Goal: Task Accomplishment & Management: Use online tool/utility

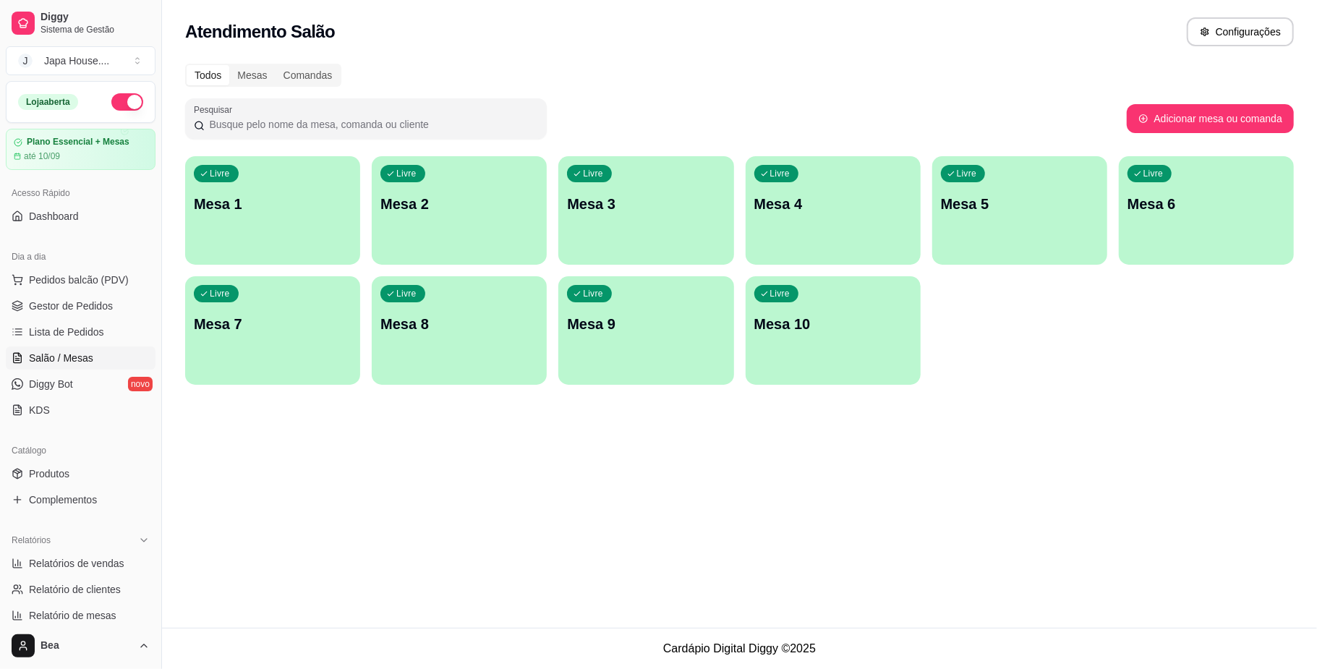
click at [321, 299] on div "Livre Mesa 7" at bounding box center [272, 321] width 175 height 91
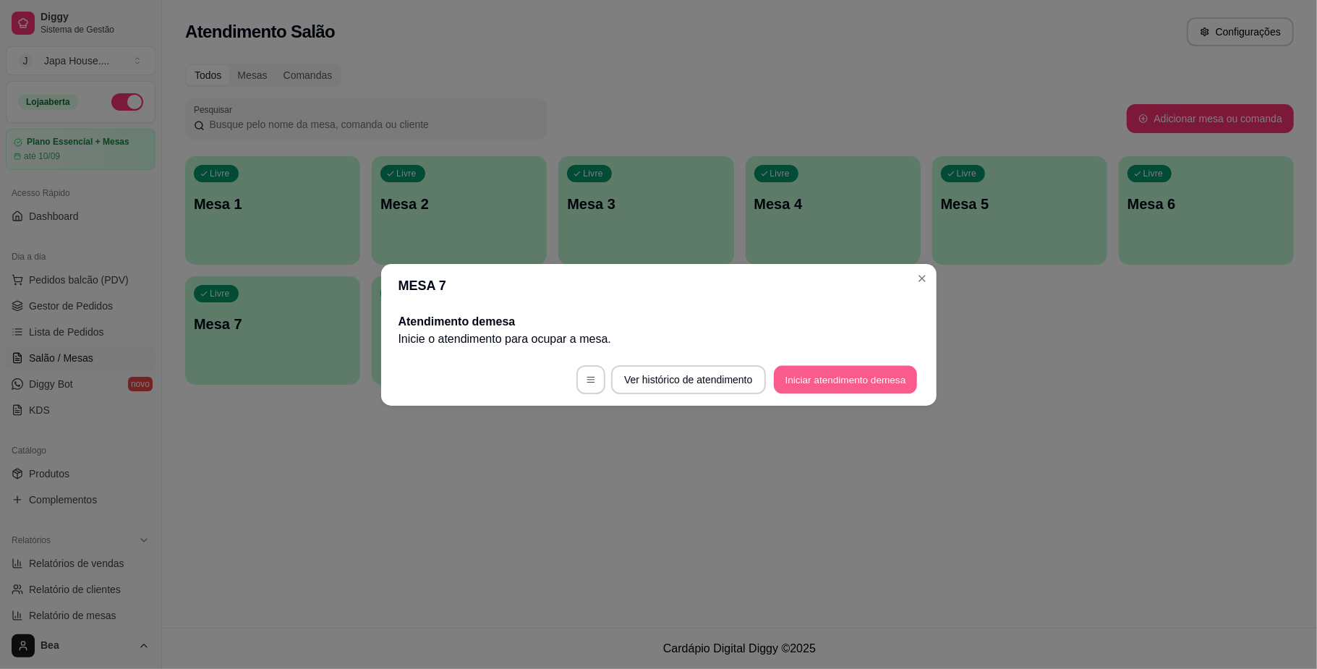
click at [895, 380] on button "Iniciar atendimento de mesa" at bounding box center [845, 379] width 143 height 28
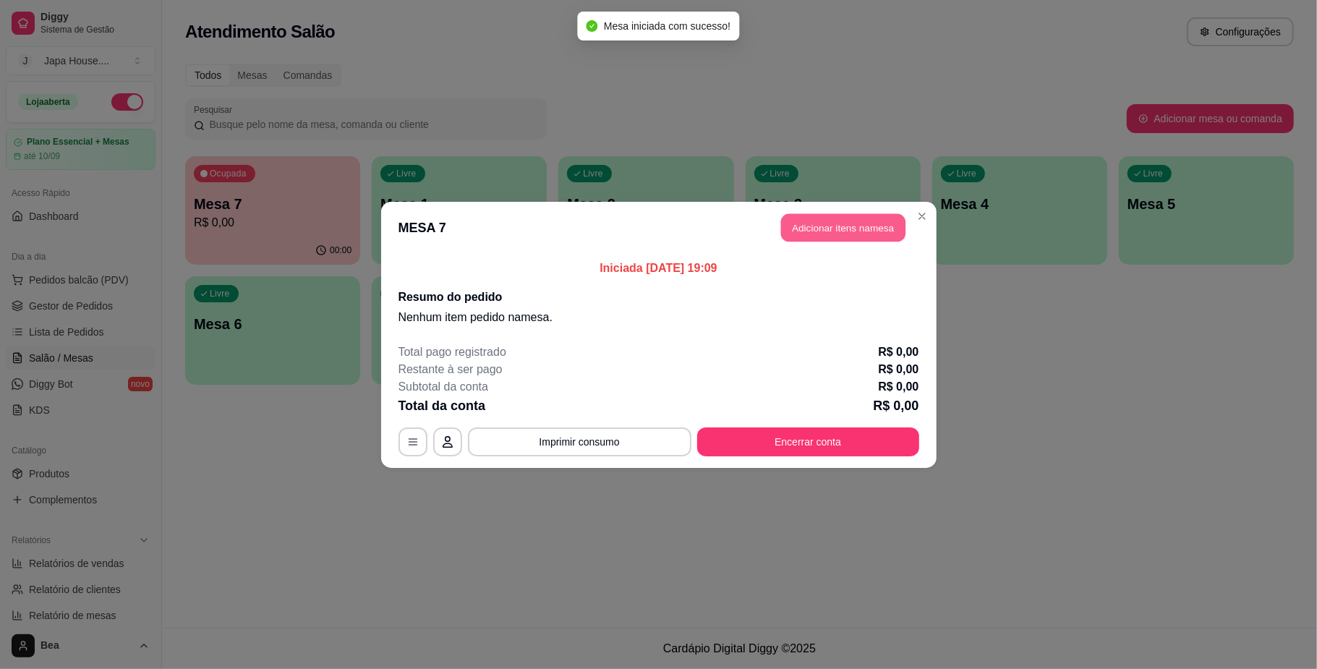
click at [854, 232] on button "Adicionar itens na mesa" at bounding box center [843, 227] width 124 height 28
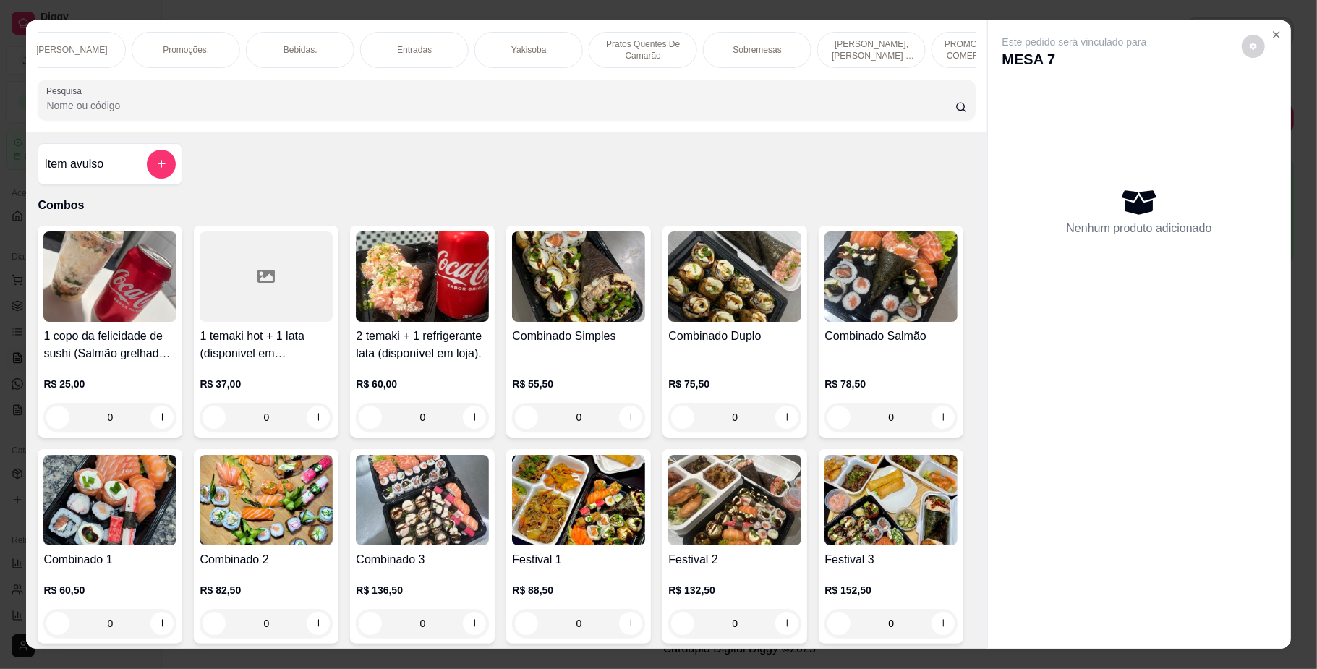
scroll to position [0, 999]
click at [772, 49] on p "PROMOÇÕES PARA COMER NO LOCAL" at bounding box center [807, 49] width 84 height 23
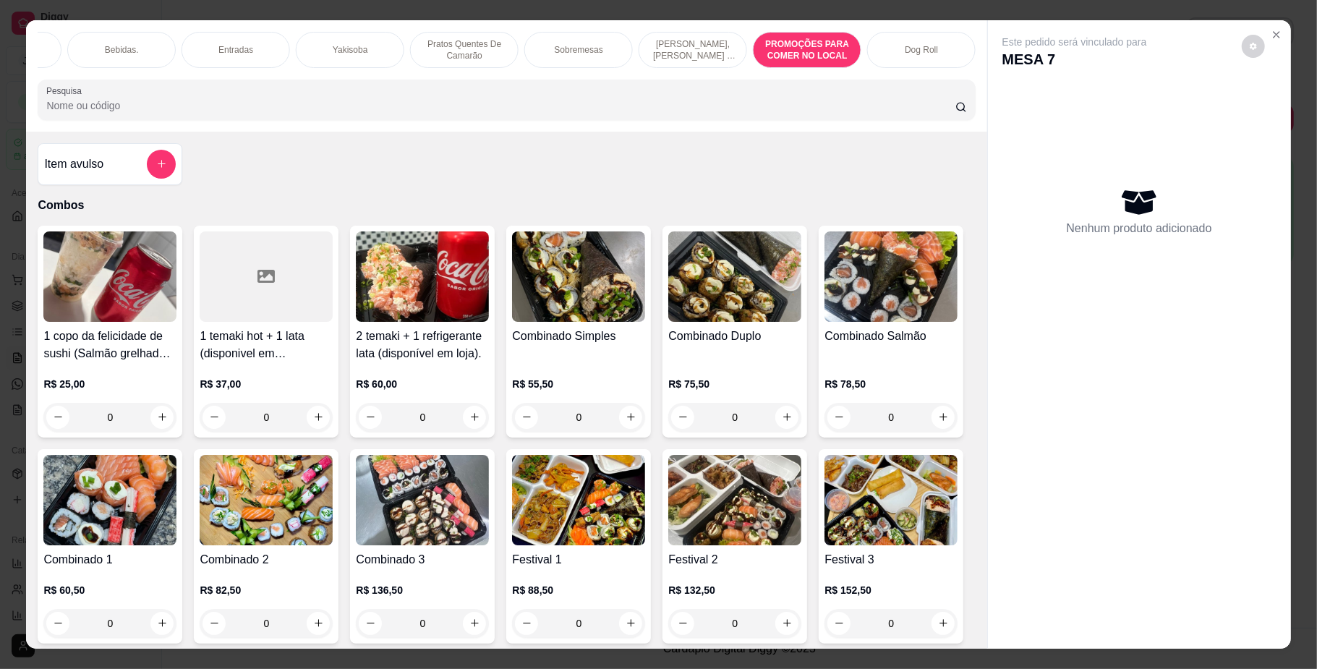
scroll to position [26, 0]
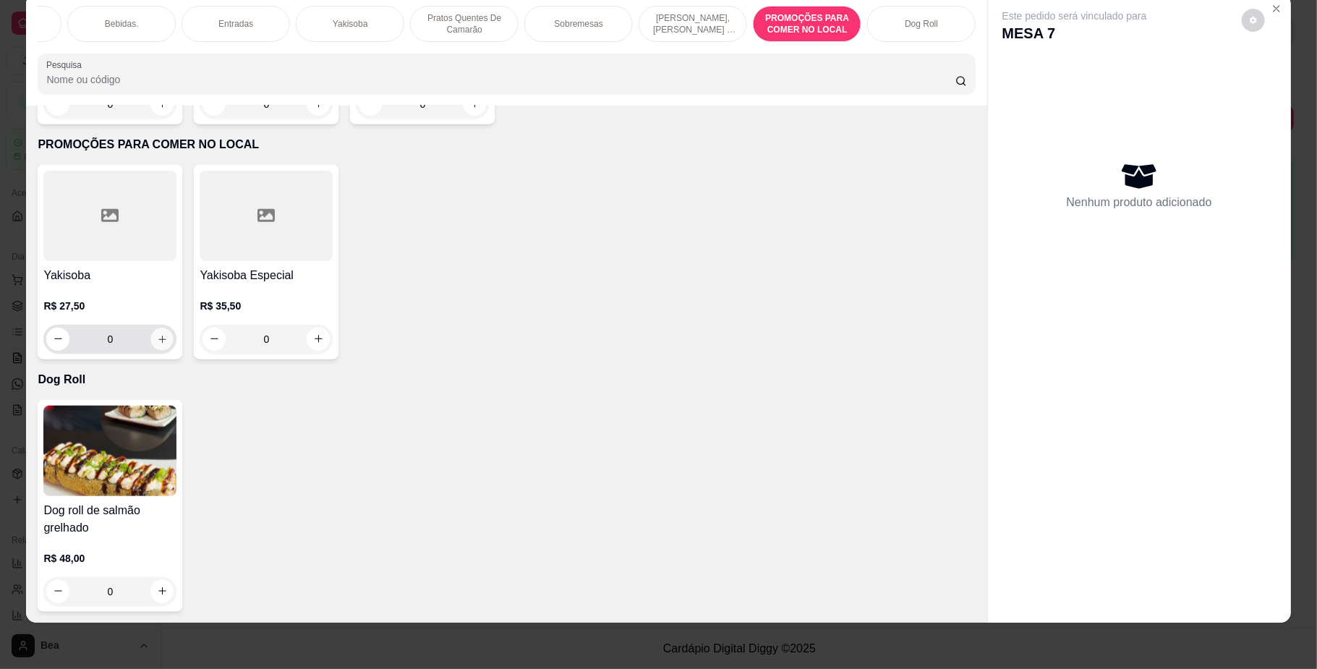
click at [160, 341] on icon "increase-product-quantity" at bounding box center [162, 338] width 11 height 11
type input "1"
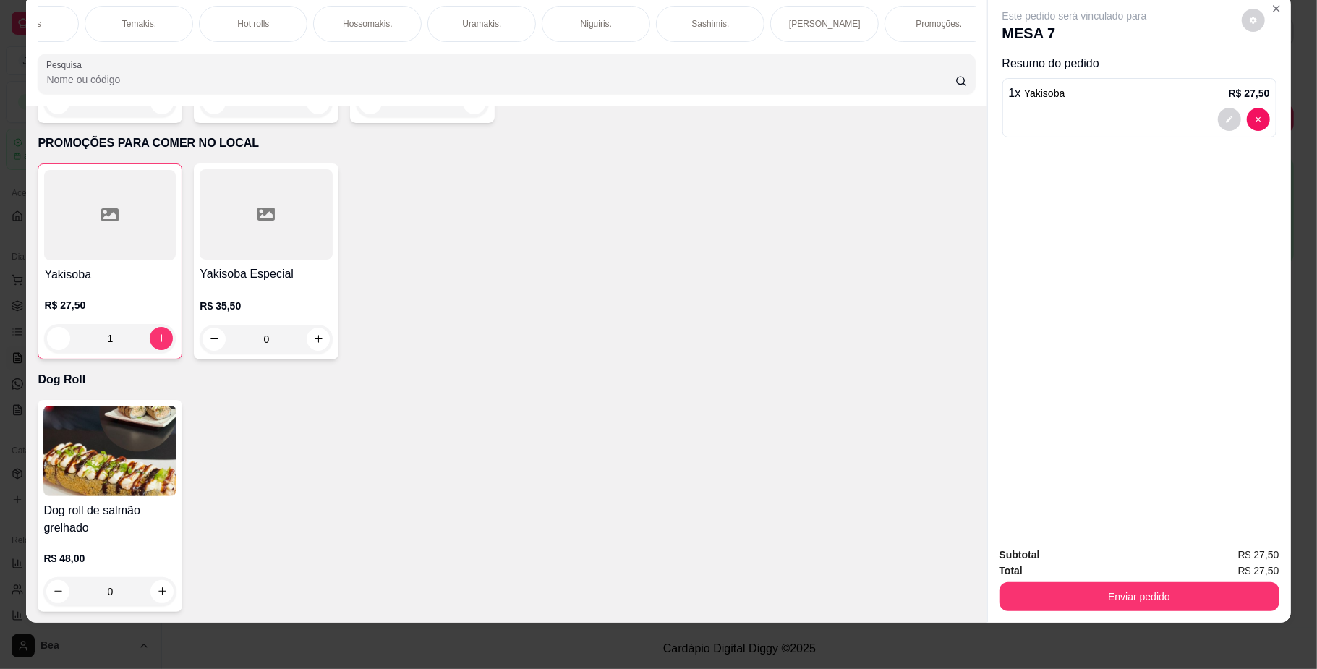
scroll to position [0, 0]
click at [179, 16] on div "Temakis." at bounding box center [206, 24] width 108 height 36
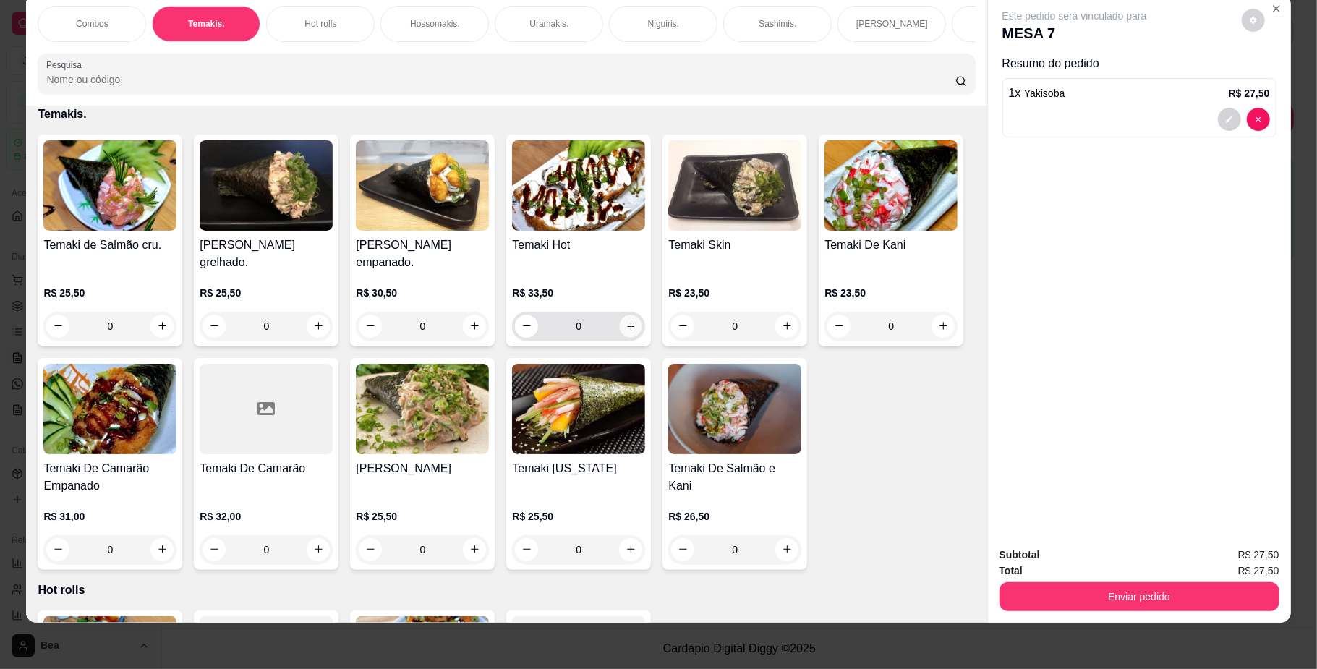
click at [628, 331] on icon "increase-product-quantity" at bounding box center [630, 325] width 11 height 11
type input "1"
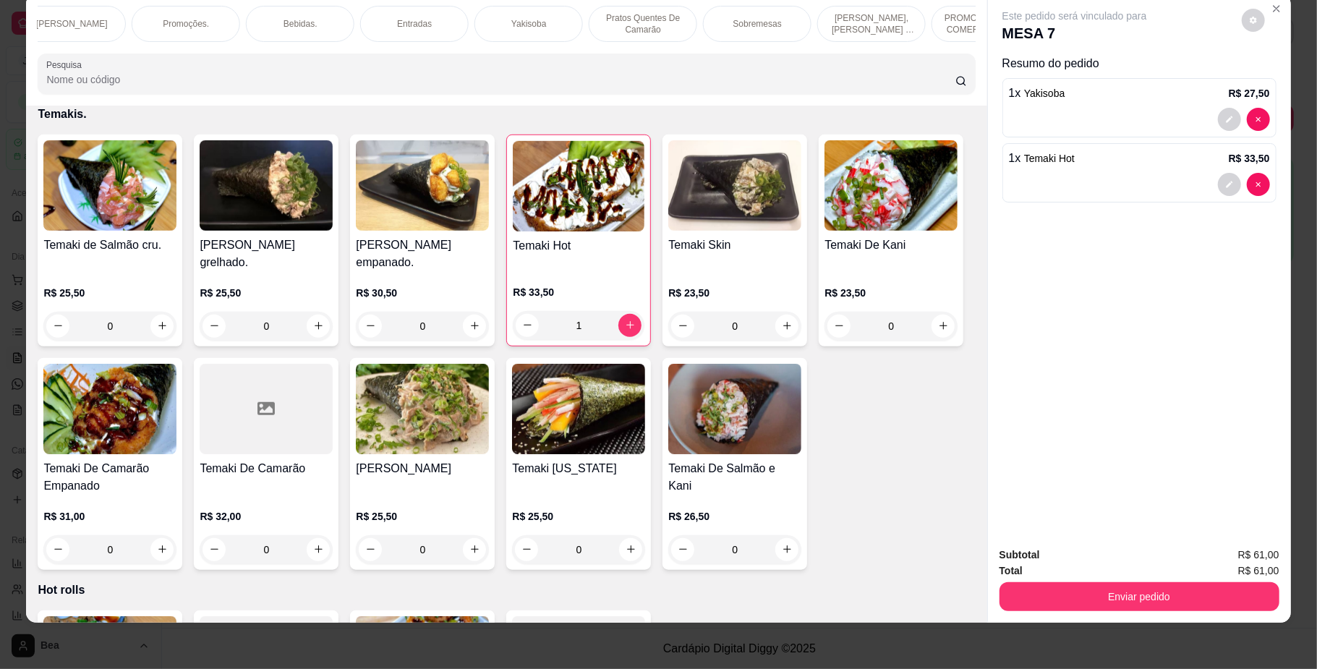
click at [289, 29] on p "Bebidas." at bounding box center [300, 24] width 34 height 12
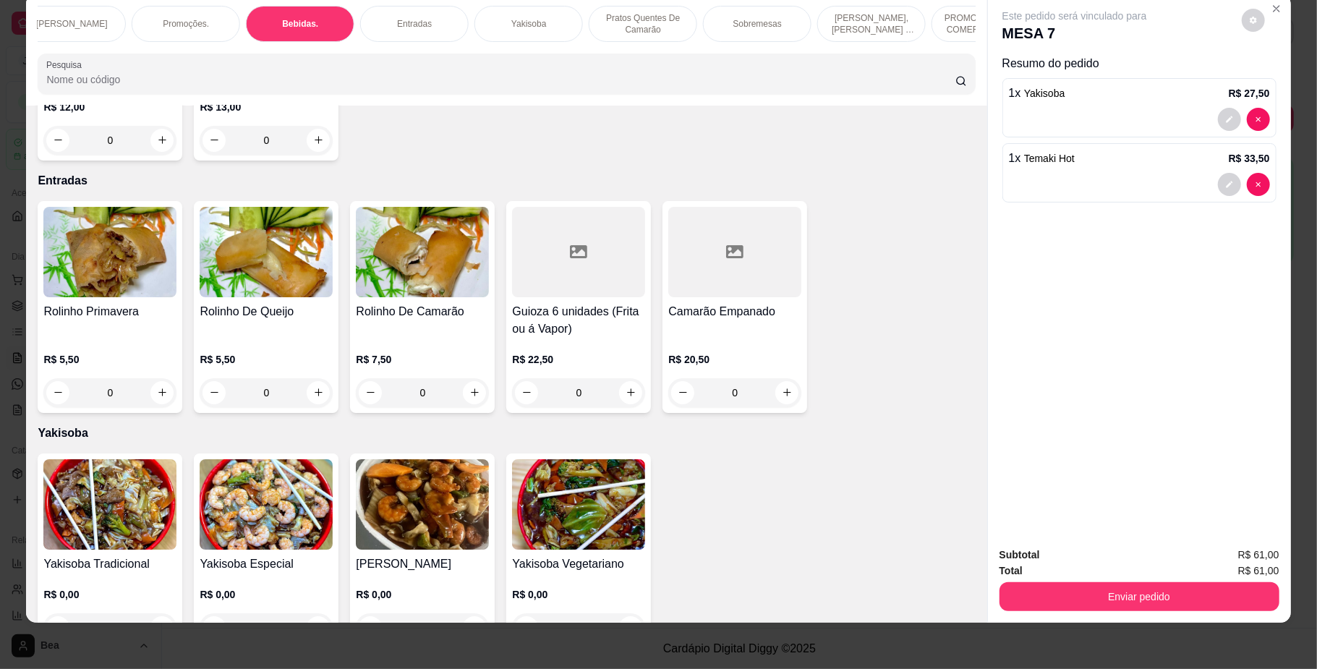
scroll to position [3747, 0]
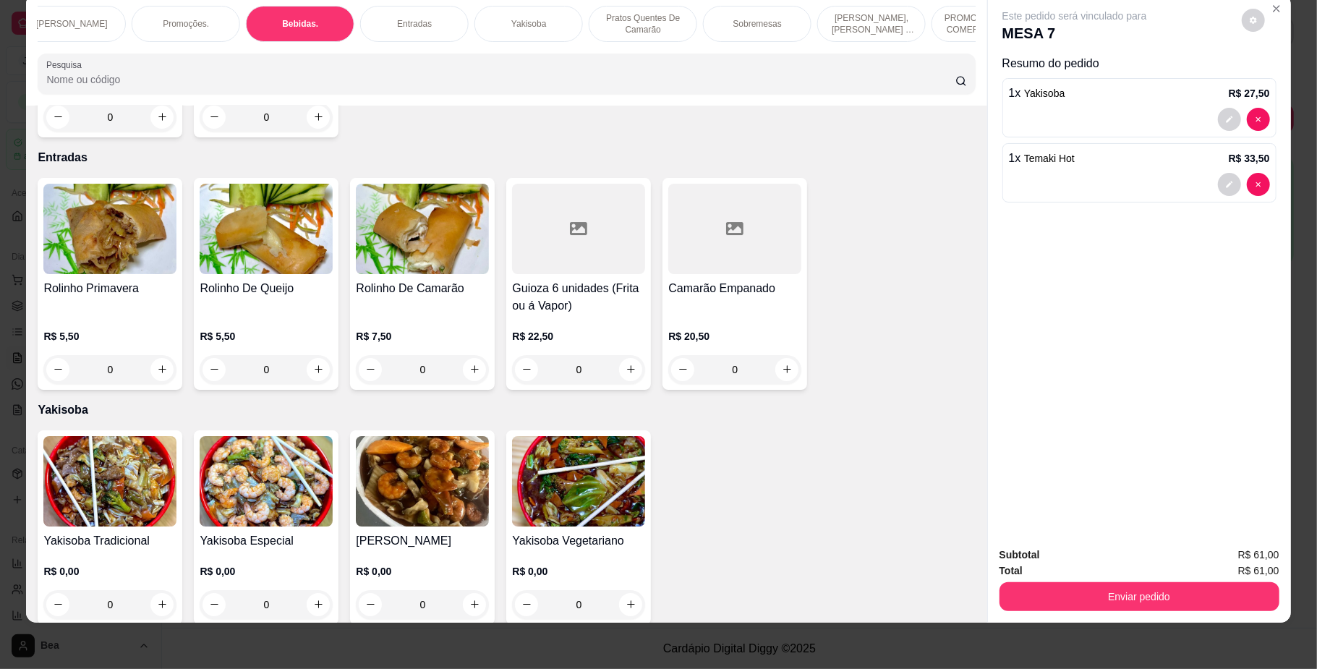
type input "1"
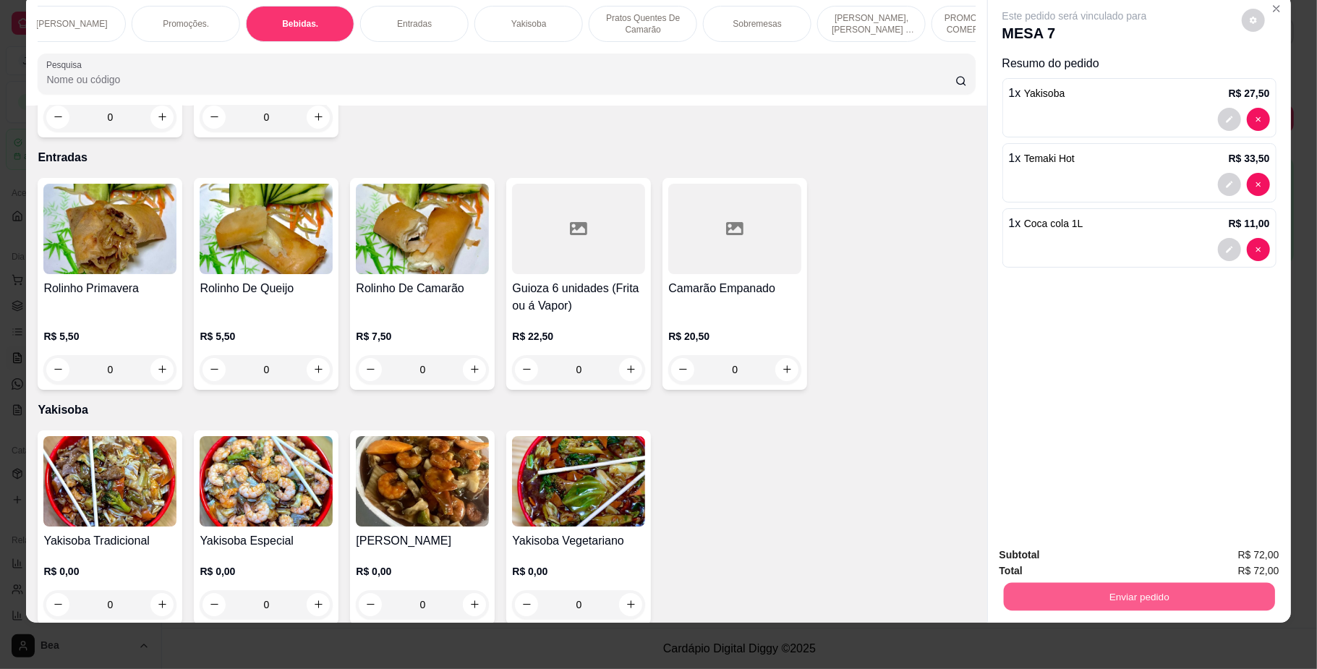
click at [1103, 594] on button "Enviar pedido" at bounding box center [1138, 597] width 271 height 28
click at [1095, 565] on button "Não registrar e enviar pedido" at bounding box center [1090, 561] width 146 height 27
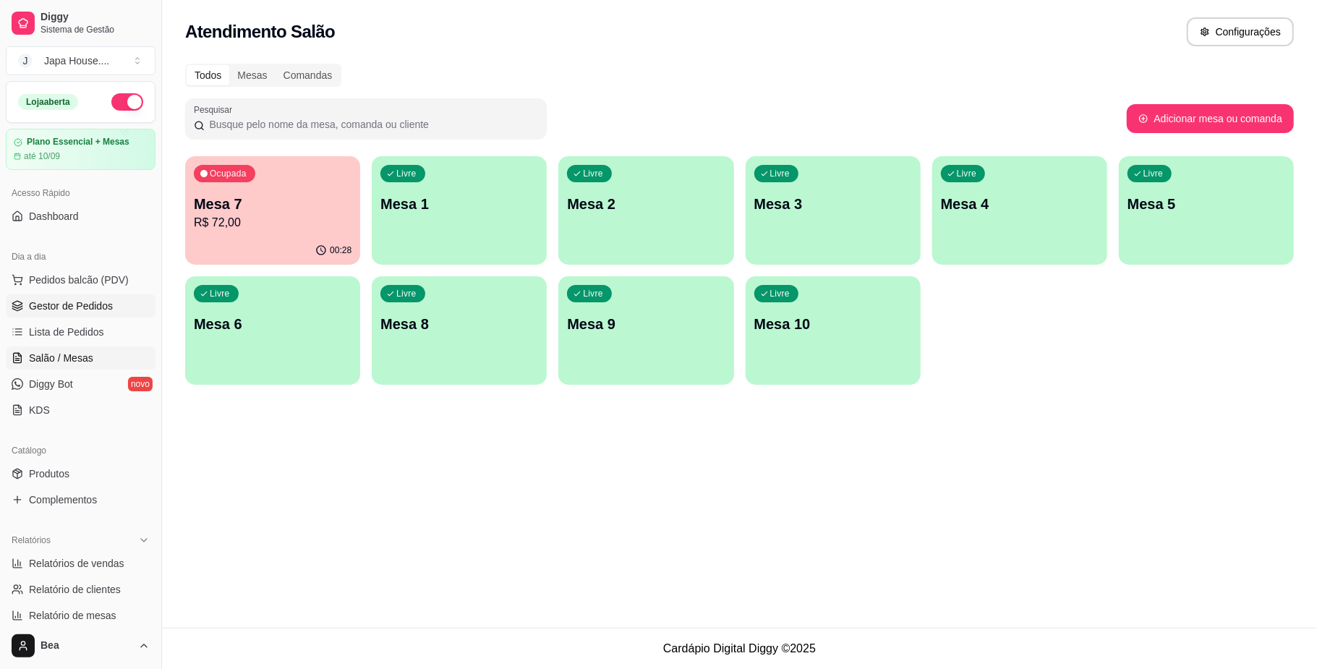
click at [103, 308] on span "Gestor de Pedidos" at bounding box center [71, 306] width 84 height 14
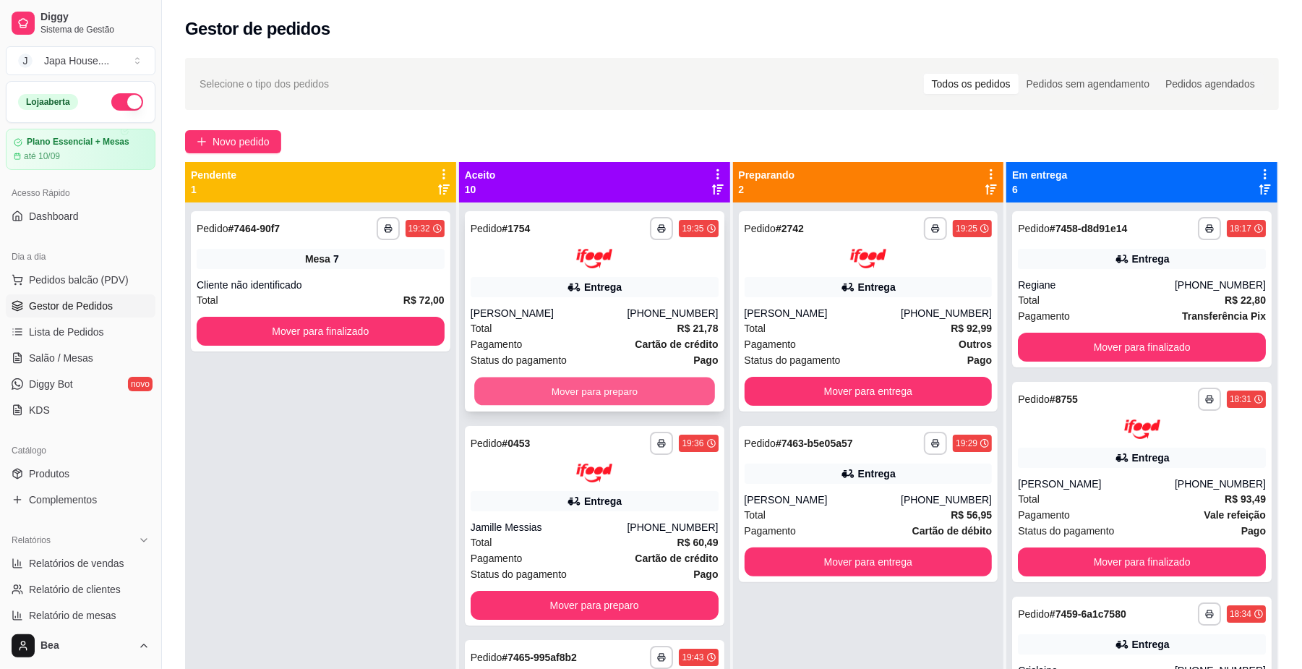
click at [564, 399] on button "Mover para preparo" at bounding box center [594, 391] width 240 height 28
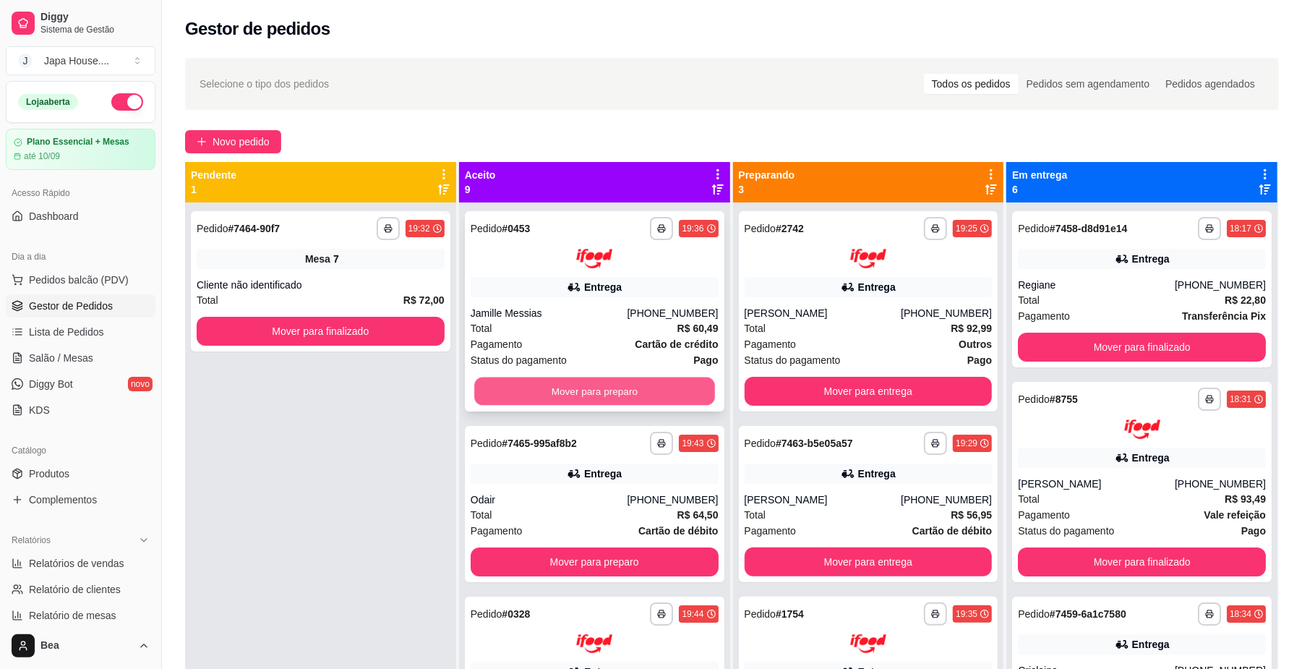
click at [623, 386] on button "Mover para preparo" at bounding box center [594, 391] width 240 height 28
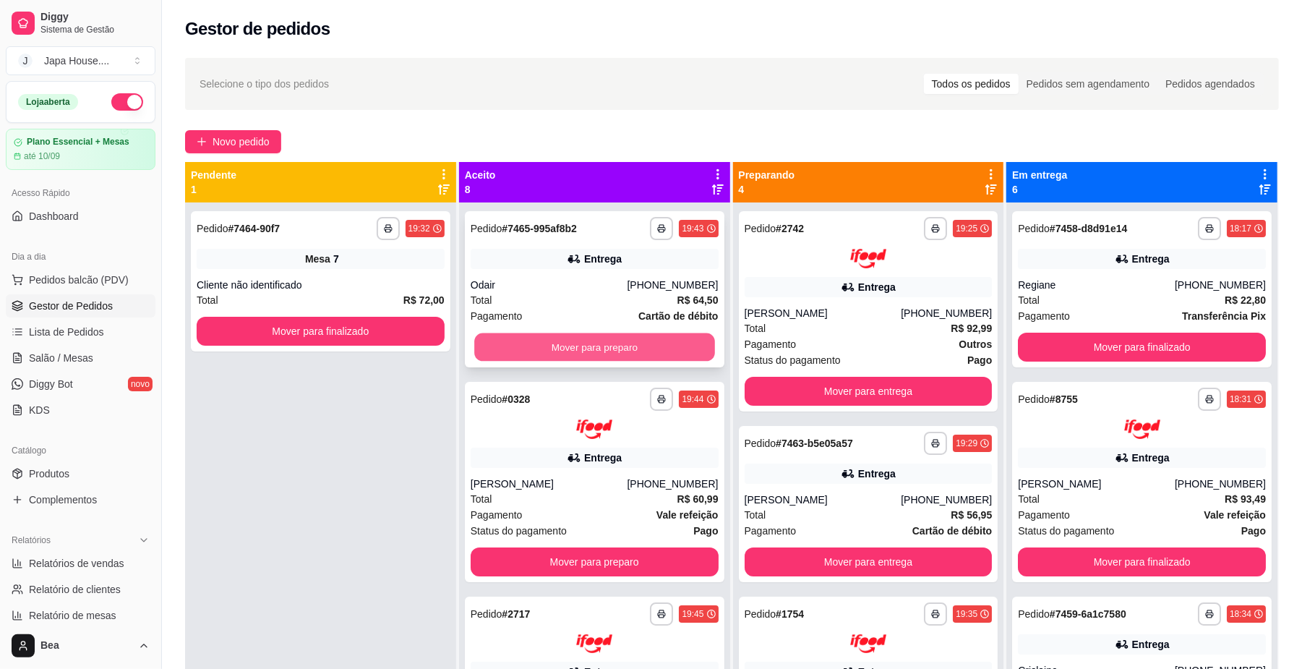
click at [616, 350] on button "Mover para preparo" at bounding box center [594, 347] width 240 height 28
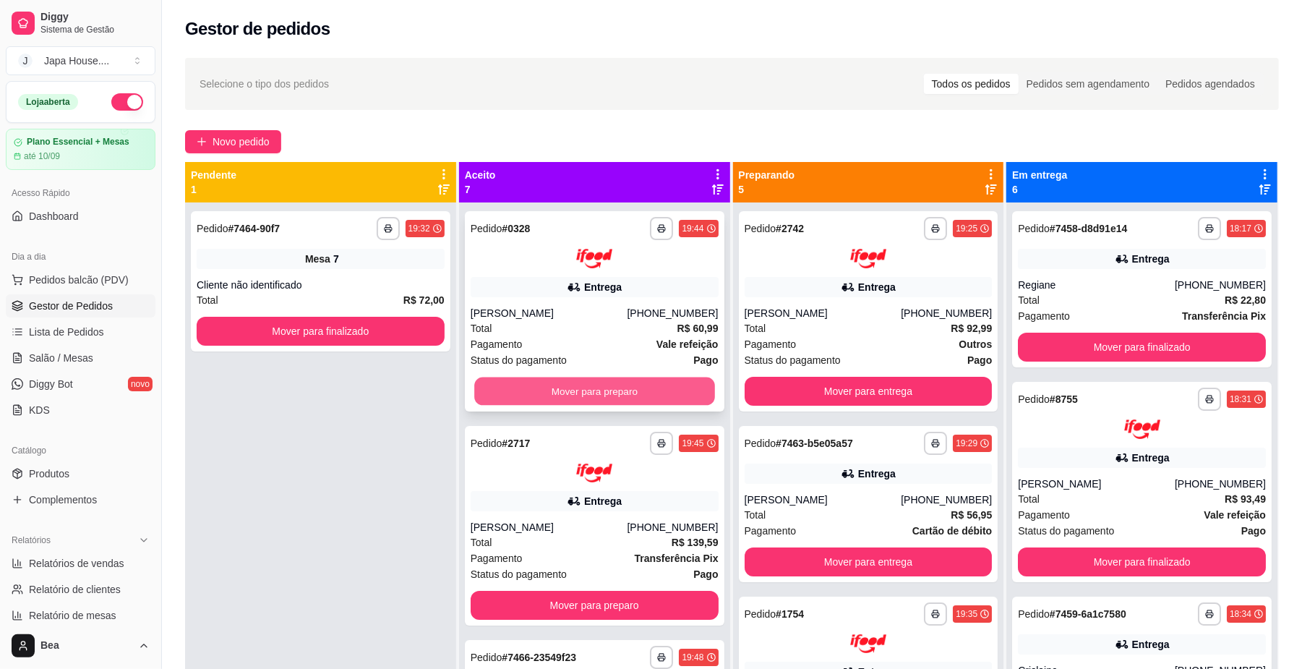
click at [614, 392] on button "Mover para preparo" at bounding box center [594, 391] width 240 height 28
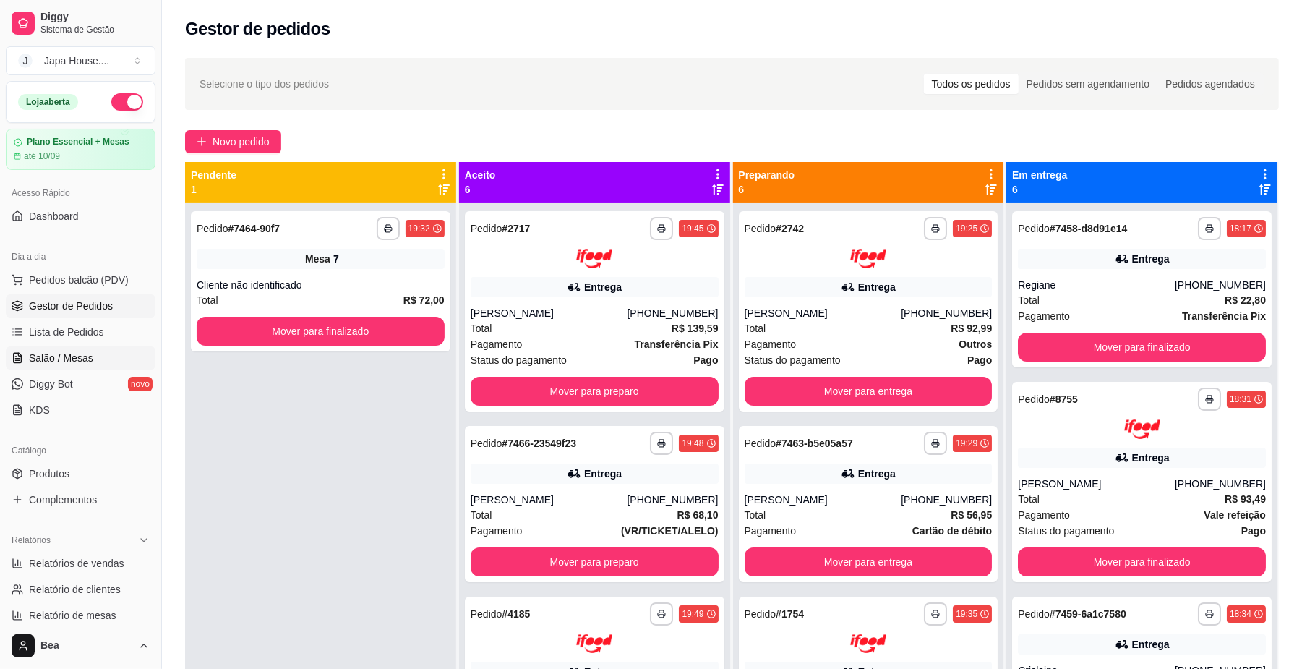
click at [108, 356] on link "Salão / Mesas" at bounding box center [81, 357] width 150 height 23
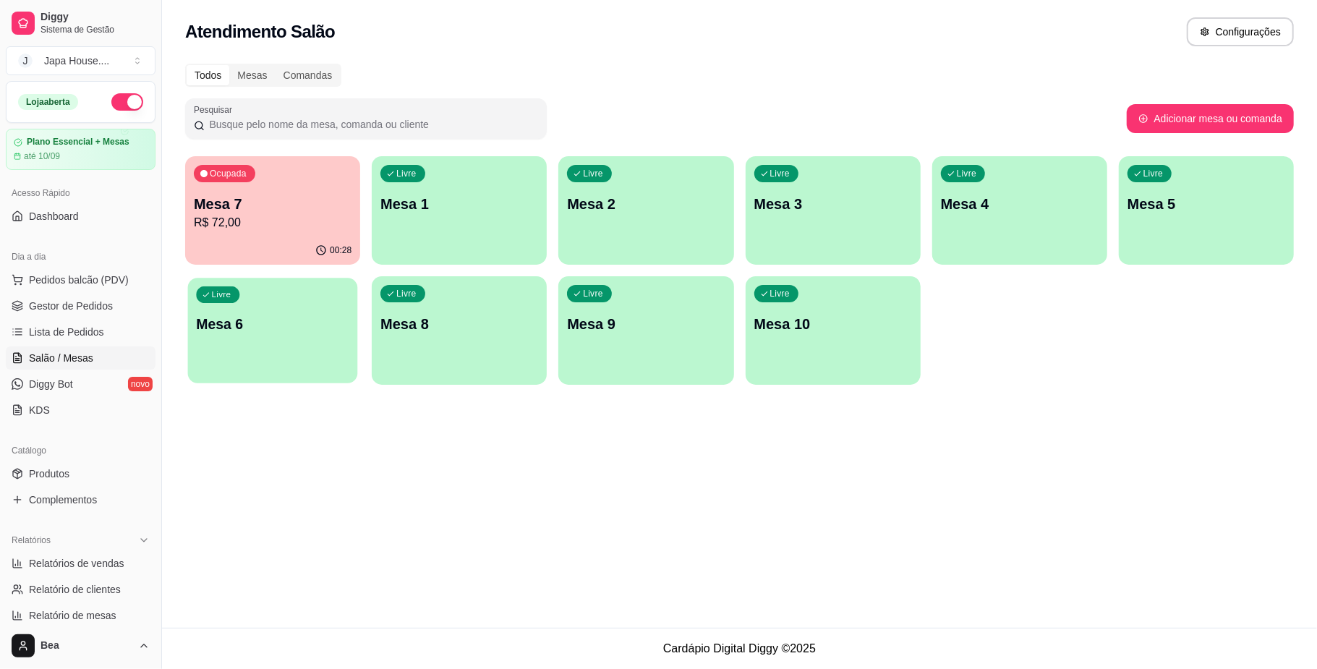
click at [278, 337] on div "Livre Mesa 6" at bounding box center [273, 322] width 170 height 88
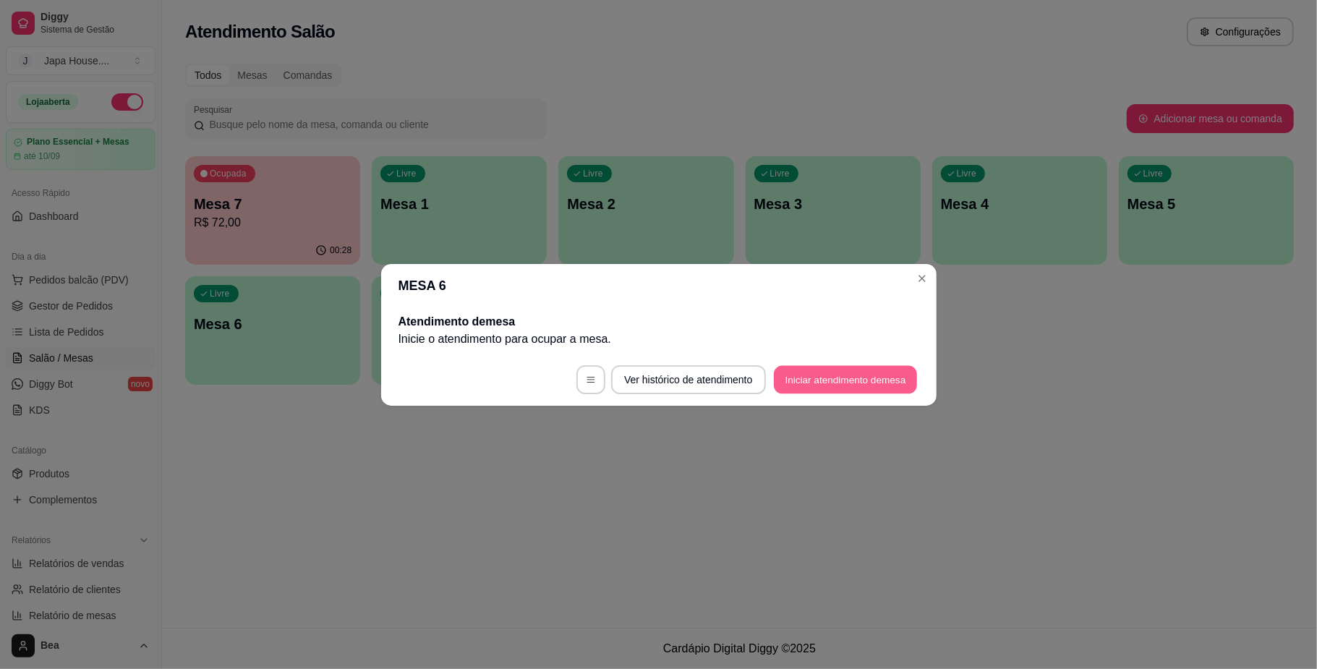
click at [837, 377] on button "Iniciar atendimento de mesa" at bounding box center [845, 379] width 143 height 28
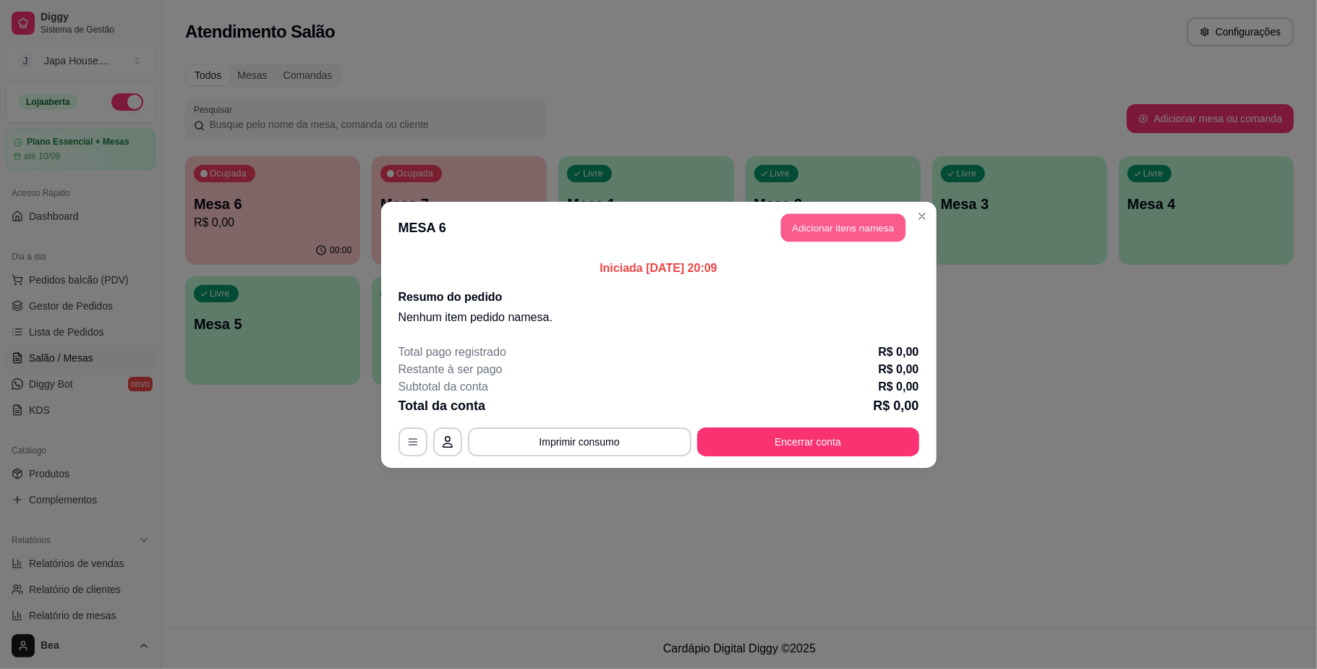
click at [817, 234] on button "Adicionar itens na mesa" at bounding box center [843, 227] width 124 height 28
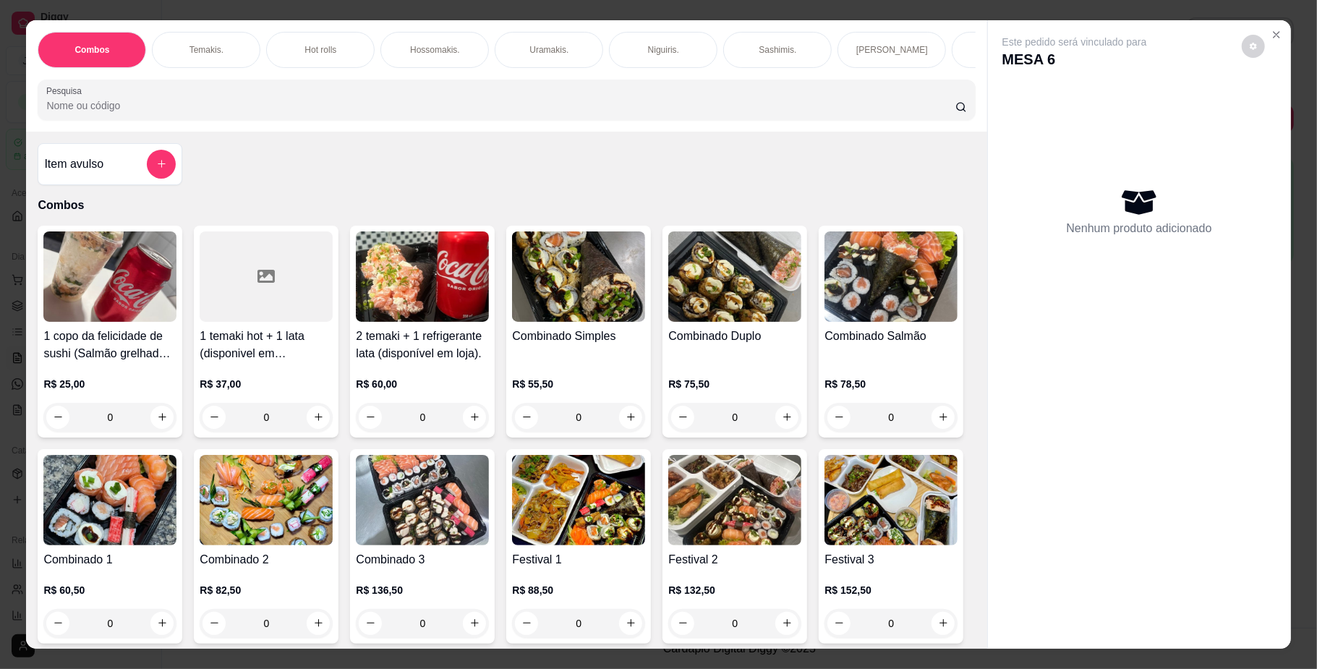
click at [194, 46] on p "Temakis." at bounding box center [206, 50] width 34 height 12
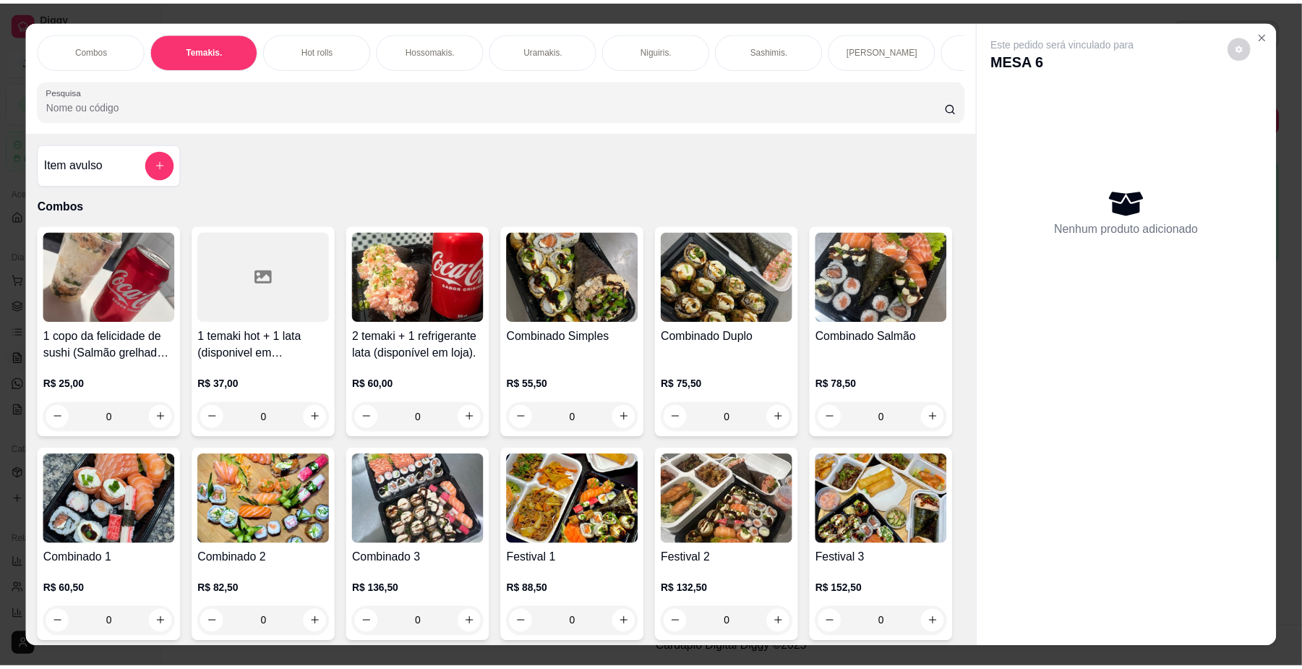
scroll to position [26, 0]
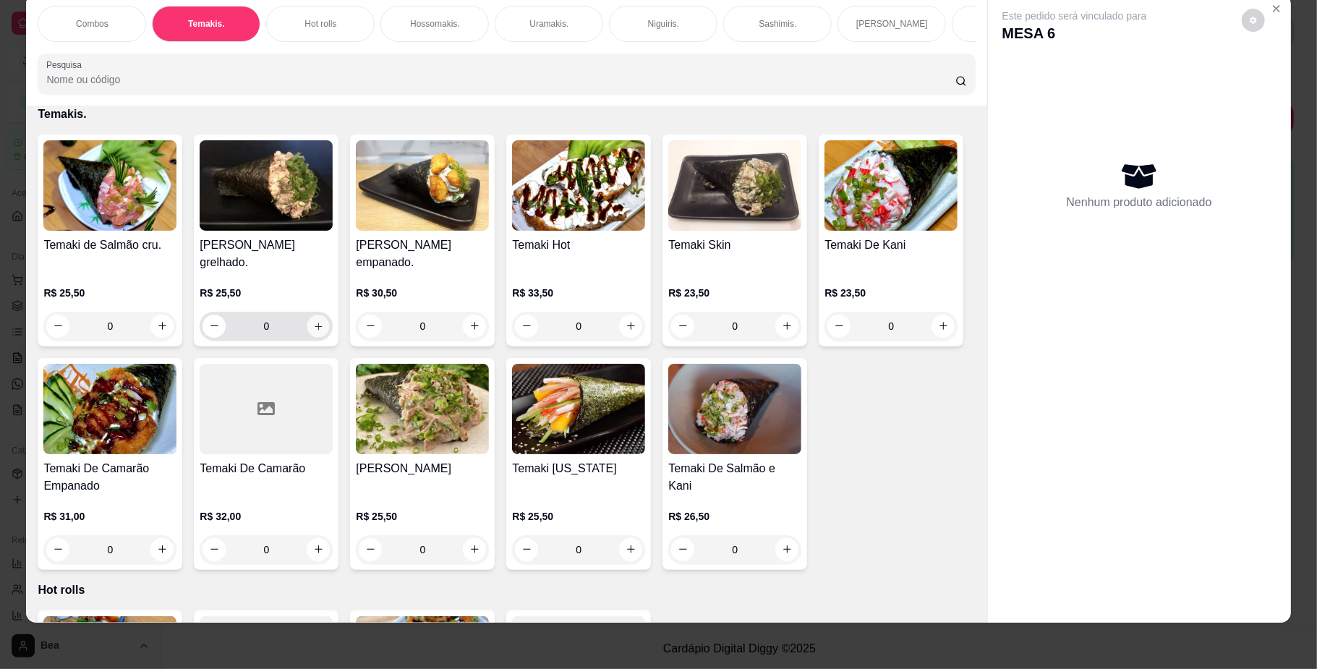
click at [313, 331] on icon "increase-product-quantity" at bounding box center [318, 325] width 11 height 11
type input "1"
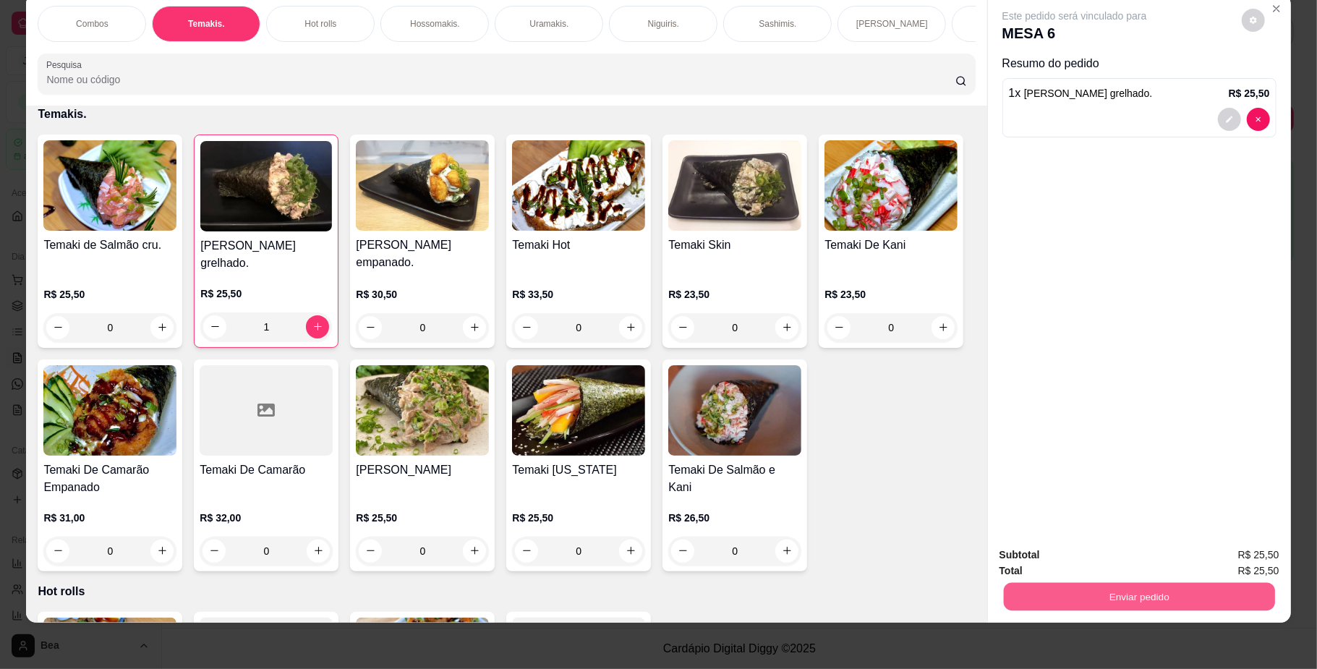
click at [1124, 597] on button "Enviar pedido" at bounding box center [1138, 597] width 271 height 28
click at [1116, 557] on button "Não registrar e enviar pedido" at bounding box center [1090, 561] width 146 height 27
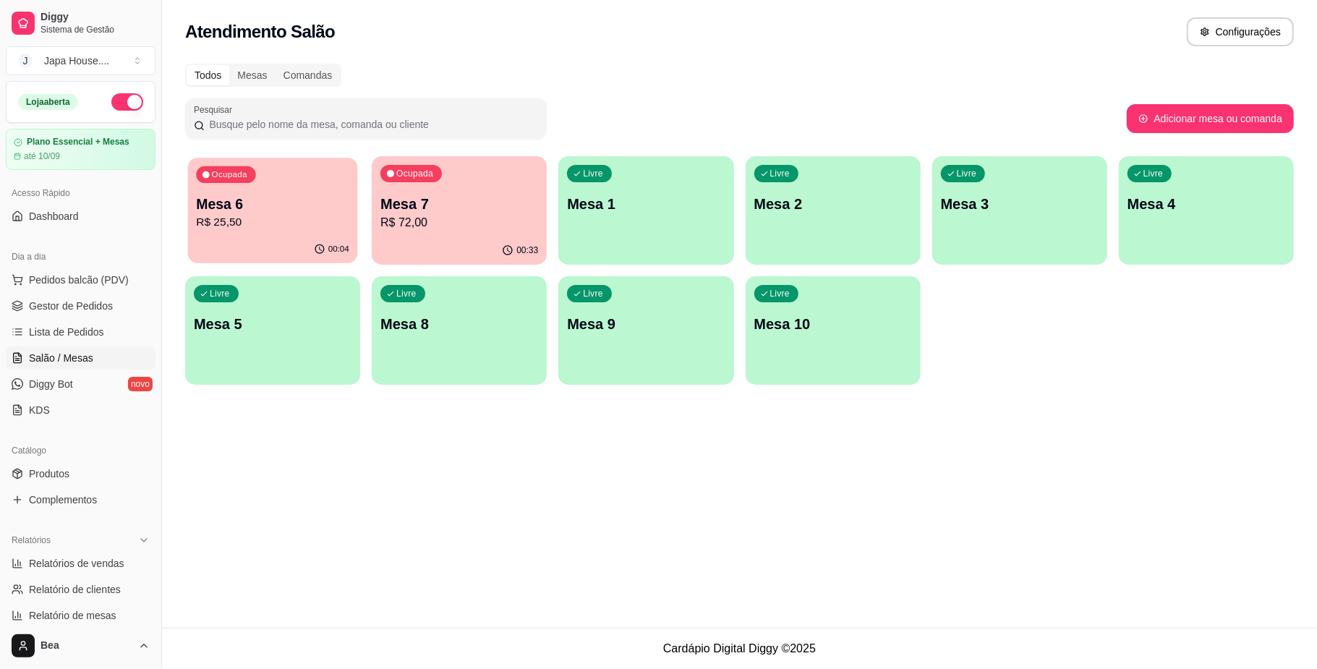
click at [214, 200] on p "Mesa 6" at bounding box center [272, 205] width 153 height 20
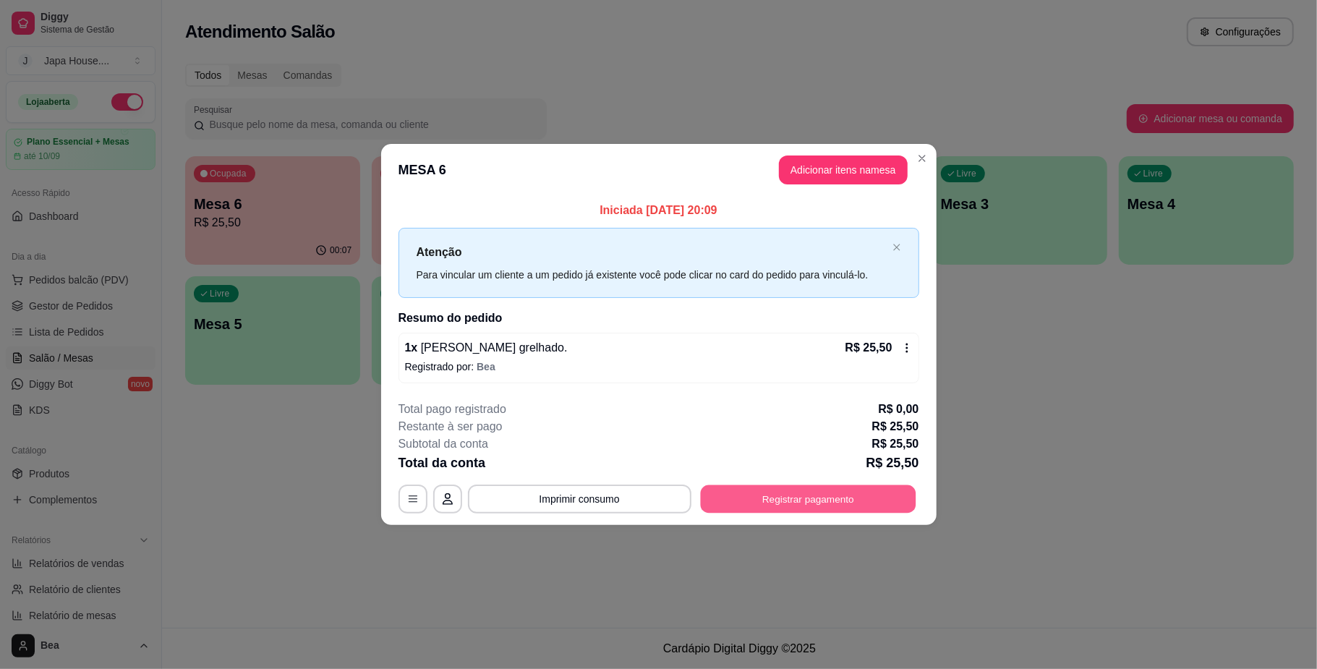
click at [764, 492] on button "Registrar pagamento" at bounding box center [807, 499] width 215 height 28
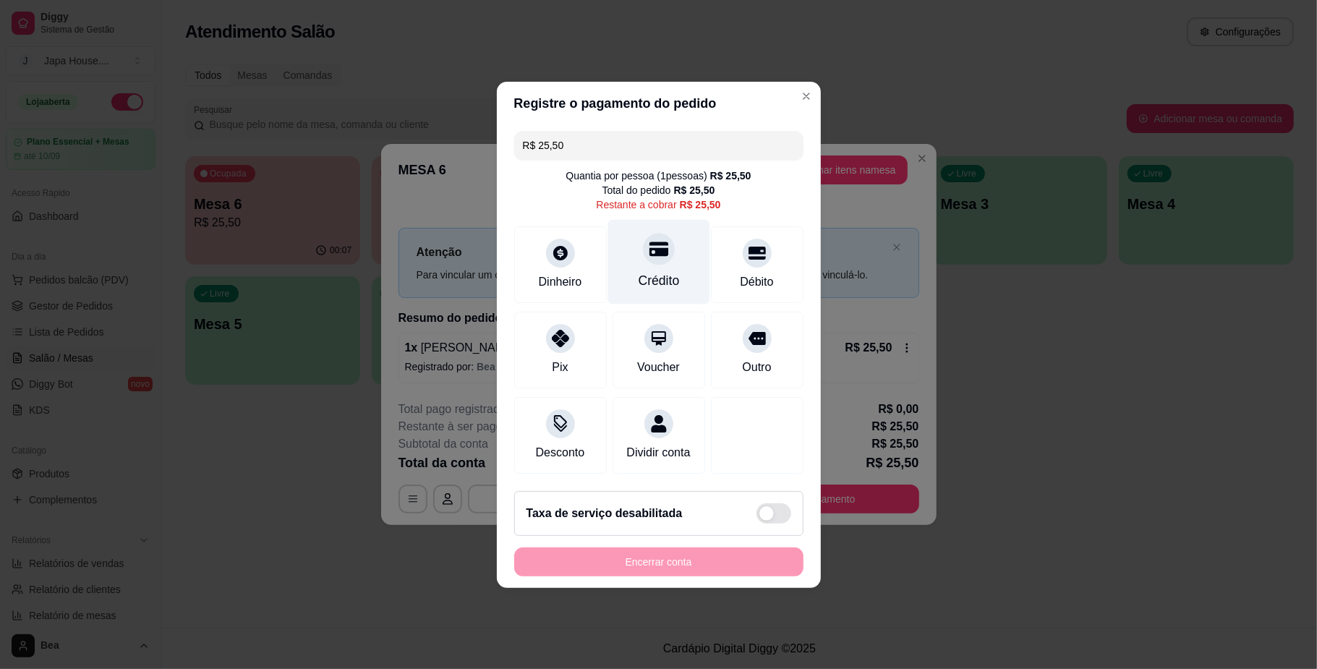
click at [669, 271] on div "Crédito" at bounding box center [658, 280] width 41 height 19
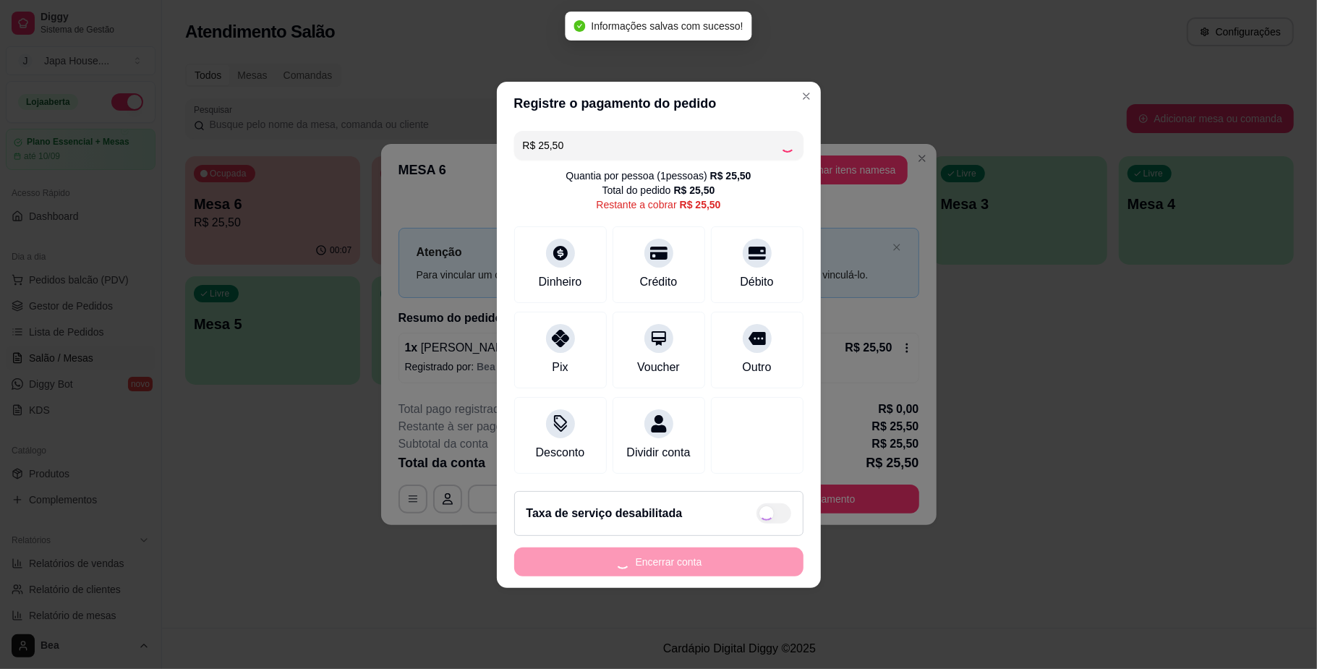
type input "R$ 0,00"
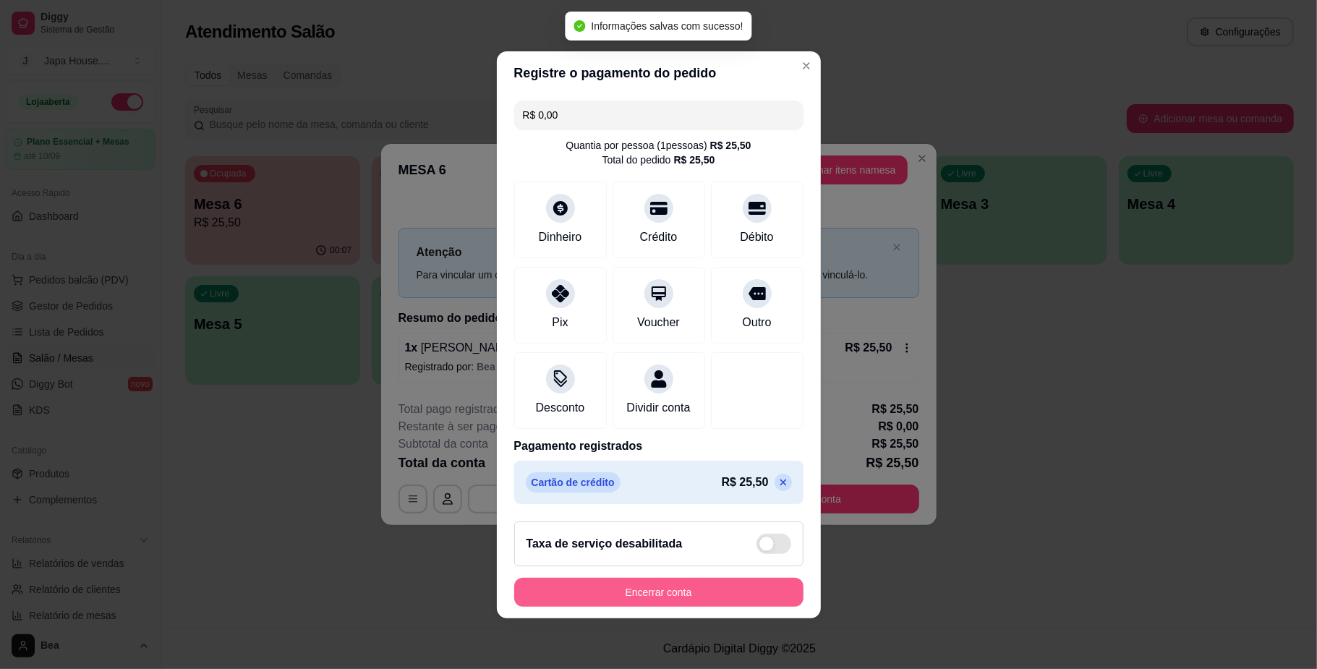
click at [672, 603] on button "Encerrar conta" at bounding box center [658, 592] width 289 height 29
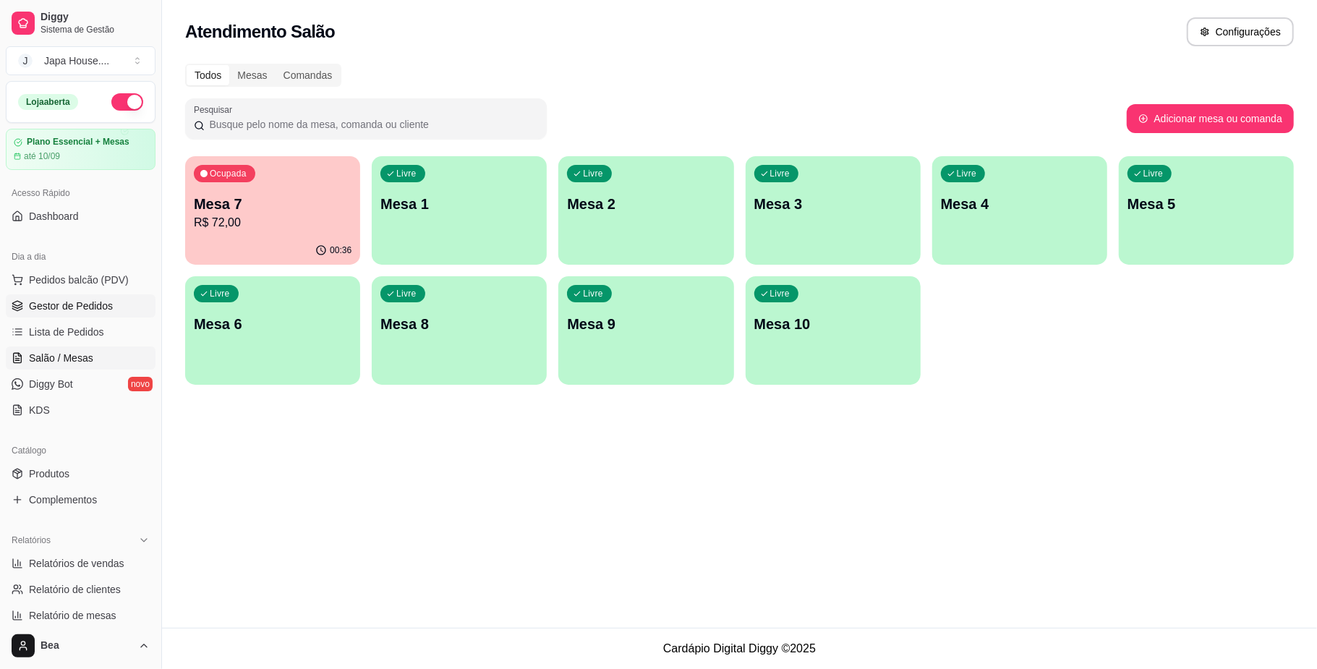
click at [88, 305] on span "Gestor de Pedidos" at bounding box center [71, 306] width 84 height 14
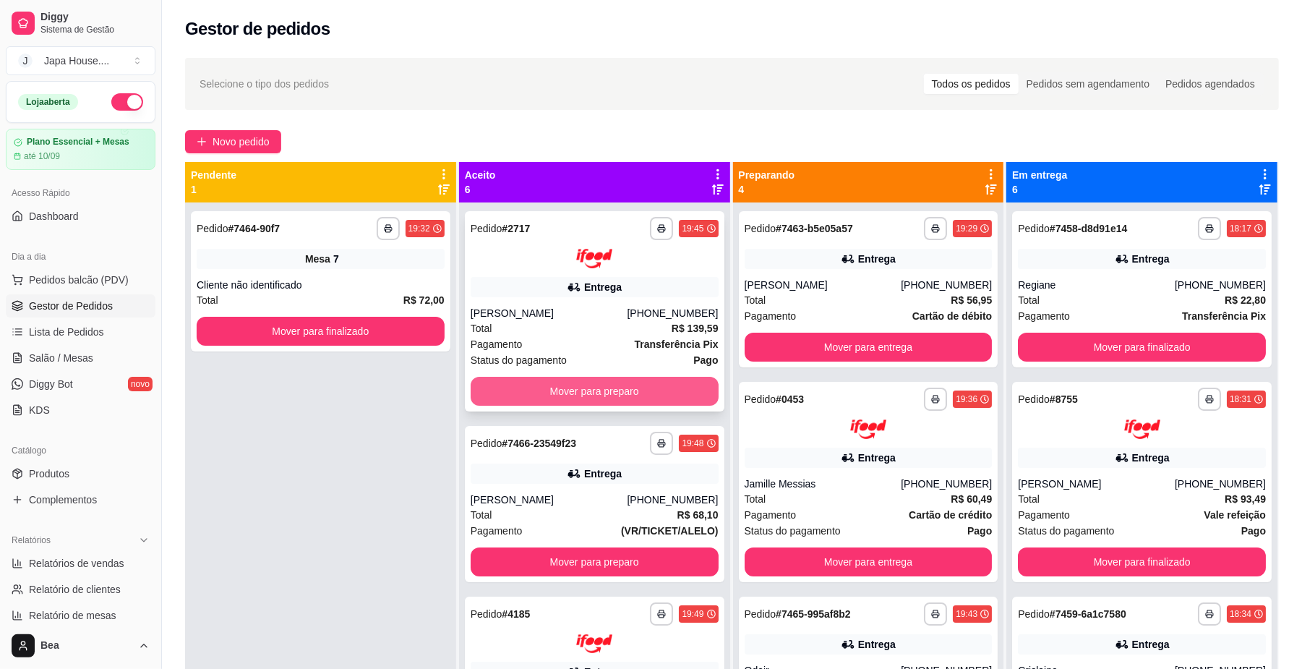
click at [558, 392] on button "Mover para preparo" at bounding box center [595, 391] width 248 height 29
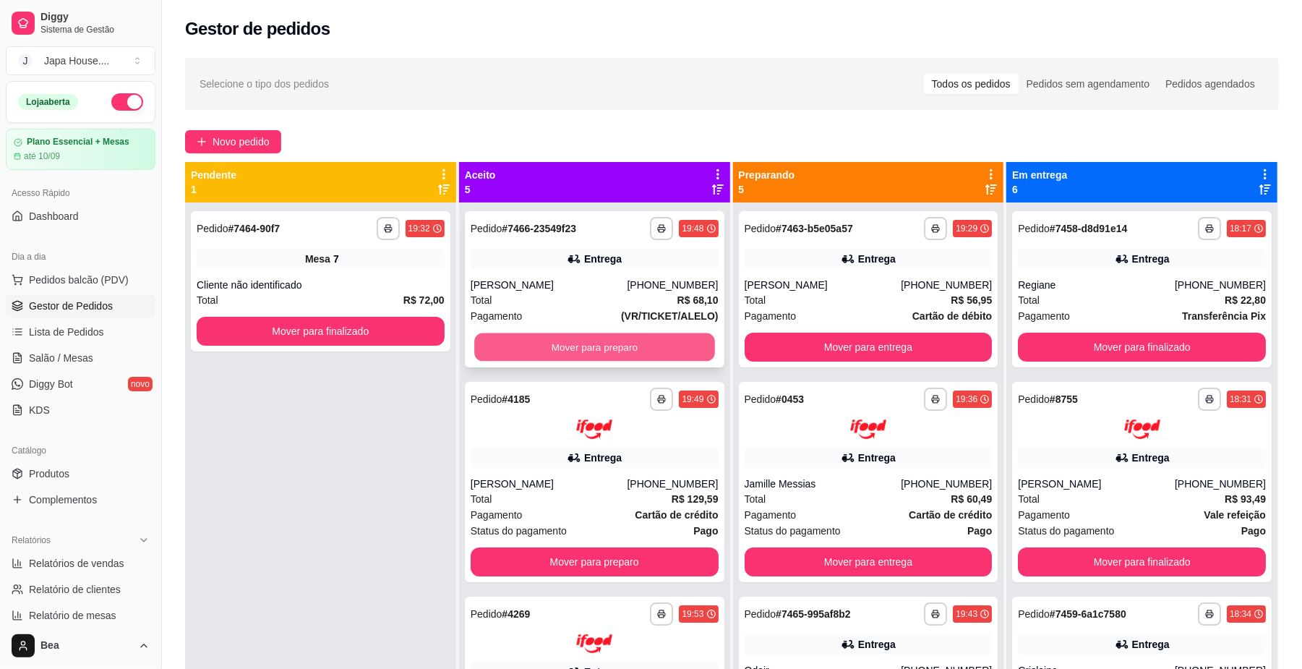
click at [568, 344] on button "Mover para preparo" at bounding box center [594, 347] width 240 height 28
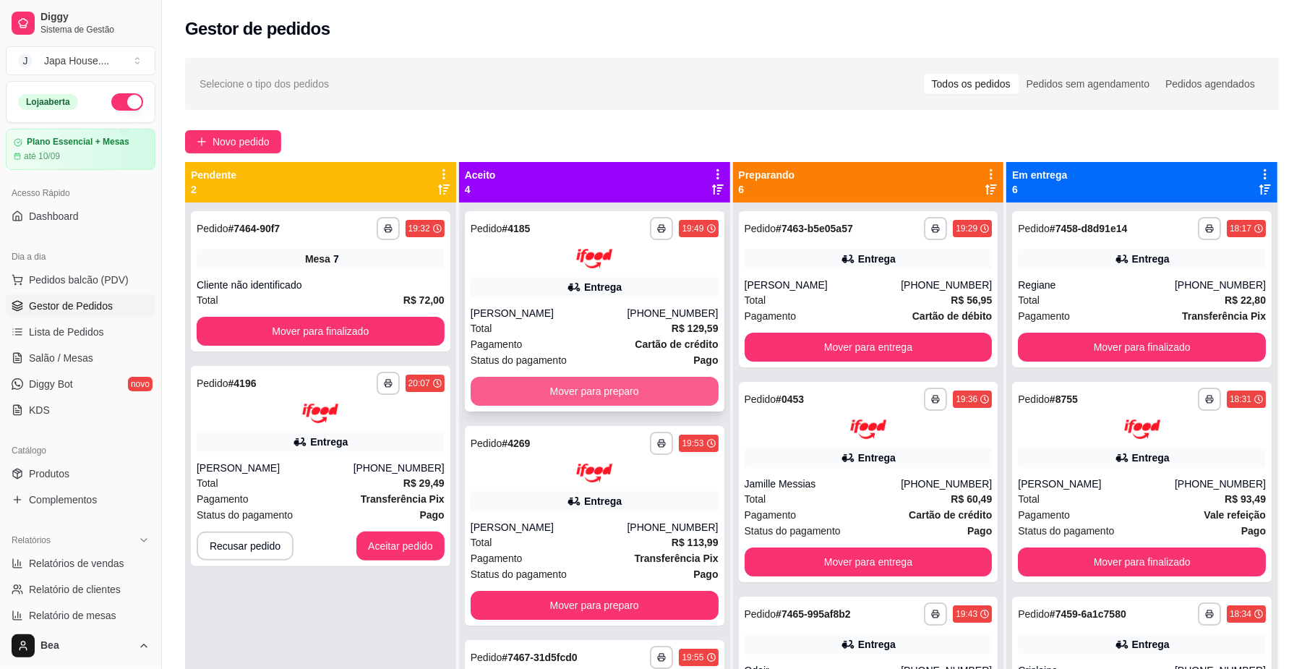
click at [611, 385] on button "Mover para preparo" at bounding box center [595, 391] width 248 height 29
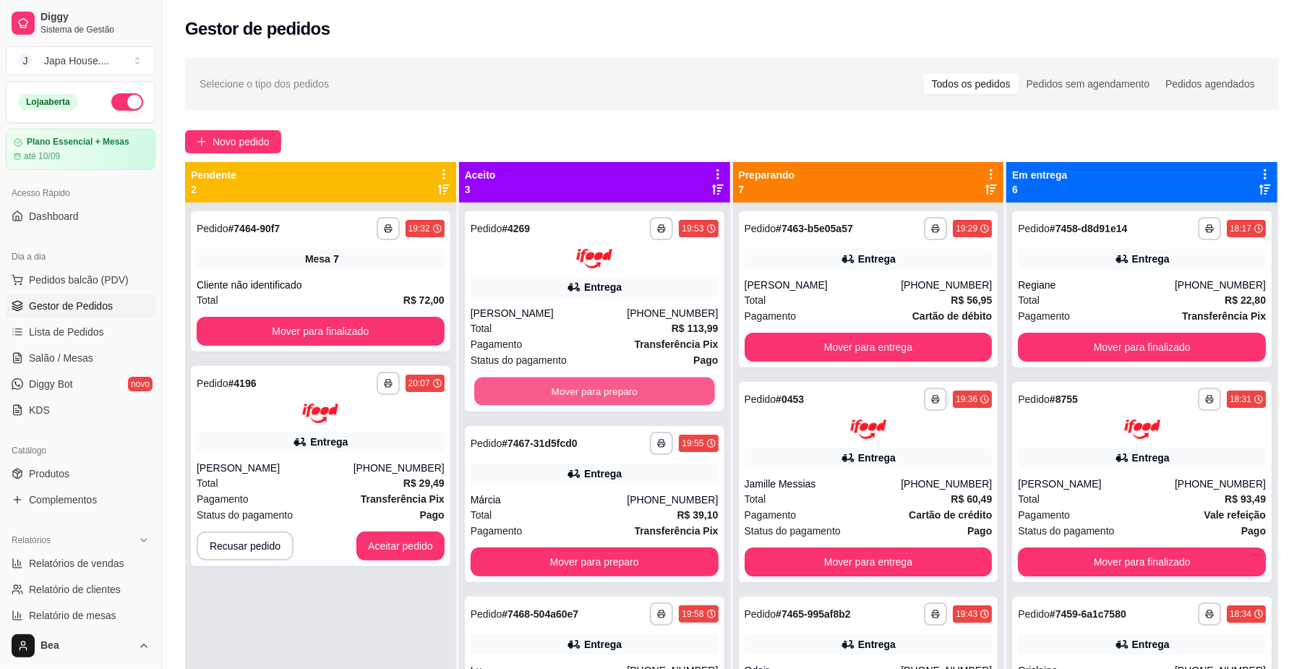
click at [611, 385] on button "Mover para preparo" at bounding box center [594, 391] width 240 height 28
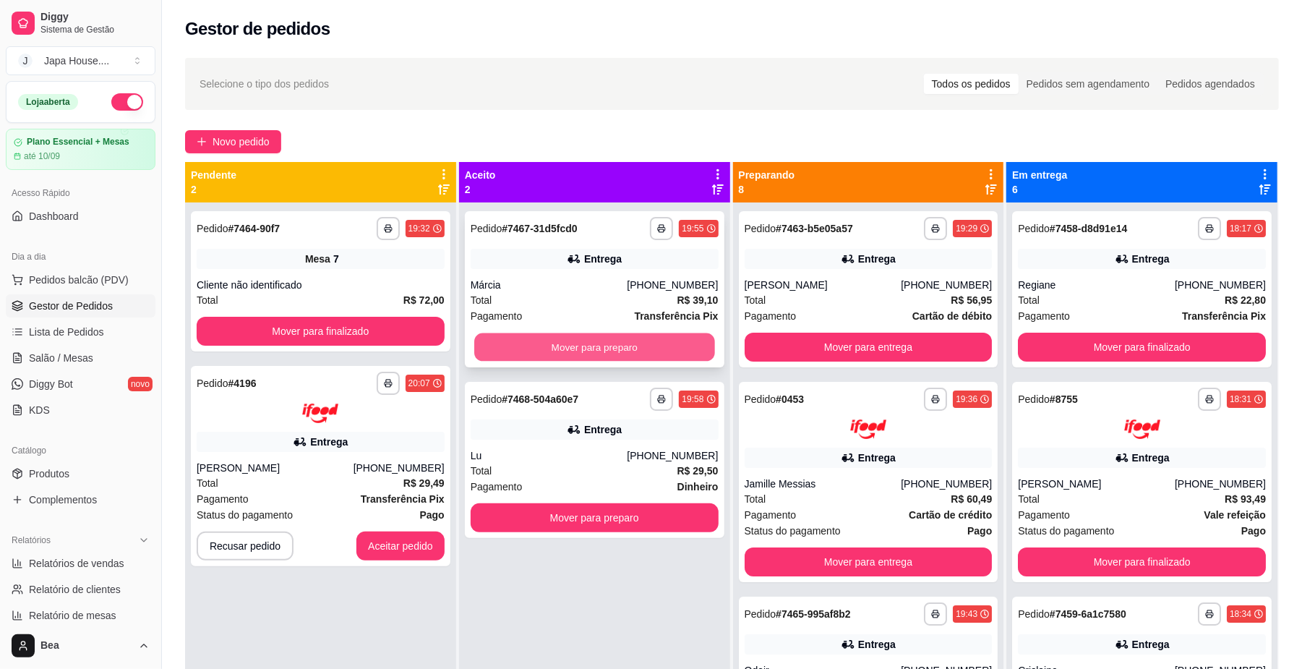
click at [617, 351] on button "Mover para preparo" at bounding box center [594, 347] width 240 height 28
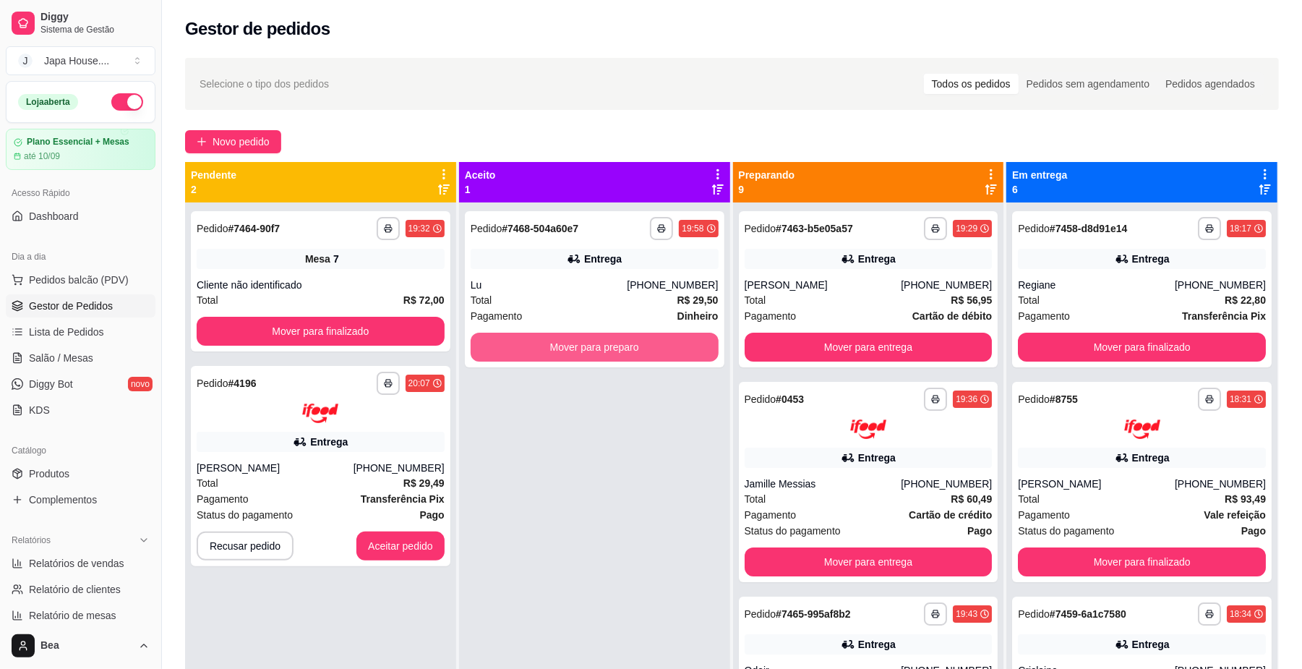
click at [617, 351] on button "Mover para preparo" at bounding box center [595, 347] width 248 height 29
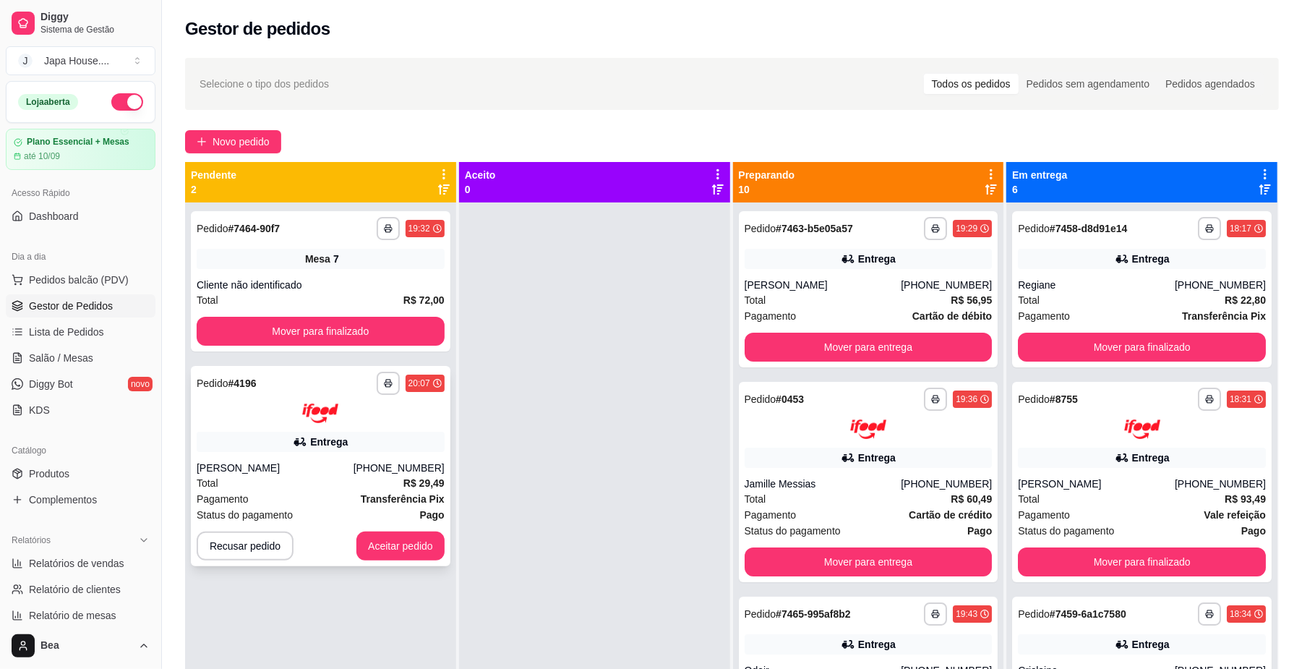
click at [411, 466] on div "[PHONE_NUMBER]" at bounding box center [399, 468] width 91 height 14
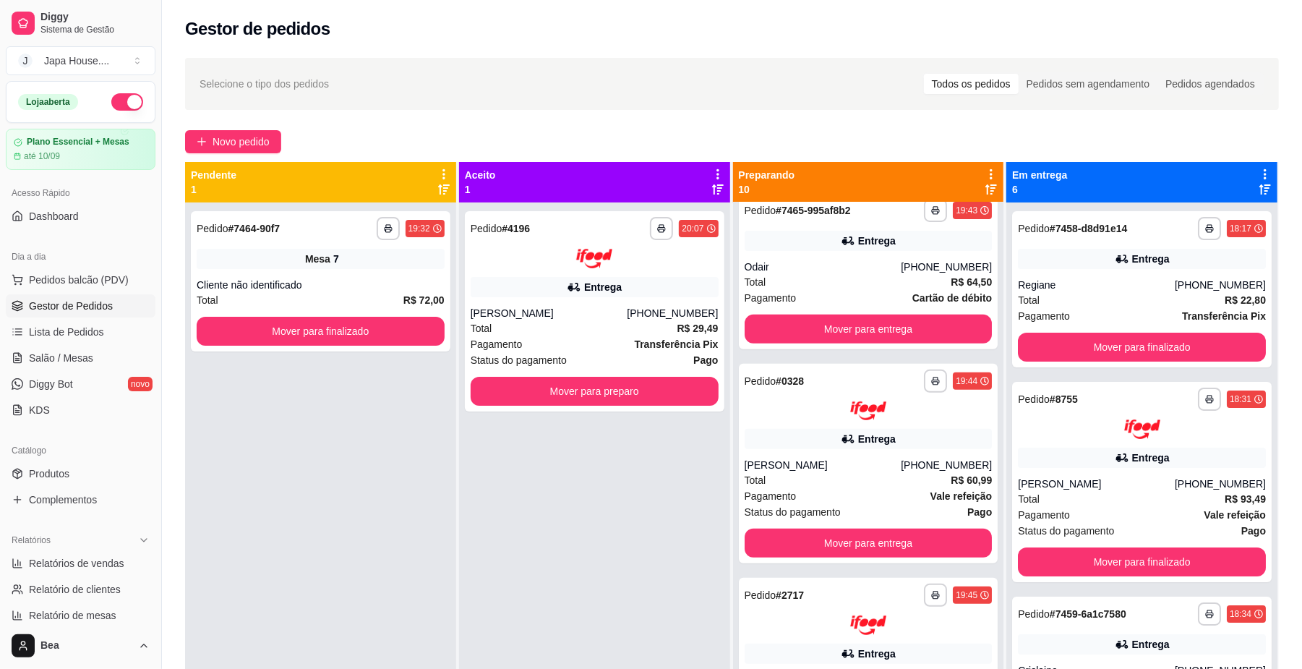
scroll to position [457, 0]
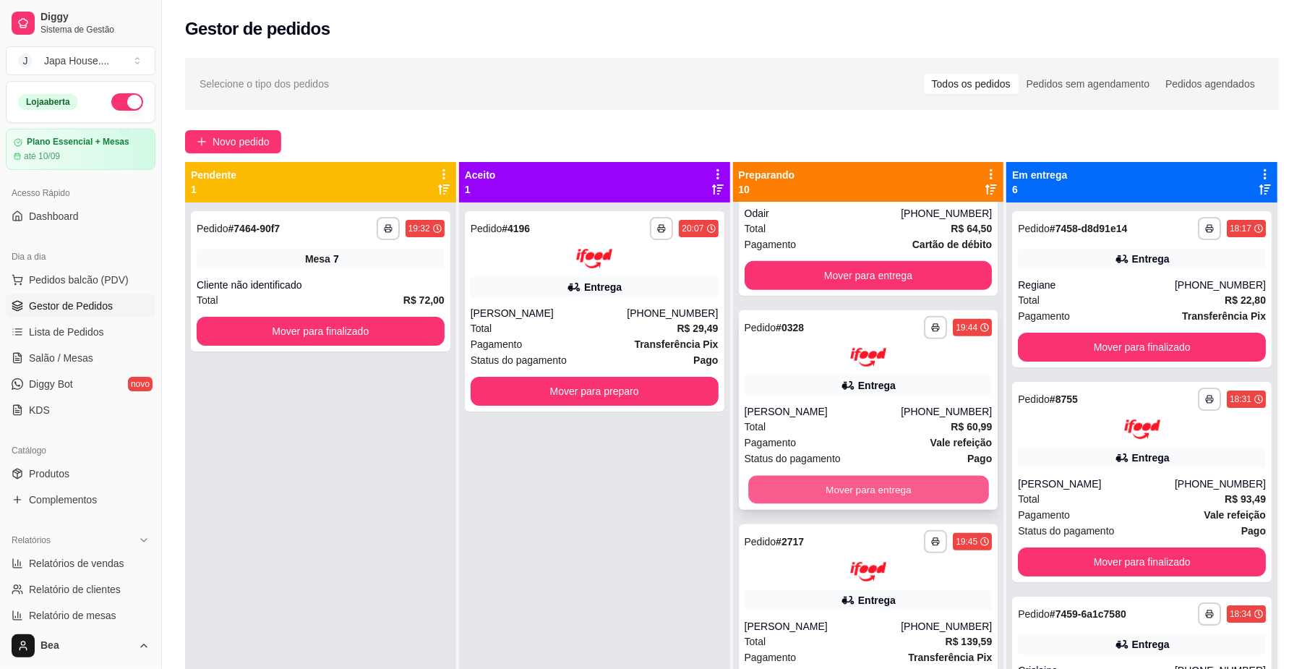
click at [929, 489] on button "Mover para entrega" at bounding box center [868, 490] width 240 height 28
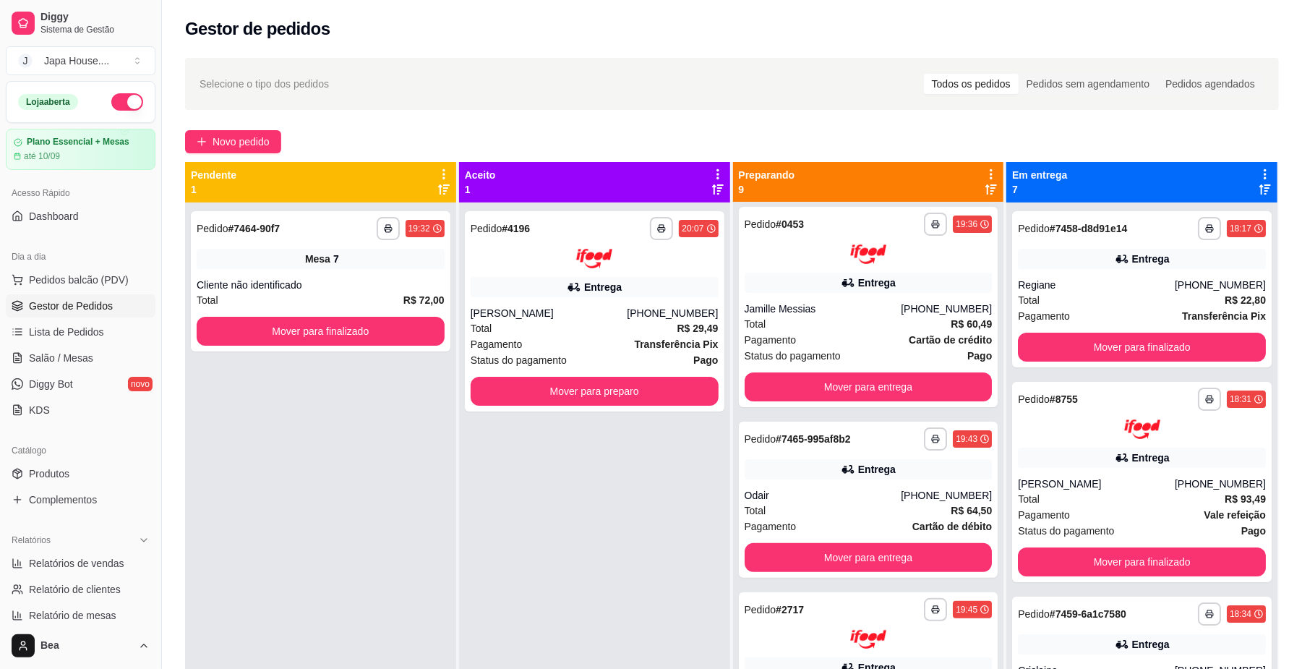
scroll to position [0, 0]
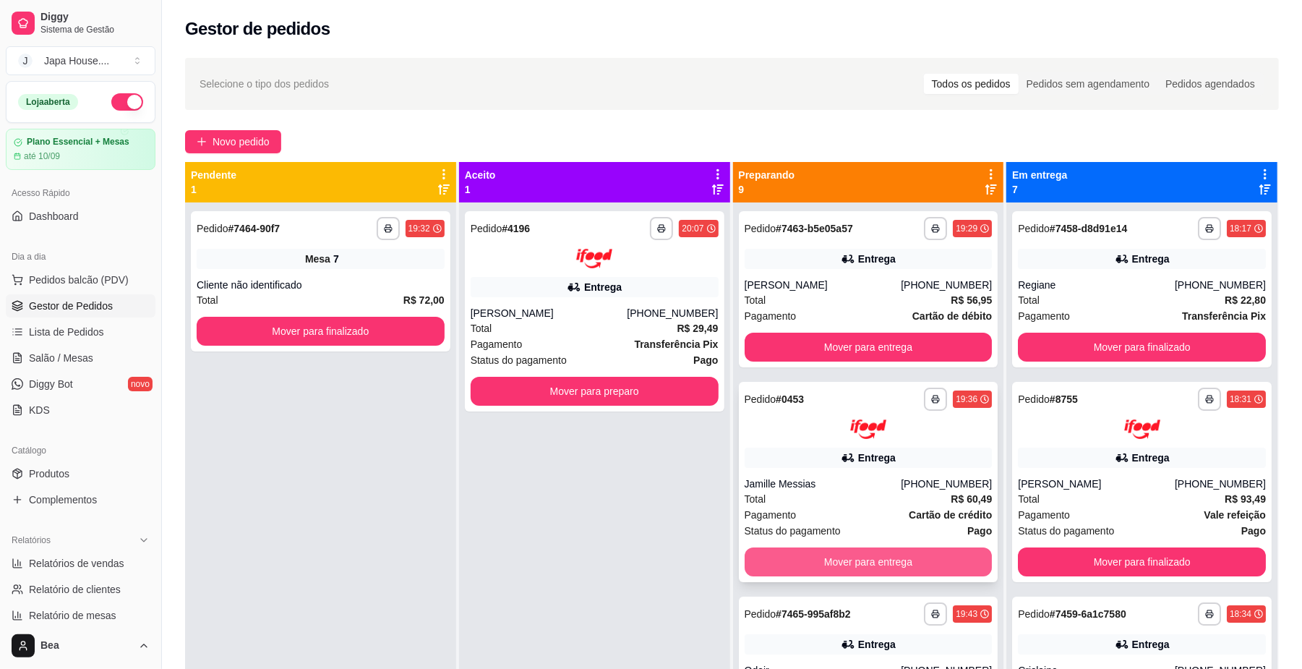
click at [869, 554] on button "Mover para entrega" at bounding box center [869, 561] width 248 height 29
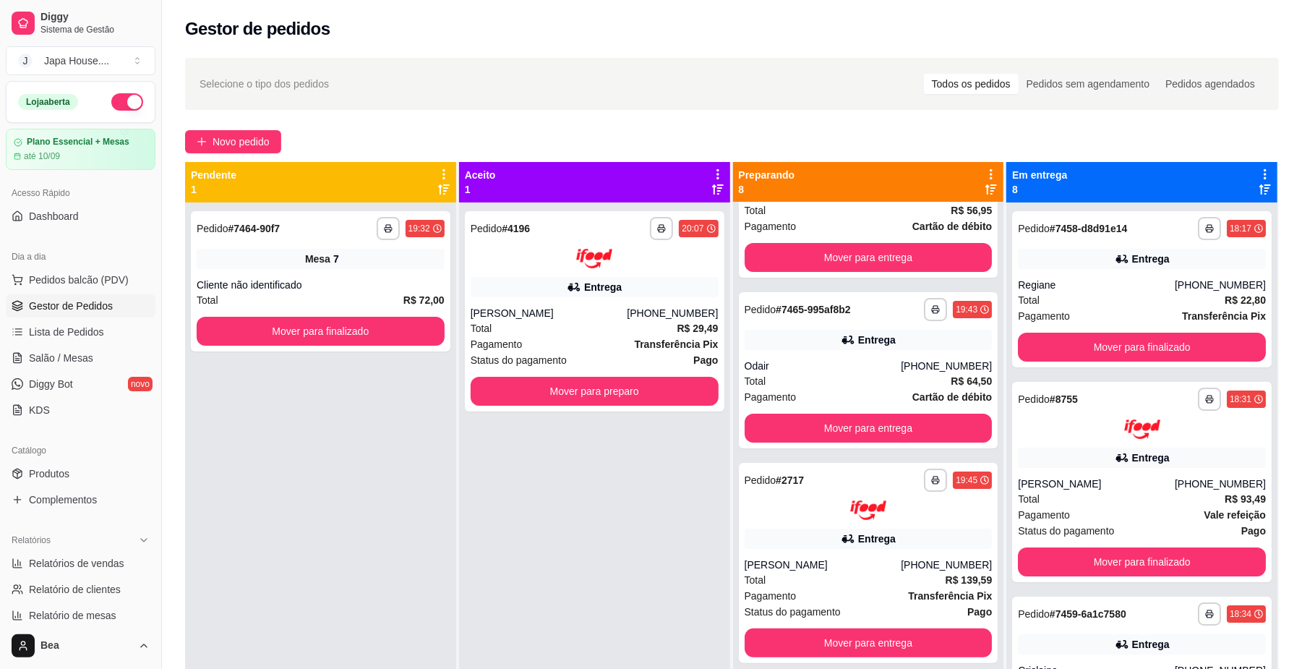
scroll to position [103, 0]
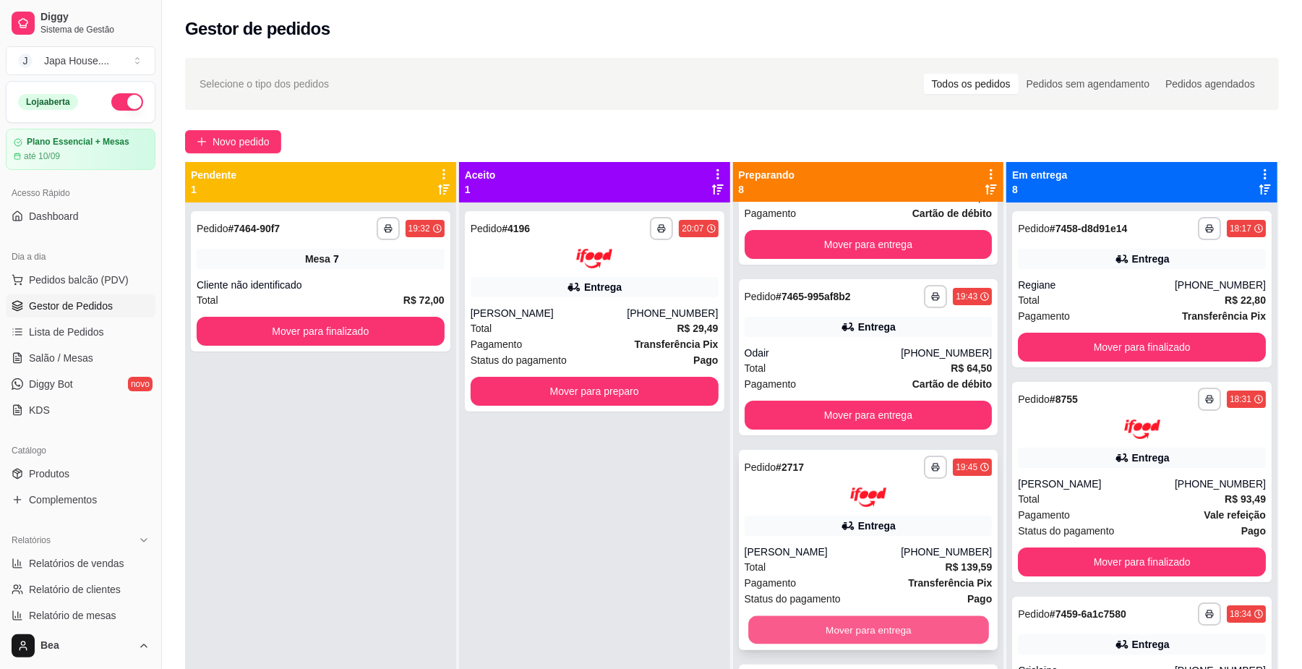
click at [931, 626] on button "Mover para entrega" at bounding box center [868, 629] width 240 height 28
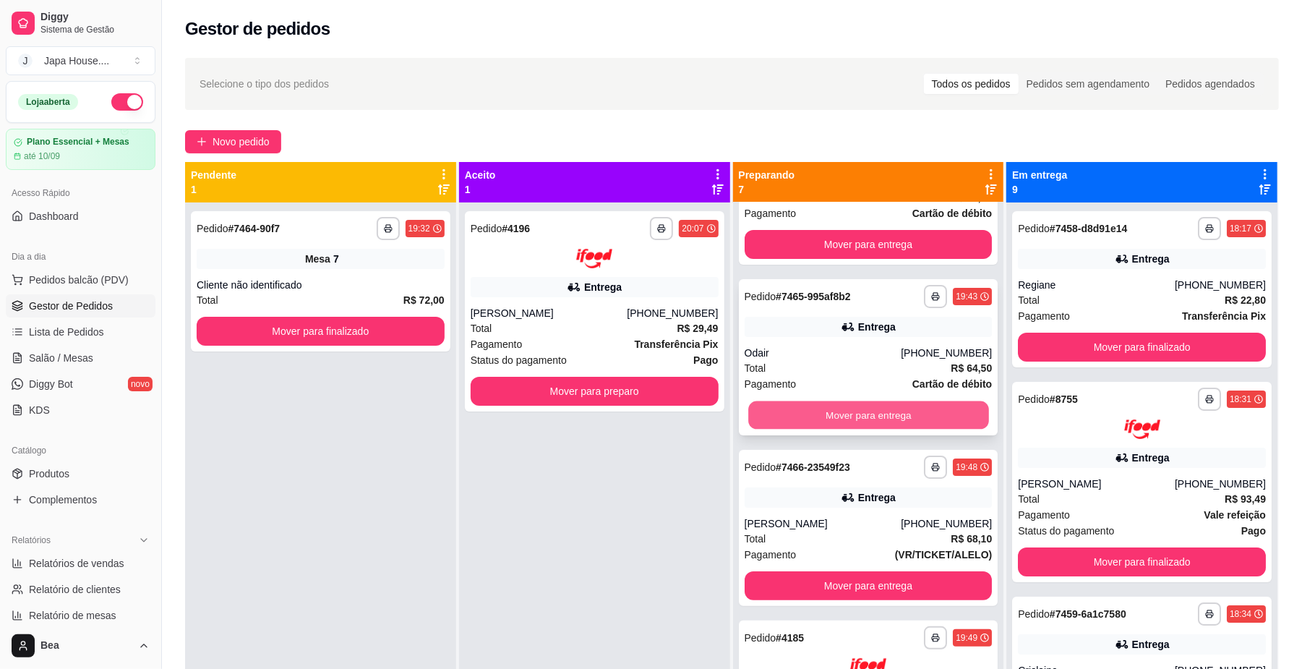
click at [900, 415] on button "Mover para entrega" at bounding box center [868, 415] width 240 height 28
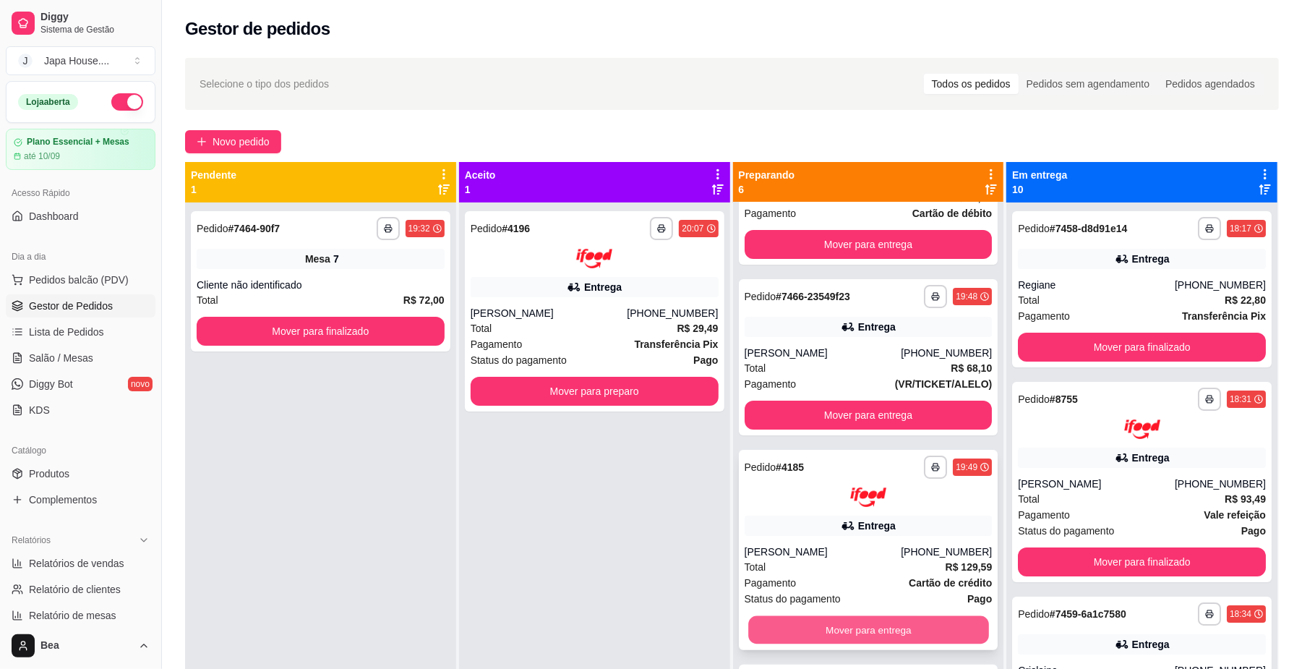
click at [934, 631] on button "Mover para entrega" at bounding box center [868, 629] width 240 height 28
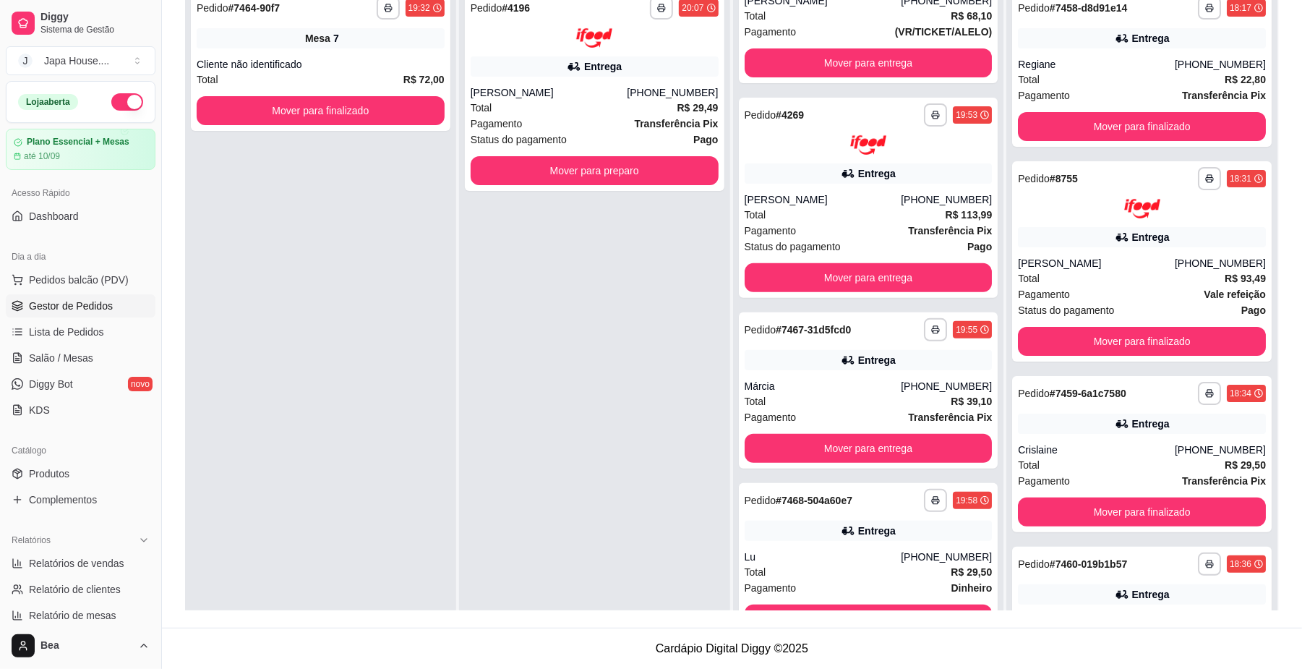
scroll to position [242, 0]
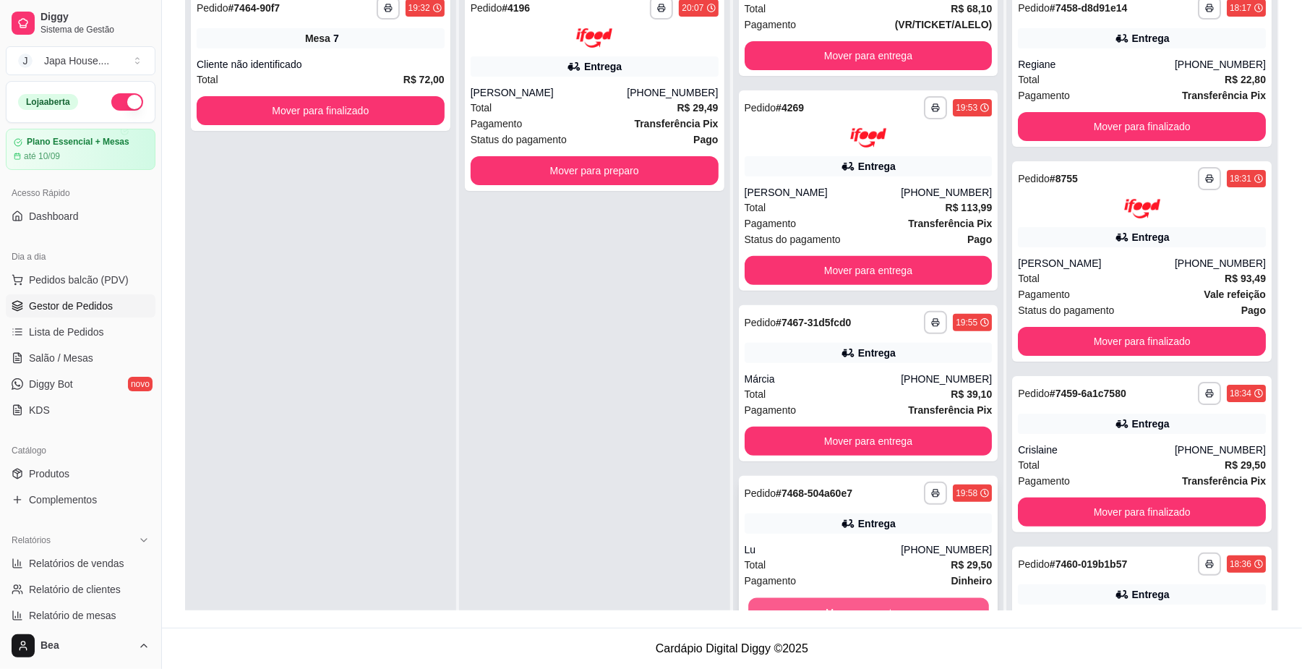
click at [938, 599] on button "Mover para entrega" at bounding box center [868, 611] width 240 height 28
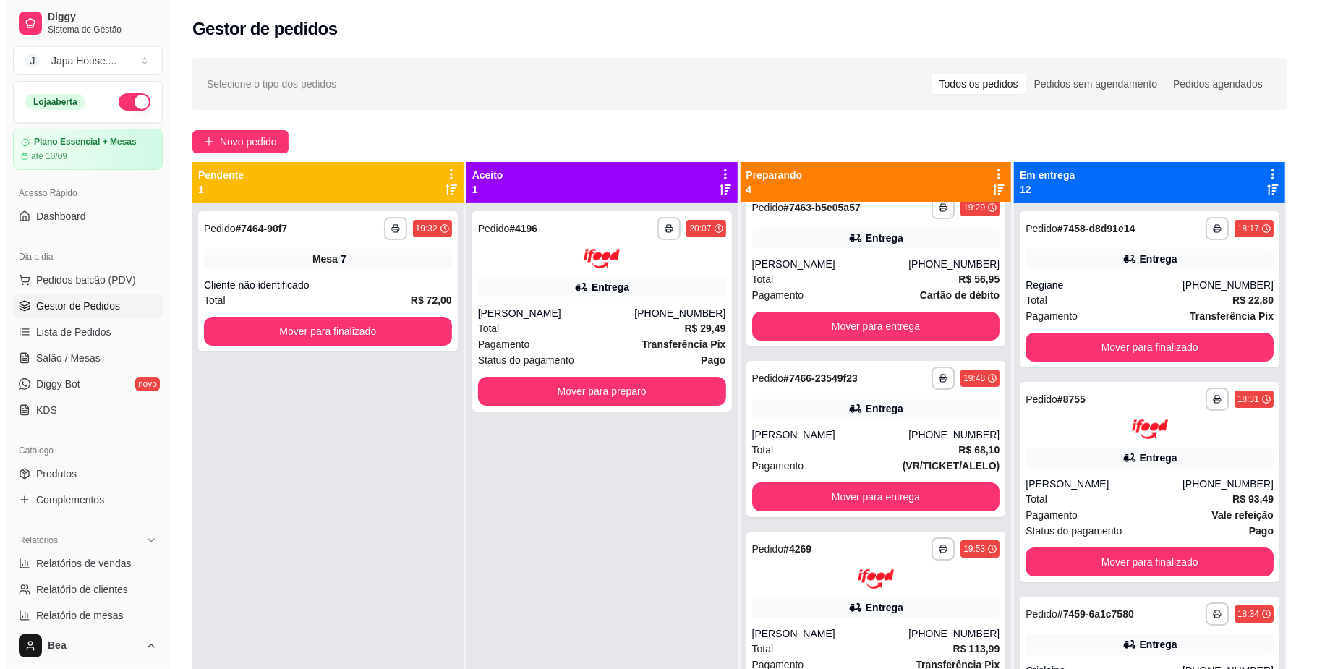
scroll to position [1, 0]
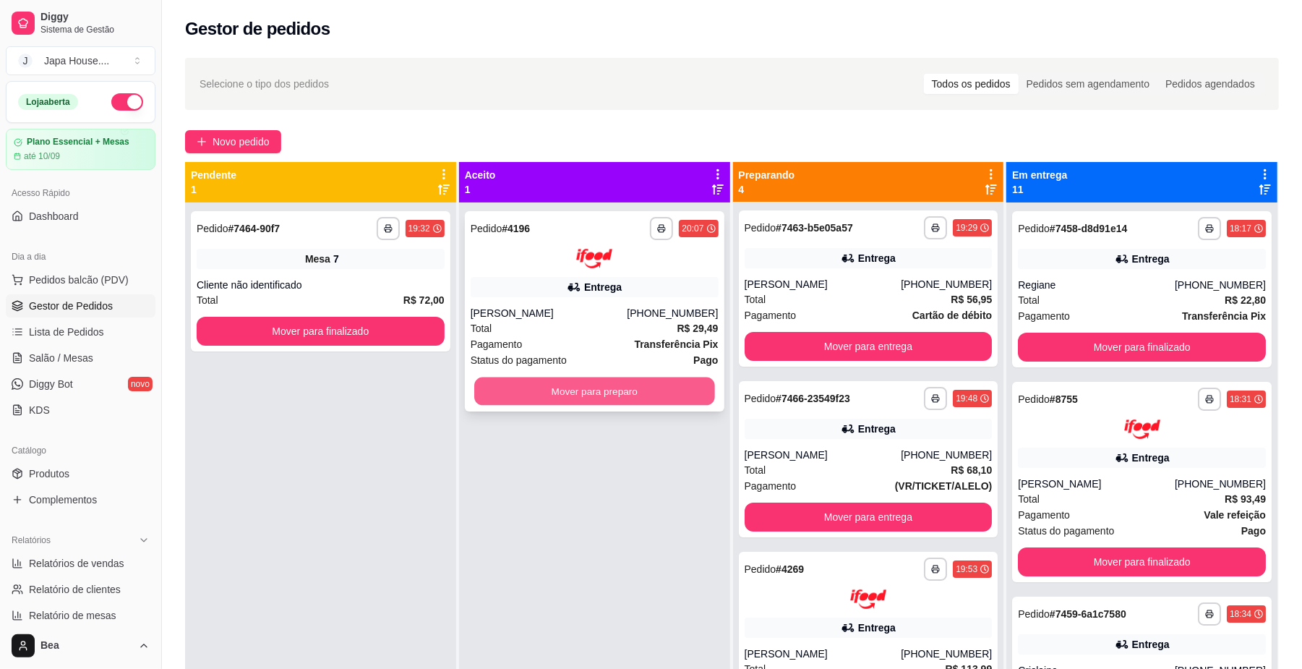
click at [611, 390] on button "Mover para preparo" at bounding box center [594, 391] width 240 height 28
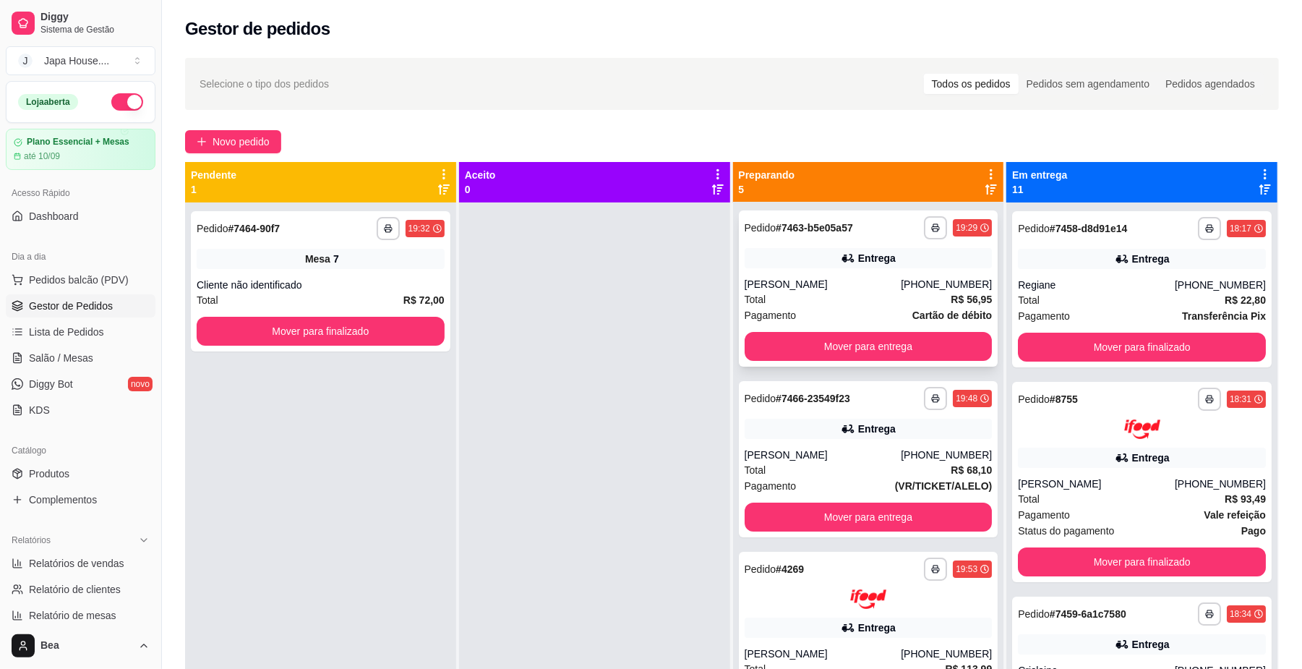
click at [860, 290] on div "[PERSON_NAME]" at bounding box center [823, 284] width 157 height 14
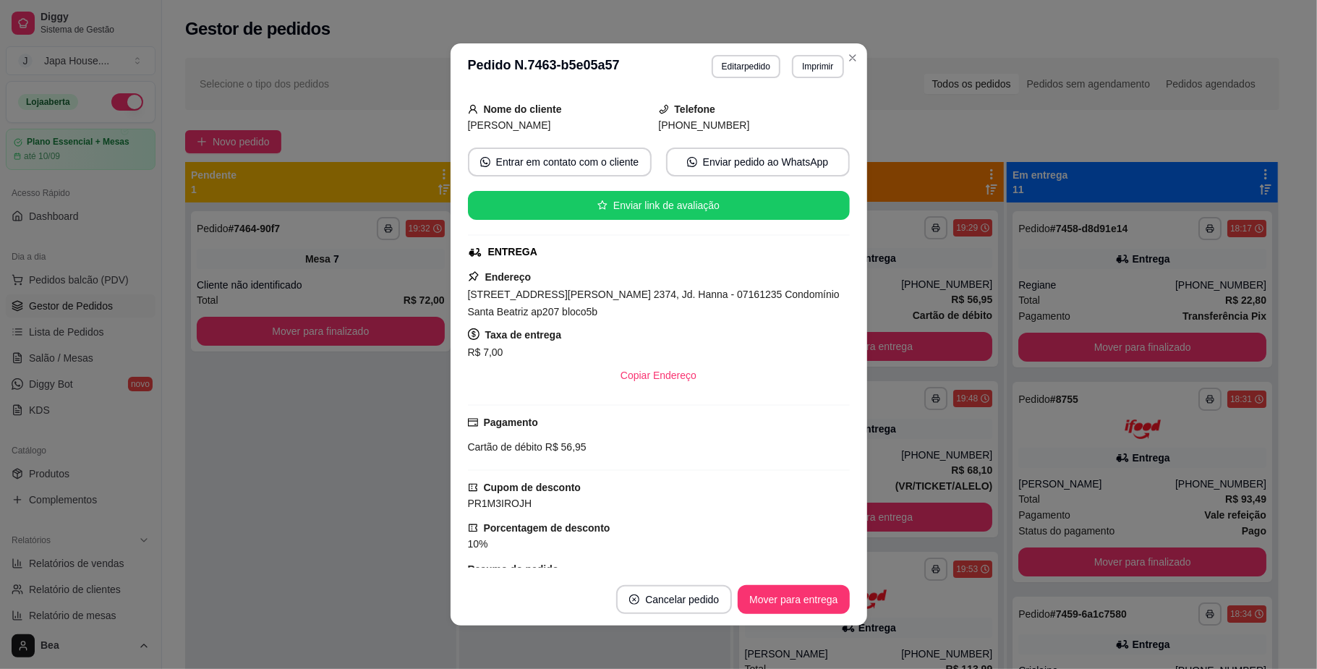
scroll to position [283, 0]
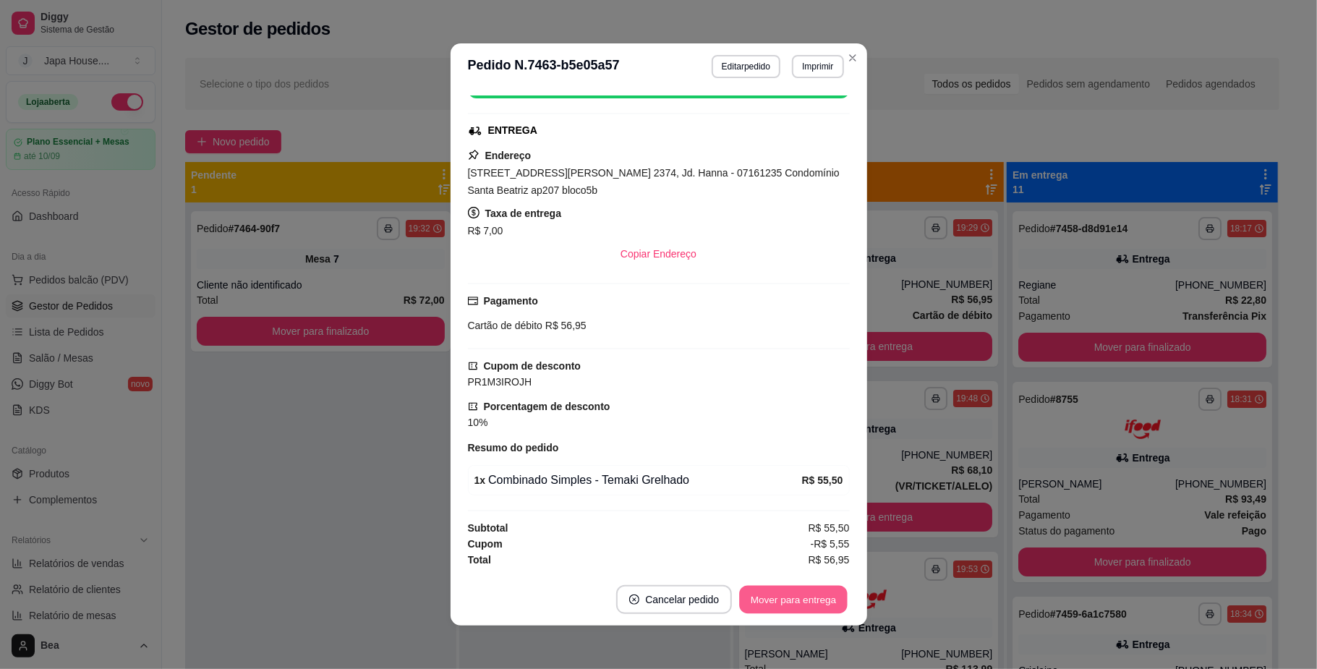
click at [821, 599] on button "Mover para entrega" at bounding box center [794, 600] width 108 height 28
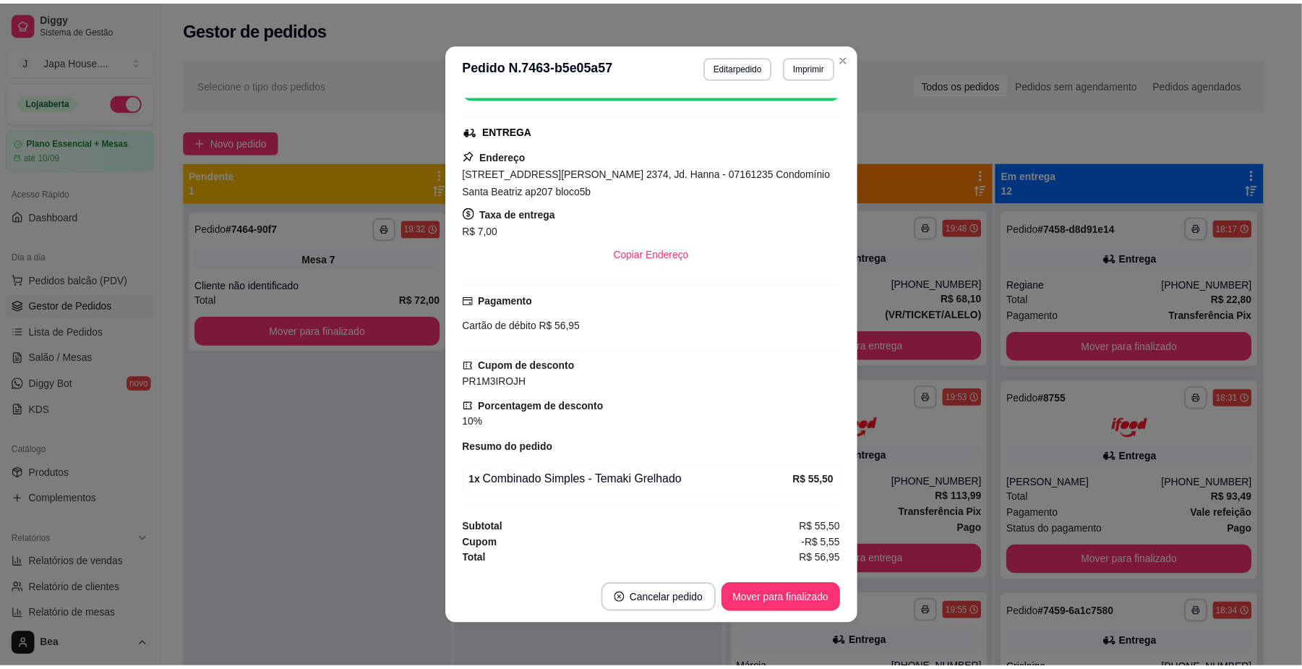
scroll to position [0, 0]
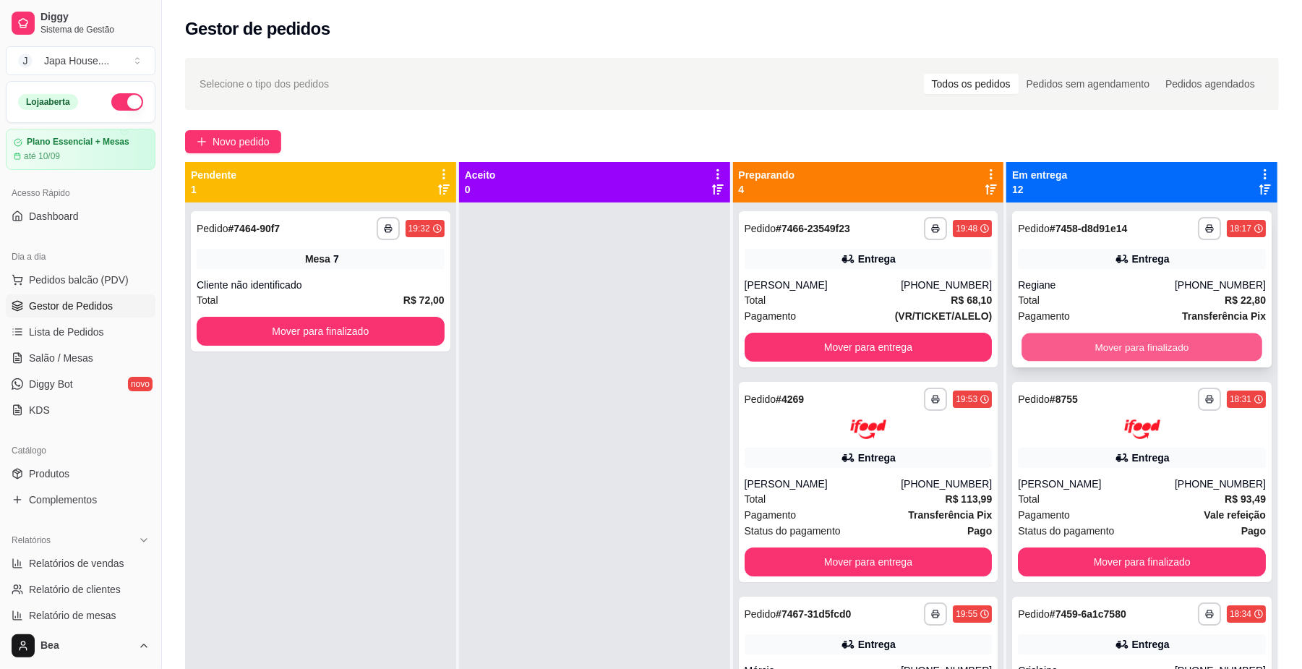
click at [1170, 345] on button "Mover para finalizado" at bounding box center [1142, 347] width 240 height 28
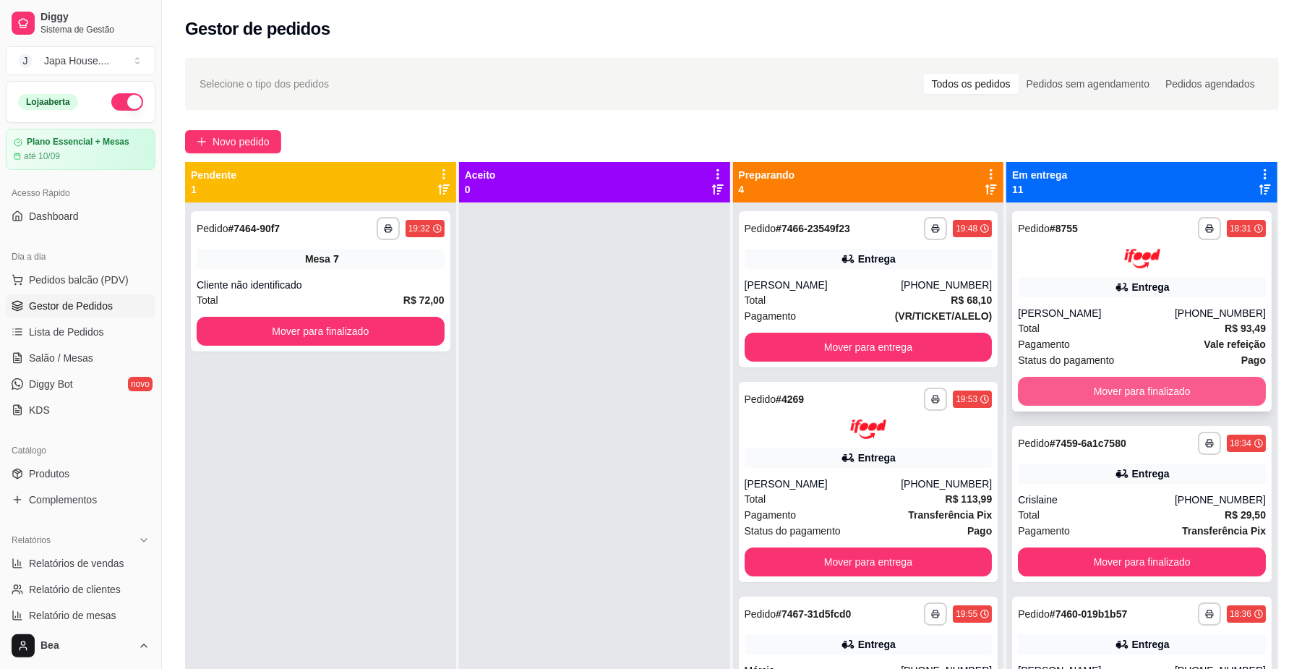
click at [1171, 391] on button "Mover para finalizado" at bounding box center [1142, 391] width 248 height 29
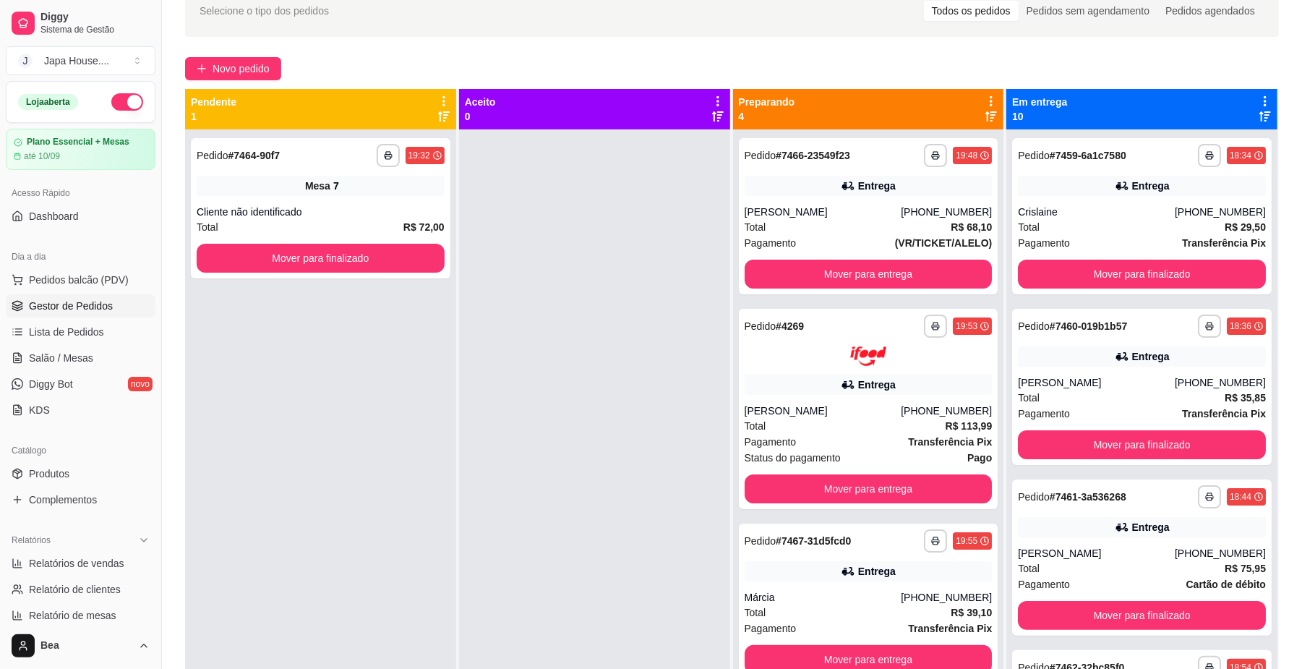
scroll to position [64, 0]
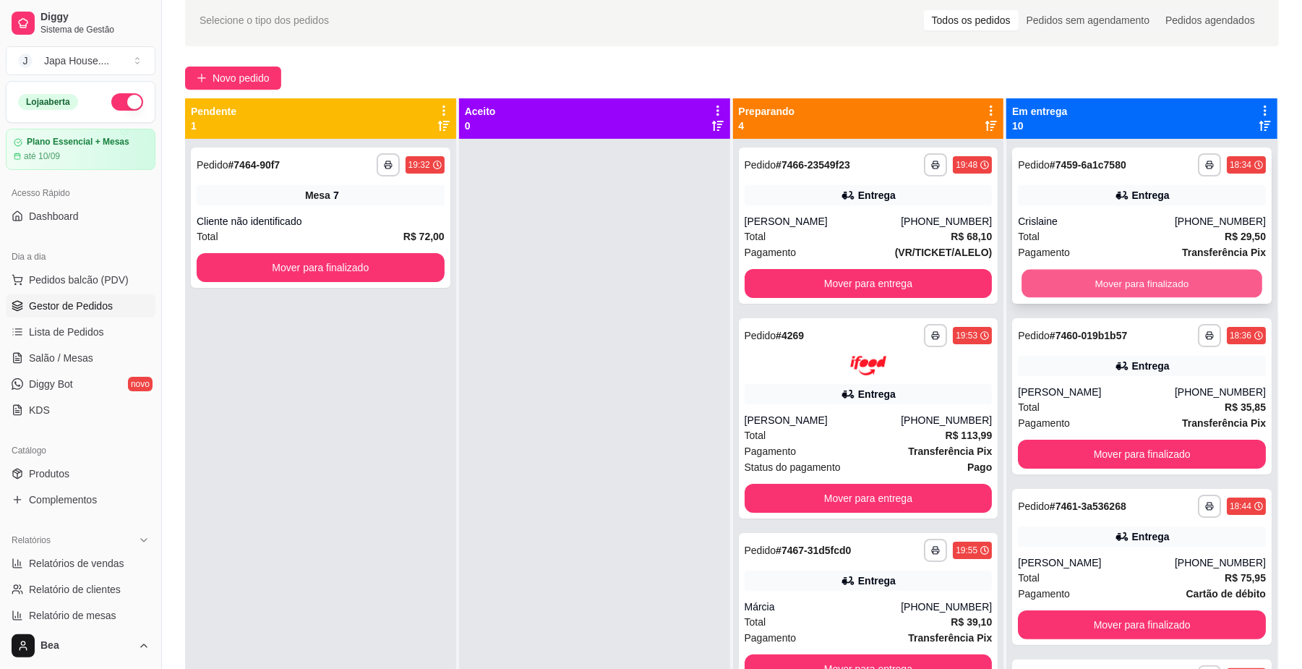
click at [1154, 276] on button "Mover para finalizado" at bounding box center [1142, 284] width 240 height 28
click at [1114, 275] on button "Mover para finalizado" at bounding box center [1142, 284] width 240 height 28
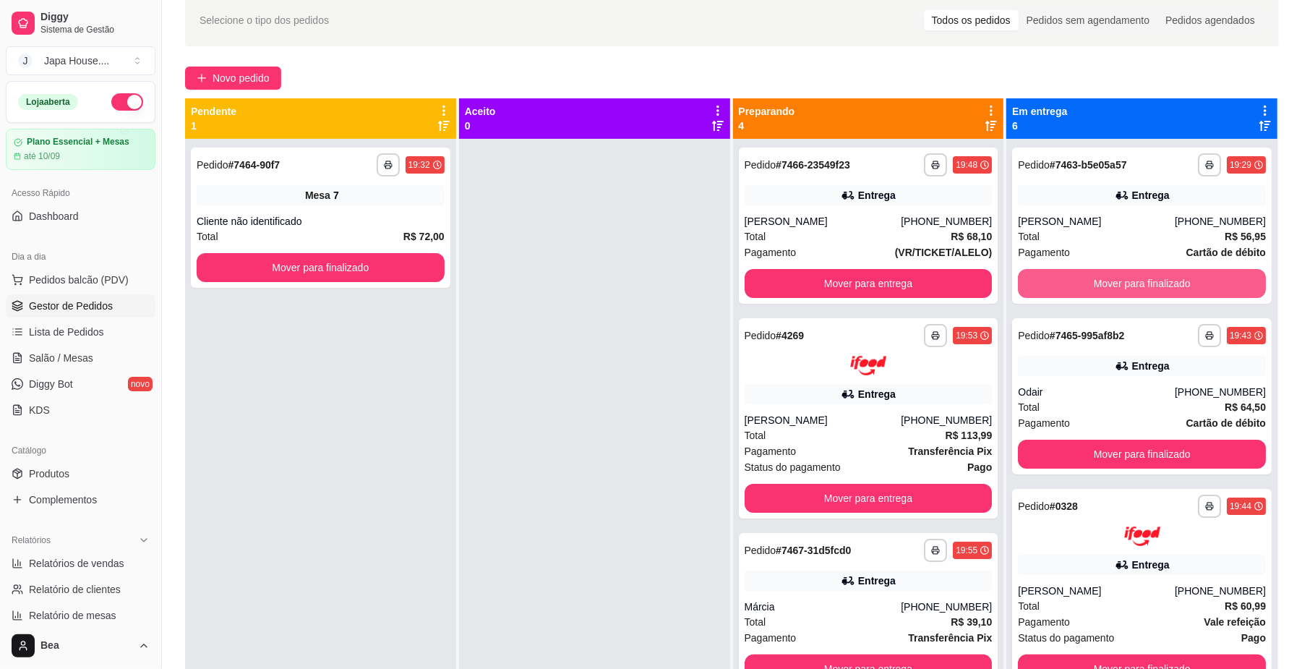
click at [1114, 275] on button "Mover para finalizado" at bounding box center [1142, 283] width 248 height 29
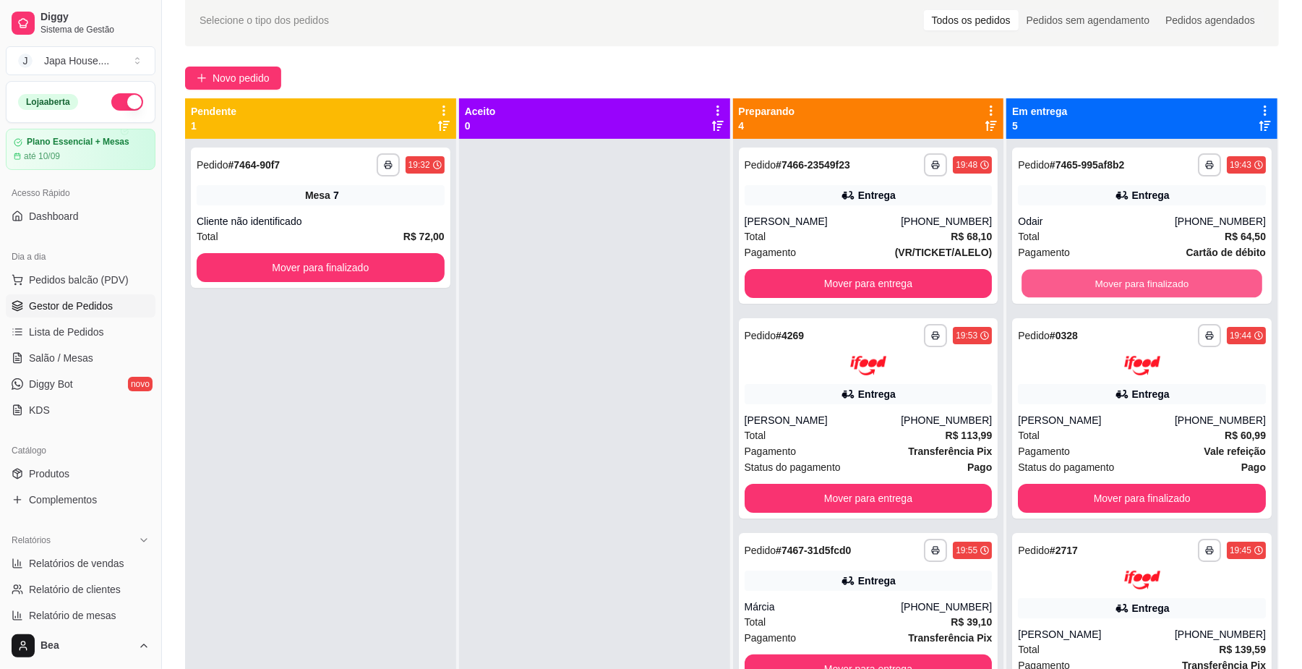
click at [1114, 275] on button "Mover para finalizado" at bounding box center [1142, 284] width 240 height 28
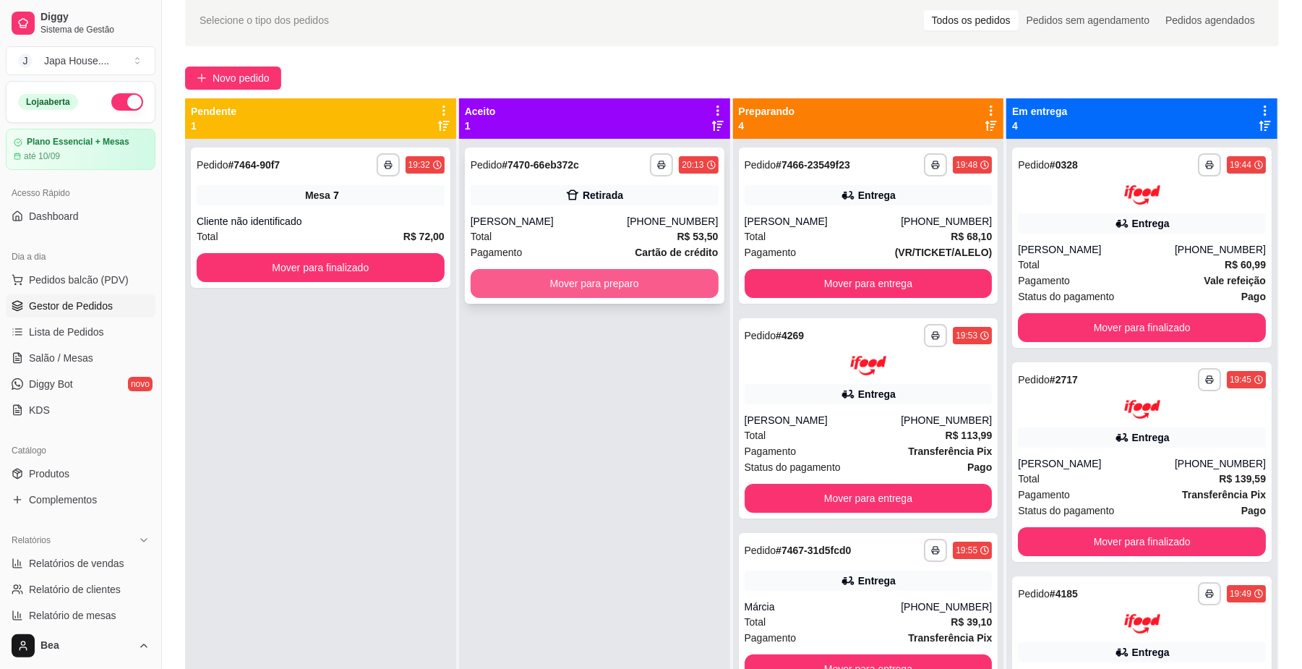
click at [678, 275] on button "Mover para preparo" at bounding box center [595, 283] width 248 height 29
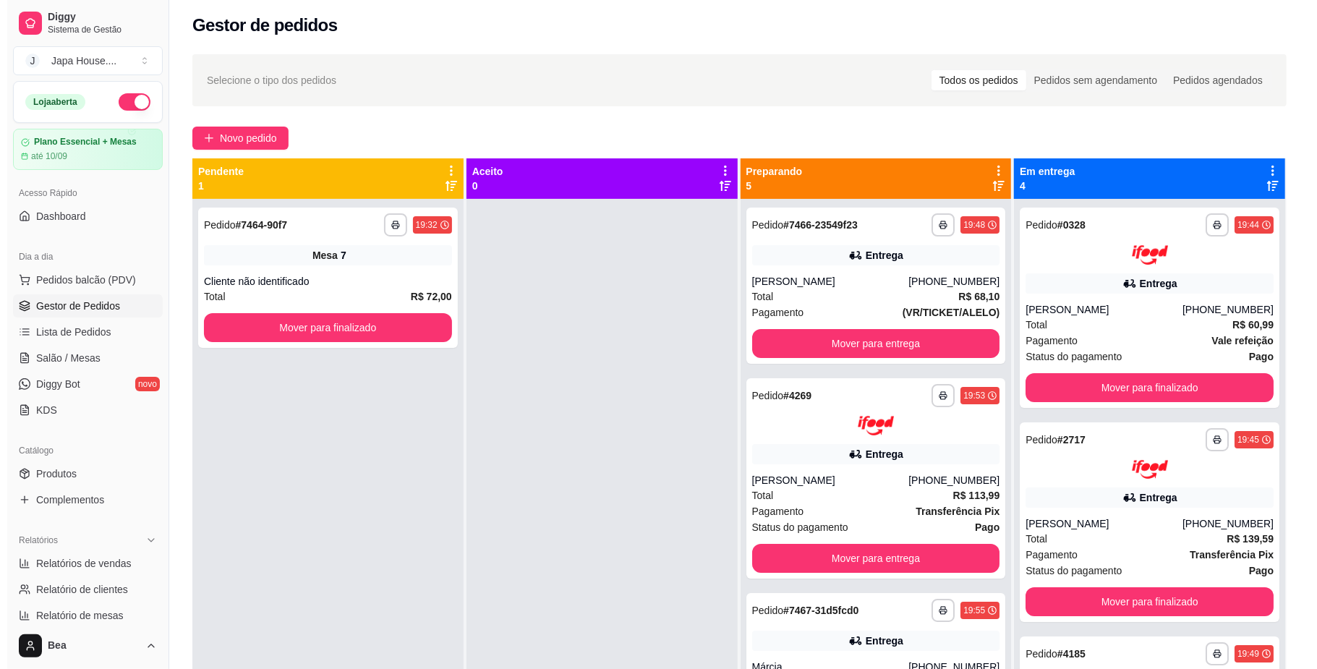
scroll to position [0, 0]
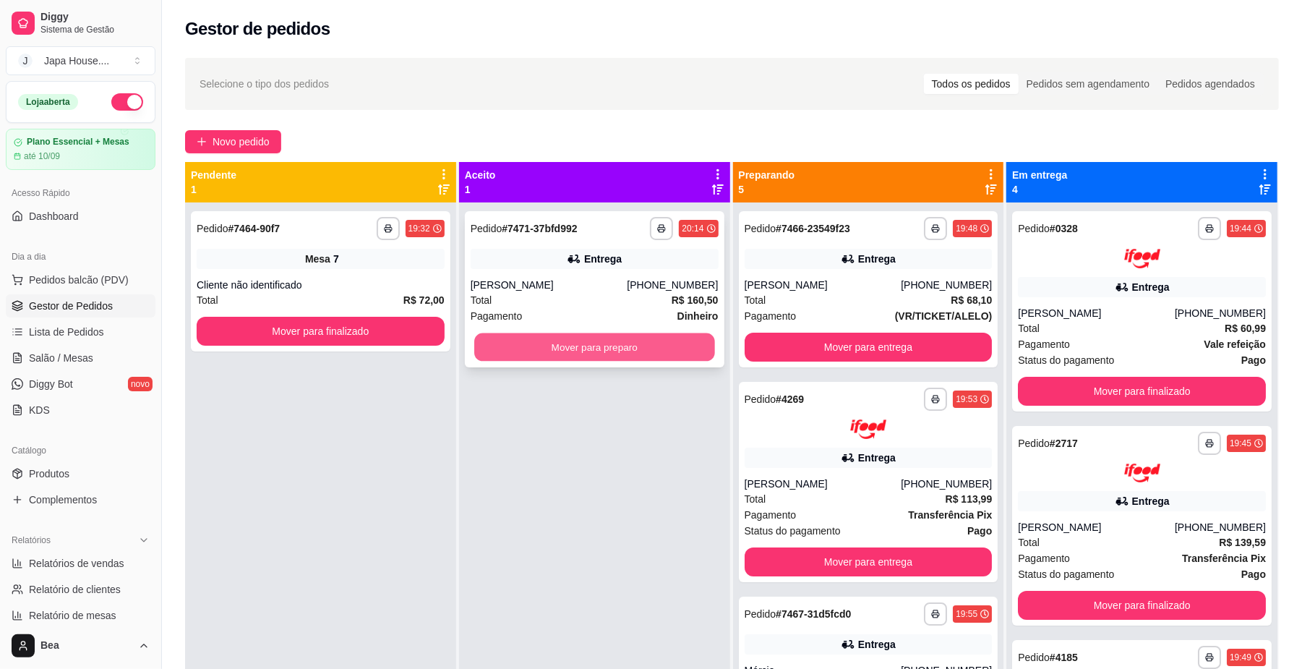
click at [573, 351] on button "Mover para preparo" at bounding box center [594, 347] width 240 height 28
click at [544, 354] on button "Mover para preparo" at bounding box center [595, 347] width 248 height 29
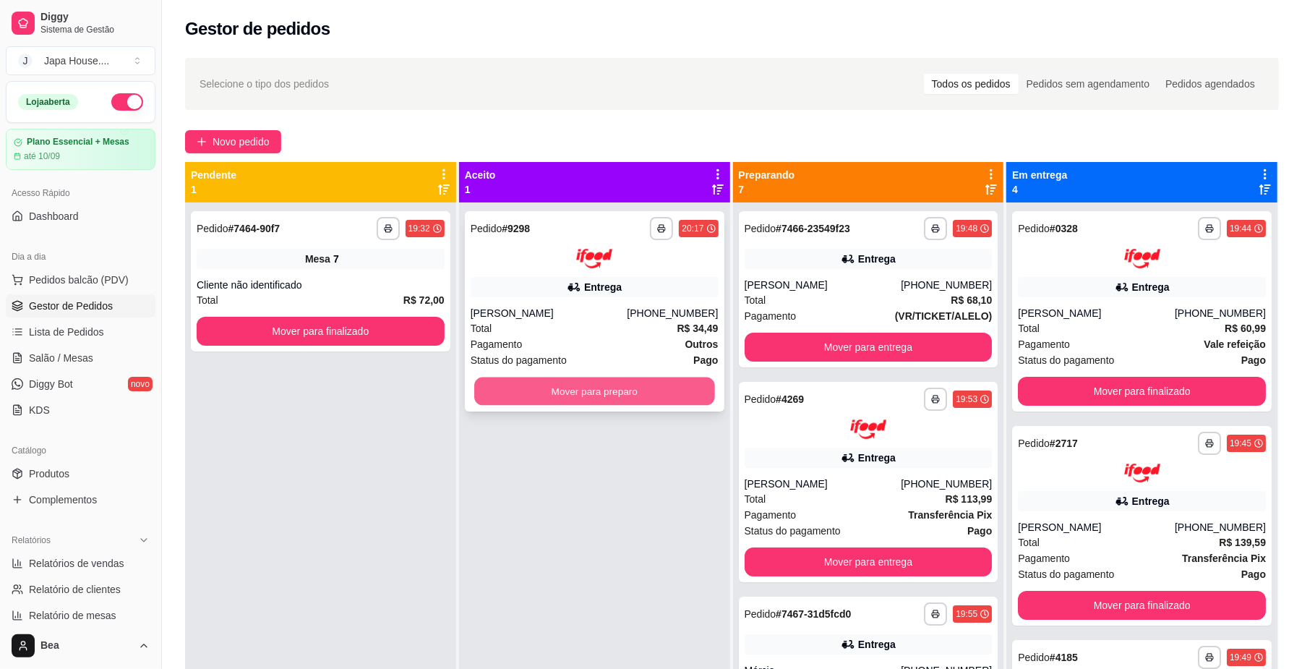
click at [564, 392] on button "Mover para preparo" at bounding box center [594, 391] width 240 height 28
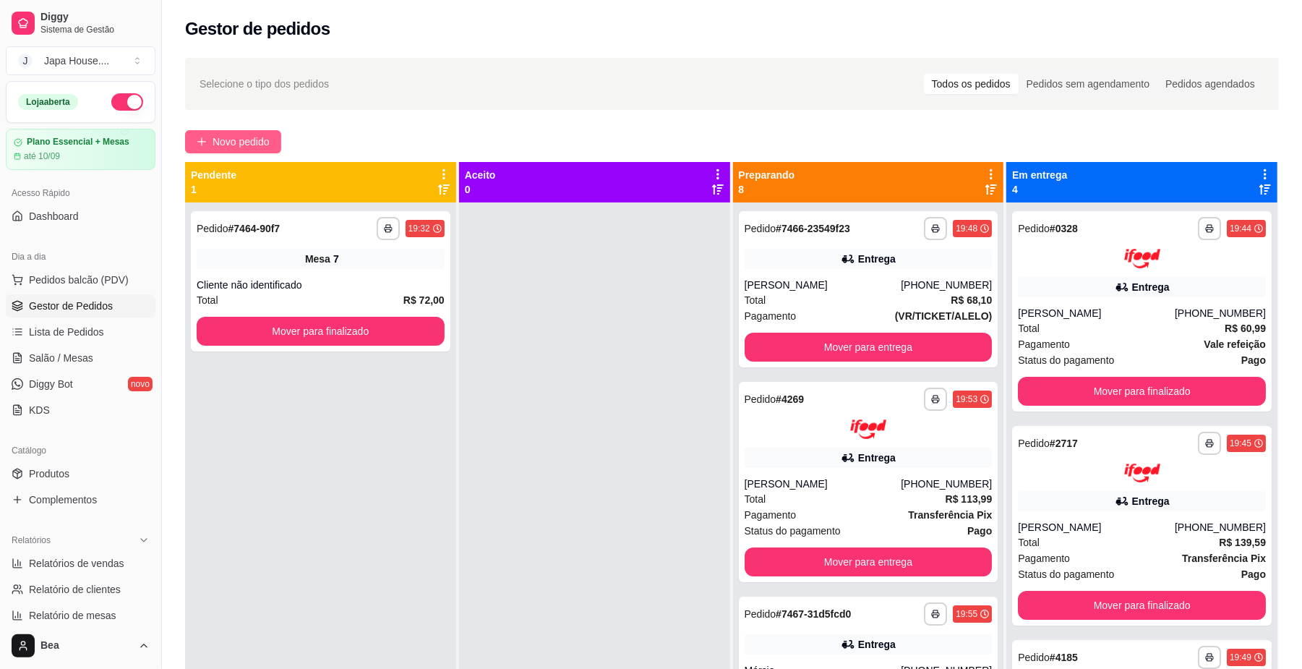
click at [267, 142] on span "Novo pedido" at bounding box center [241, 142] width 57 height 16
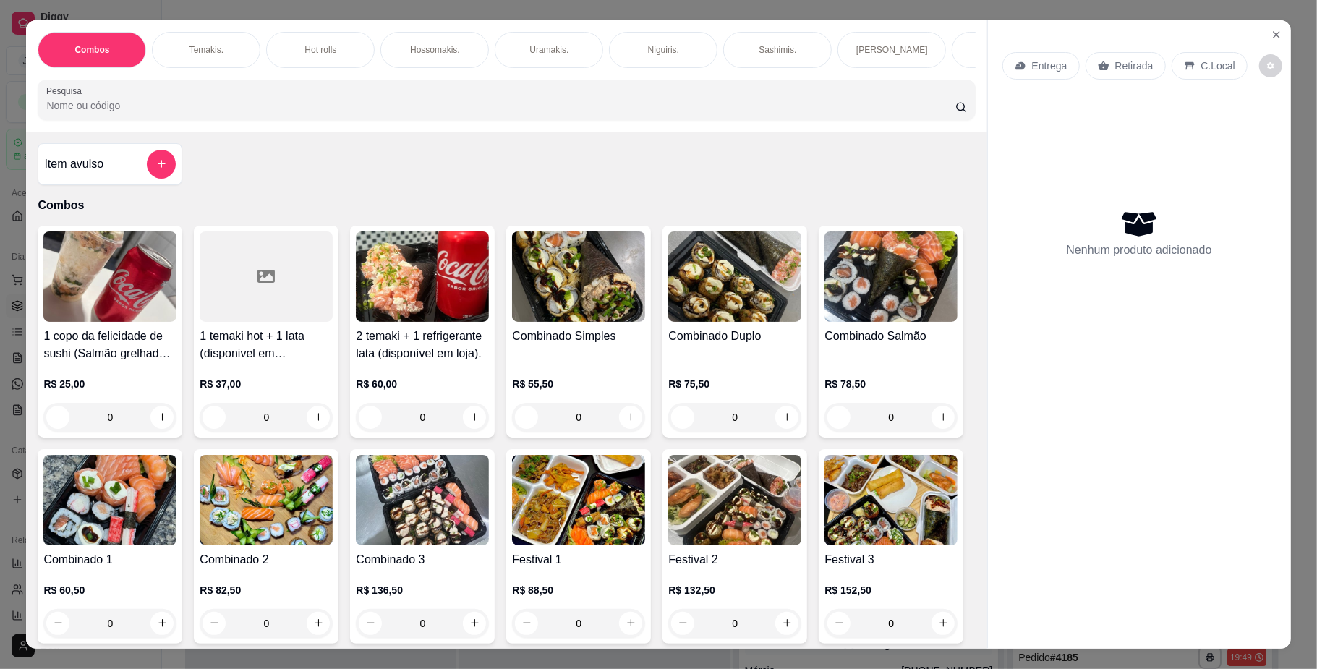
click at [322, 52] on p "Hot rolls" at bounding box center [320, 50] width 32 height 12
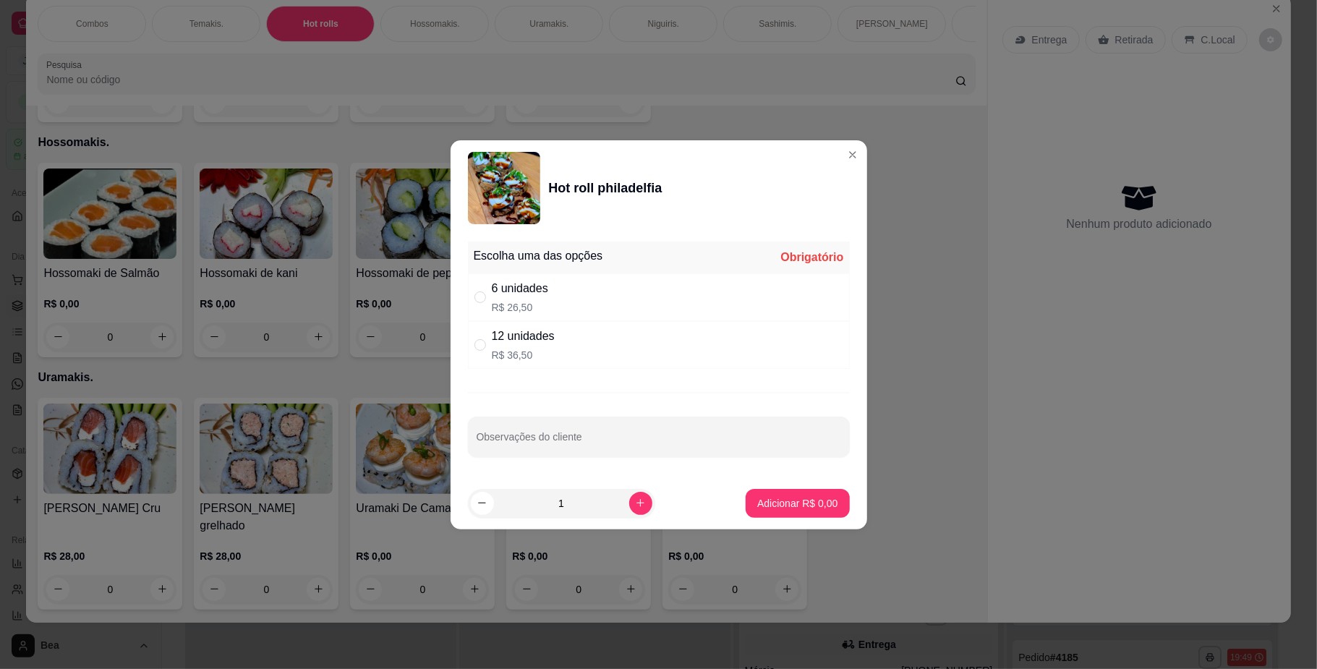
click at [558, 299] on div "6 unidades R$ 26,50" at bounding box center [659, 297] width 382 height 48
radio input "true"
click at [761, 501] on p "Adicionar R$ 26,50" at bounding box center [795, 503] width 84 height 14
type input "1"
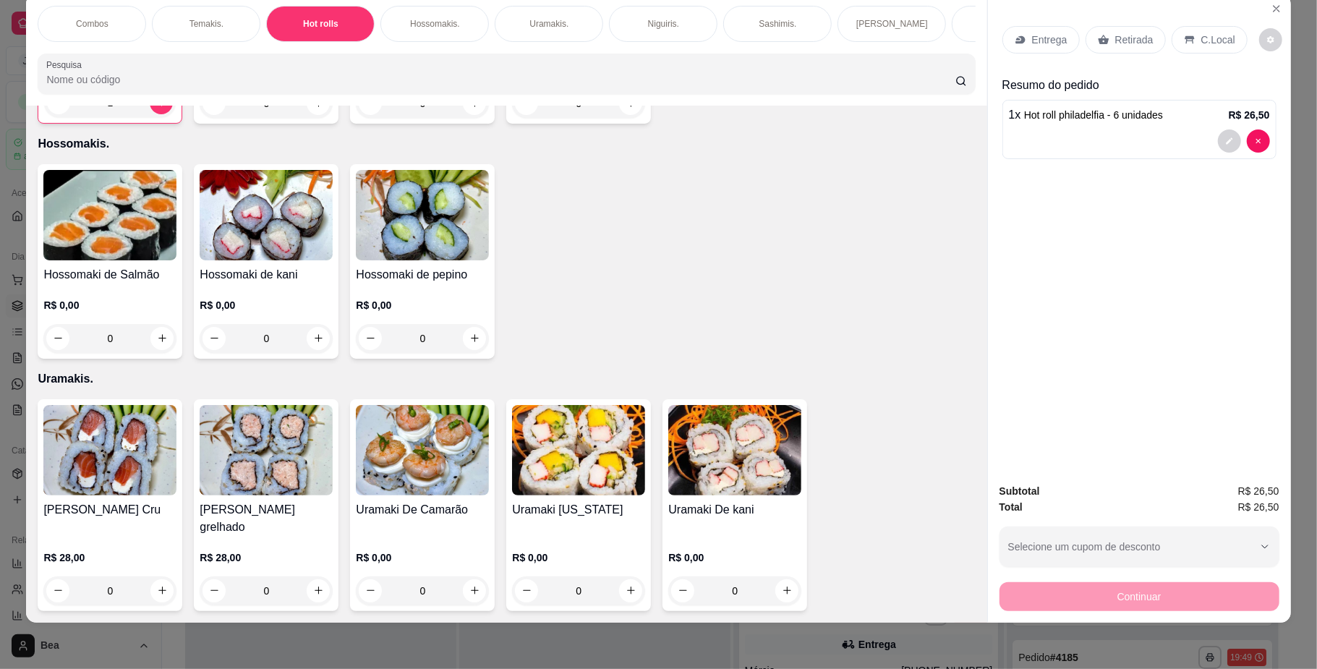
click at [200, 13] on div "Temakis." at bounding box center [206, 24] width 108 height 36
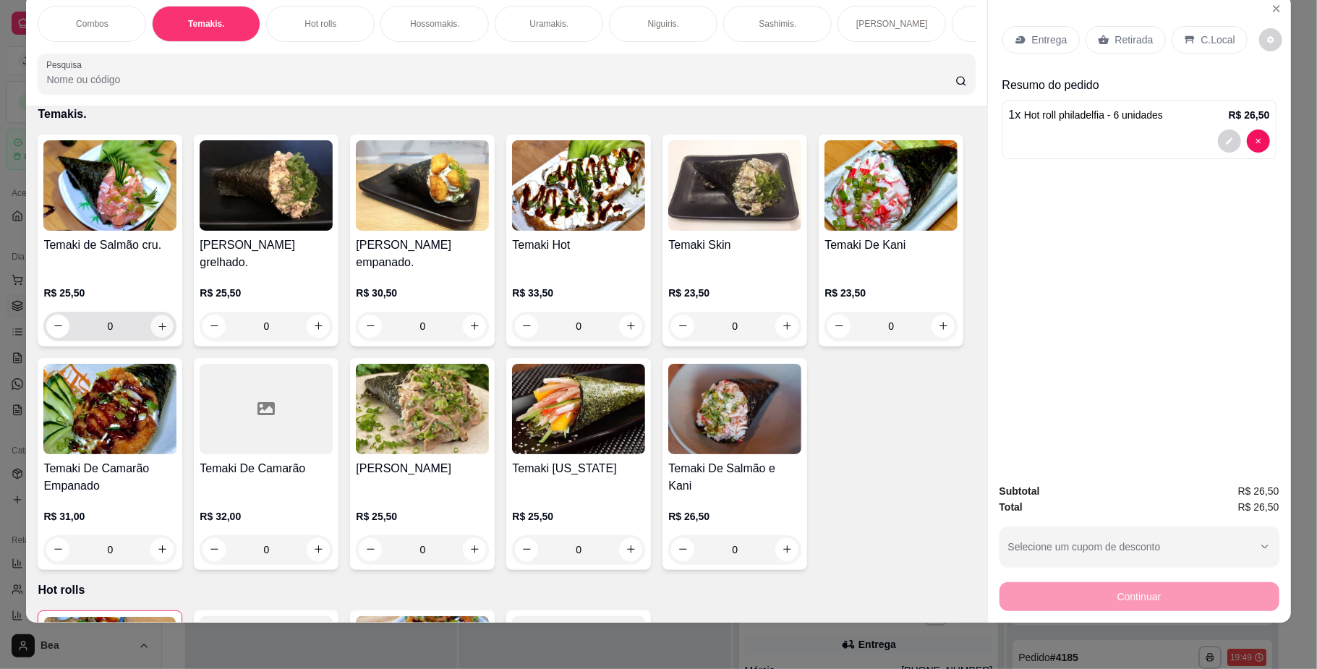
click at [157, 331] on icon "increase-product-quantity" at bounding box center [162, 325] width 11 height 11
type input "1"
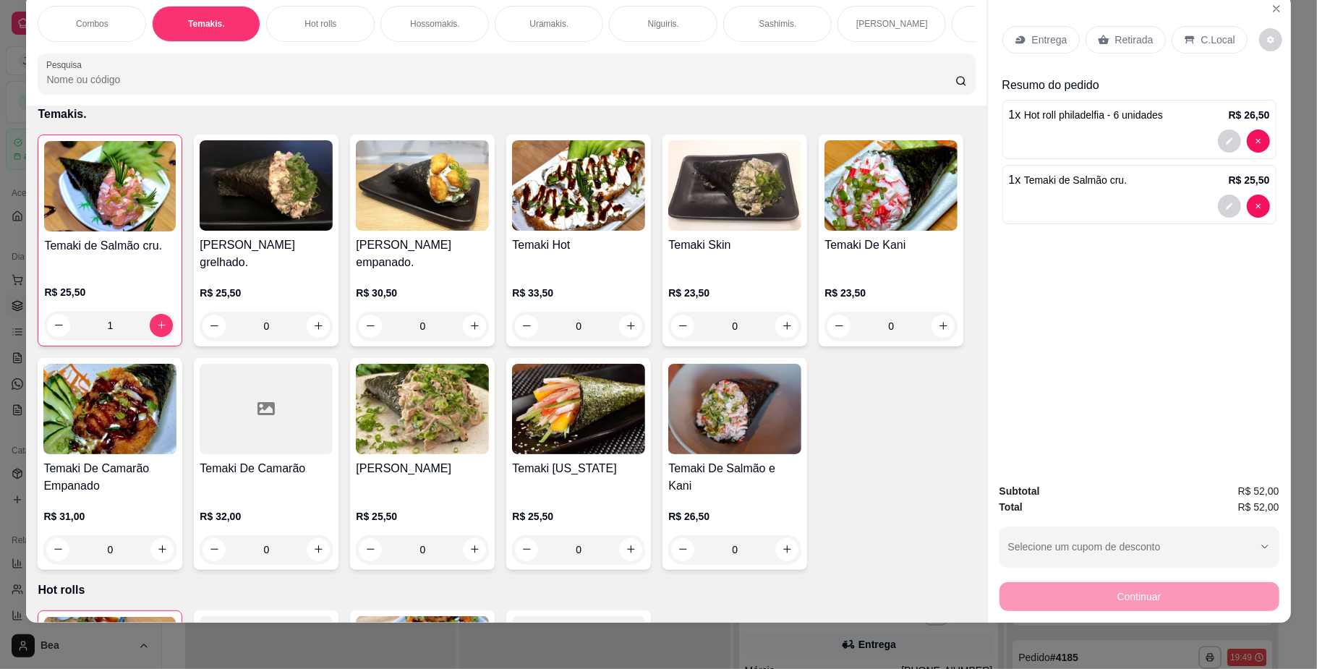
click at [1043, 46] on p "Entrega" at bounding box center [1049, 40] width 35 height 14
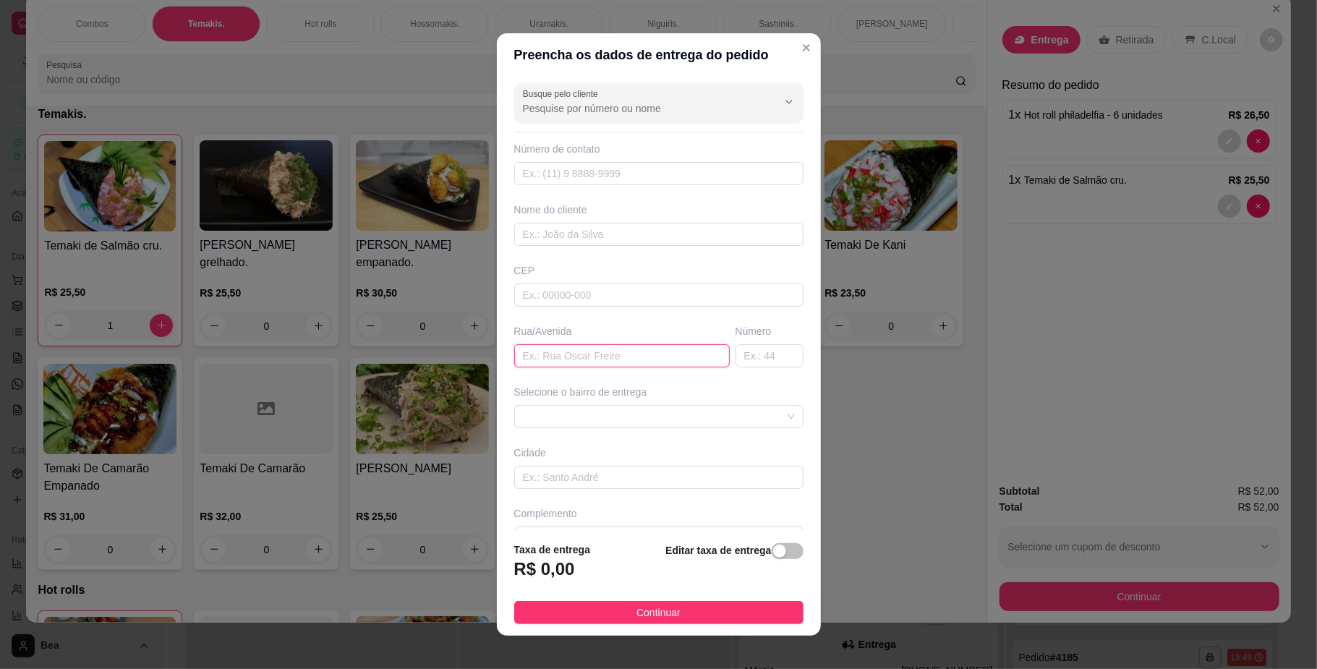
click at [607, 360] on input "text" at bounding box center [621, 355] width 215 height 23
click at [620, 171] on input "text" at bounding box center [658, 173] width 289 height 23
click at [599, 244] on input "text" at bounding box center [658, 234] width 289 height 23
type input "gi"
click at [573, 354] on input "text" at bounding box center [621, 355] width 215 height 23
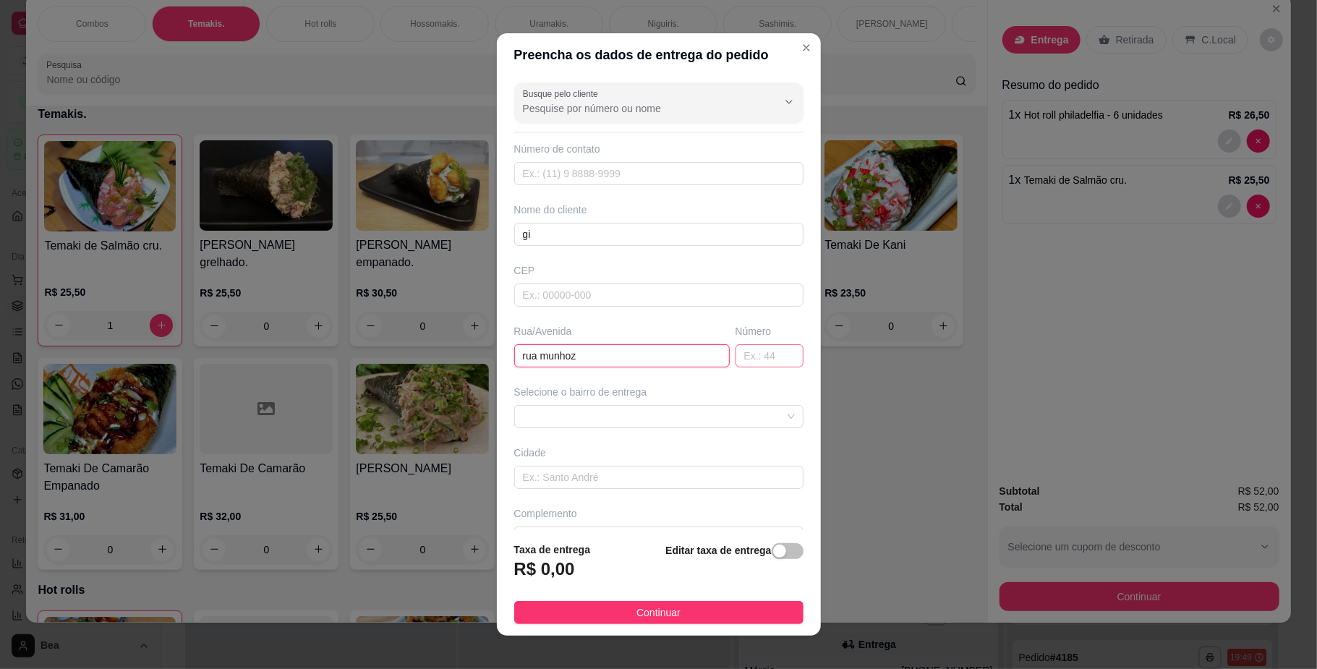
type input "rua munhoz"
click at [735, 362] on input "text" at bounding box center [769, 355] width 68 height 23
click at [751, 414] on span at bounding box center [659, 417] width 272 height 22
type input "559"
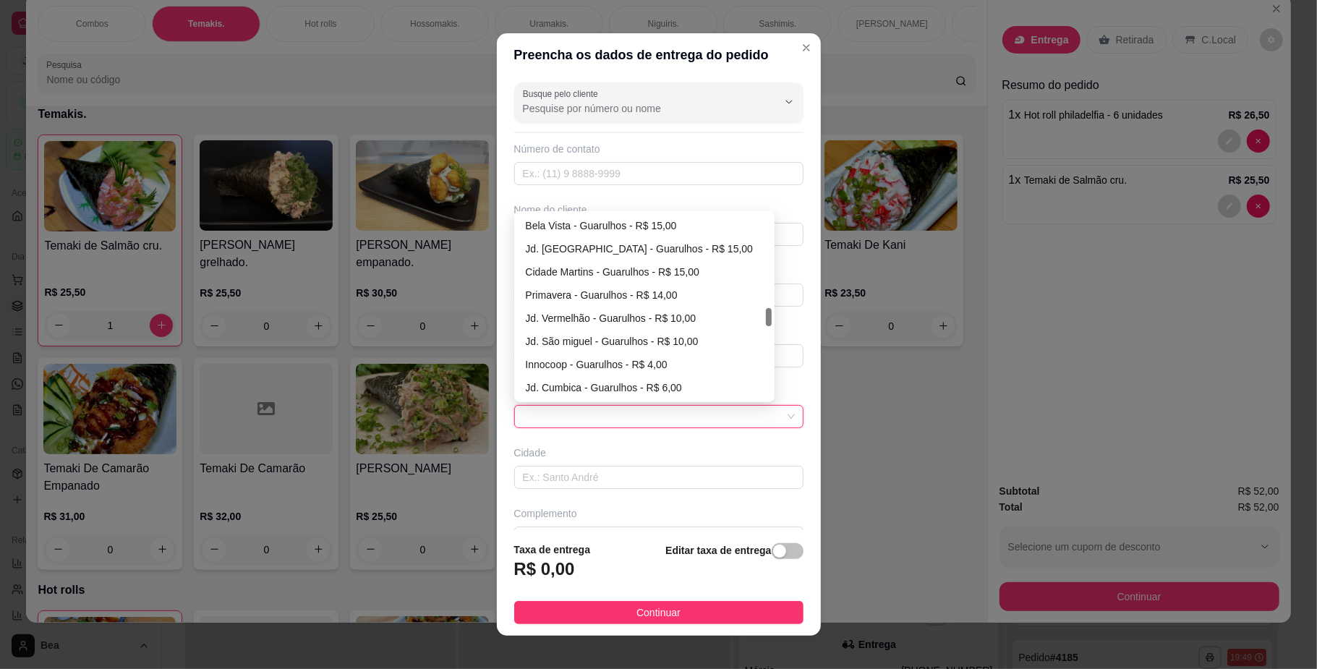
scroll to position [926, 0]
click at [632, 357] on div "Jd. Cumbica - Guarulhos - R$ 6,00" at bounding box center [644, 364] width 255 height 23
type input "Guarulhos"
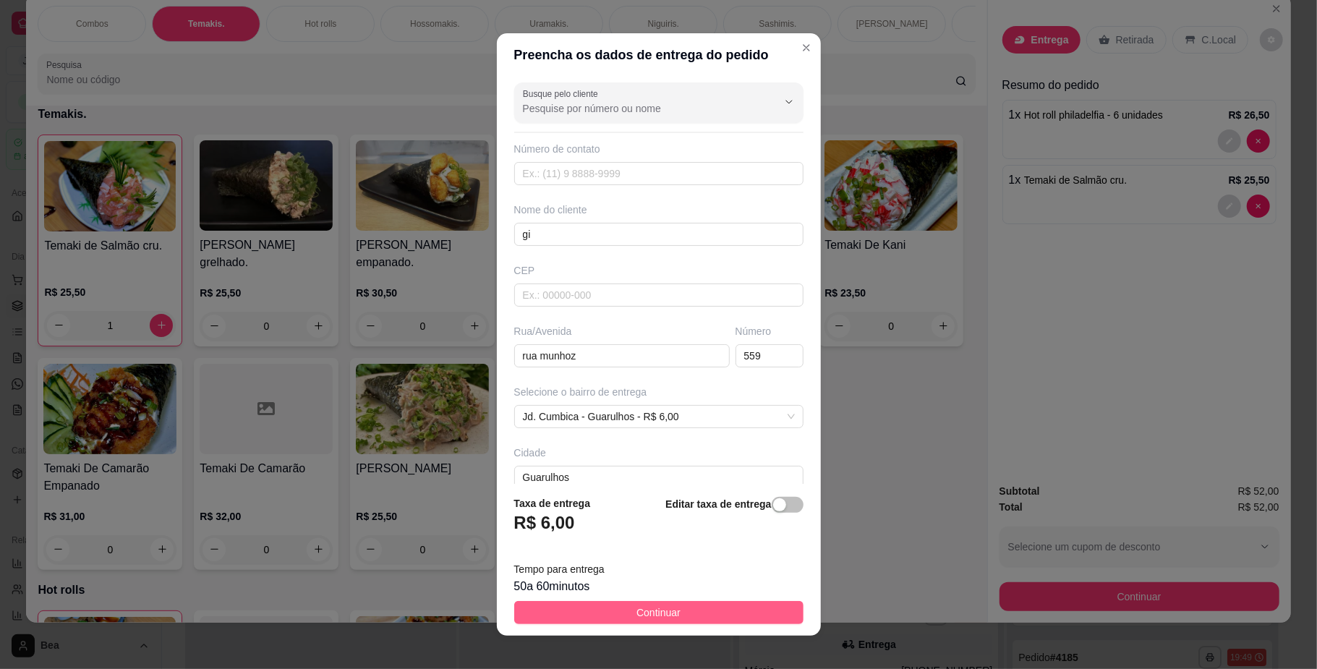
click at [675, 613] on button "Continuar" at bounding box center [658, 612] width 289 height 23
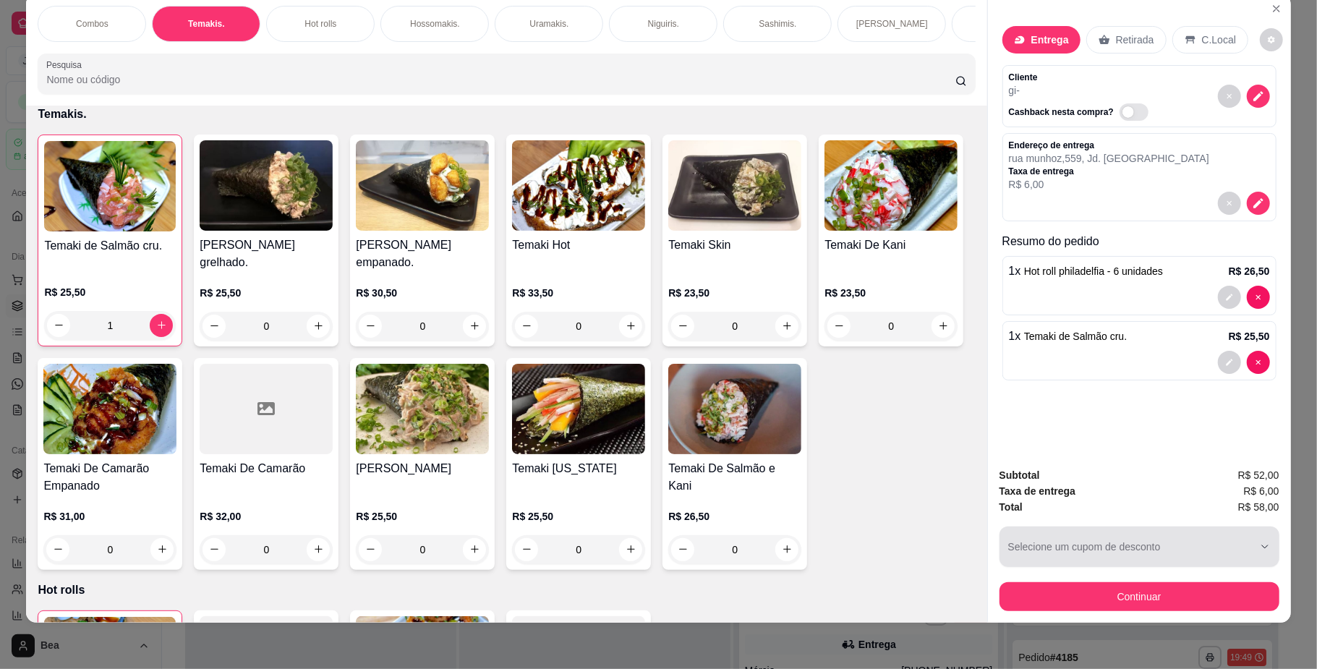
click at [1116, 550] on button "Selecione um cupom de desconto" at bounding box center [1139, 546] width 280 height 40
click at [1102, 588] on span "13 disponíveis" at bounding box center [1126, 588] width 56 height 11
type input "678d7ac1d521d2c76cbde538"
select select "678d7ac1d521d2c76cbde538"
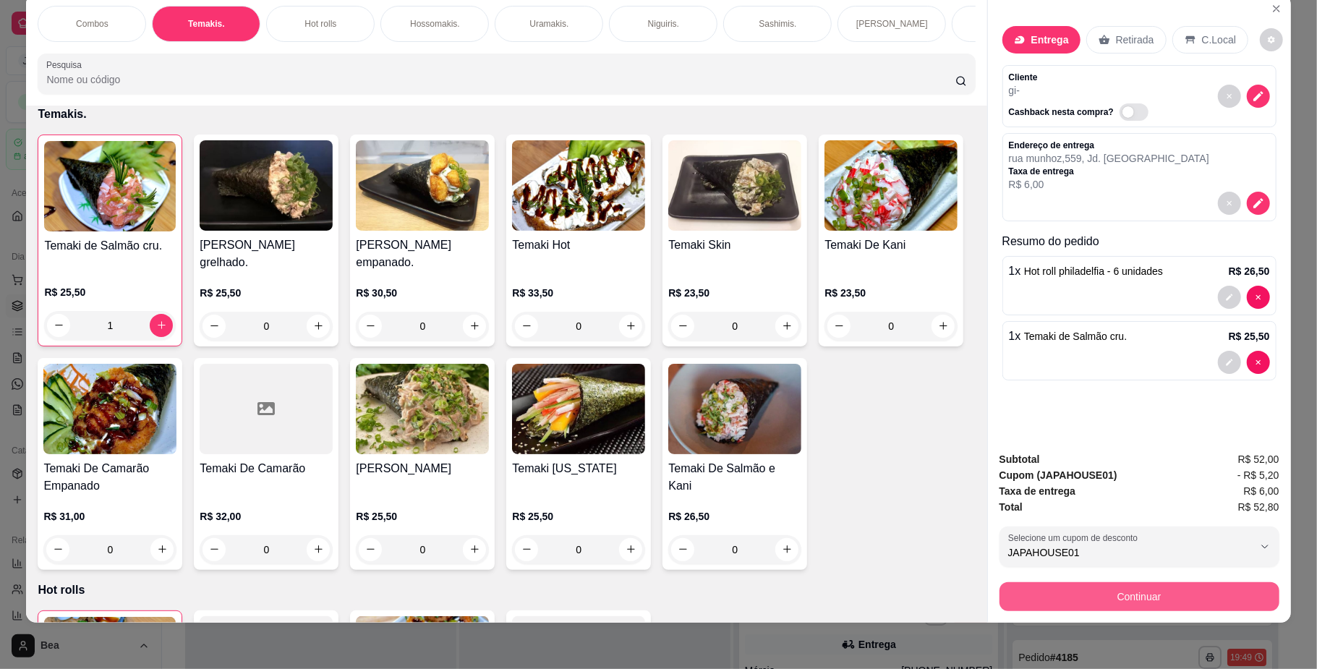
click at [1111, 594] on button "Continuar" at bounding box center [1139, 596] width 280 height 29
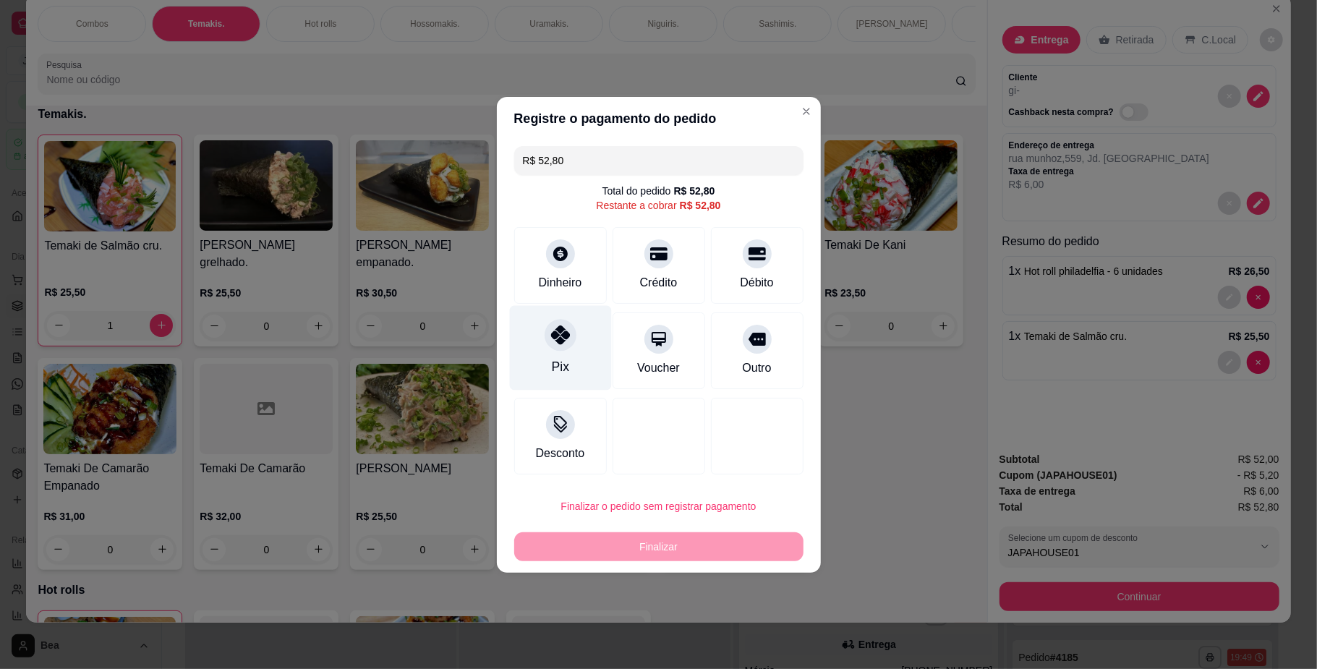
click at [552, 331] on icon at bounding box center [559, 334] width 19 height 19
type input "R$ 0,00"
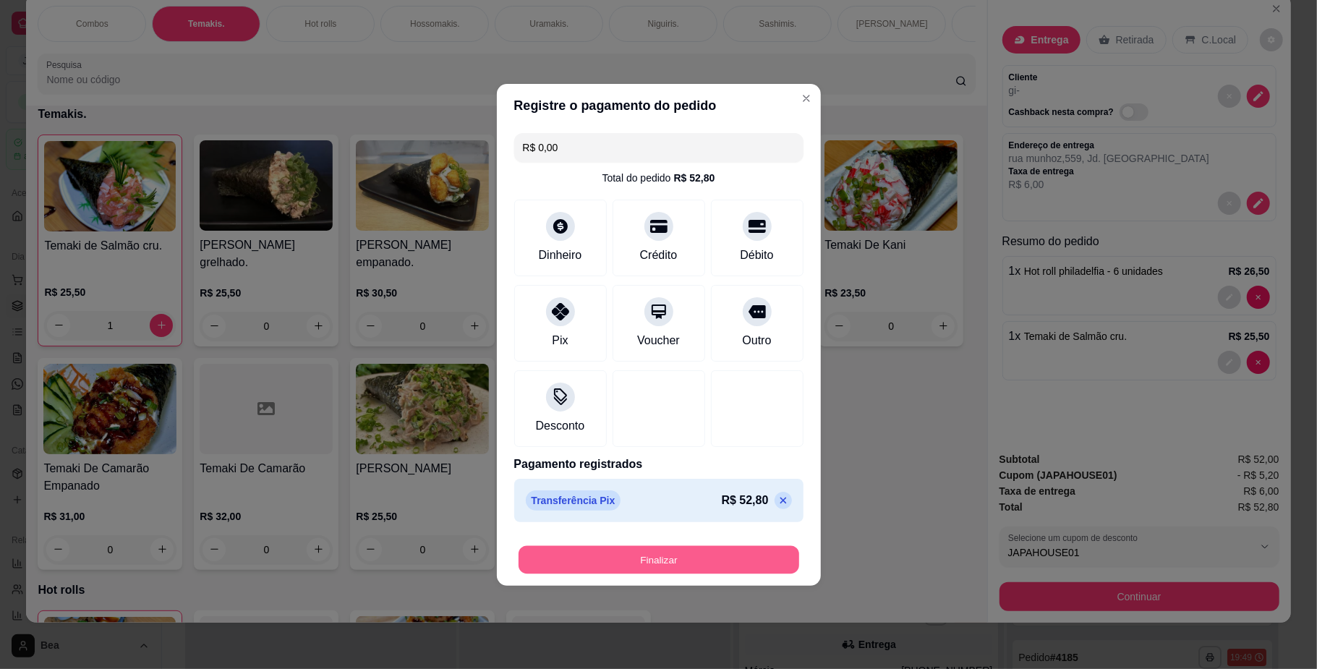
click at [690, 567] on button "Finalizar" at bounding box center [658, 559] width 281 height 28
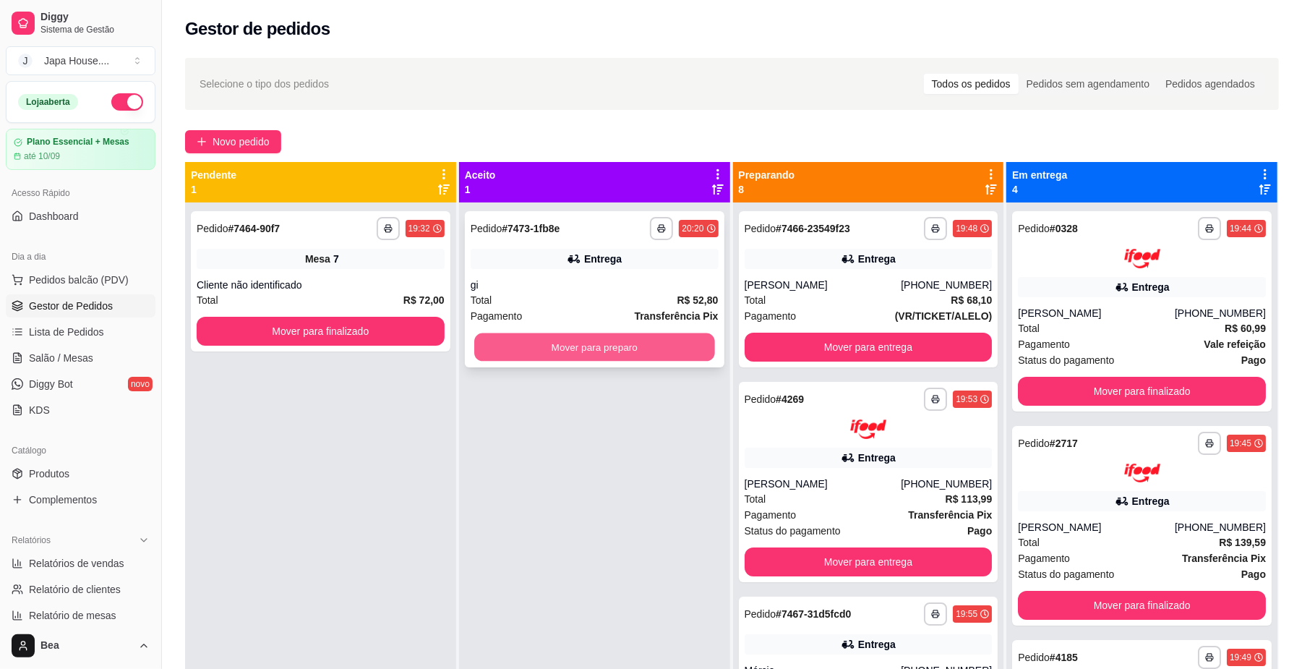
click at [641, 344] on button "Mover para preparo" at bounding box center [594, 347] width 240 height 28
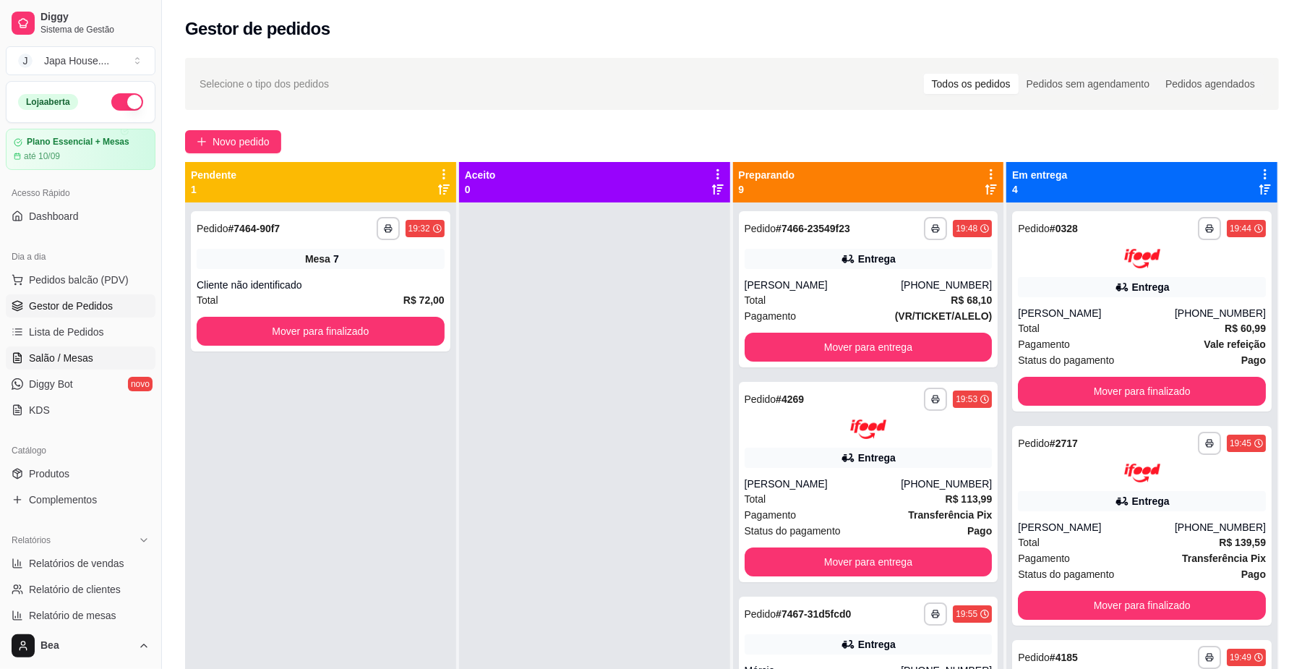
click at [103, 356] on link "Salão / Mesas" at bounding box center [81, 357] width 150 height 23
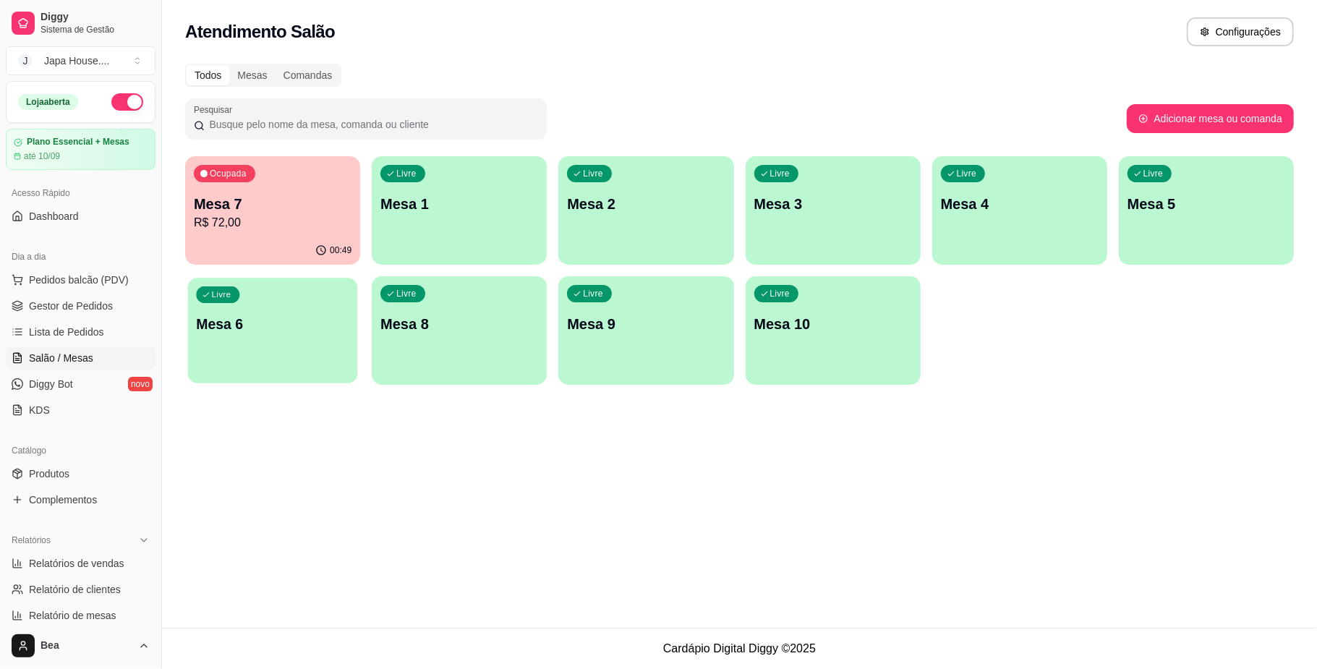
click at [314, 327] on p "Mesa 6" at bounding box center [272, 325] width 153 height 20
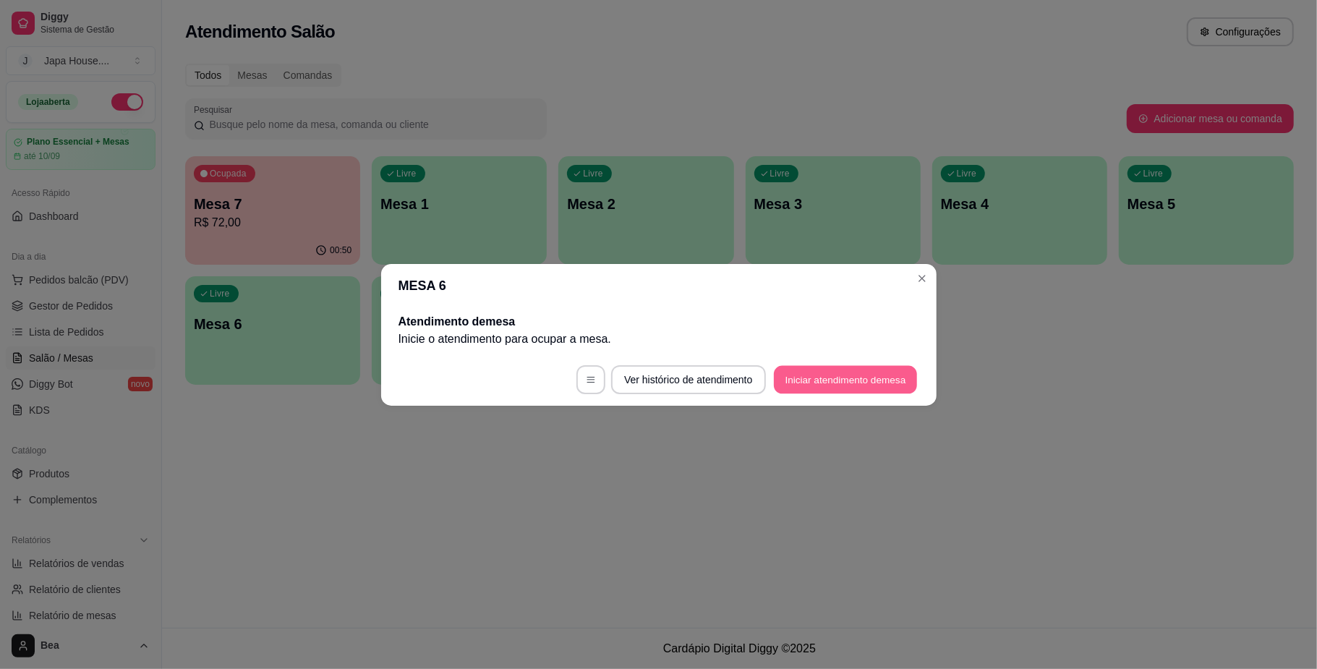
click at [831, 379] on button "Iniciar atendimento de mesa" at bounding box center [845, 379] width 143 height 28
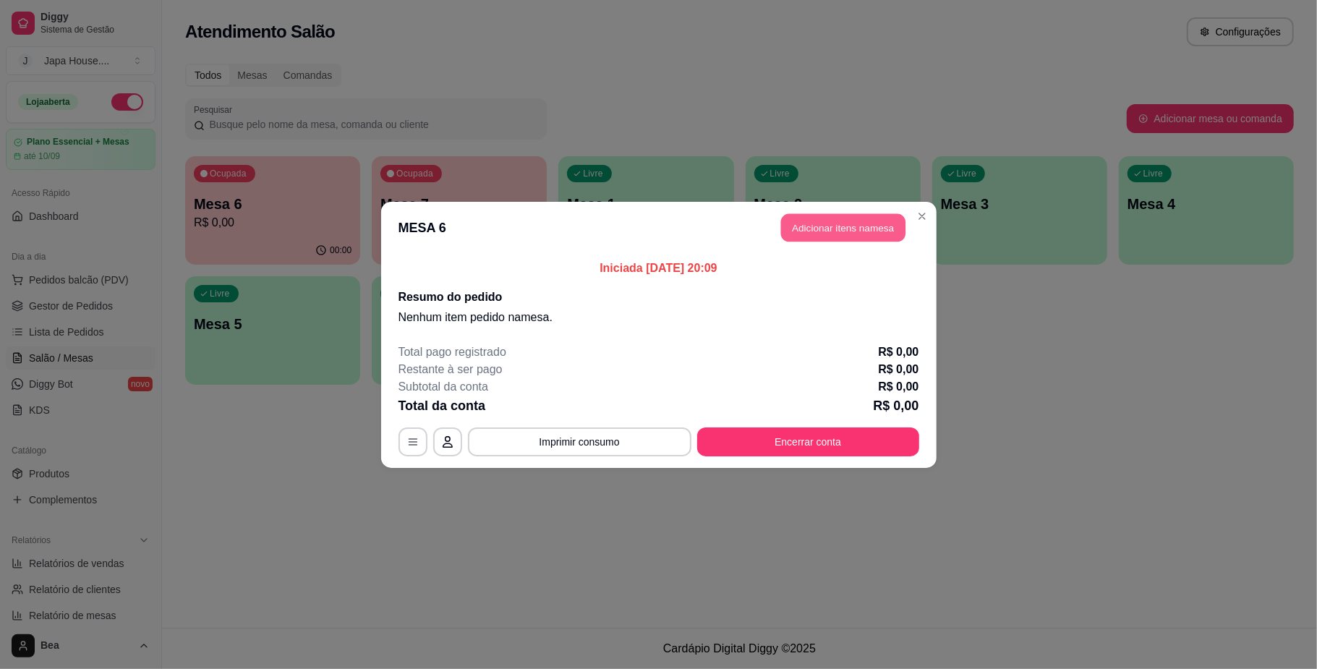
click at [868, 232] on button "Adicionar itens na mesa" at bounding box center [843, 227] width 124 height 28
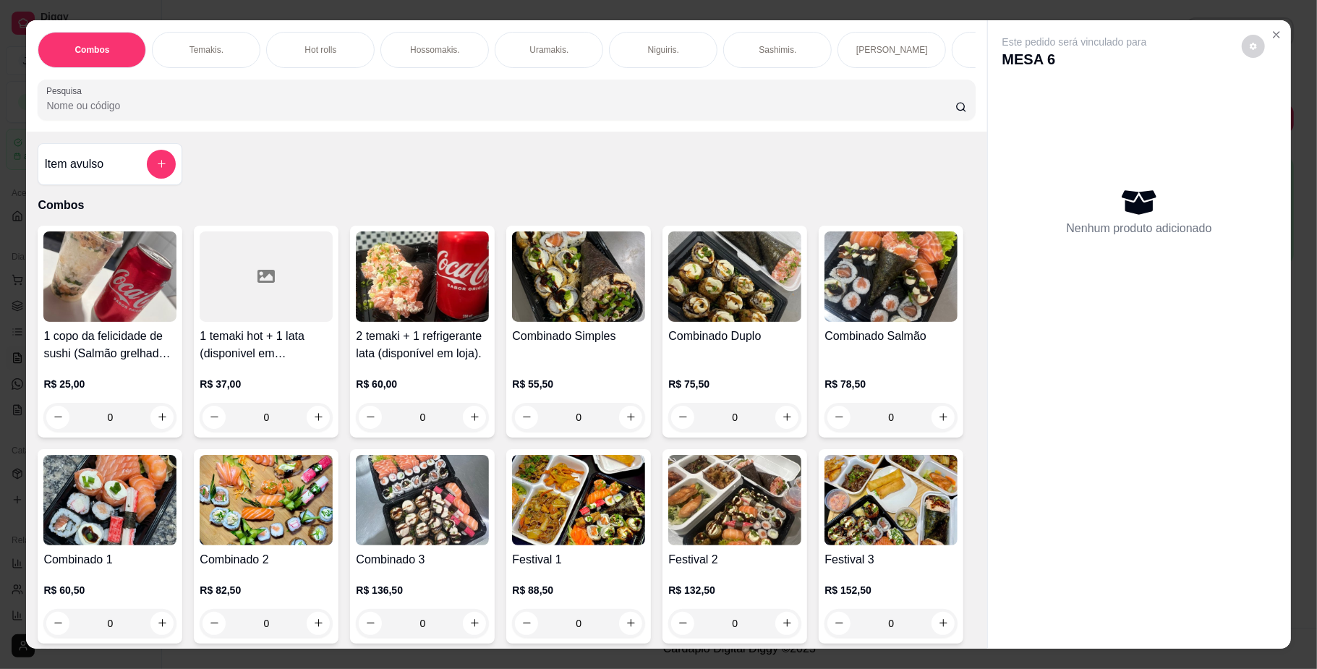
click at [752, 377] on div "R$ 75,50 0" at bounding box center [734, 396] width 133 height 69
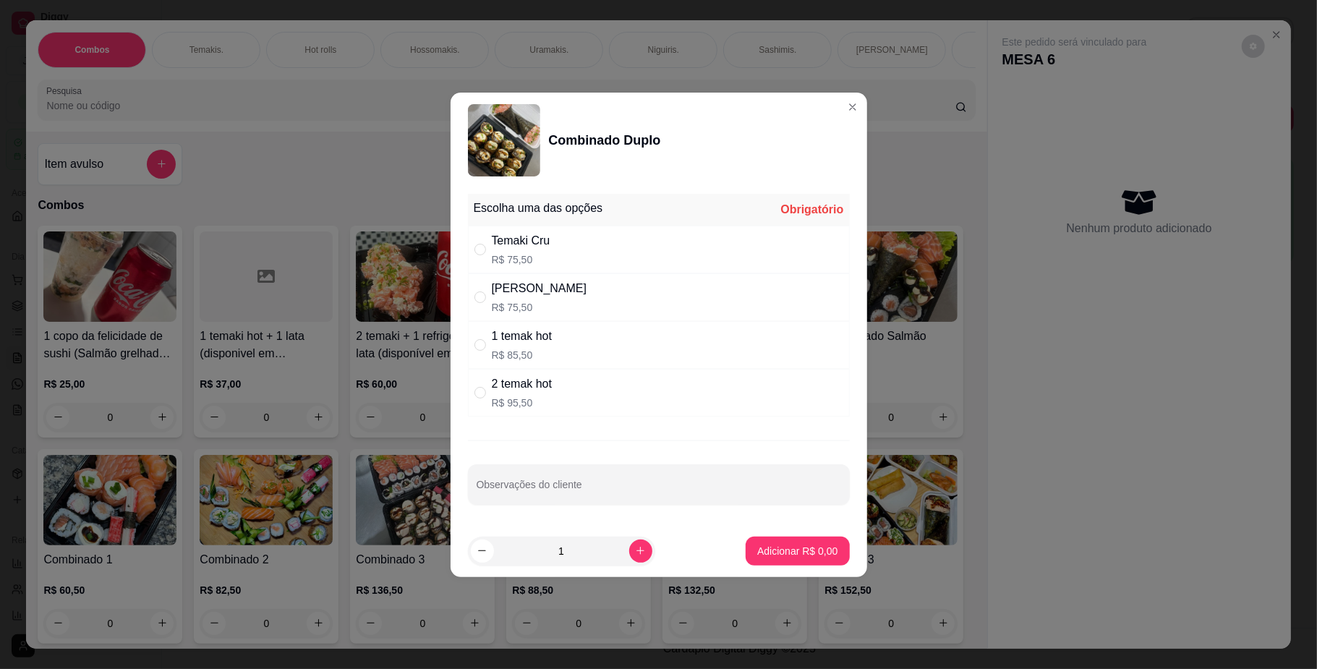
click at [584, 380] on div "2 temak hot R$ 95,50" at bounding box center [659, 393] width 382 height 48
radio input "true"
click at [774, 547] on p "Adicionar R$ 95,50" at bounding box center [795, 551] width 84 height 14
type input "1"
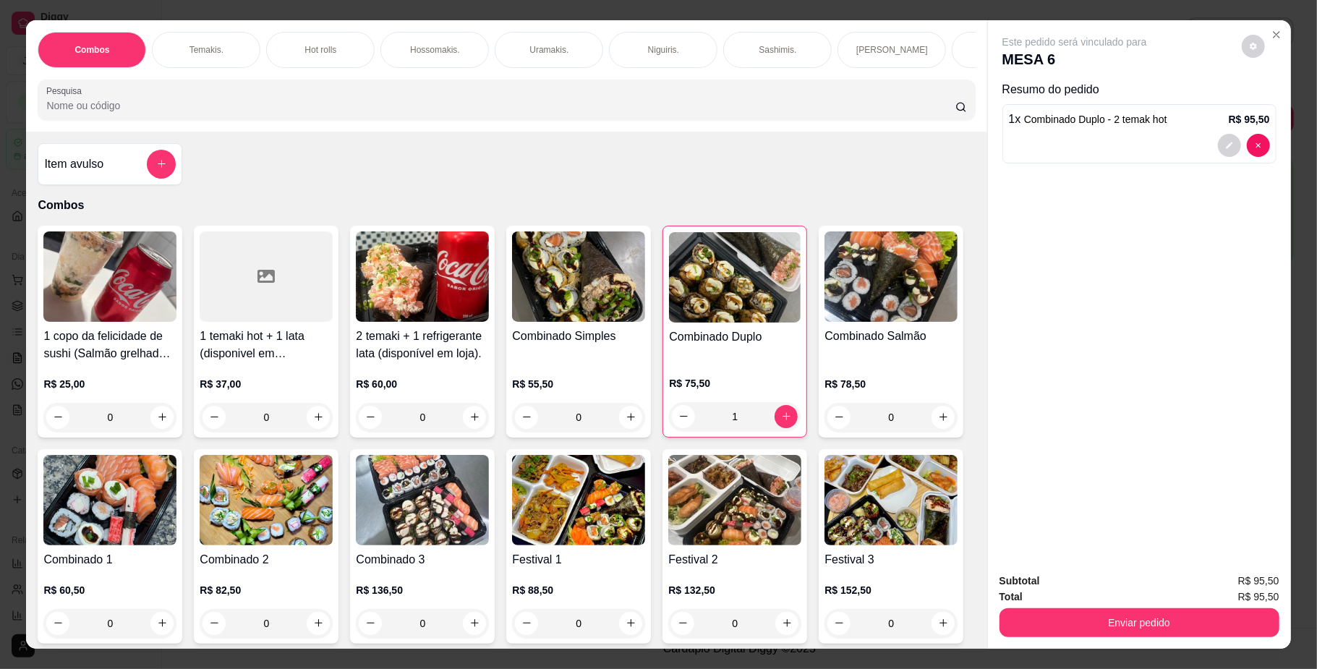
scroll to position [0, 820]
click at [312, 39] on div "Bebidas." at bounding box center [300, 50] width 108 height 36
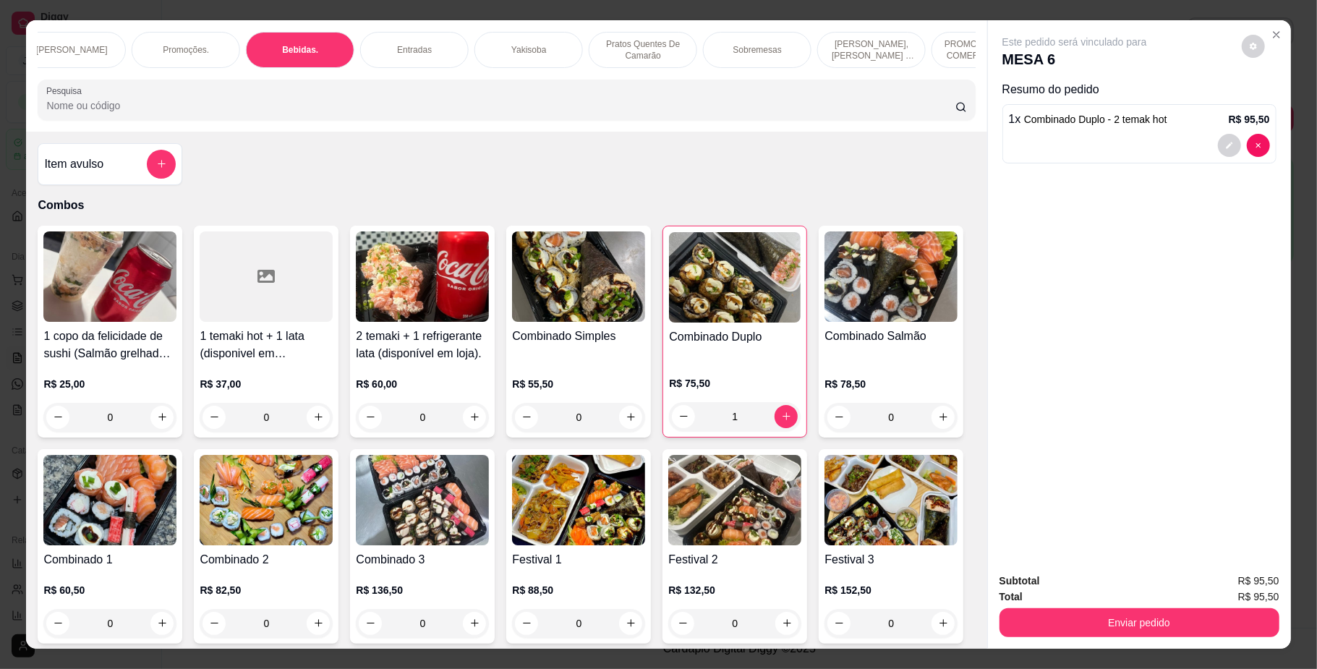
scroll to position [26, 0]
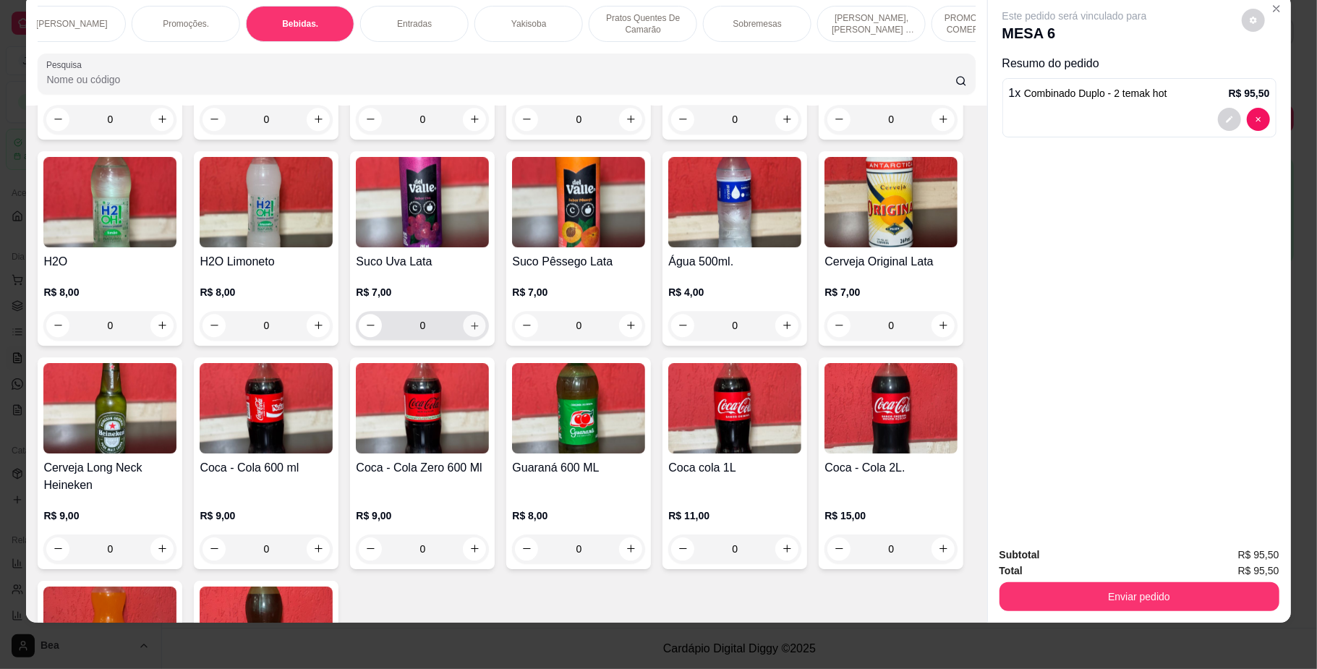
click at [480, 330] on icon "increase-product-quantity" at bounding box center [474, 325] width 11 height 11
type input "1"
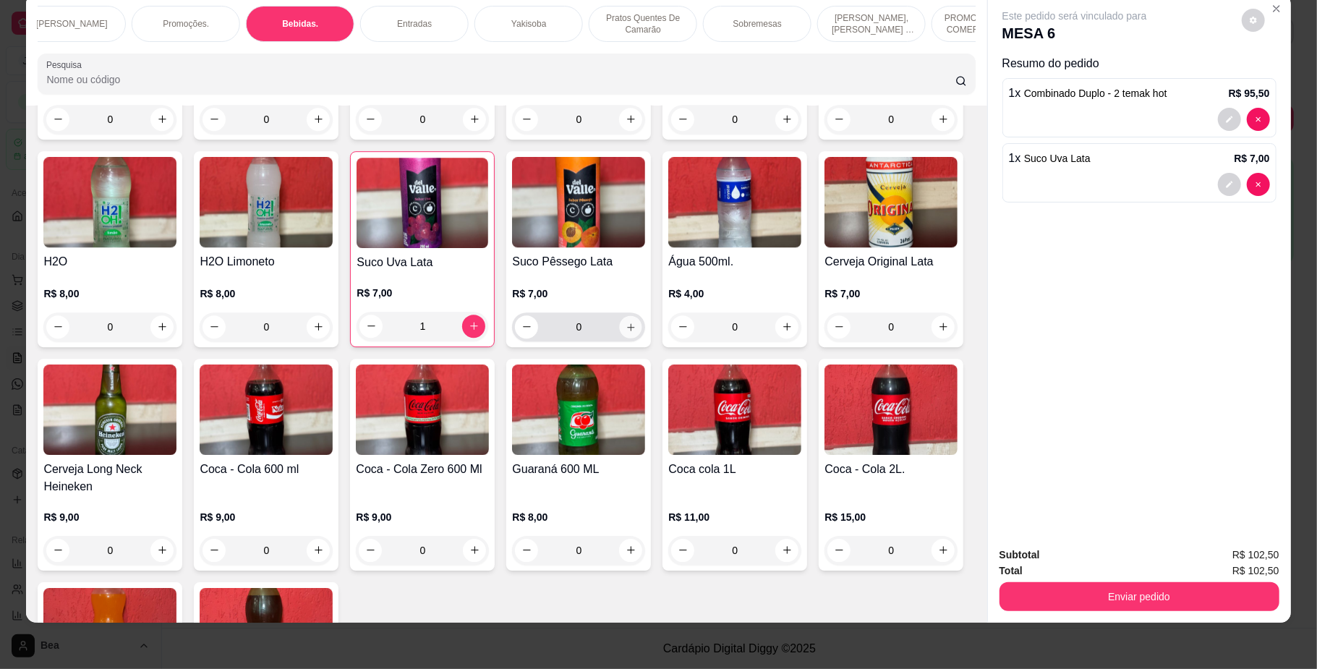
click at [636, 332] on icon "increase-product-quantity" at bounding box center [630, 326] width 11 height 11
type input "1"
click at [1169, 605] on button "Enviar pedido" at bounding box center [1139, 596] width 280 height 29
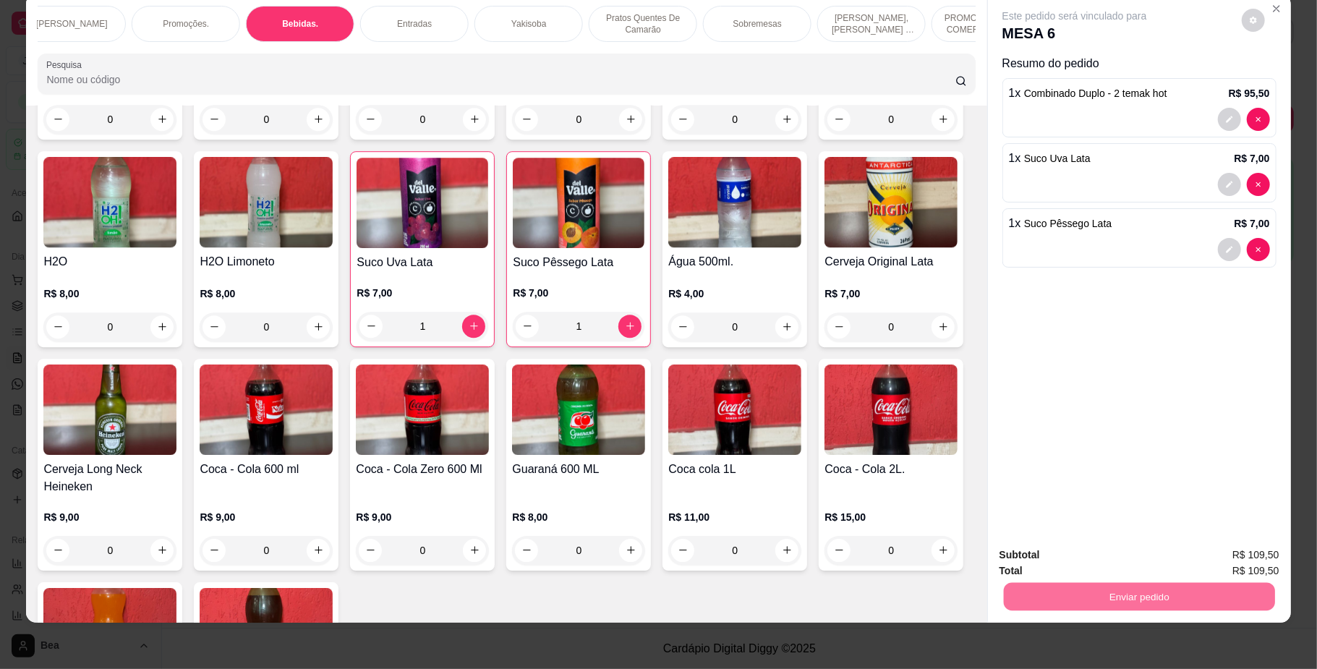
click at [1137, 563] on button "Não registrar e enviar pedido" at bounding box center [1090, 560] width 146 height 27
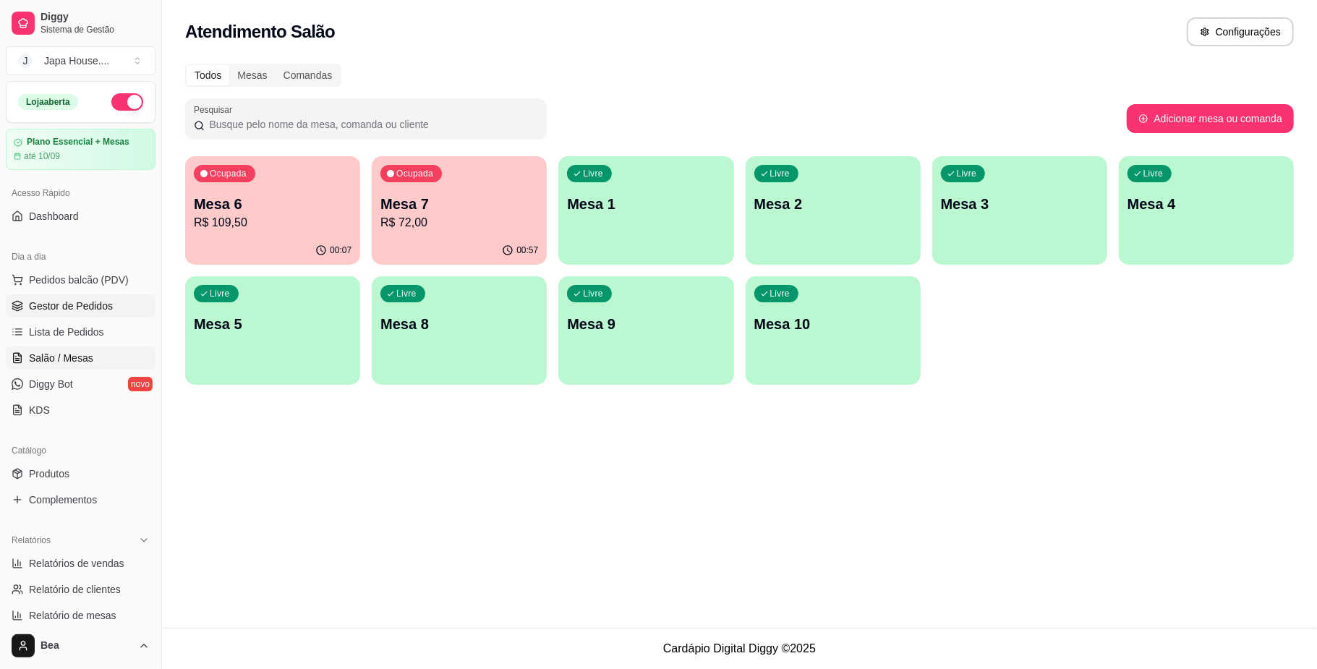
click at [116, 304] on link "Gestor de Pedidos" at bounding box center [81, 305] width 150 height 23
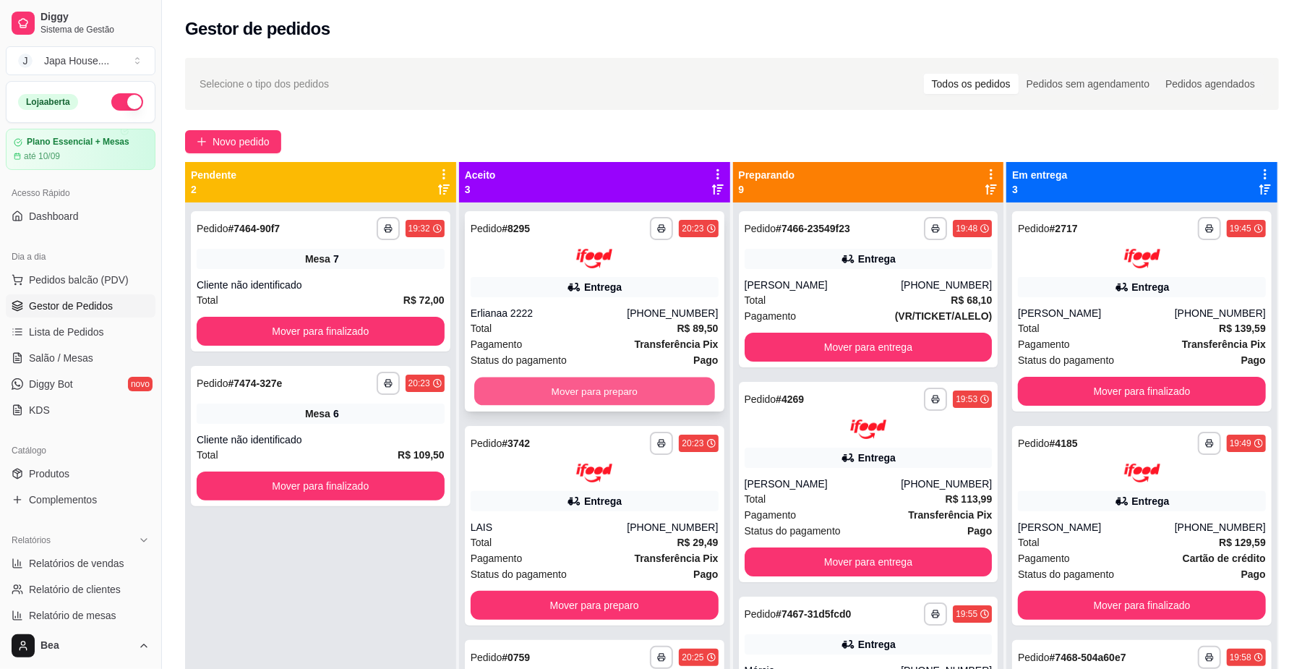
click at [551, 389] on button "Mover para preparo" at bounding box center [594, 391] width 240 height 28
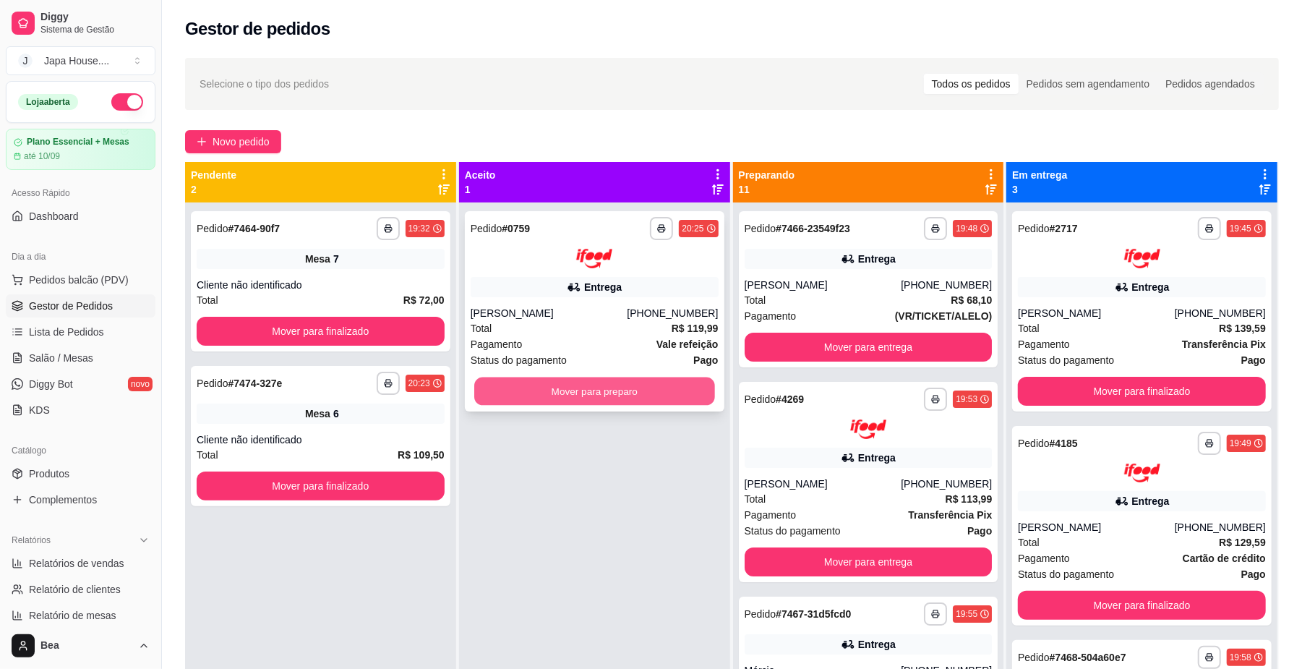
click at [586, 397] on button "Mover para preparo" at bounding box center [594, 391] width 240 height 28
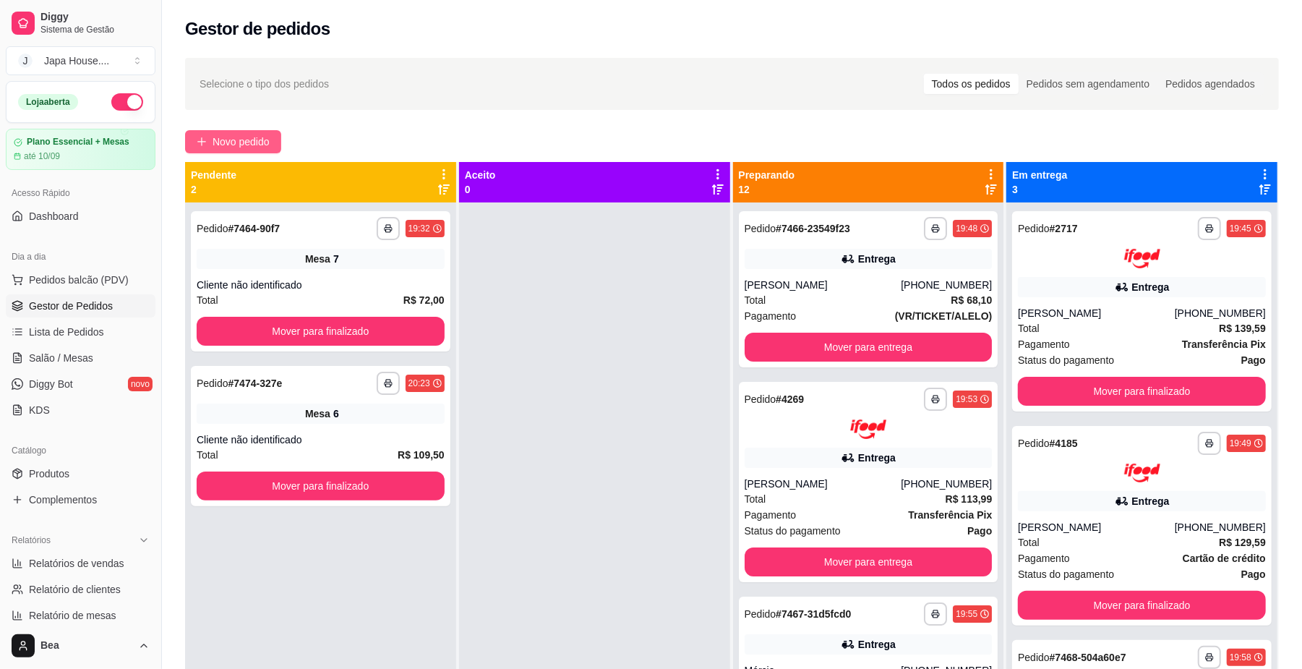
click at [255, 140] on span "Novo pedido" at bounding box center [241, 142] width 57 height 16
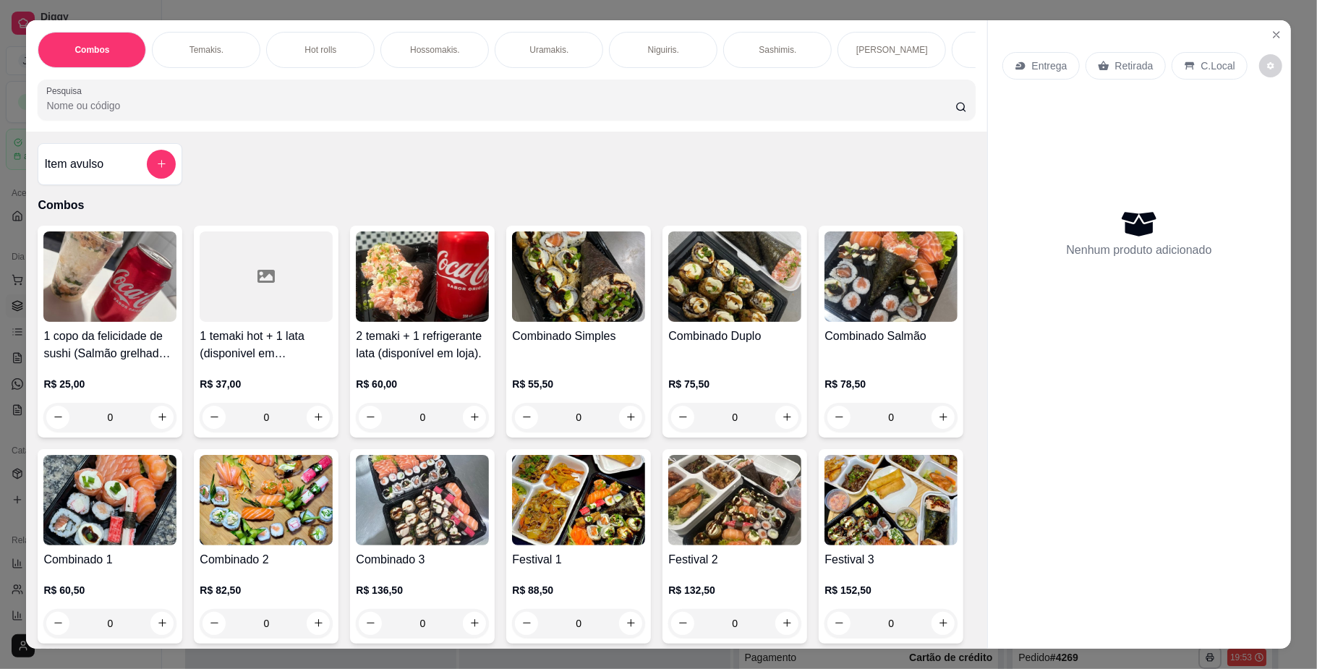
scroll to position [0, 820]
click at [501, 36] on div "Yakisoba" at bounding box center [528, 50] width 108 height 36
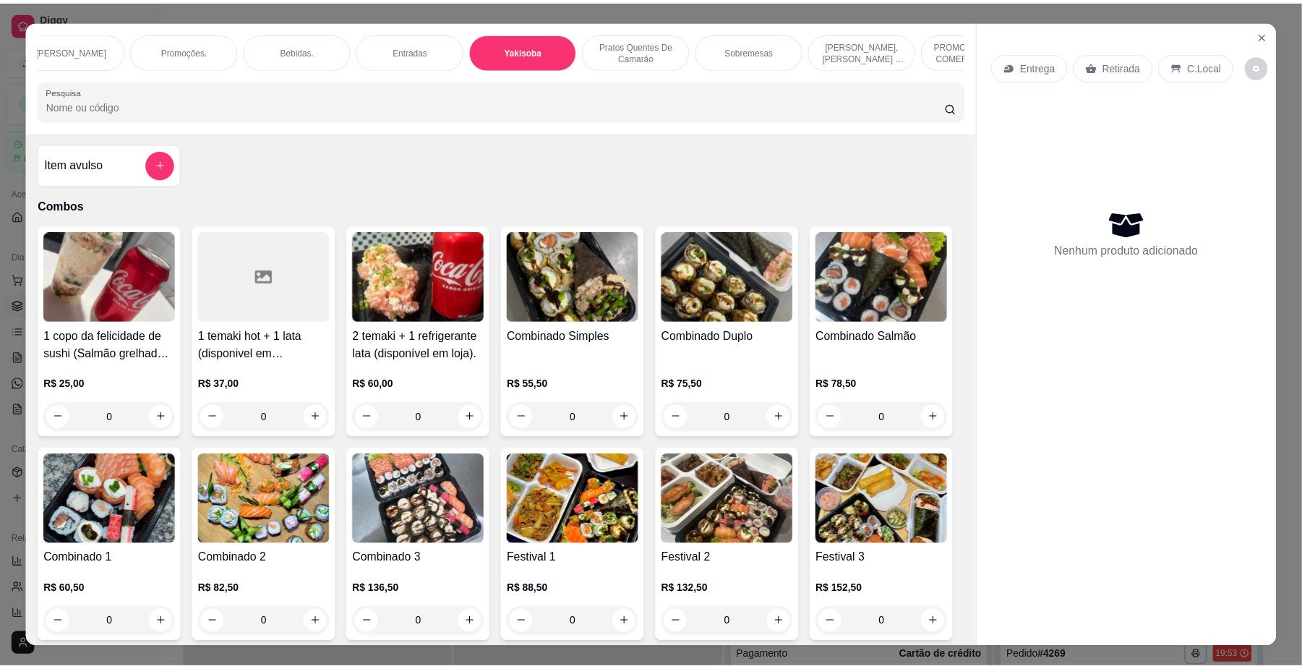
scroll to position [26, 0]
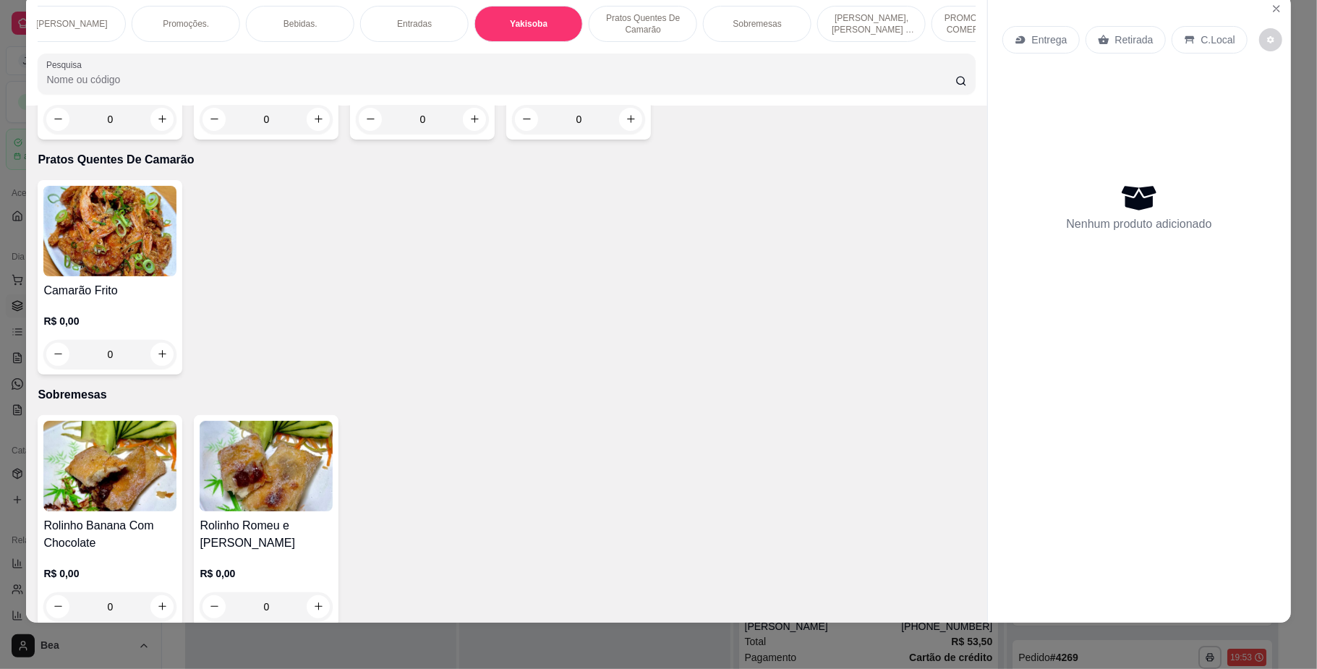
click at [132, 134] on div "R$ 0,00 0" at bounding box center [109, 98] width 133 height 69
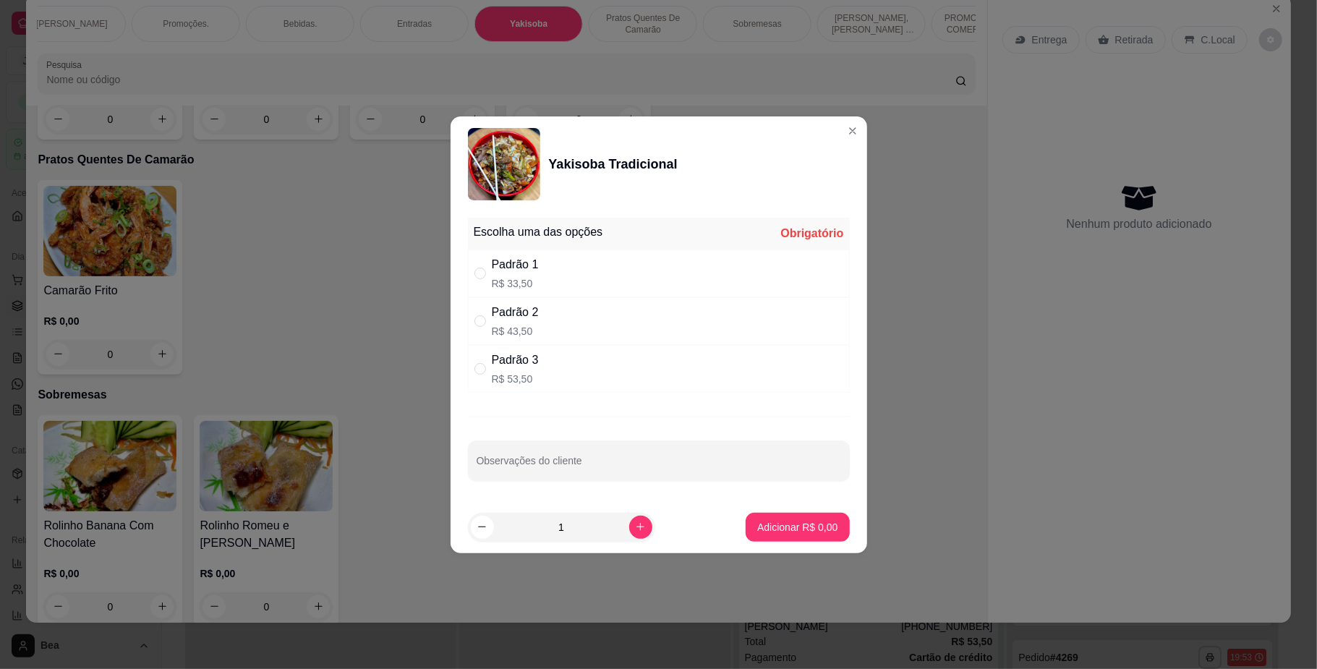
click at [527, 359] on div "Padrão 3" at bounding box center [515, 359] width 47 height 17
radio input "true"
click at [781, 525] on p "Adicionar R$ 53,50" at bounding box center [795, 527] width 84 height 14
type input "1"
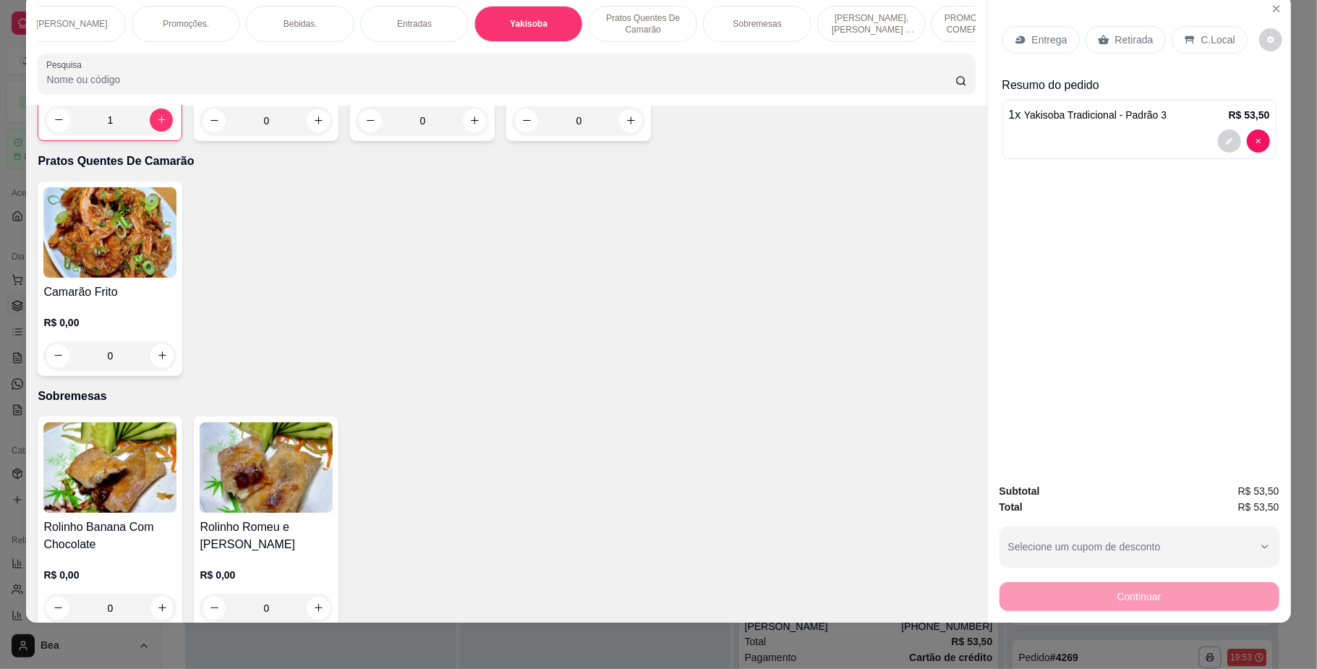
click at [1032, 33] on p "Entrega" at bounding box center [1049, 40] width 35 height 14
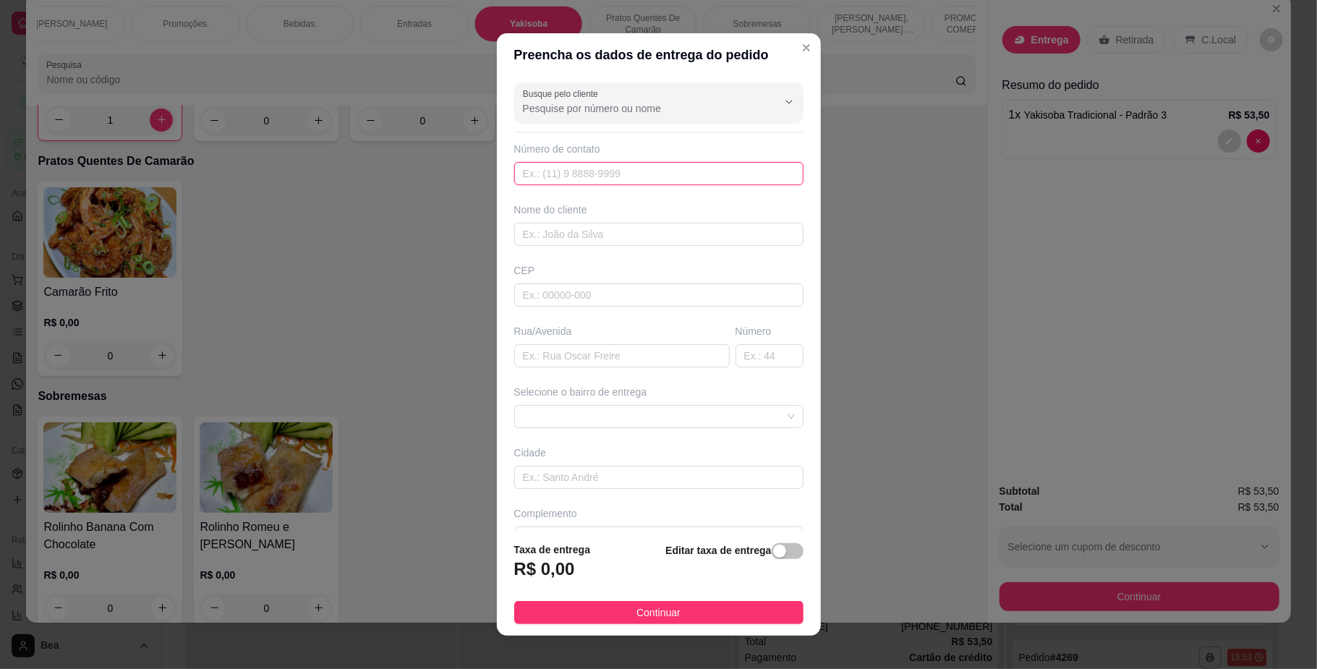
click at [686, 175] on input "text" at bounding box center [658, 173] width 289 height 23
click at [665, 232] on input "text" at bounding box center [658, 234] width 289 height 23
type input "elielson"
click at [602, 356] on input "text" at bounding box center [621, 355] width 215 height 23
type input "RUA MUTUIPE"
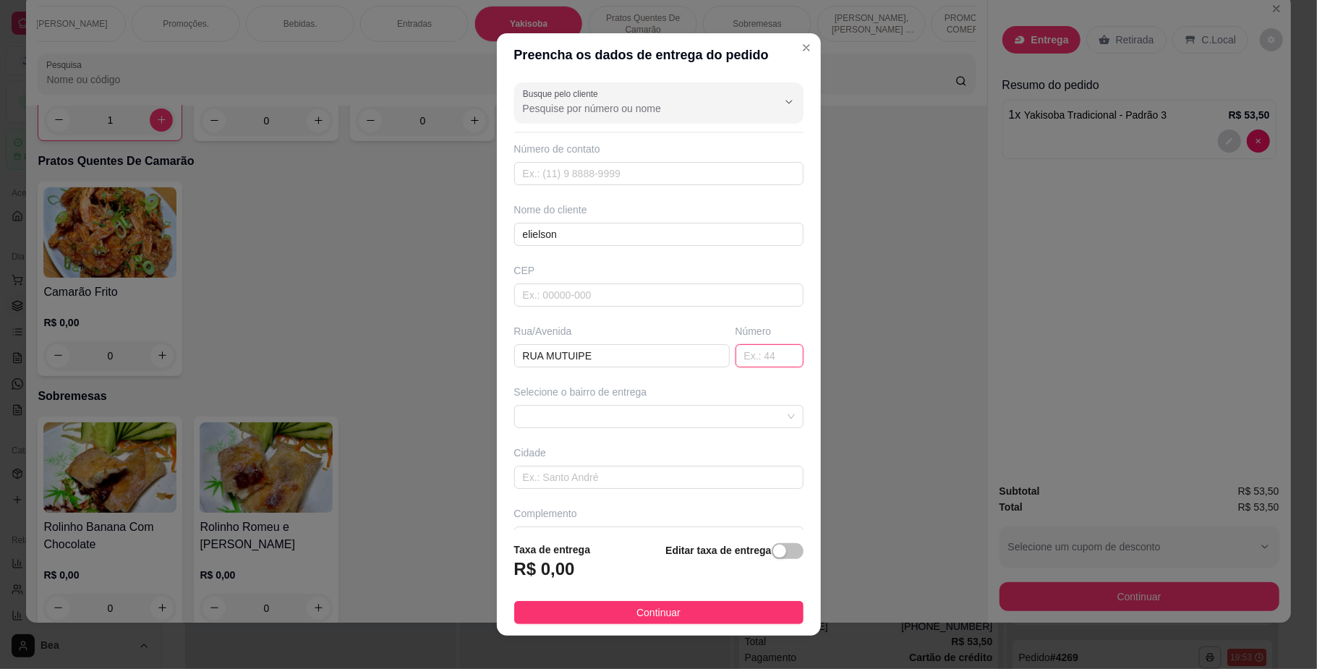
click at [735, 356] on input "text" at bounding box center [769, 355] width 68 height 23
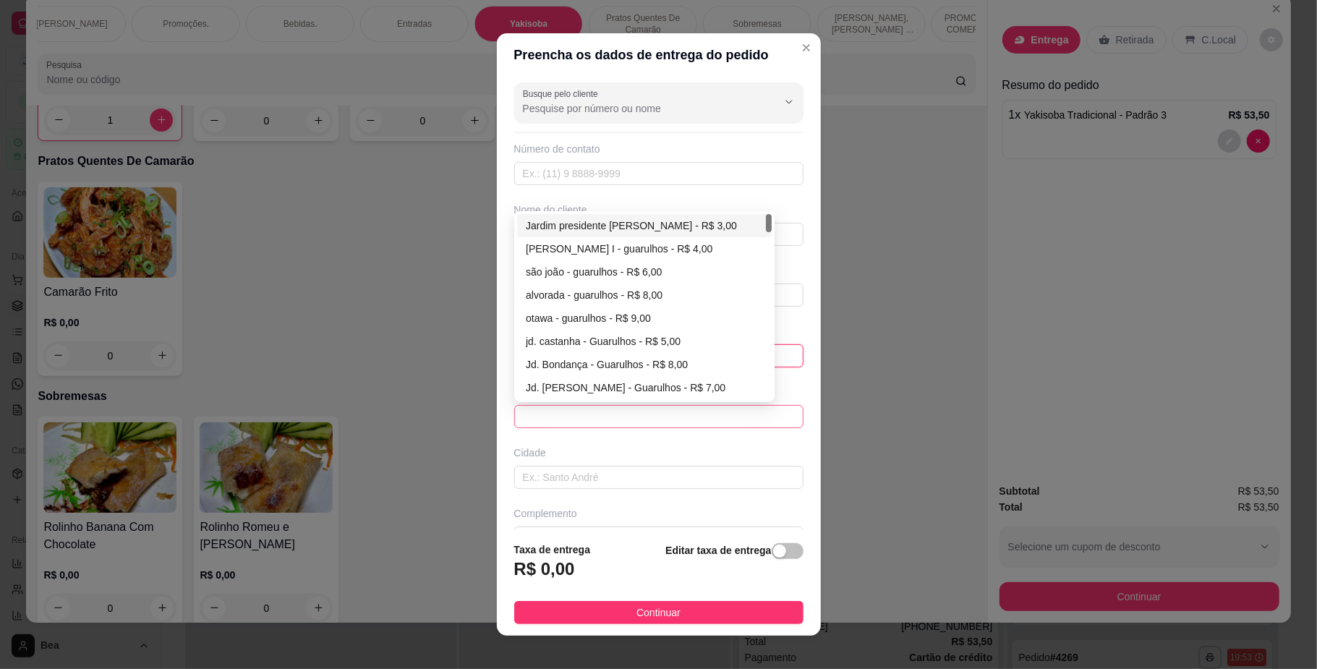
click at [706, 409] on span at bounding box center [659, 417] width 272 height 22
type input "1064"
click at [631, 228] on div "Jardim presidente [PERSON_NAME] - R$ 3,00" at bounding box center [644, 226] width 237 height 16
type input "Guarulhos"
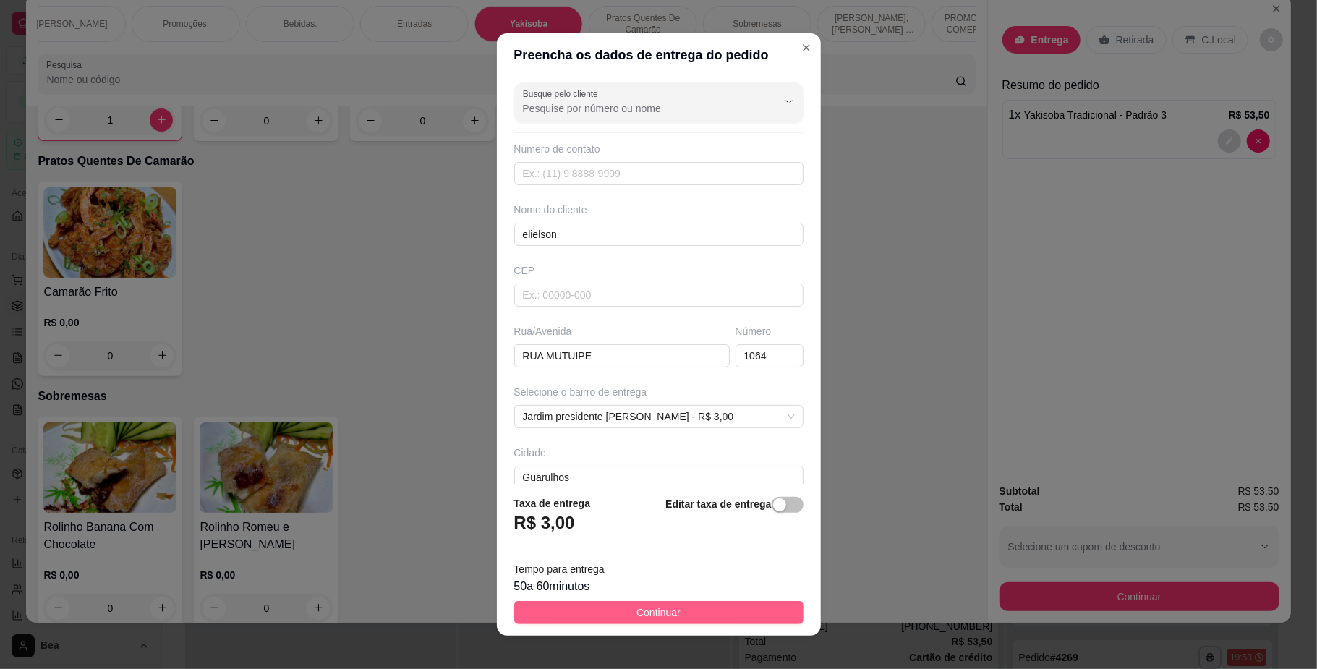
click at [652, 615] on span "Continuar" at bounding box center [658, 613] width 44 height 16
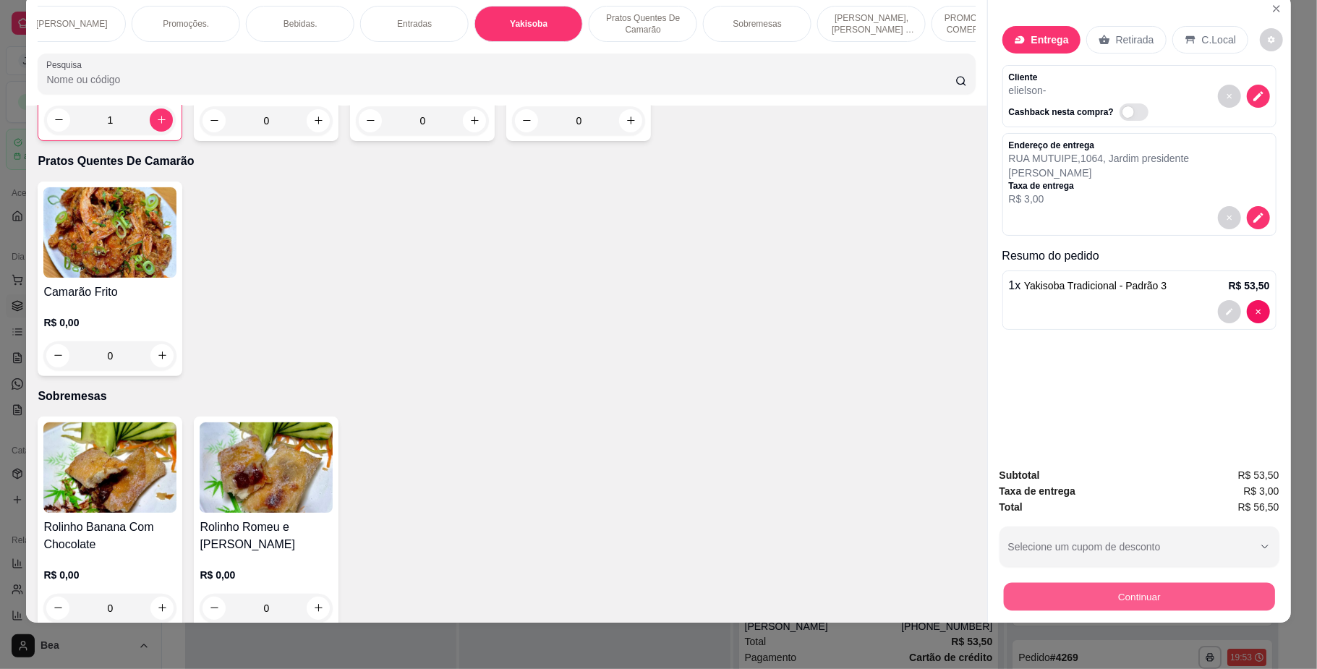
click at [1073, 593] on button "Continuar" at bounding box center [1138, 597] width 271 height 28
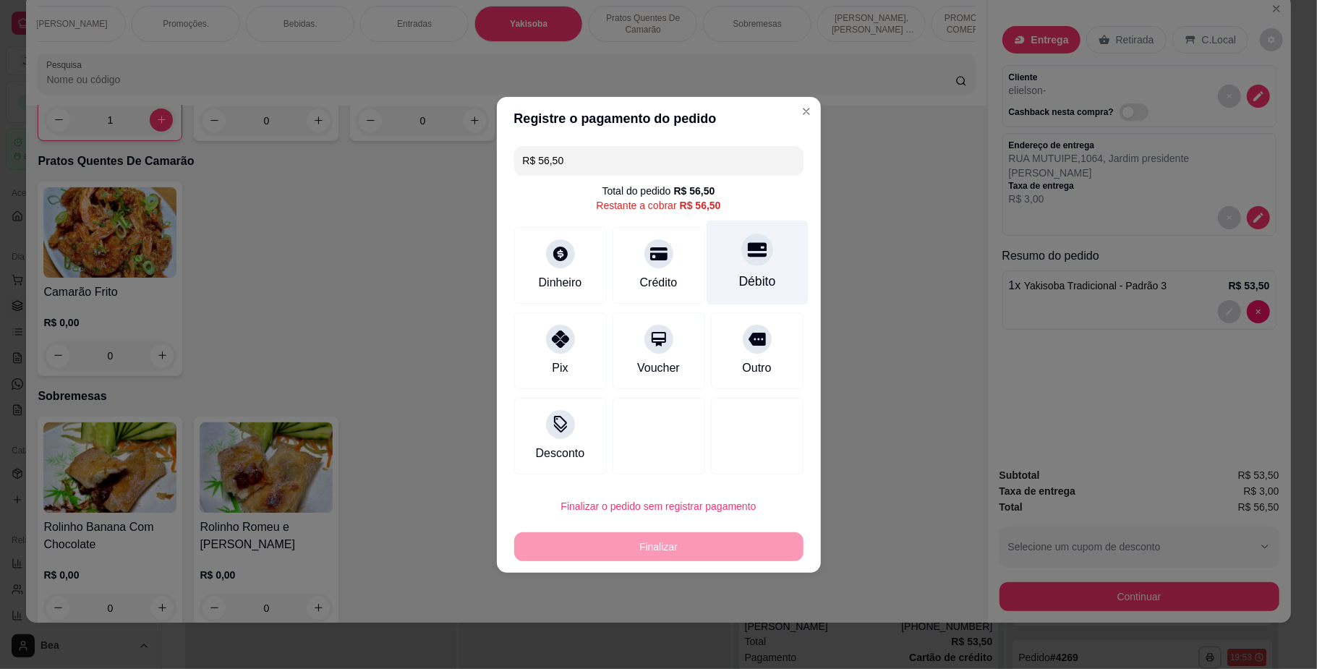
click at [747, 244] on icon at bounding box center [756, 249] width 19 height 14
type input "R$ 0,00"
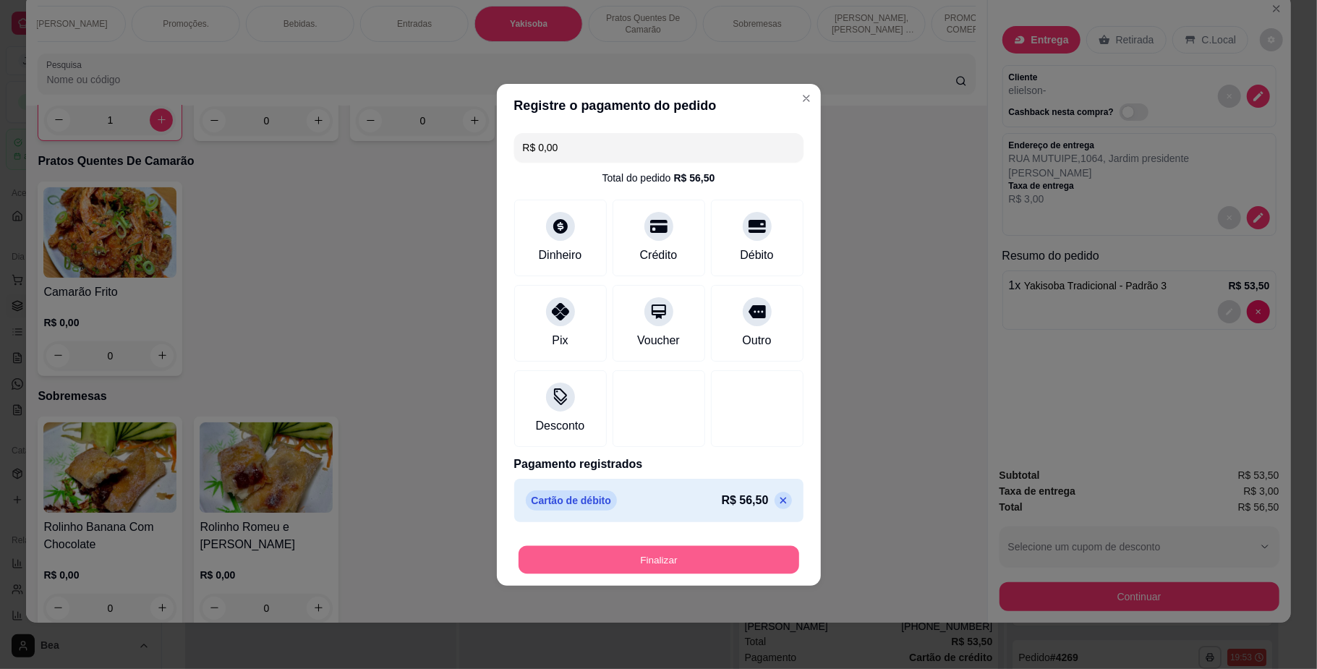
click at [691, 559] on button "Finalizar" at bounding box center [658, 559] width 281 height 28
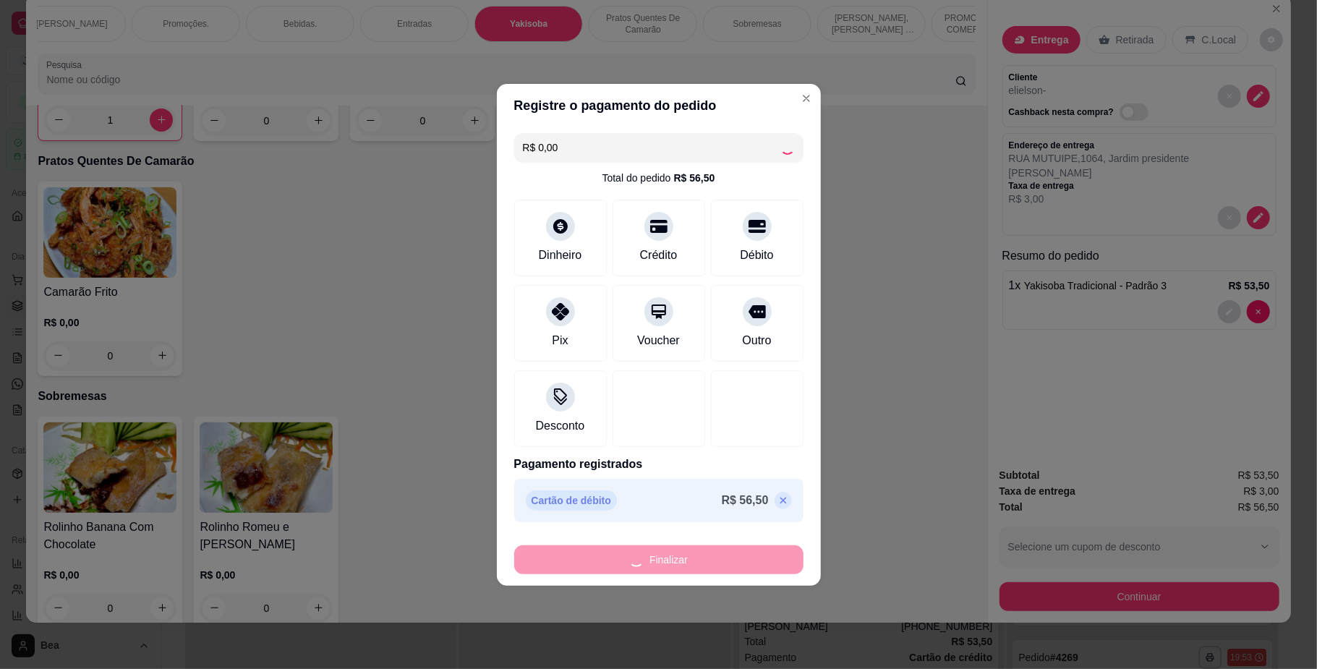
type input "0"
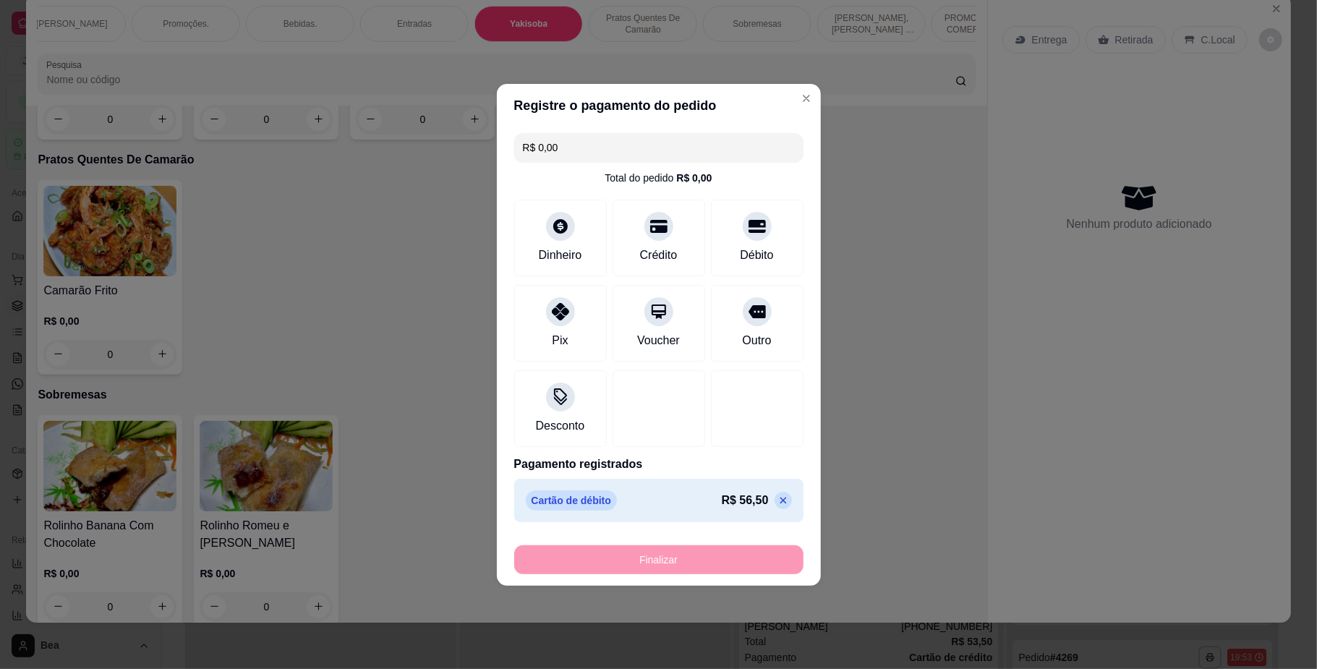
type input "-R$ 56,50"
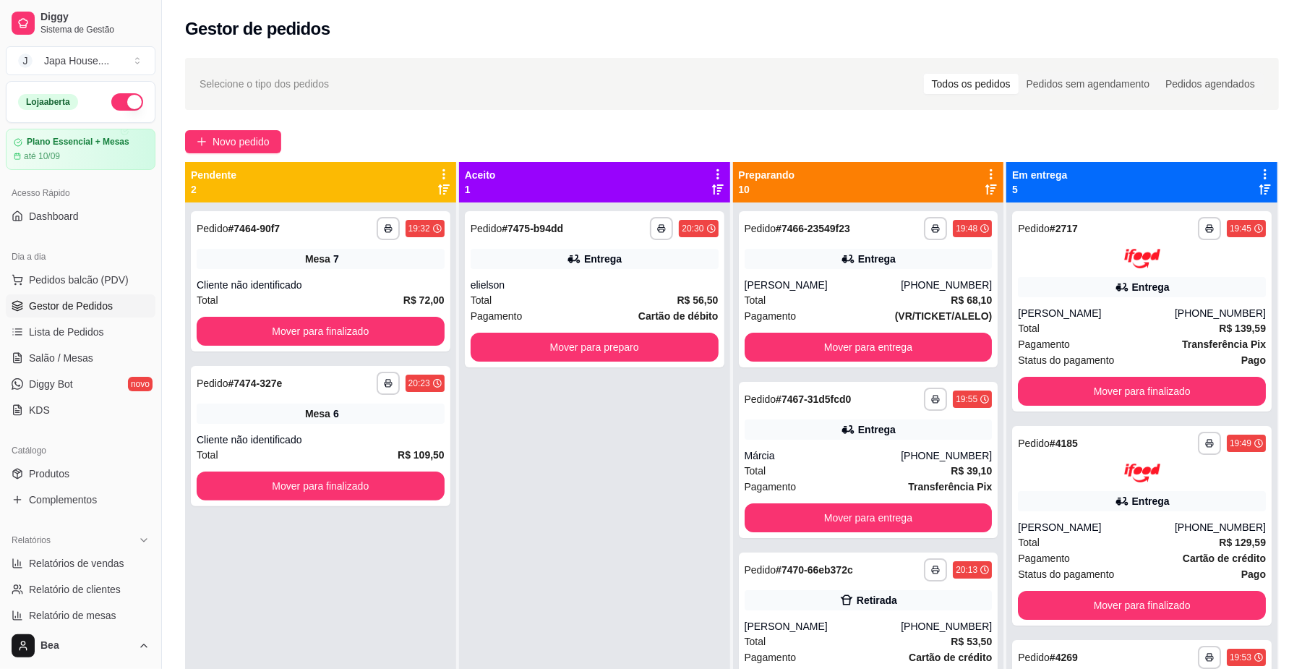
scroll to position [213, 0]
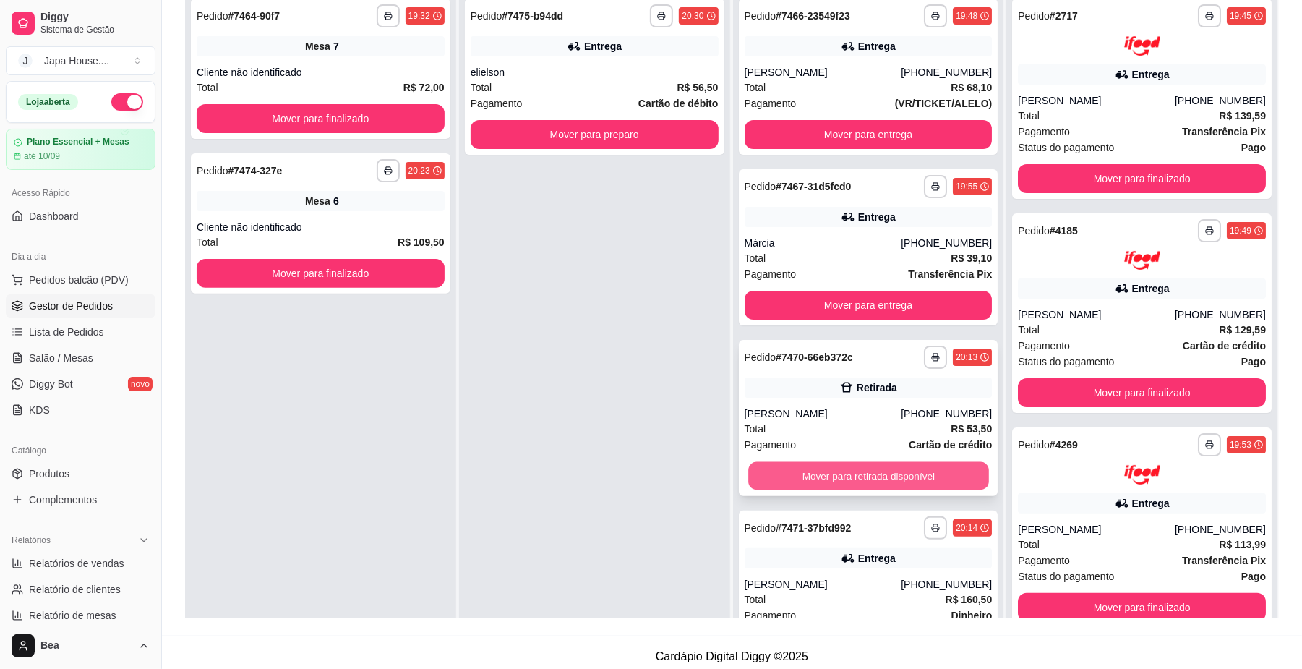
click at [891, 481] on button "Mover para retirada disponível" at bounding box center [868, 476] width 240 height 28
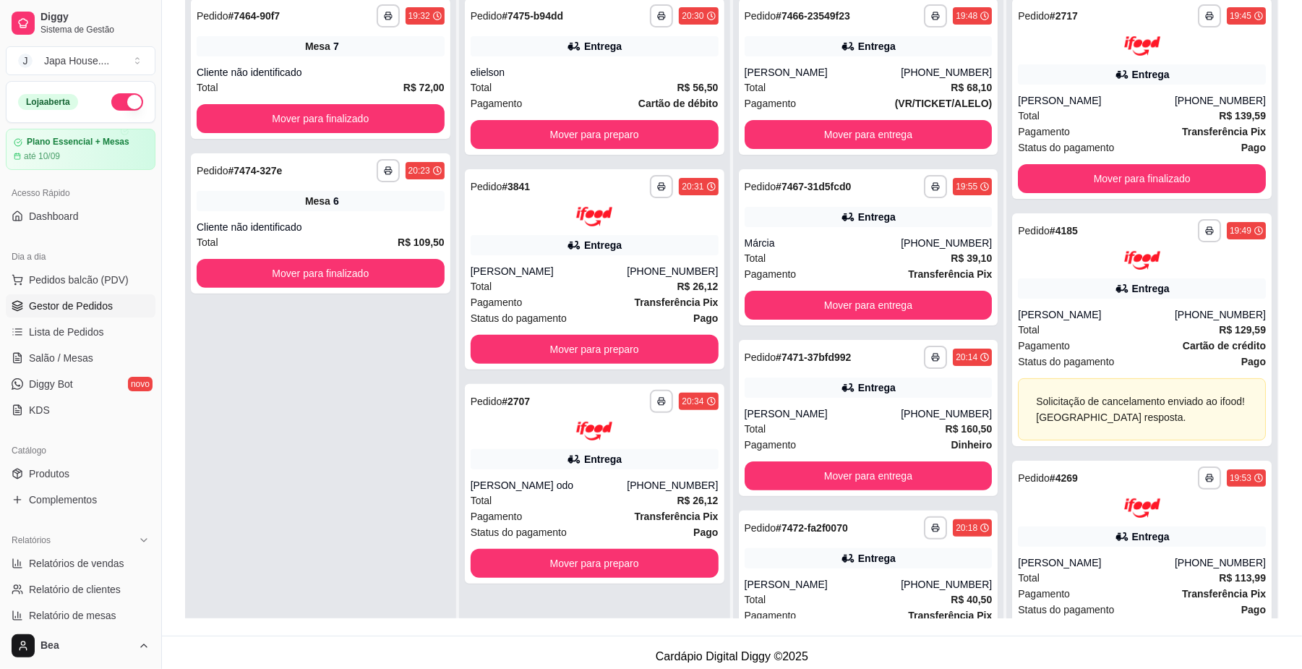
scroll to position [0, 0]
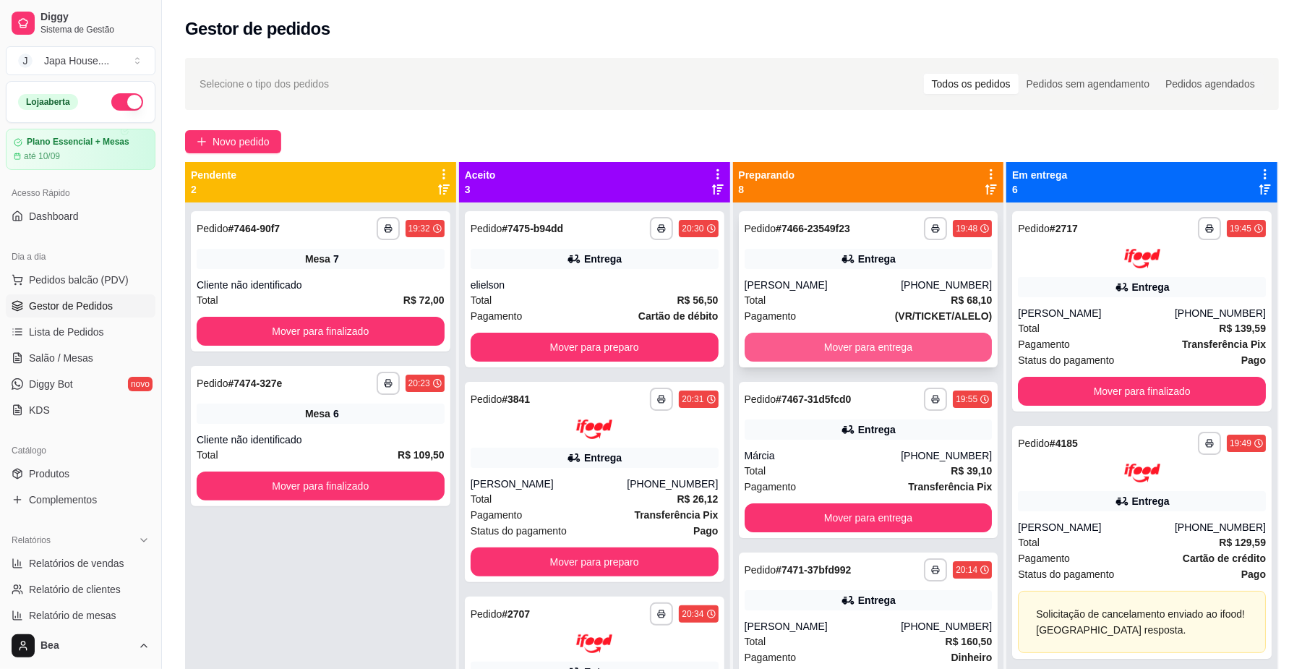
click at [839, 353] on button "Mover para entrega" at bounding box center [869, 347] width 248 height 29
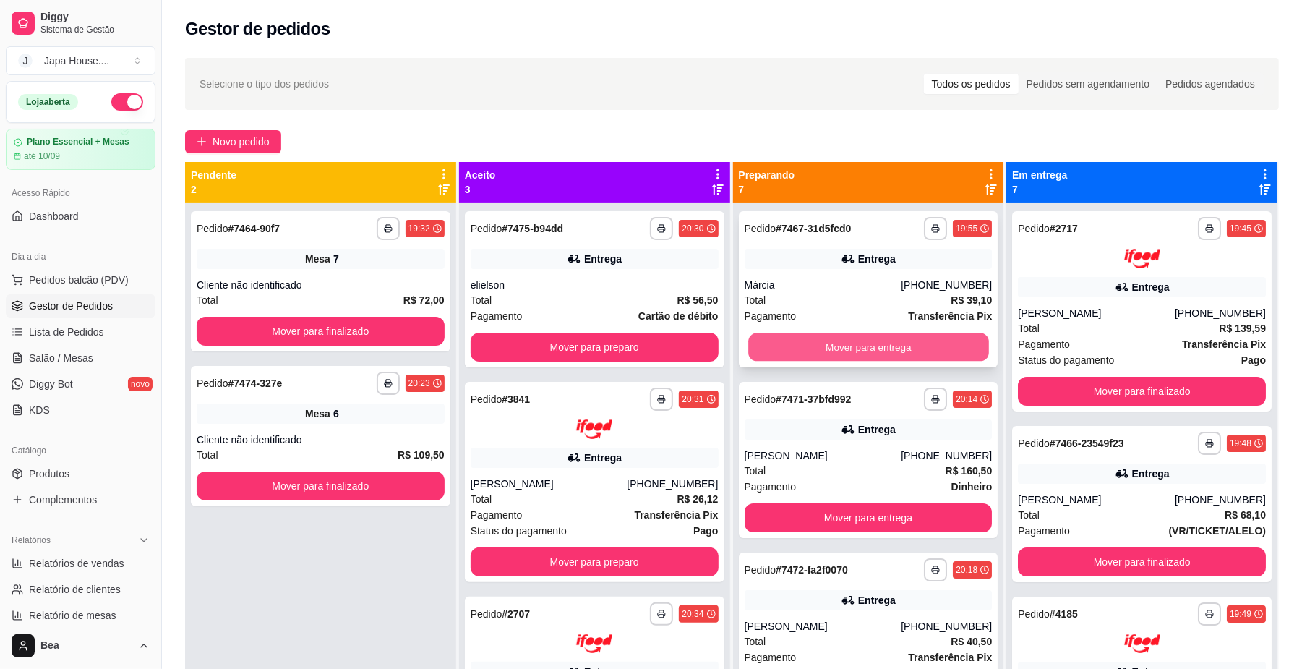
click at [836, 339] on button "Mover para entrega" at bounding box center [868, 347] width 240 height 28
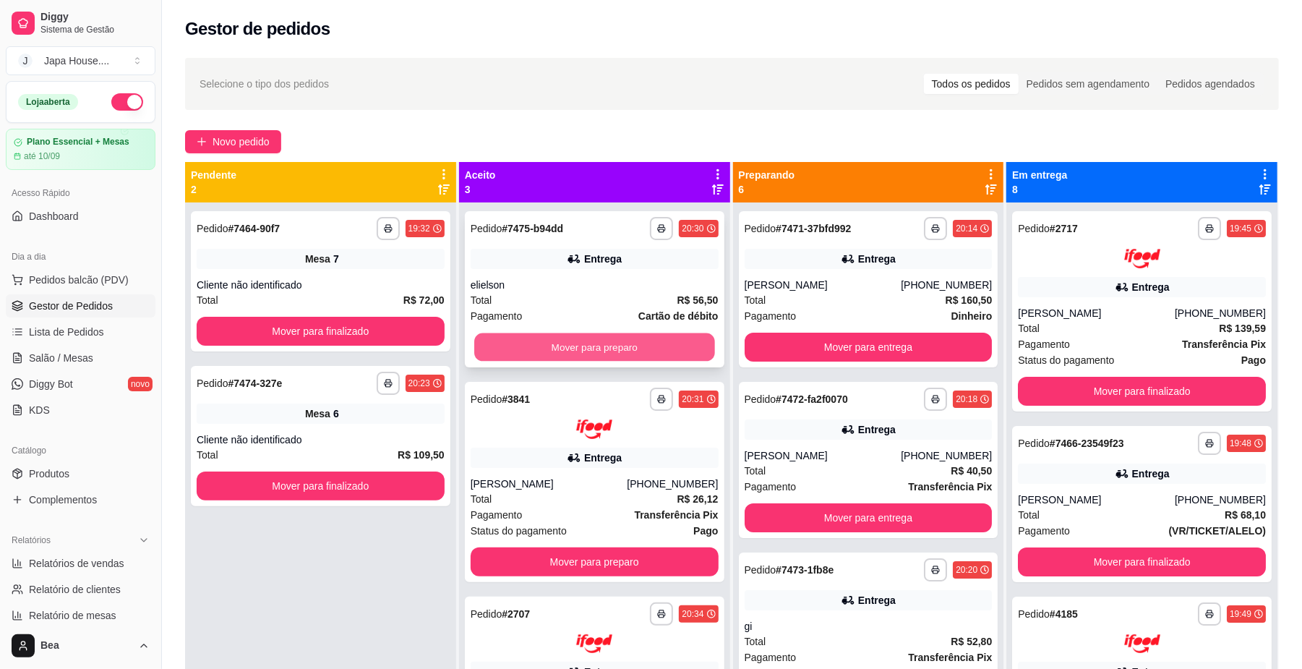
click at [680, 354] on button "Mover para preparo" at bounding box center [594, 347] width 240 height 28
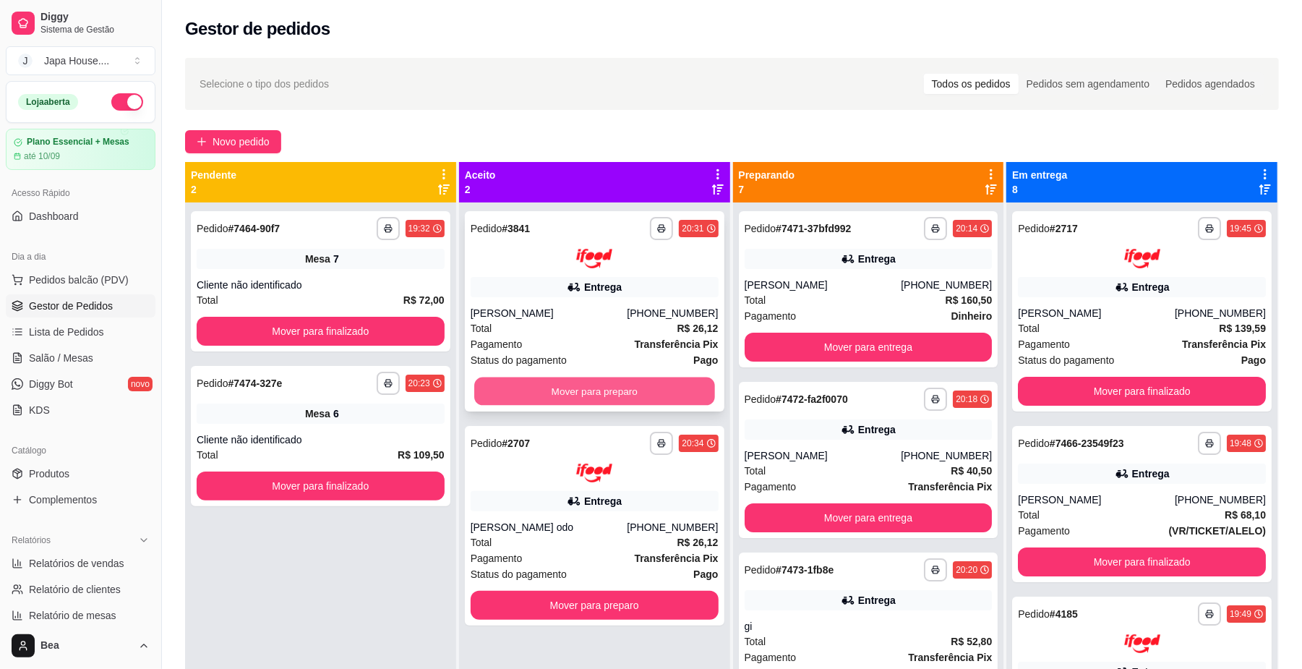
click at [675, 389] on button "Mover para preparo" at bounding box center [594, 391] width 240 height 28
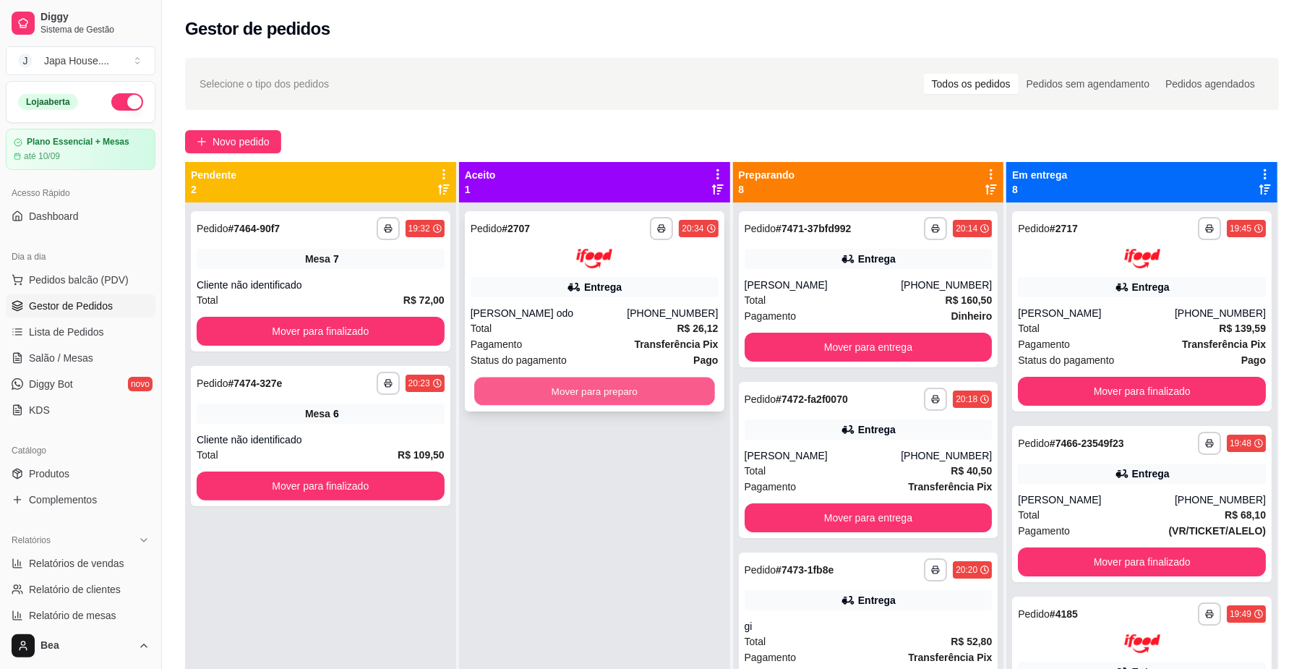
click at [638, 391] on button "Mover para preparo" at bounding box center [594, 391] width 240 height 28
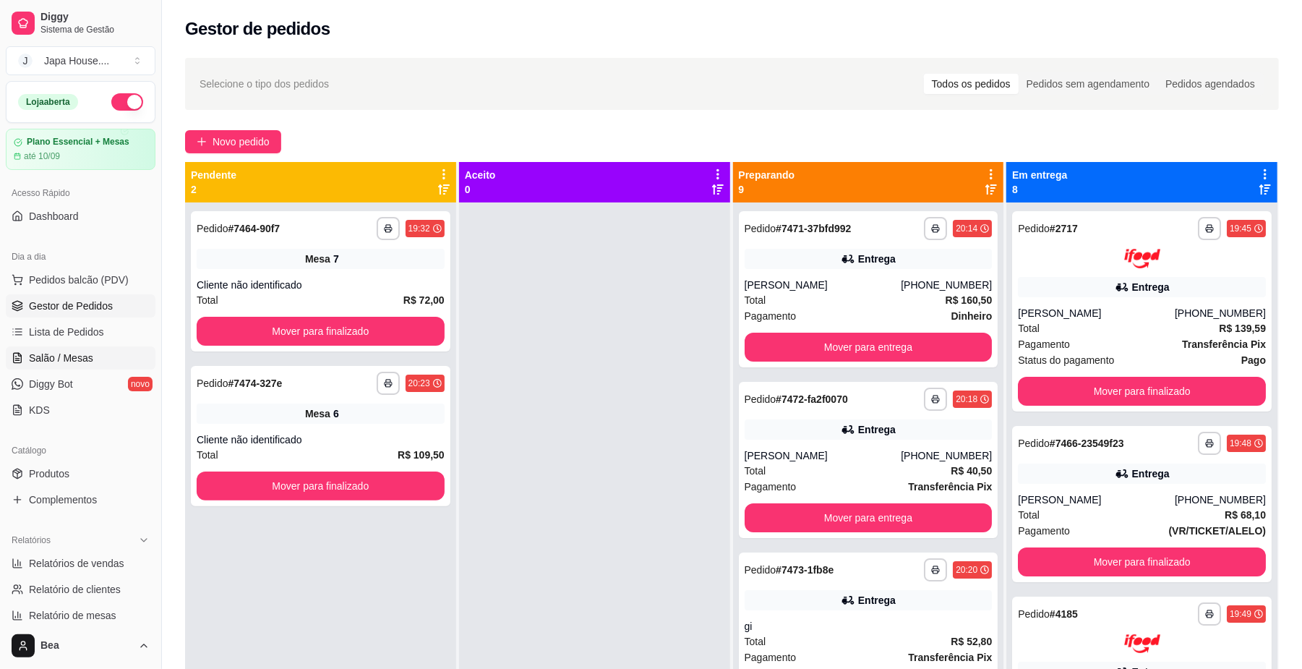
click at [111, 354] on link "Salão / Mesas" at bounding box center [81, 357] width 150 height 23
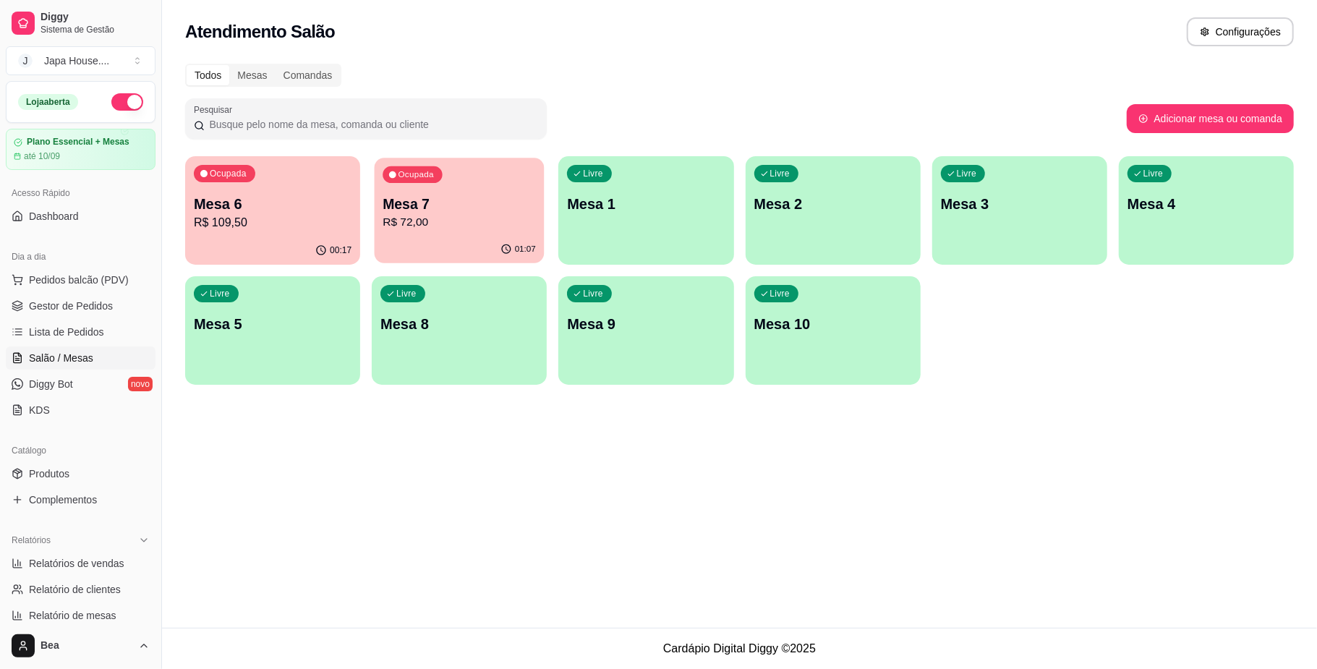
click at [420, 226] on p "R$ 72,00" at bounding box center [459, 222] width 153 height 17
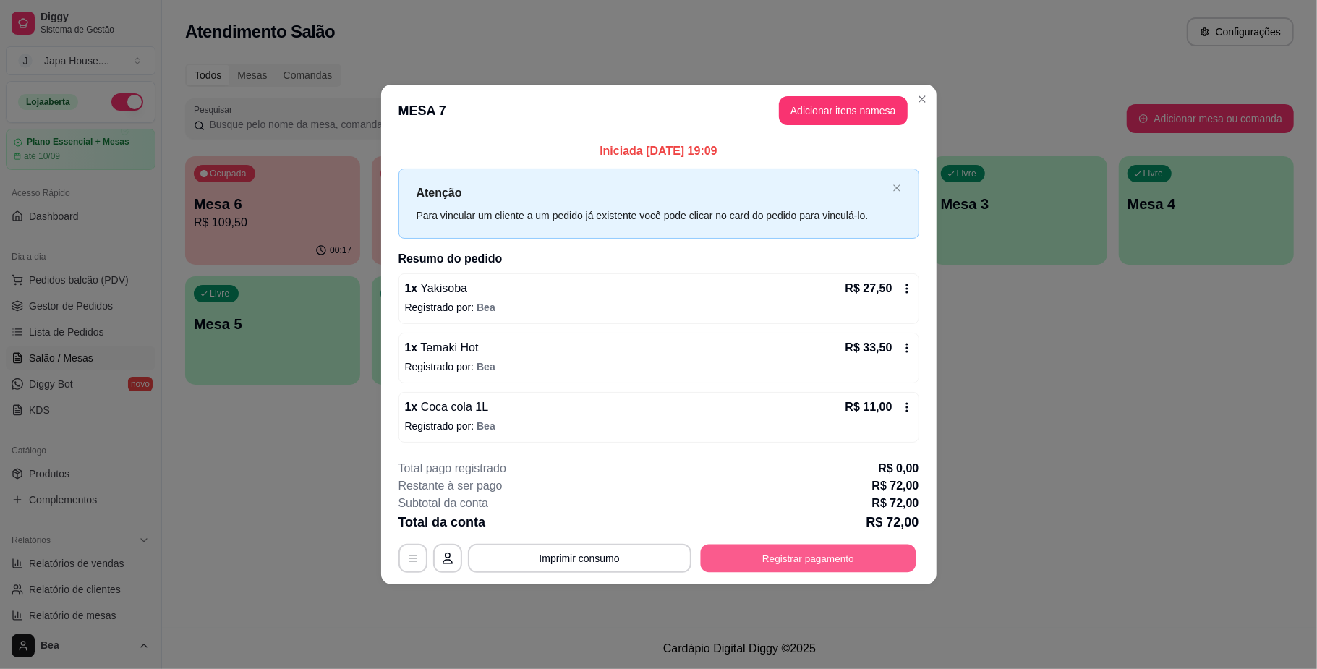
click at [810, 547] on button "Registrar pagamento" at bounding box center [807, 558] width 215 height 28
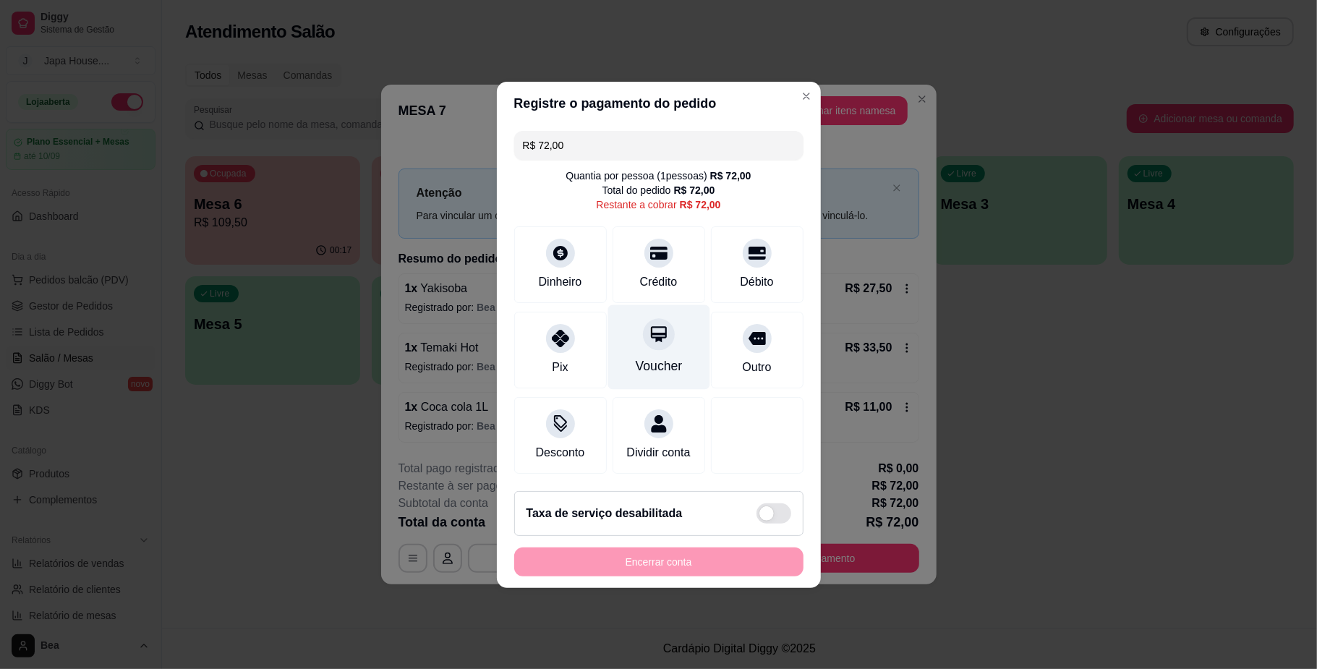
click at [654, 328] on icon at bounding box center [659, 334] width 16 height 16
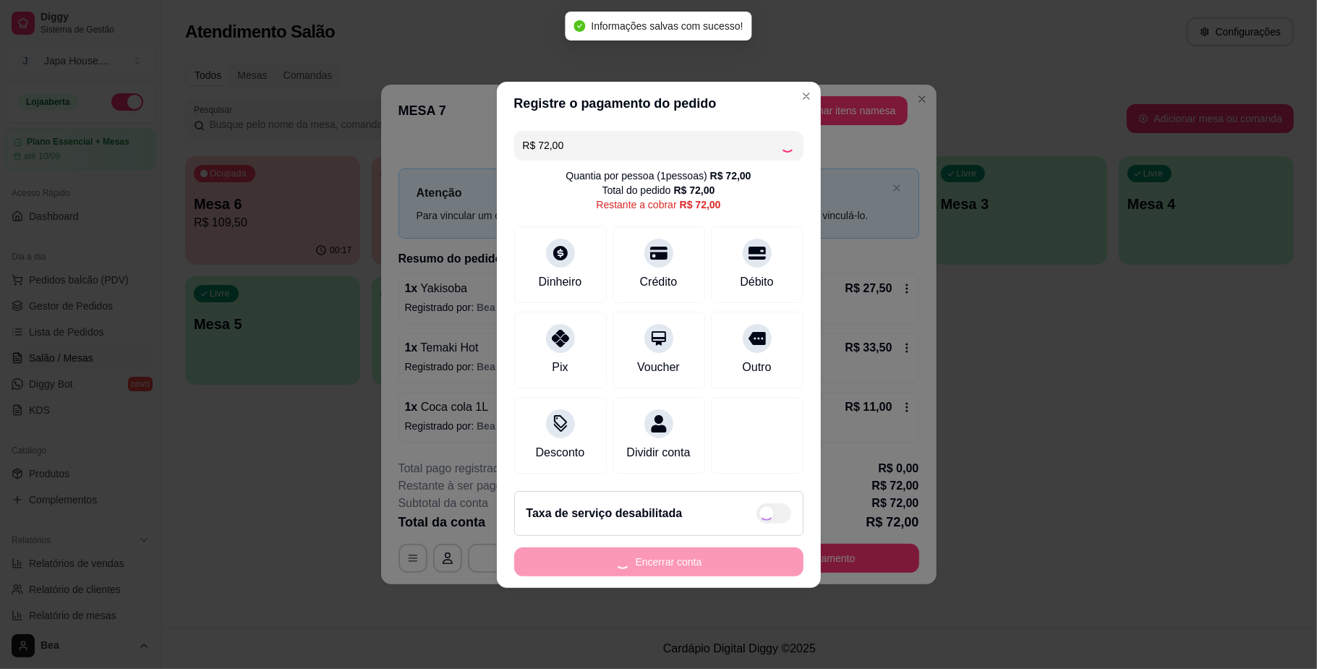
type input "R$ 0,00"
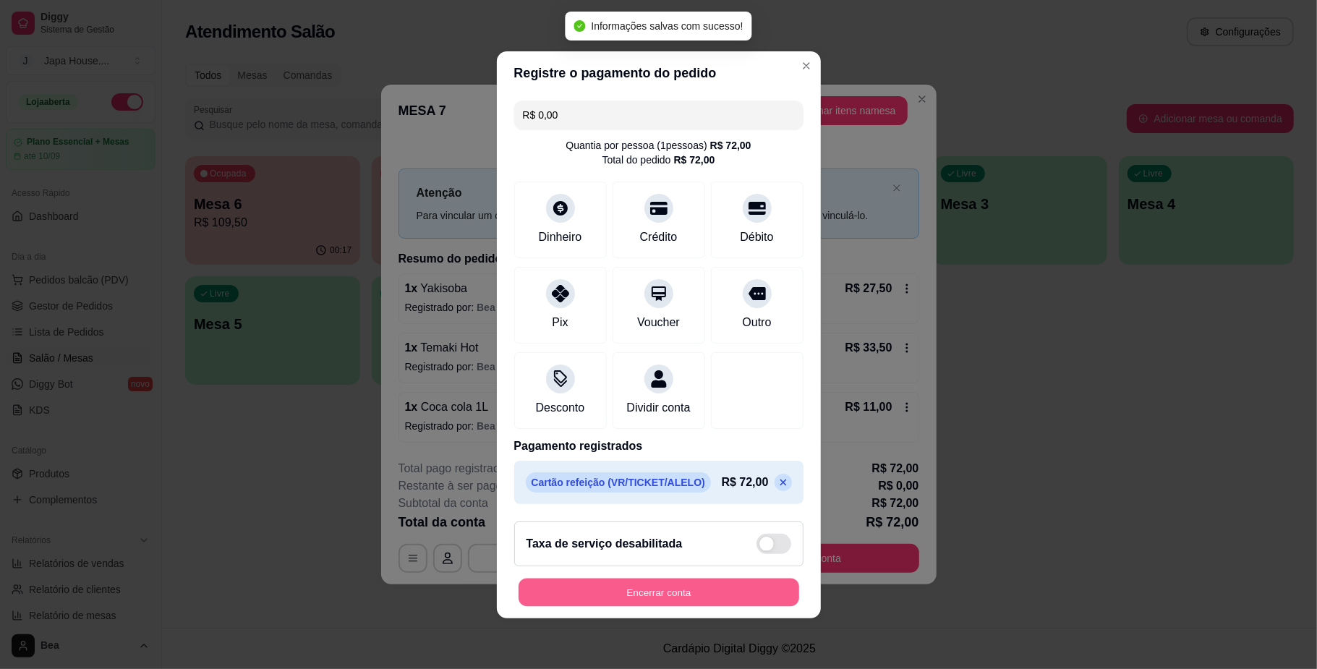
click at [677, 603] on button "Encerrar conta" at bounding box center [658, 592] width 281 height 28
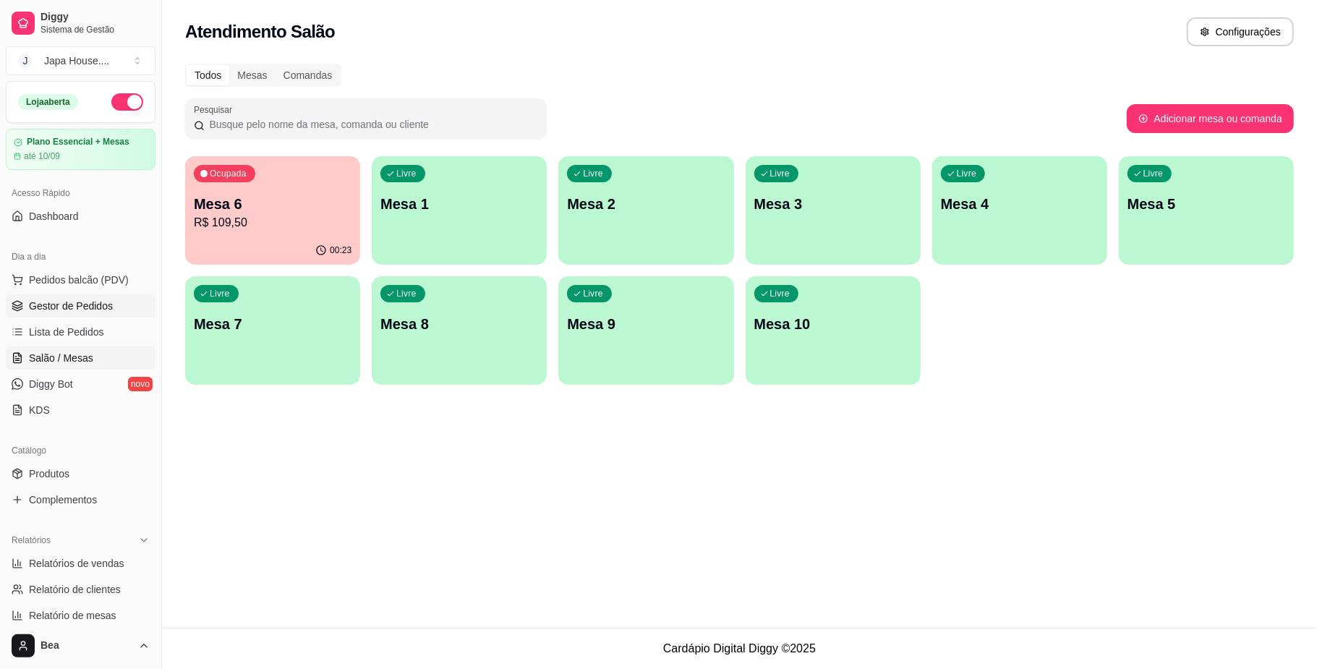
click at [98, 299] on span "Gestor de Pedidos" at bounding box center [71, 306] width 84 height 14
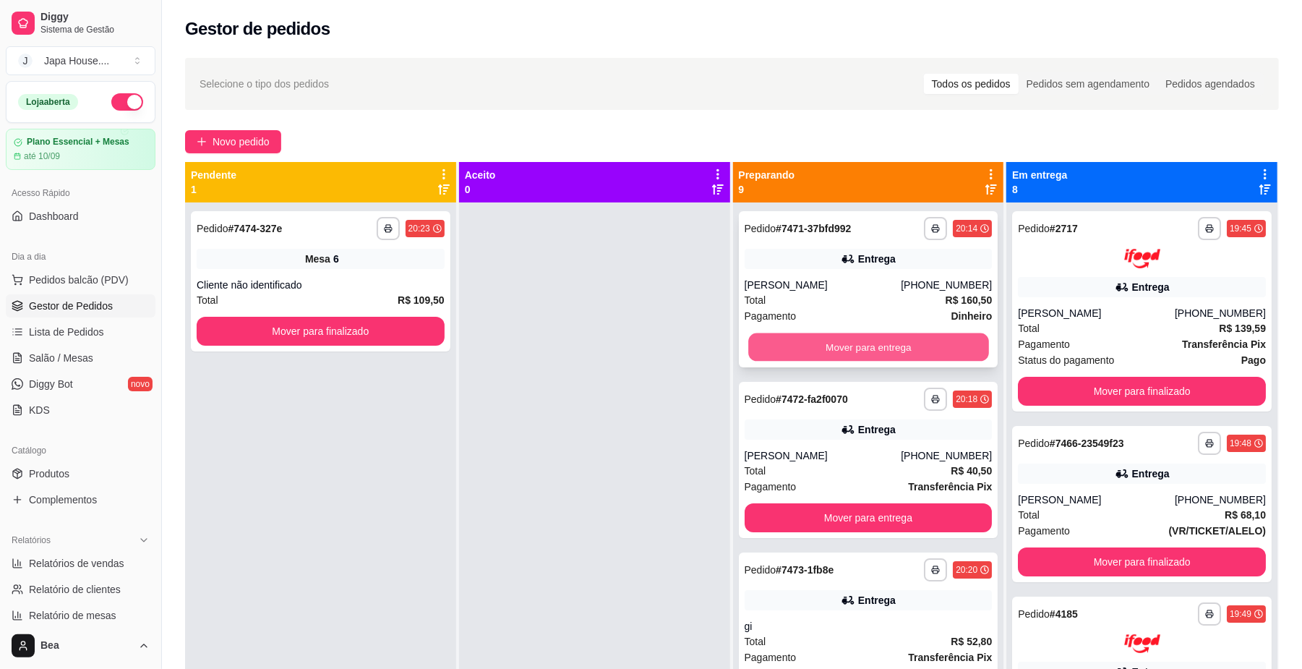
click at [918, 338] on button "Mover para entrega" at bounding box center [868, 347] width 240 height 28
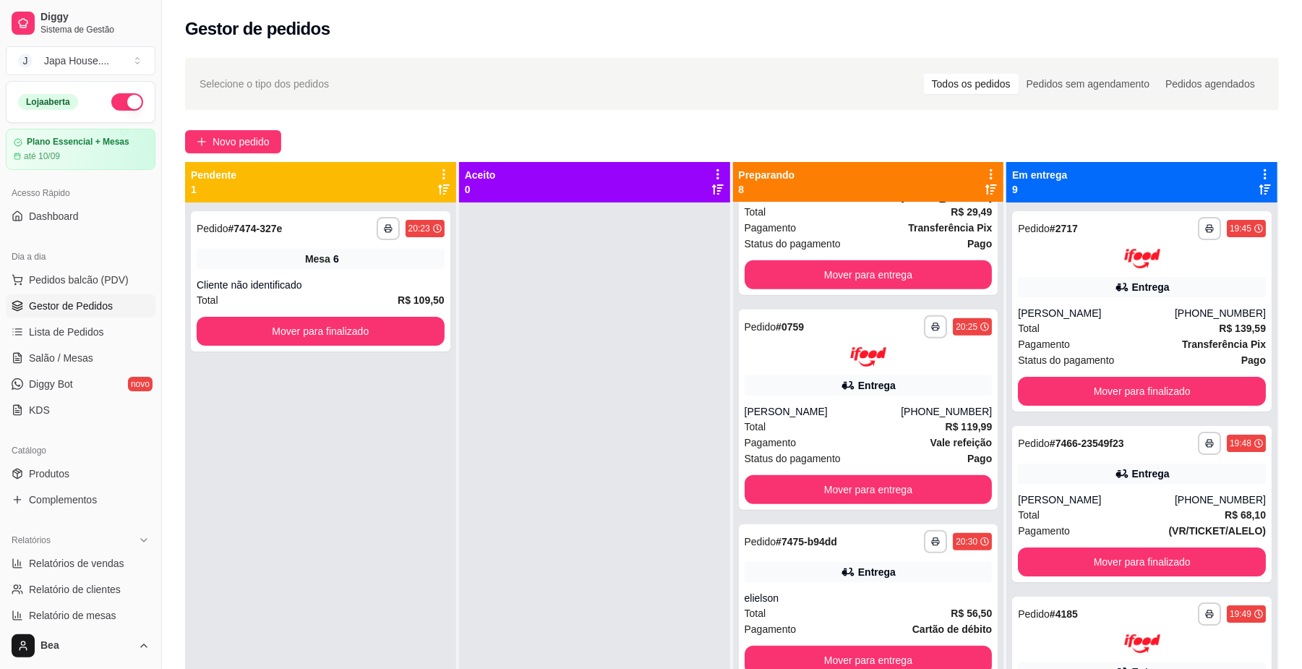
scroll to position [692, 0]
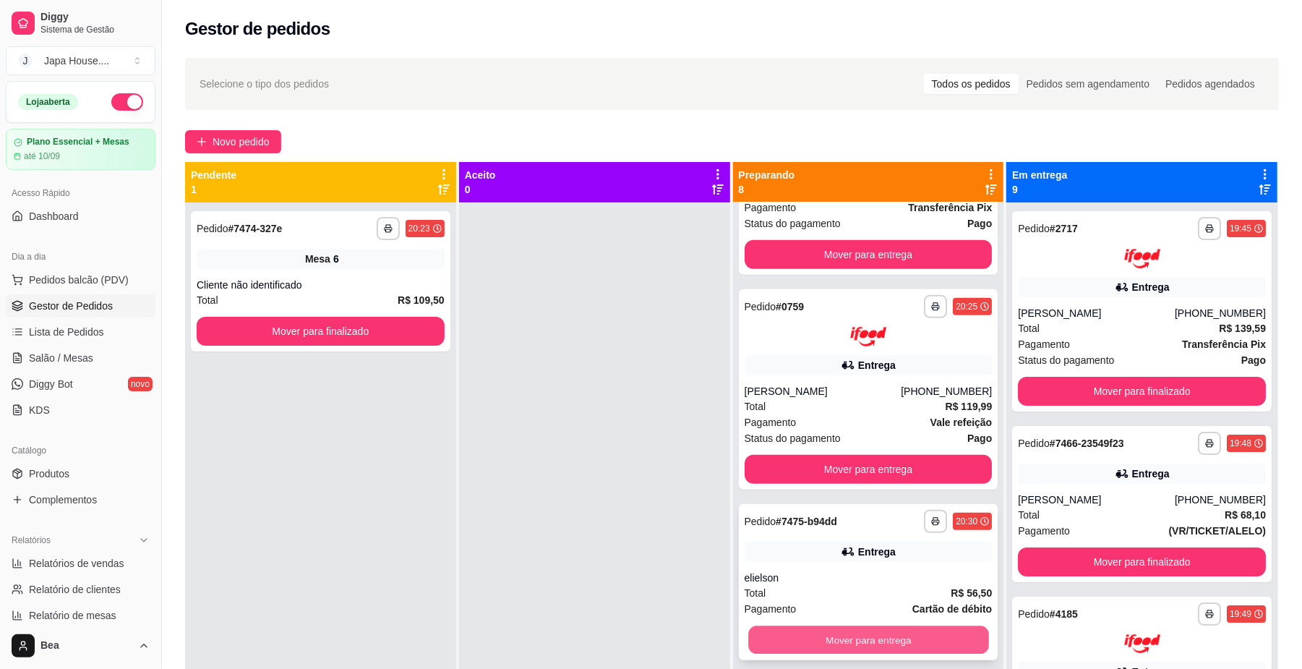
click at [941, 632] on button "Mover para entrega" at bounding box center [868, 639] width 240 height 28
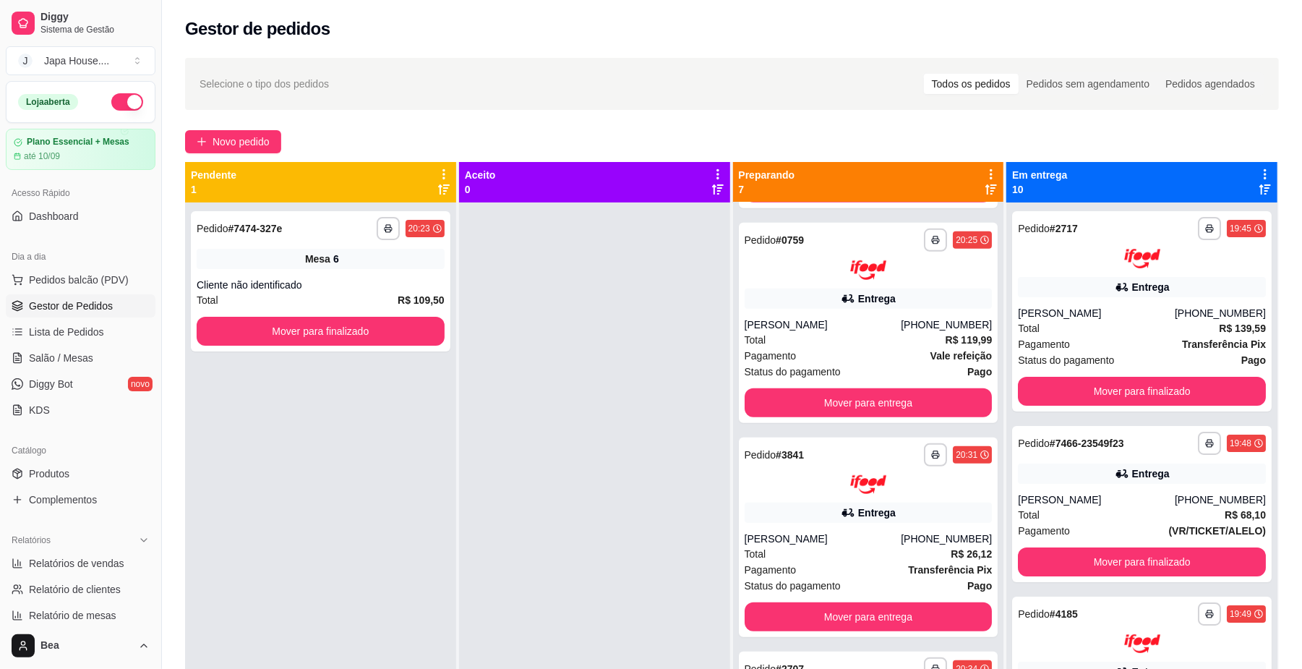
scroll to position [221, 0]
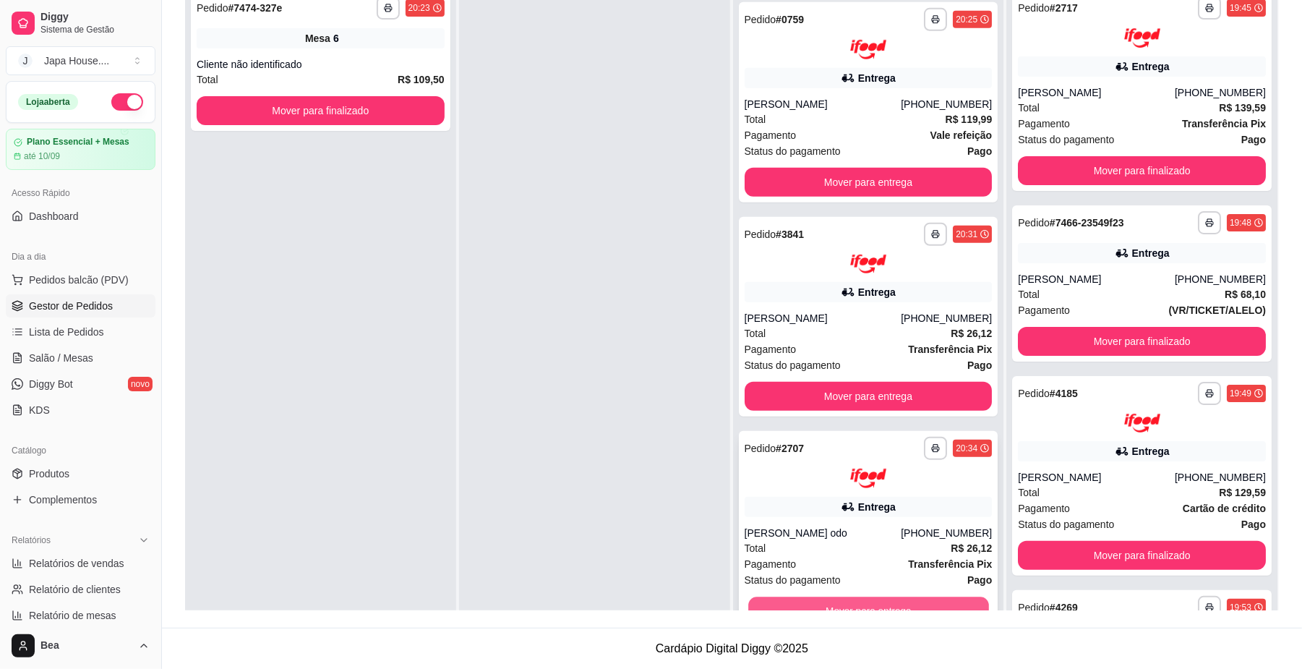
click at [926, 603] on button "Mover para entrega" at bounding box center [868, 611] width 240 height 28
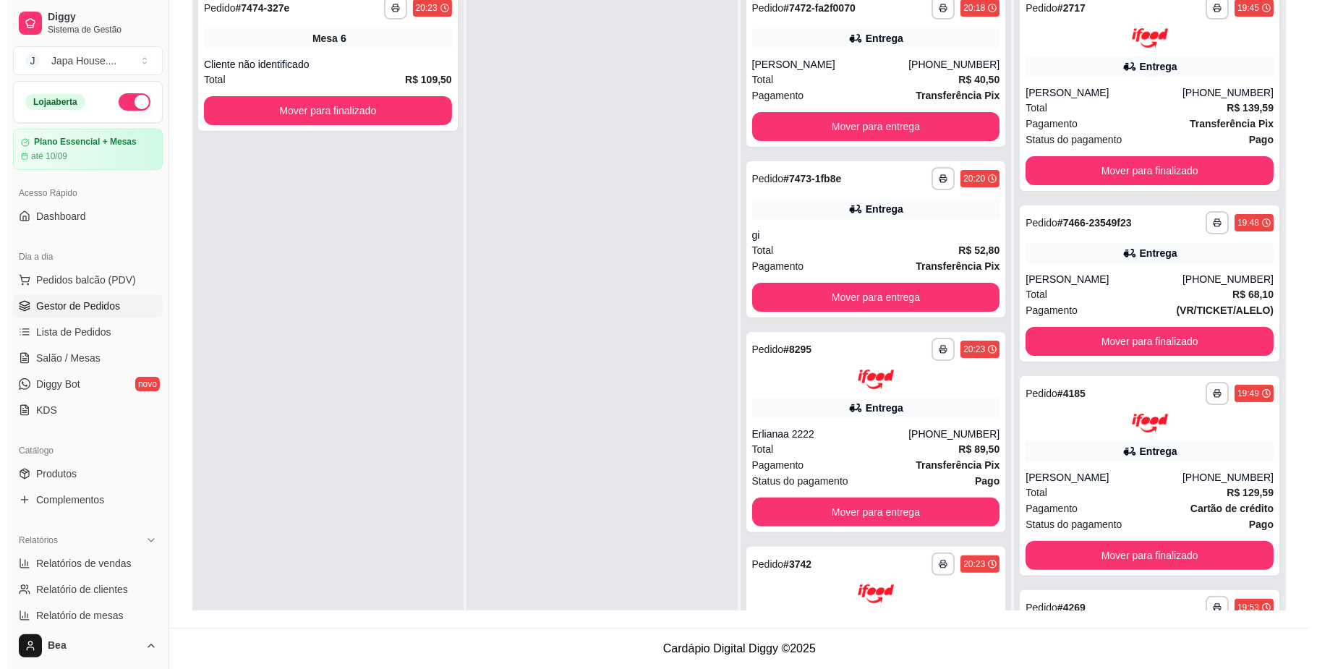
scroll to position [0, 0]
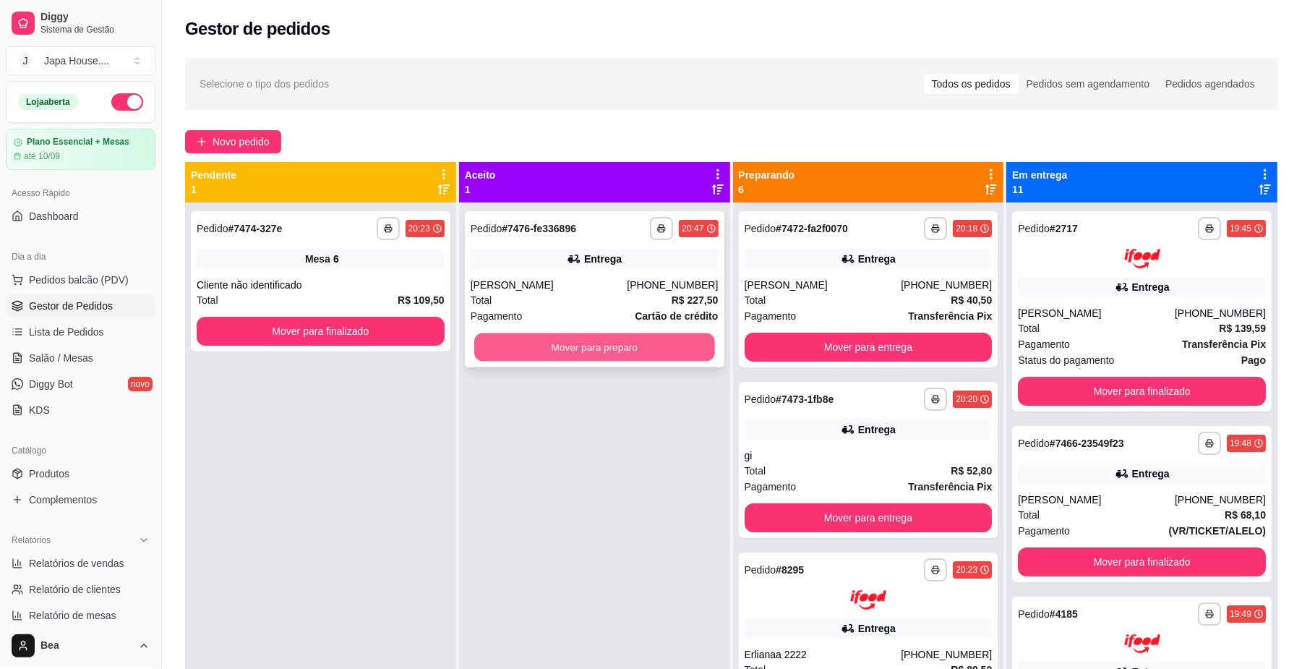
click at [684, 354] on button "Mover para preparo" at bounding box center [594, 347] width 240 height 28
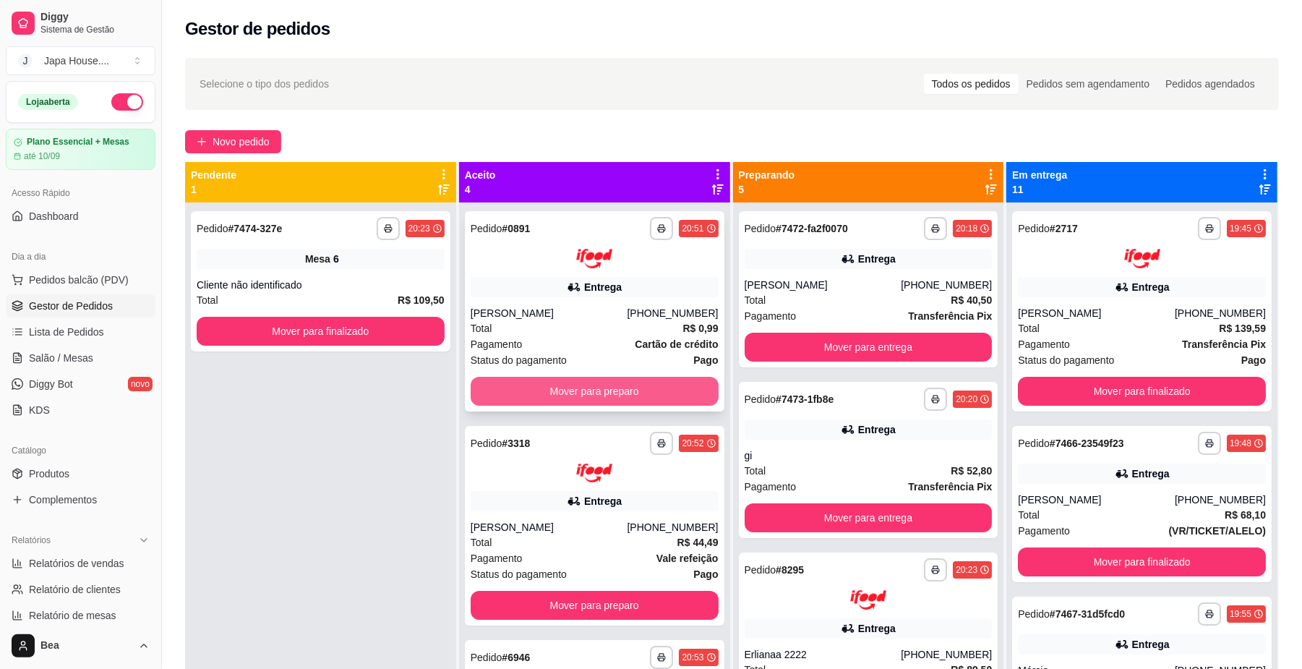
click at [620, 388] on button "Mover para preparo" at bounding box center [595, 391] width 248 height 29
click at [620, 388] on button "Mover para preparo" at bounding box center [594, 391] width 240 height 28
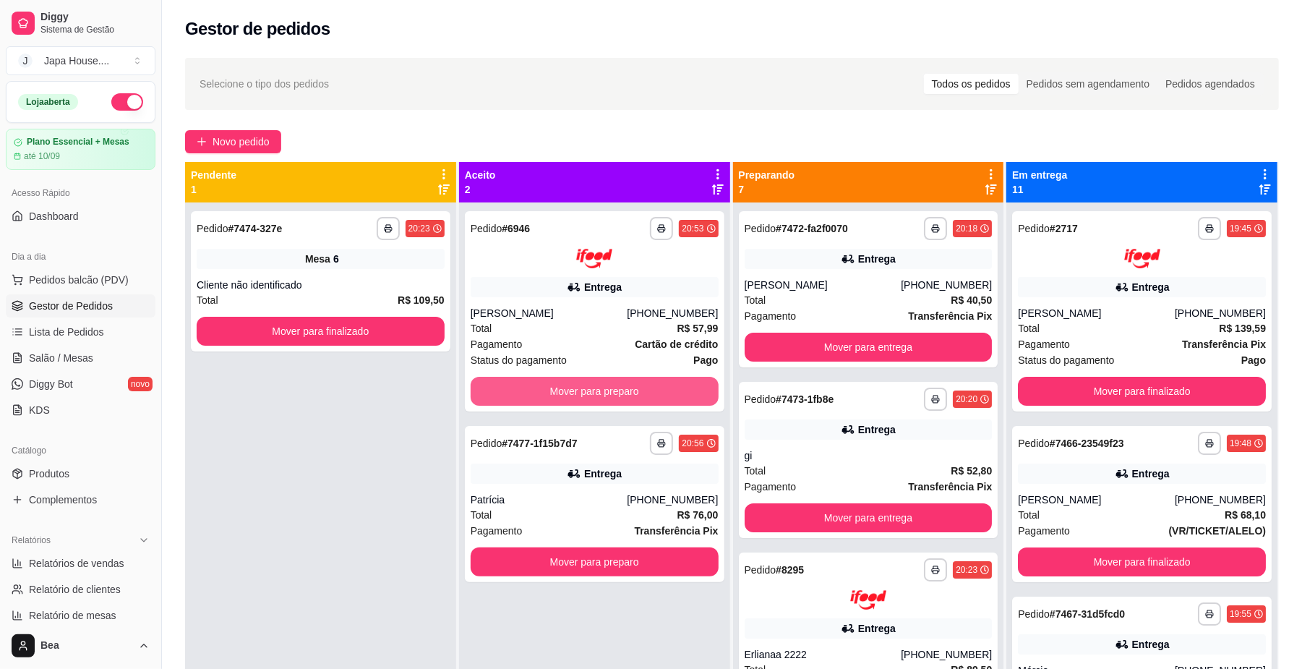
click at [620, 388] on button "Mover para preparo" at bounding box center [595, 391] width 248 height 29
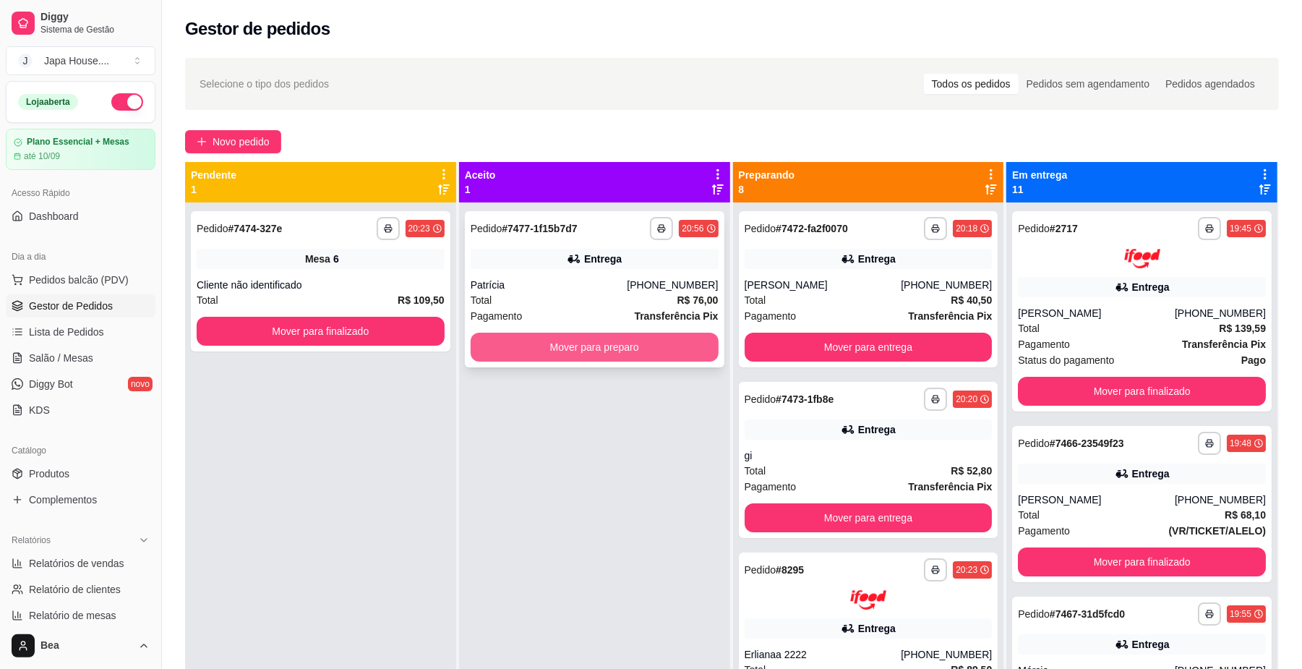
click at [623, 351] on button "Mover para preparo" at bounding box center [595, 347] width 248 height 29
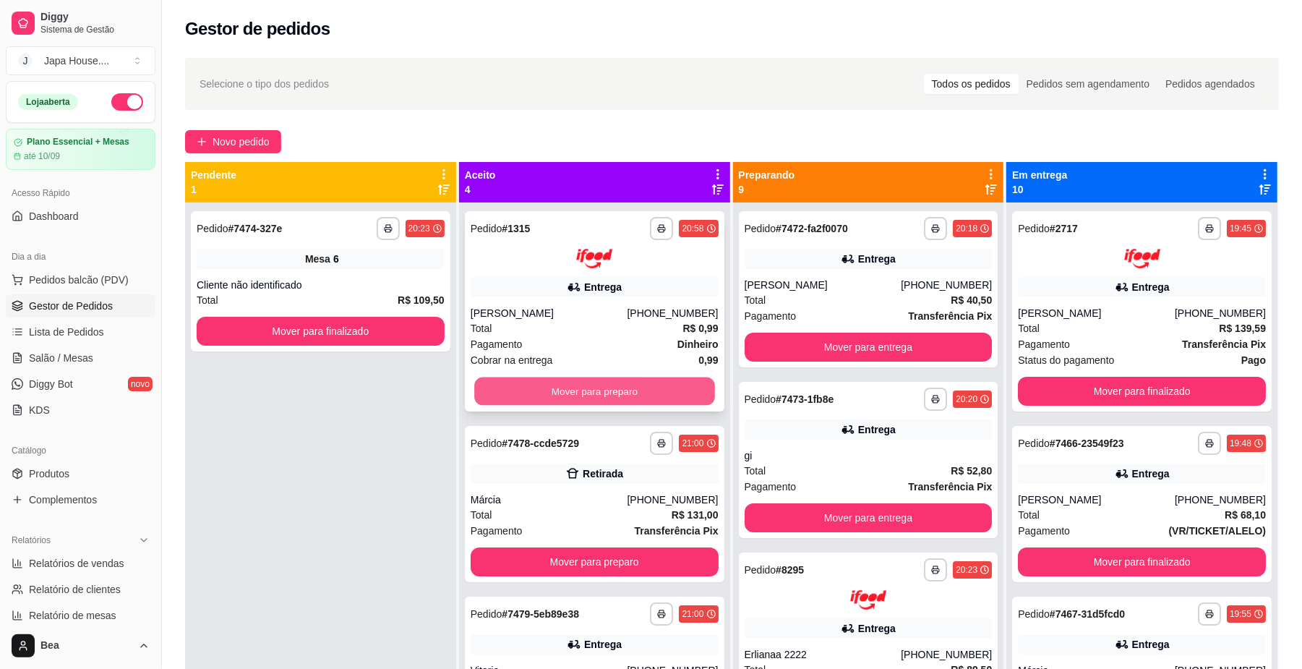
click at [634, 389] on button "Mover para preparo" at bounding box center [594, 391] width 240 height 28
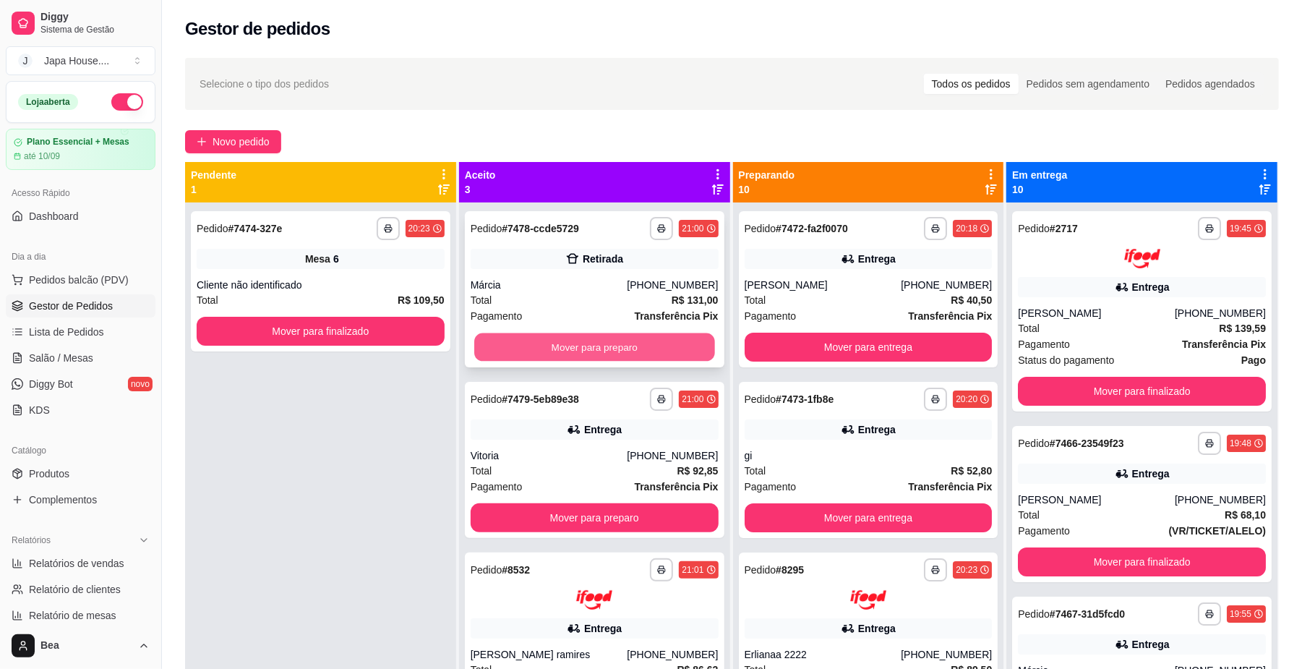
click at [613, 349] on button "Mover para preparo" at bounding box center [594, 347] width 240 height 28
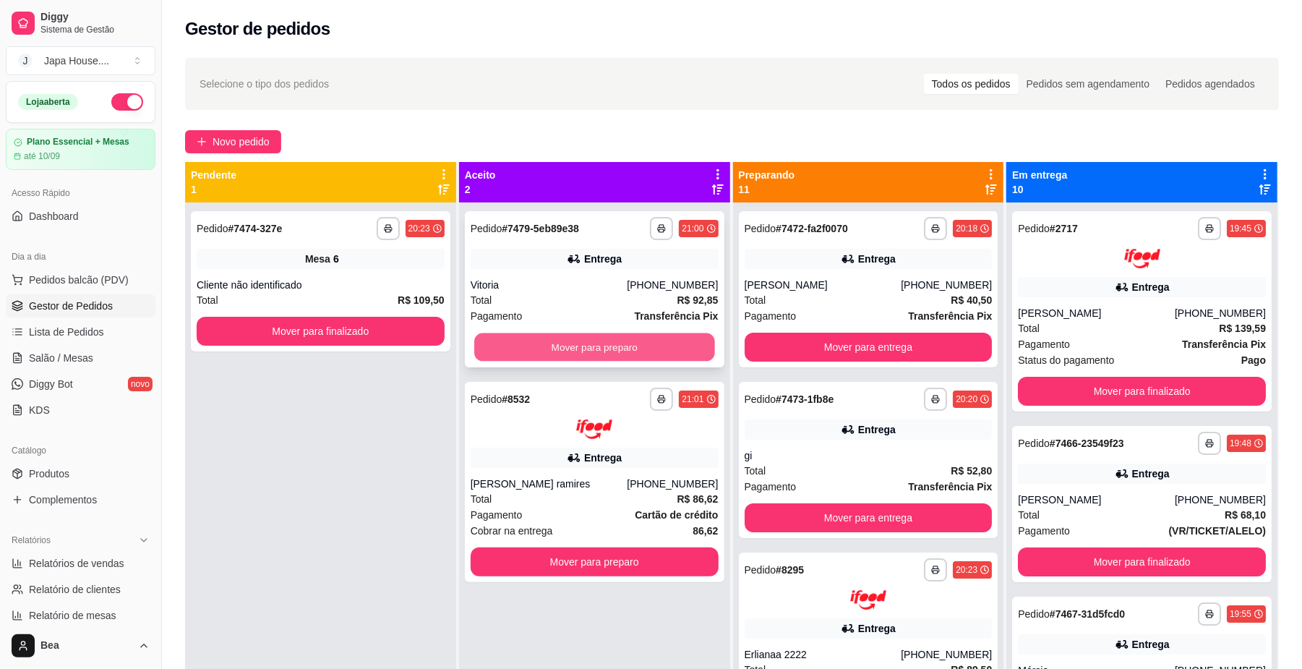
click at [623, 342] on button "Mover para preparo" at bounding box center [594, 347] width 240 height 28
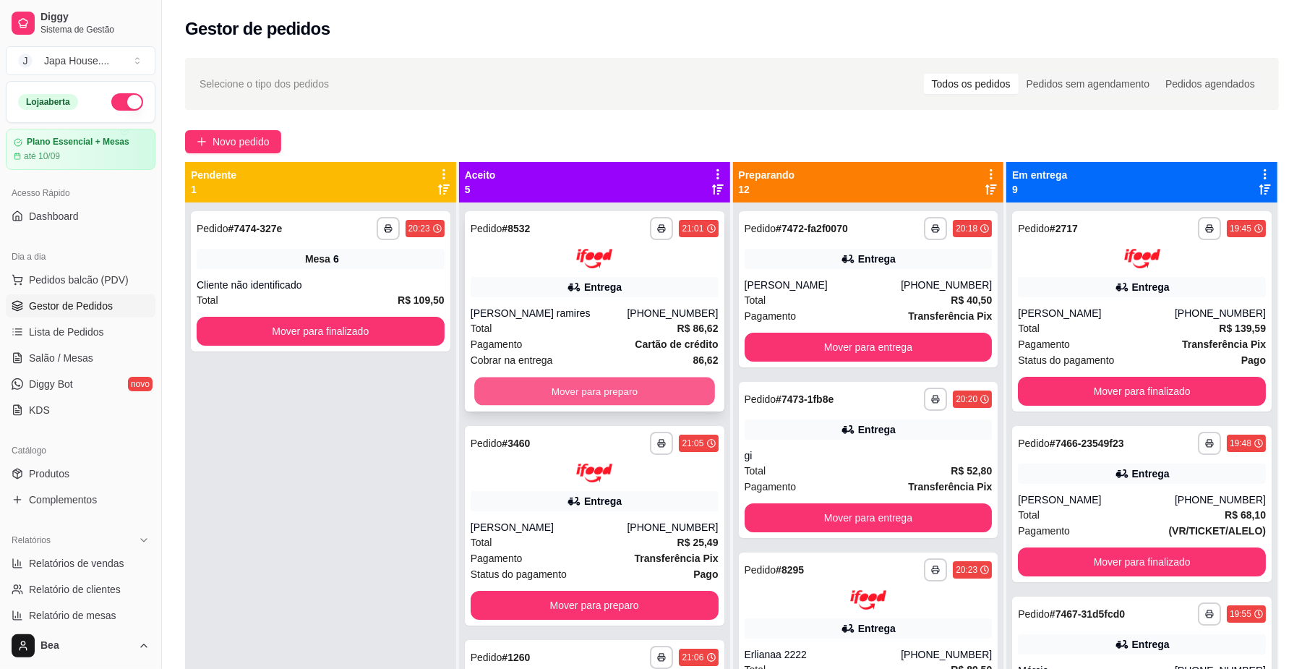
click at [633, 380] on button "Mover para preparo" at bounding box center [594, 391] width 240 height 28
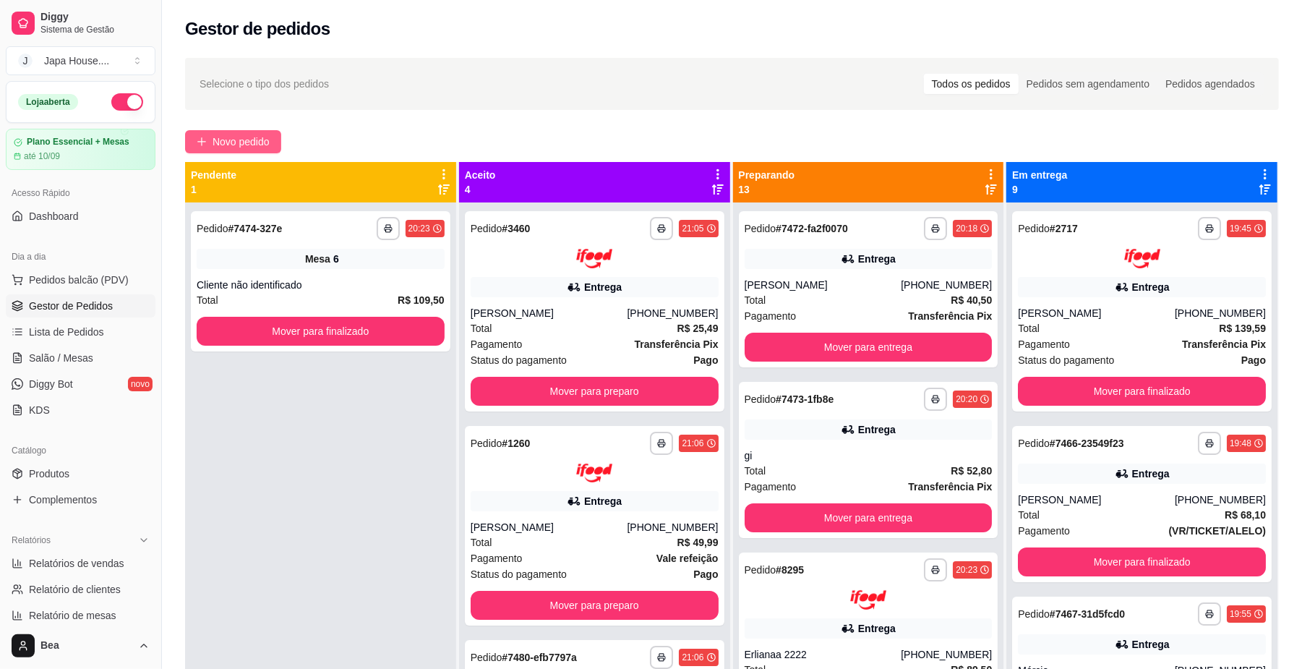
click at [240, 137] on span "Novo pedido" at bounding box center [241, 142] width 57 height 16
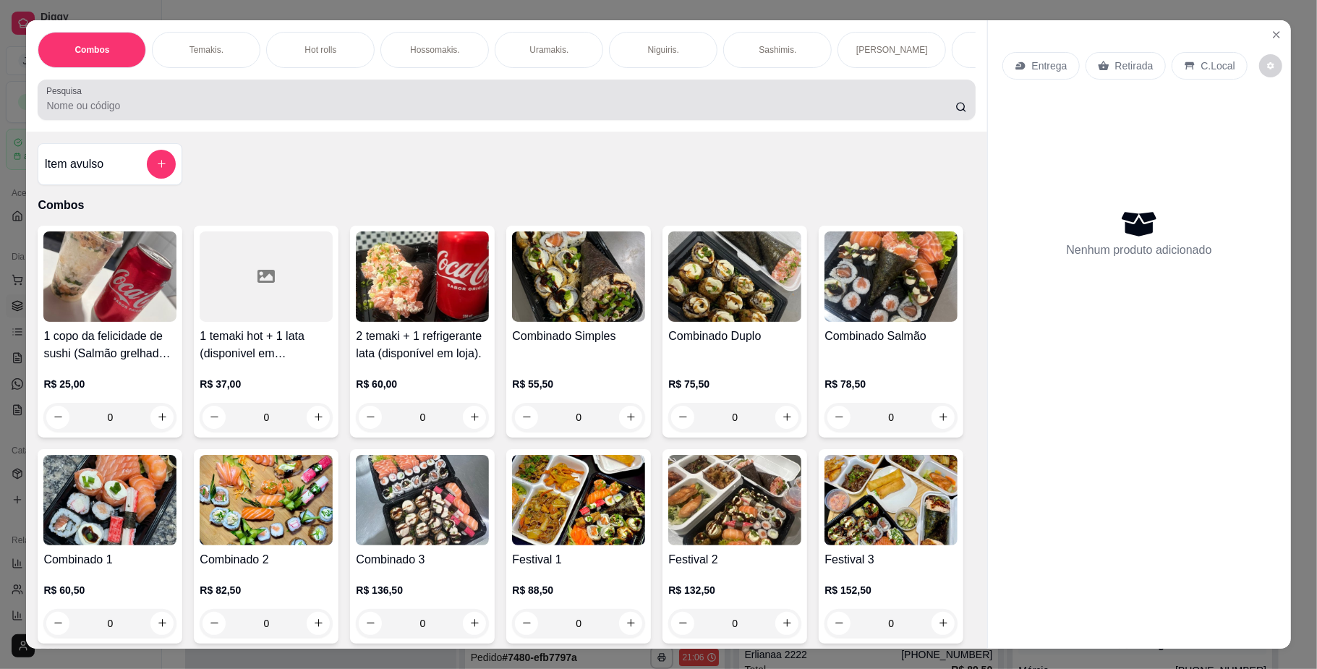
click at [278, 110] on div at bounding box center [506, 99] width 920 height 29
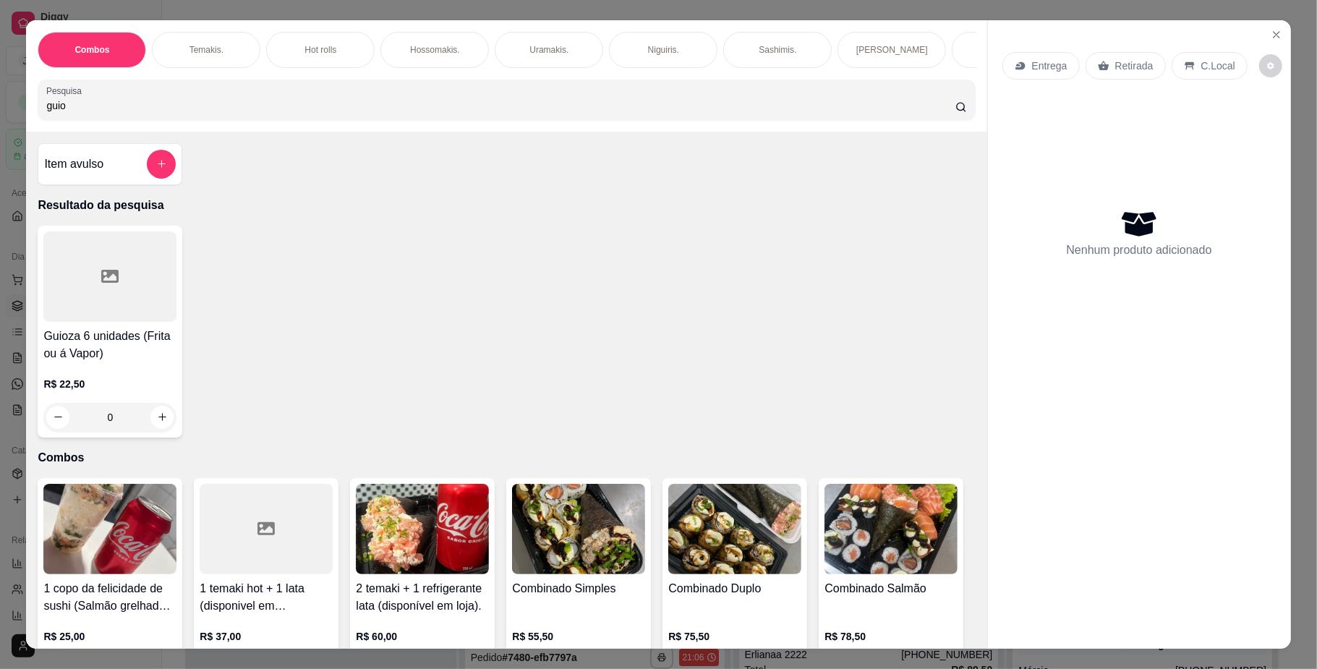
type input "guio"
click at [121, 319] on div at bounding box center [109, 276] width 133 height 90
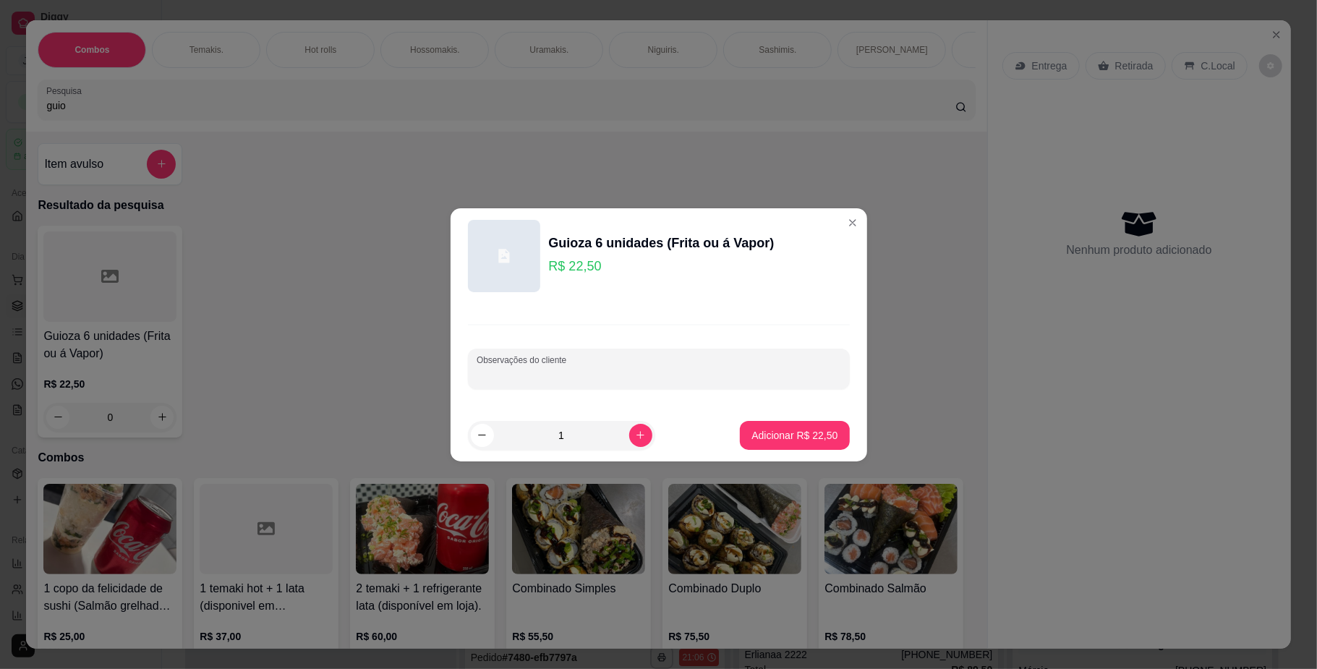
click at [544, 373] on input "Observações do cliente" at bounding box center [659, 374] width 364 height 14
click at [666, 365] on div "A VAPOR" at bounding box center [659, 368] width 364 height 29
type input "A VAPOR BOVINA"
click at [746, 424] on button "Adicionar R$ 22,50" at bounding box center [794, 435] width 109 height 29
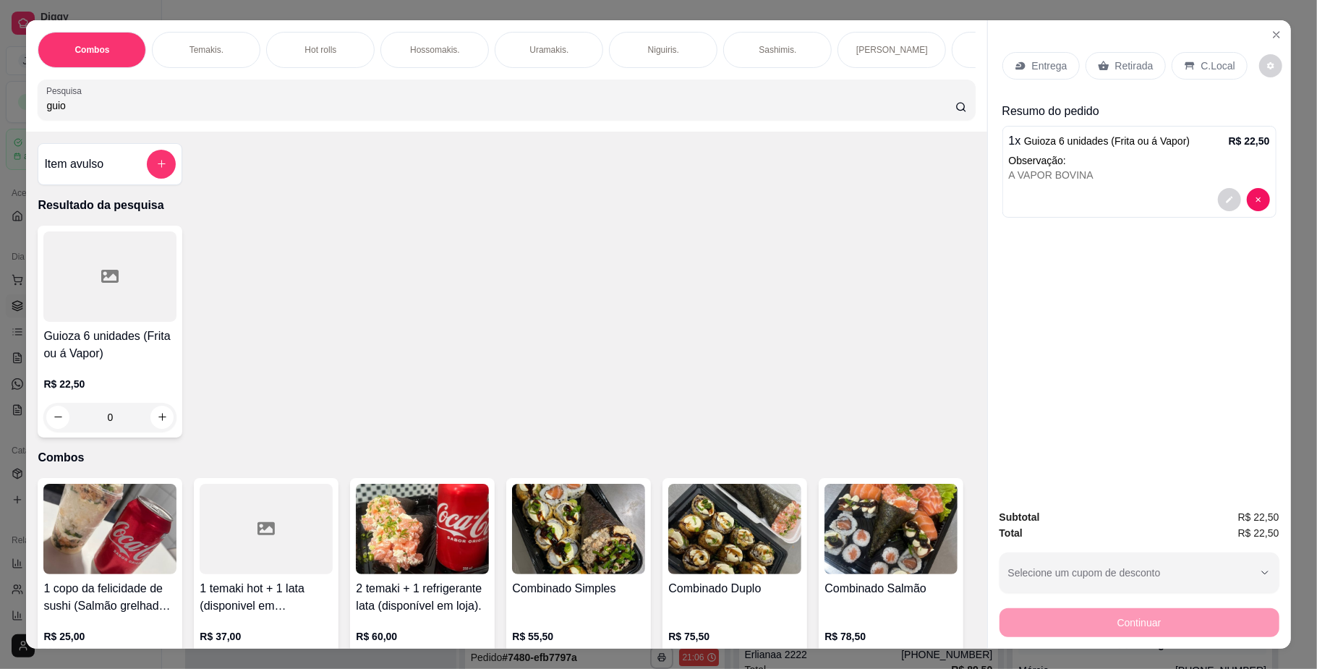
click at [293, 49] on div "Hot rolls" at bounding box center [320, 50] width 108 height 36
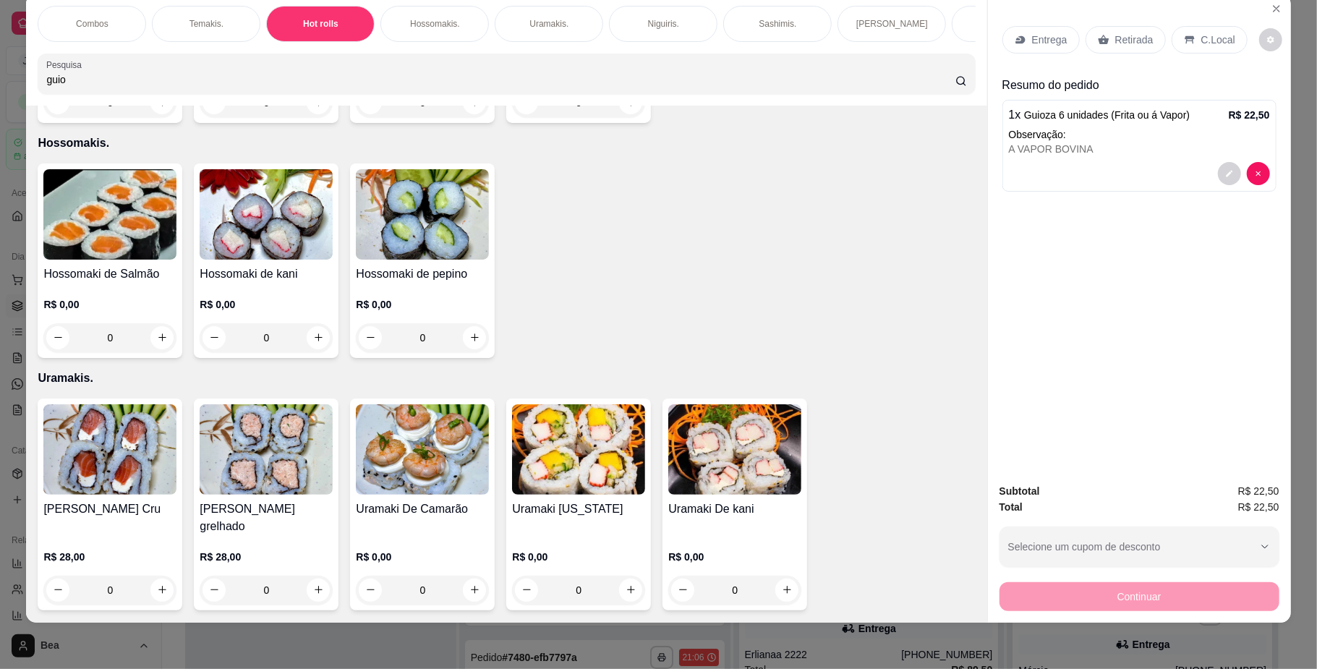
click at [122, 48] on h4 "Hot roll philadelfia" at bounding box center [109, 38] width 133 height 17
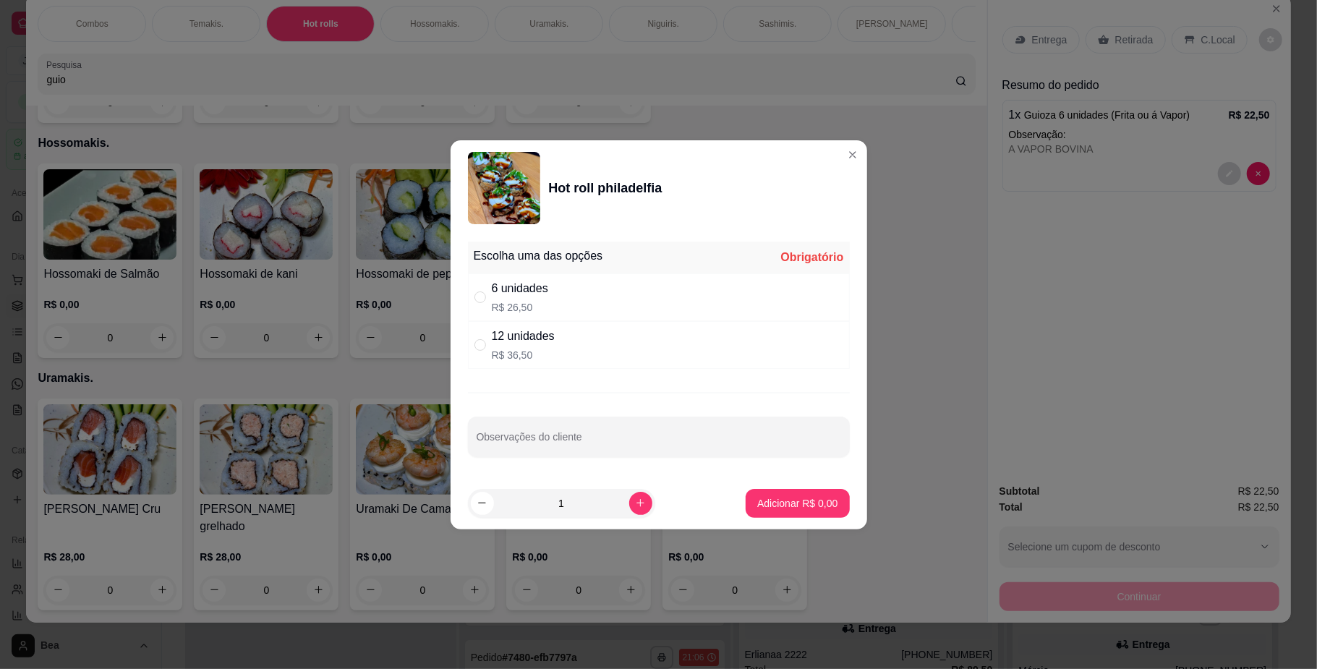
click at [498, 340] on div "12 unidades" at bounding box center [523, 336] width 63 height 17
radio input "true"
click at [768, 495] on button "Adicionar R$ 36,50" at bounding box center [794, 503] width 109 height 29
type input "1"
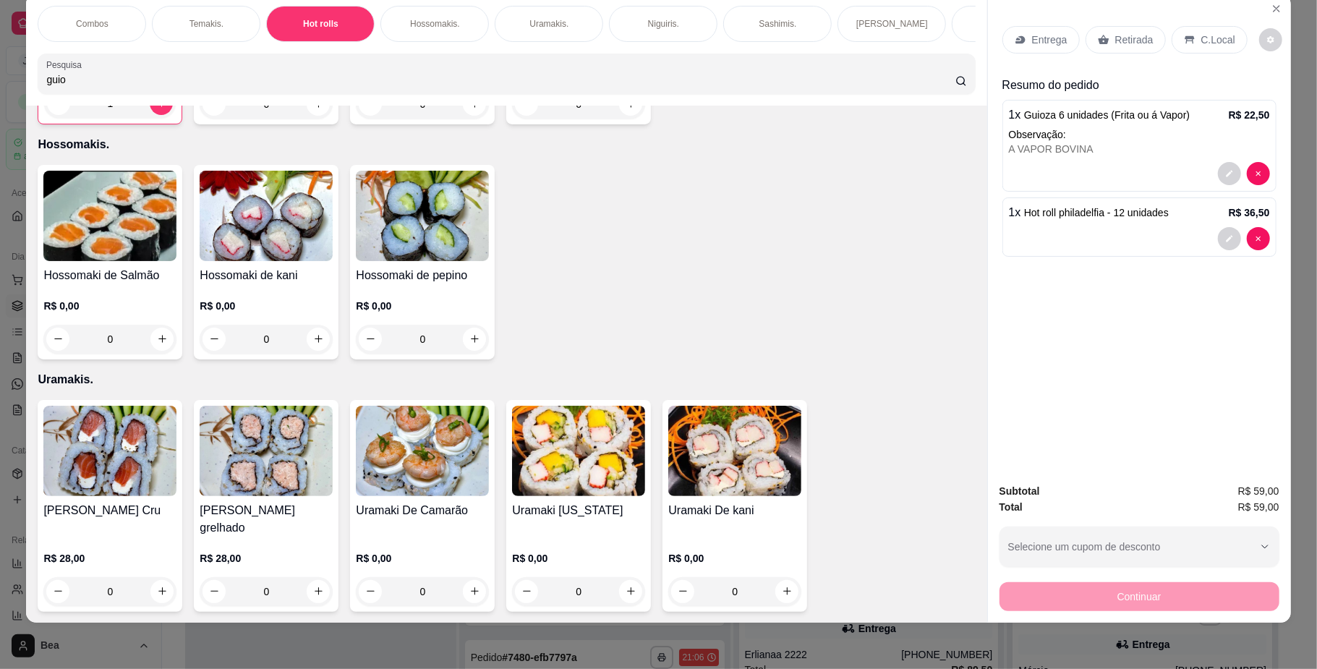
click at [571, 48] on h4 "Hot Roll De Kani" at bounding box center [578, 38] width 133 height 17
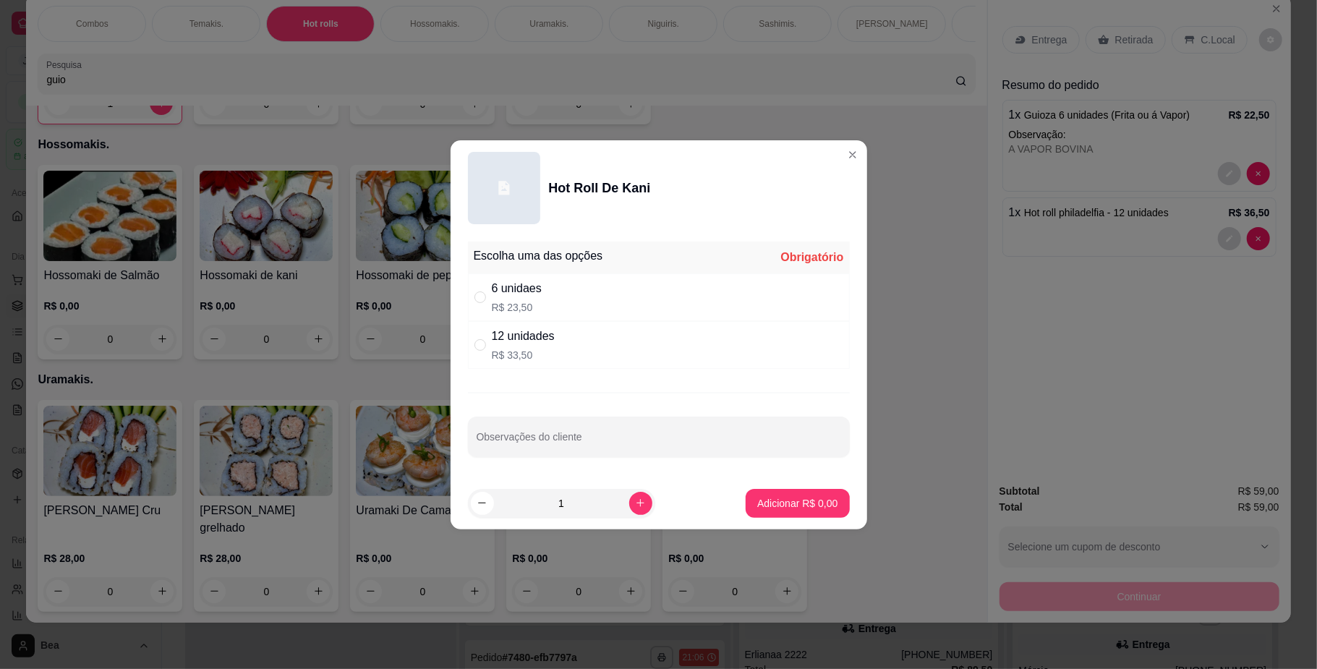
click at [561, 363] on div "12 unidades R$ 33,50" at bounding box center [659, 345] width 382 height 48
radio input "true"
click at [769, 499] on p "Adicionar R$ 33,50" at bounding box center [795, 503] width 84 height 14
type input "1"
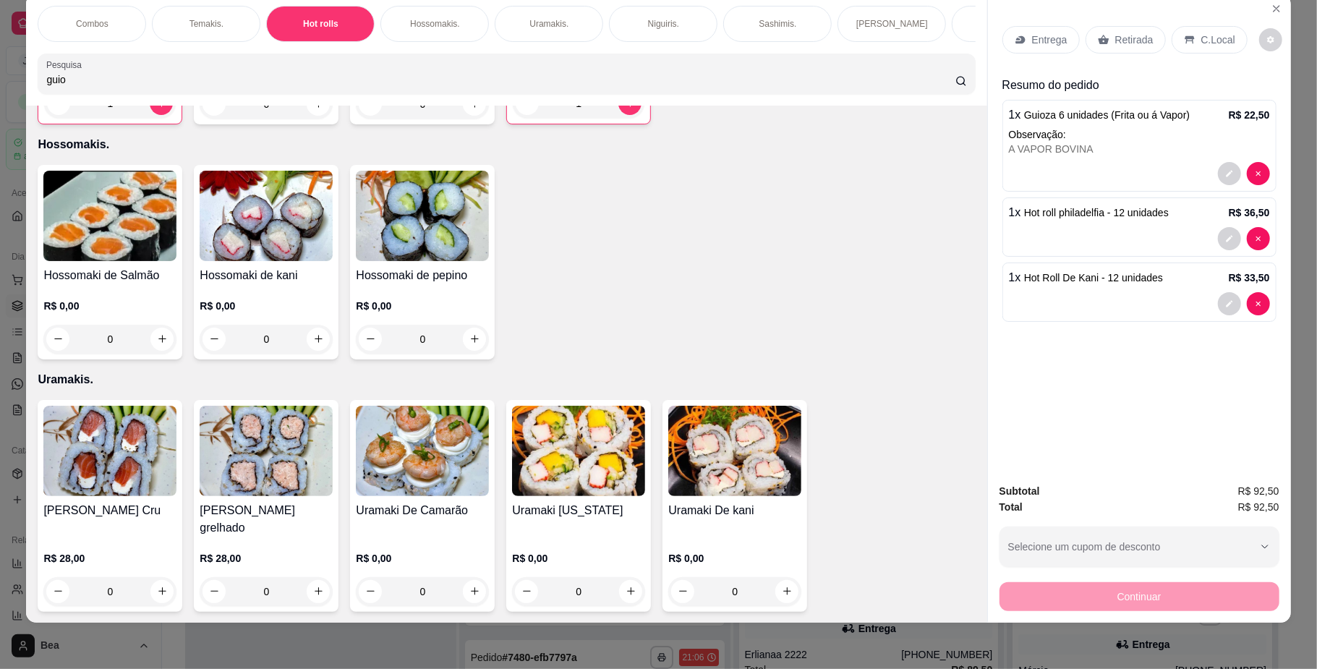
scroll to position [0, 0]
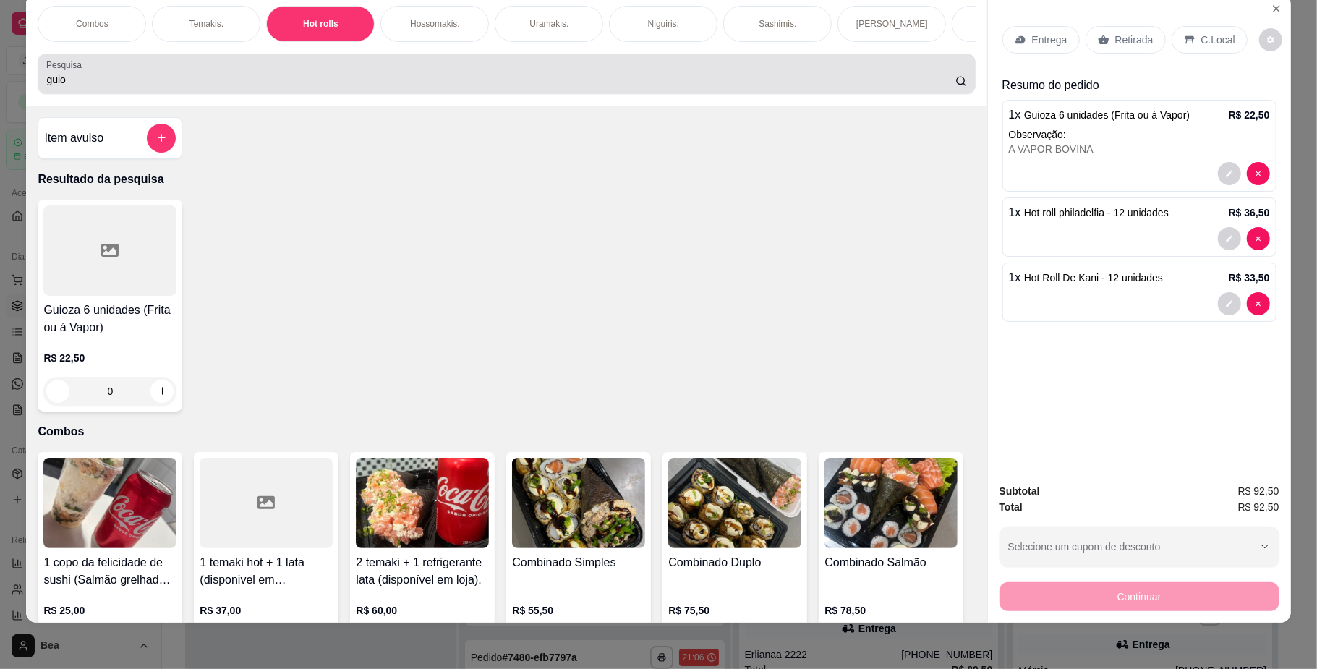
click at [883, 87] on input "guio" at bounding box center [500, 79] width 908 height 14
type input "g"
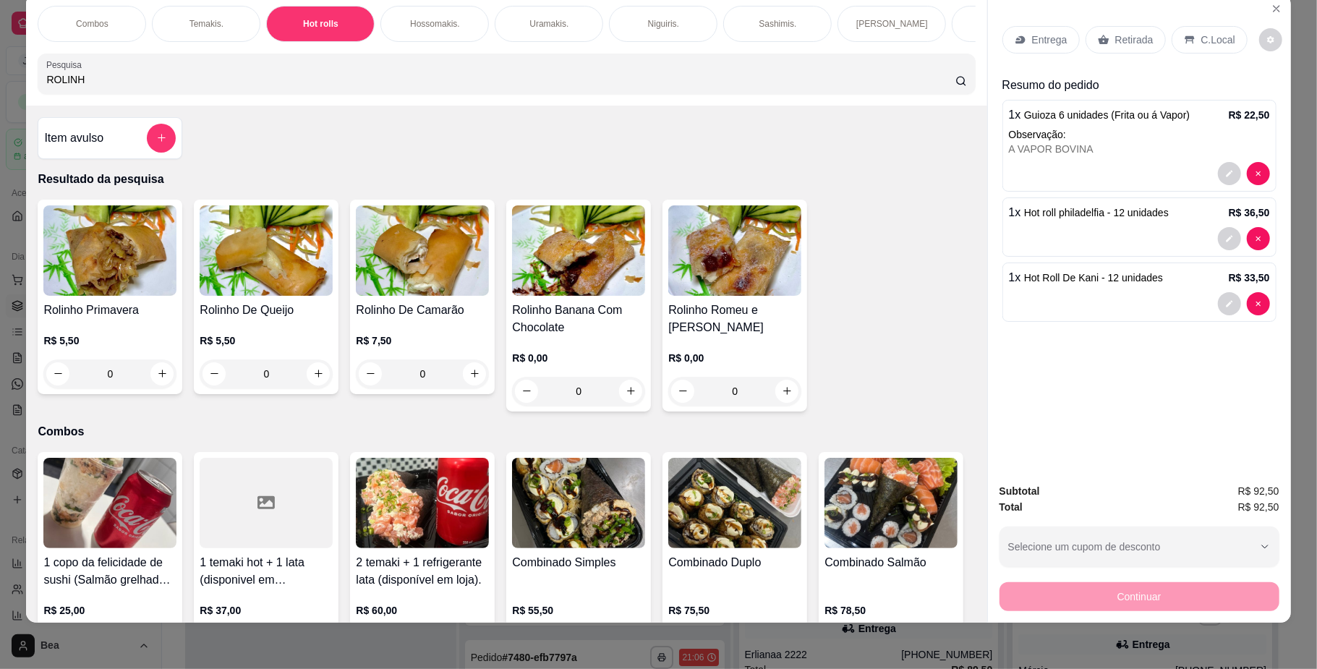
type input "ROLINH"
click at [283, 312] on div "Rolinho De Queijo R$ 5,50 0" at bounding box center [266, 297] width 145 height 195
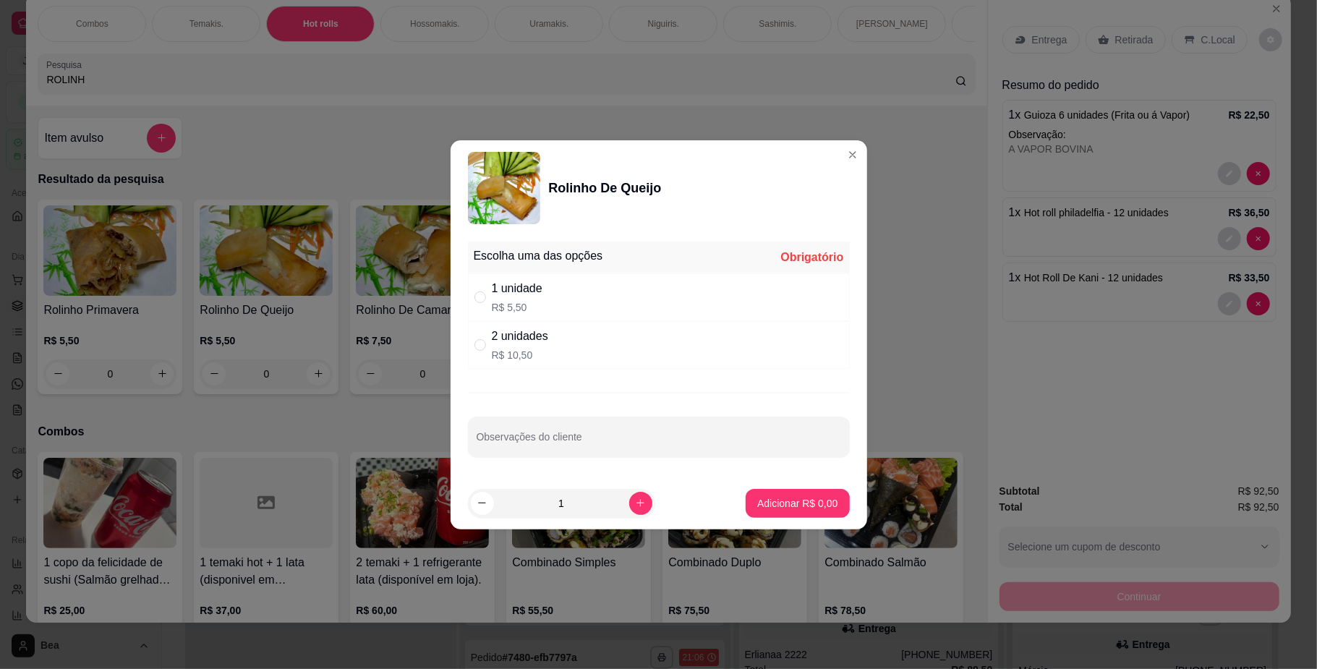
click at [558, 334] on div "2 unidades R$ 10,50" at bounding box center [659, 345] width 382 height 48
radio input "true"
click at [768, 500] on p "Adicionar R$ 10,50" at bounding box center [795, 503] width 84 height 14
type input "1"
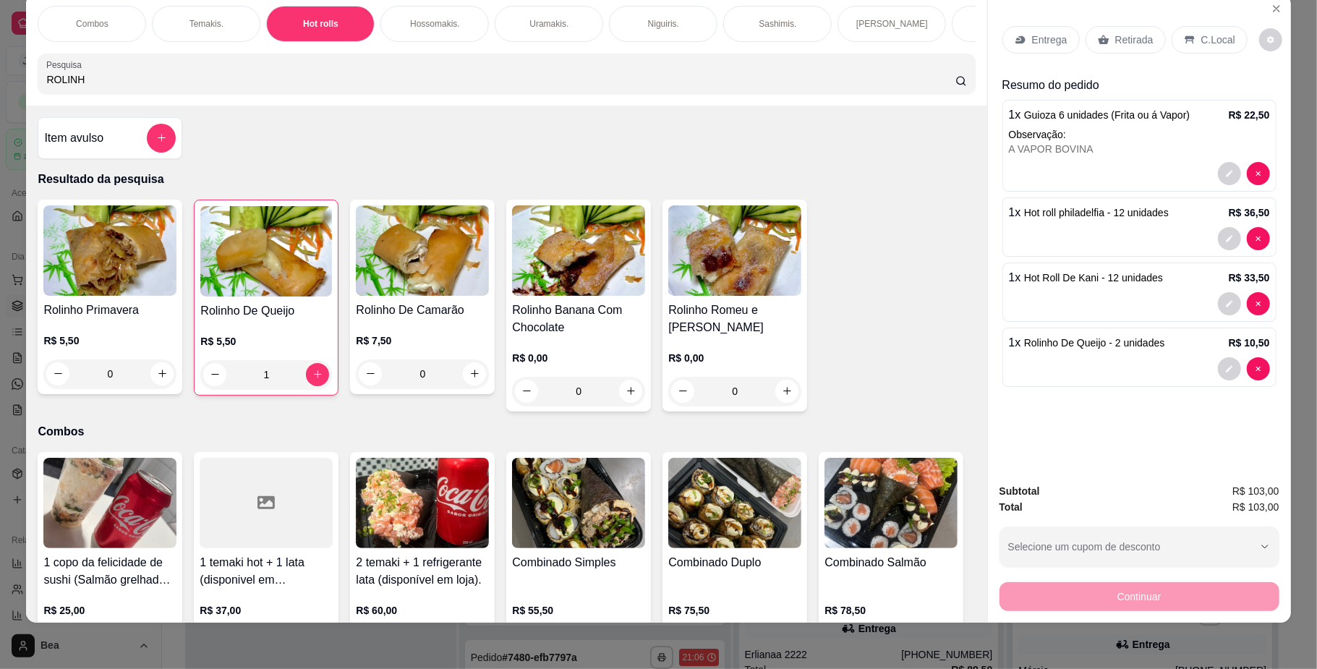
click at [409, 296] on img at bounding box center [422, 250] width 133 height 90
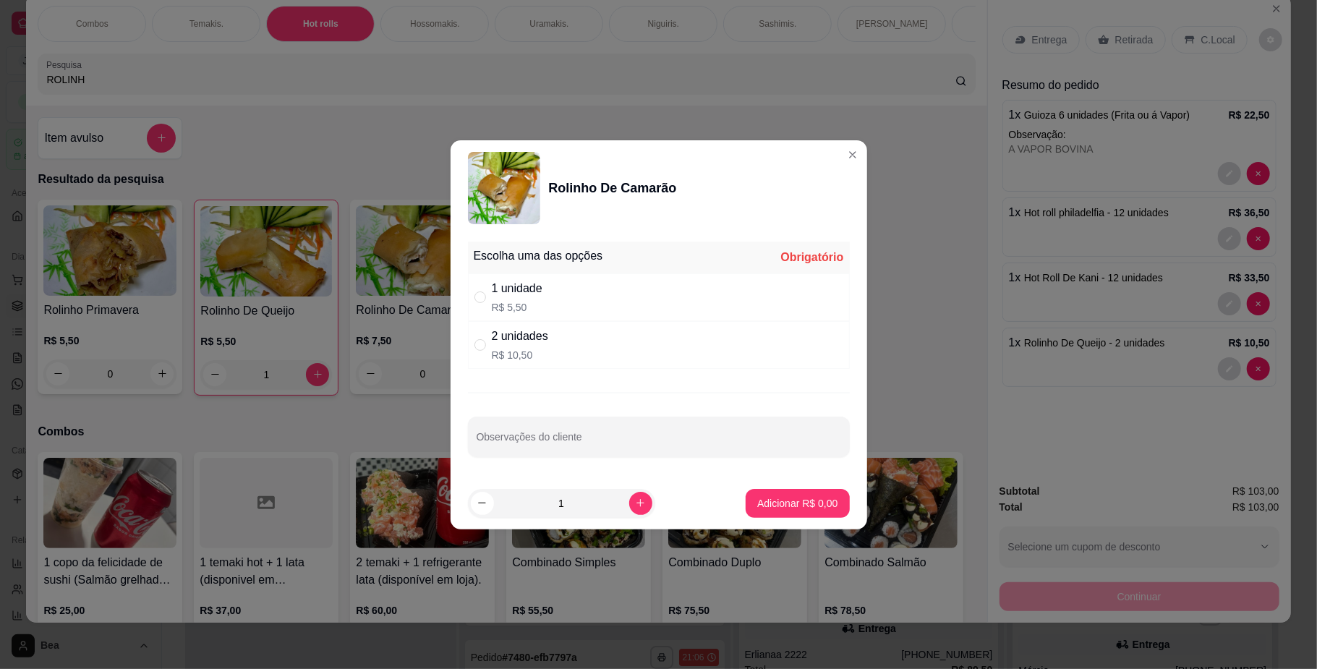
click at [565, 345] on div "2 unidades R$ 10,50" at bounding box center [659, 345] width 382 height 48
radio input "true"
click at [765, 508] on p "Adicionar R$ 10,50" at bounding box center [795, 503] width 84 height 14
type input "1"
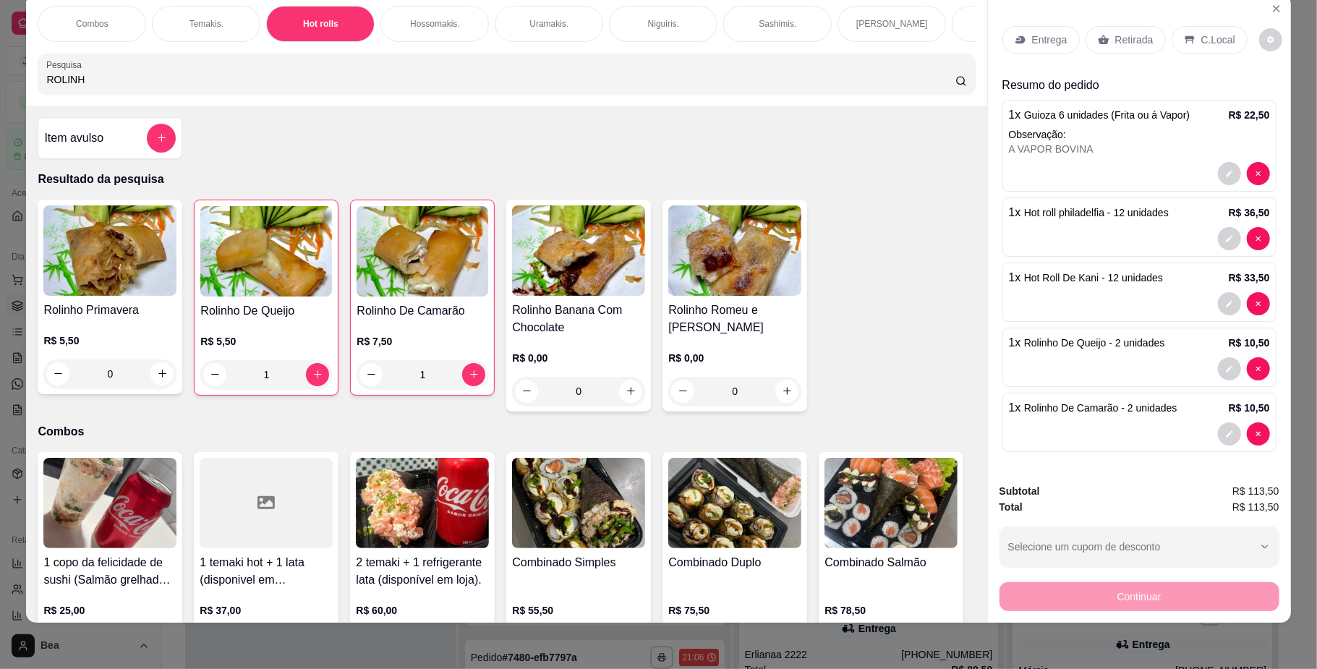
click at [122, 18] on div "Combos" at bounding box center [92, 24] width 108 height 36
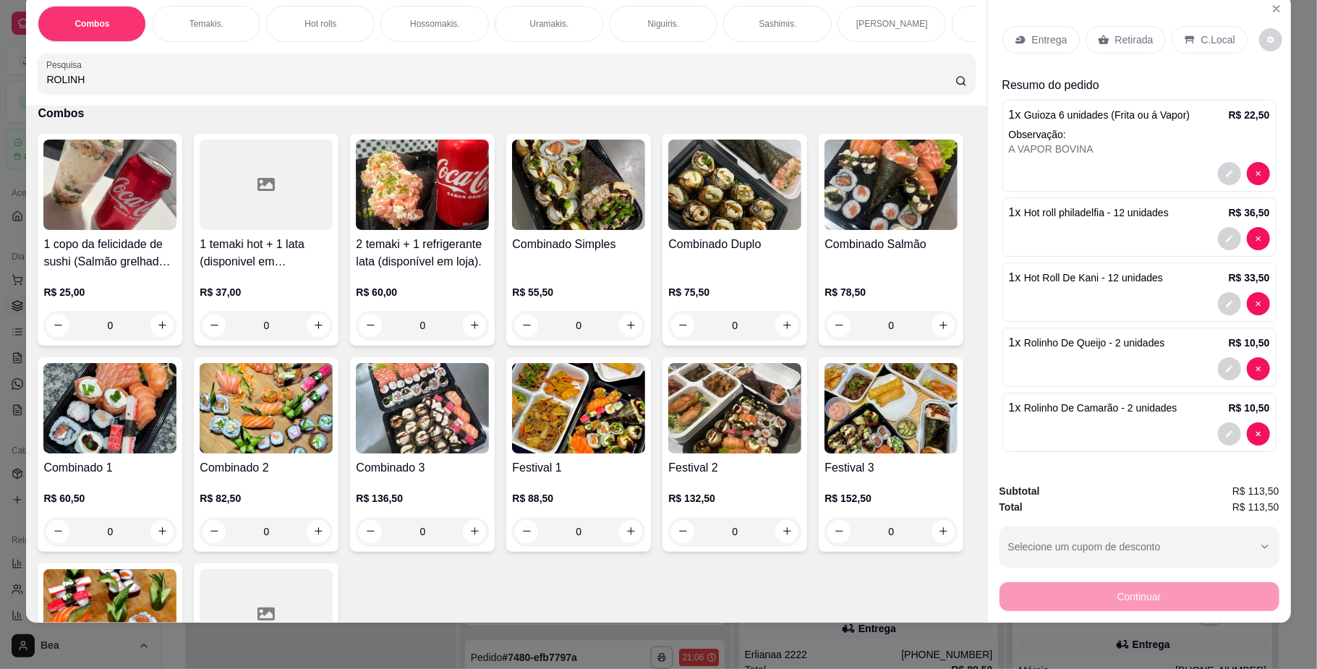
click at [745, 295] on div "R$ 75,50 0" at bounding box center [734, 304] width 133 height 69
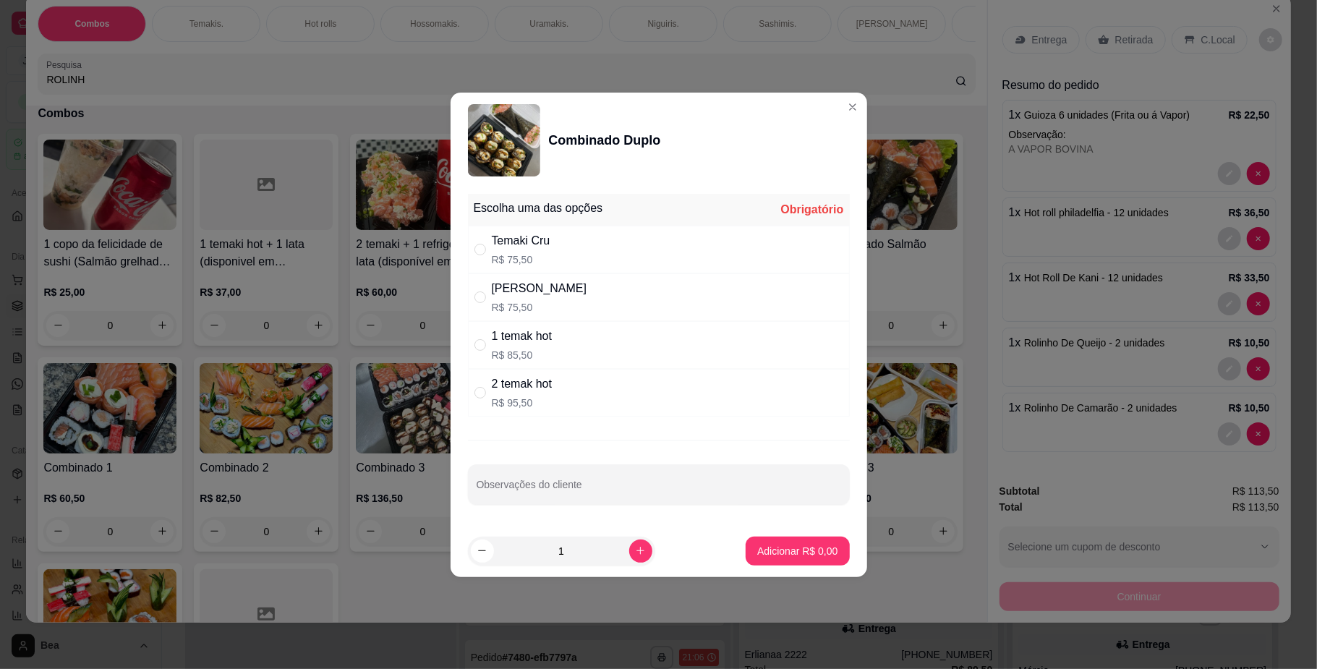
click at [594, 296] on div "[PERSON_NAME] R$ 75,50" at bounding box center [659, 297] width 382 height 48
radio input "true"
click at [779, 556] on p "Adicionar R$ 75,50" at bounding box center [795, 551] width 84 height 14
type input "1"
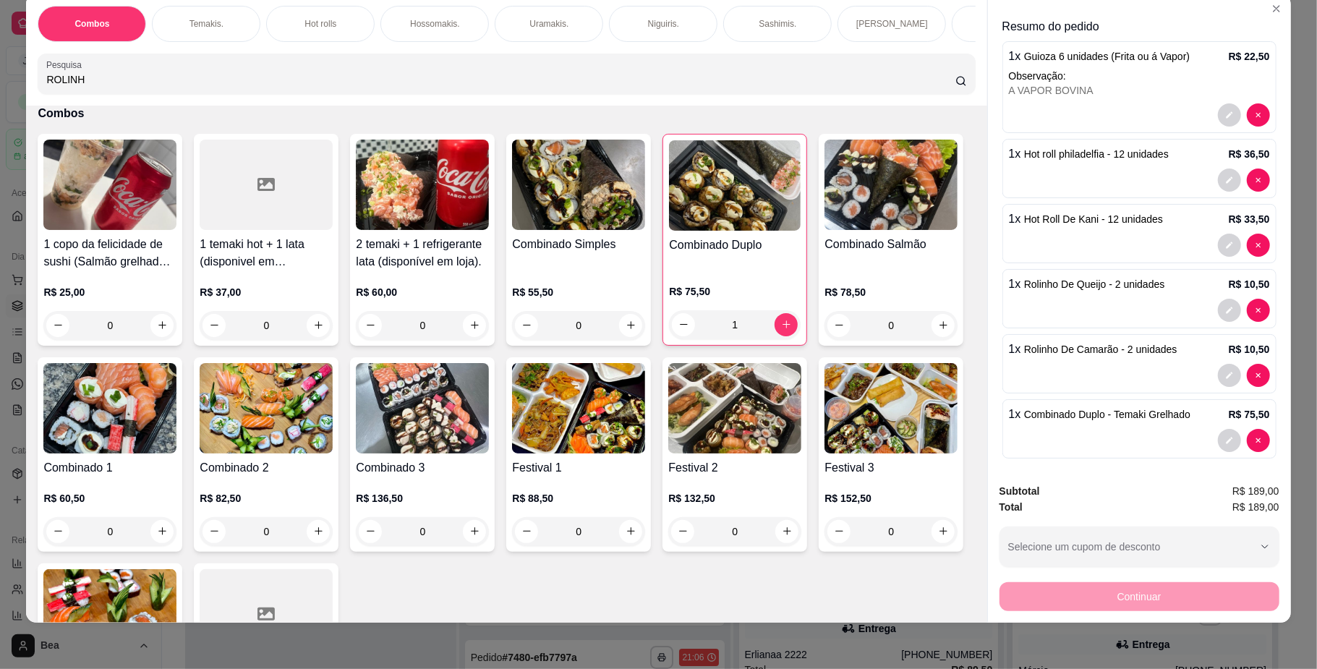
scroll to position [0, 0]
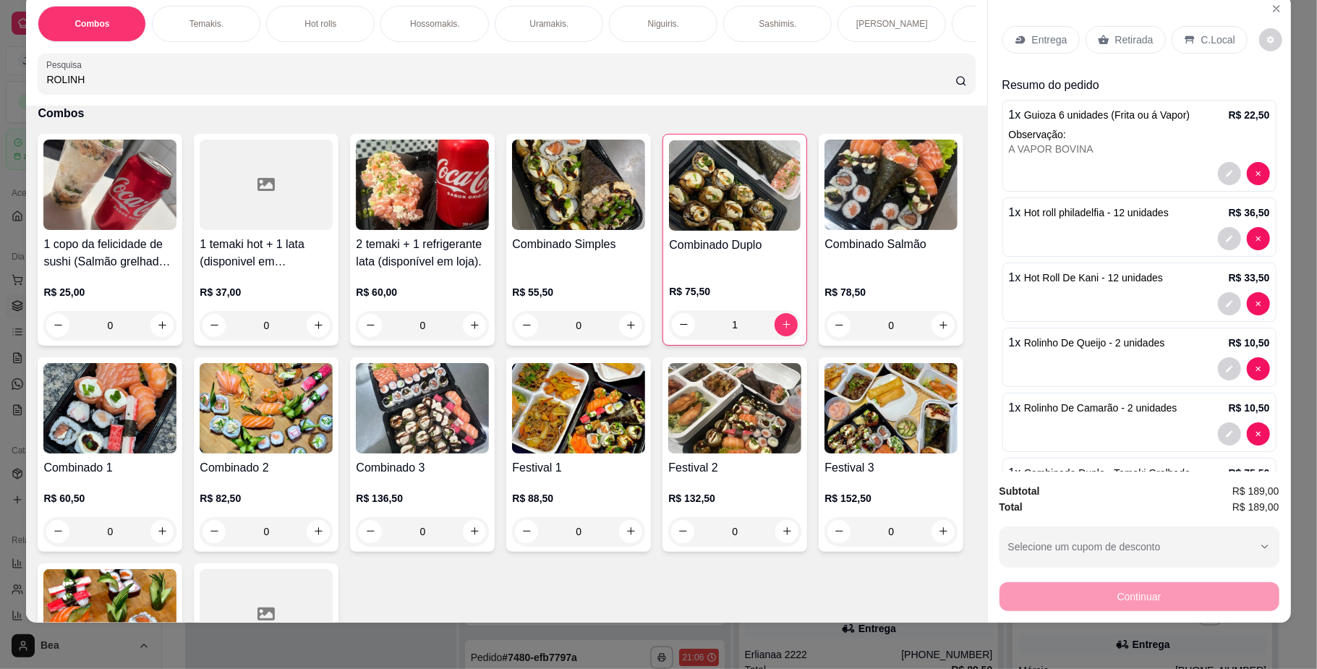
click at [1102, 35] on div "Retirada" at bounding box center [1125, 39] width 80 height 27
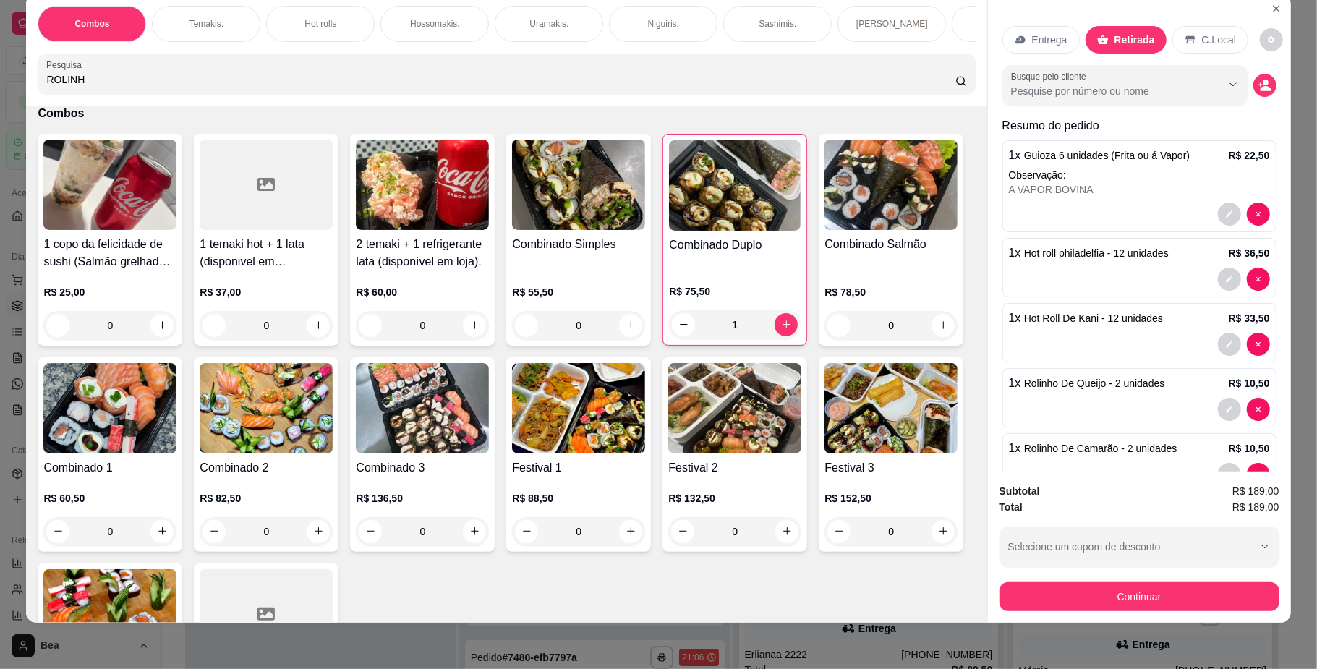
scroll to position [123, 0]
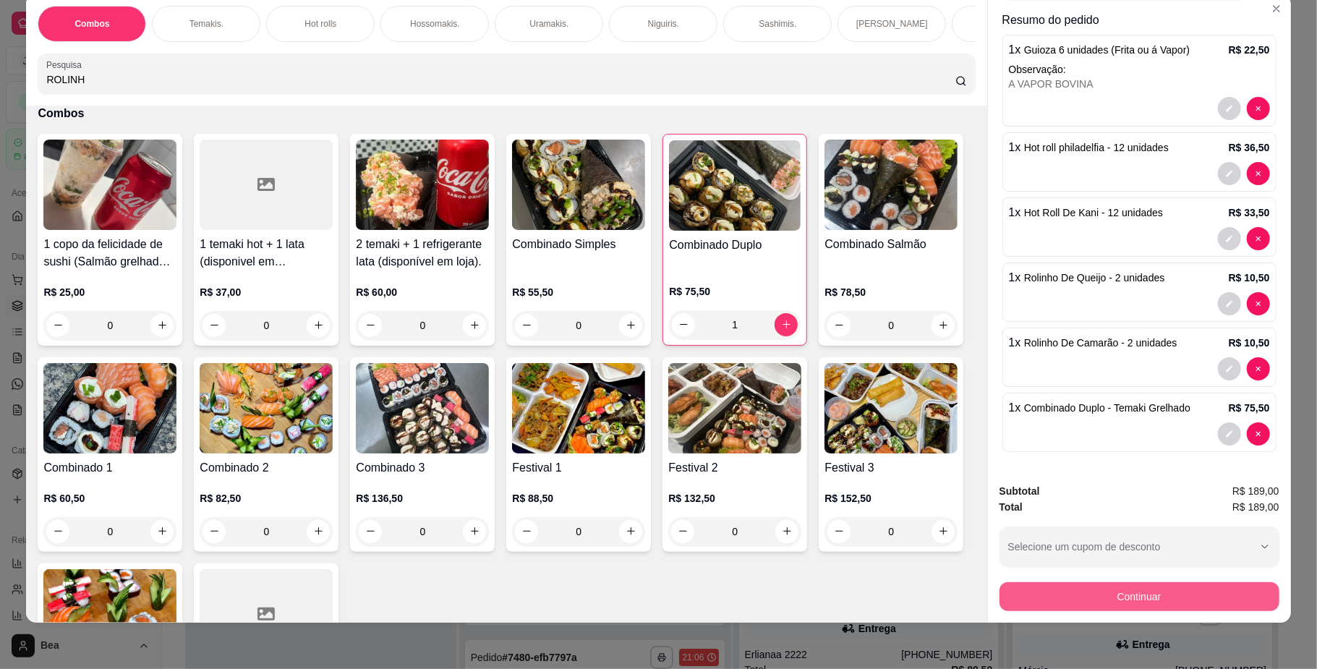
click at [1070, 586] on button "Continuar" at bounding box center [1139, 596] width 280 height 29
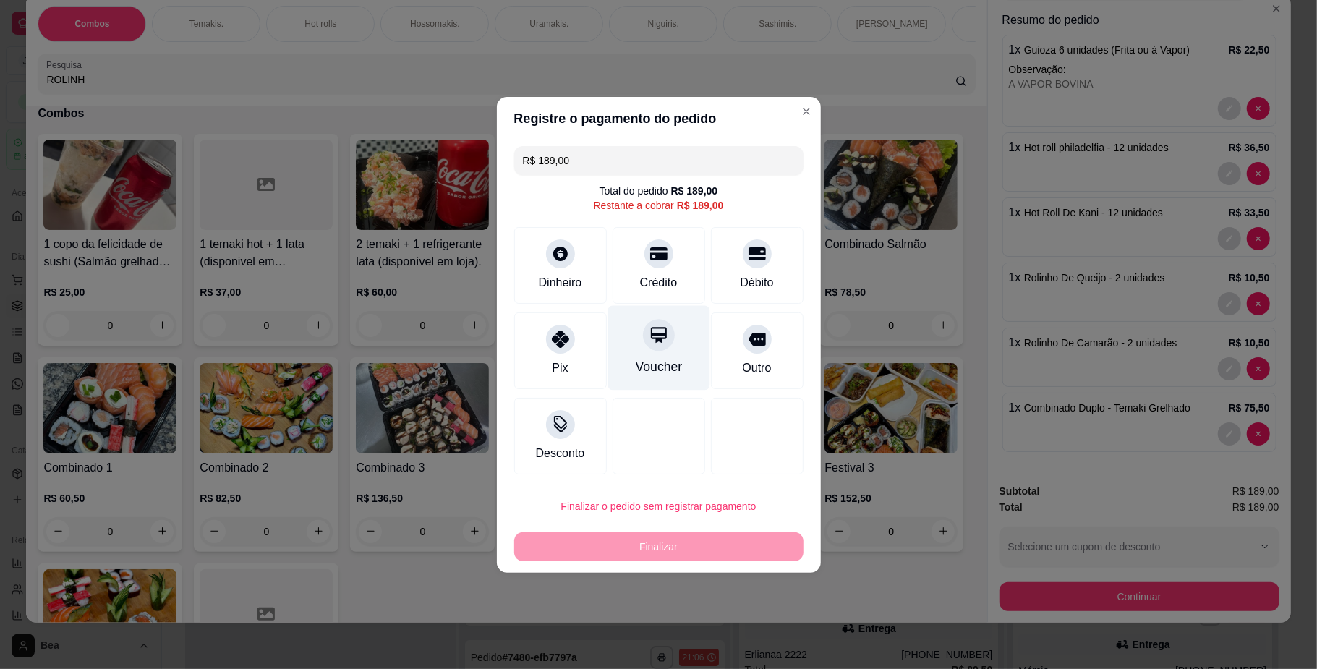
click at [628, 359] on div "Voucher" at bounding box center [658, 347] width 102 height 85
type input "R$ 0,00"
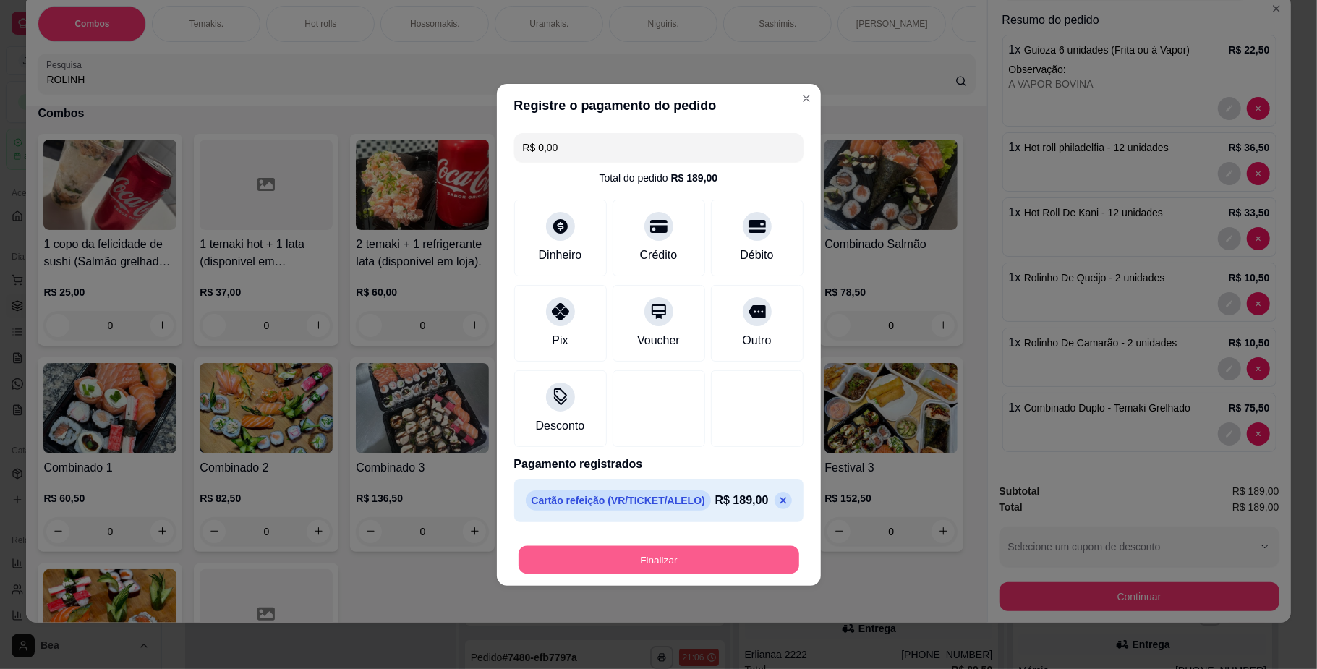
click at [654, 563] on button "Finalizar" at bounding box center [658, 559] width 281 height 28
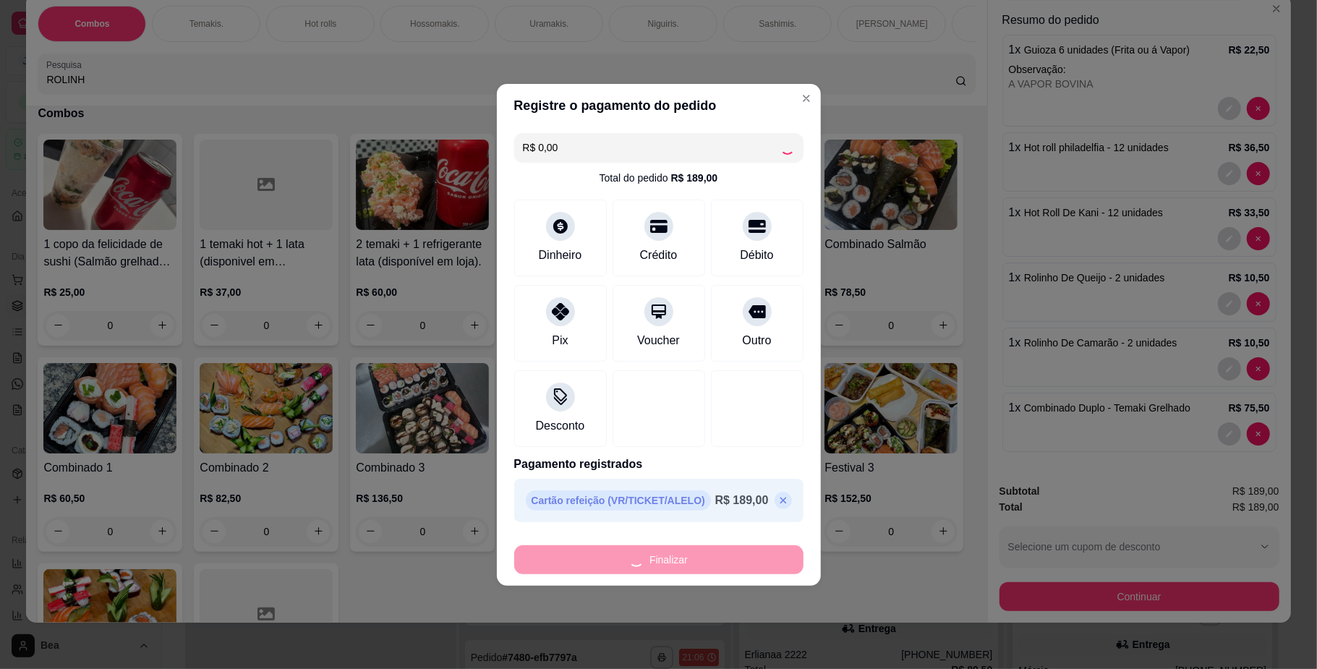
type input "0"
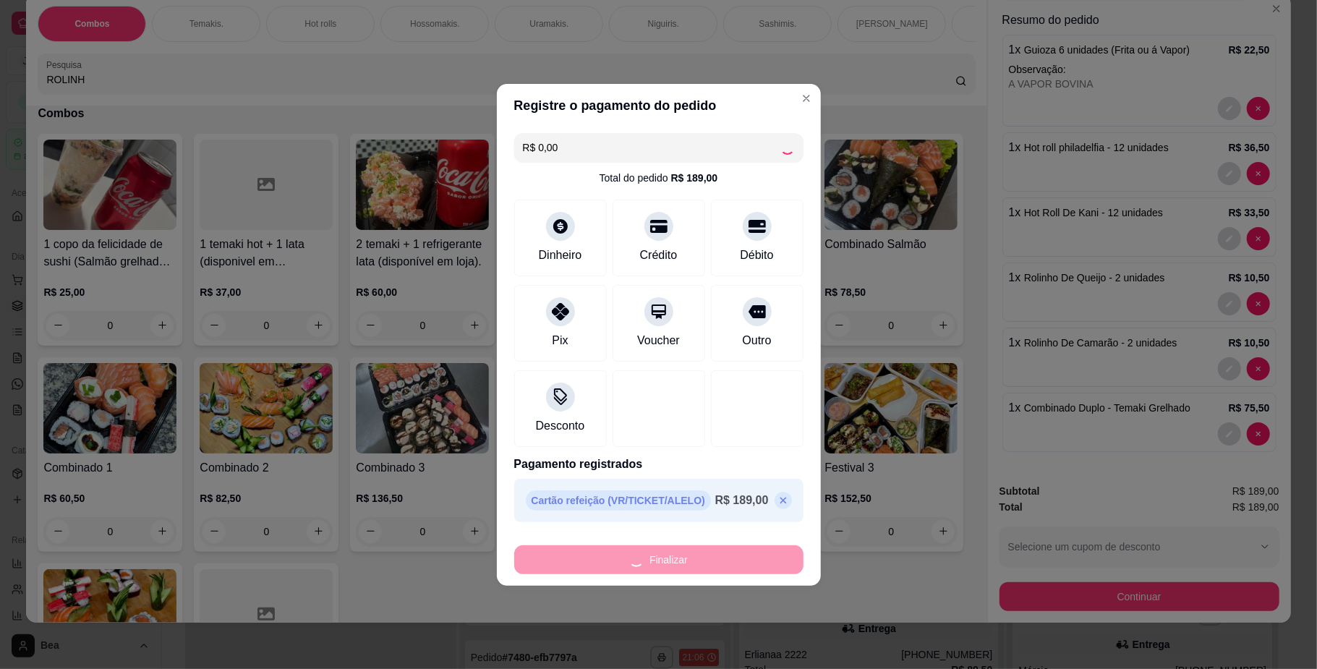
type input "0"
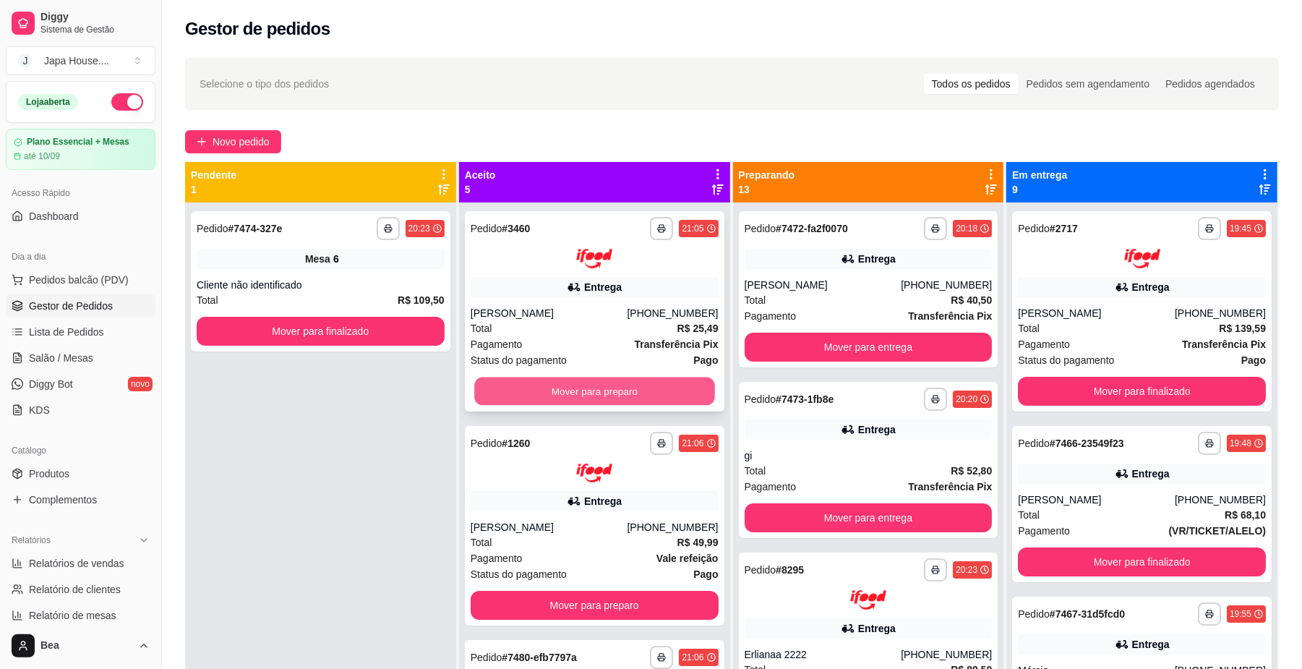
click at [652, 386] on button "Mover para preparo" at bounding box center [594, 391] width 240 height 28
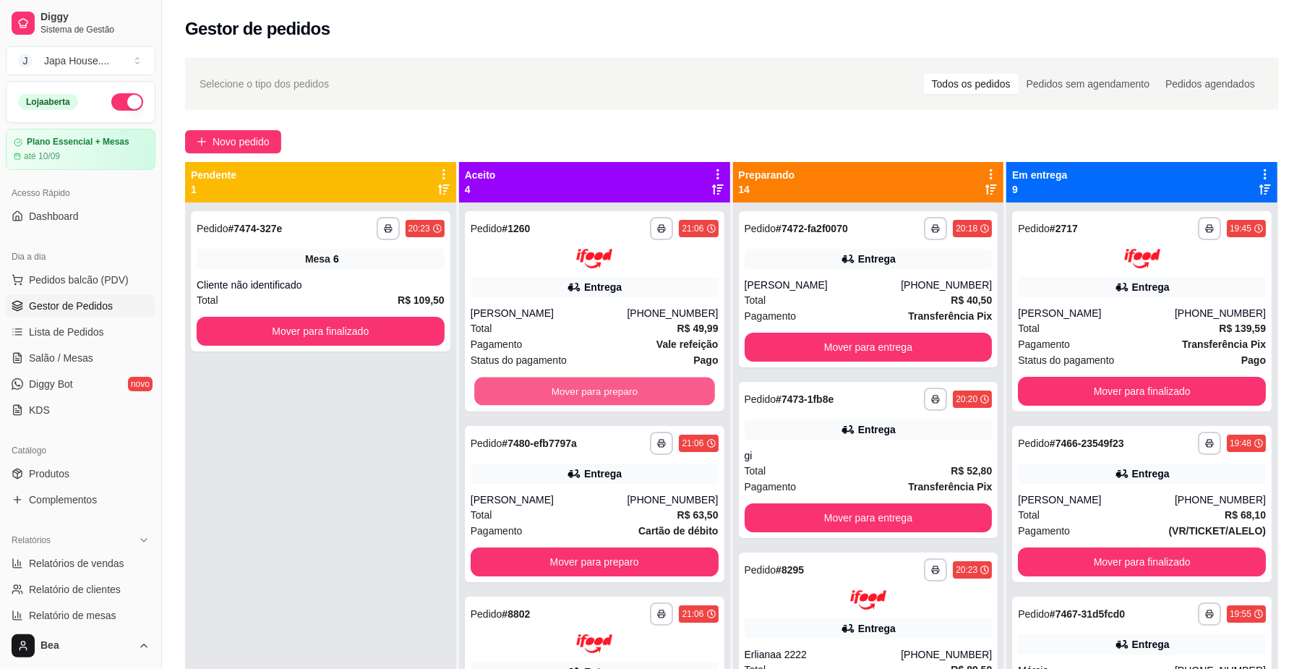
click at [652, 386] on button "Mover para preparo" at bounding box center [594, 391] width 240 height 28
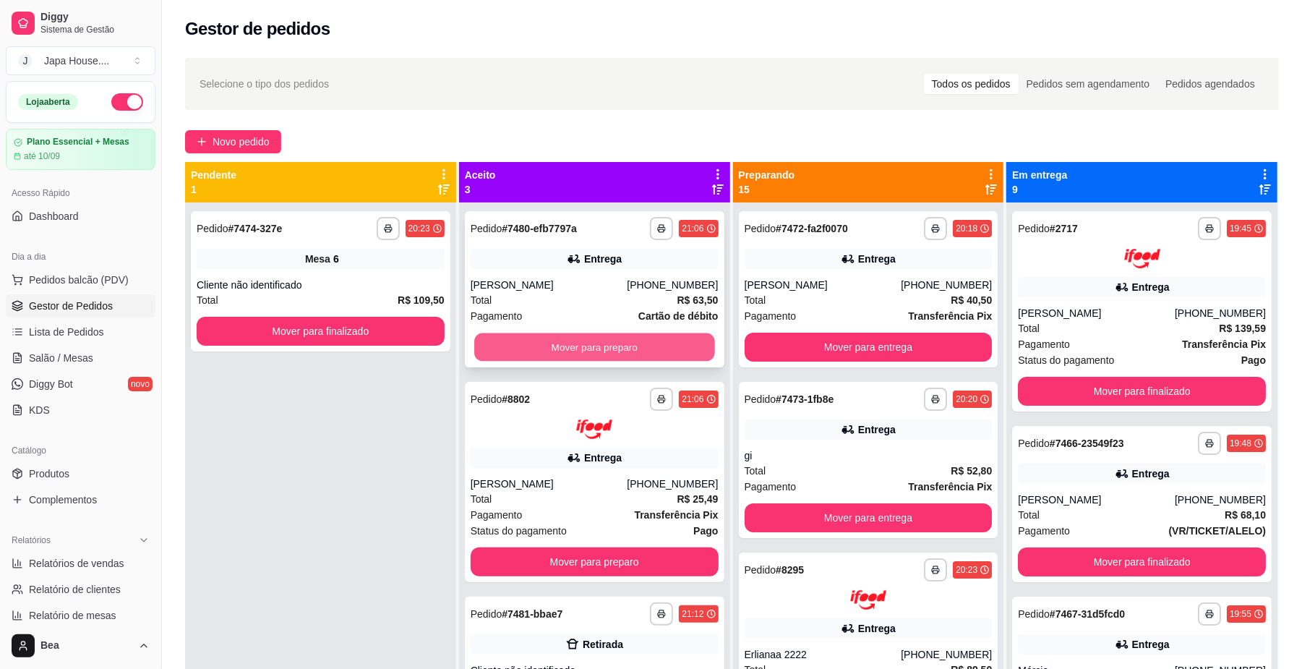
click at [651, 336] on button "Mover para preparo" at bounding box center [594, 347] width 240 height 28
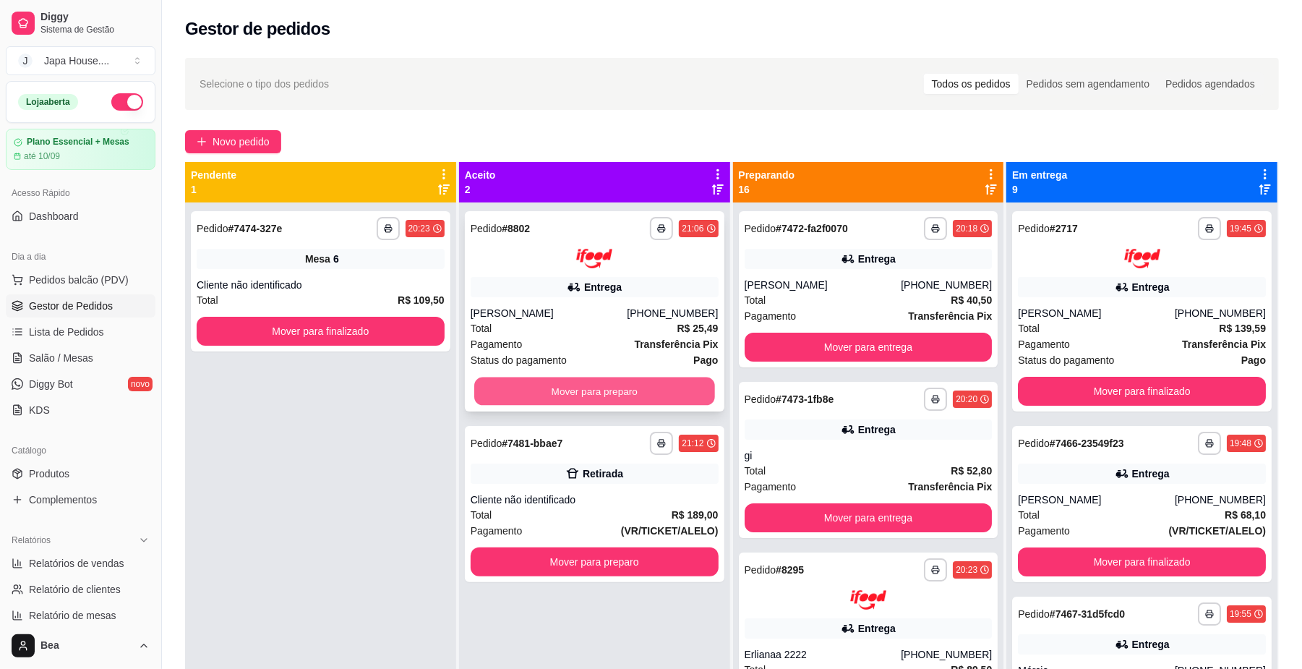
click at [629, 394] on button "Mover para preparo" at bounding box center [594, 391] width 240 height 28
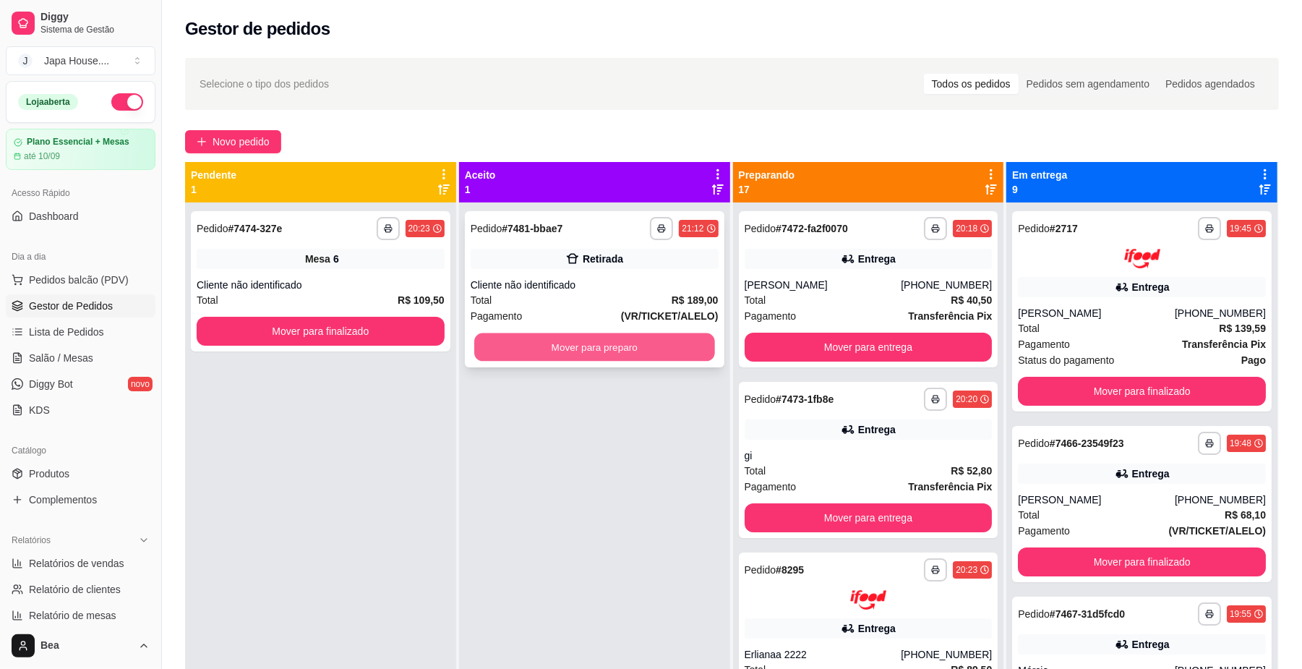
click at [628, 351] on button "Mover para preparo" at bounding box center [594, 347] width 240 height 28
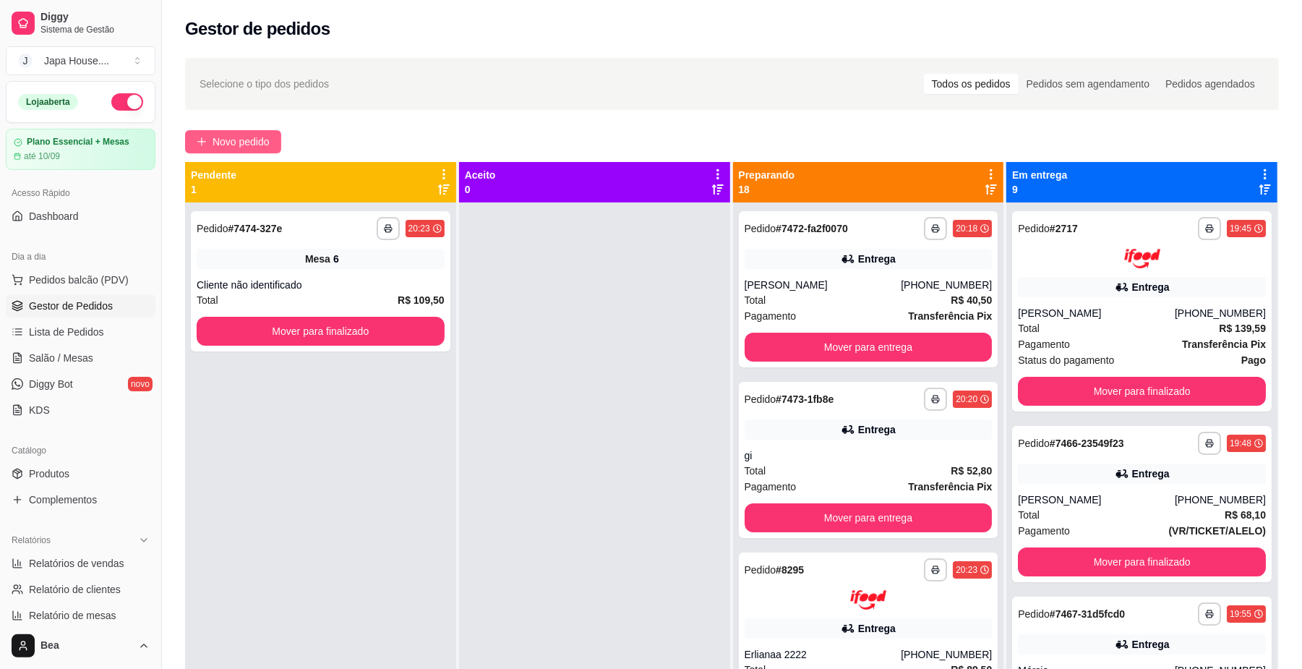
click at [264, 137] on span "Novo pedido" at bounding box center [241, 142] width 57 height 16
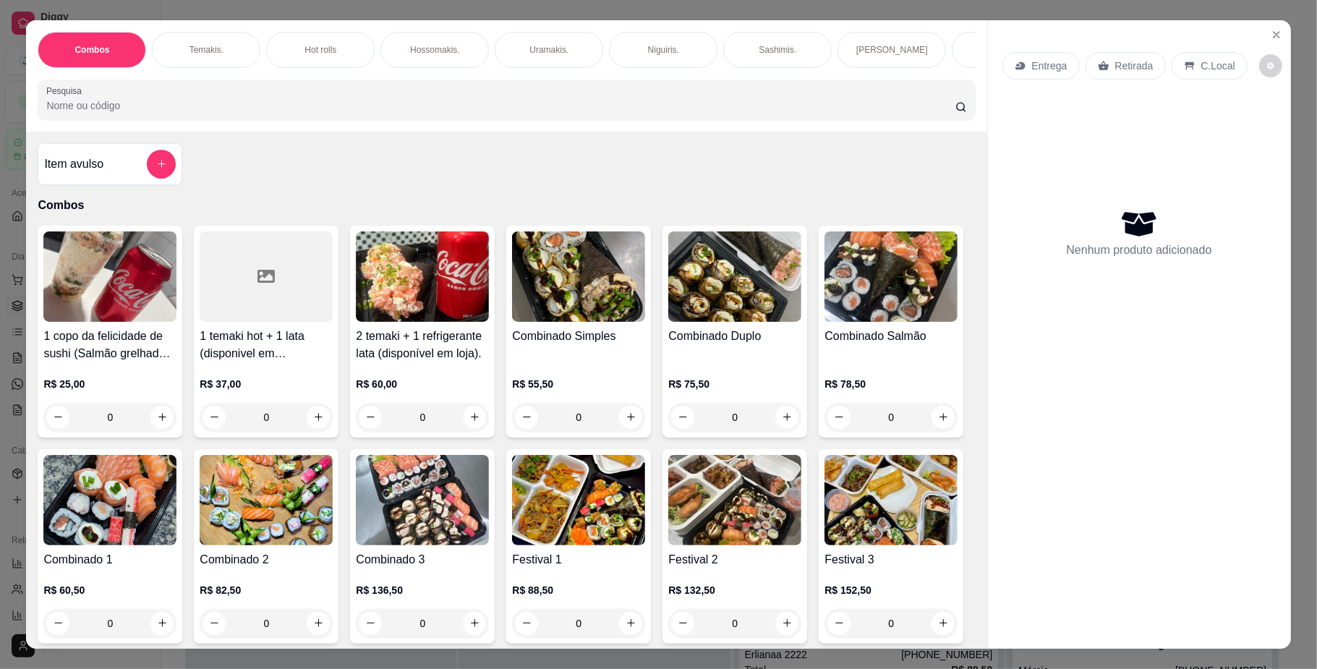
scroll to position [0, 820]
click at [270, 46] on div "Bebidas." at bounding box center [300, 50] width 108 height 36
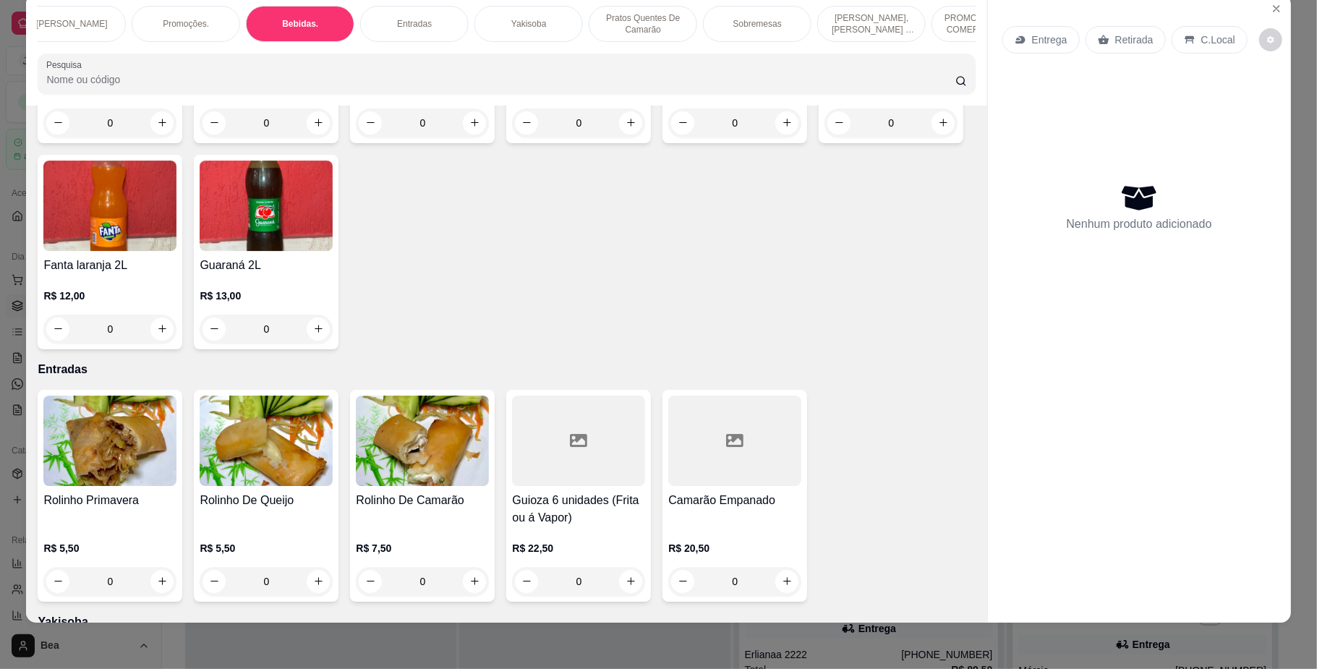
scroll to position [3582, 0]
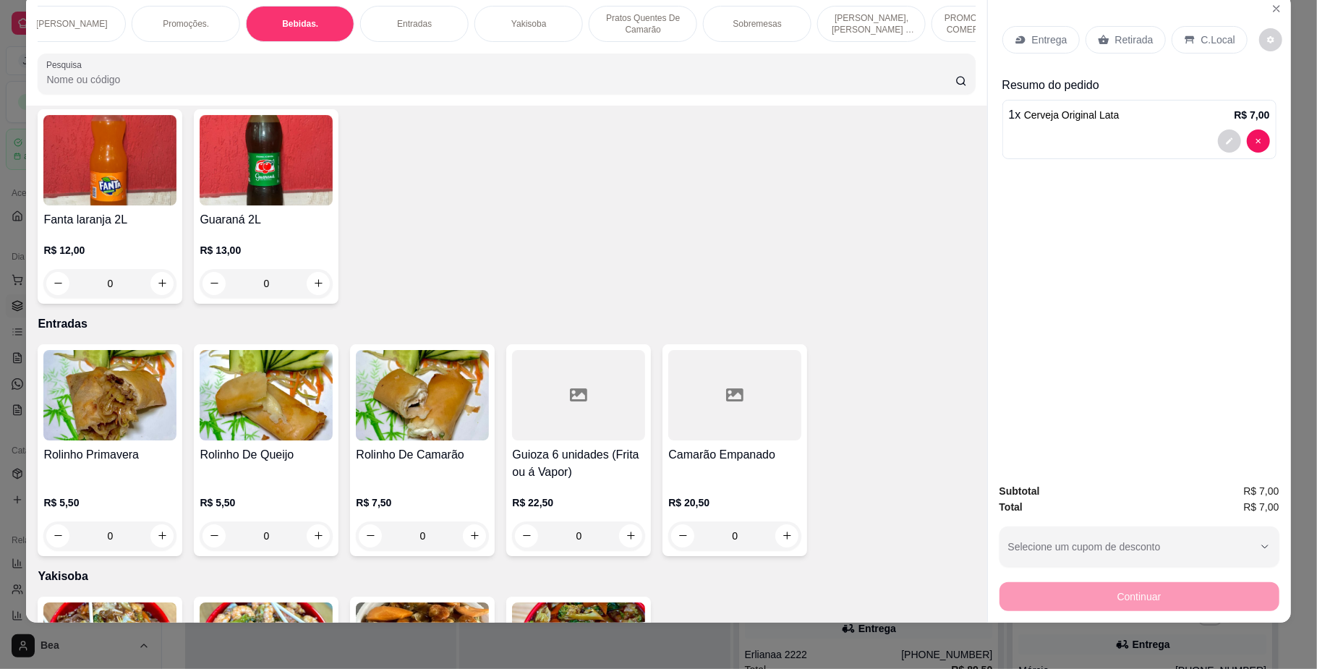
type input "2"
click at [1098, 40] on icon at bounding box center [1103, 39] width 11 height 9
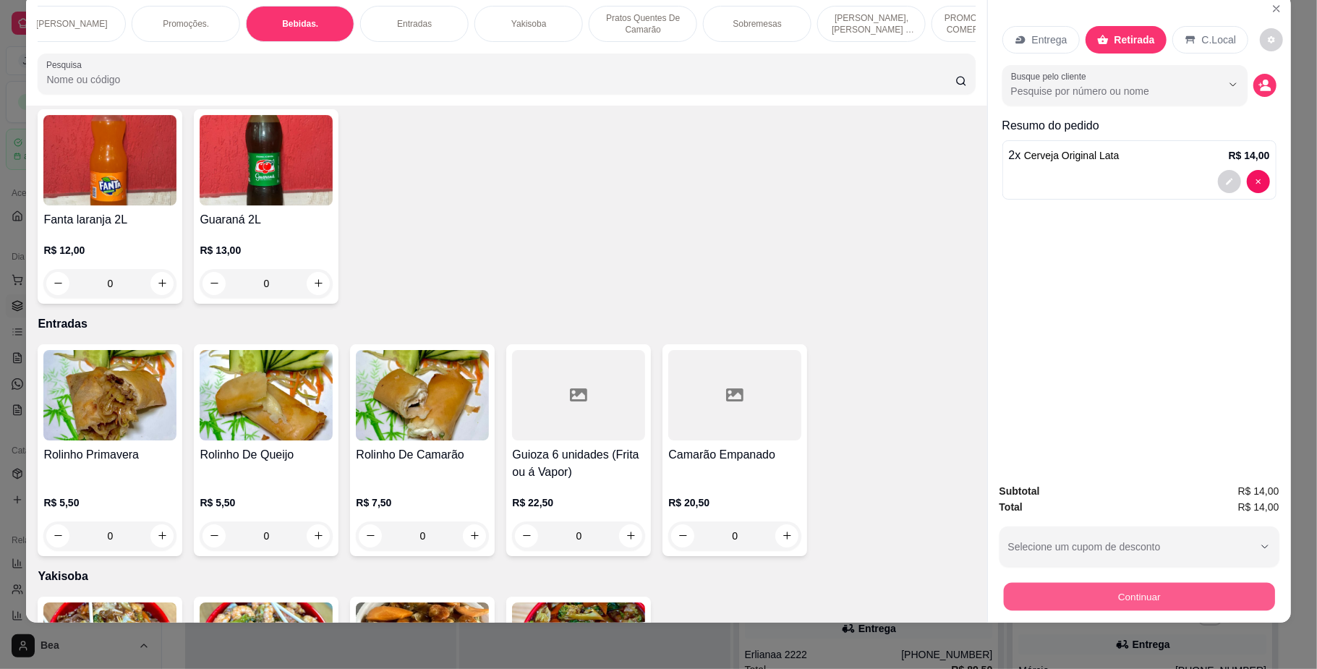
click at [1080, 599] on button "Continuar" at bounding box center [1138, 597] width 271 height 28
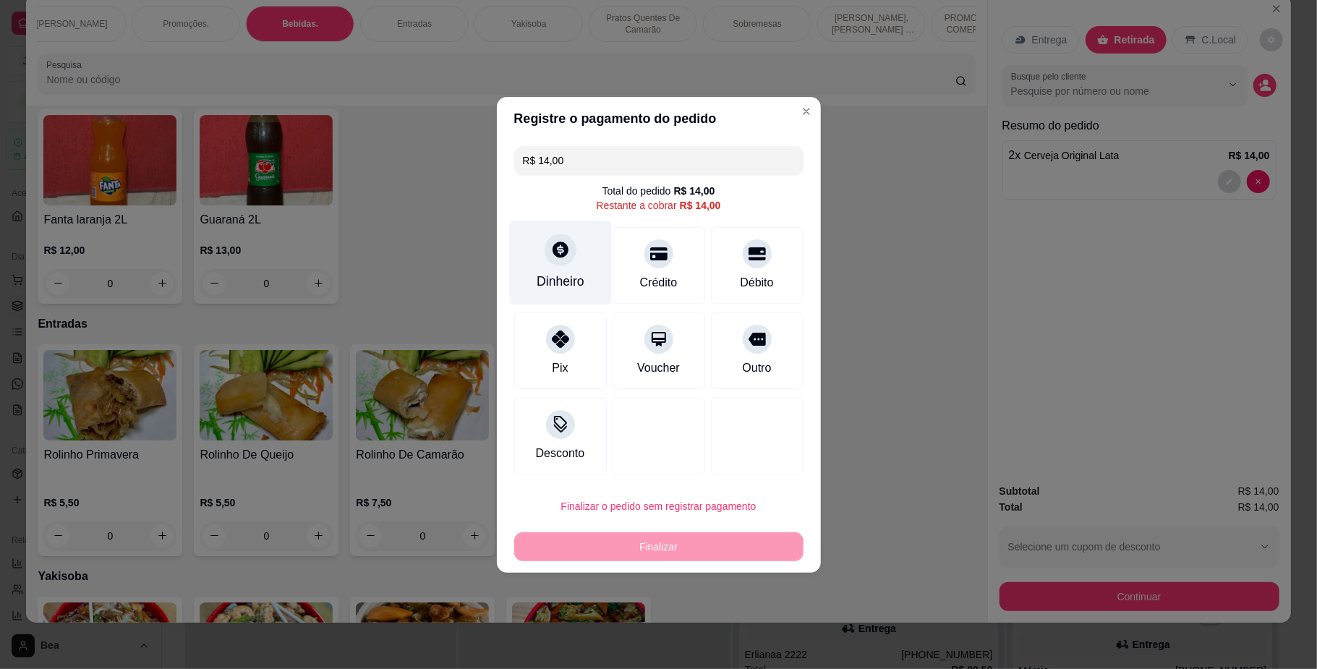
click at [553, 290] on div "Dinheiro" at bounding box center [561, 281] width 48 height 19
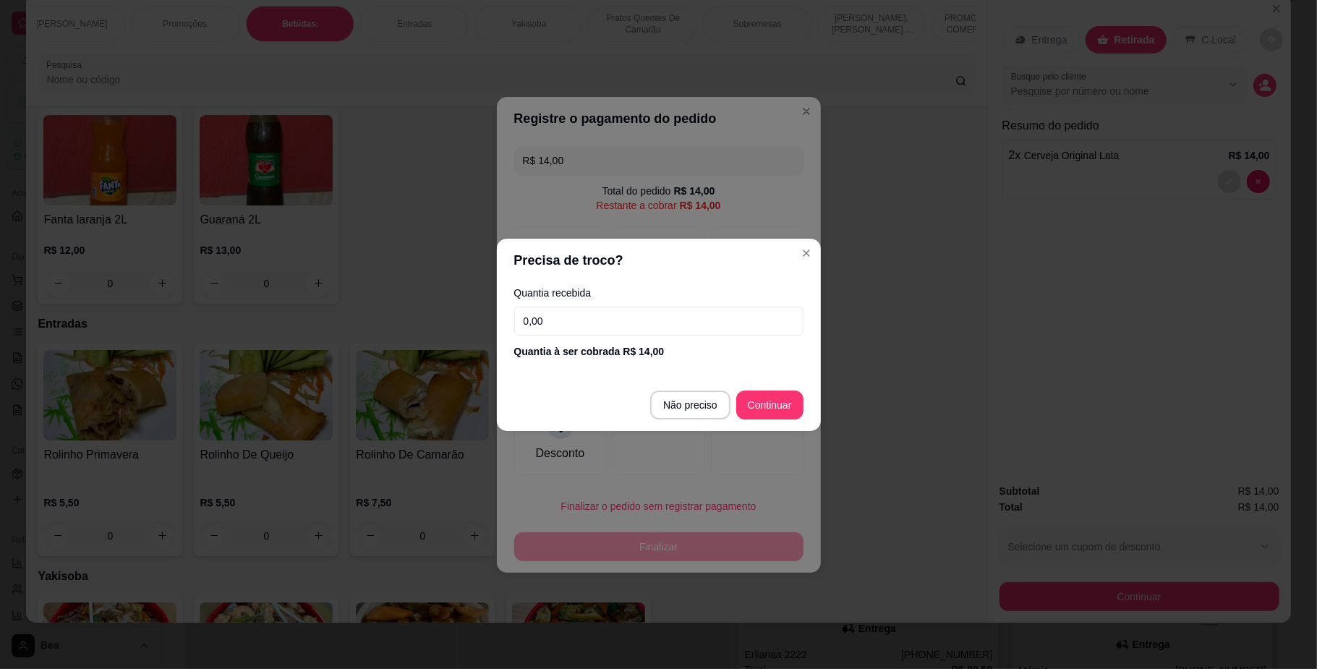
click at [574, 328] on input "0,00" at bounding box center [658, 321] width 289 height 29
type input "100,00"
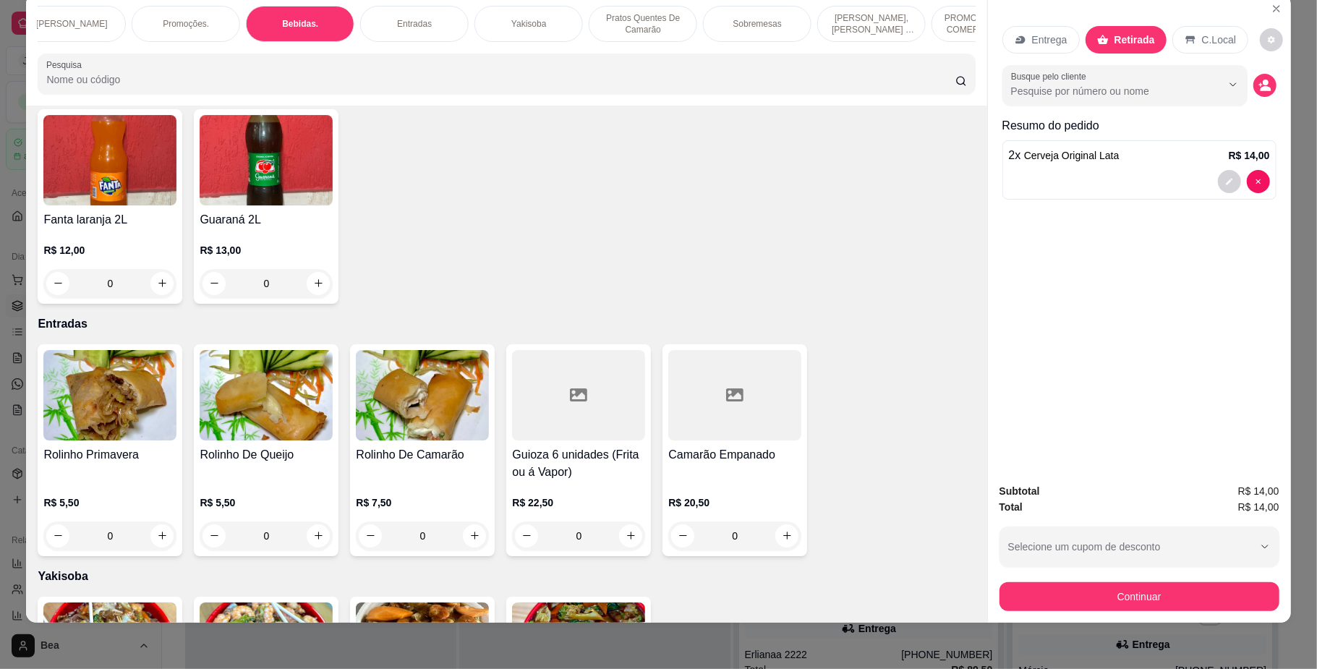
scroll to position [0, 0]
click at [105, 27] on div "Combos" at bounding box center [92, 24] width 108 height 36
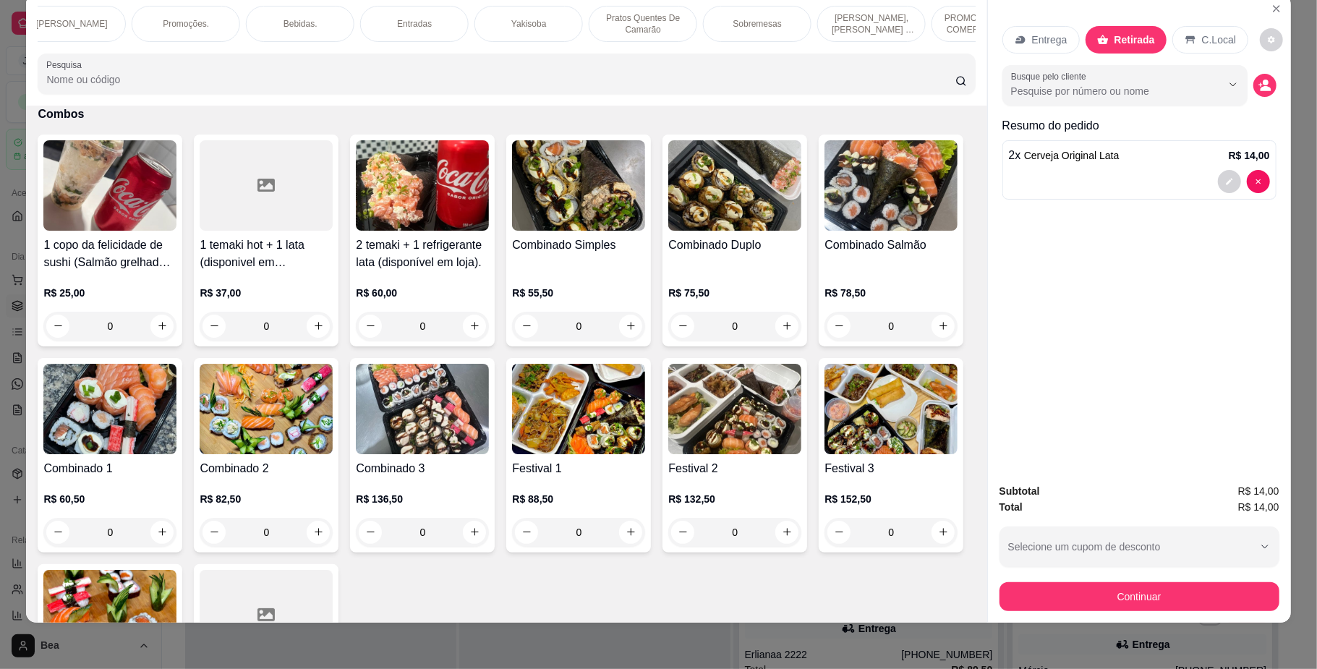
scroll to position [0, 999]
click at [366, 27] on div "Yakisoba" at bounding box center [350, 24] width 108 height 36
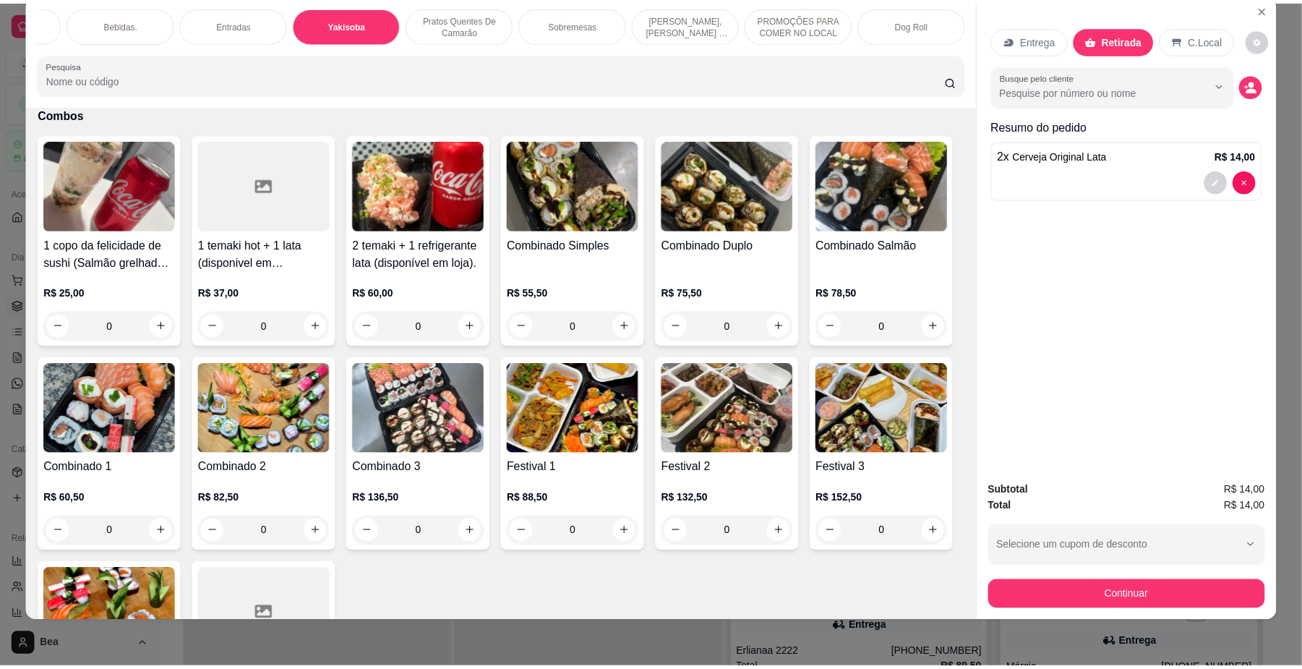
scroll to position [4232, 0]
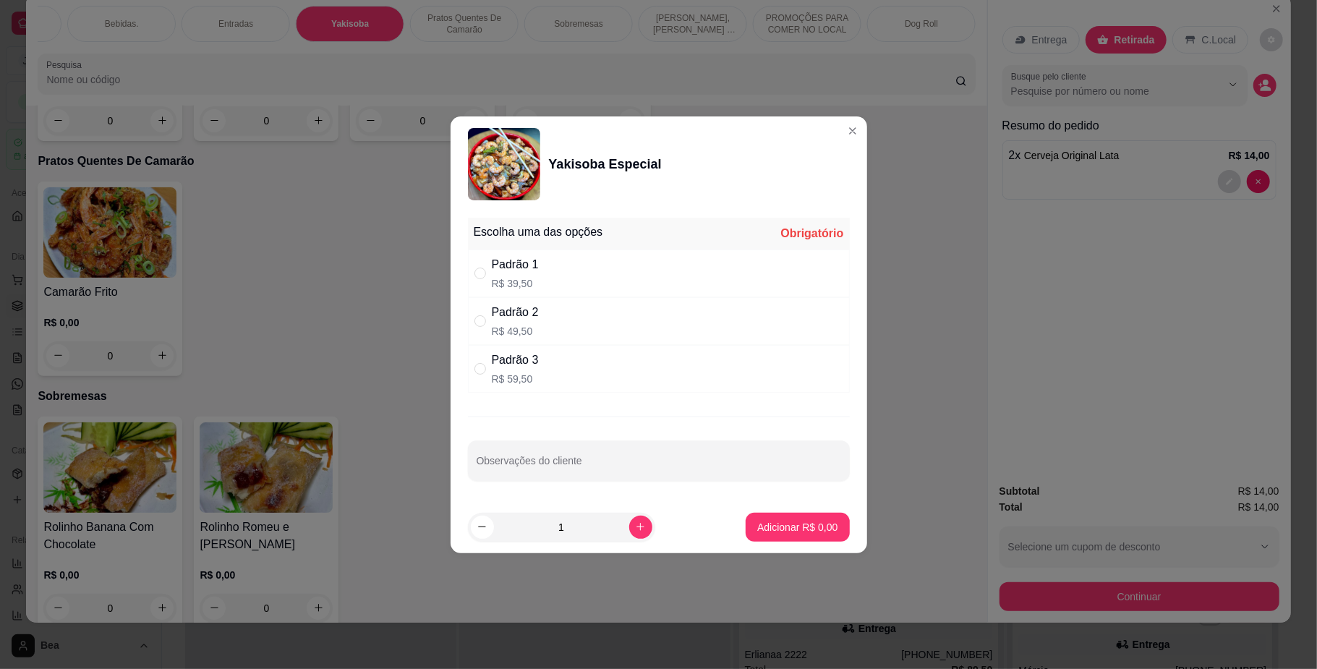
click at [567, 322] on div "Padrão 2 R$ 49,50" at bounding box center [659, 321] width 382 height 48
radio input "true"
click at [807, 534] on p "Adicionar R$ 49,50" at bounding box center [794, 527] width 86 height 14
type input "1"
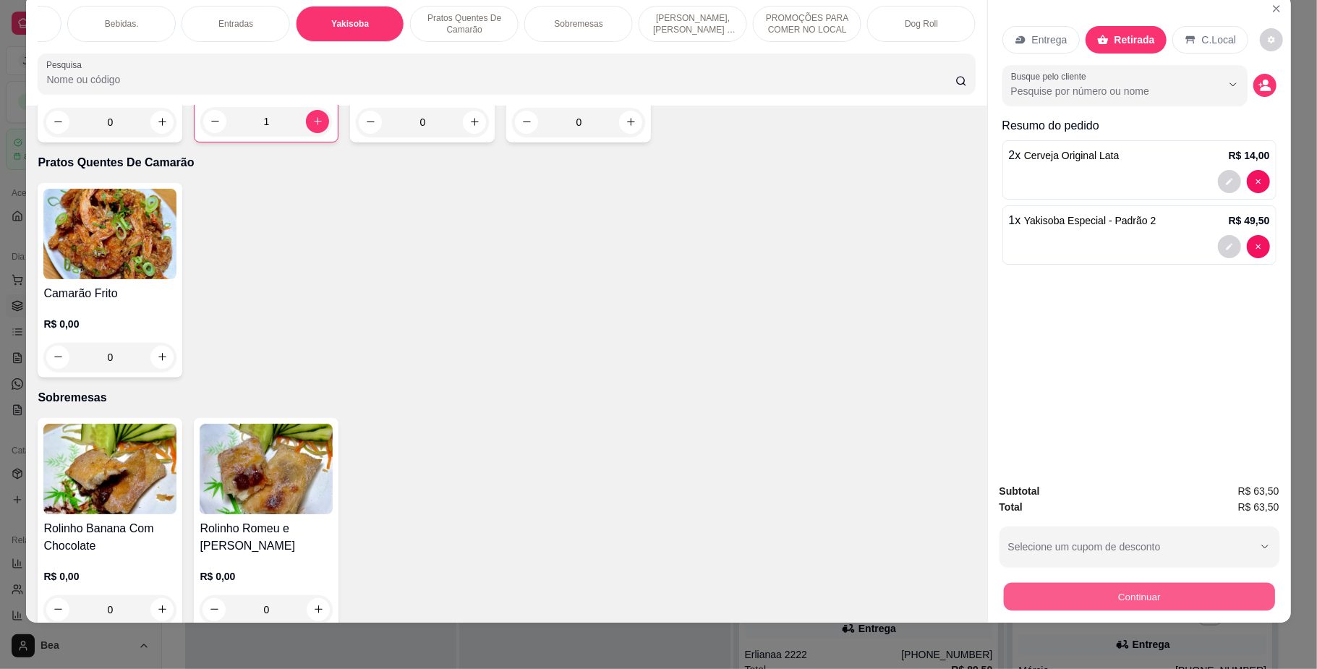
click at [1163, 599] on button "Continuar" at bounding box center [1138, 597] width 271 height 28
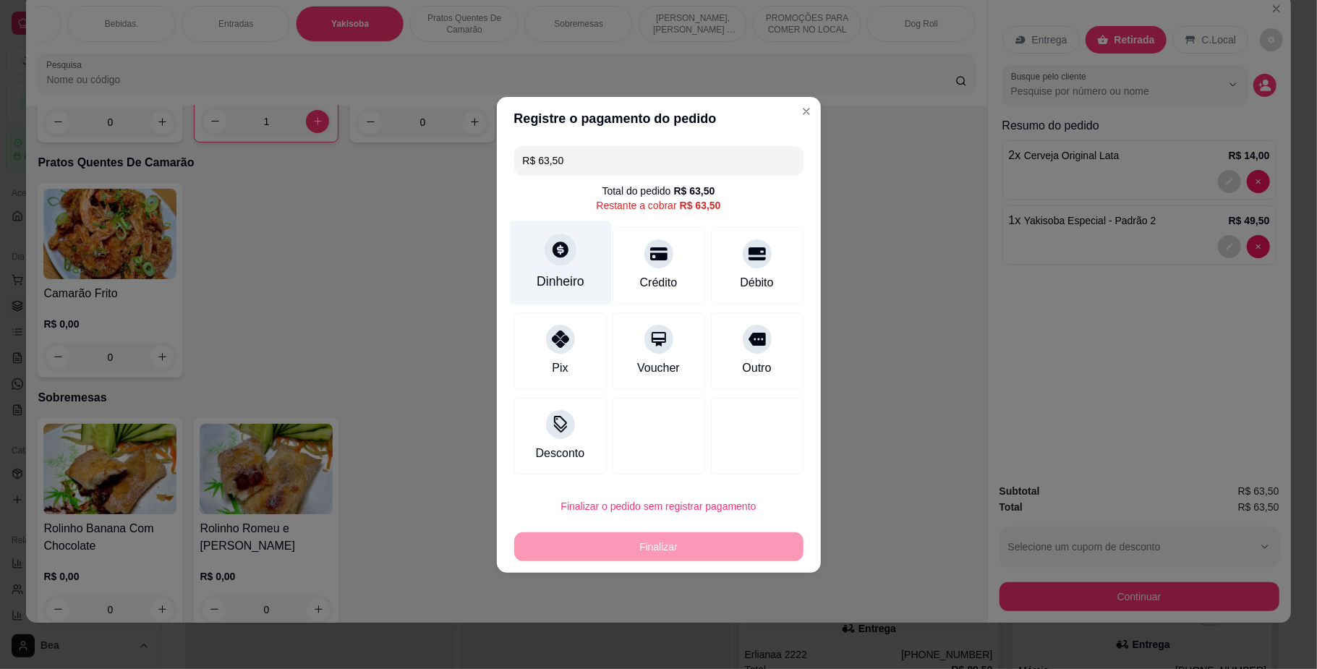
click at [570, 240] on div at bounding box center [560, 250] width 32 height 32
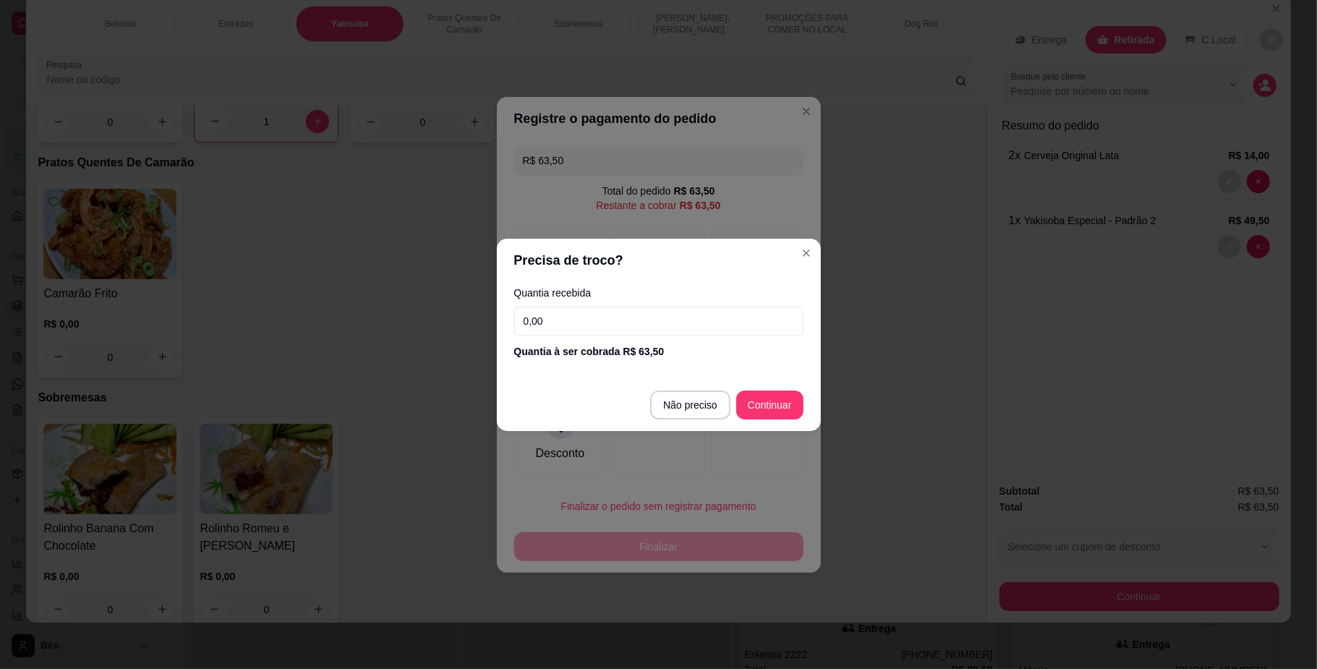
click at [646, 319] on input "0,00" at bounding box center [658, 321] width 289 height 29
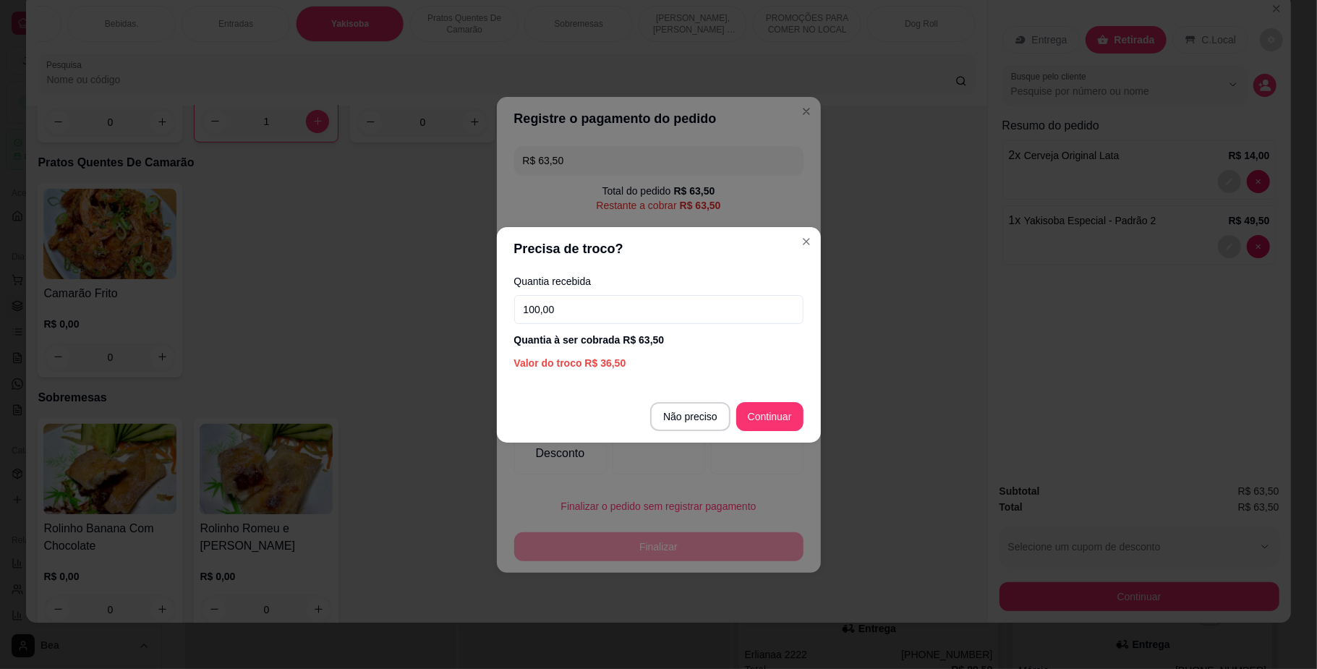
type input "100,00"
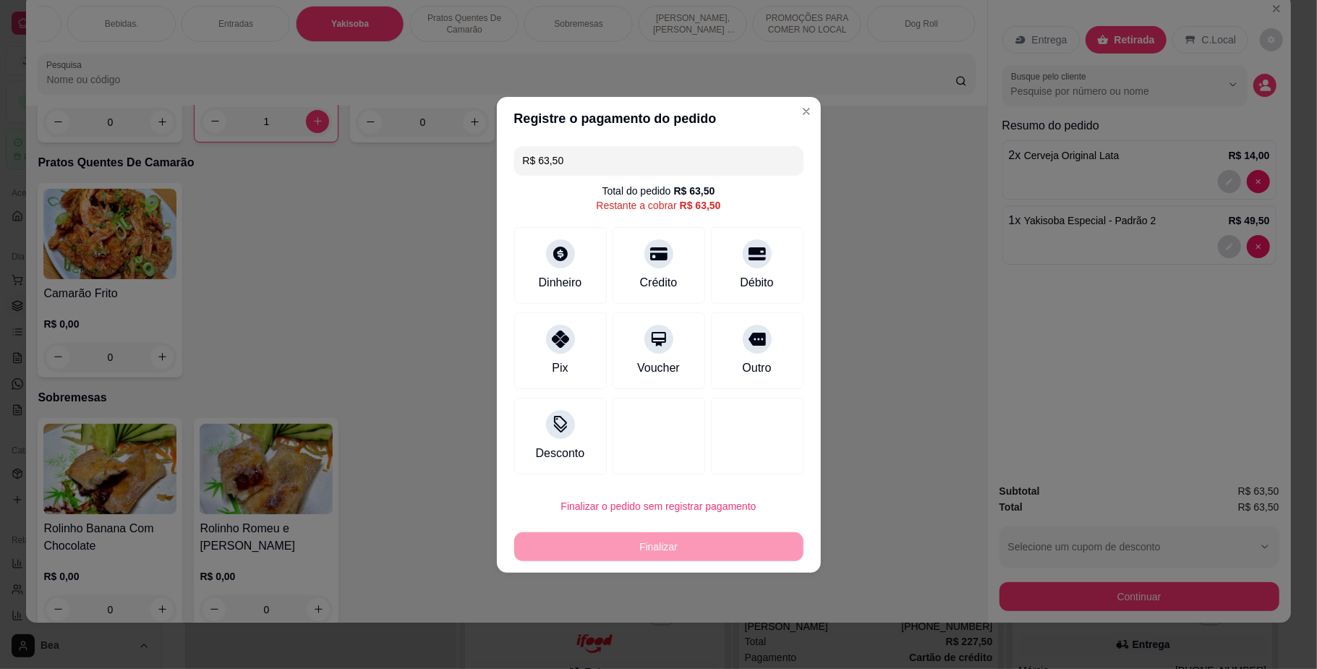
click at [697, 406] on div "Desconto" at bounding box center [658, 436] width 289 height 77
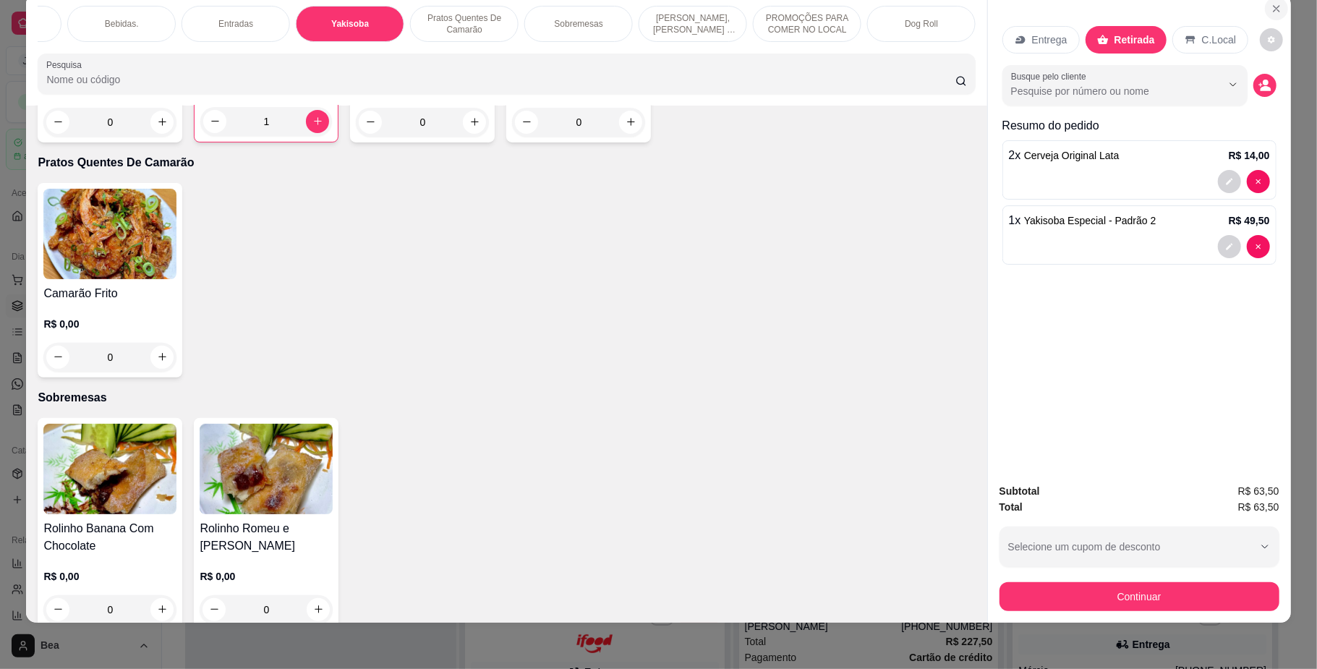
click at [1265, 16] on button "Close" at bounding box center [1276, 8] width 23 height 23
click at [1270, 6] on icon "Close" at bounding box center [1276, 9] width 12 height 12
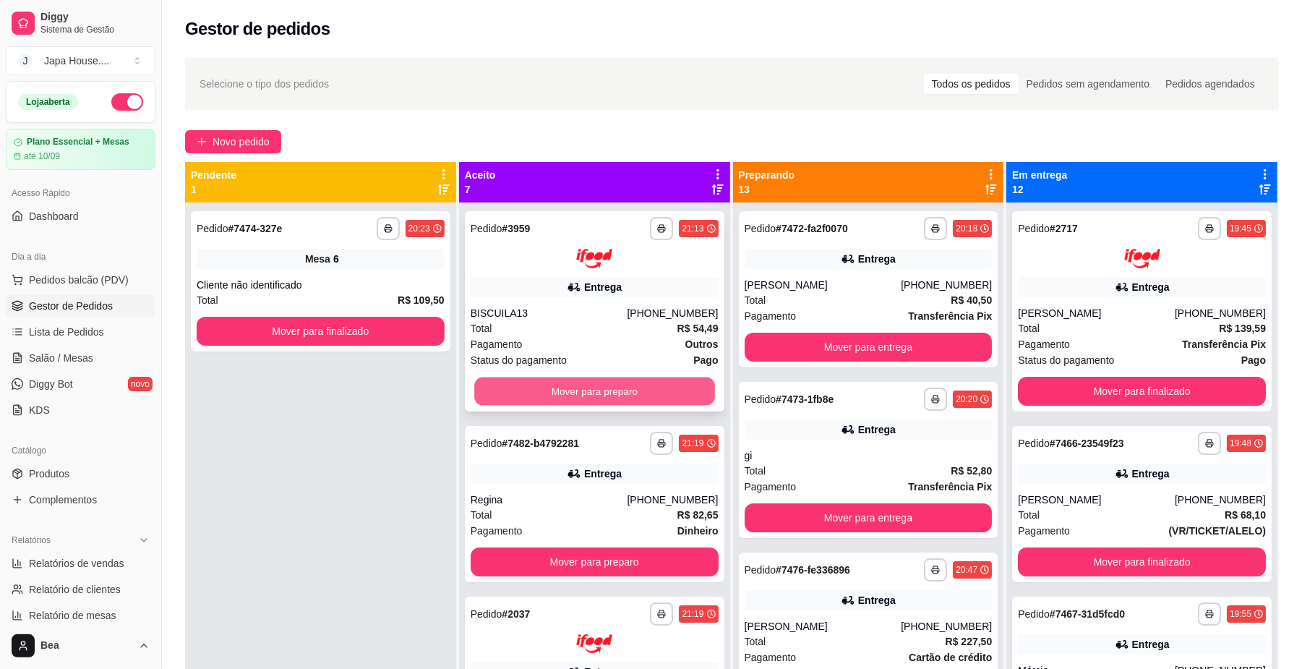
click at [576, 377] on button "Mover para preparo" at bounding box center [594, 391] width 240 height 28
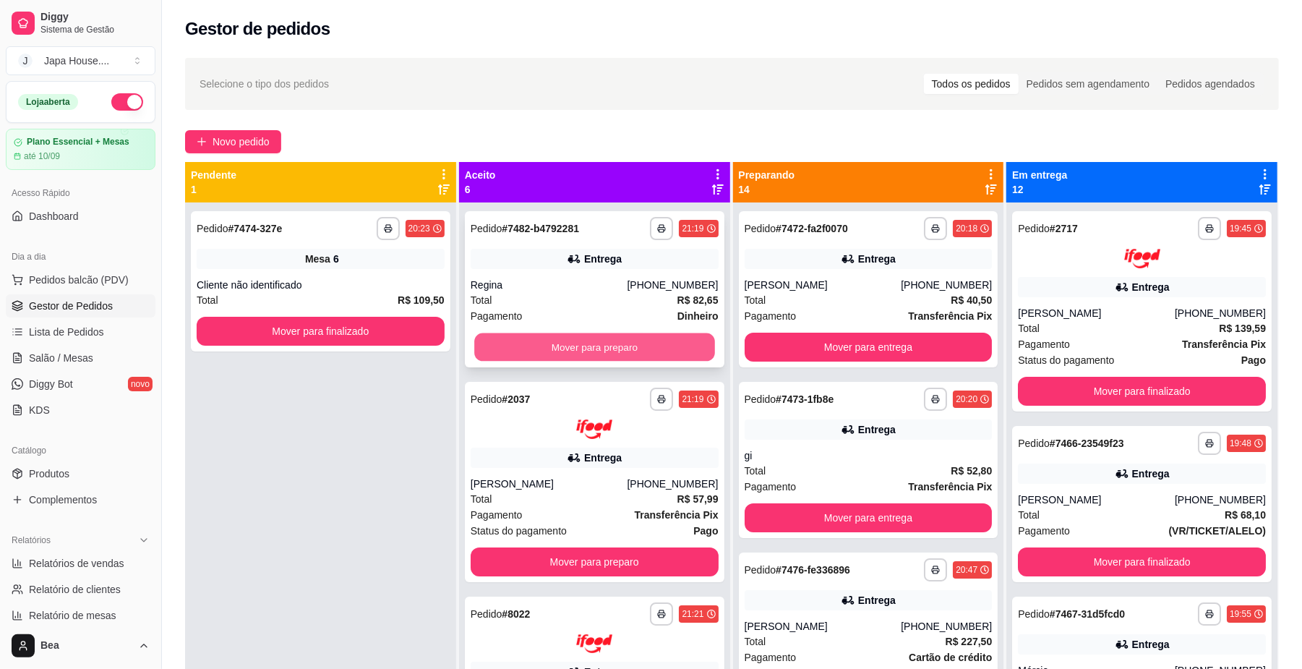
click at [605, 350] on button "Mover para preparo" at bounding box center [594, 347] width 240 height 28
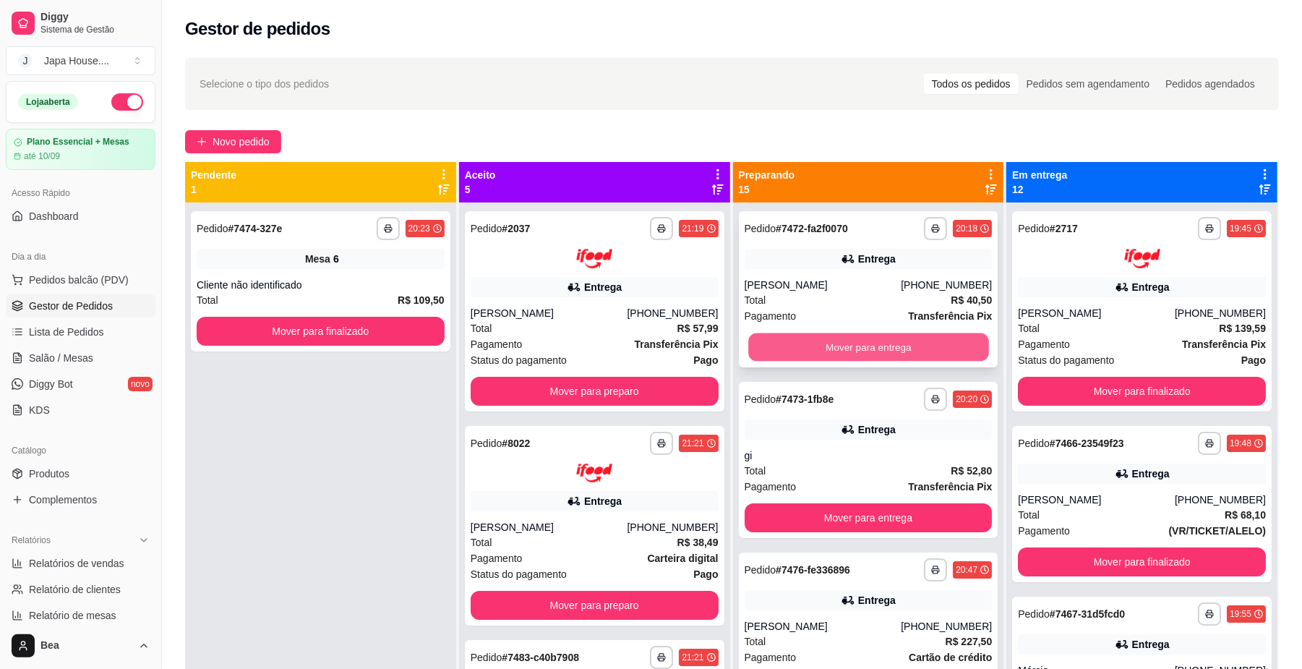
click at [847, 341] on button "Mover para entrega" at bounding box center [868, 347] width 240 height 28
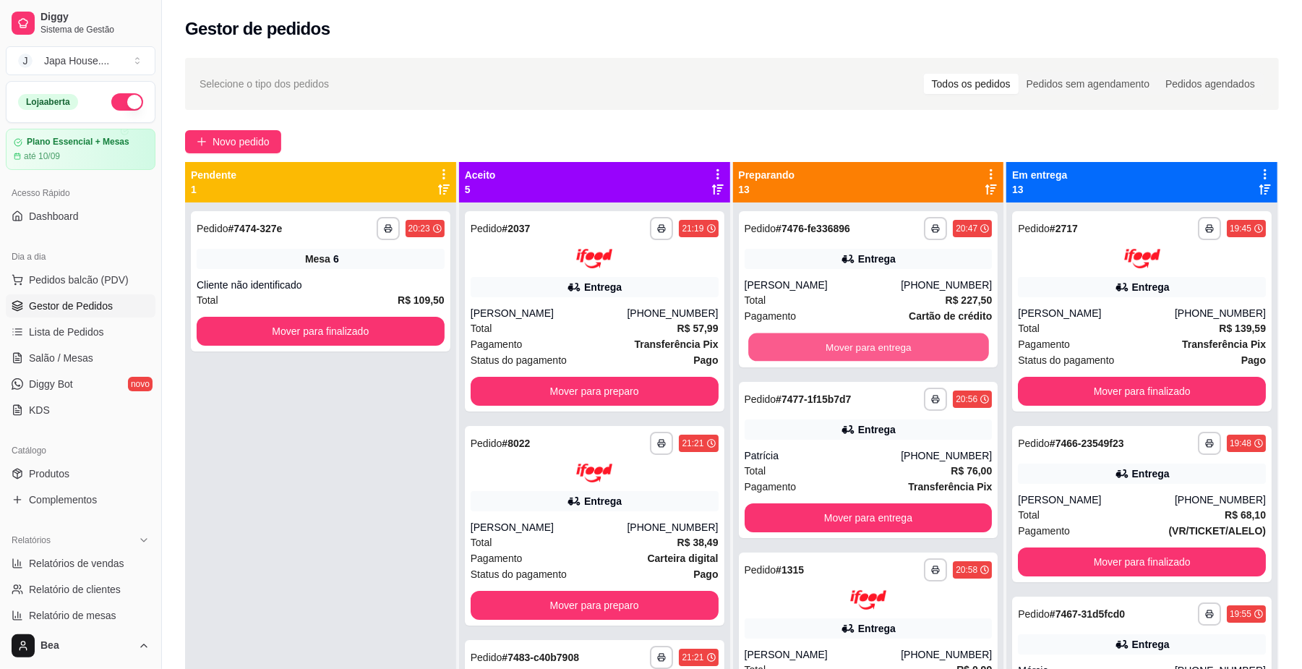
click at [847, 341] on button "Mover para entrega" at bounding box center [868, 347] width 240 height 28
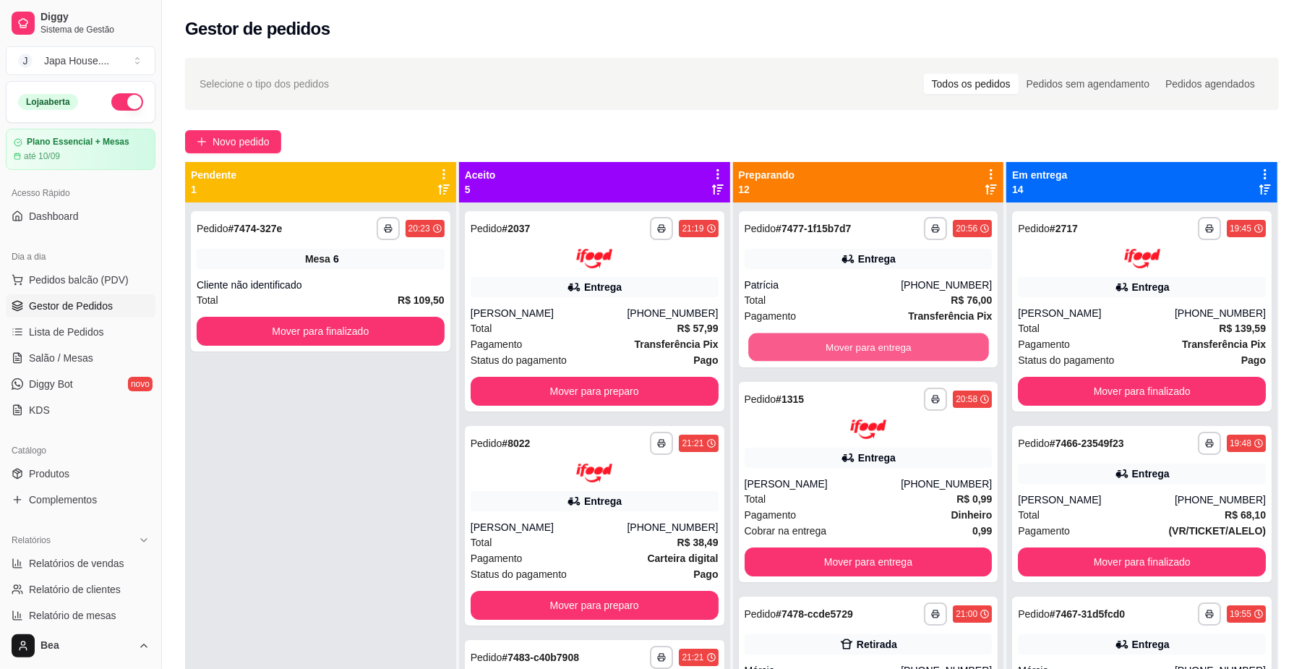
click at [847, 341] on button "Mover para entrega" at bounding box center [868, 347] width 240 height 28
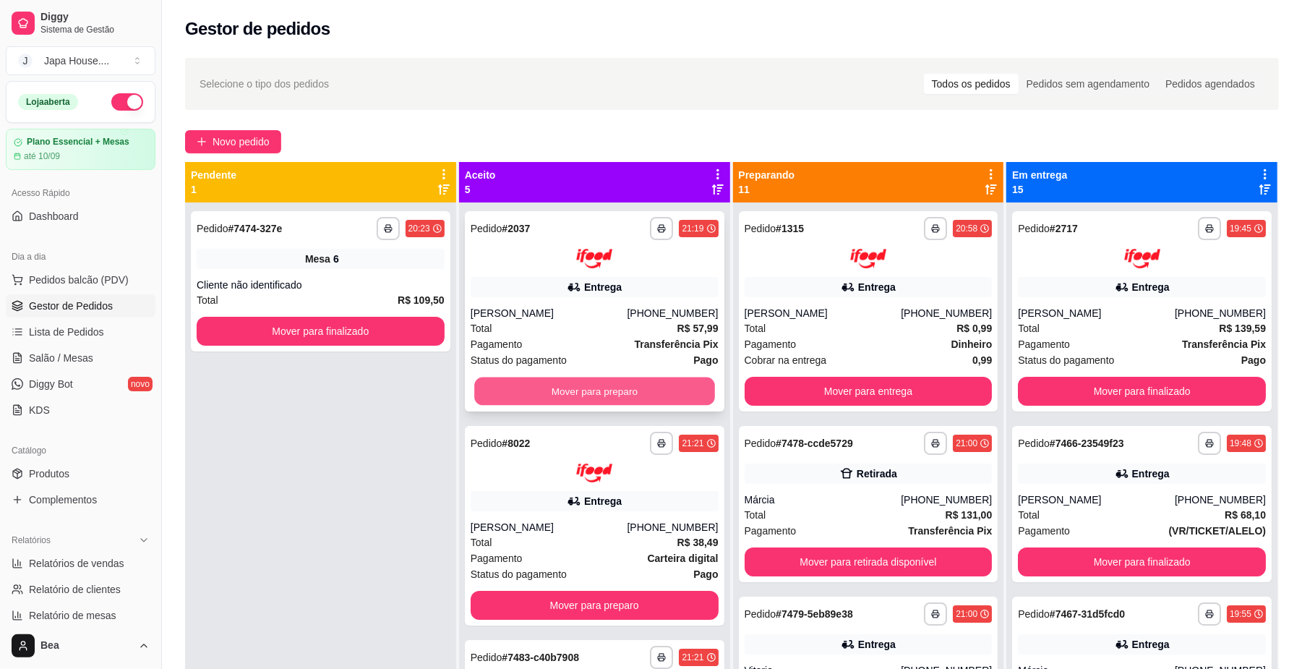
click at [651, 383] on button "Mover para preparo" at bounding box center [594, 391] width 240 height 28
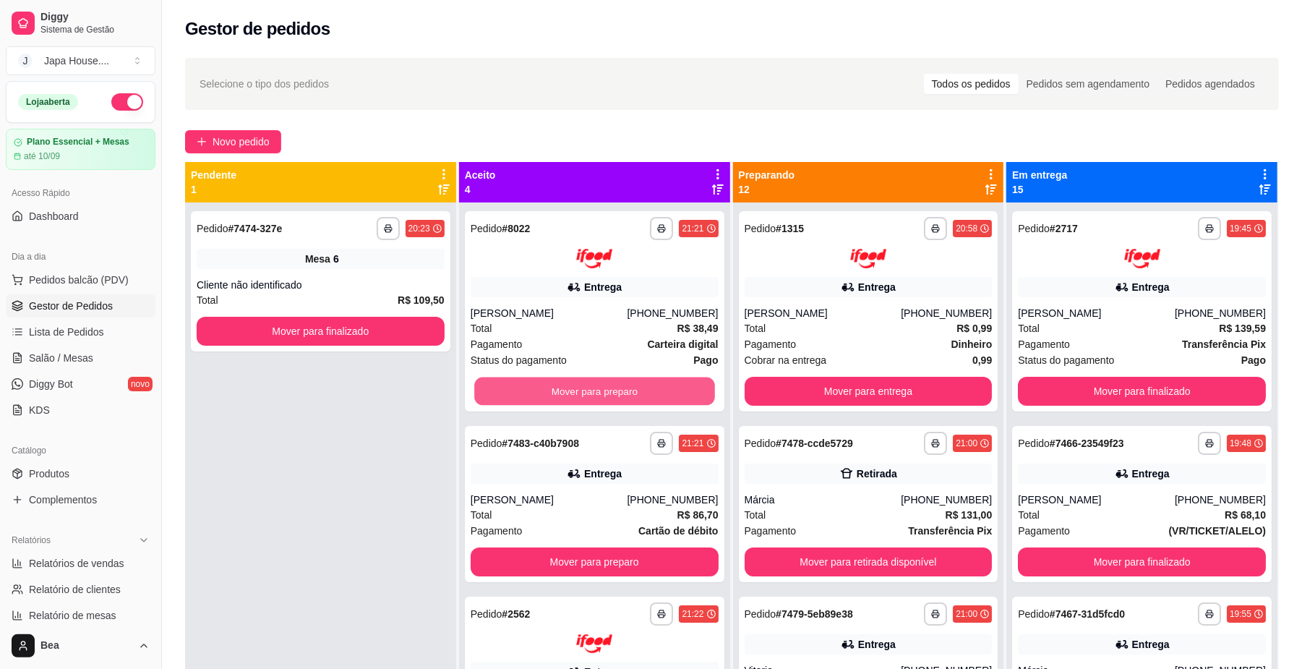
click at [651, 383] on button "Mover para preparo" at bounding box center [594, 391] width 240 height 28
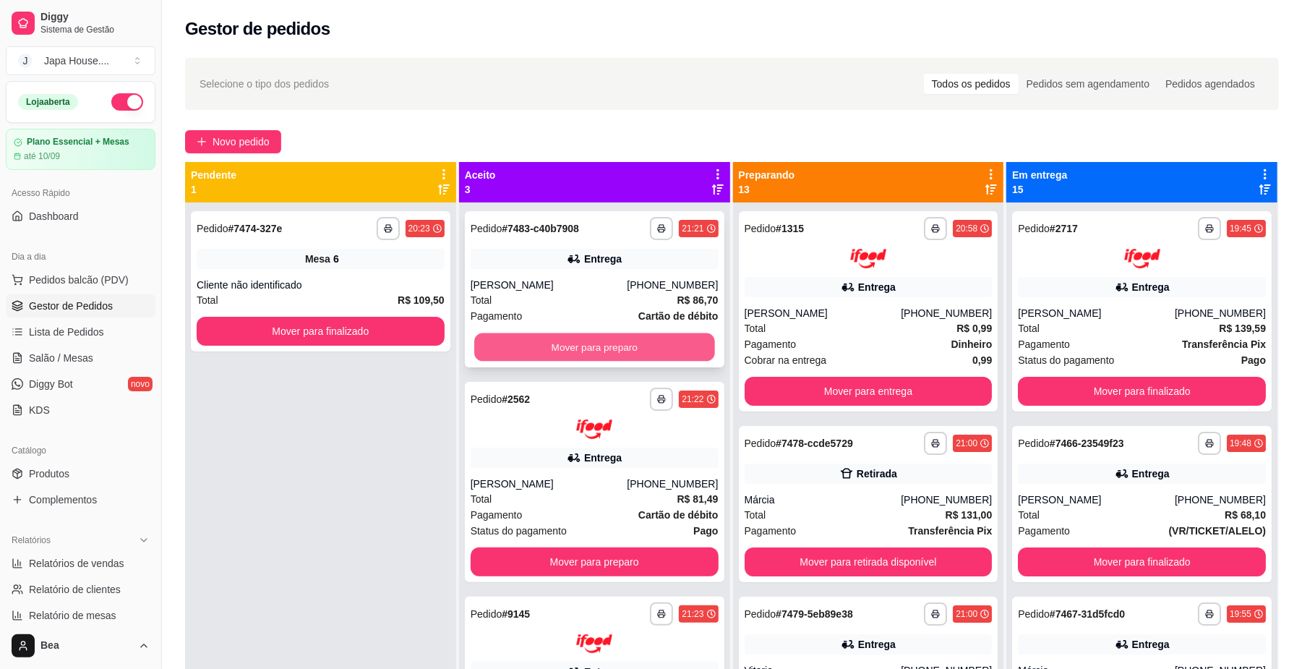
click at [638, 342] on button "Mover para preparo" at bounding box center [594, 347] width 240 height 28
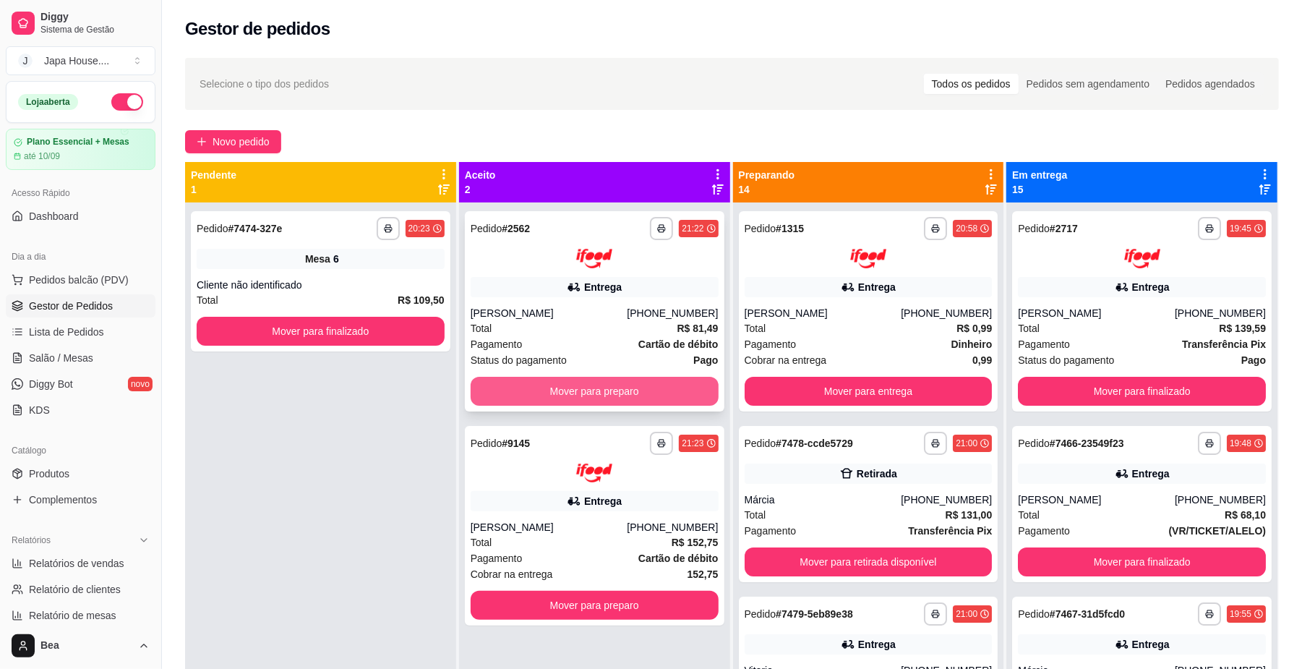
click at [657, 389] on button "Mover para preparo" at bounding box center [595, 391] width 248 height 29
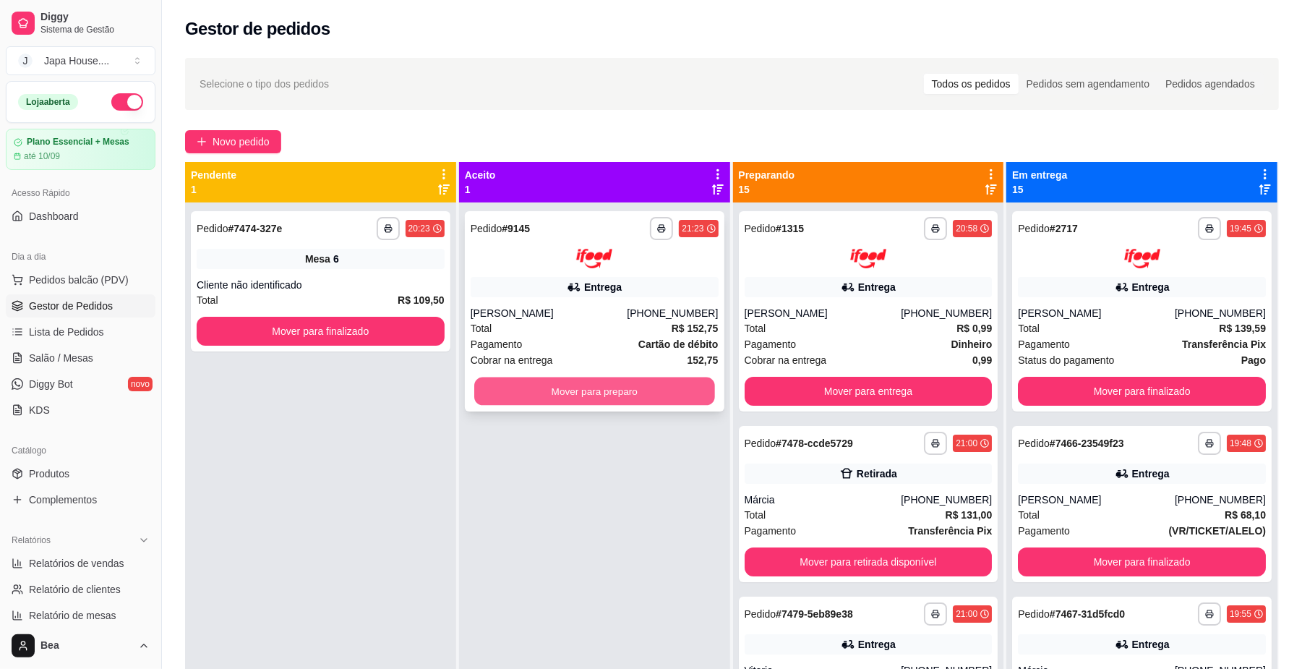
click at [618, 385] on button "Mover para preparo" at bounding box center [594, 391] width 240 height 28
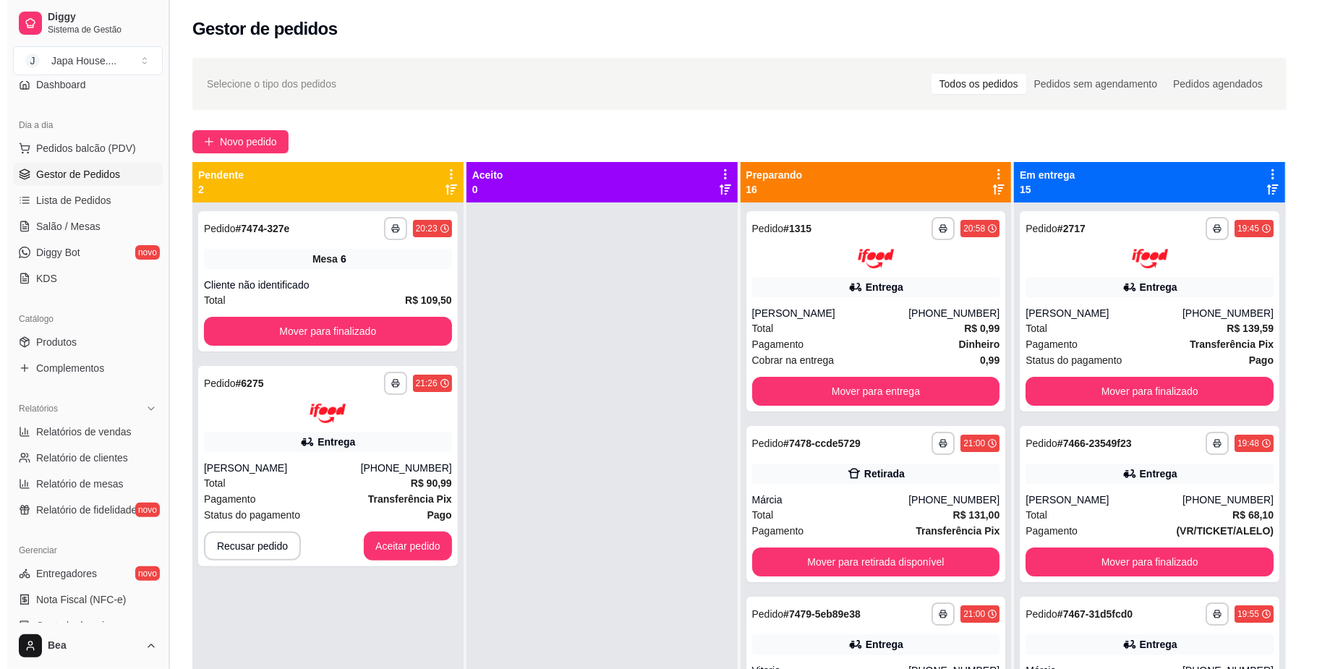
scroll to position [129, 0]
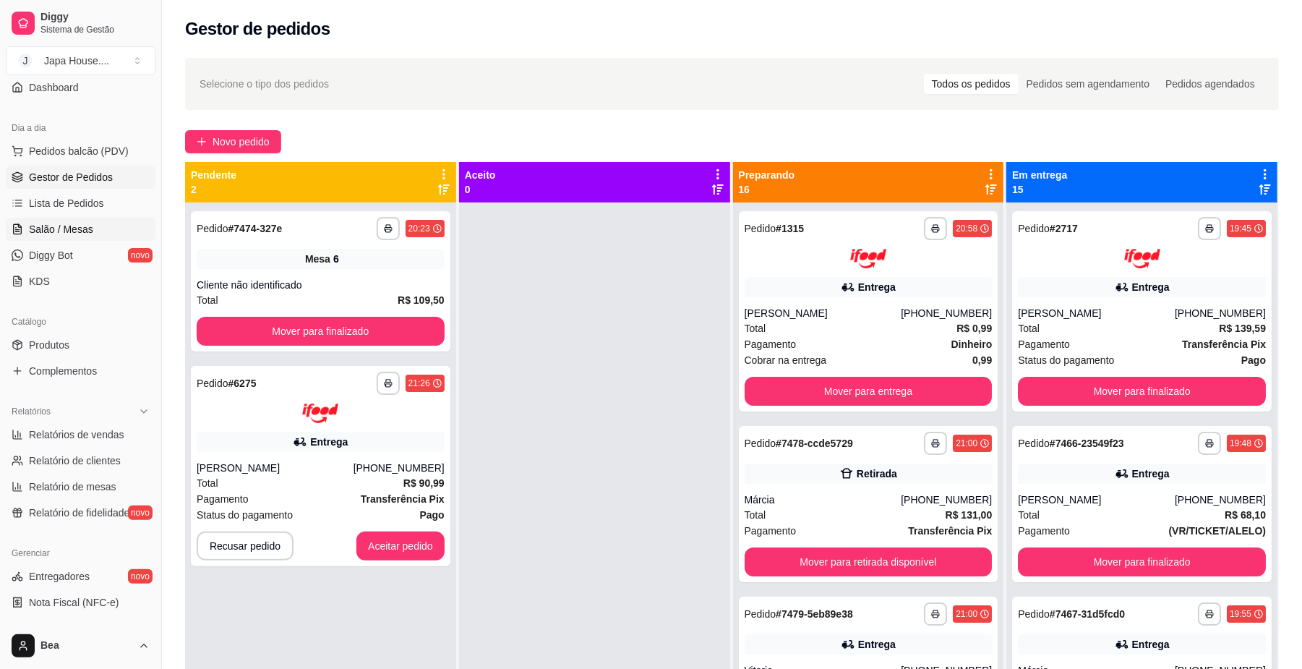
click at [123, 229] on link "Salão / Mesas" at bounding box center [81, 229] width 150 height 23
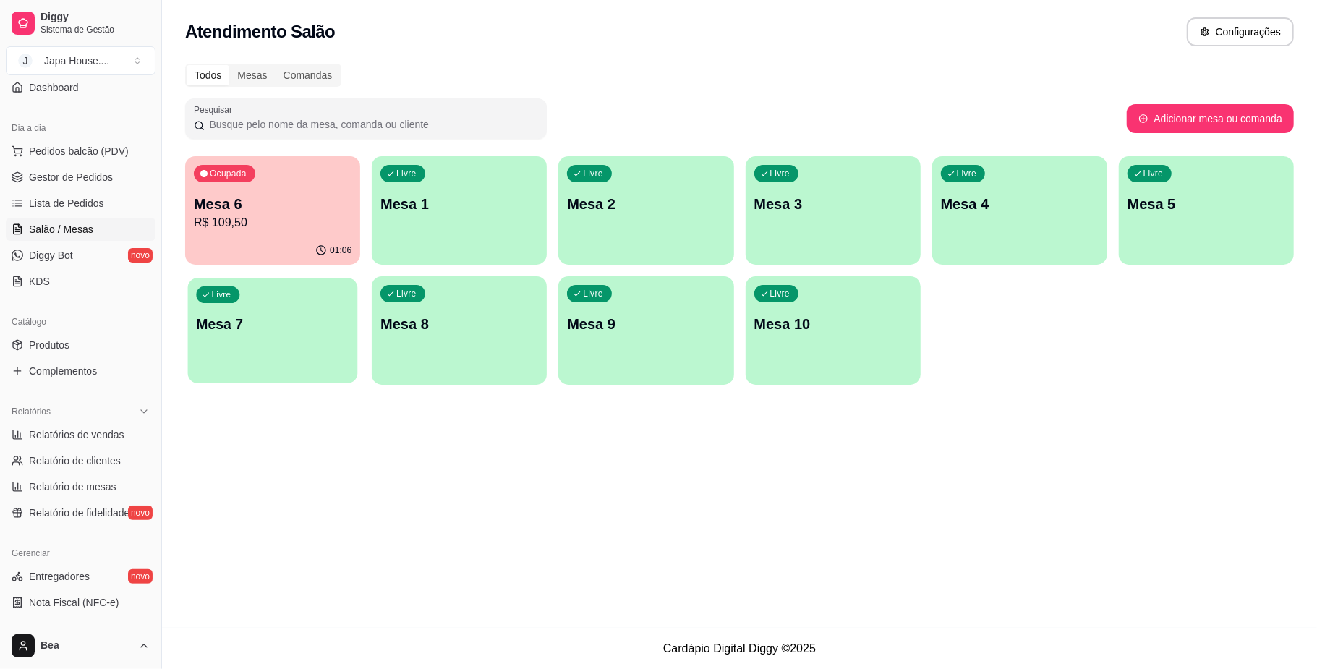
click at [290, 334] on div "Livre Mesa 7" at bounding box center [273, 322] width 170 height 88
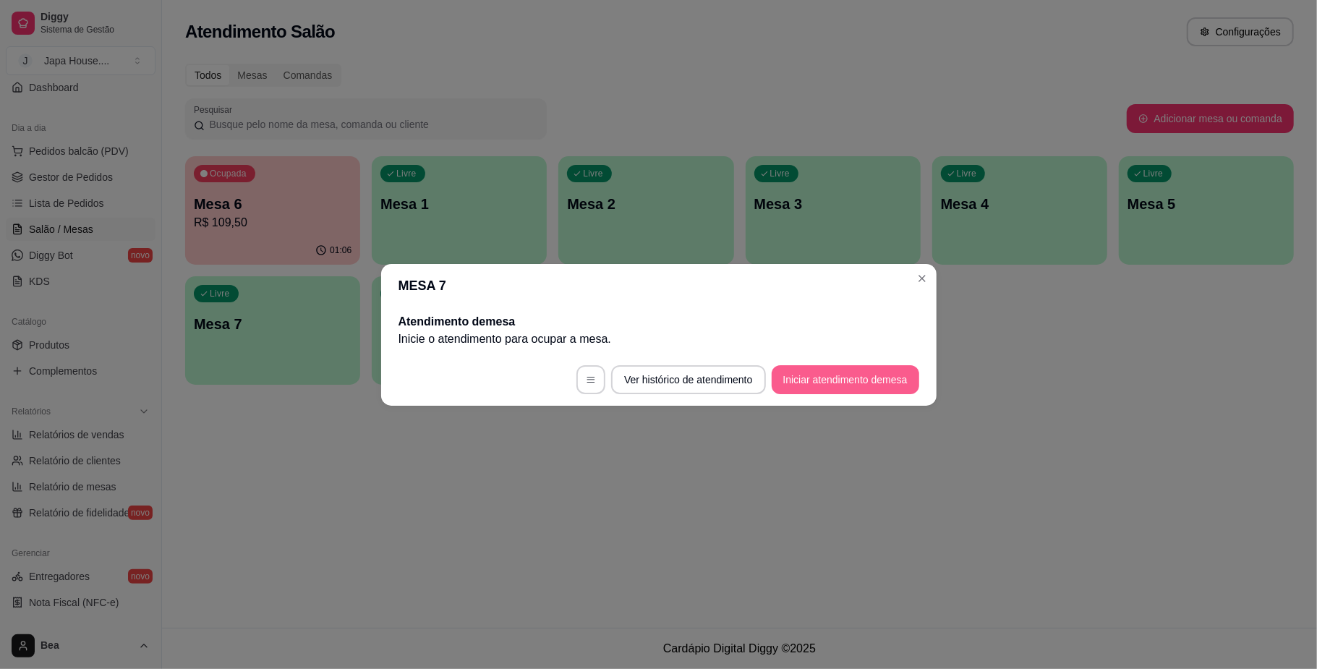
click at [802, 377] on button "Iniciar atendimento de mesa" at bounding box center [846, 379] width 148 height 29
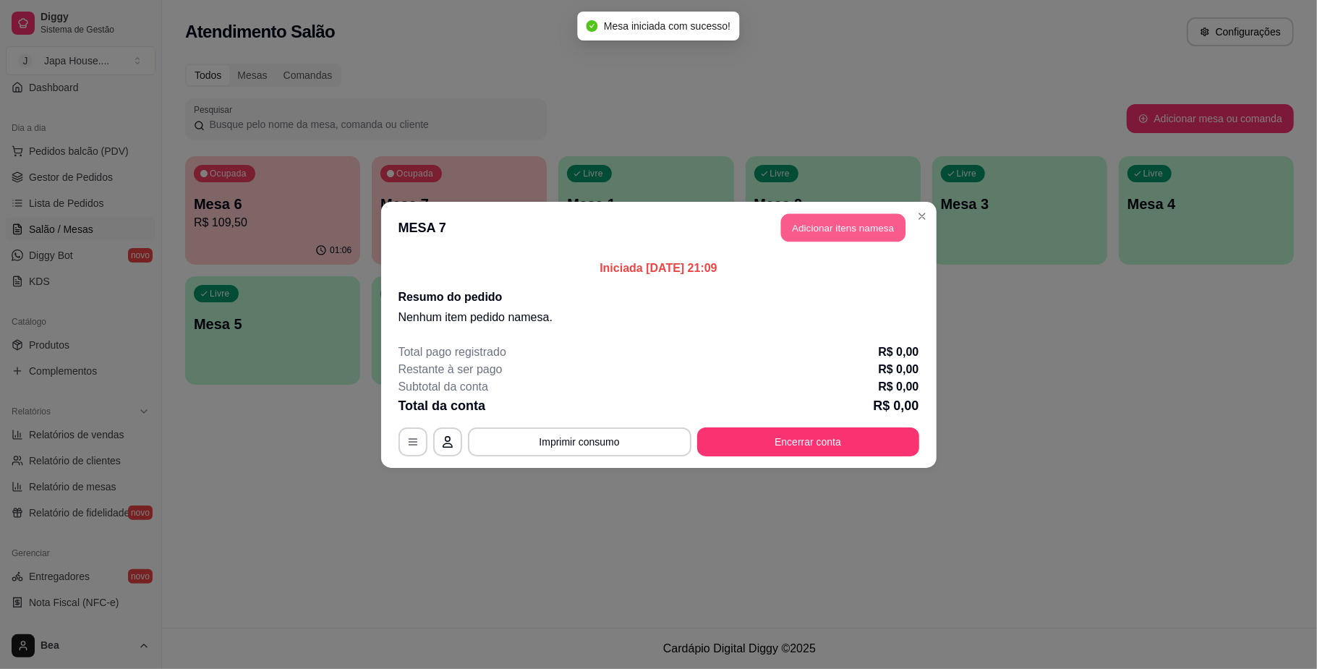
click at [851, 232] on button "Adicionar itens na mesa" at bounding box center [843, 227] width 124 height 28
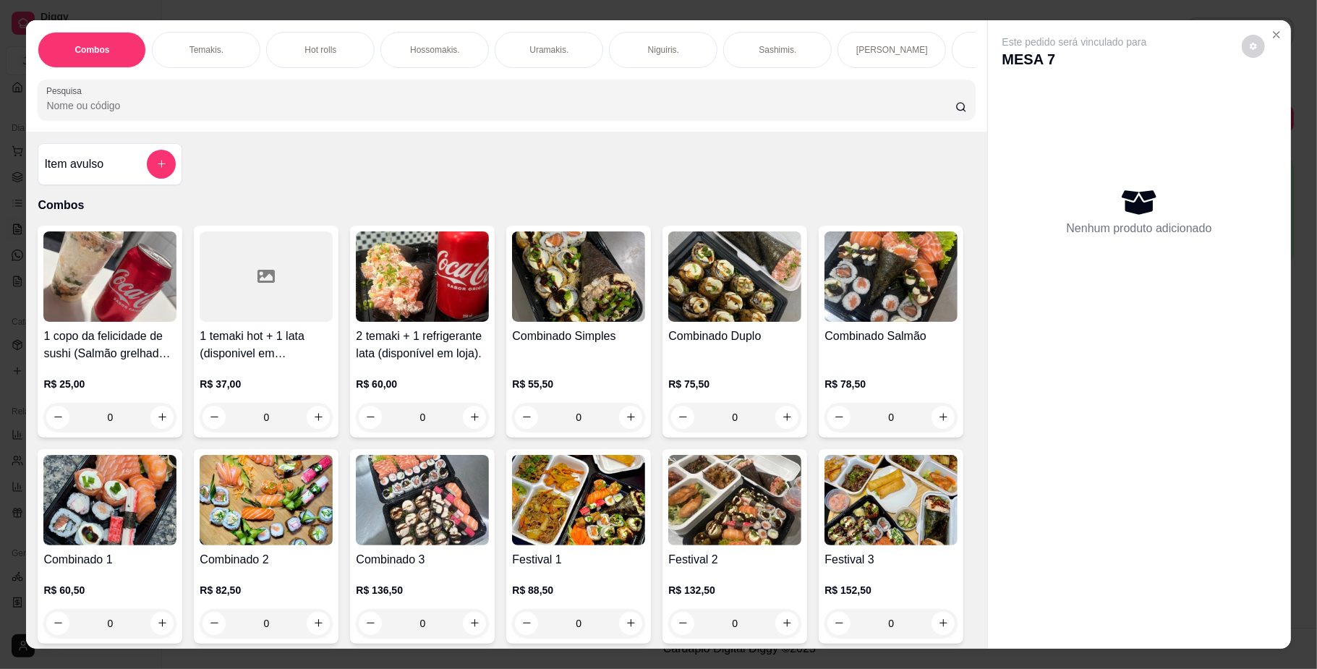
click at [286, 44] on div "Hot rolls" at bounding box center [320, 50] width 108 height 36
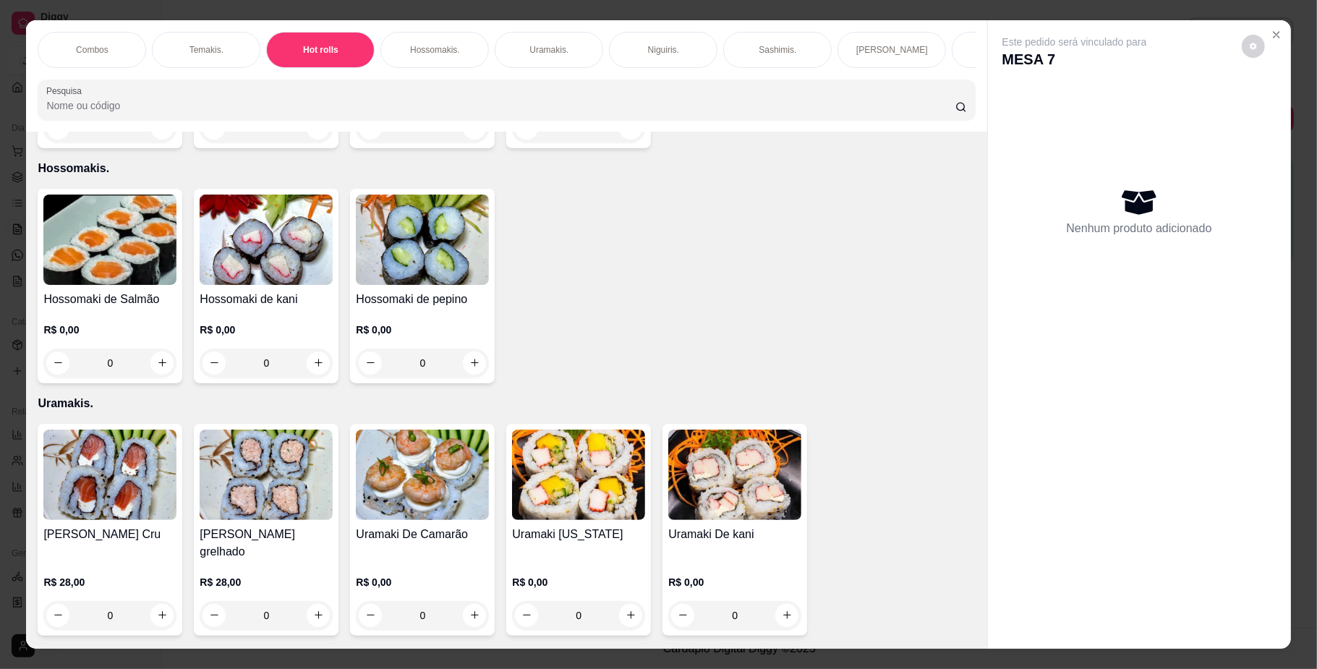
scroll to position [26, 0]
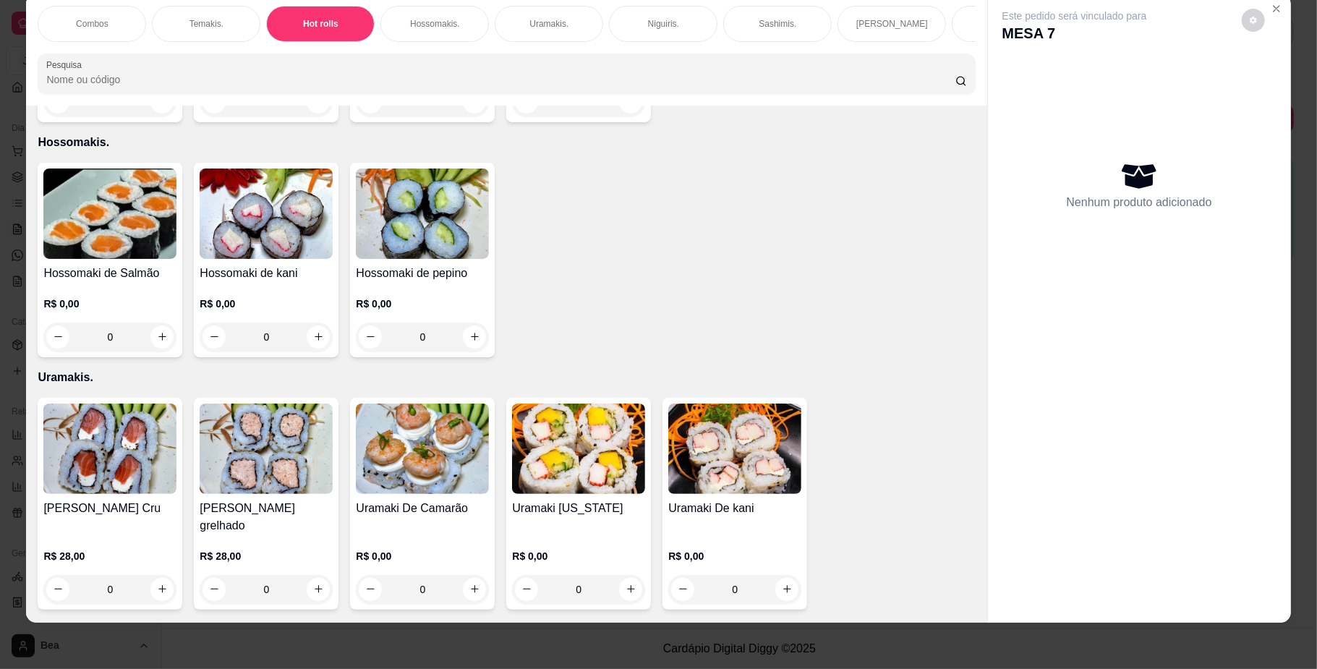
click at [129, 47] on h4 "Hot roll philadelfia" at bounding box center [109, 38] width 133 height 17
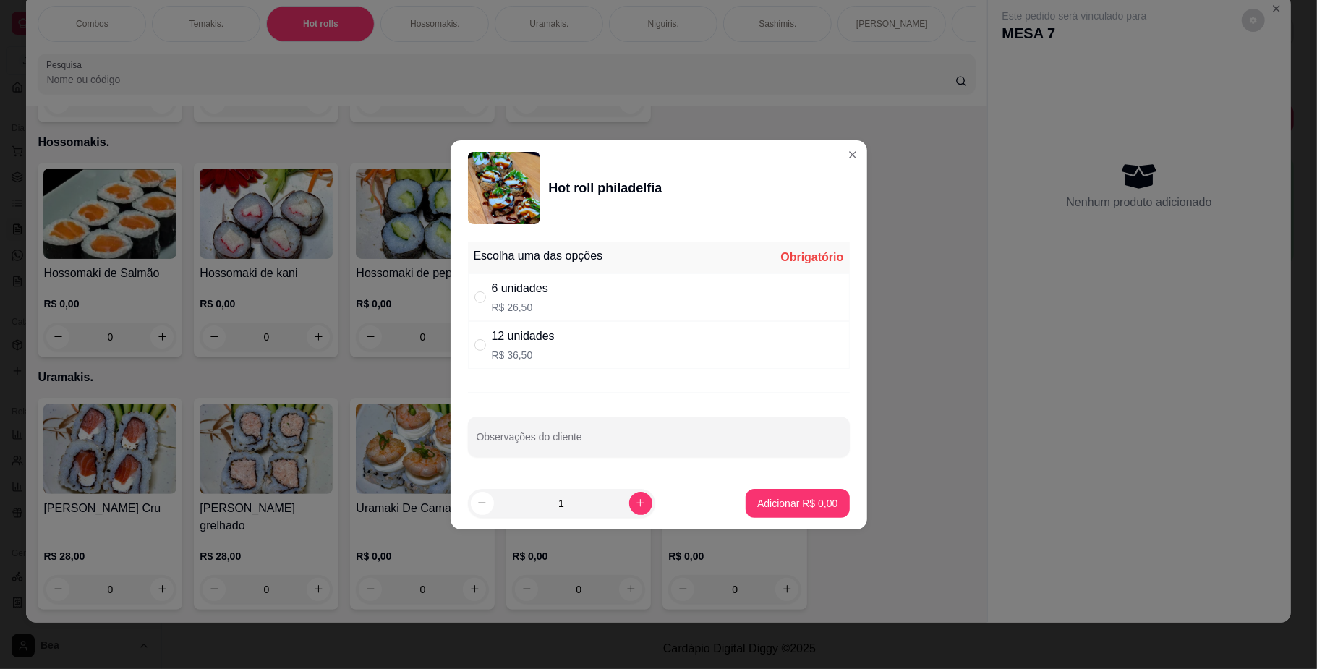
click at [594, 349] on div "12 unidades R$ 36,50" at bounding box center [659, 345] width 382 height 48
radio input "true"
click at [767, 498] on p "Adicionar R$ 36,50" at bounding box center [794, 503] width 86 height 14
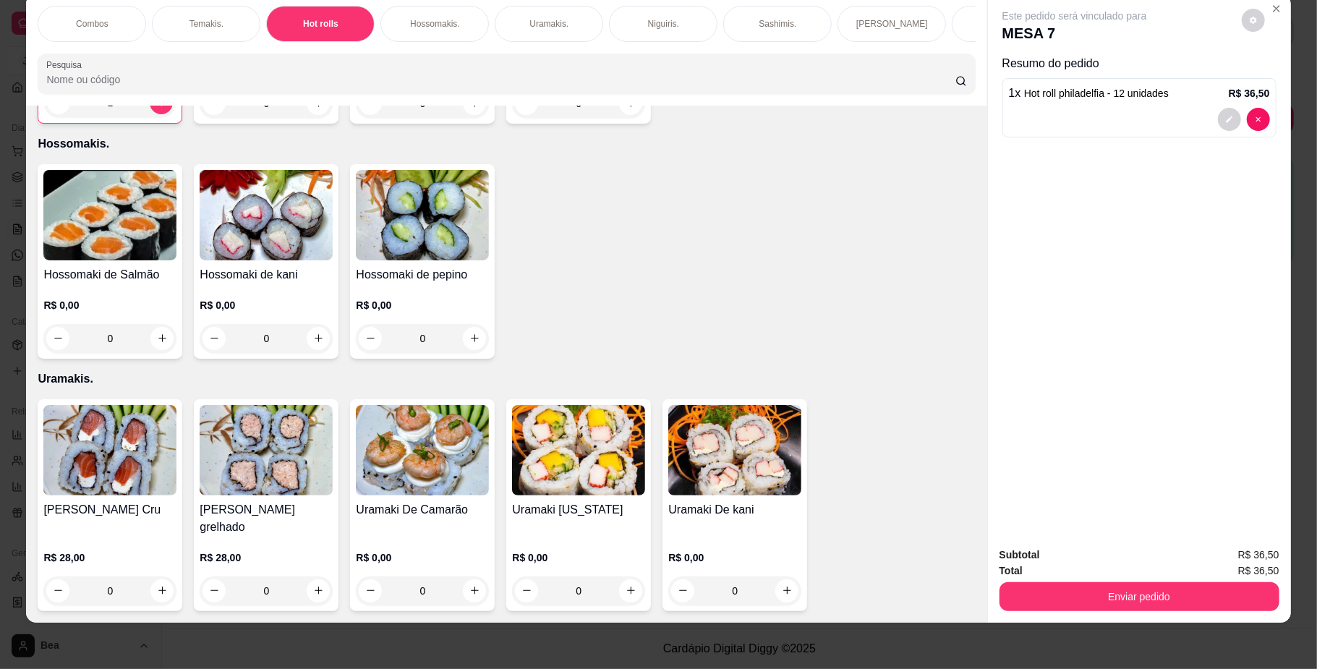
type input "1"
click at [493, 29] on div "Yakisoba" at bounding box center [528, 24] width 108 height 36
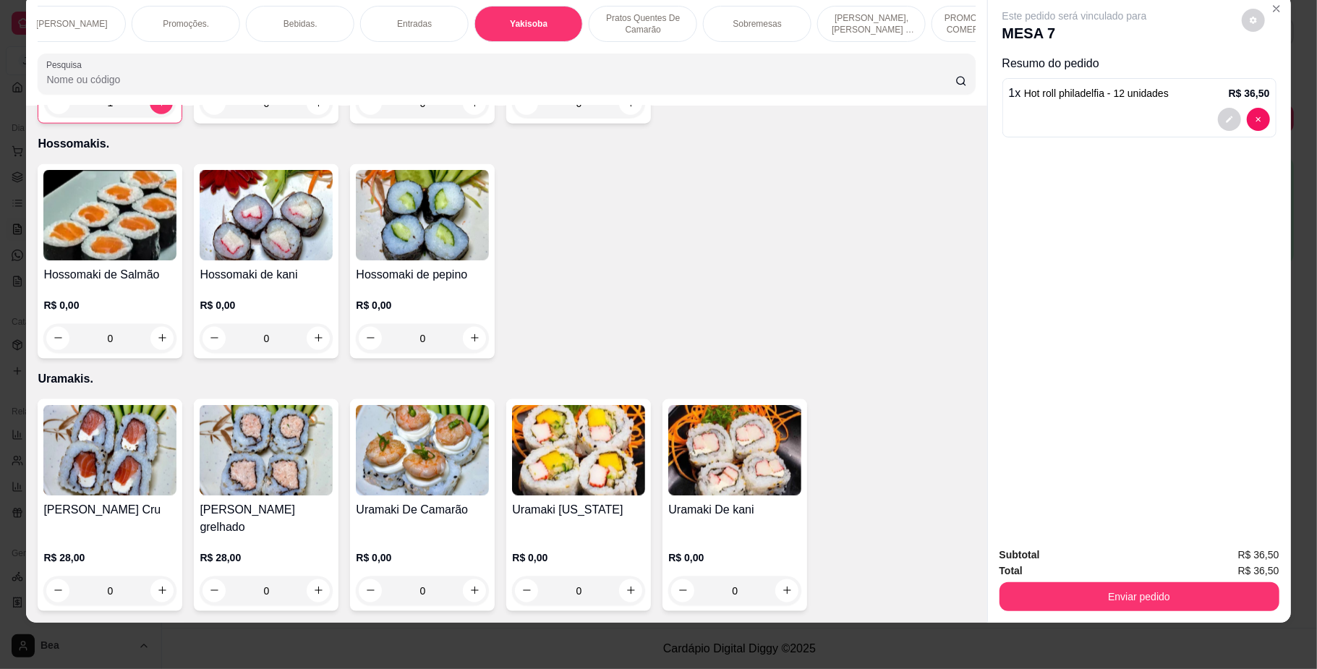
scroll to position [4234, 0]
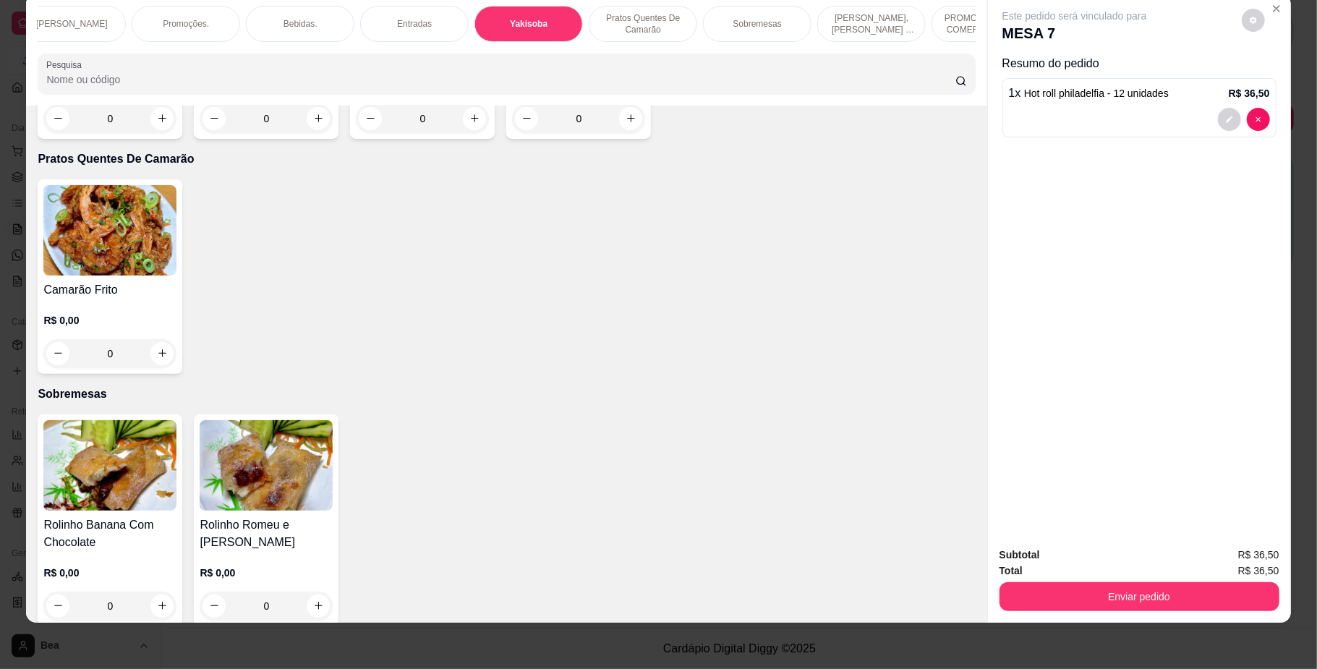
click at [132, 139] on div "Yakisoba Tradicional R$ 0,00 0" at bounding box center [110, 41] width 145 height 195
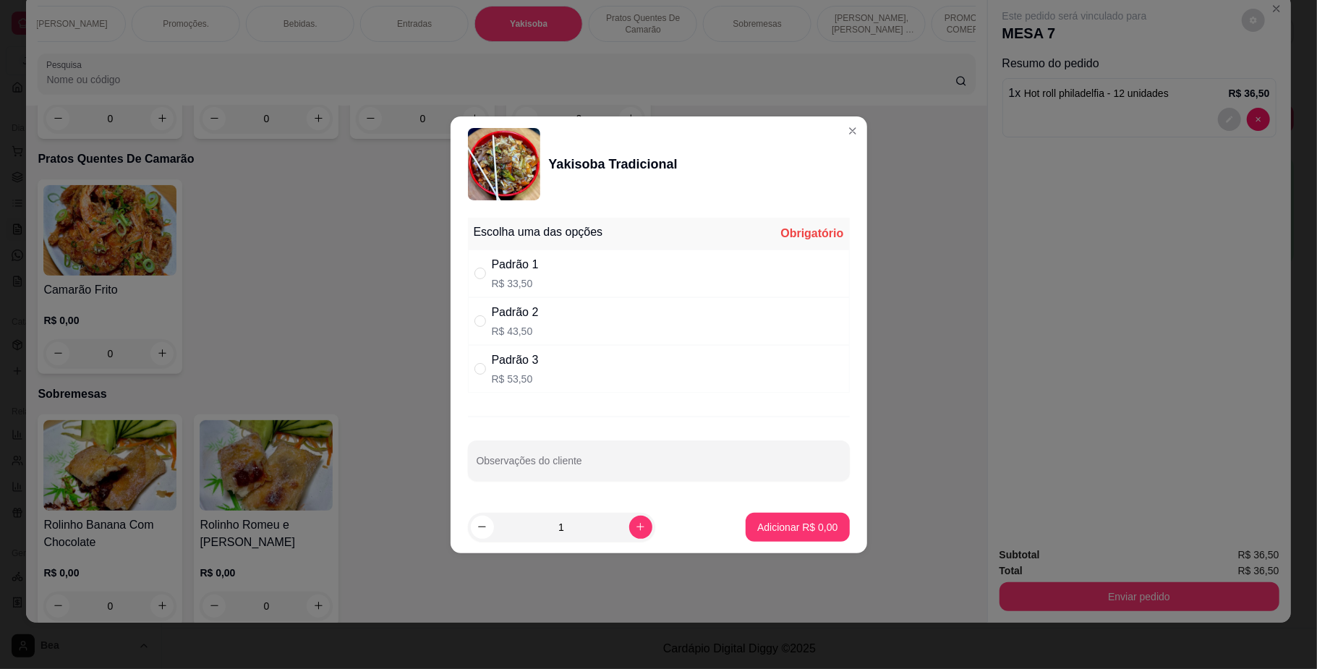
click at [521, 325] on p "R$ 43,50" at bounding box center [515, 331] width 47 height 14
radio input "true"
click at [761, 530] on p "Adicionar R$ 43,50" at bounding box center [795, 527] width 84 height 14
type input "1"
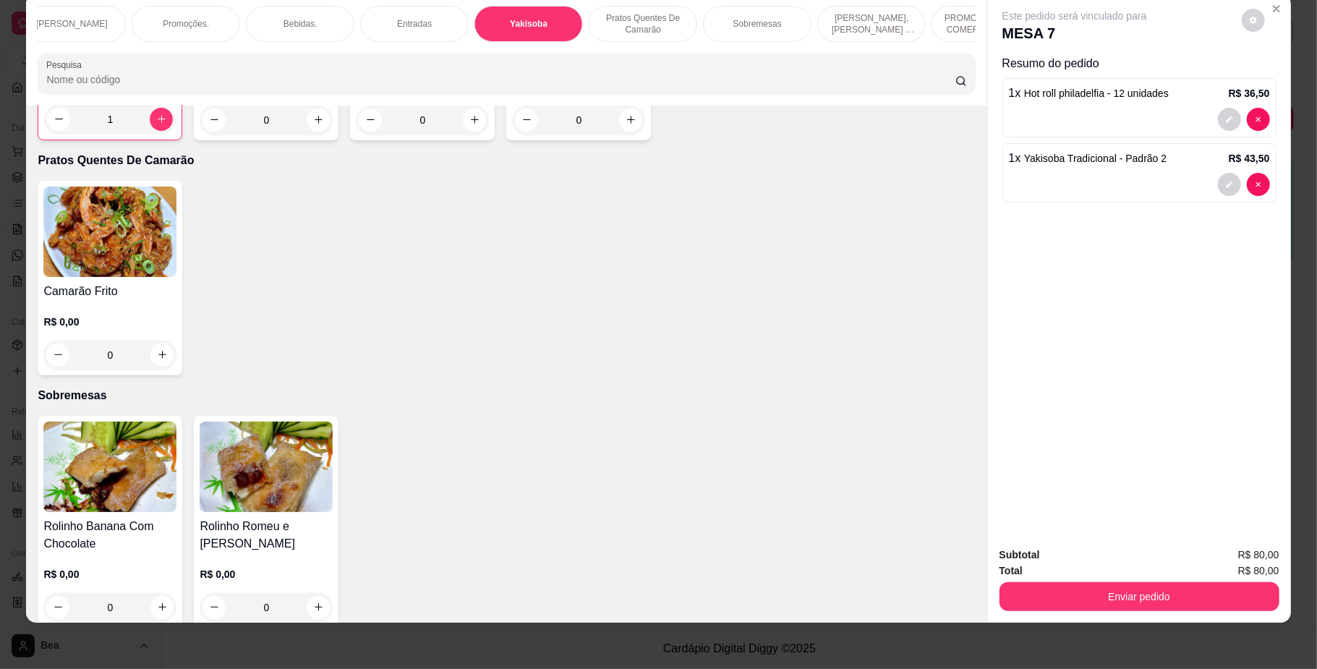
click at [313, 23] on div "Bebidas." at bounding box center [300, 24] width 108 height 36
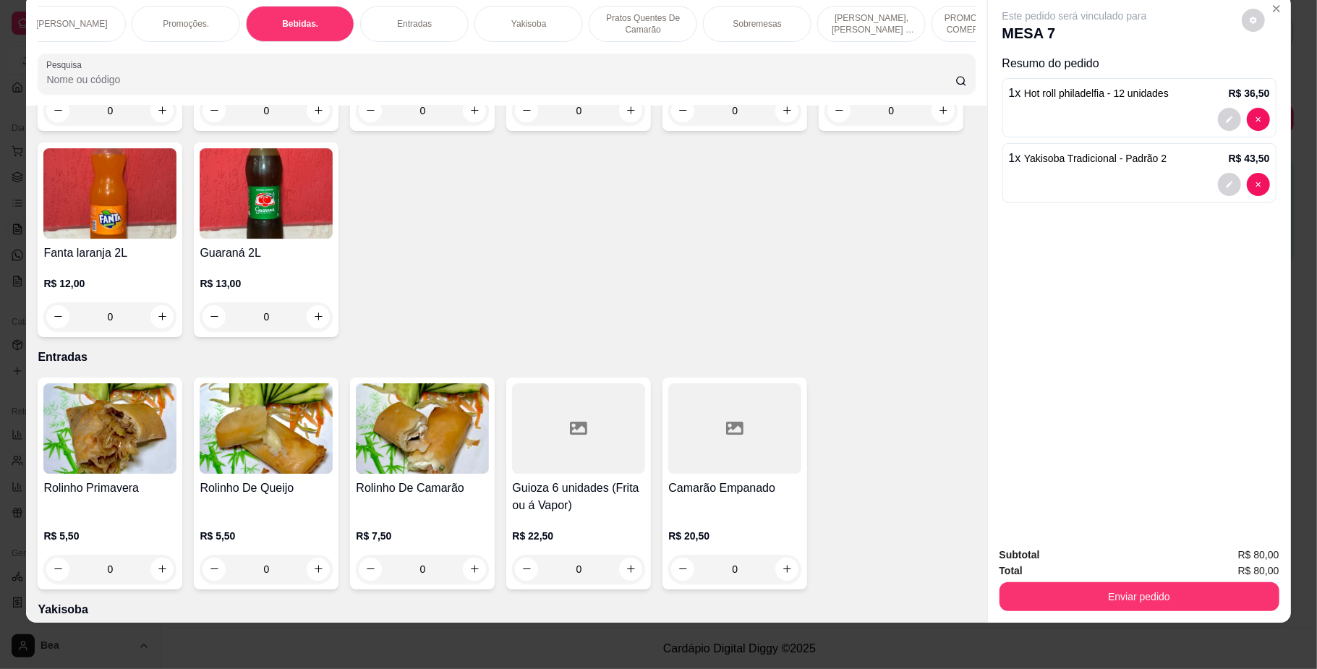
scroll to position [3608, 0]
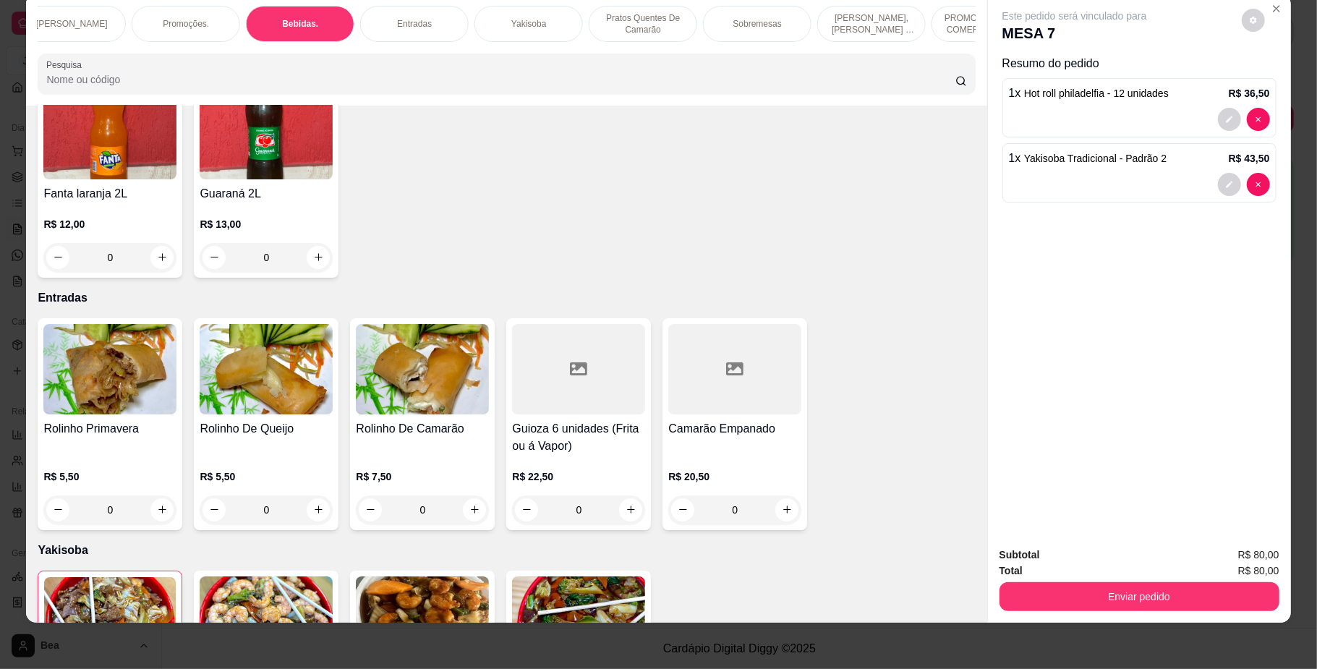
click at [776, 62] on button "increase-product-quantity" at bounding box center [787, 51] width 22 height 22
type input "1"
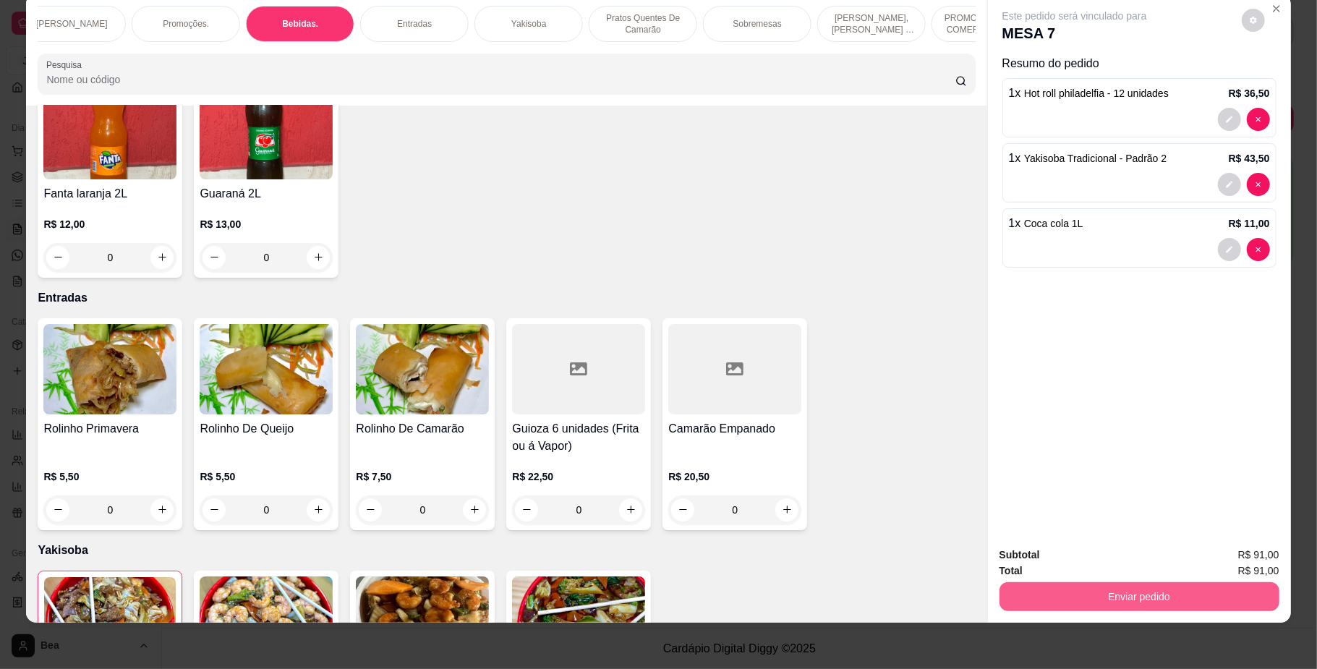
click at [1036, 600] on button "Enviar pedido" at bounding box center [1139, 596] width 280 height 29
click at [1046, 556] on button "Não registrar e enviar pedido" at bounding box center [1090, 561] width 146 height 27
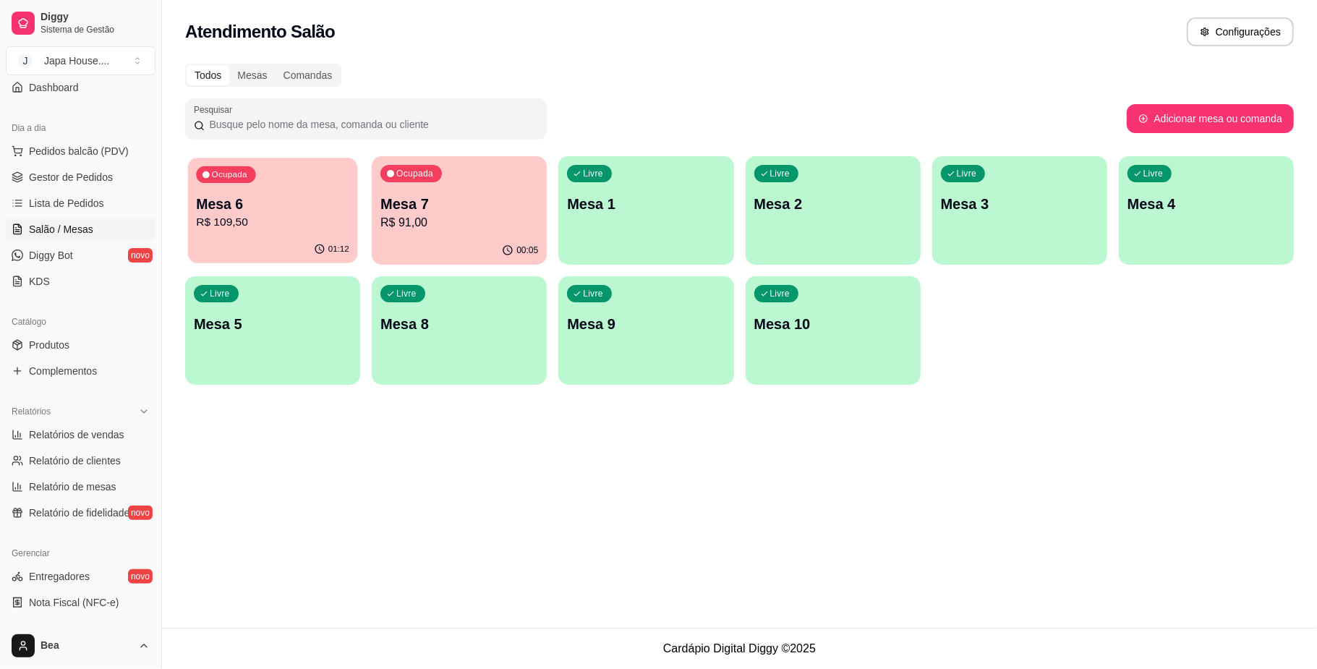
click at [285, 244] on div "01:12" at bounding box center [273, 249] width 170 height 27
click at [285, 340] on div "Livre Mesa 5" at bounding box center [273, 322] width 170 height 88
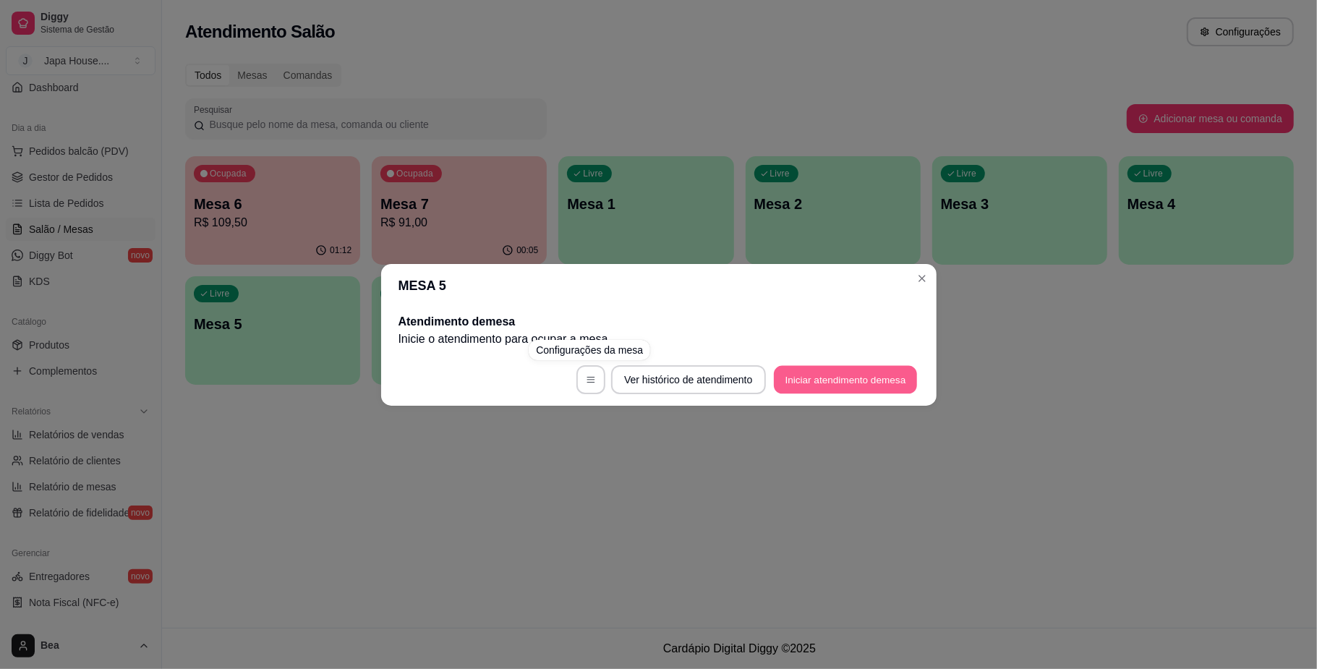
click at [825, 388] on button "Iniciar atendimento de mesa" at bounding box center [845, 379] width 143 height 28
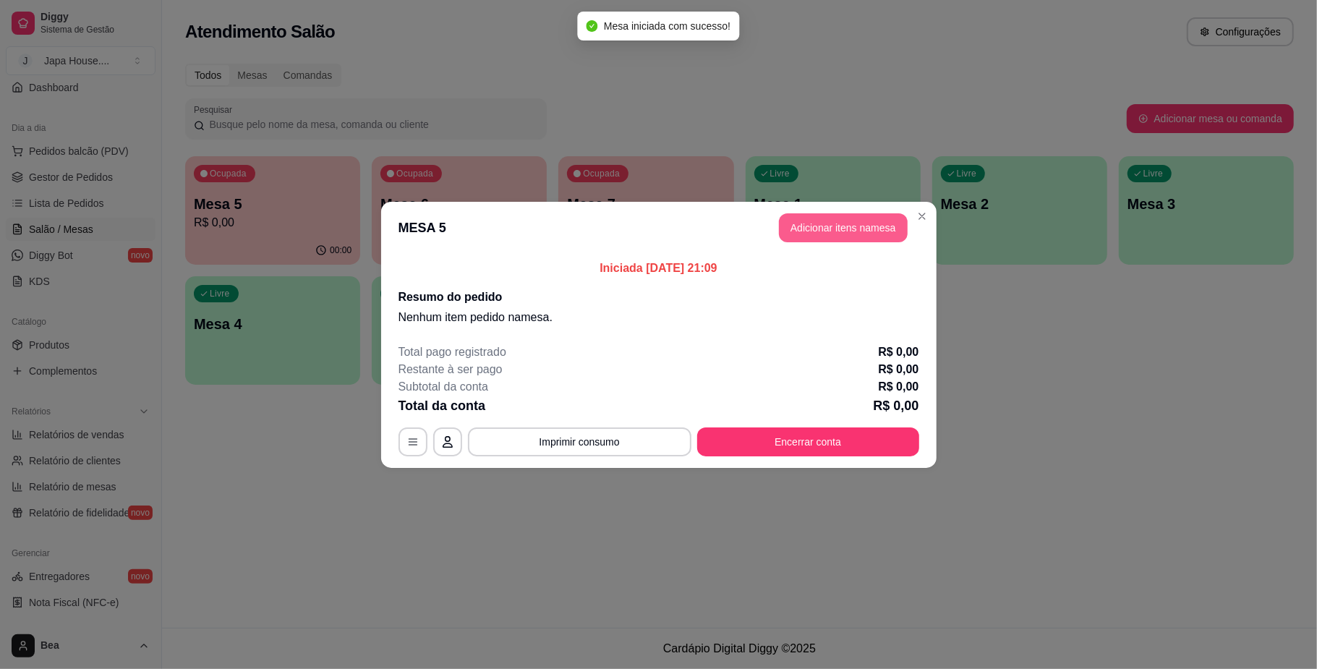
click at [846, 229] on button "Adicionar itens na mesa" at bounding box center [843, 227] width 129 height 29
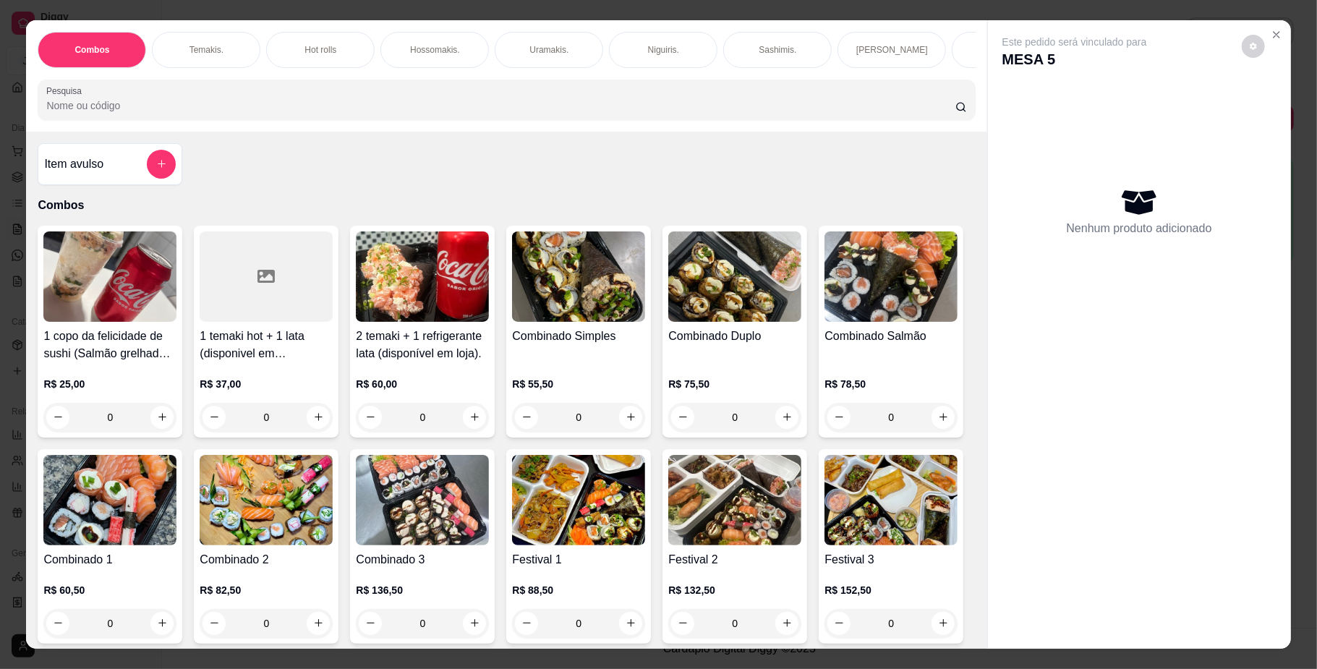
scroll to position [0, 820]
click at [519, 61] on div "Yakisoba" at bounding box center [528, 50] width 108 height 36
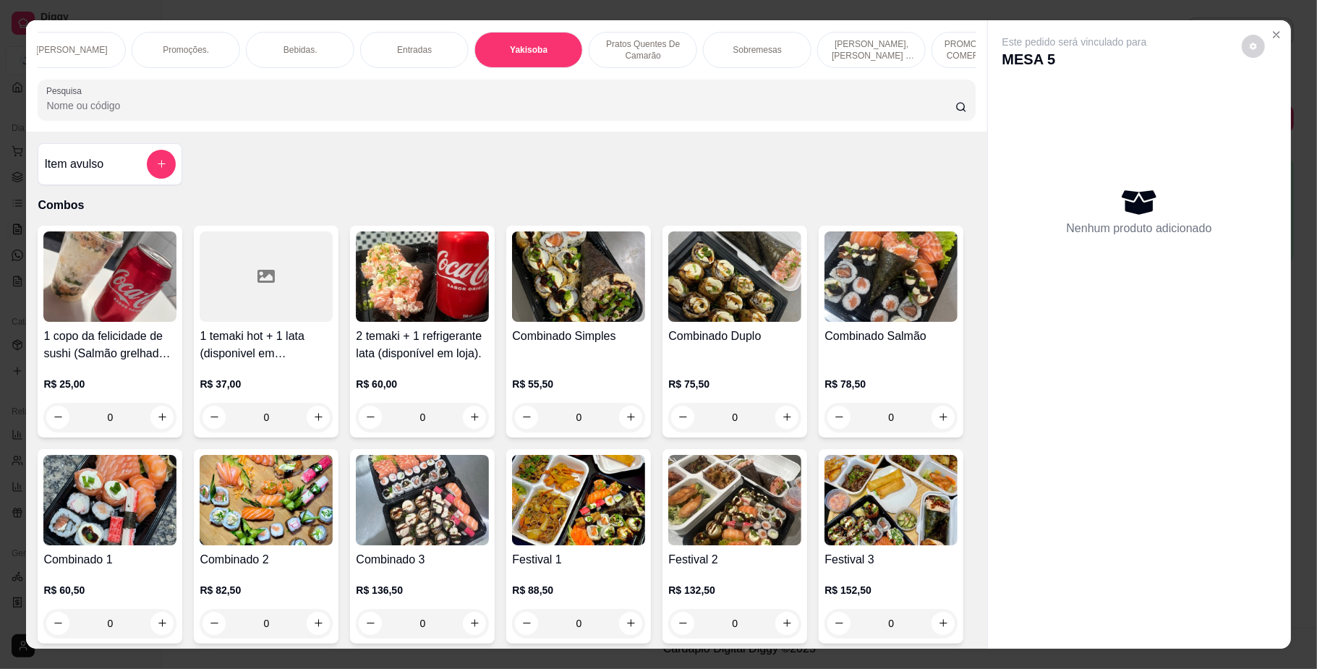
scroll to position [26, 0]
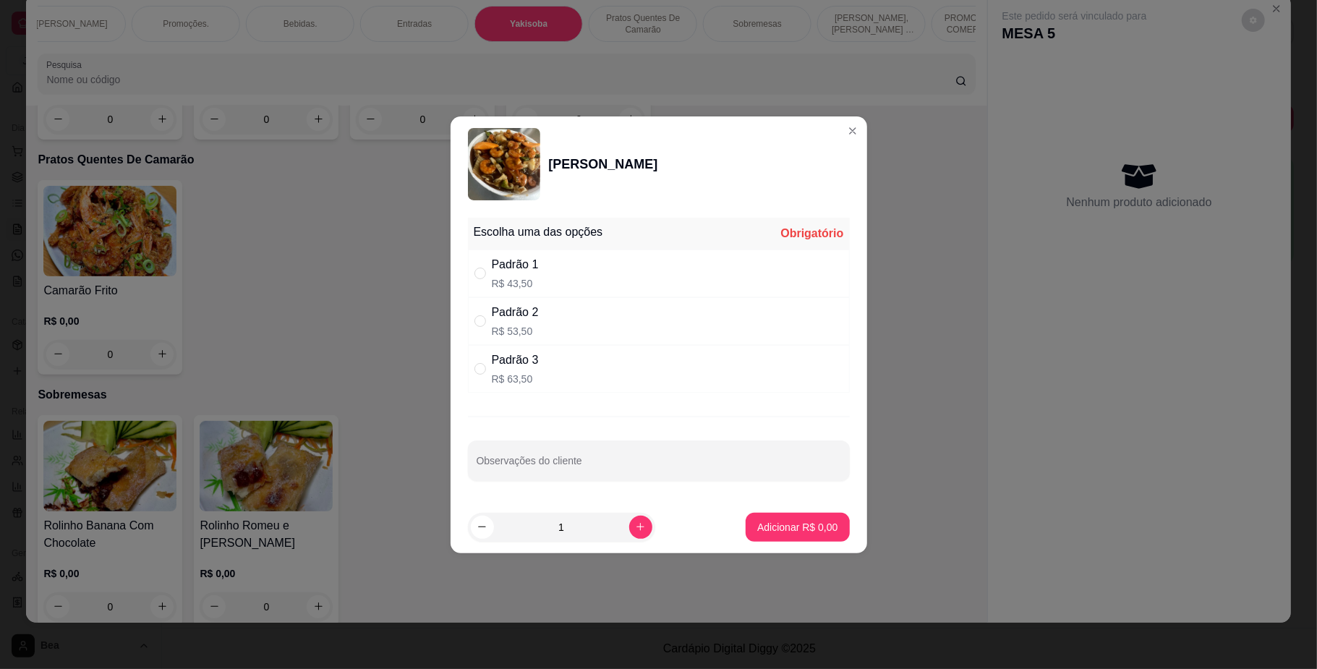
click at [555, 330] on div "Padrão 2 R$ 53,50" at bounding box center [659, 321] width 382 height 48
radio input "true"
click at [753, 522] on p "Adicionar R$ 53,50" at bounding box center [795, 527] width 84 height 14
type input "1"
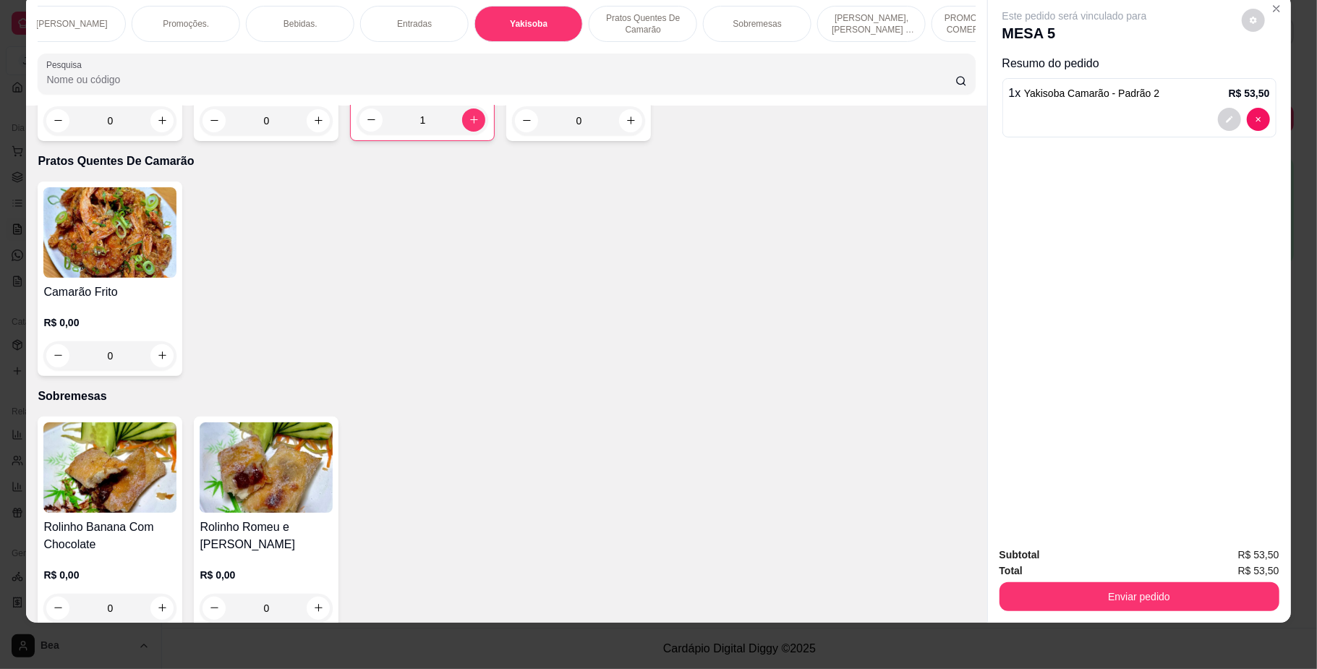
scroll to position [0, 0]
click at [189, 18] on p "Temakis." at bounding box center [206, 24] width 34 height 12
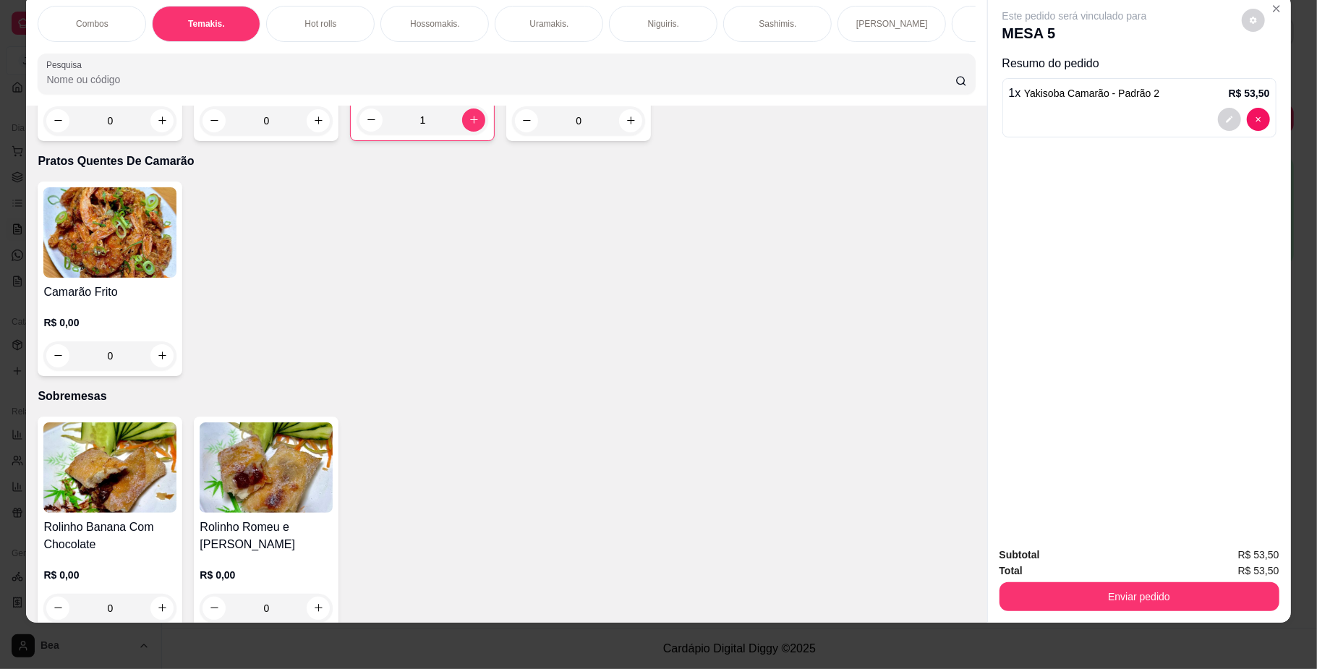
scroll to position [730, 0]
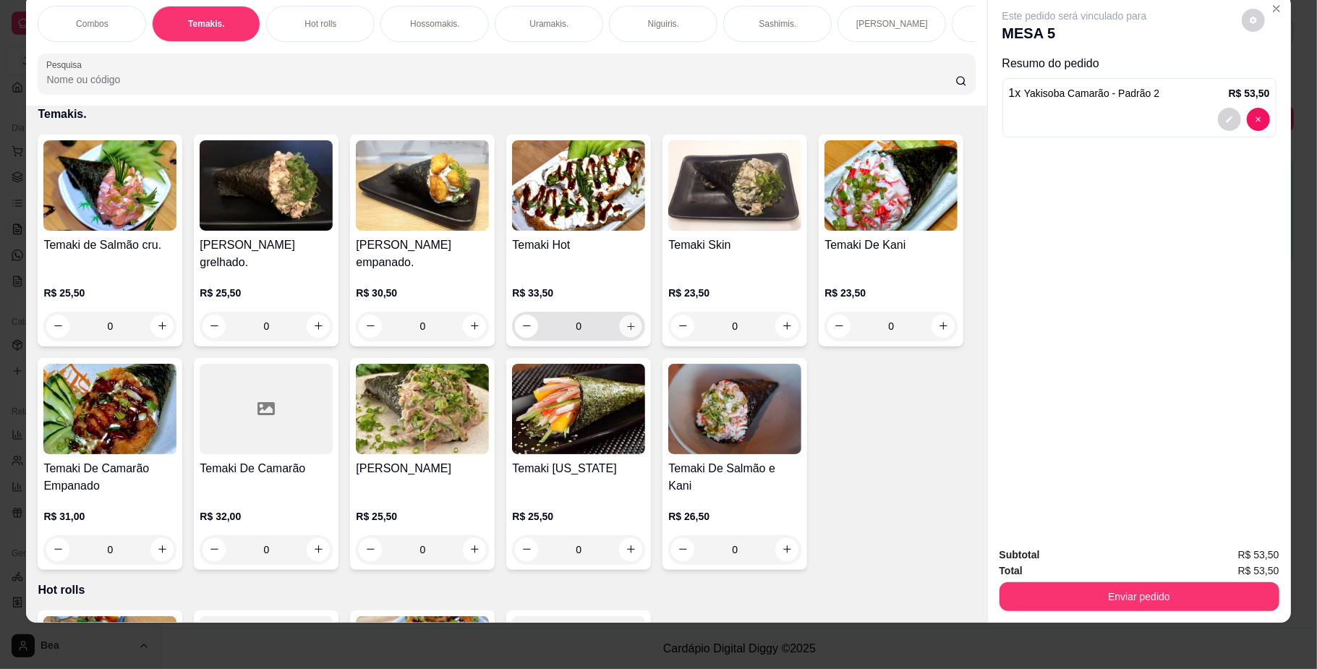
click at [628, 331] on icon "increase-product-quantity" at bounding box center [630, 325] width 11 height 11
type input "1"
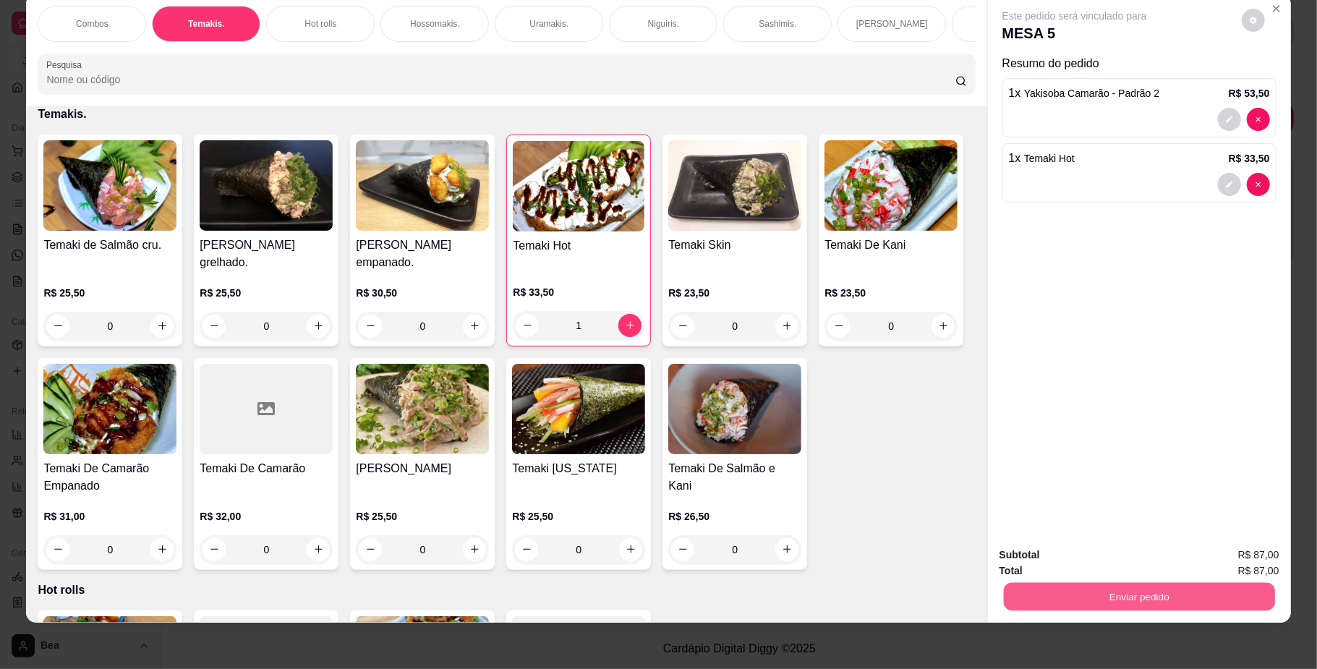
click at [1060, 600] on button "Enviar pedido" at bounding box center [1138, 597] width 271 height 28
click at [1059, 559] on button "Não registrar e enviar pedido" at bounding box center [1090, 561] width 146 height 27
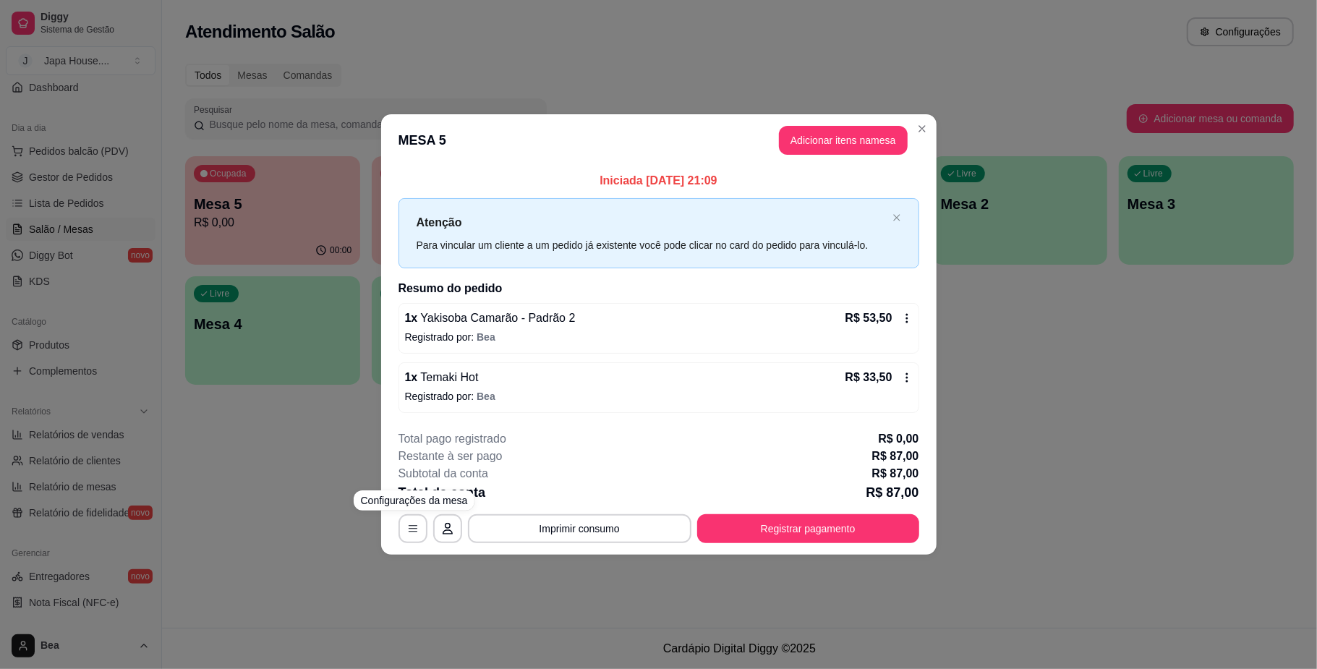
click at [350, 476] on div "**********" at bounding box center [658, 334] width 1317 height 669
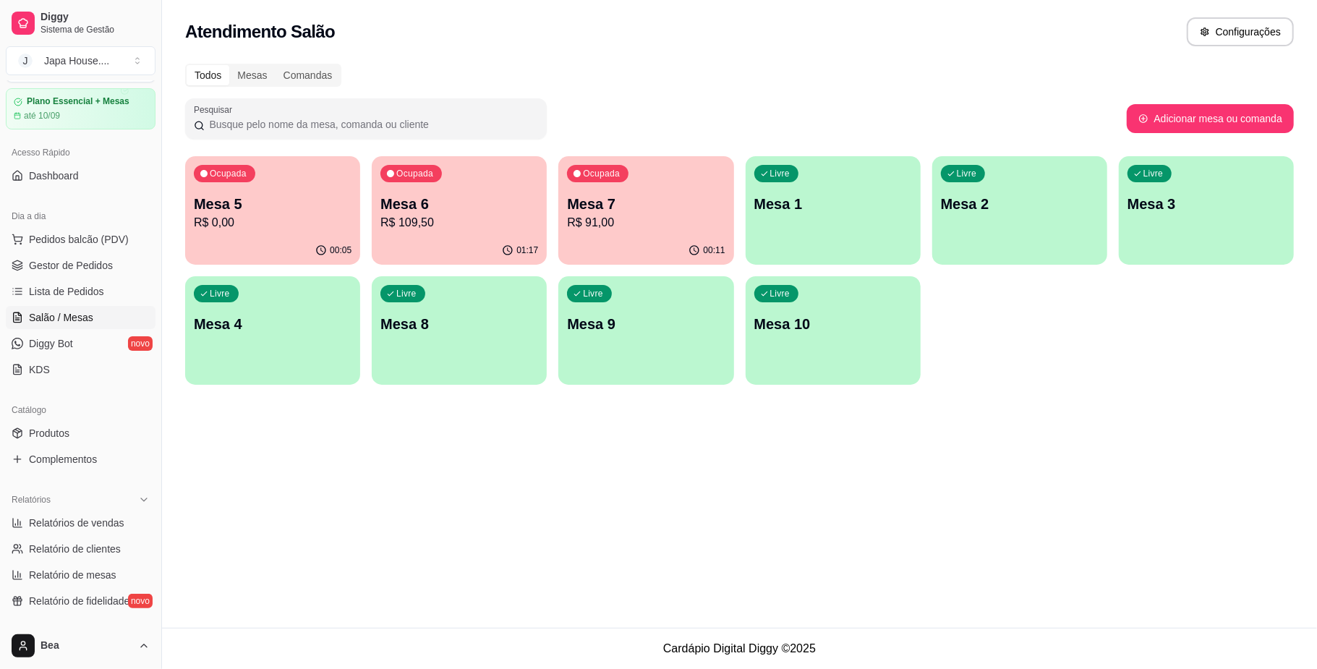
scroll to position [0, 0]
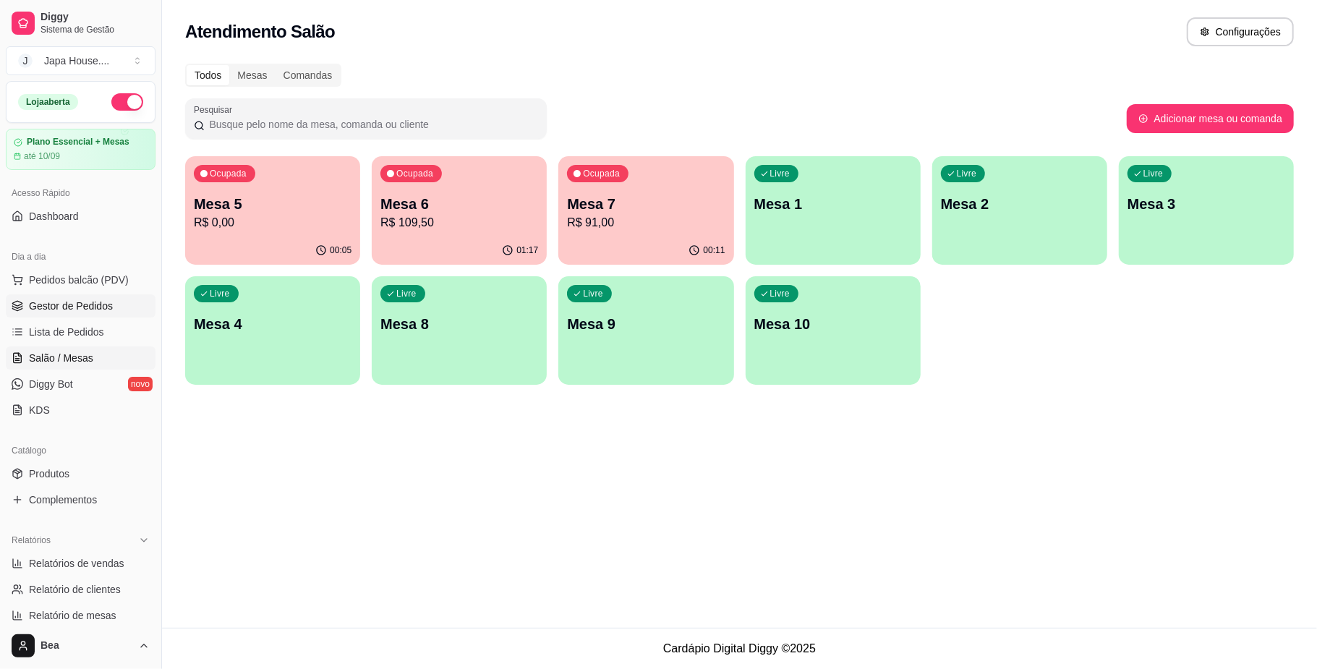
click at [114, 307] on link "Gestor de Pedidos" at bounding box center [81, 305] width 150 height 23
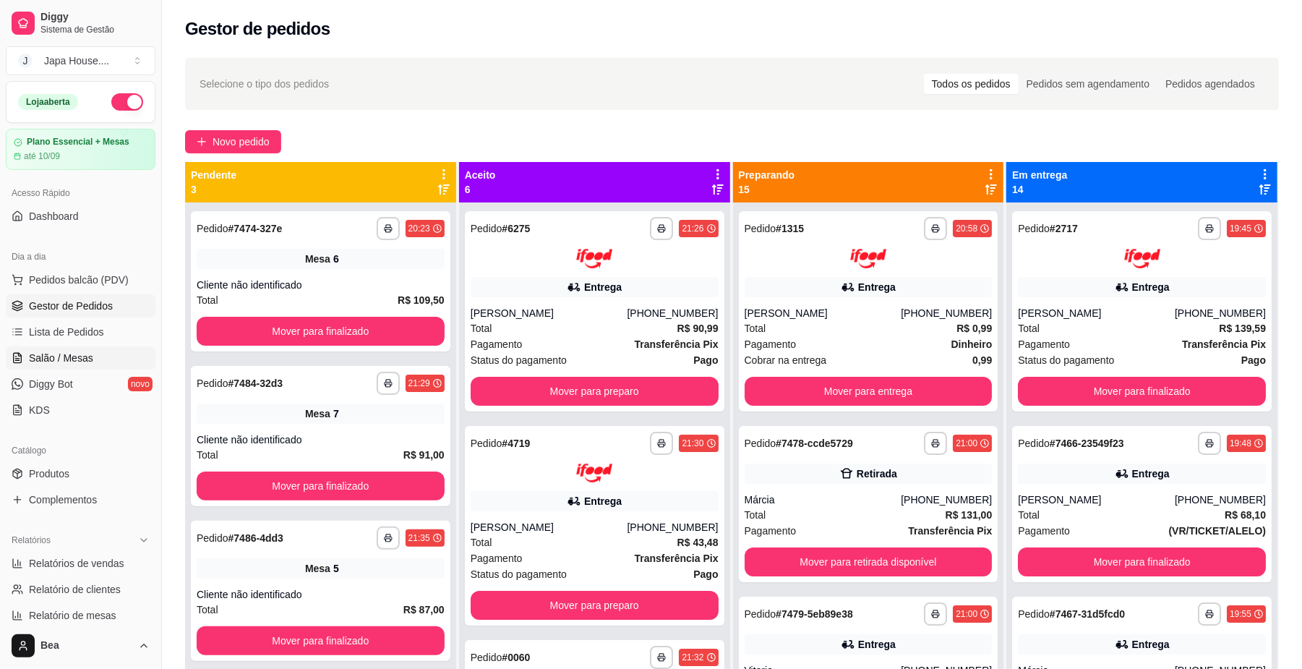
click at [64, 356] on span "Salão / Mesas" at bounding box center [61, 358] width 64 height 14
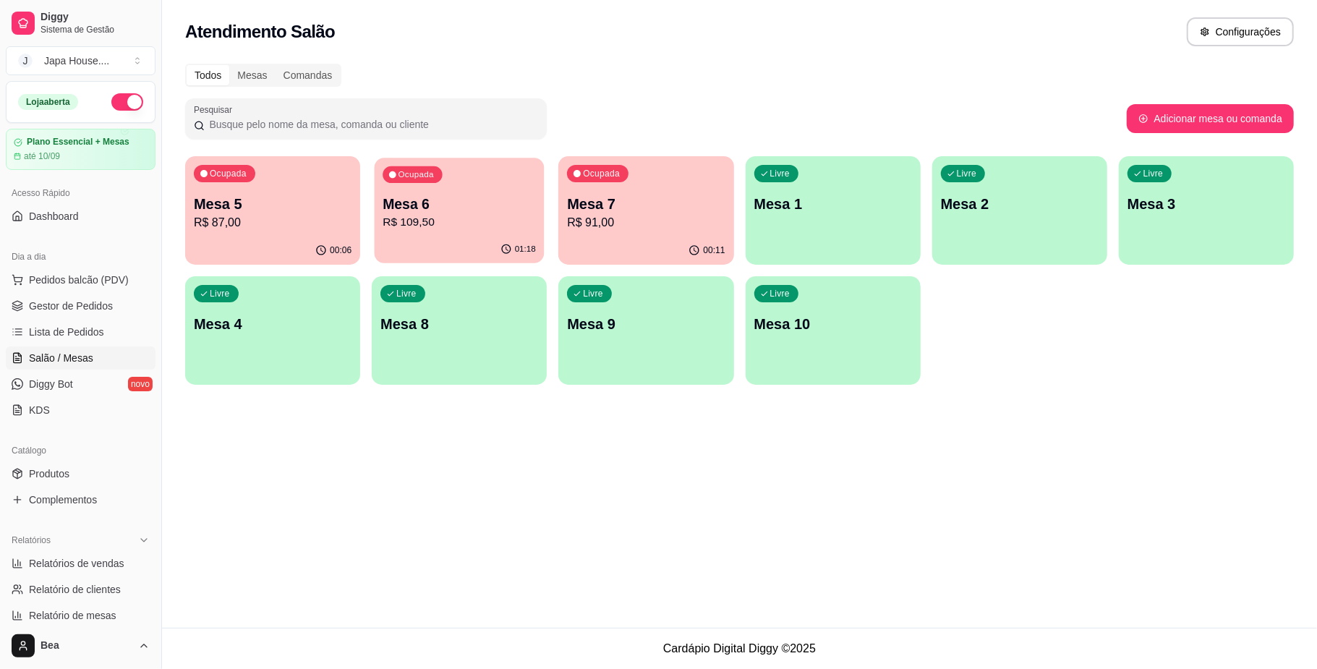
click at [435, 240] on div "01:18" at bounding box center [460, 249] width 170 height 27
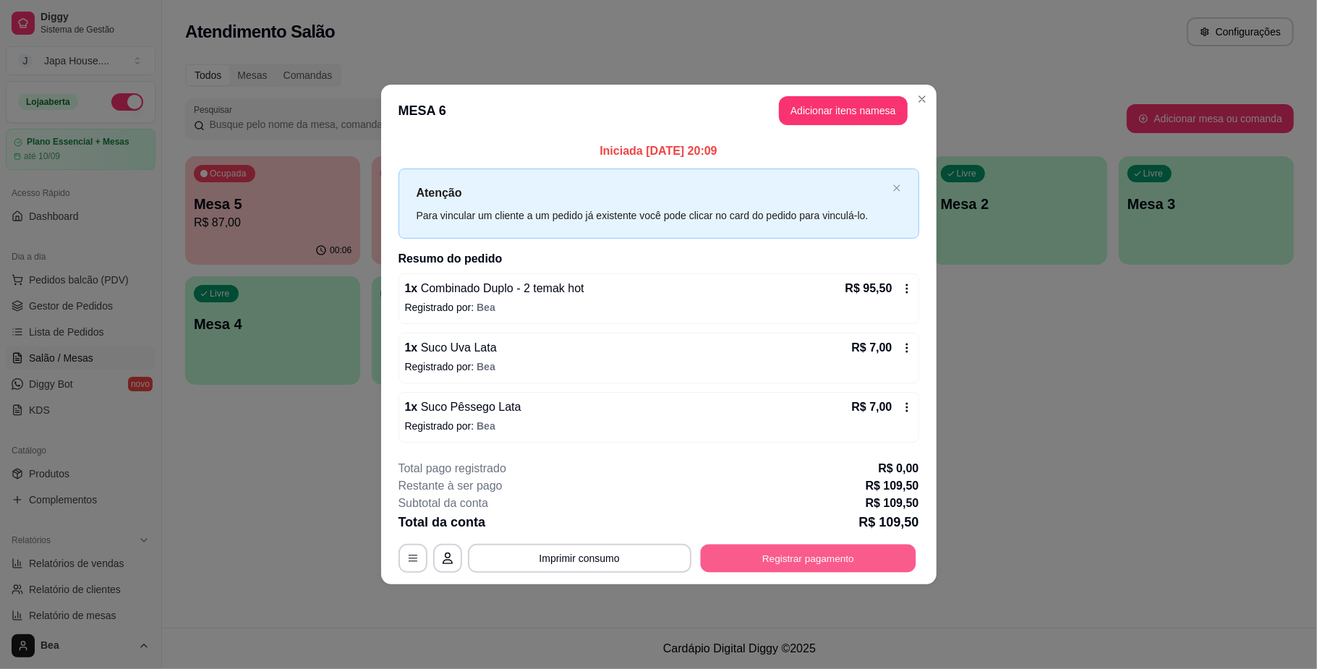
click at [775, 559] on button "Registrar pagamento" at bounding box center [807, 558] width 215 height 28
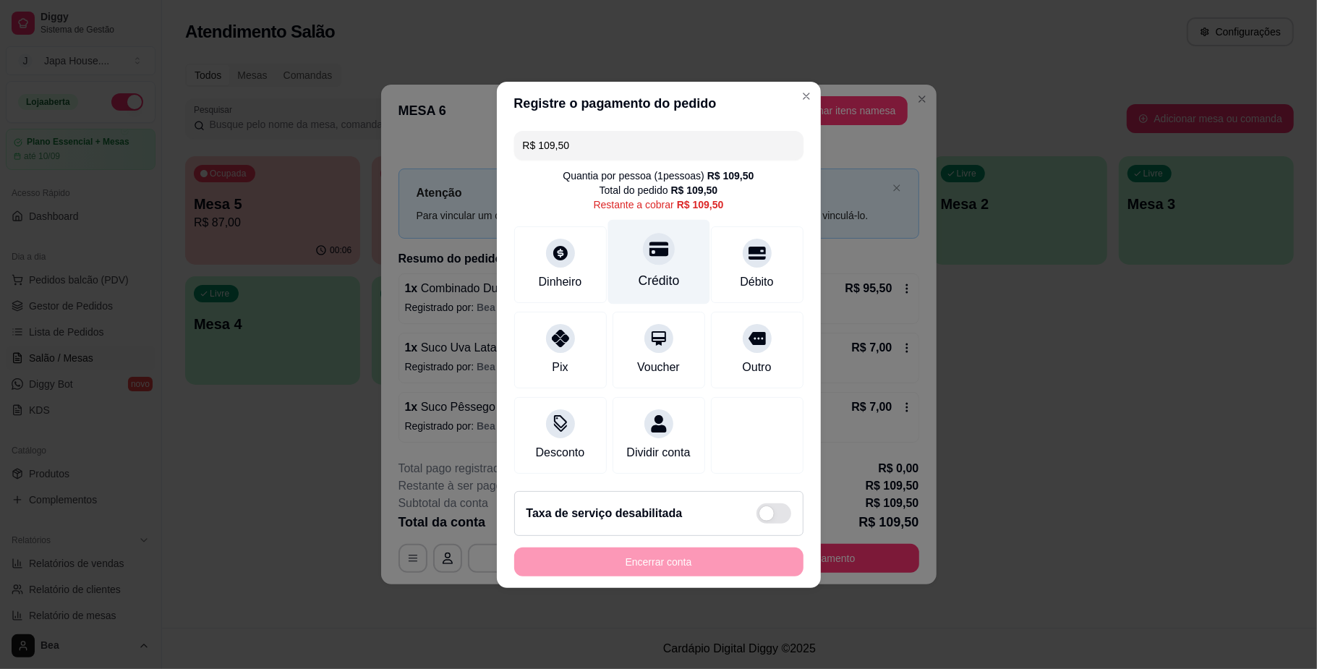
click at [662, 253] on div "Crédito" at bounding box center [658, 261] width 102 height 85
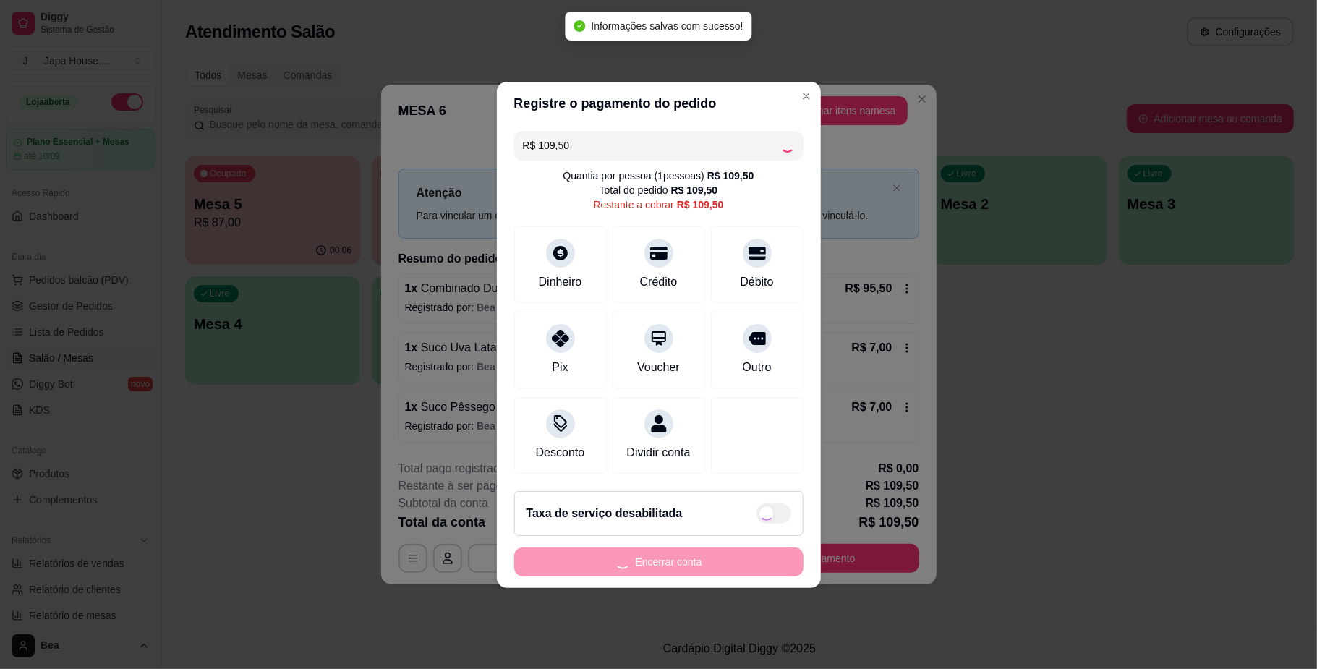
type input "R$ 0,00"
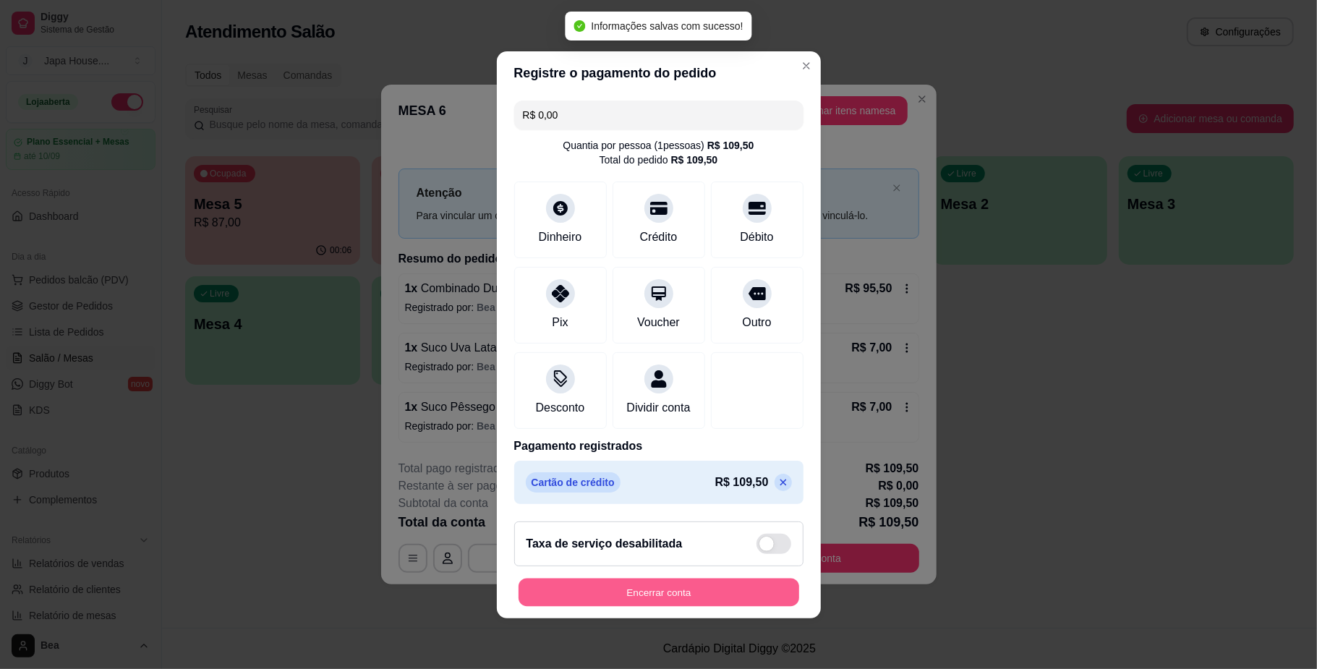
click at [606, 602] on button "Encerrar conta" at bounding box center [658, 592] width 281 height 28
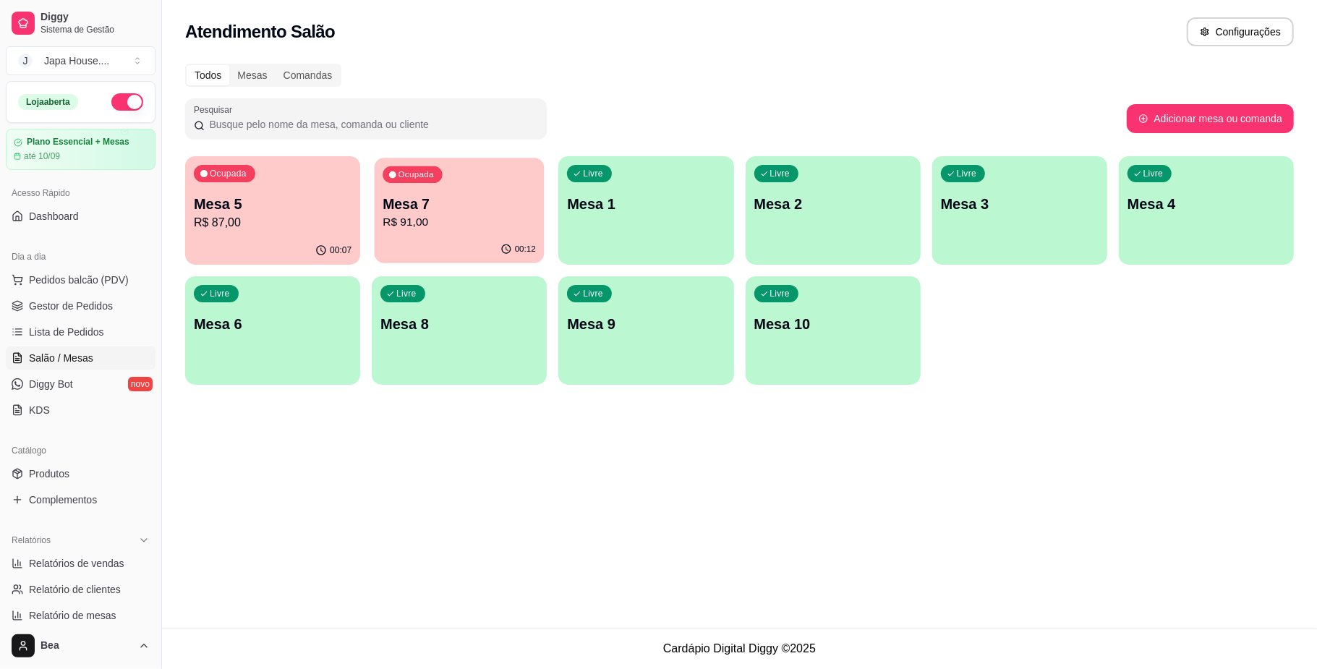
click at [466, 236] on button "Ocupada Mesa 7 R$ 91,00 00:12" at bounding box center [460, 211] width 170 height 106
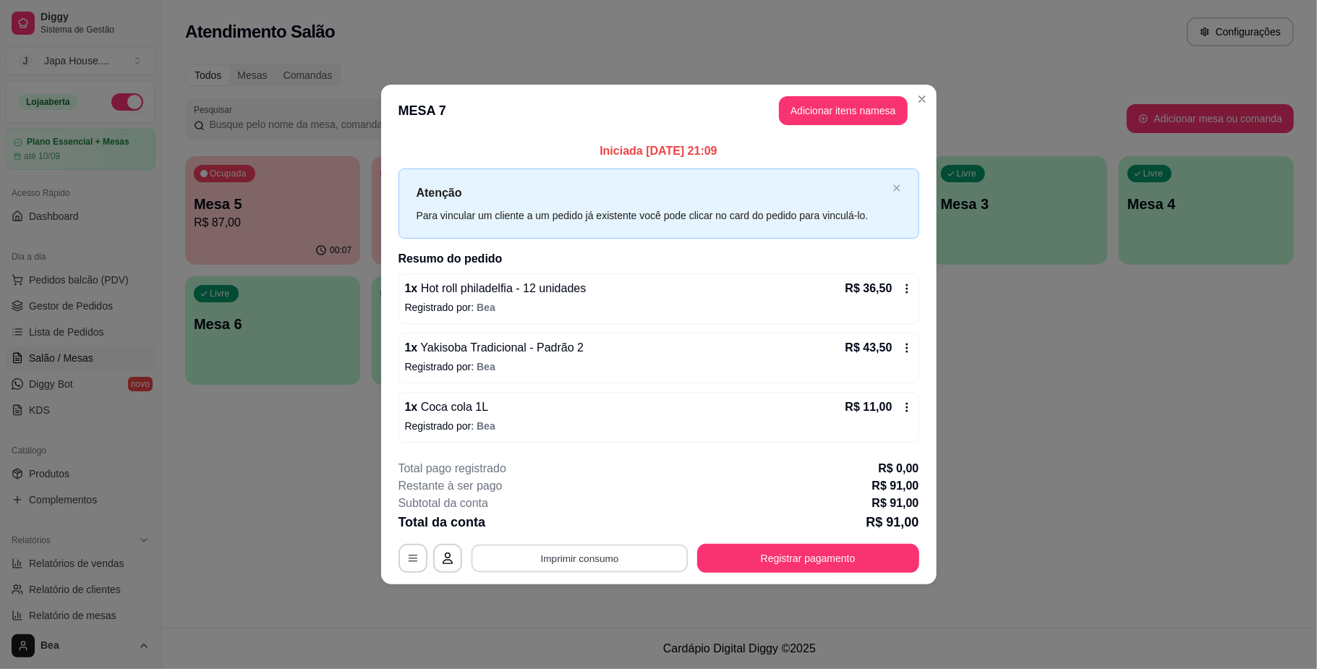
click at [641, 559] on button "Imprimir consumo" at bounding box center [579, 558] width 217 height 28
click at [610, 526] on button "IMPRESSORA" at bounding box center [583, 526] width 101 height 22
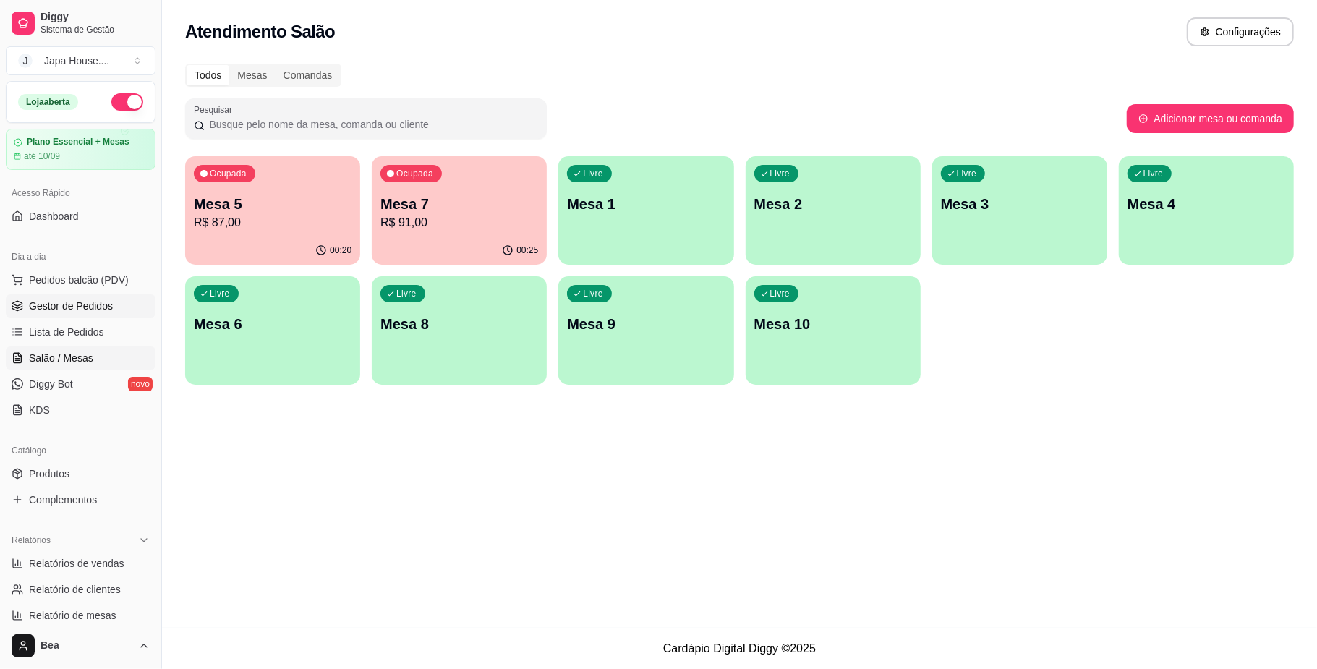
click at [73, 301] on span "Gestor de Pedidos" at bounding box center [71, 306] width 84 height 14
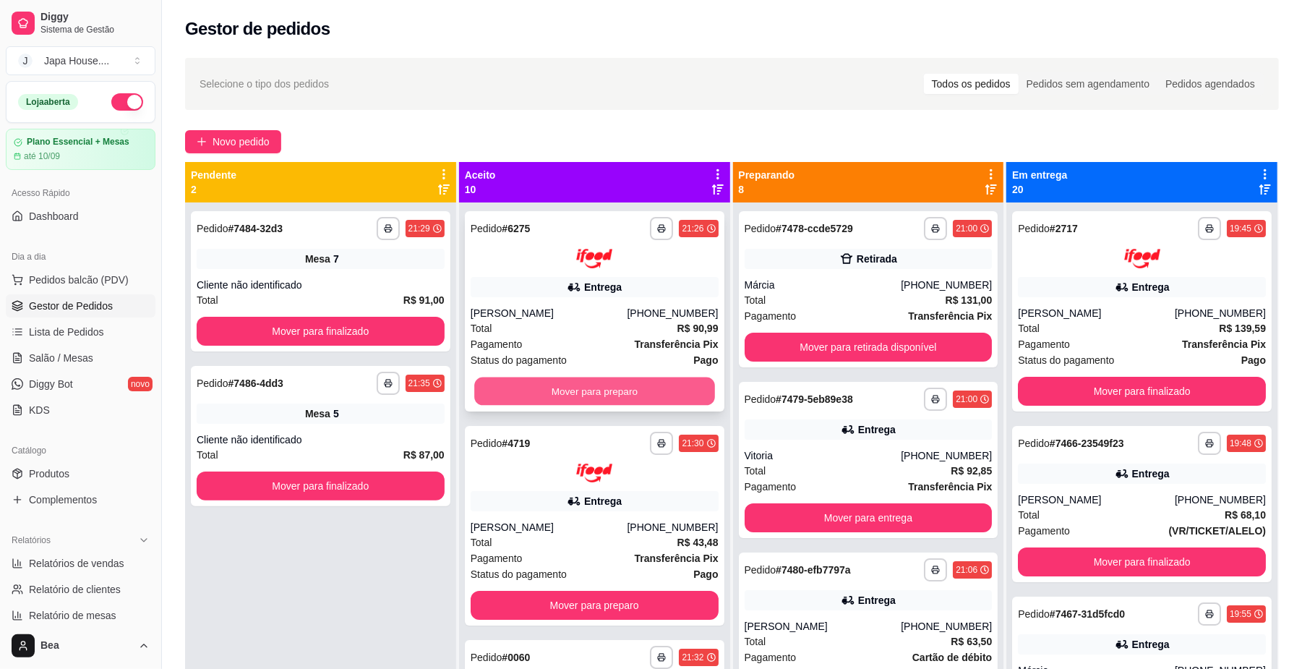
click at [576, 383] on button "Mover para preparo" at bounding box center [594, 391] width 240 height 28
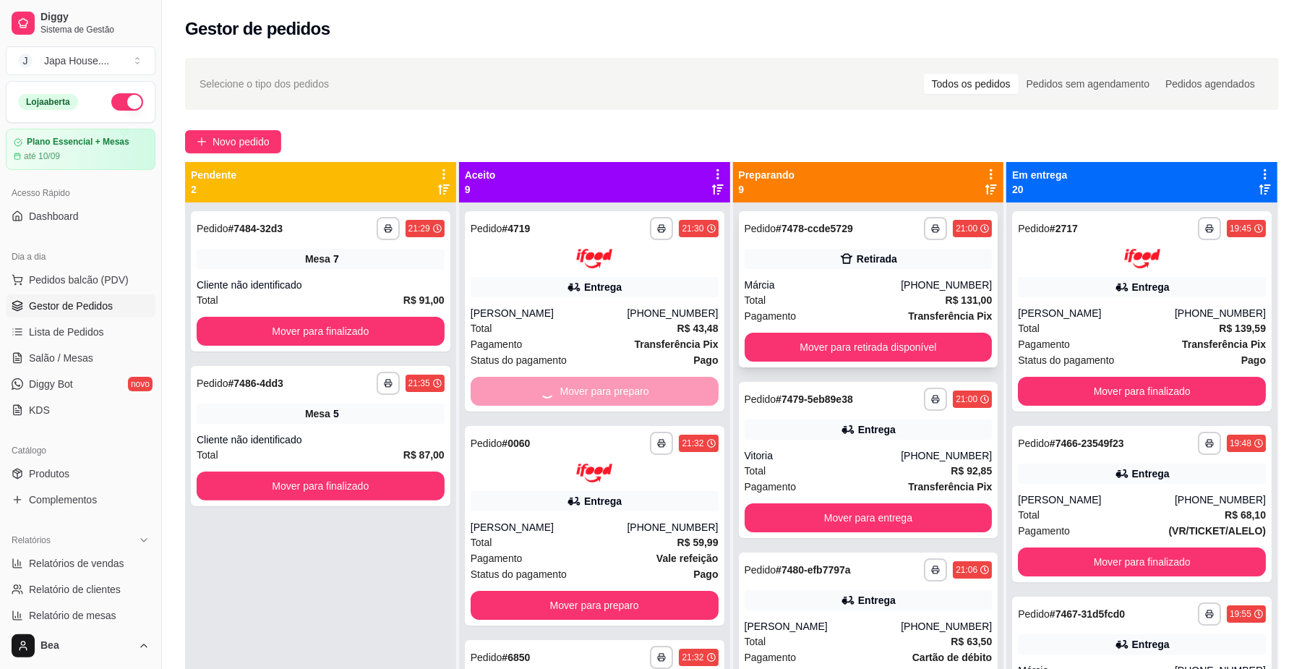
click at [788, 348] on button "Mover para retirada disponível" at bounding box center [869, 347] width 248 height 29
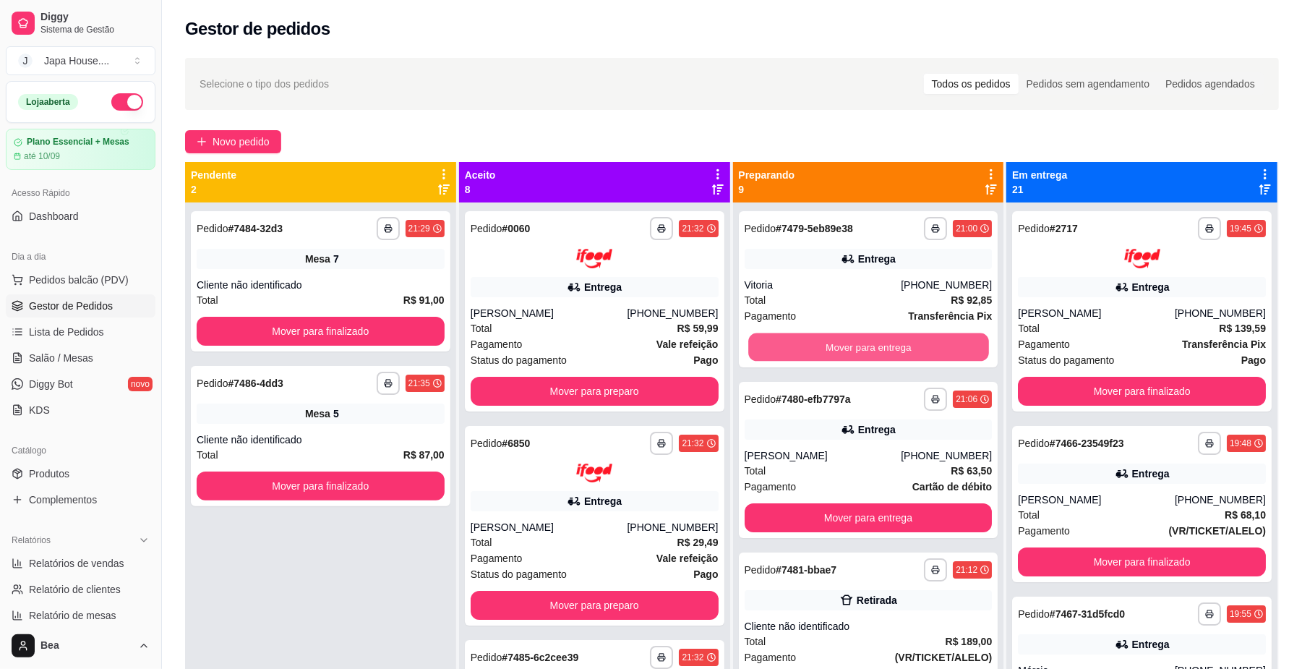
click at [788, 348] on button "Mover para entrega" at bounding box center [868, 347] width 240 height 28
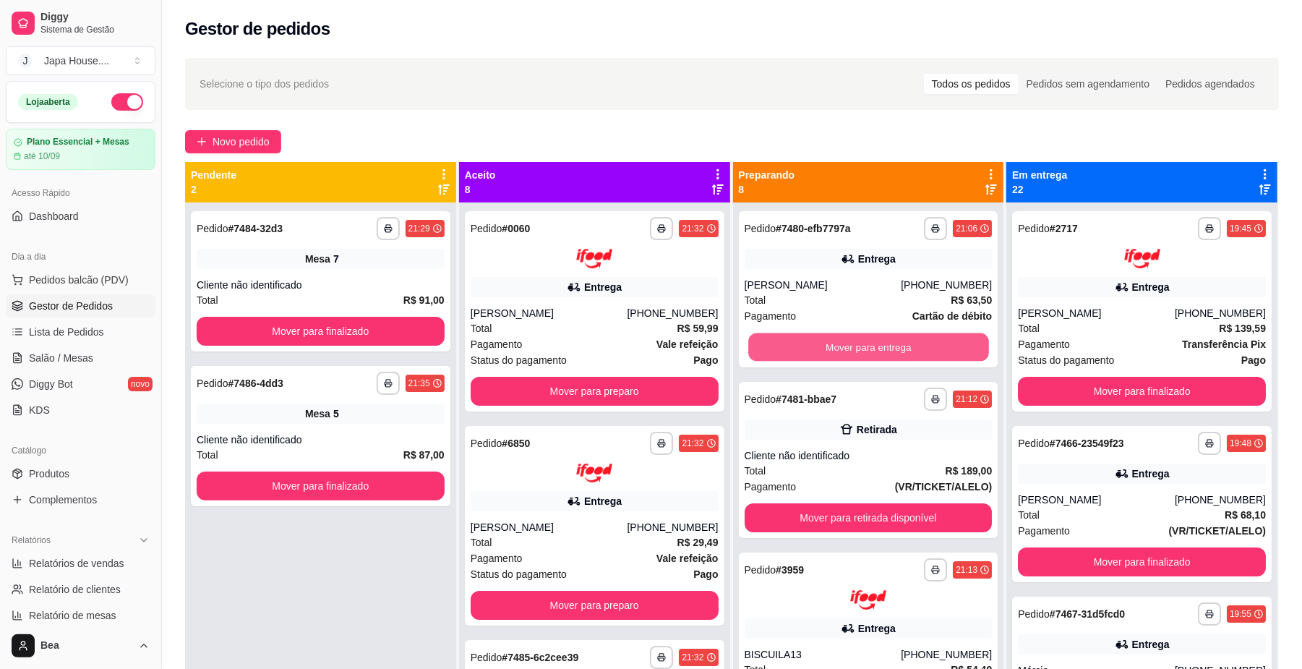
click at [788, 348] on button "Mover para entrega" at bounding box center [868, 347] width 240 height 28
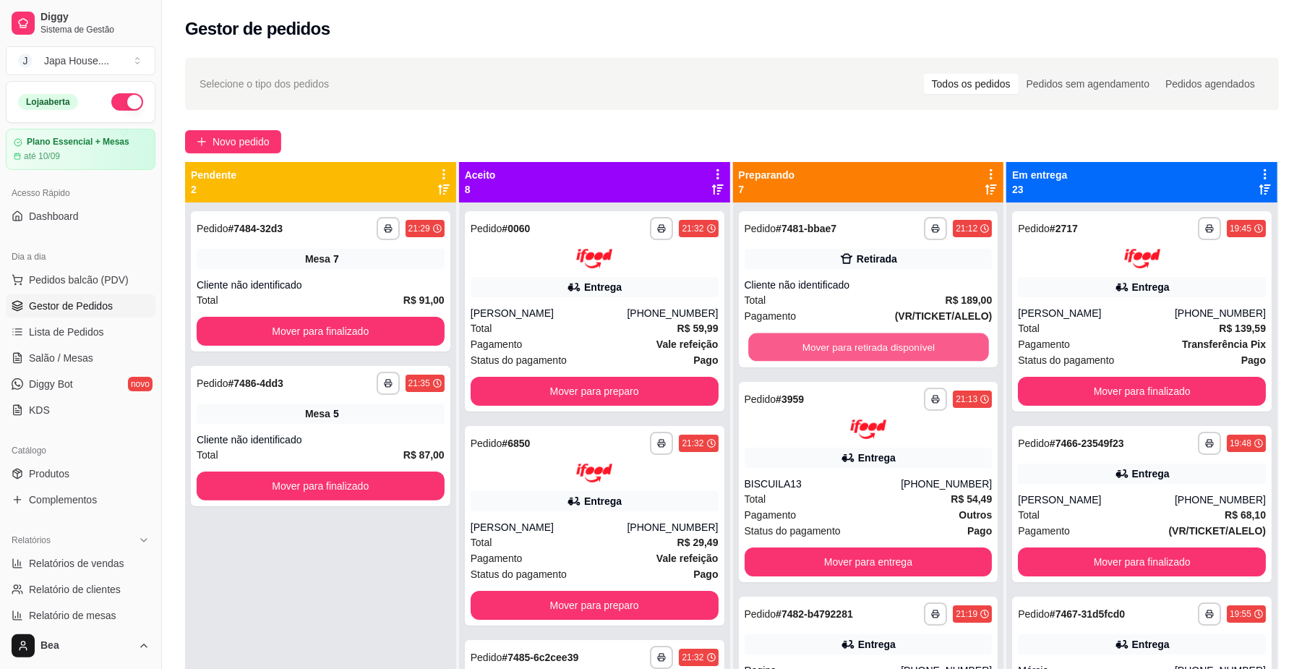
click at [788, 348] on button "Mover para retirada disponível" at bounding box center [868, 347] width 240 height 28
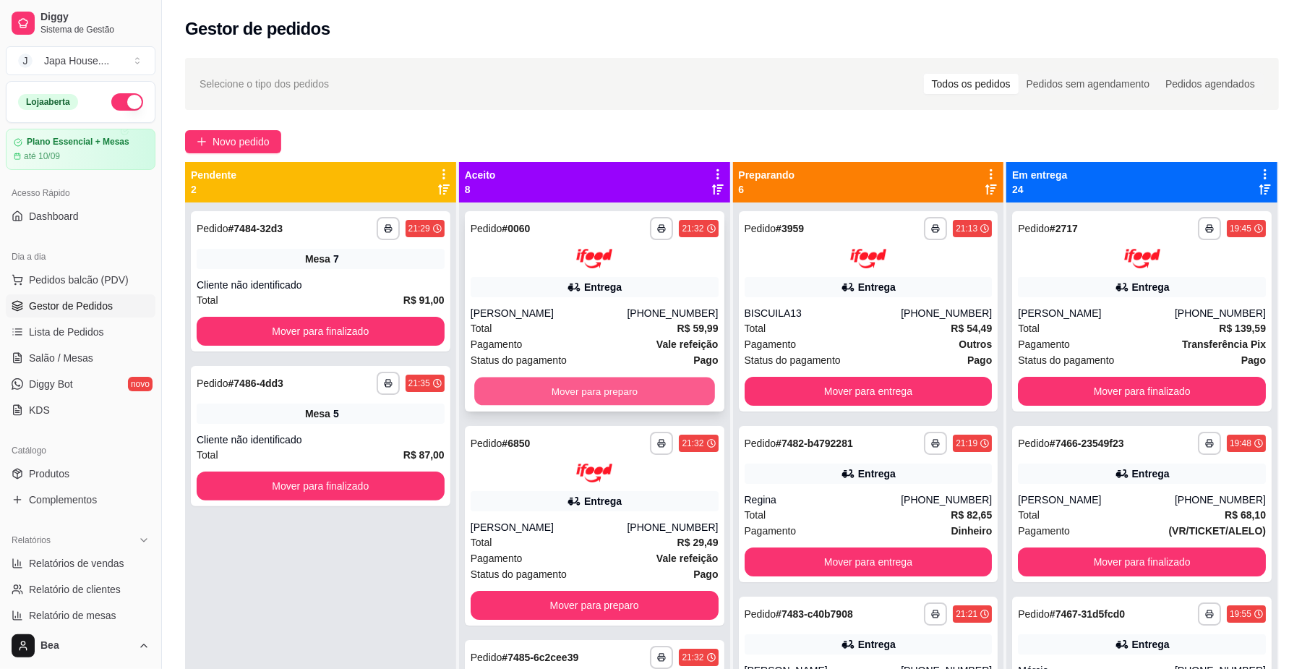
click at [652, 385] on button "Mover para preparo" at bounding box center [594, 391] width 240 height 28
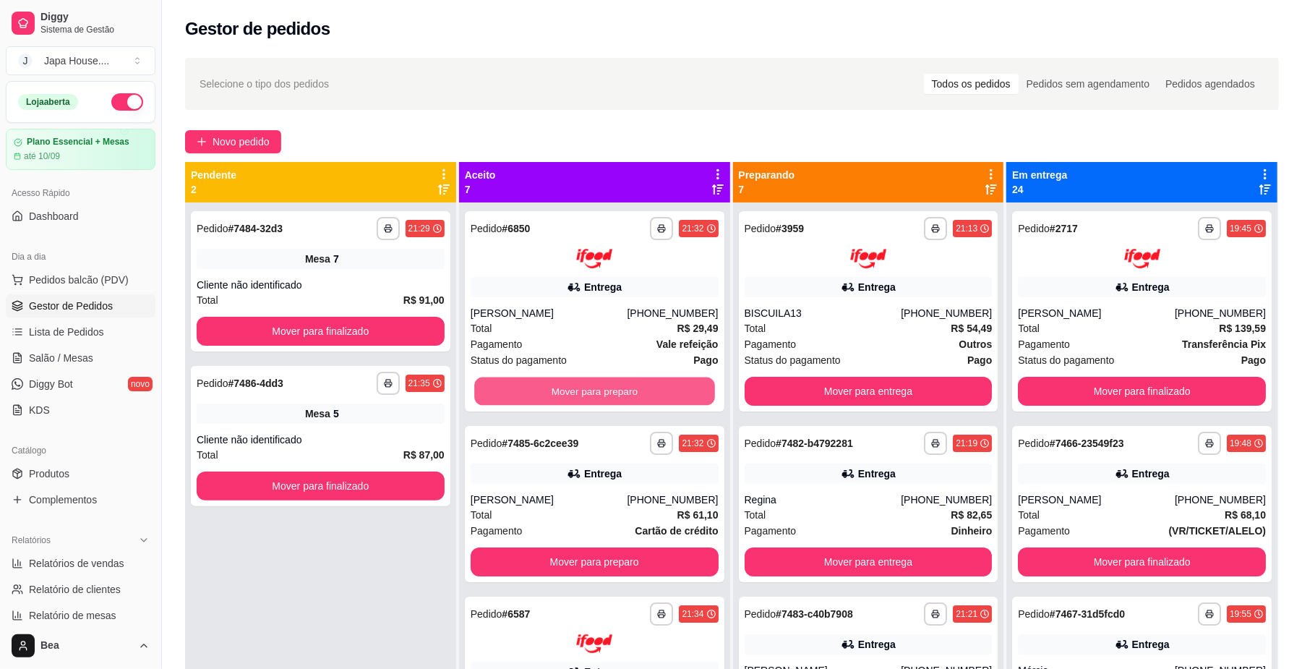
click at [652, 385] on button "Mover para preparo" at bounding box center [594, 391] width 240 height 28
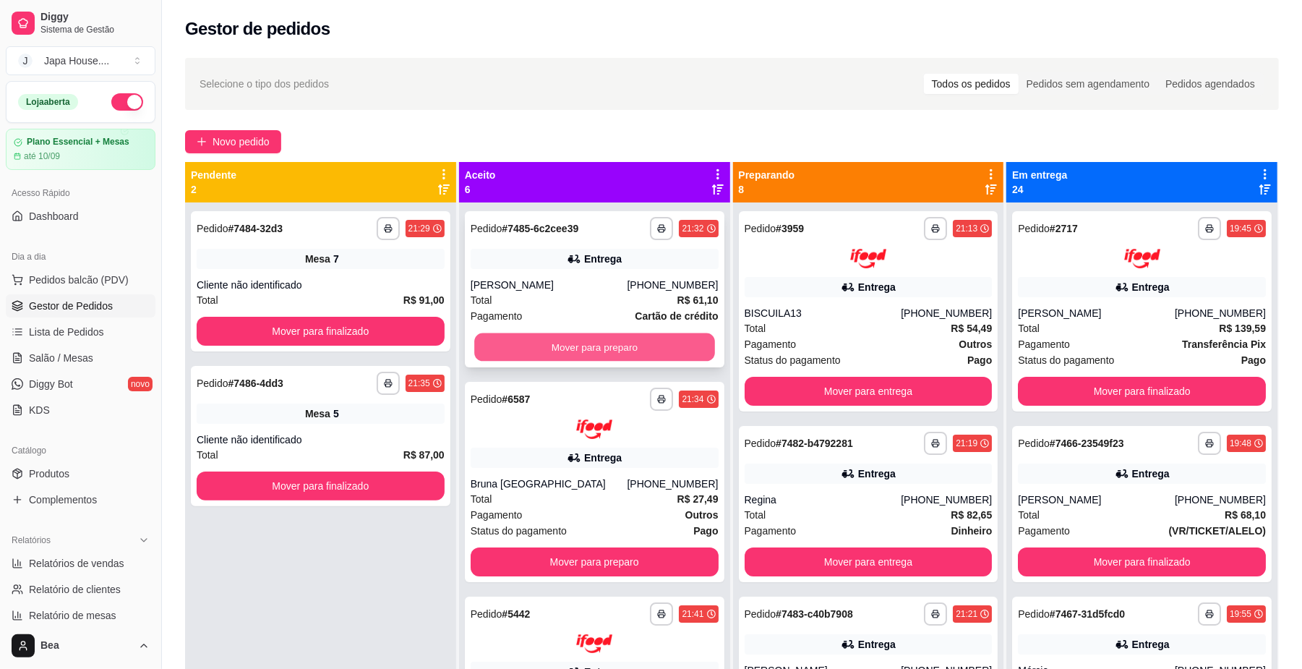
click at [657, 346] on button "Mover para preparo" at bounding box center [594, 347] width 240 height 28
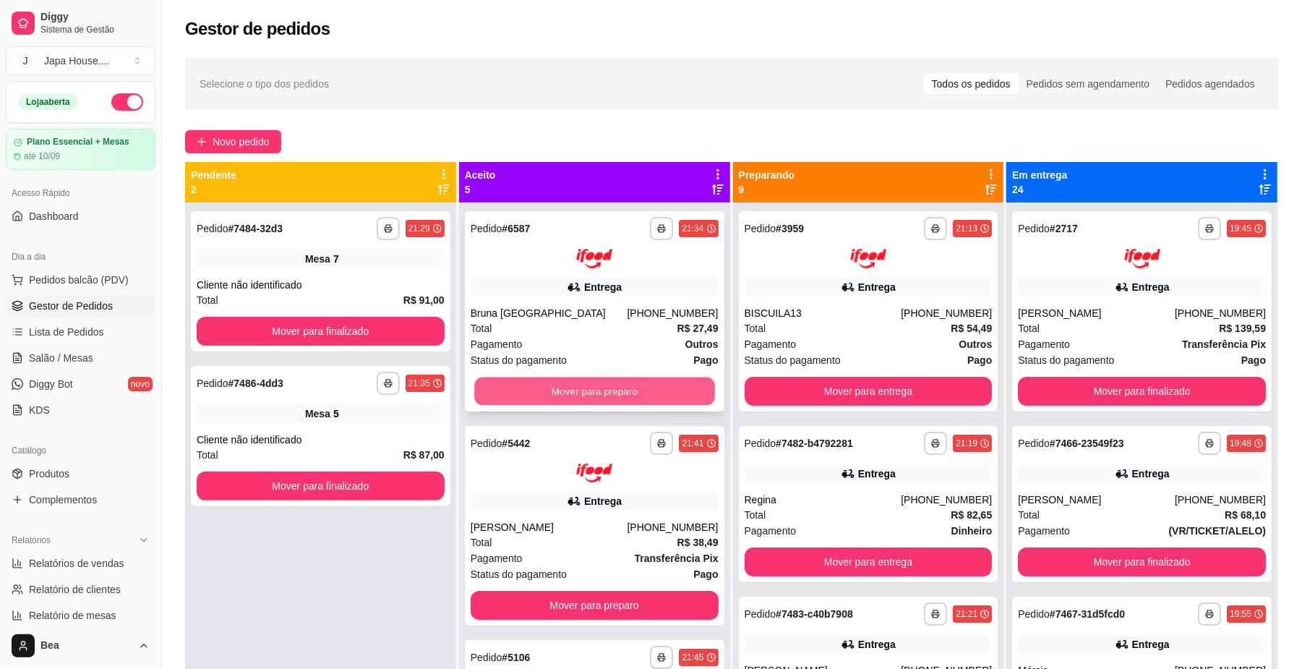
click at [657, 401] on button "Mover para preparo" at bounding box center [594, 391] width 240 height 28
click at [659, 385] on button "Mover para preparo" at bounding box center [594, 391] width 240 height 28
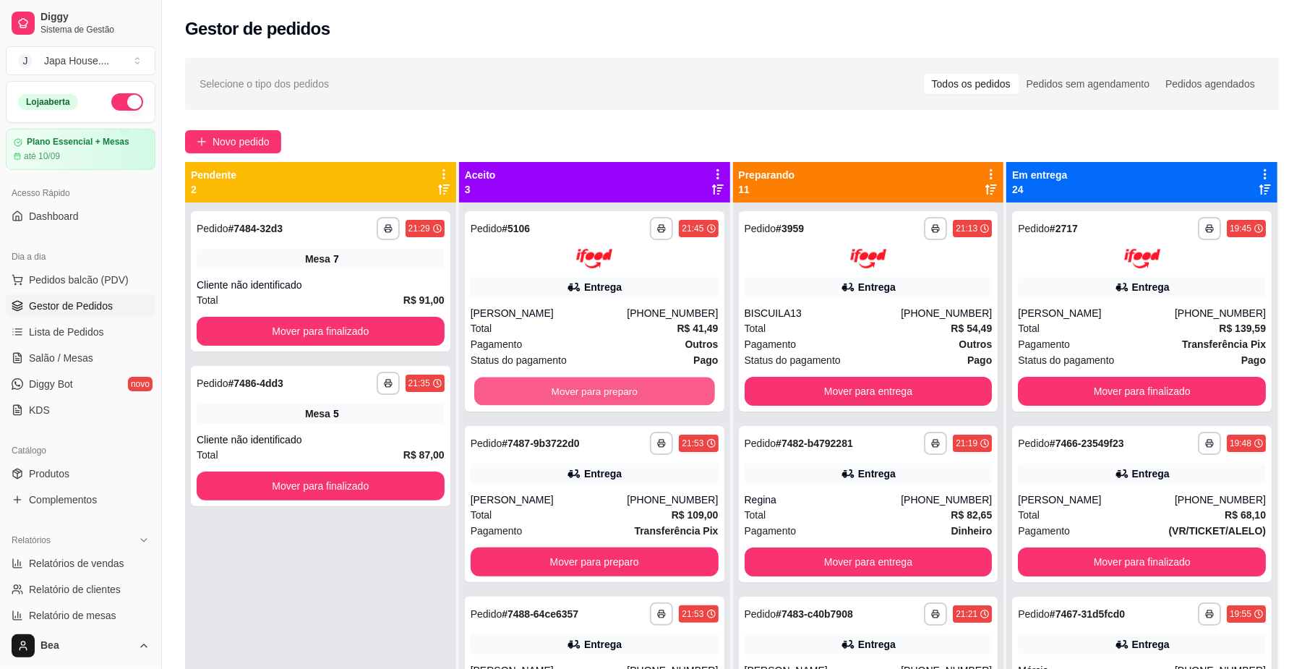
click at [659, 385] on button "Mover para preparo" at bounding box center [594, 391] width 240 height 28
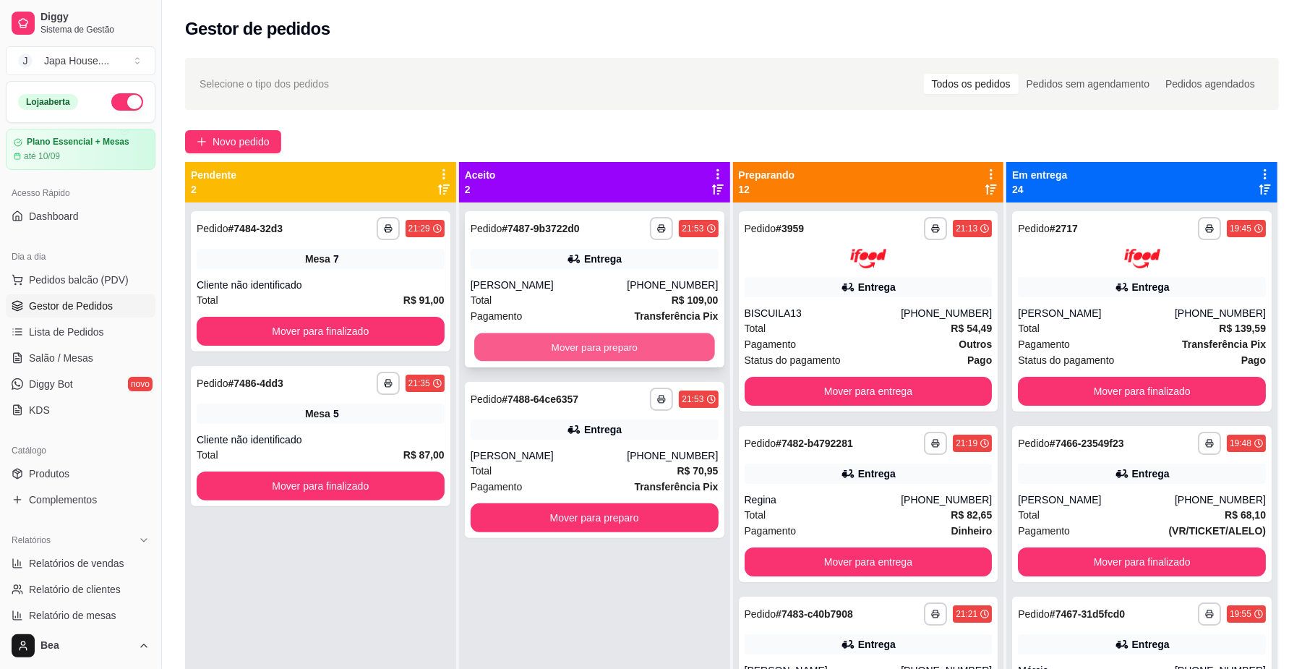
click at [657, 346] on button "Mover para preparo" at bounding box center [594, 347] width 240 height 28
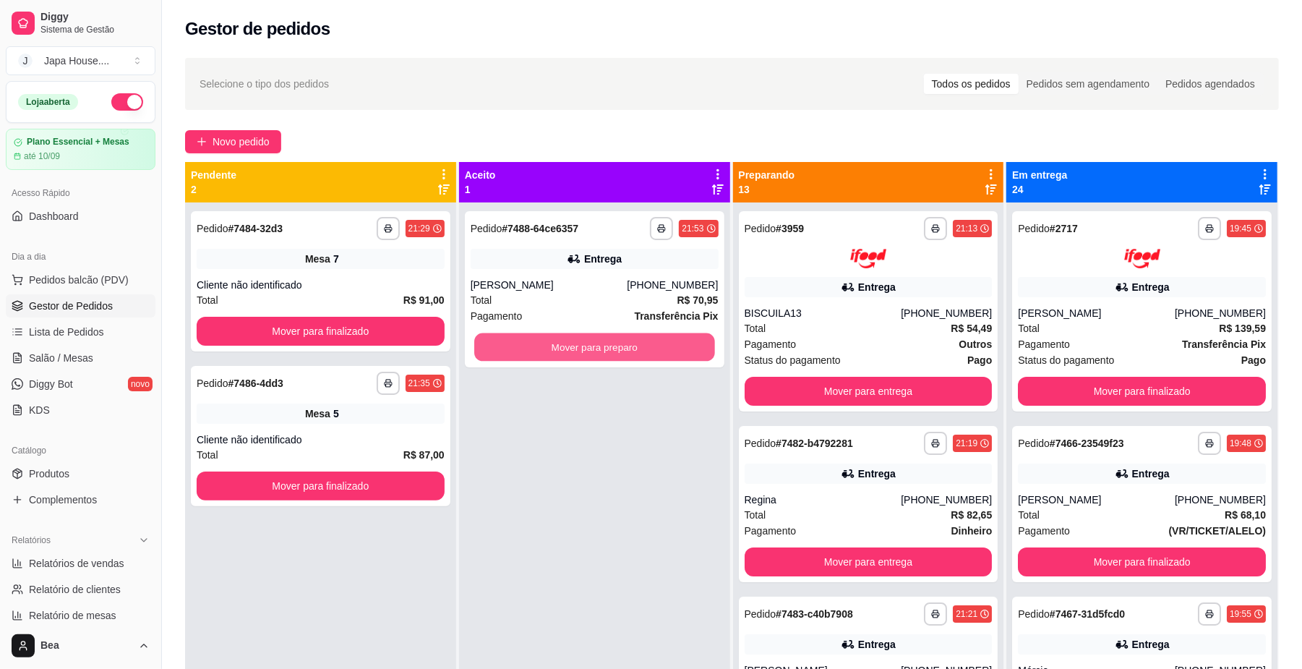
click at [657, 346] on button "Mover para preparo" at bounding box center [594, 347] width 240 height 28
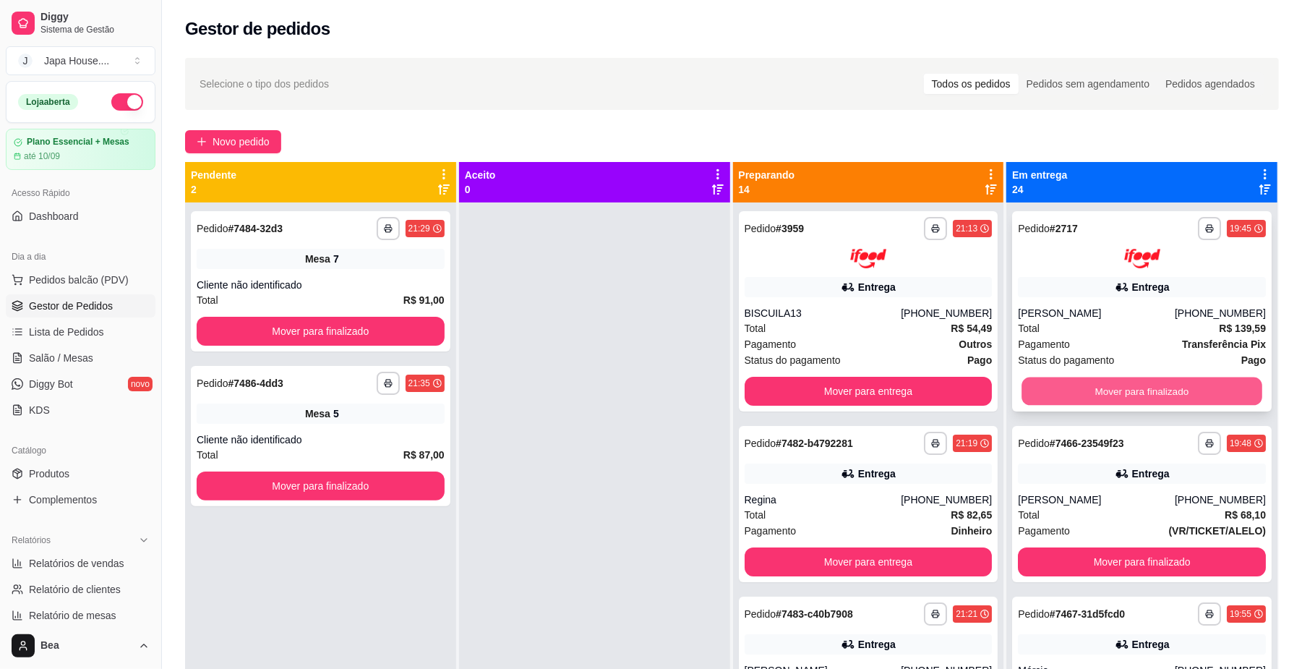
click at [1128, 390] on button "Mover para finalizado" at bounding box center [1142, 391] width 240 height 28
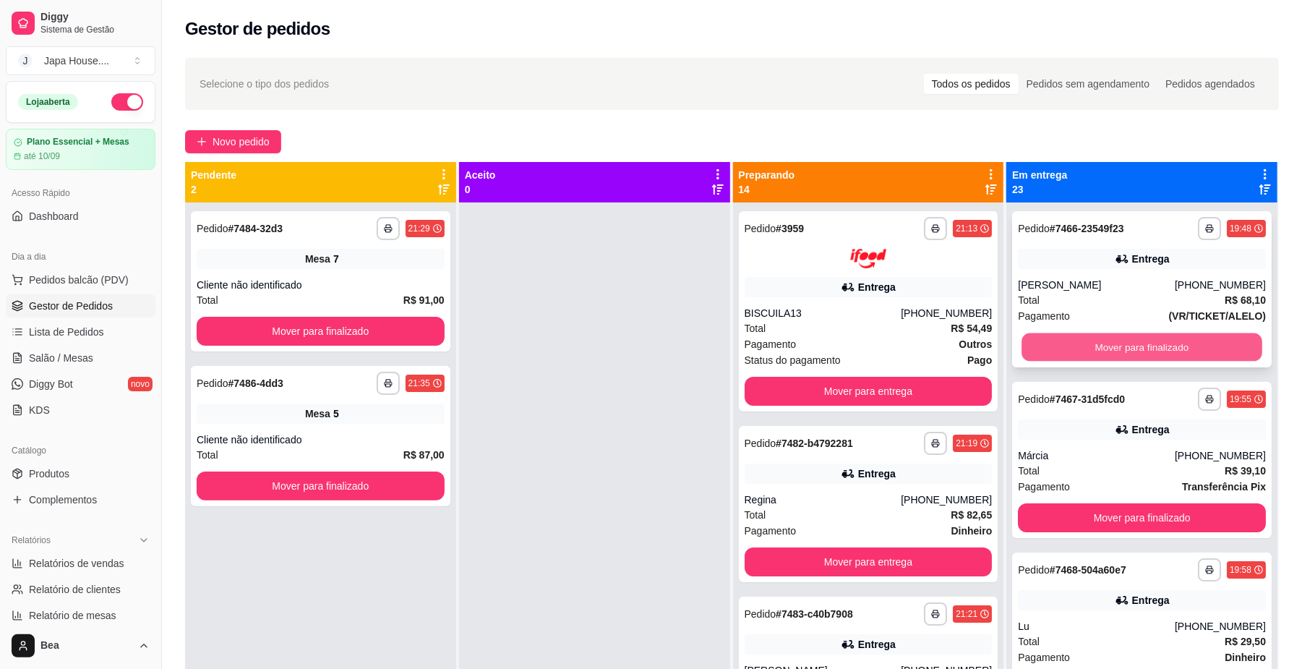
click at [1129, 345] on button "Mover para finalizado" at bounding box center [1142, 347] width 240 height 28
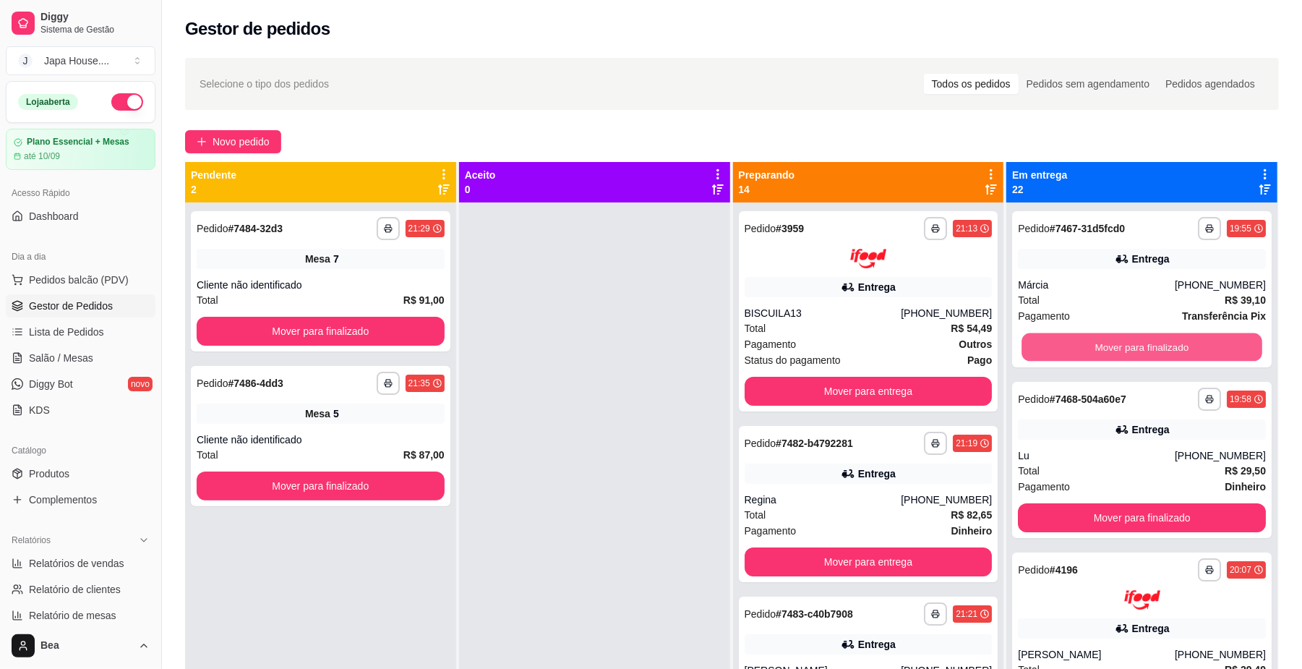
click at [1129, 345] on button "Mover para finalizado" at bounding box center [1142, 347] width 240 height 28
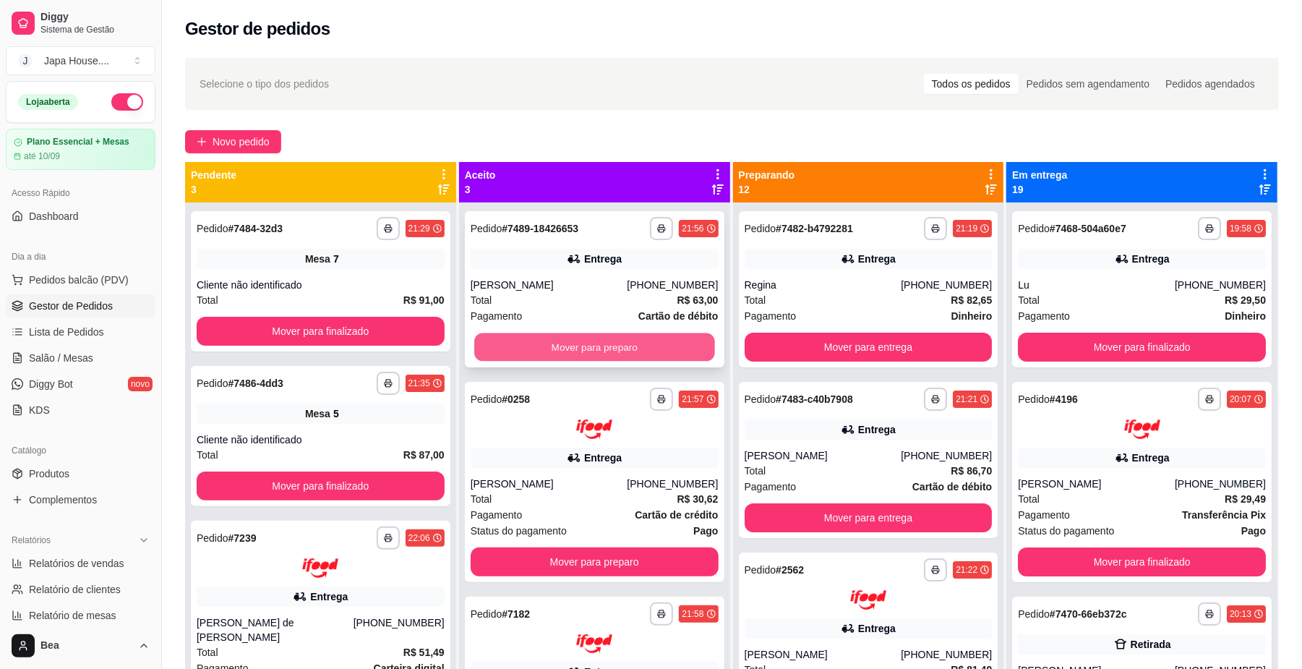
click at [576, 343] on button "Mover para preparo" at bounding box center [594, 347] width 240 height 28
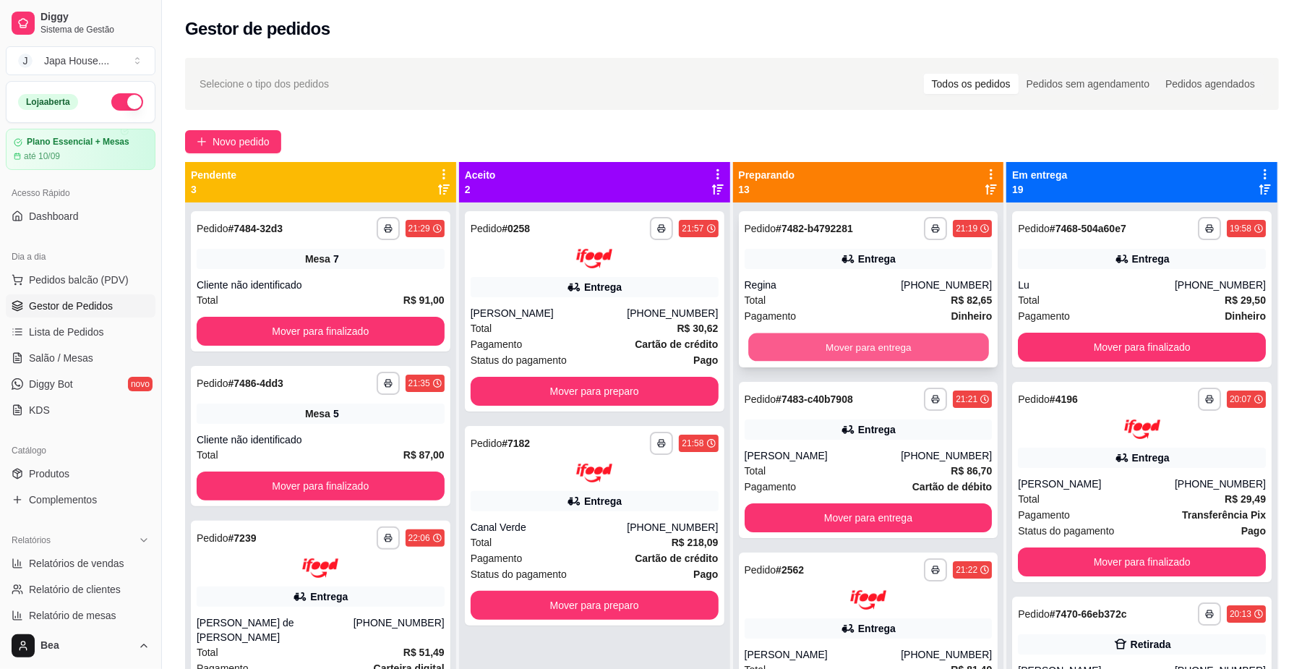
click at [811, 340] on button "Mover para entrega" at bounding box center [868, 347] width 240 height 28
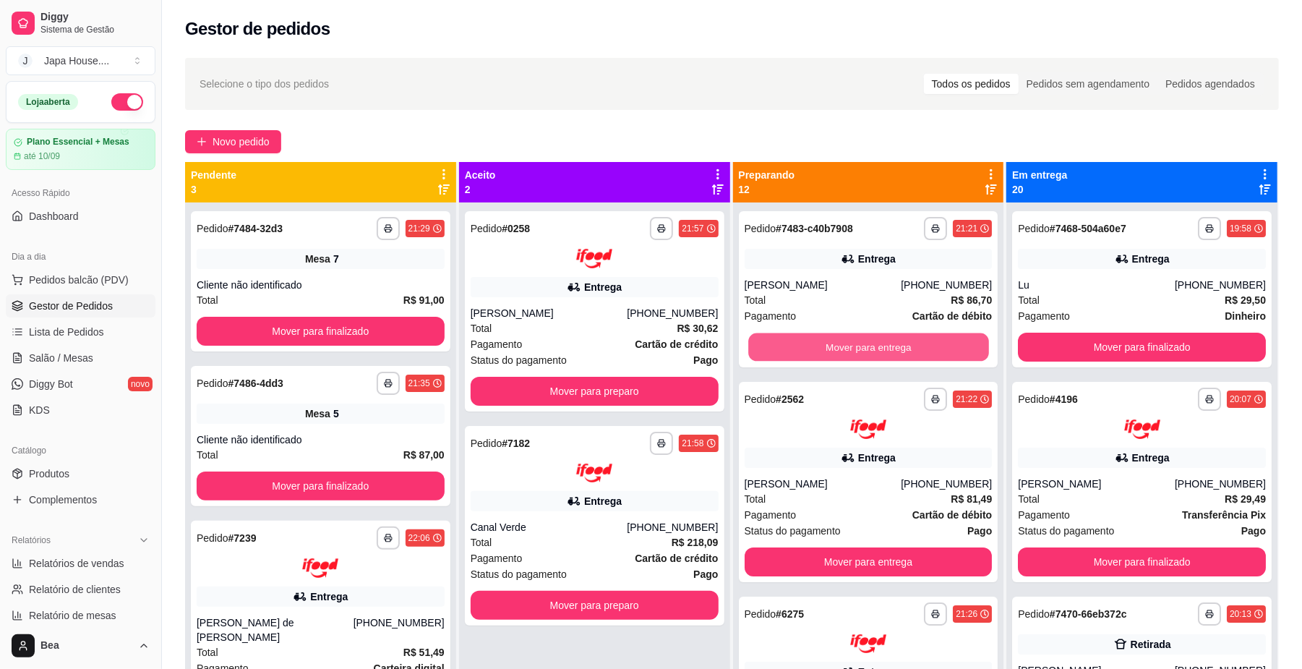
click at [811, 340] on button "Mover para entrega" at bounding box center [868, 347] width 240 height 28
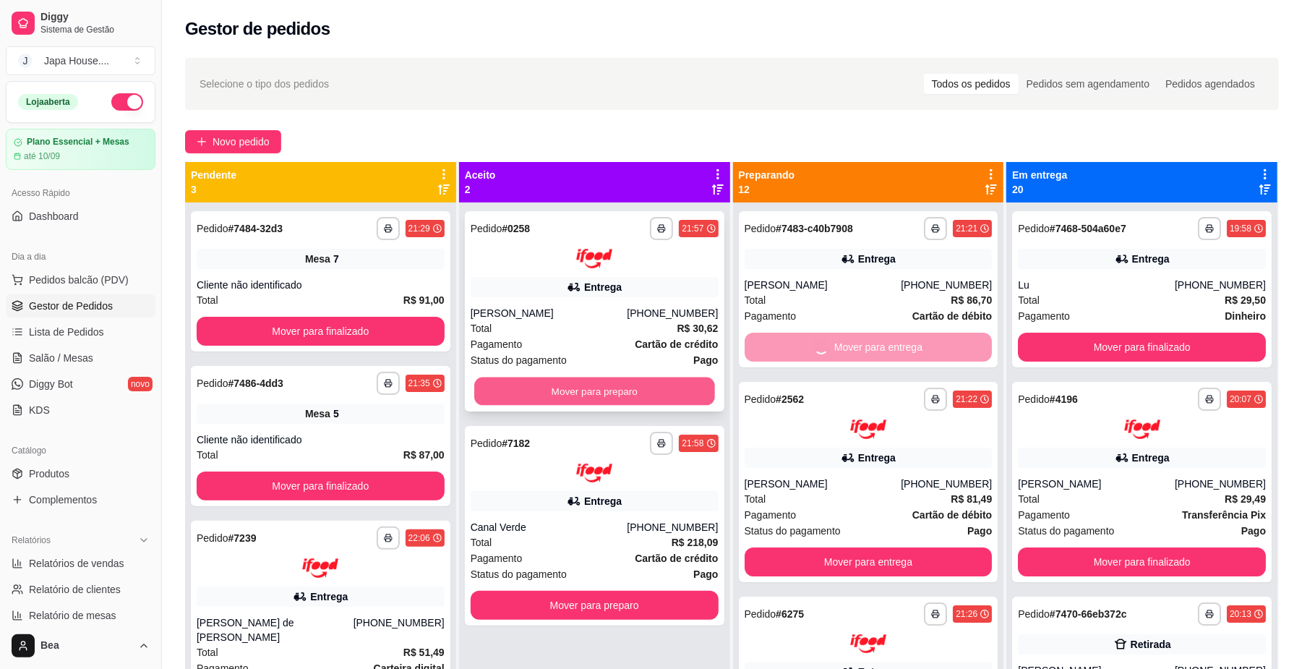
click at [664, 388] on button "Mover para preparo" at bounding box center [594, 391] width 240 height 28
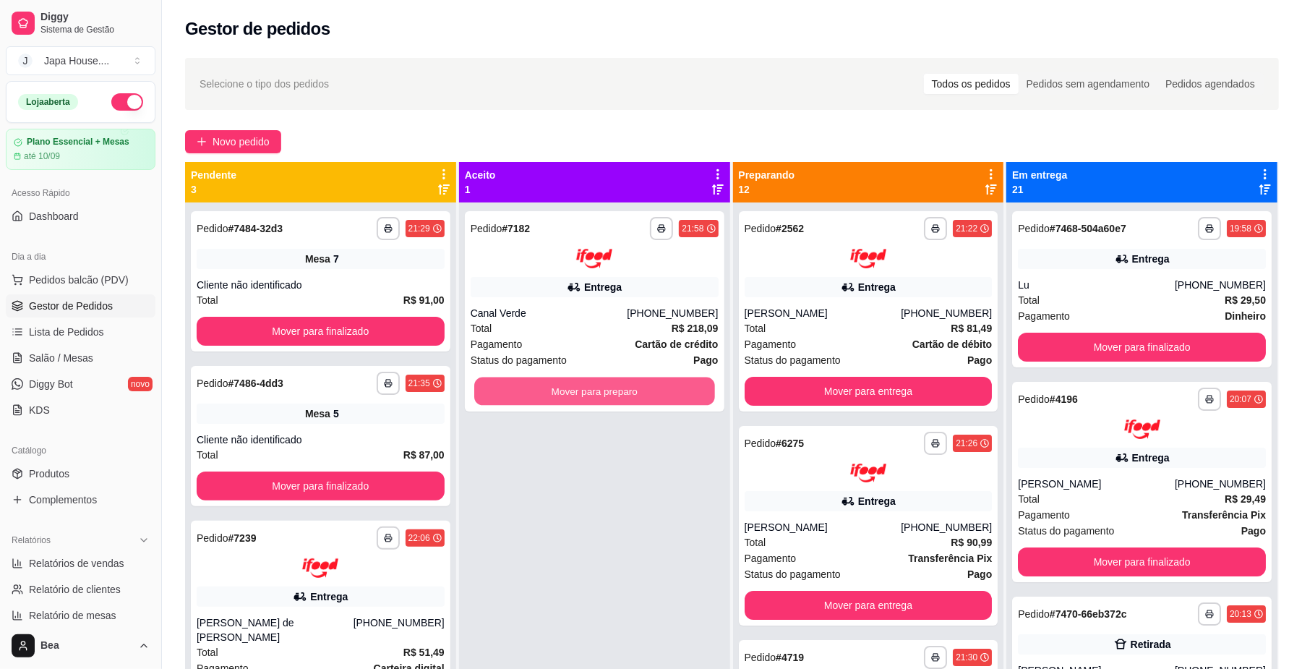
click at [664, 388] on button "Mover para preparo" at bounding box center [594, 391] width 240 height 28
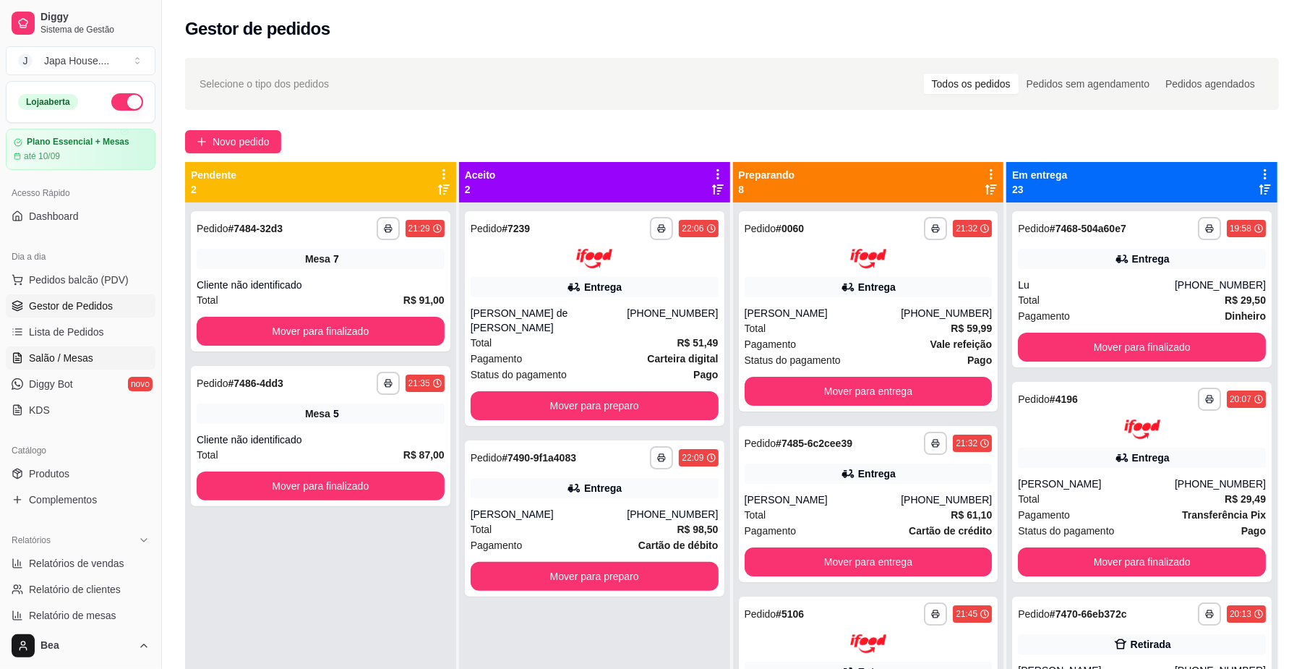
click at [56, 354] on span "Salão / Mesas" at bounding box center [61, 358] width 64 height 14
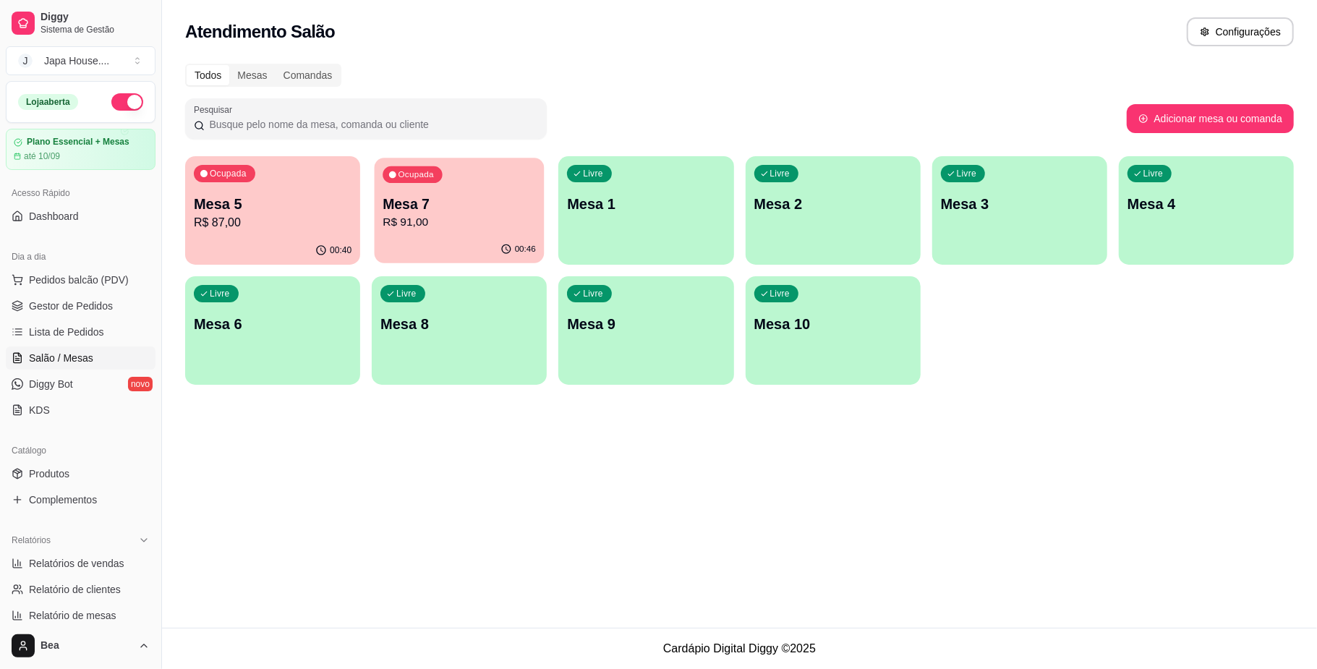
click at [435, 191] on div "Ocupada Mesa 7 R$ 91,00" at bounding box center [460, 197] width 170 height 78
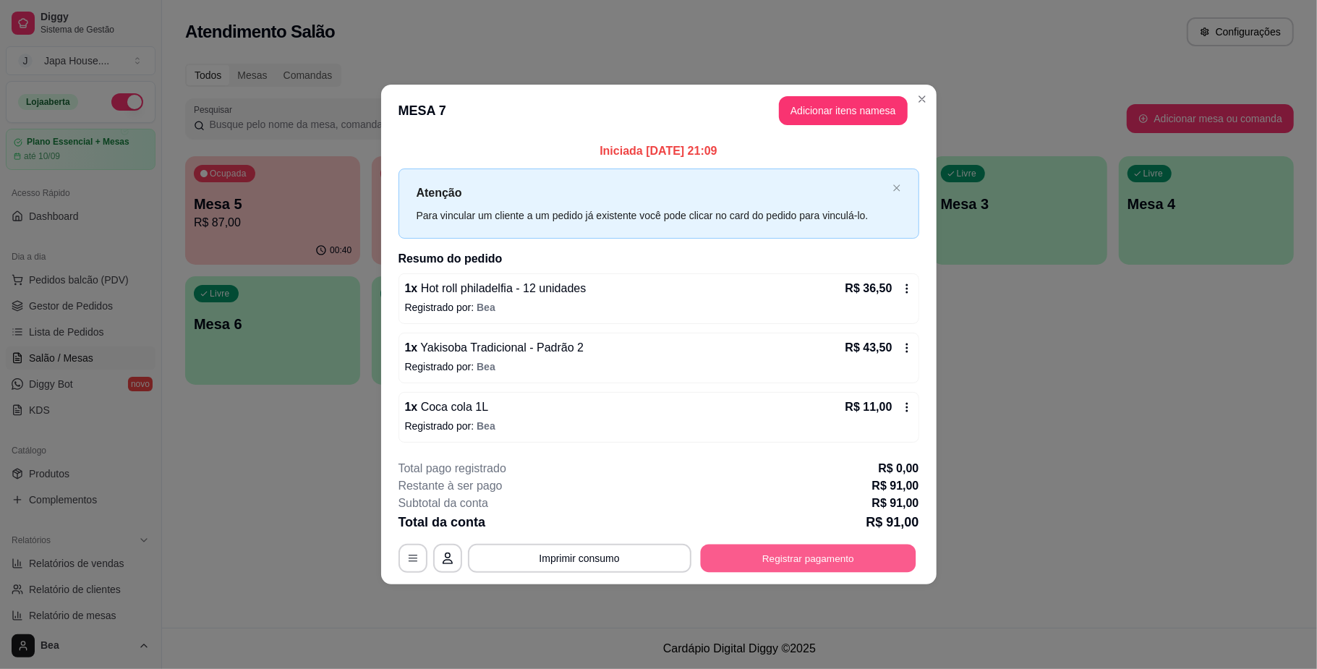
click at [753, 560] on button "Registrar pagamento" at bounding box center [807, 558] width 215 height 28
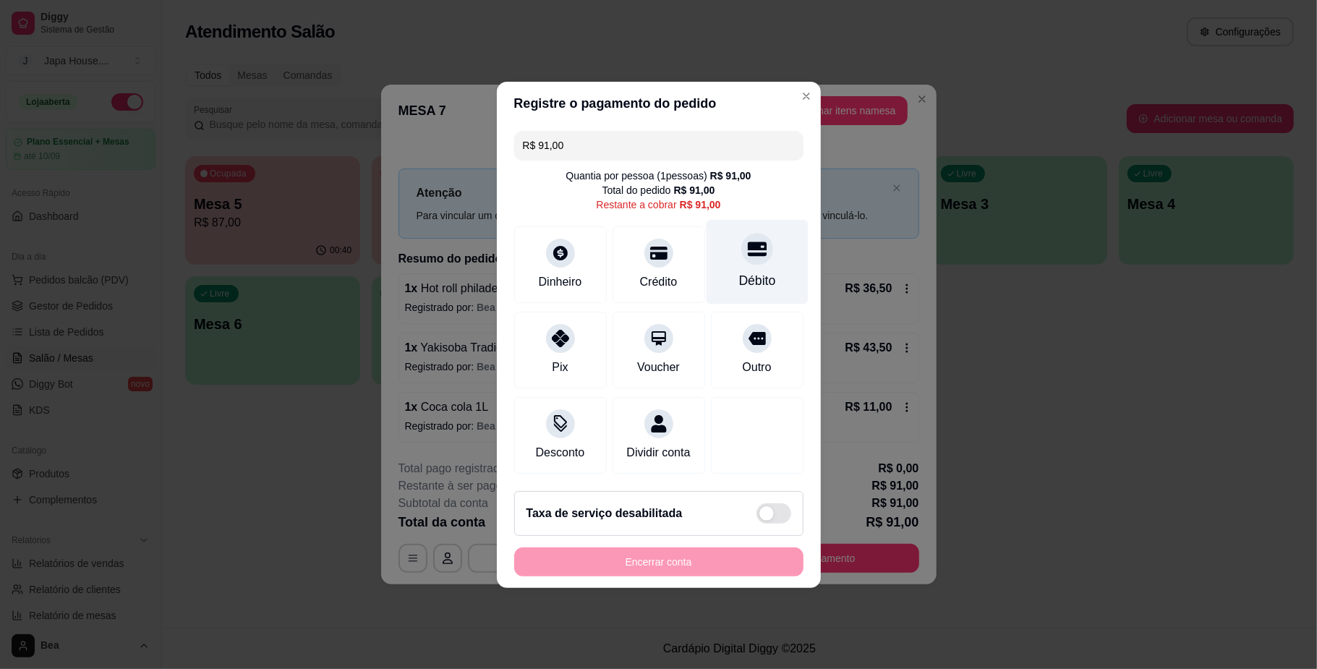
click at [762, 272] on div "Débito" at bounding box center [756, 280] width 37 height 19
type input "R$ 0,00"
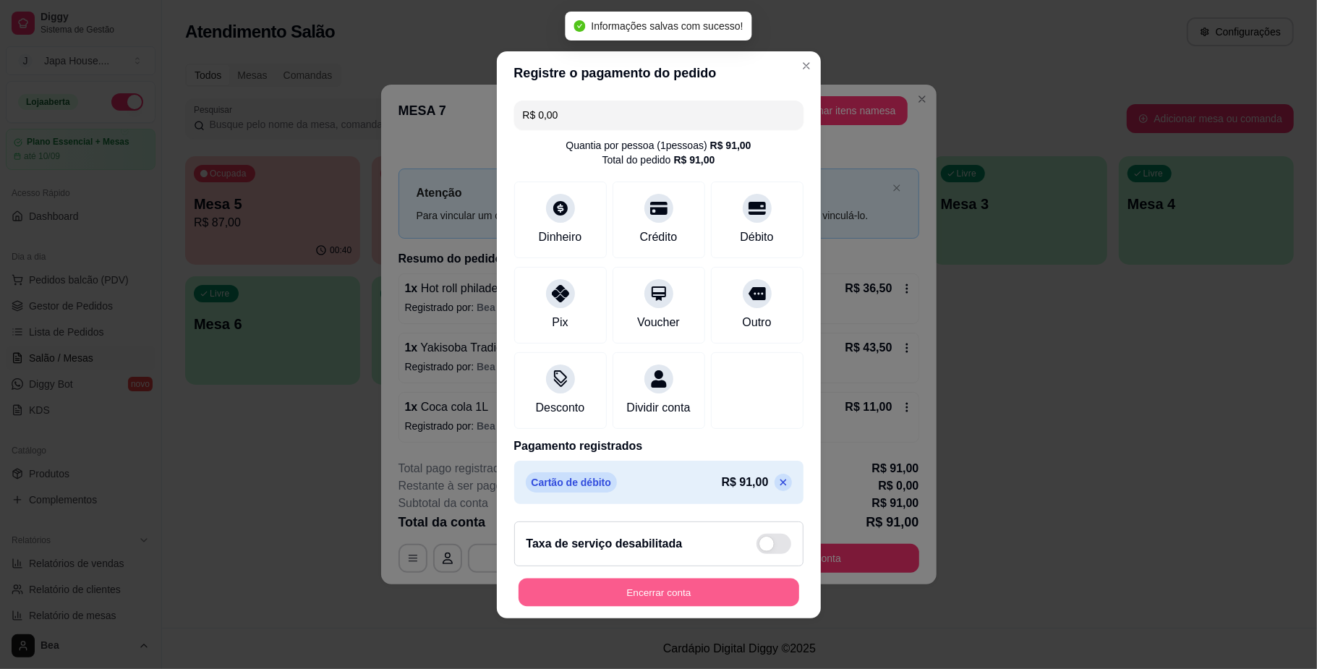
click at [675, 606] on button "Encerrar conta" at bounding box center [658, 592] width 281 height 28
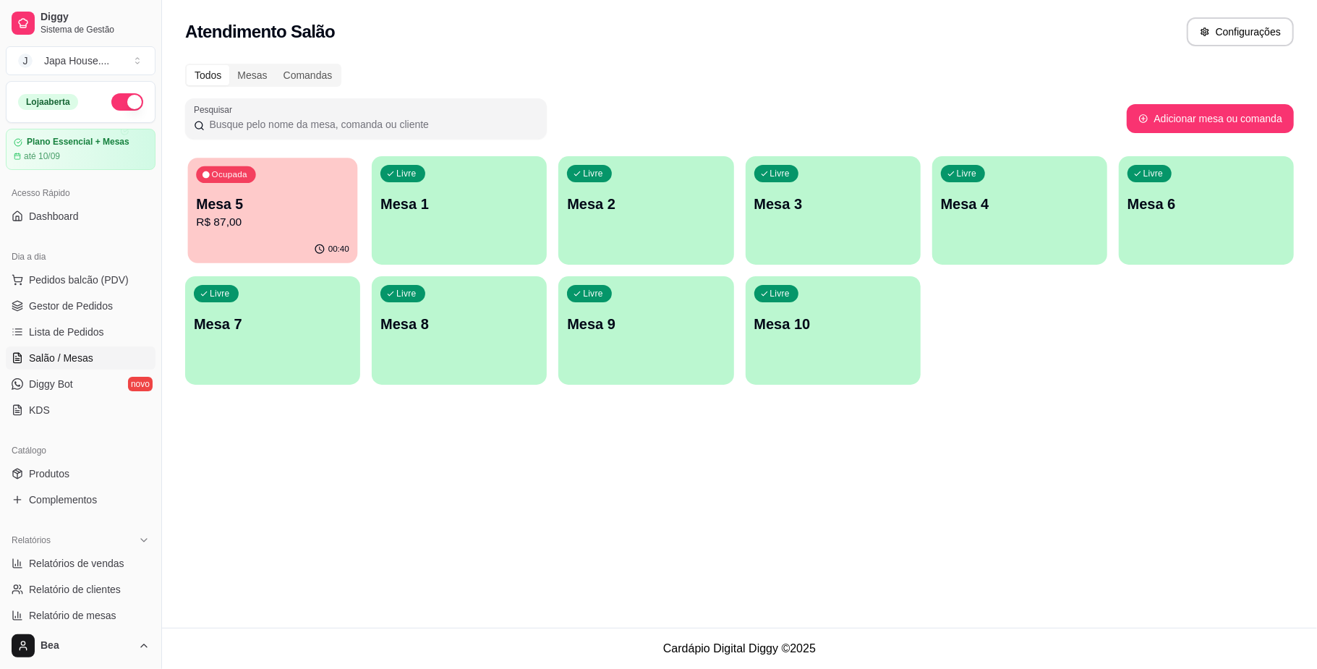
click at [291, 234] on div "Ocupada Mesa 5 R$ 87,00" at bounding box center [273, 197] width 170 height 78
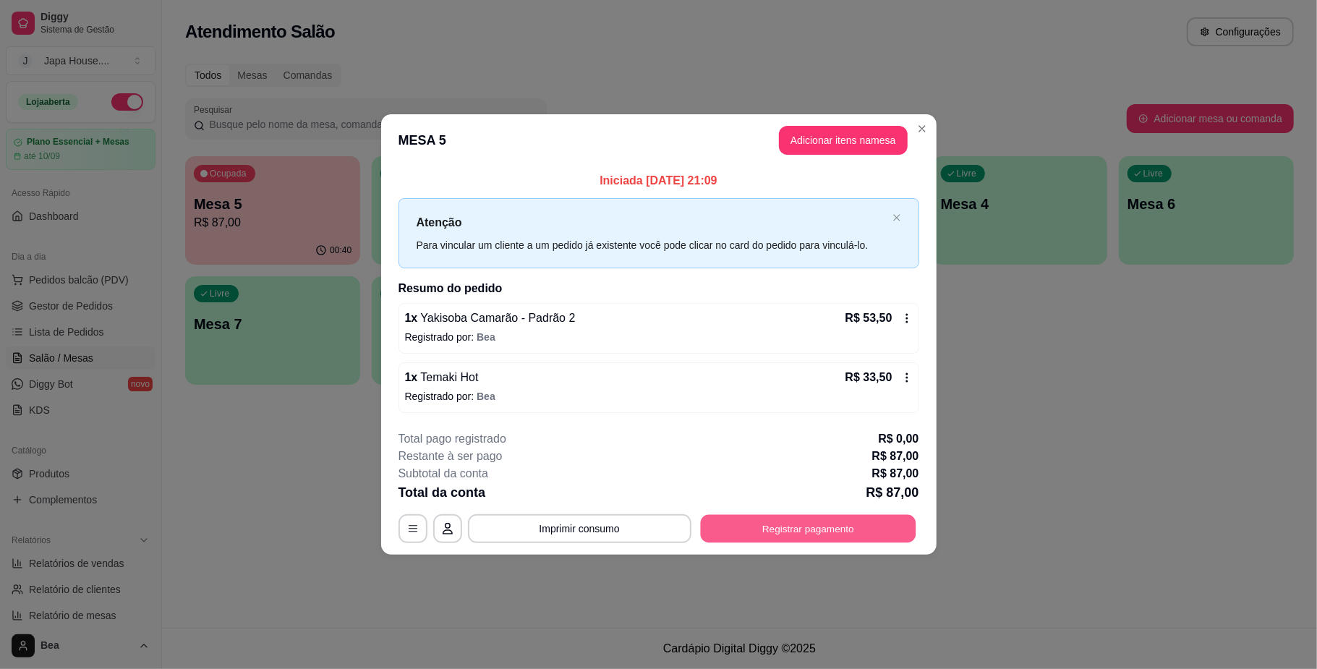
click at [749, 533] on button "Registrar pagamento" at bounding box center [807, 529] width 215 height 28
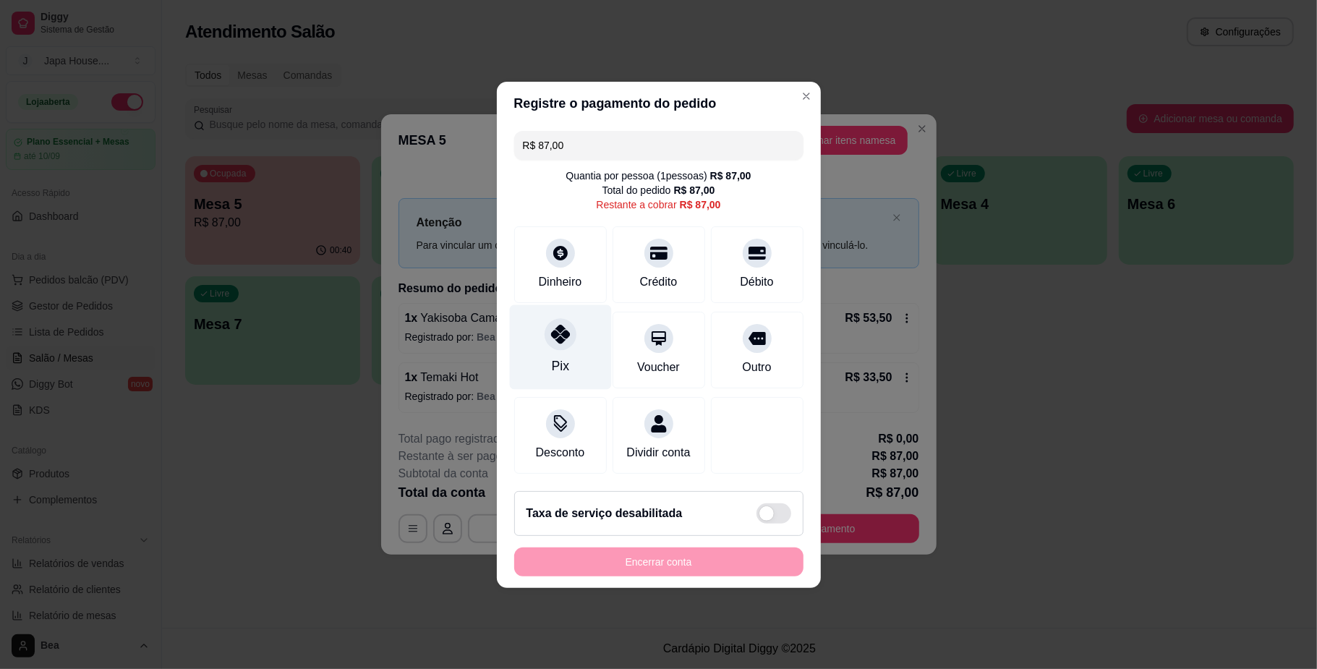
click at [579, 330] on div "Pix" at bounding box center [560, 346] width 102 height 85
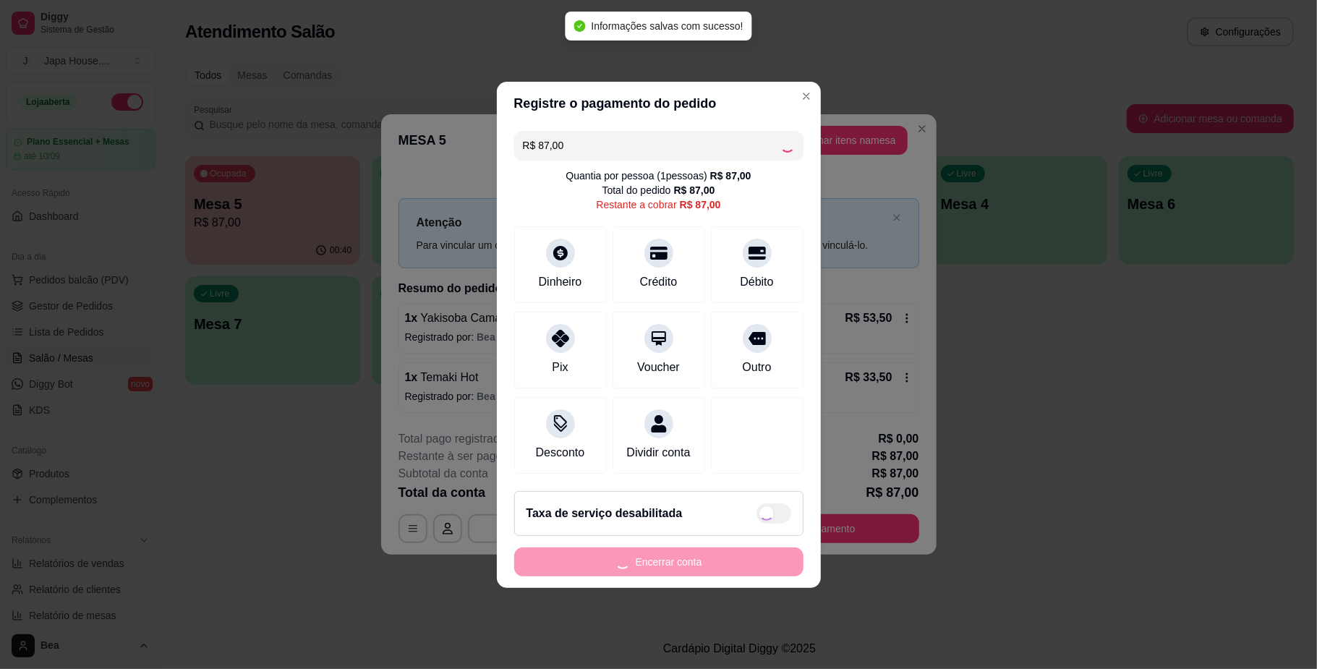
type input "R$ 0,00"
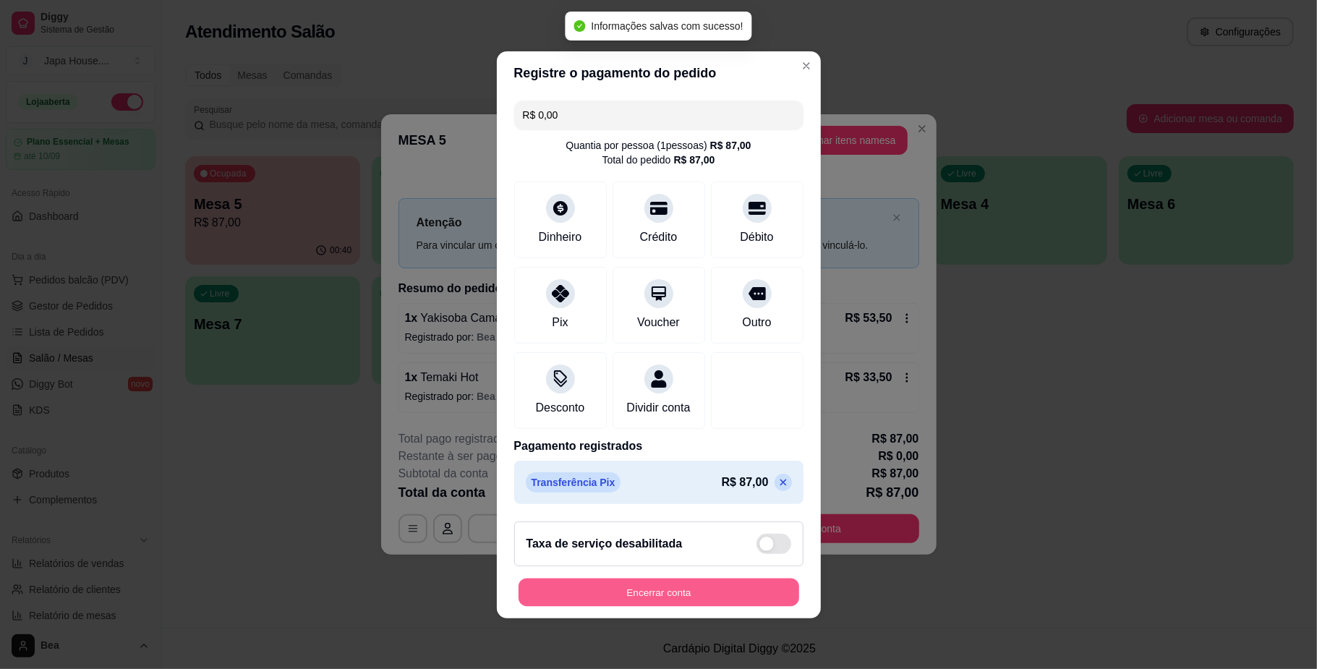
click at [698, 605] on button "Encerrar conta" at bounding box center [658, 592] width 281 height 28
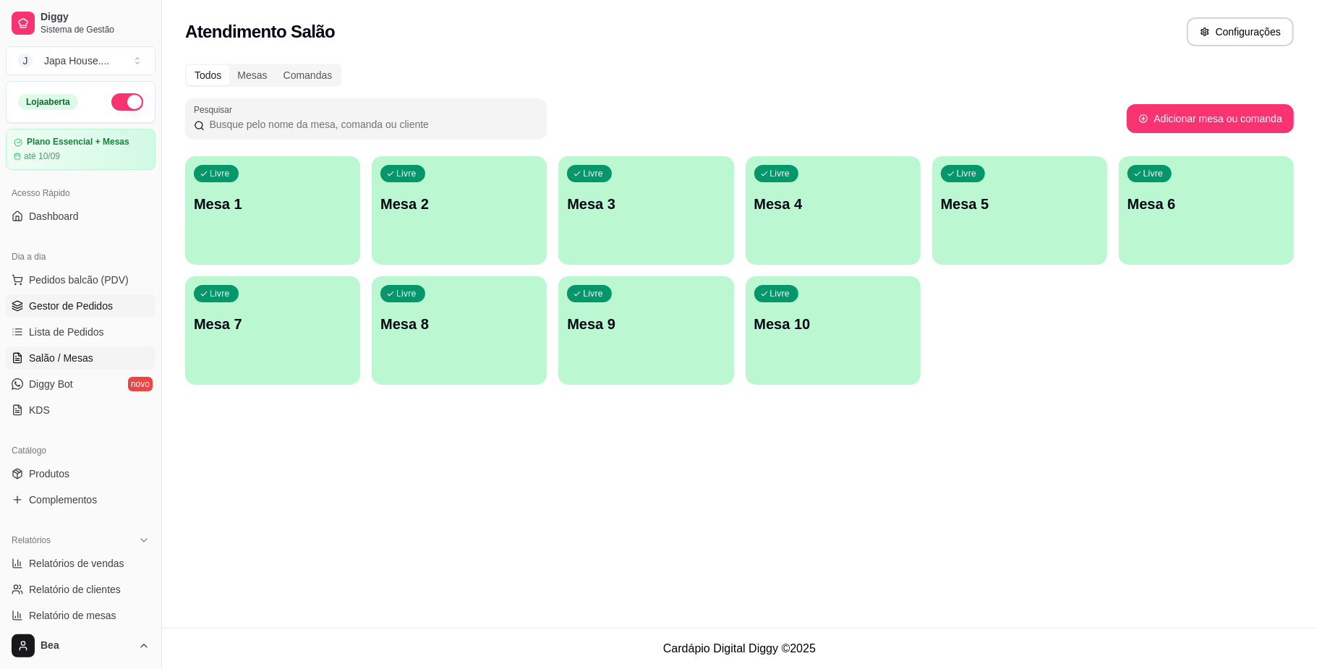
click at [77, 310] on span "Gestor de Pedidos" at bounding box center [71, 306] width 84 height 14
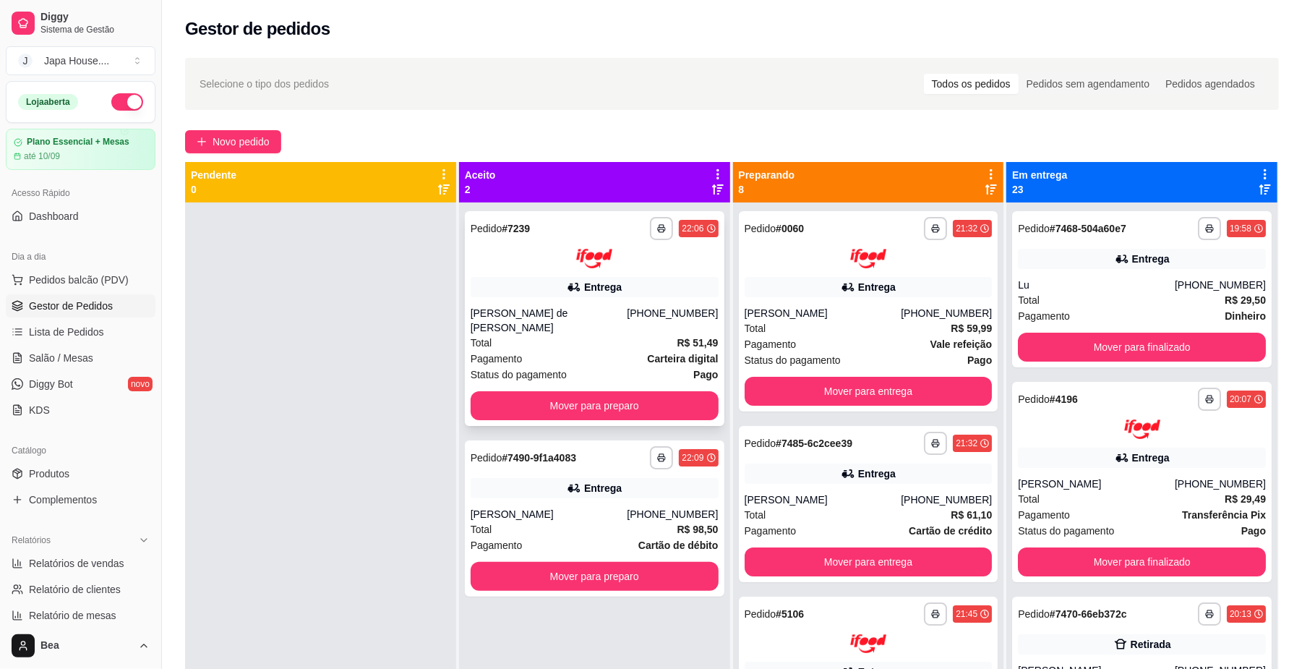
click at [635, 406] on div "**********" at bounding box center [595, 318] width 260 height 215
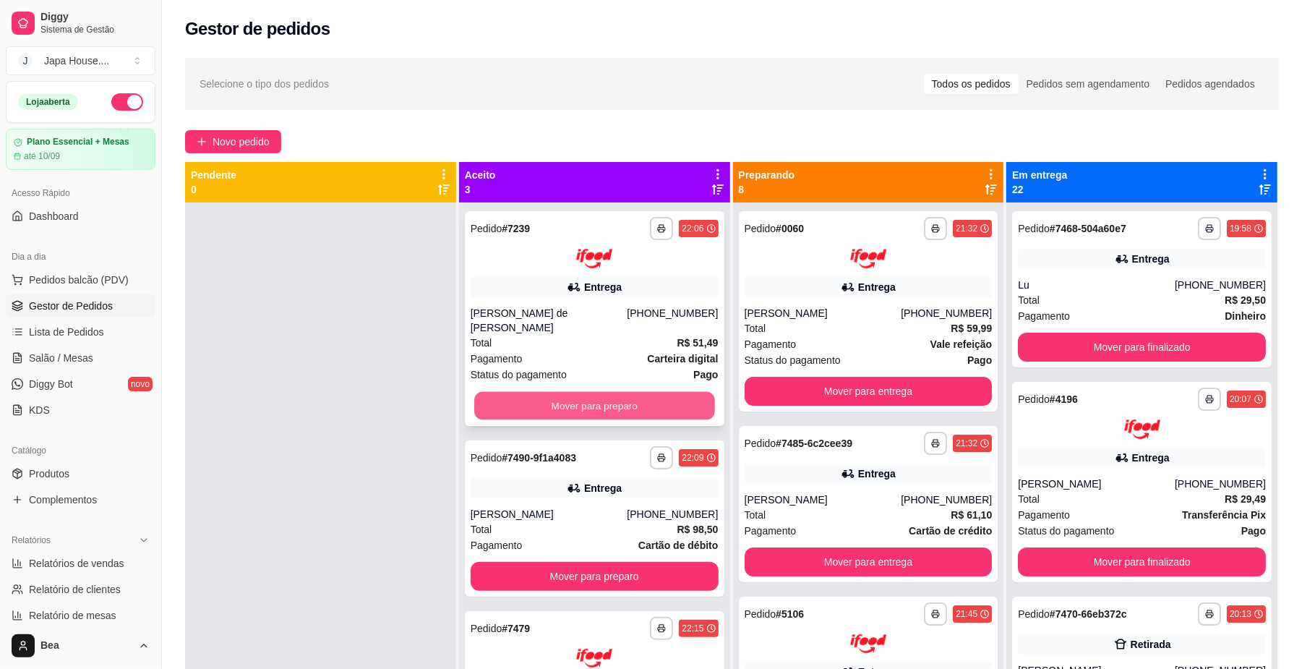
click at [675, 391] on button "Mover para preparo" at bounding box center [594, 405] width 240 height 28
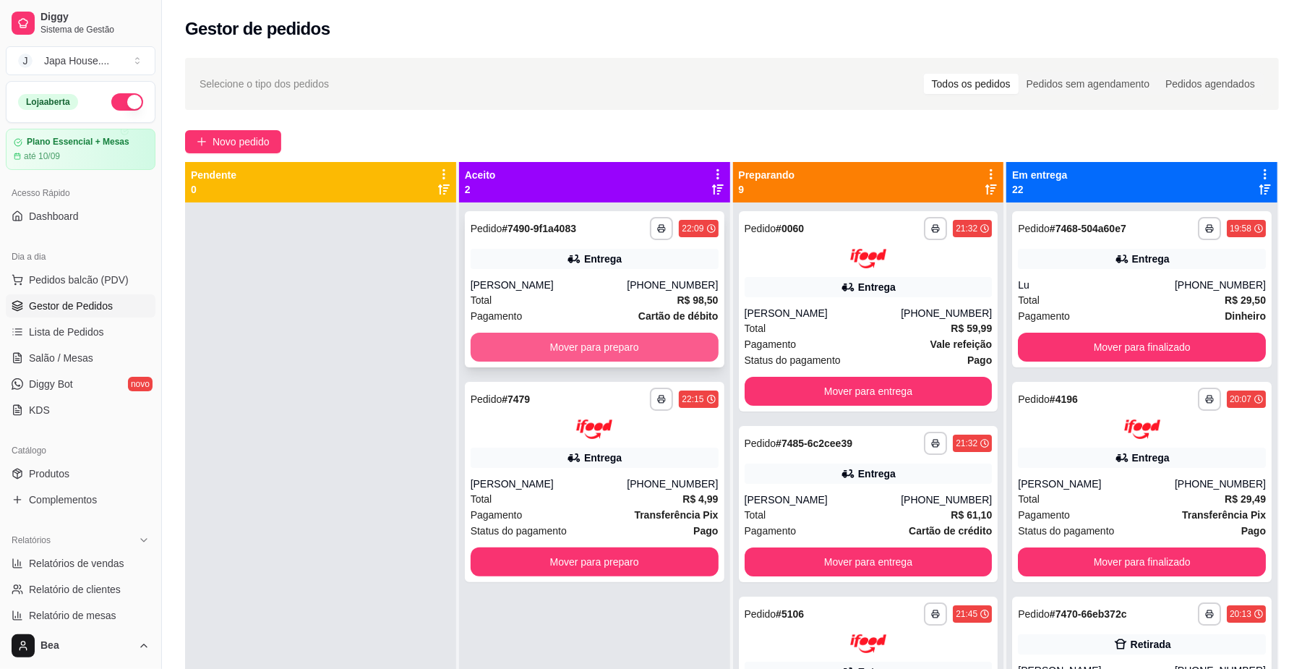
click at [671, 345] on button "Mover para preparo" at bounding box center [595, 347] width 248 height 29
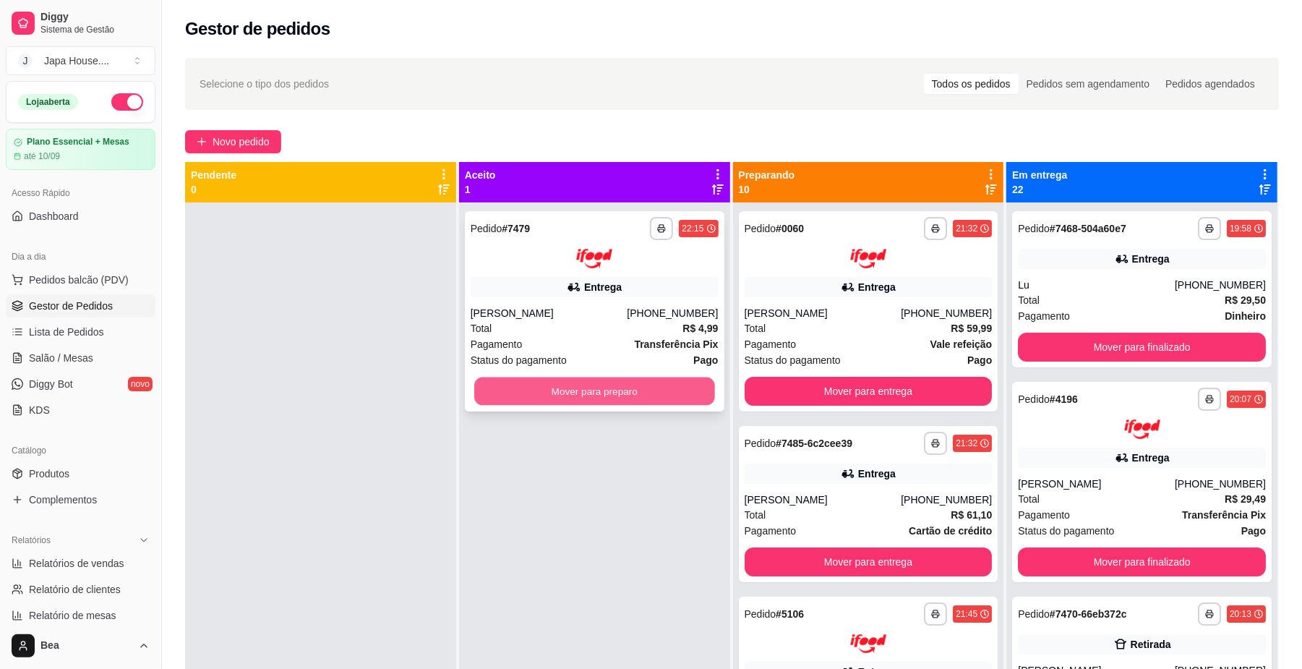
click at [683, 391] on button "Mover para preparo" at bounding box center [594, 391] width 240 height 28
click at [680, 383] on button "Mover para preparo" at bounding box center [595, 391] width 248 height 29
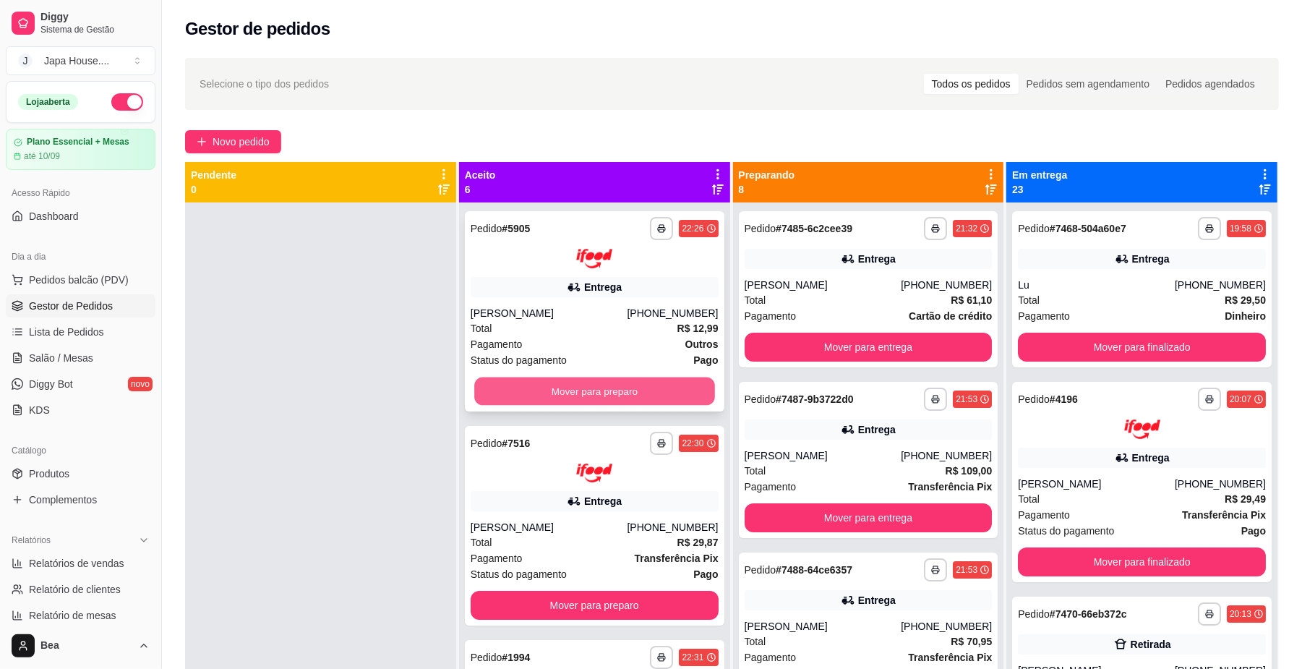
click at [537, 398] on button "Mover para preparo" at bounding box center [594, 391] width 240 height 28
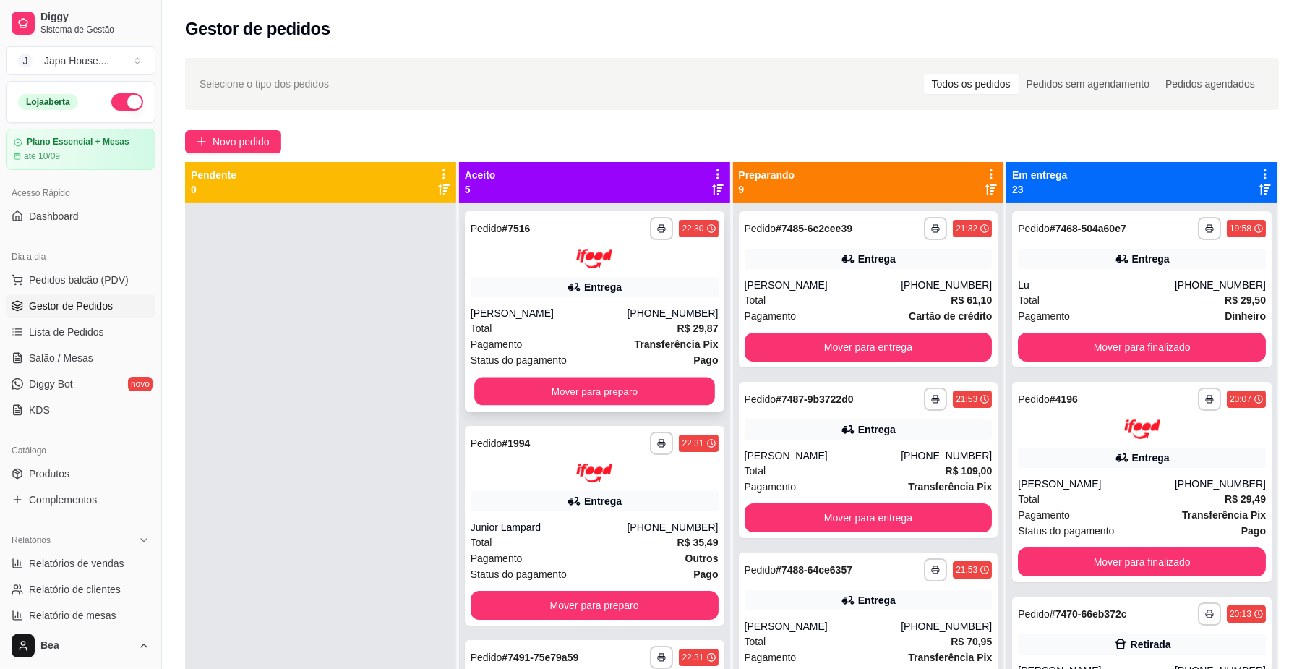
click at [568, 386] on button "Mover para preparo" at bounding box center [594, 391] width 240 height 28
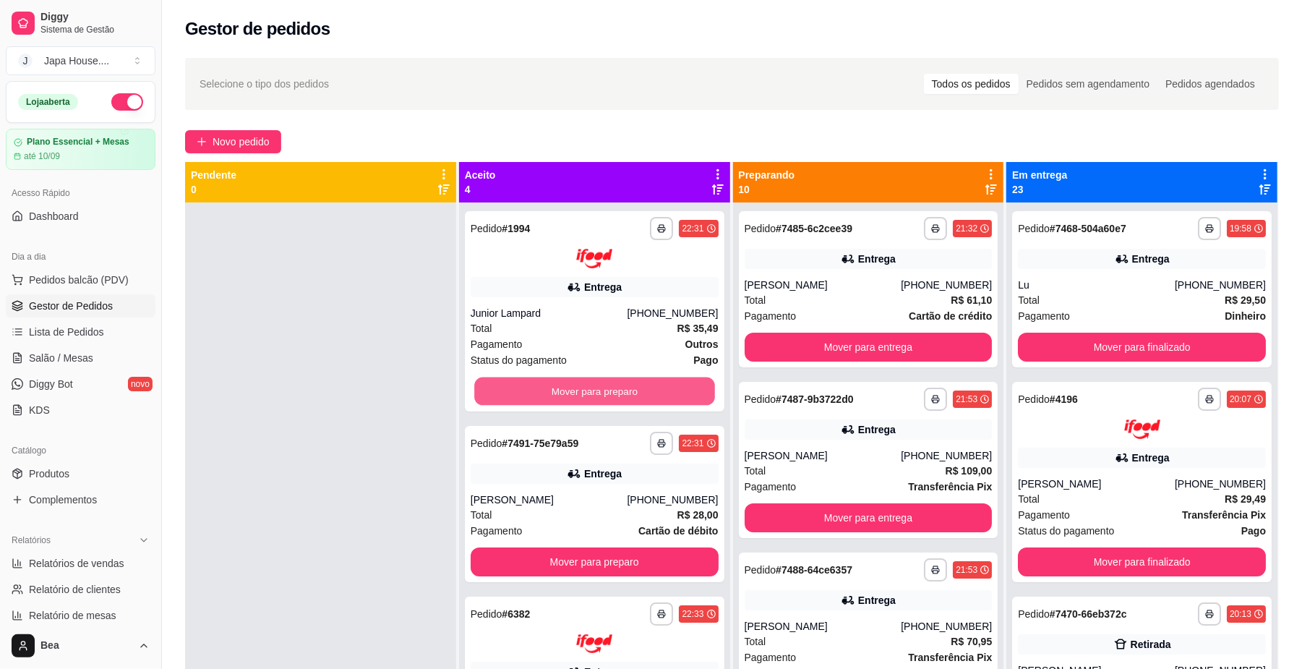
click at [568, 386] on button "Mover para preparo" at bounding box center [594, 391] width 240 height 28
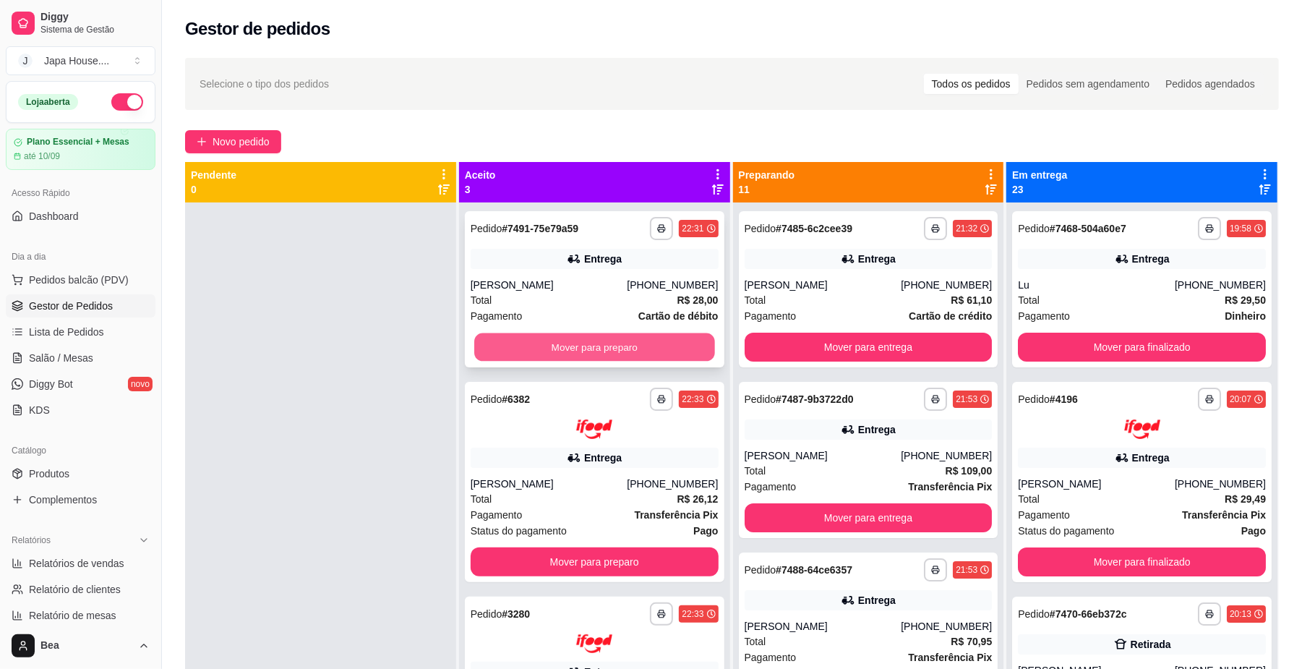
click at [544, 344] on button "Mover para preparo" at bounding box center [594, 347] width 240 height 28
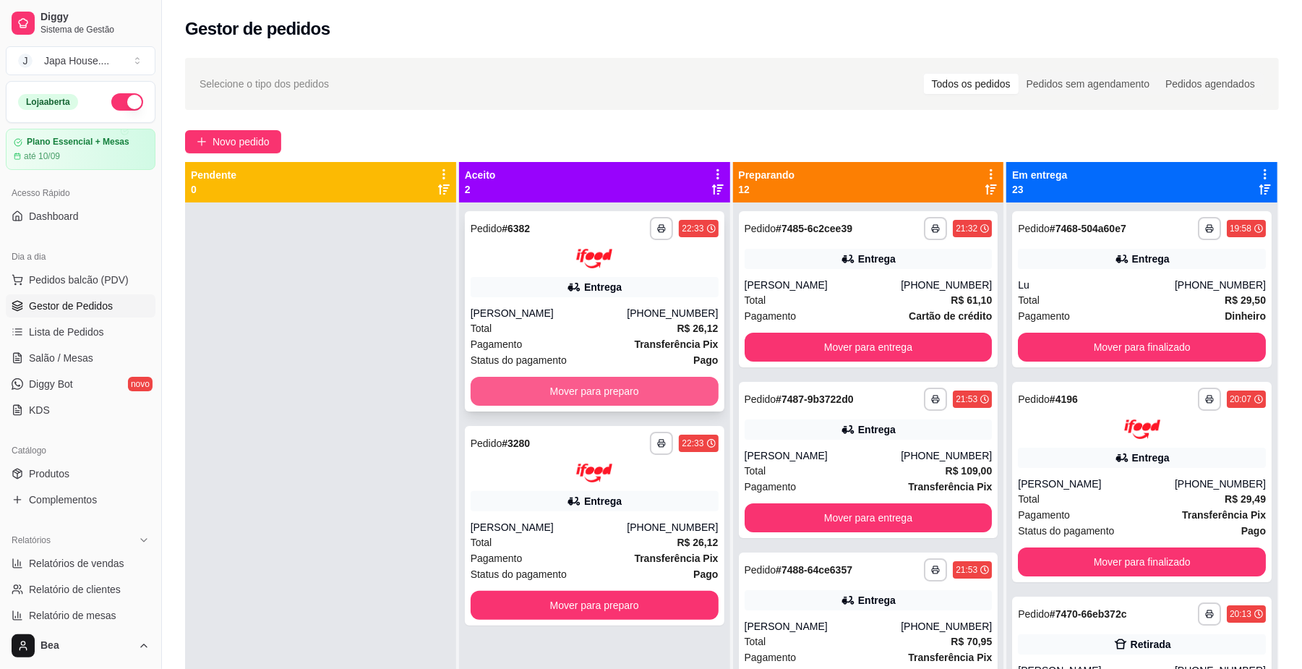
click at [562, 390] on button "Mover para preparo" at bounding box center [595, 391] width 248 height 29
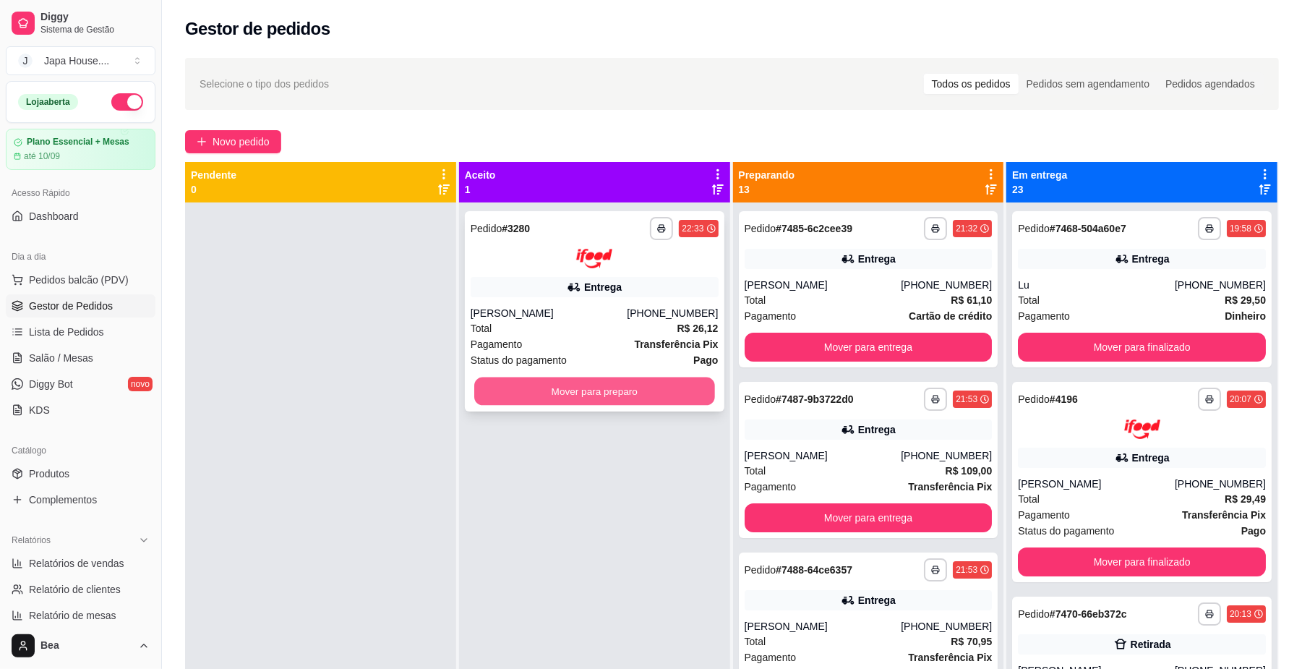
click at [539, 377] on button "Mover para preparo" at bounding box center [594, 391] width 240 height 28
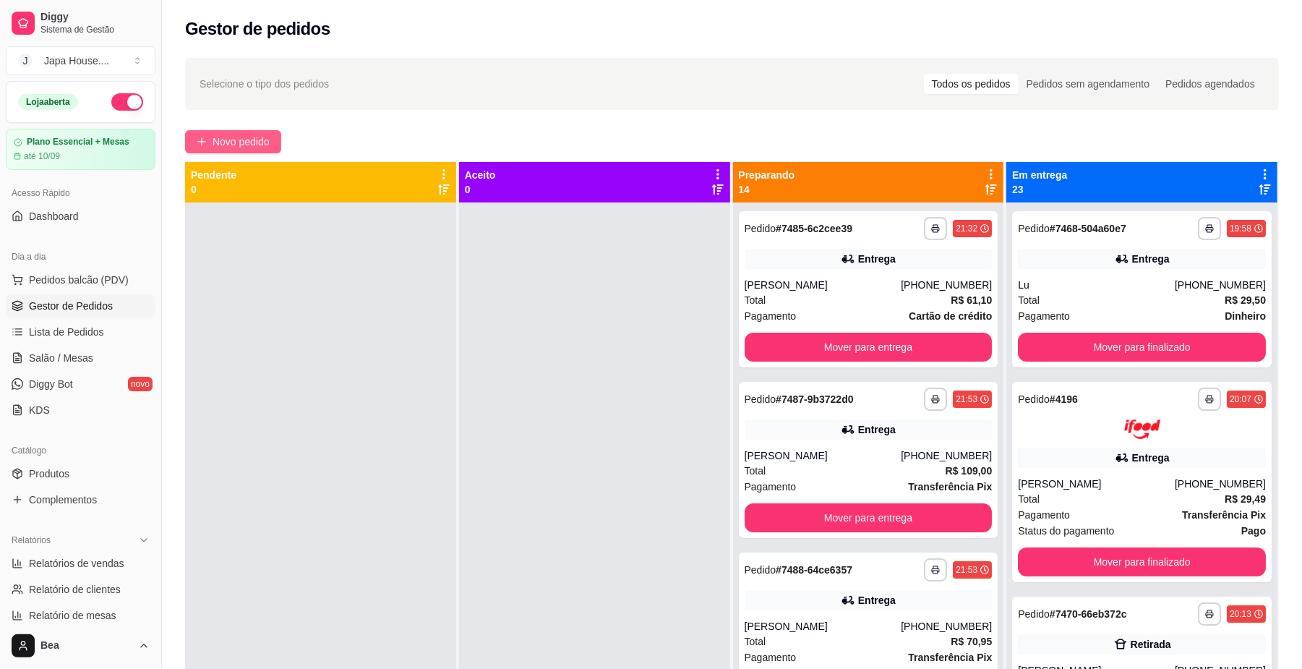
click at [259, 146] on span "Novo pedido" at bounding box center [241, 142] width 57 height 16
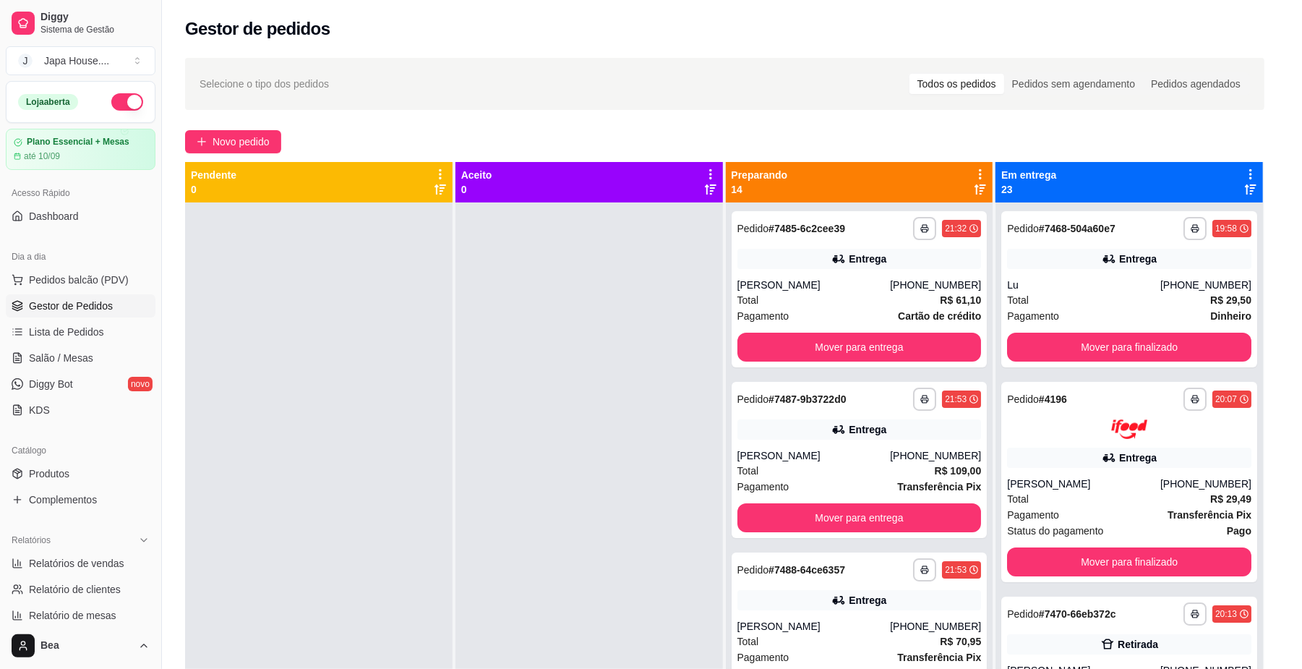
click at [1106, 61] on p "Retirada" at bounding box center [1120, 66] width 38 height 14
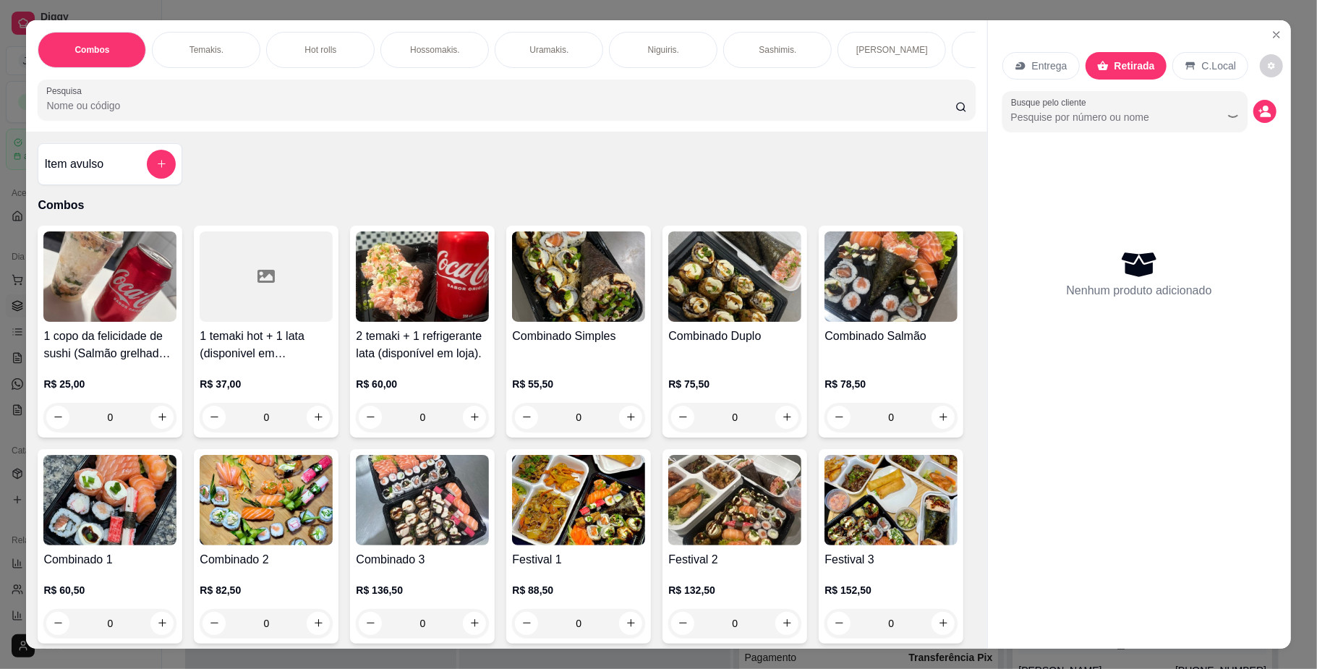
click at [209, 44] on p "Temakis." at bounding box center [206, 50] width 34 height 12
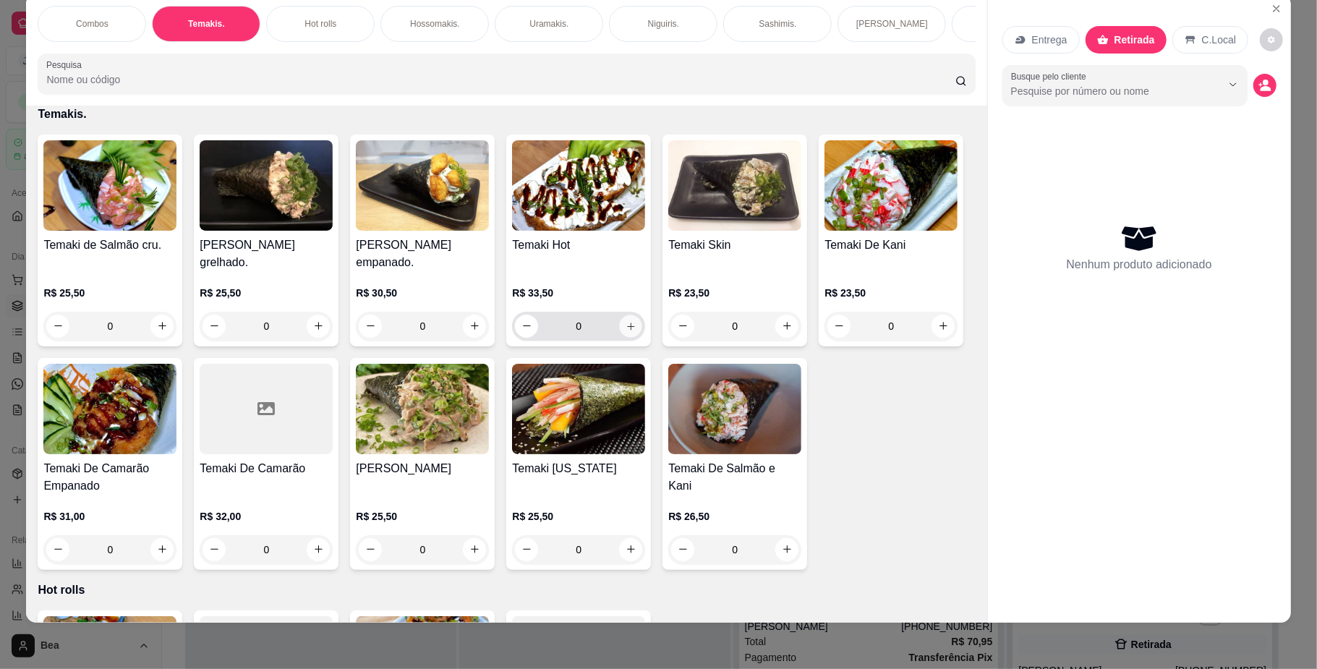
click at [626, 331] on icon "increase-product-quantity" at bounding box center [630, 325] width 11 height 11
type input "1"
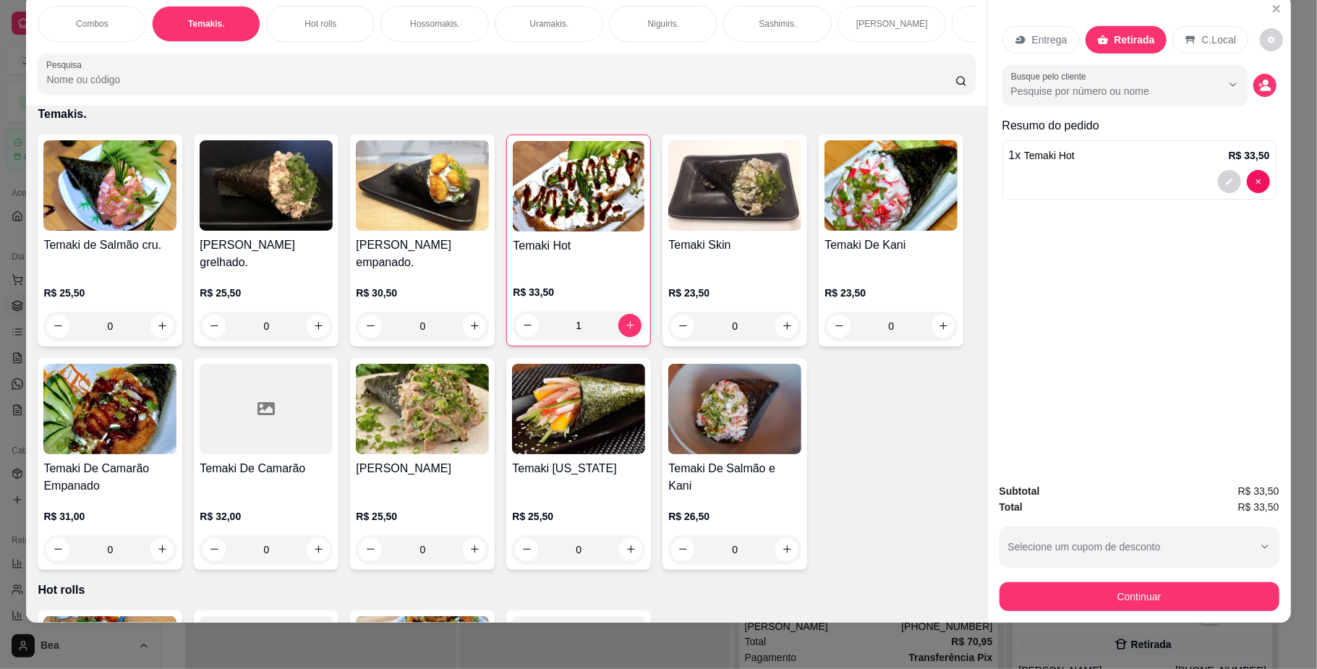
click at [322, 19] on p "Hot rolls" at bounding box center [320, 24] width 32 height 12
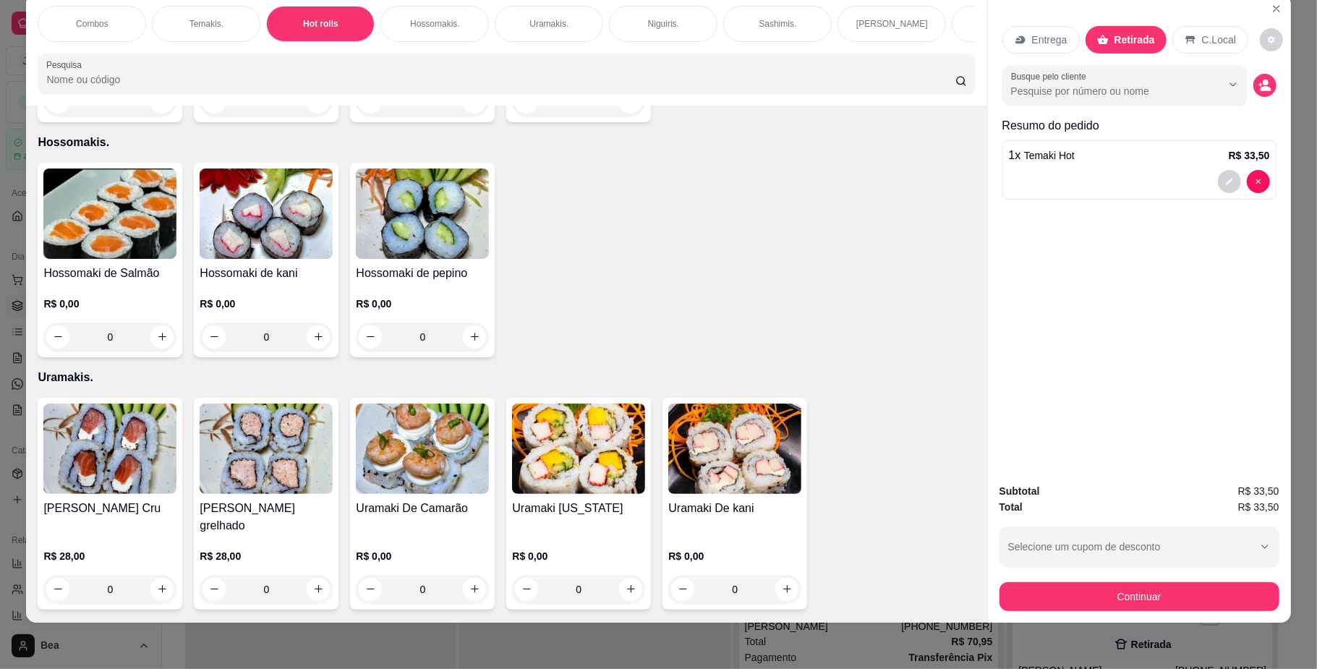
click at [557, 47] on h4 "Hot Roll De Kani" at bounding box center [578, 38] width 133 height 17
click at [87, 47] on h4 "Hot roll philadelfia" at bounding box center [109, 38] width 133 height 17
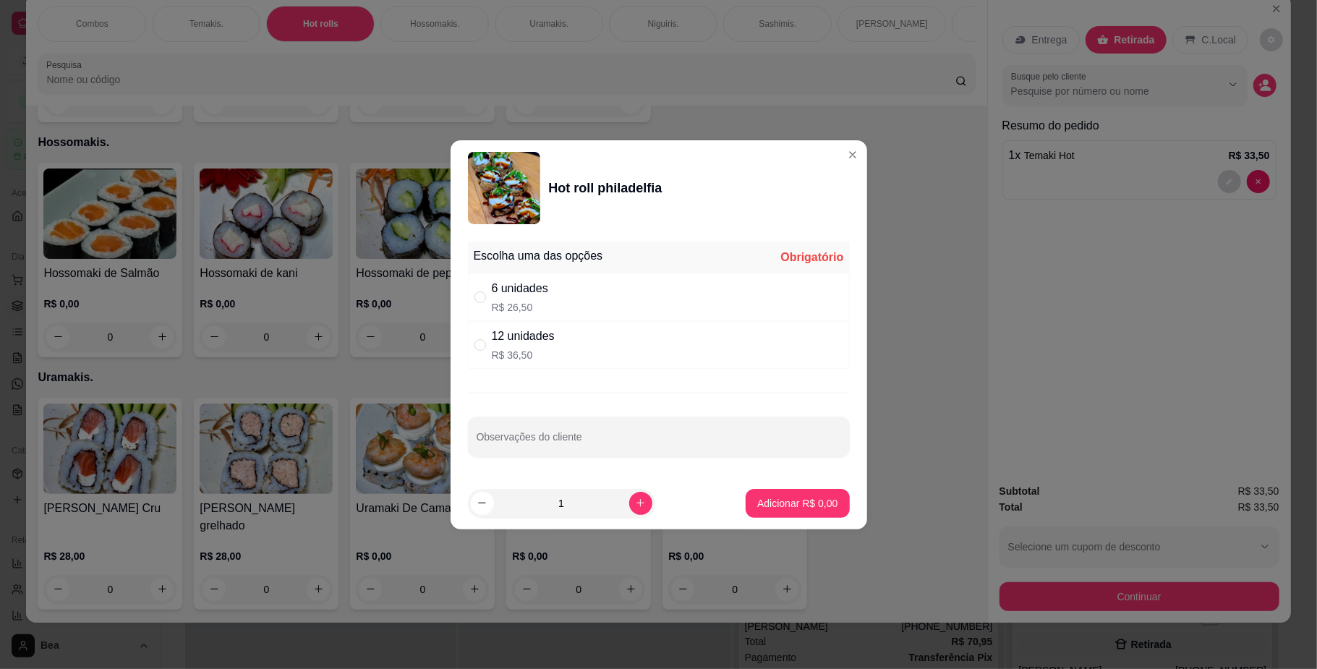
click at [617, 338] on div "12 unidades R$ 36,50" at bounding box center [659, 345] width 382 height 48
radio input "true"
click at [755, 505] on p "Adicionar R$ 36,50" at bounding box center [795, 503] width 84 height 14
type input "1"
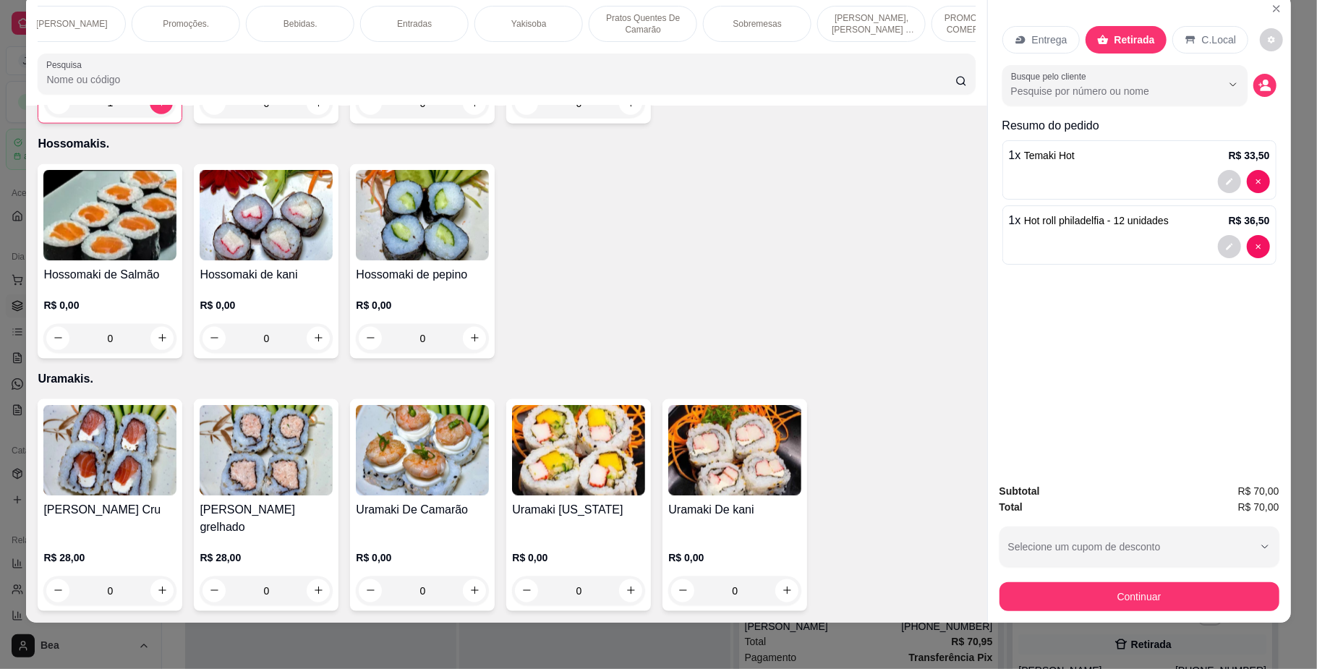
scroll to position [0, 999]
click at [337, 24] on p "Yakisoba" at bounding box center [350, 24] width 35 height 12
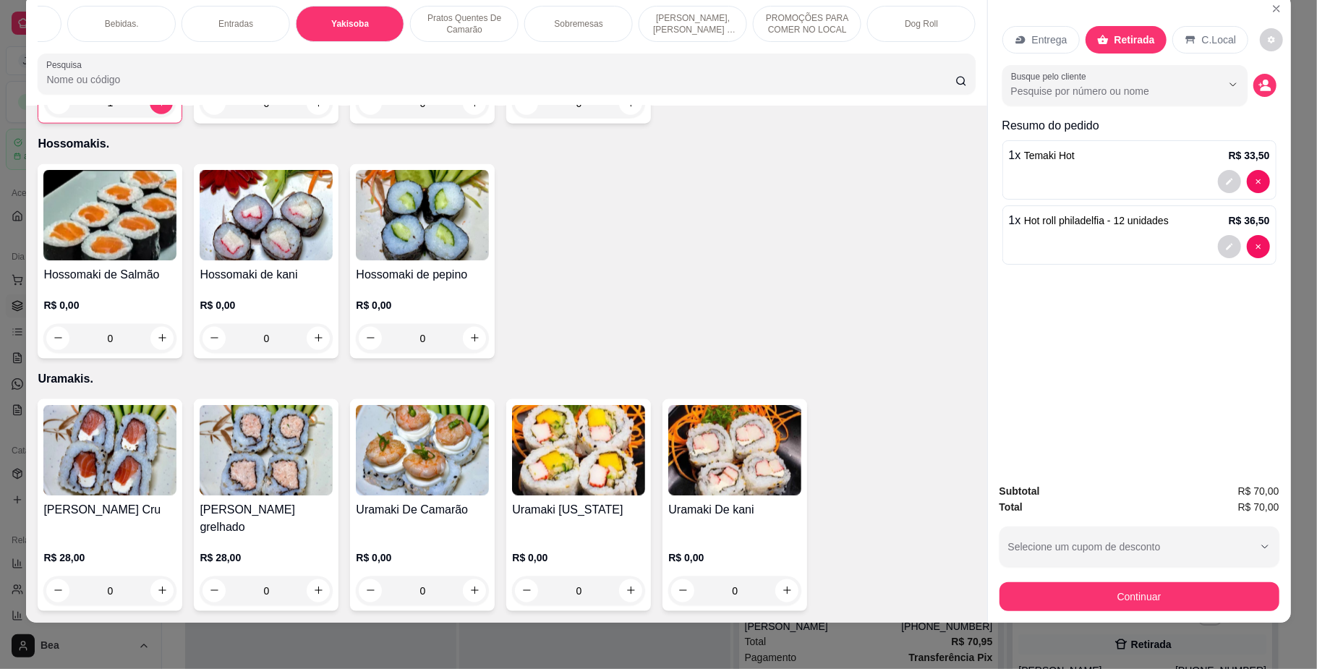
scroll to position [4234, 0]
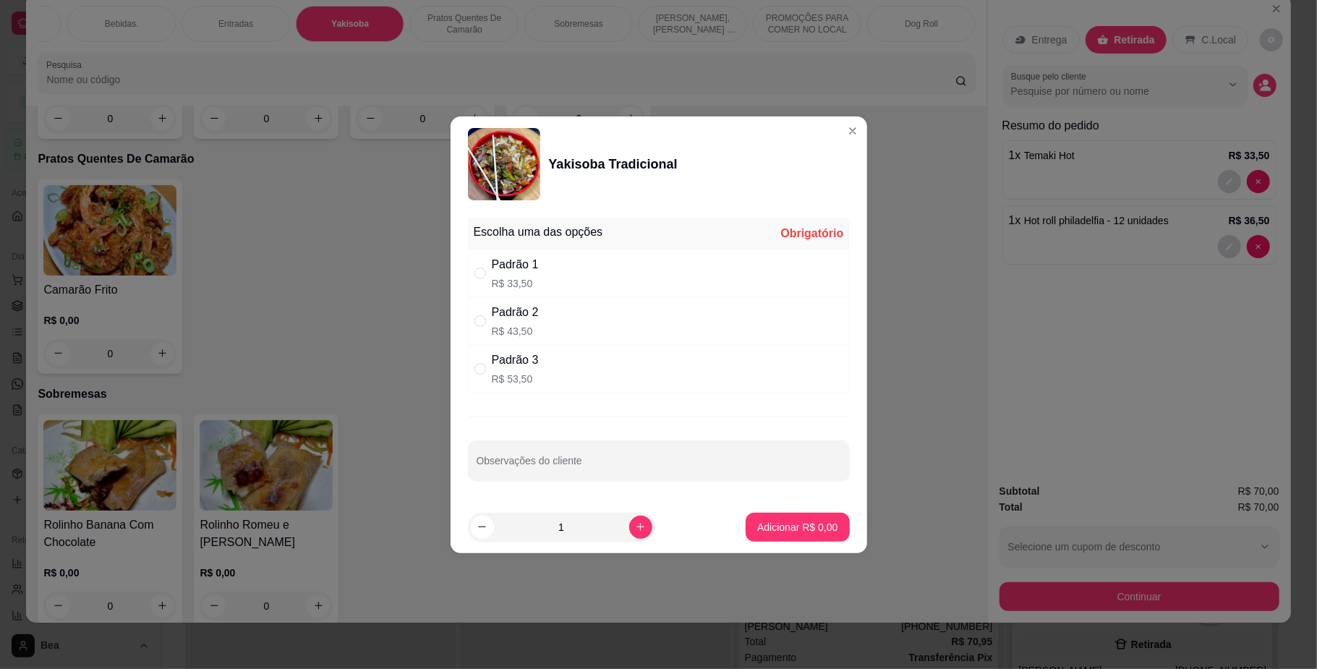
click at [554, 253] on div "Padrão 1 R$ 33,50" at bounding box center [659, 273] width 382 height 48
radio input "true"
click at [782, 537] on button "Adicionar R$ 33,50" at bounding box center [795, 527] width 106 height 28
type input "1"
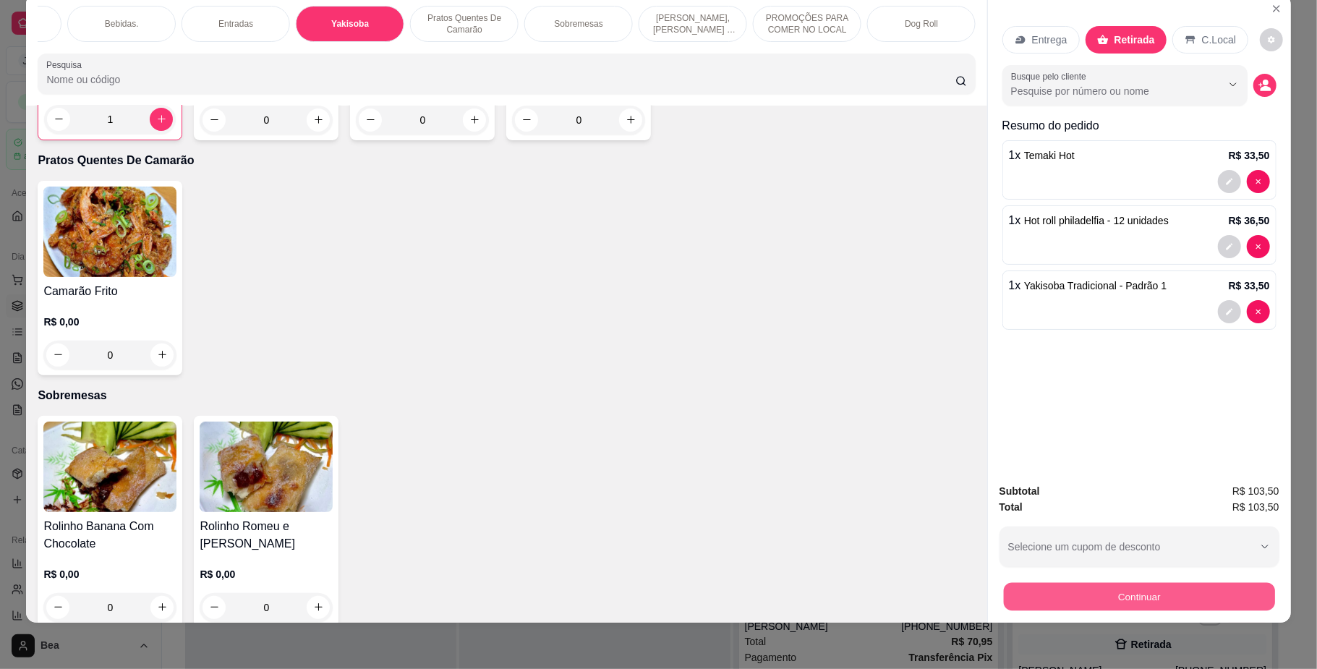
click at [1175, 587] on button "Continuar" at bounding box center [1138, 597] width 271 height 28
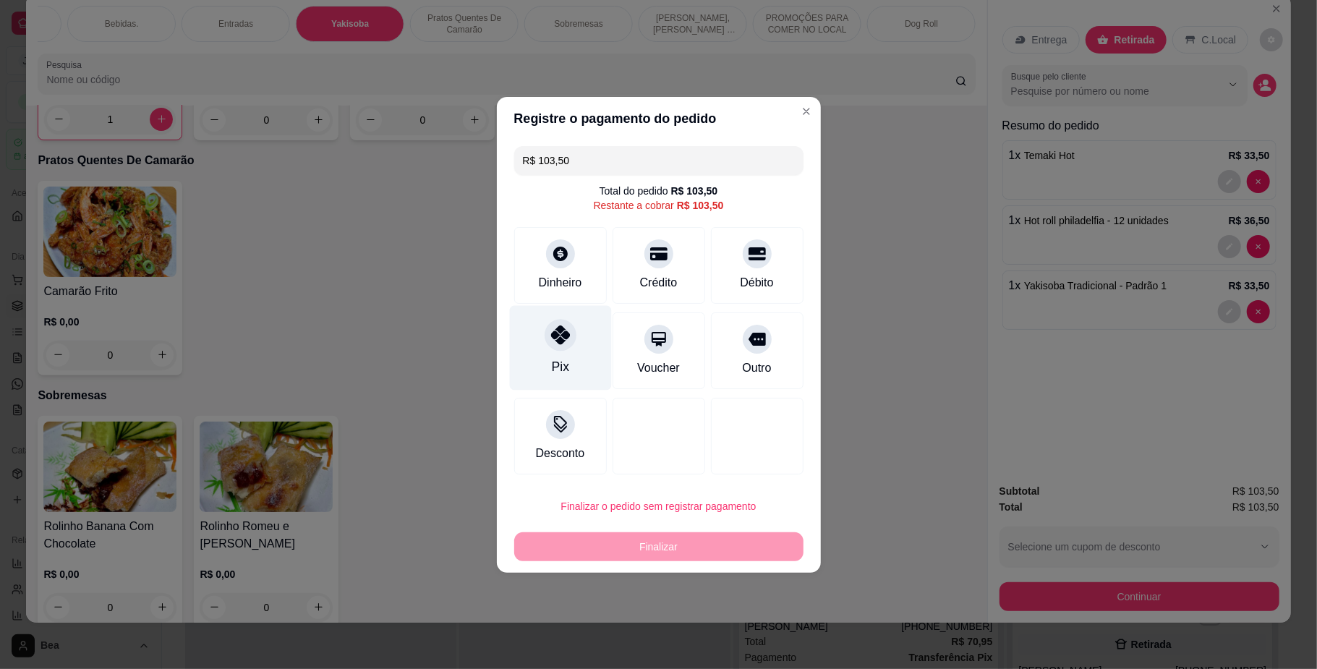
click at [571, 348] on div "Pix" at bounding box center [560, 347] width 102 height 85
type input "R$ 0,00"
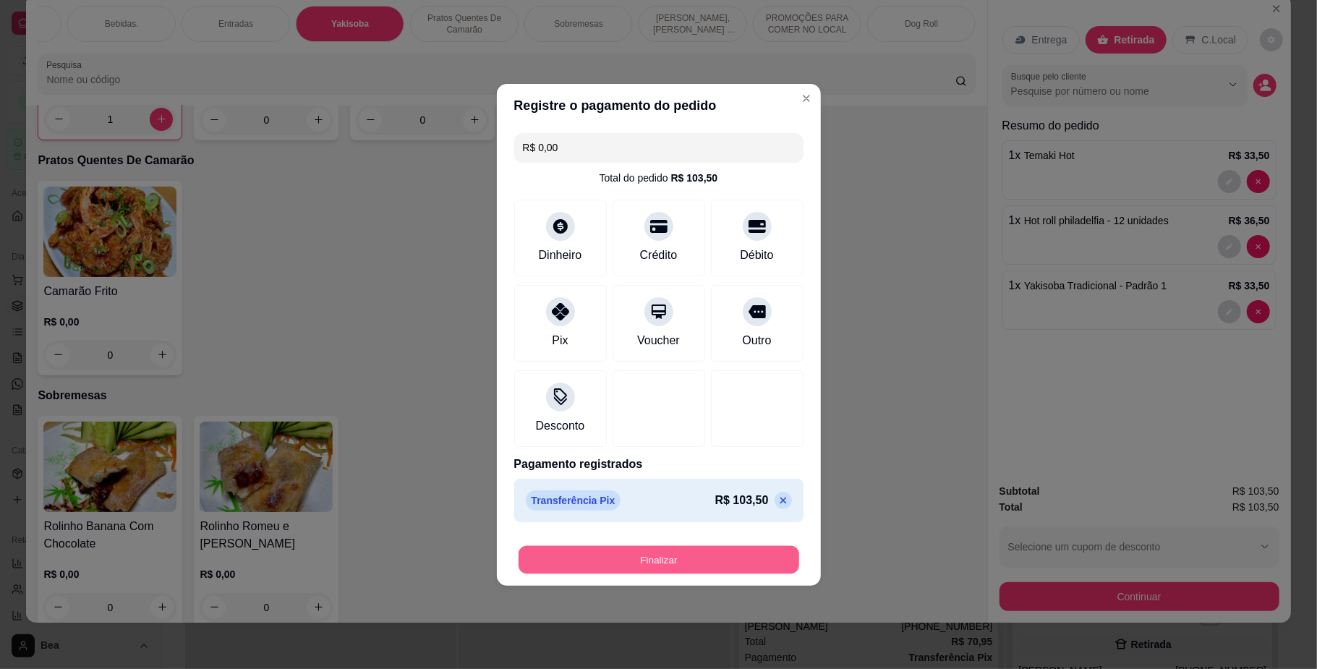
click at [662, 562] on button "Finalizar" at bounding box center [658, 559] width 281 height 28
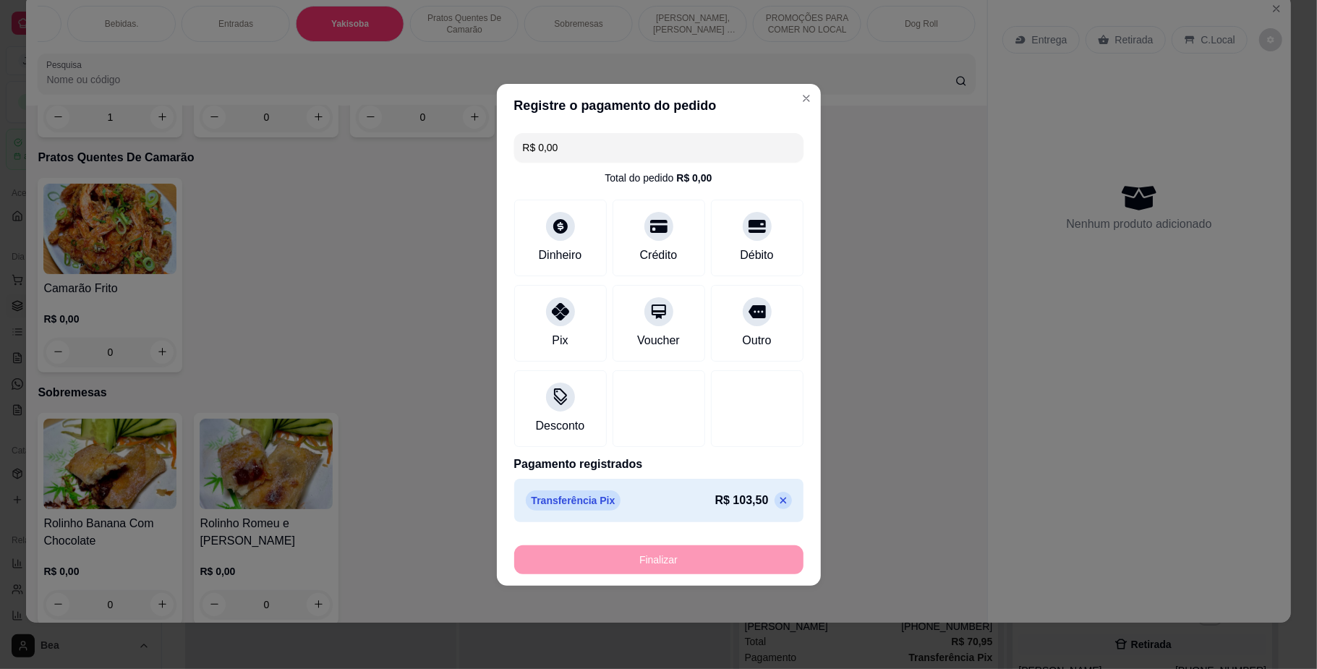
type input "0"
type input "-R$ 103,50"
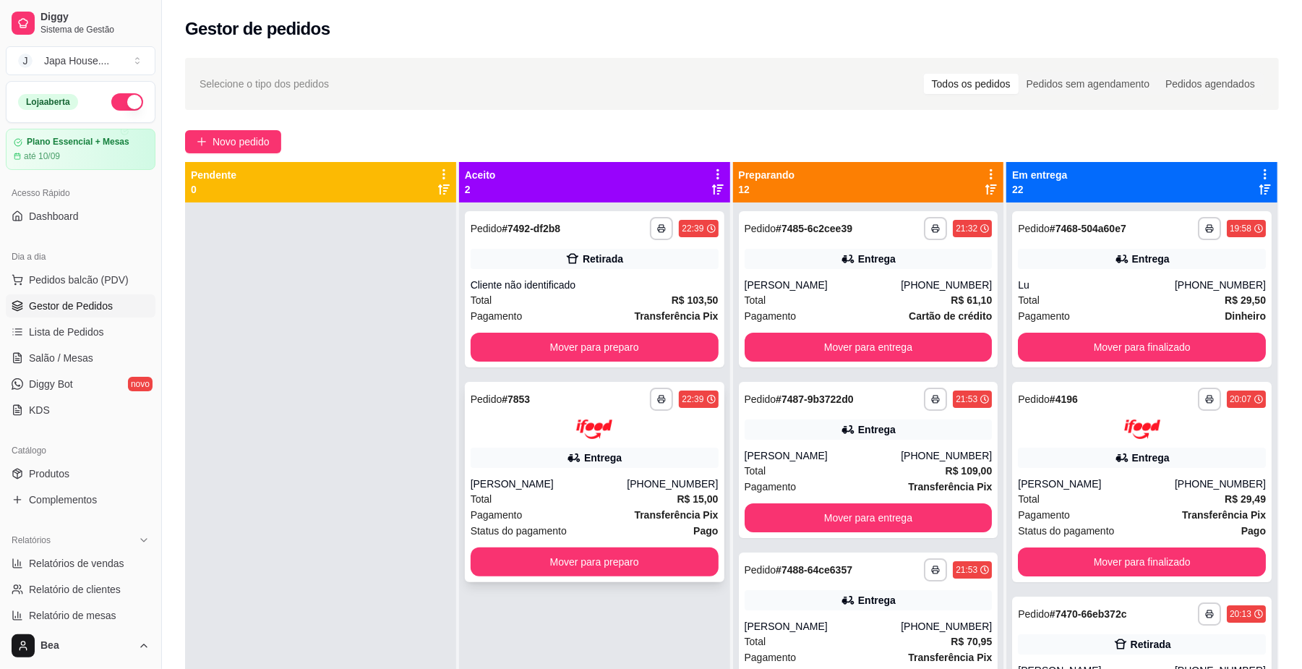
click at [533, 474] on div "**********" at bounding box center [595, 482] width 260 height 200
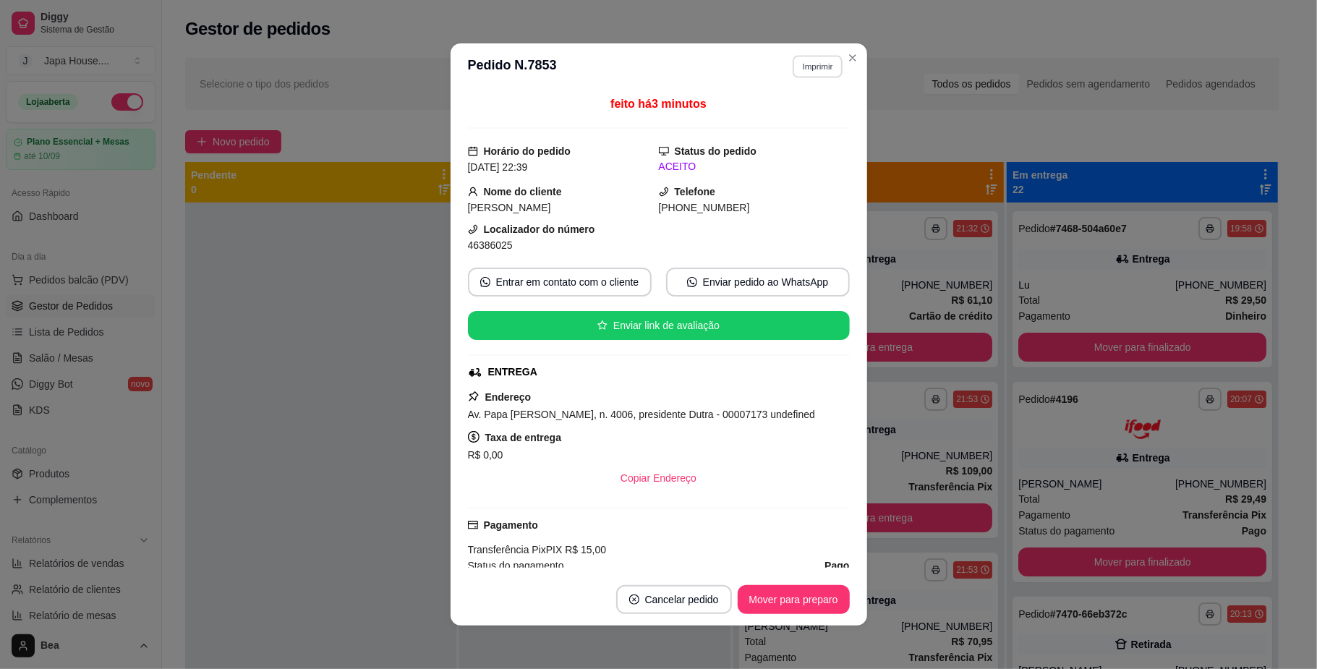
click at [816, 68] on button "Imprimir" at bounding box center [818, 66] width 50 height 22
click at [814, 145] on button "IMPRESSORA" at bounding box center [784, 145] width 101 height 22
click at [814, 73] on button "Imprimir" at bounding box center [818, 66] width 50 height 22
click at [791, 145] on button "IMPRESSORA" at bounding box center [784, 145] width 101 height 22
click at [793, 64] on button "Imprimir" at bounding box center [818, 66] width 50 height 22
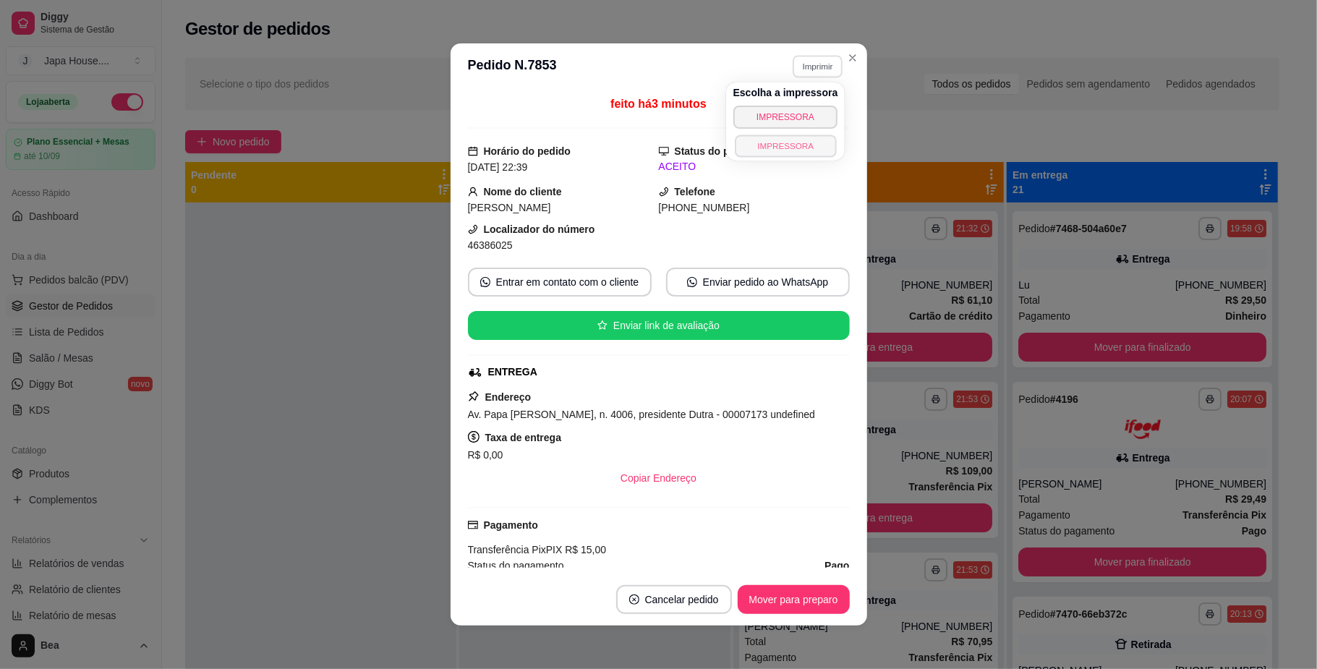
click at [799, 148] on button "IMPRESSORA" at bounding box center [785, 145] width 101 height 22
click at [811, 62] on button "Imprimir" at bounding box center [818, 66] width 50 height 22
click at [807, 148] on button "IMPRESSORA" at bounding box center [784, 145] width 101 height 22
click at [801, 67] on button "Imprimir" at bounding box center [818, 66] width 50 height 22
click at [807, 145] on button "IMPRESSORA" at bounding box center [784, 145] width 101 height 22
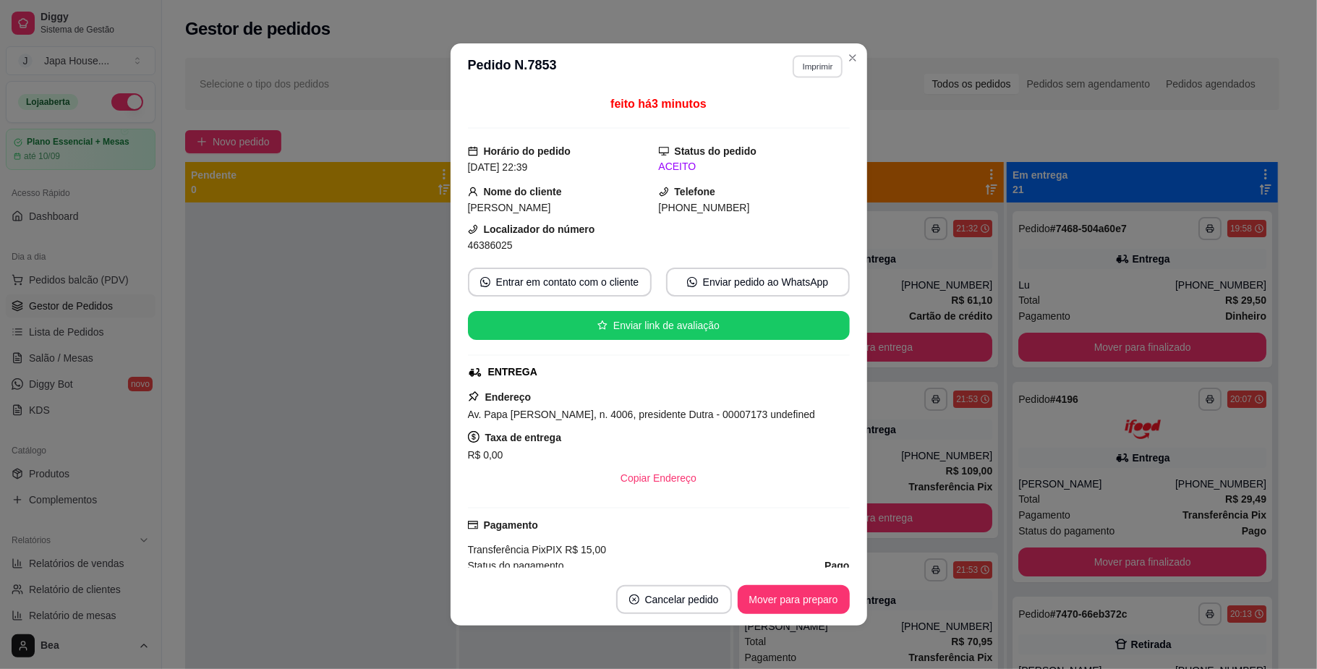
click at [802, 64] on button "Imprimir" at bounding box center [818, 66] width 50 height 22
click at [798, 148] on button "IMPRESSORA" at bounding box center [784, 145] width 101 height 22
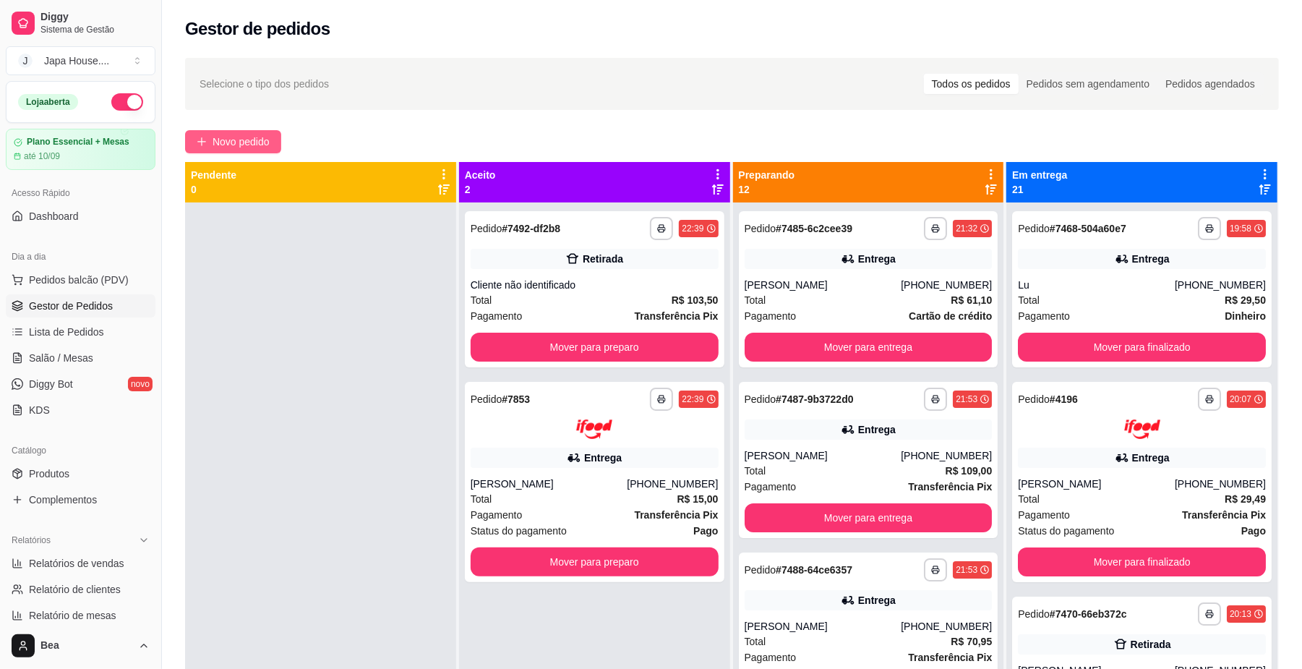
click at [256, 148] on span "Novo pedido" at bounding box center [241, 142] width 57 height 16
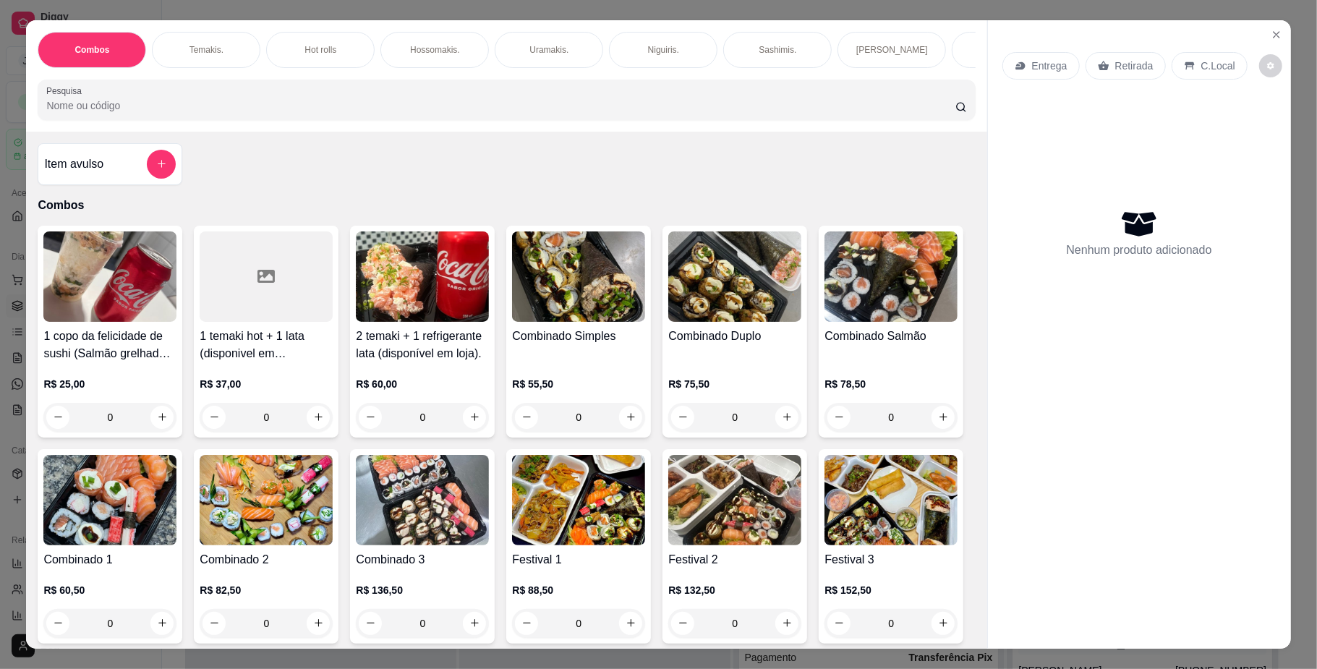
scroll to position [0, 820]
click at [500, 48] on div "Yakisoba" at bounding box center [528, 50] width 108 height 36
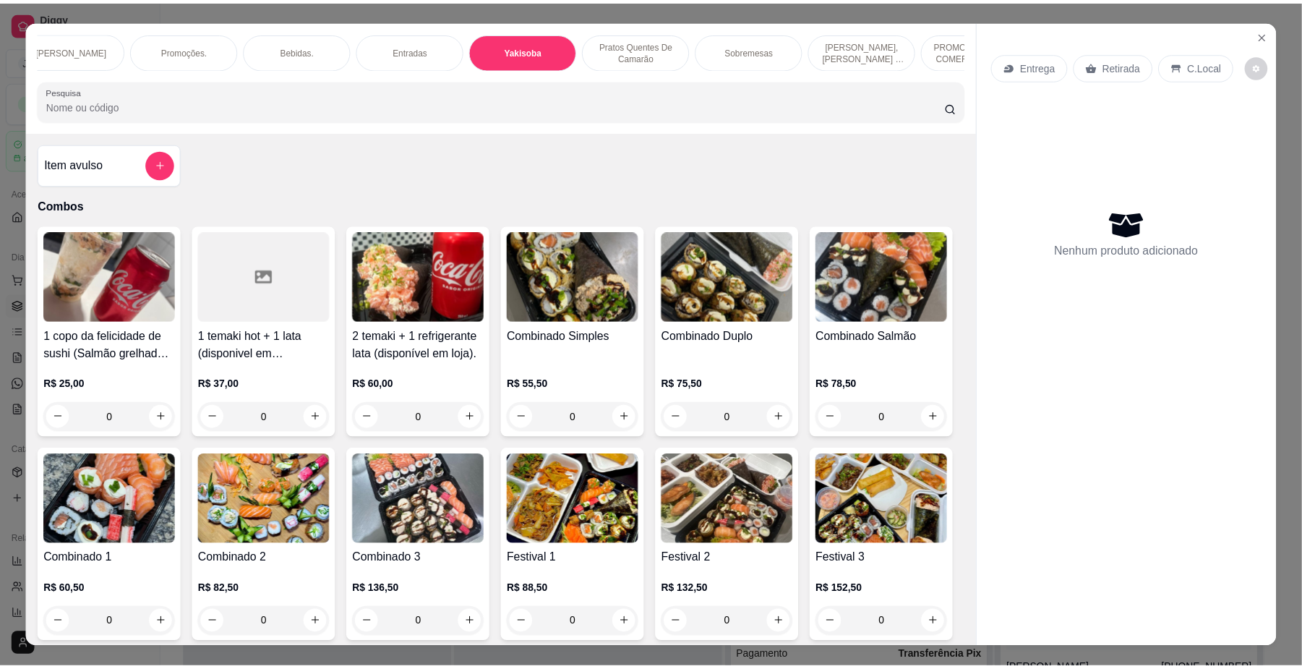
scroll to position [26, 0]
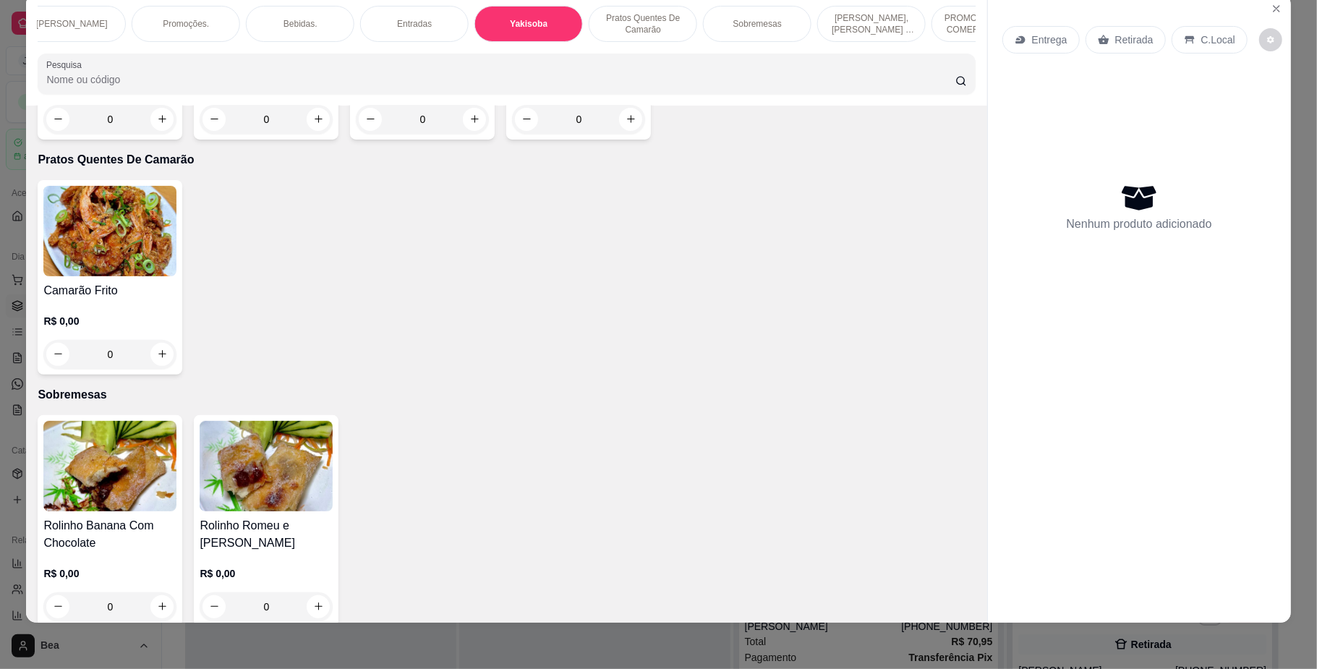
click at [121, 134] on div "R$ 0,00 0" at bounding box center [109, 98] width 133 height 69
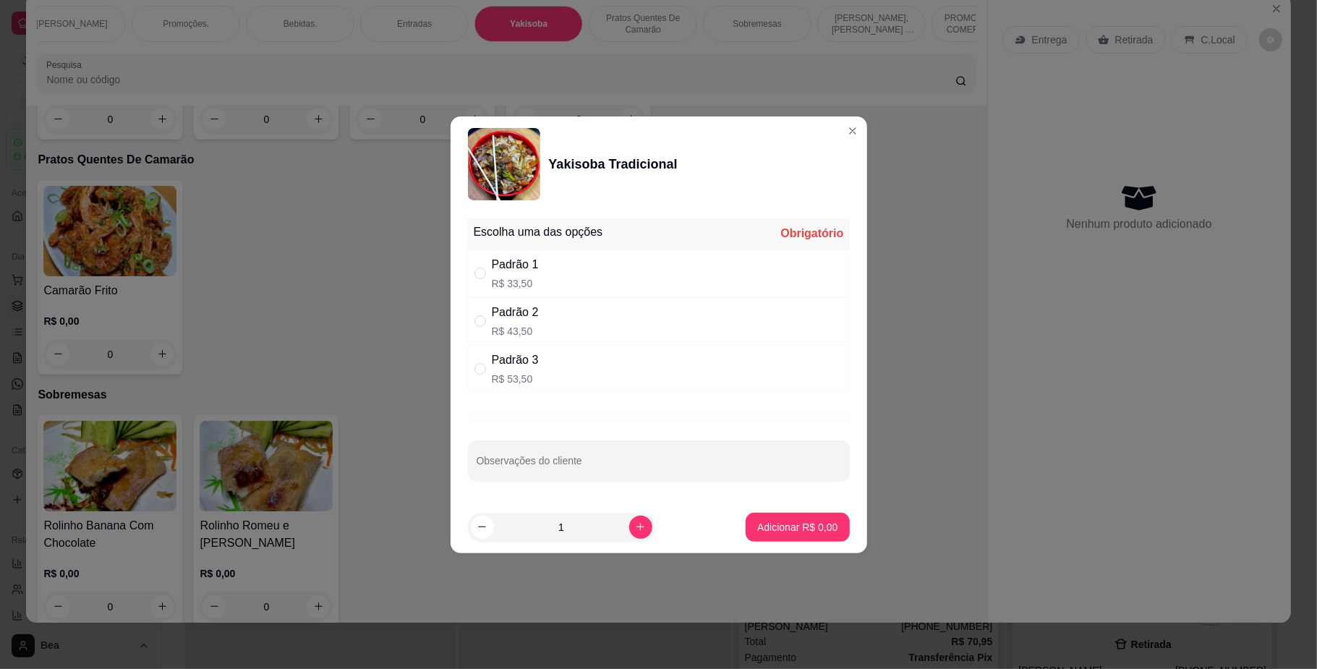
click at [528, 287] on p "R$ 33,50" at bounding box center [515, 283] width 47 height 14
radio input "true"
click at [758, 522] on p "Adicionar R$ 33,50" at bounding box center [794, 527] width 86 height 14
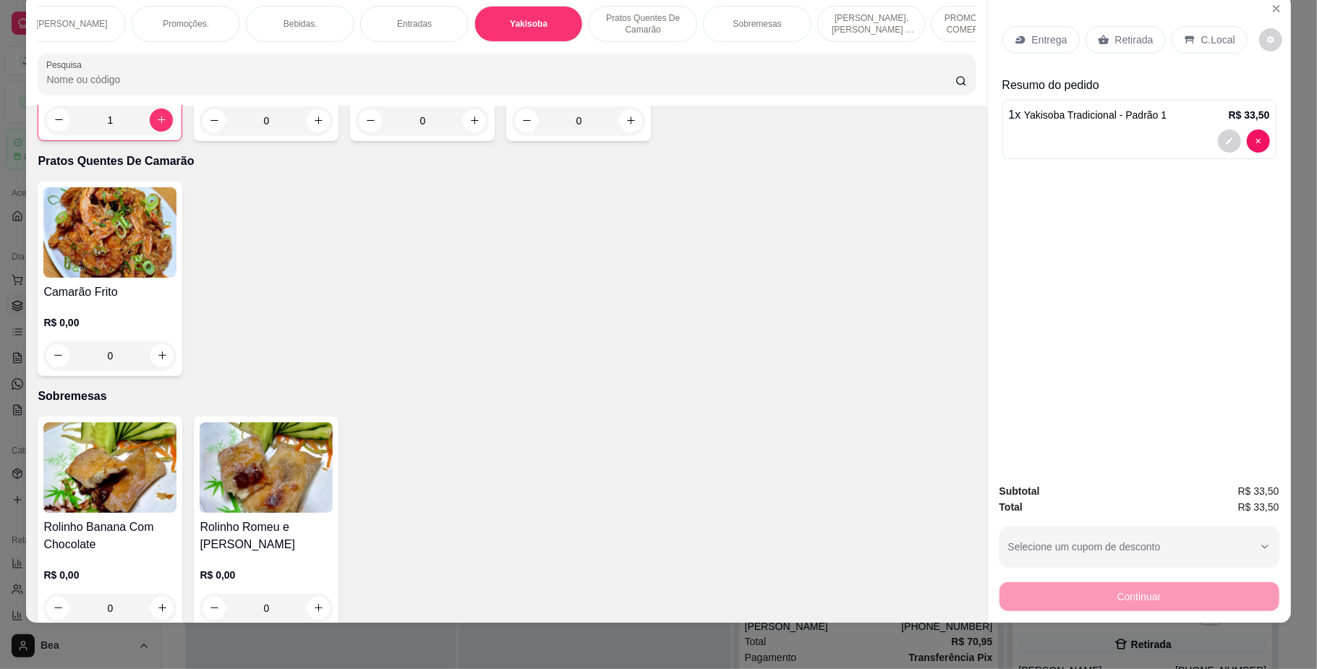
type input "1"
click at [1119, 51] on div "Retirada" at bounding box center [1125, 39] width 80 height 27
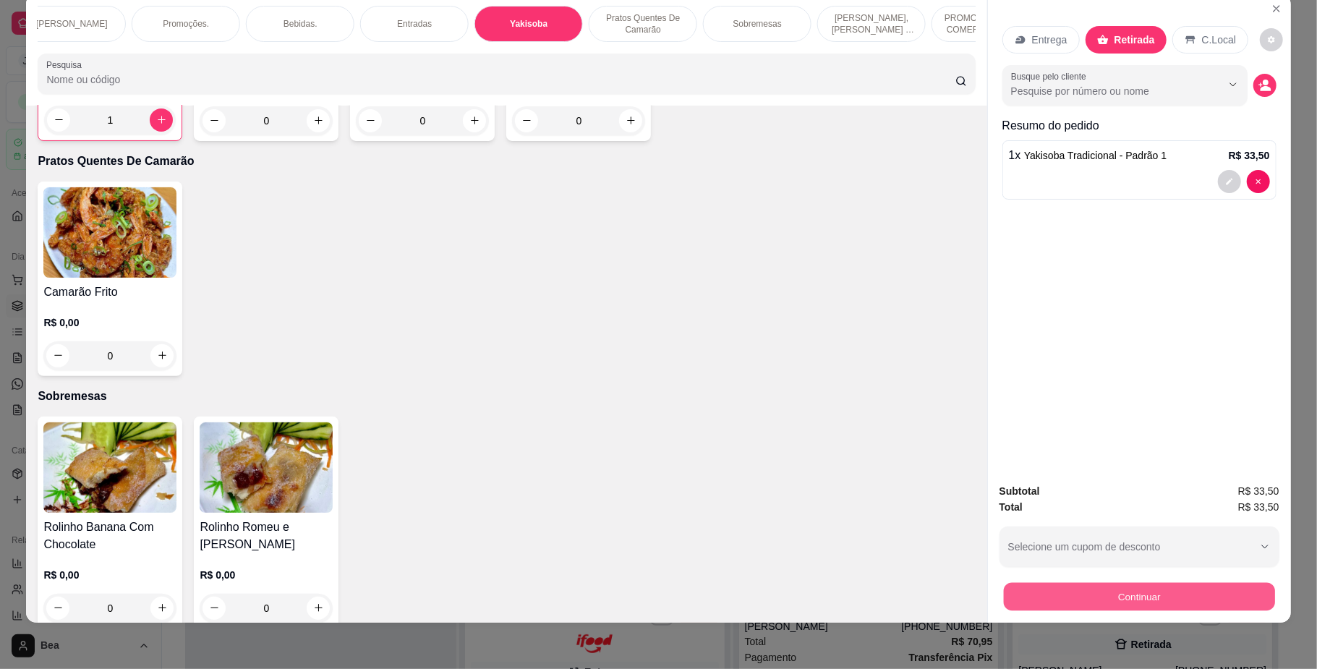
click at [1054, 587] on button "Continuar" at bounding box center [1138, 597] width 271 height 28
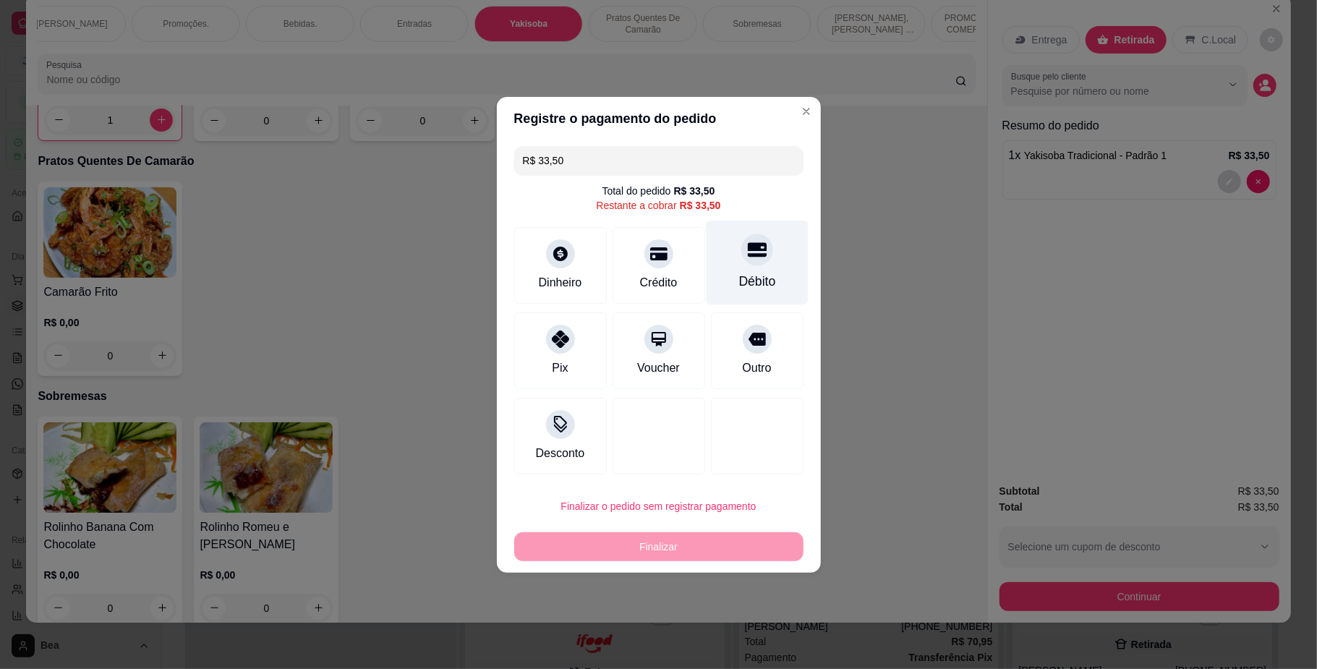
click at [748, 285] on div "Débito" at bounding box center [756, 281] width 37 height 19
type input "R$ 0,00"
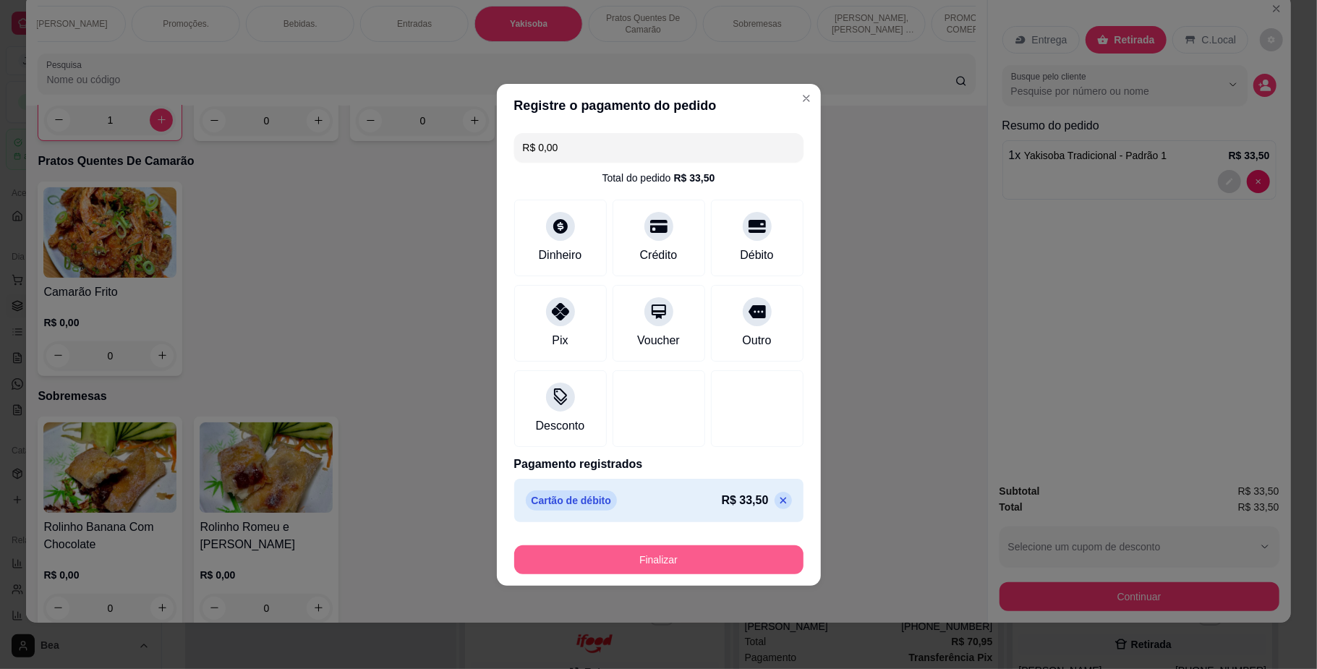
click at [704, 564] on button "Finalizar" at bounding box center [658, 559] width 289 height 29
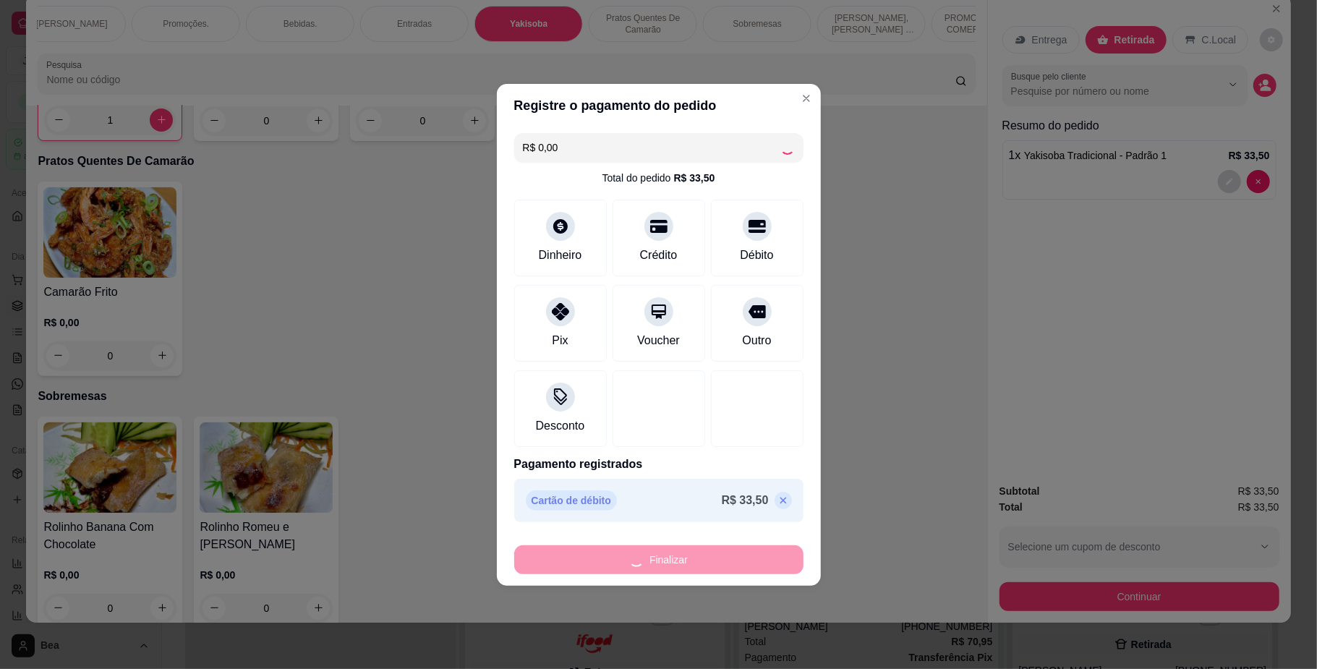
type input "0"
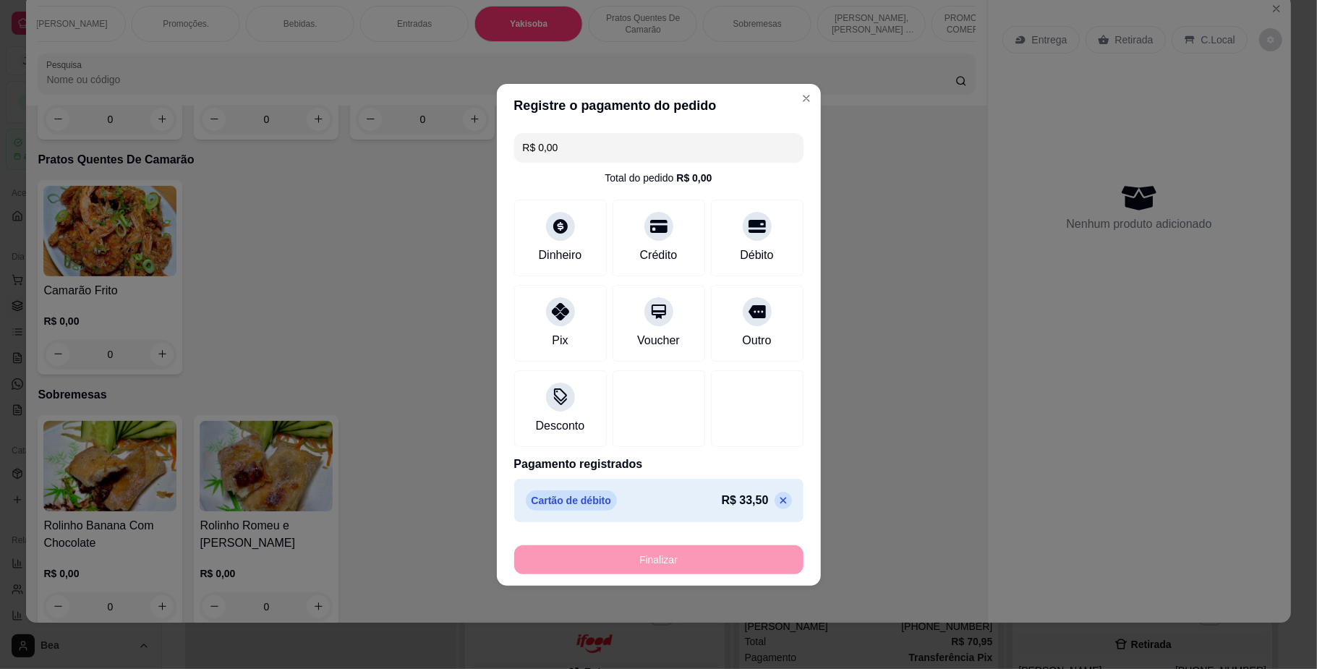
type input "-R$ 33,50"
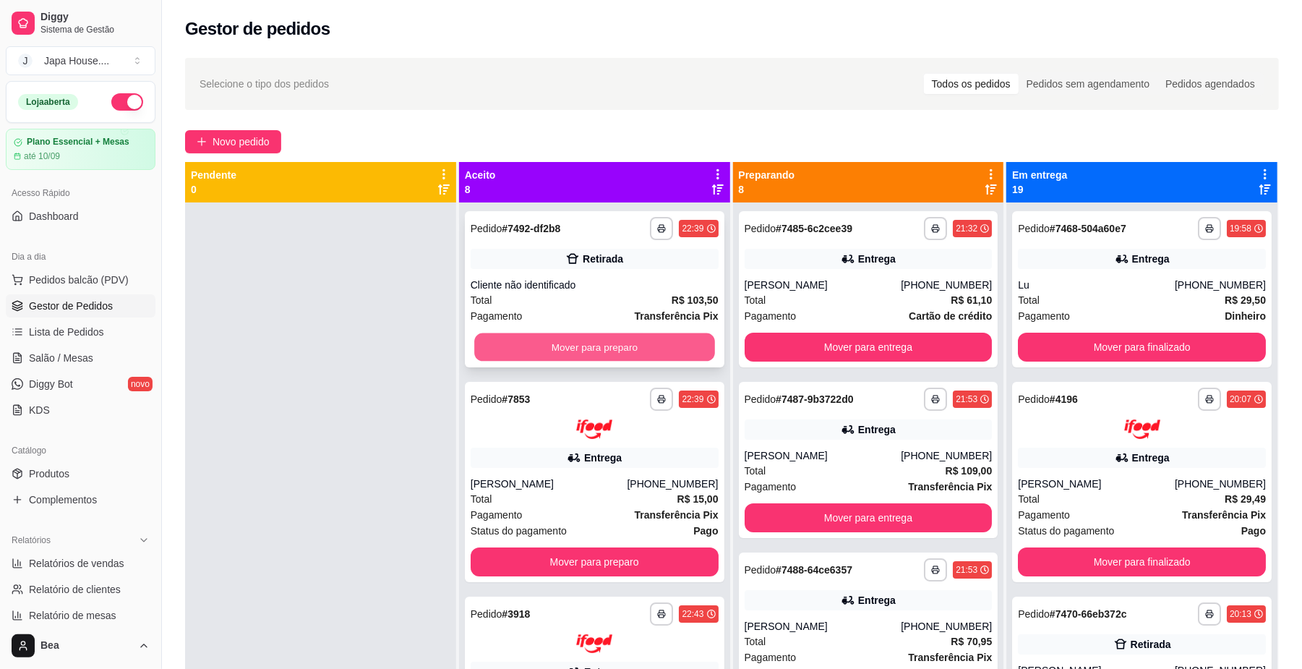
click at [625, 343] on button "Mover para preparo" at bounding box center [594, 347] width 240 height 28
click at [625, 343] on div "Mover para preparo" at bounding box center [595, 347] width 248 height 29
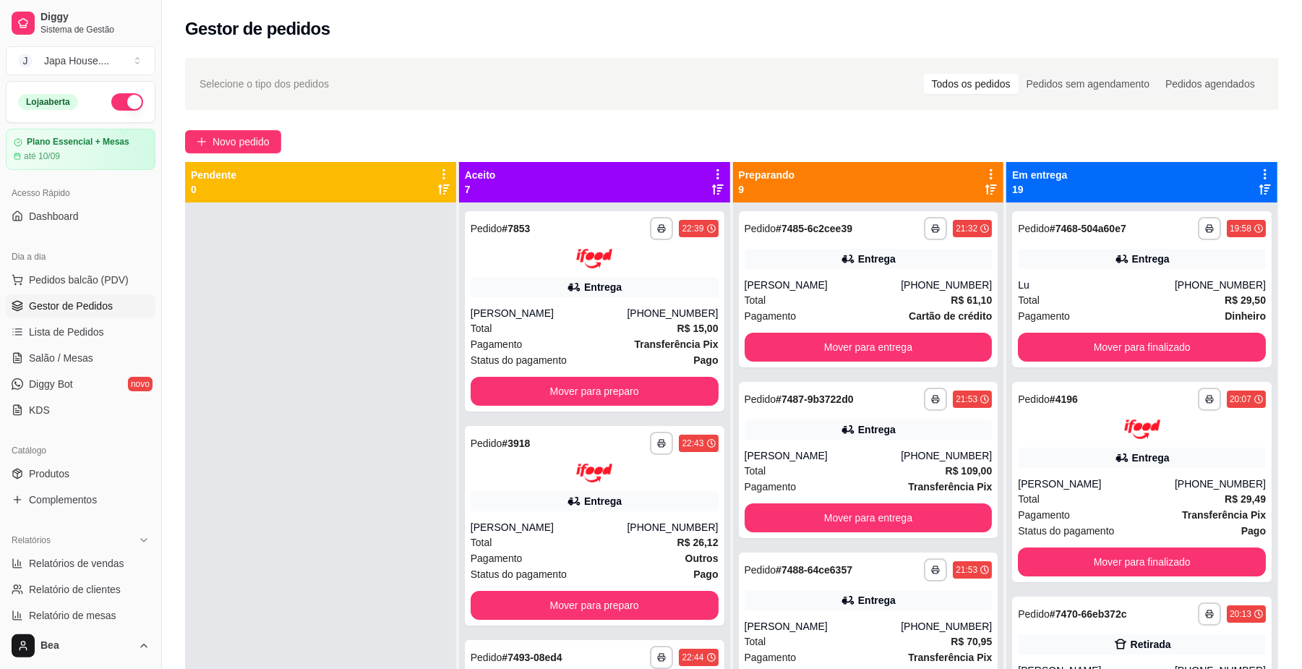
click at [403, 529] on div at bounding box center [320, 536] width 271 height 669
click at [675, 386] on button "Mover para preparo" at bounding box center [594, 391] width 240 height 28
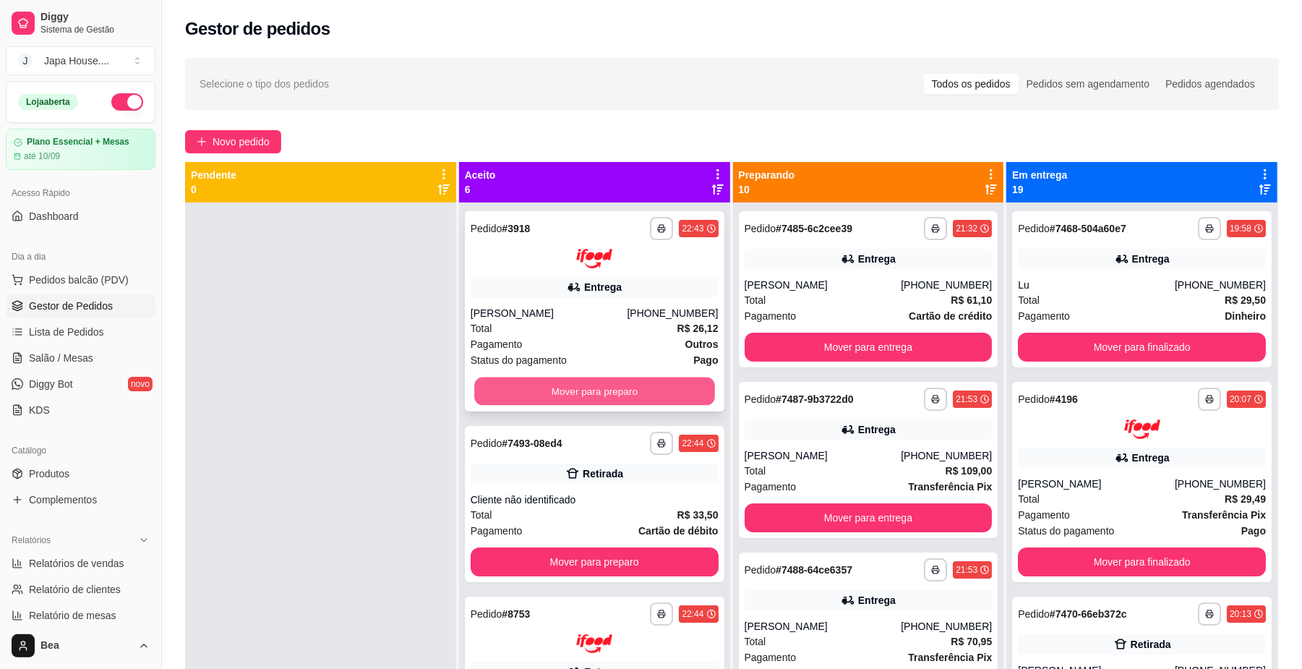
click at [655, 388] on button "Mover para preparo" at bounding box center [594, 391] width 240 height 28
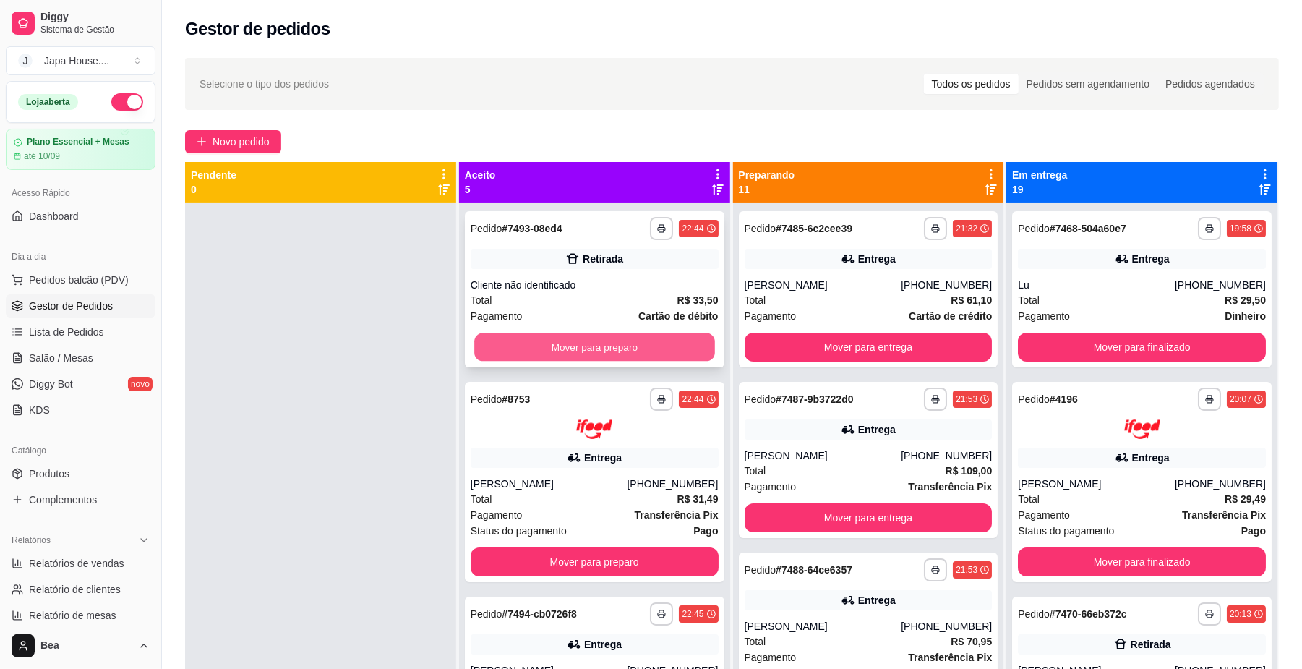
click at [605, 346] on button "Mover para preparo" at bounding box center [594, 347] width 240 height 28
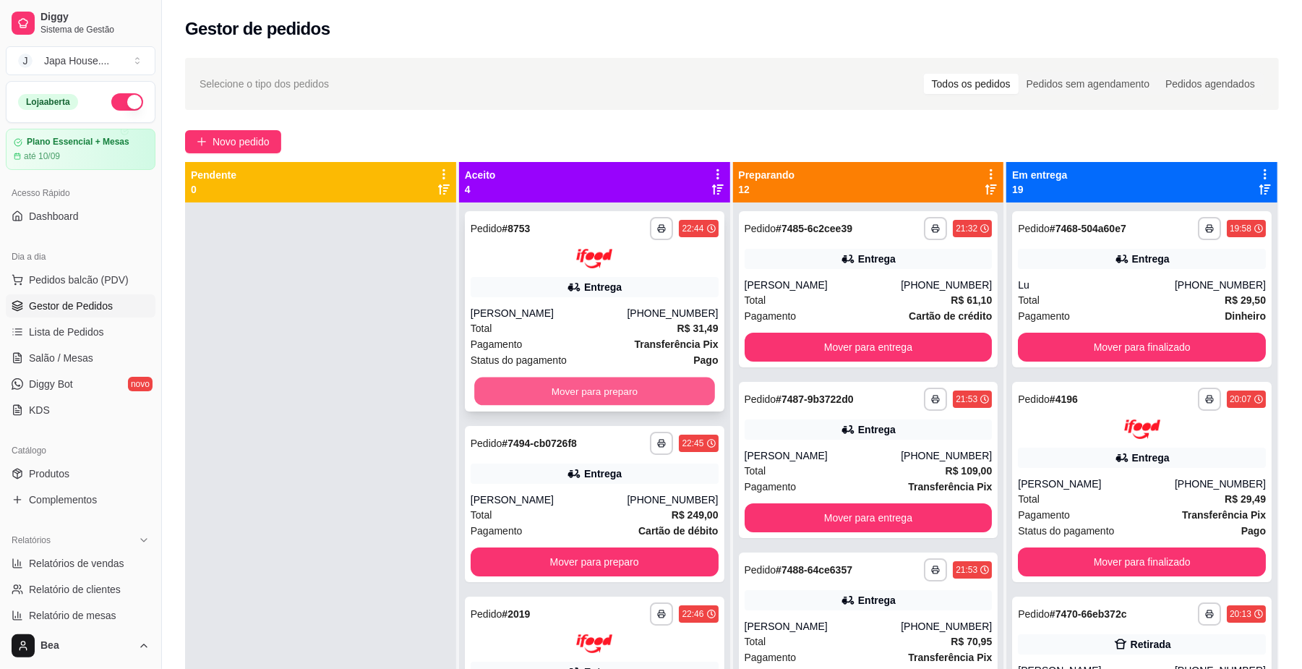
click at [596, 389] on button "Mover para preparo" at bounding box center [594, 391] width 240 height 28
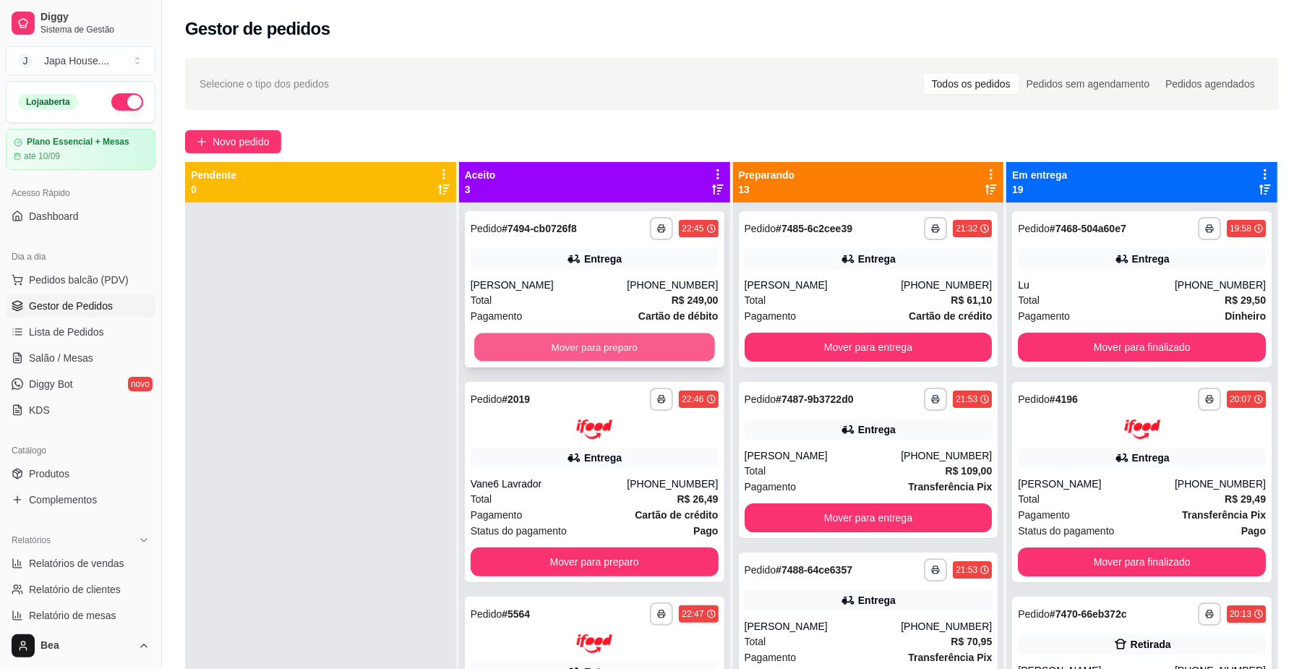
click at [629, 344] on button "Mover para preparo" at bounding box center [594, 347] width 240 height 28
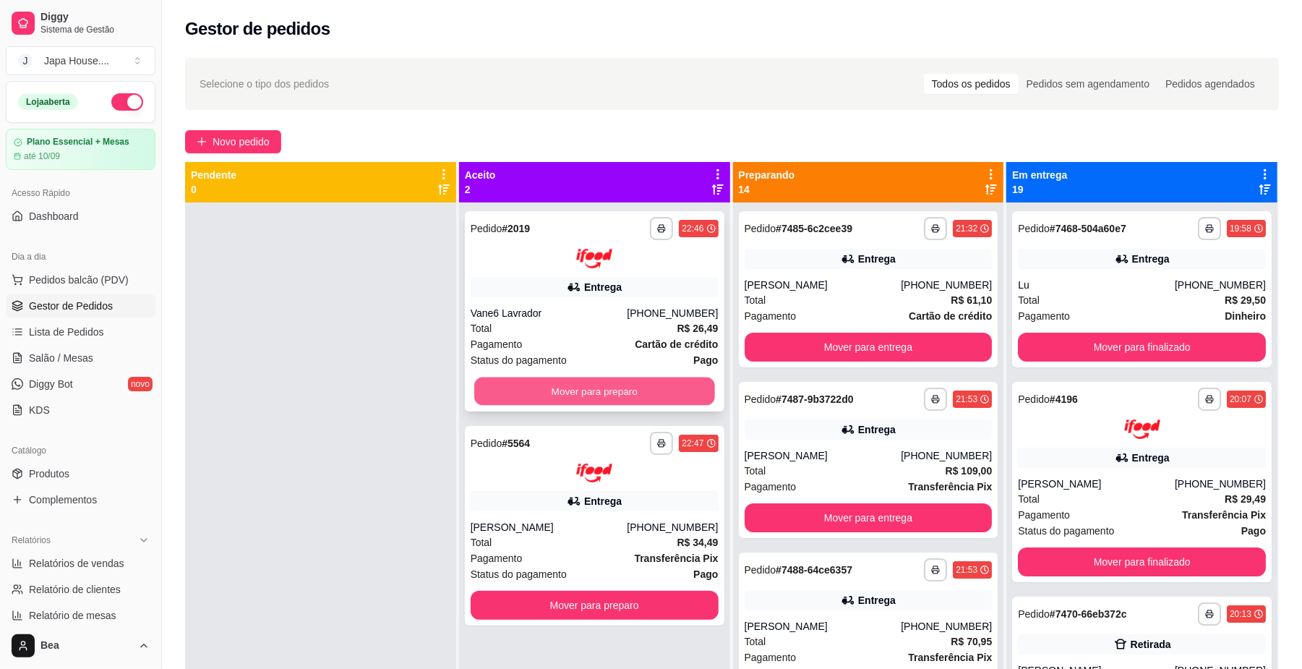
click at [626, 389] on button "Mover para preparo" at bounding box center [594, 391] width 240 height 28
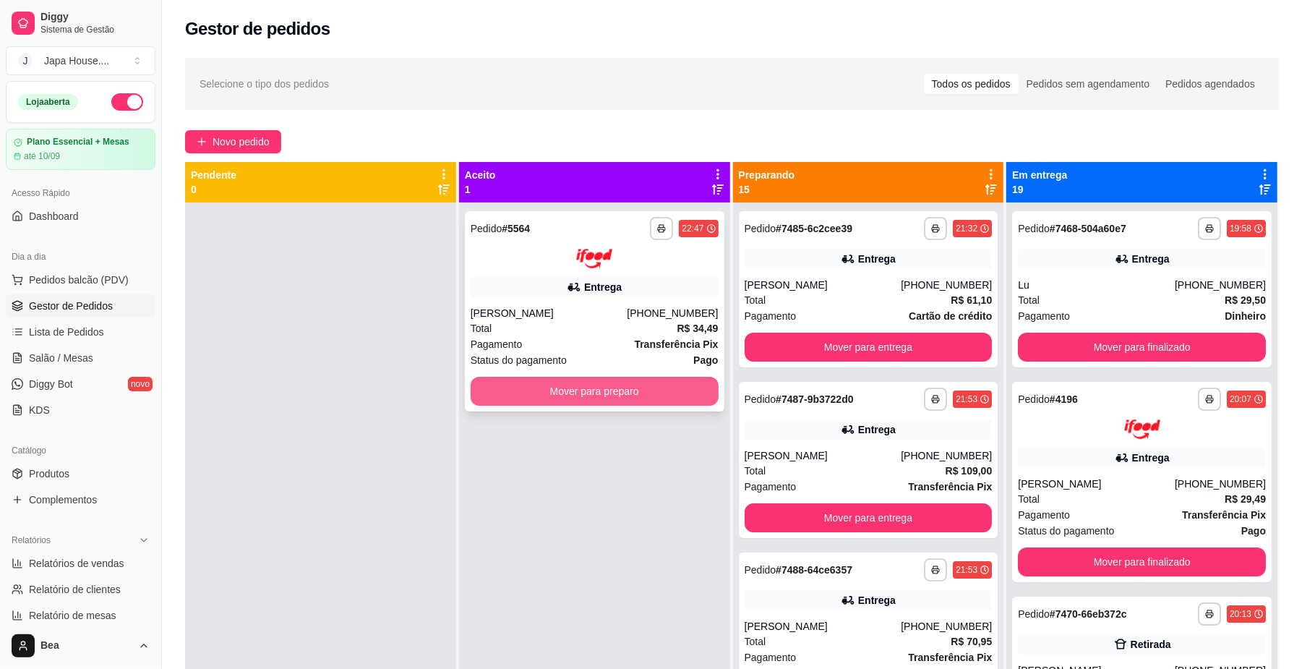
click at [643, 389] on button "Mover para preparo" at bounding box center [595, 391] width 248 height 29
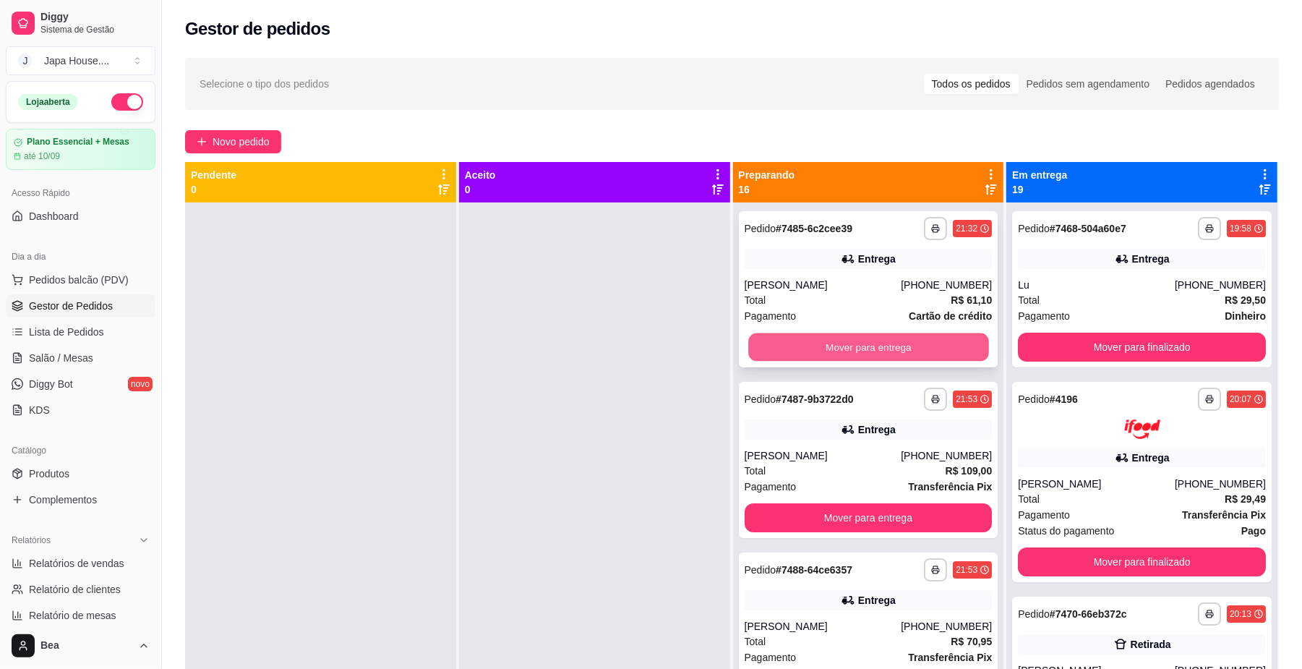
click at [836, 343] on button "Mover para entrega" at bounding box center [868, 347] width 240 height 28
click at [836, 343] on button "Mover para entrega" at bounding box center [869, 347] width 248 height 29
click at [836, 343] on button "Mover para entrega" at bounding box center [868, 347] width 240 height 28
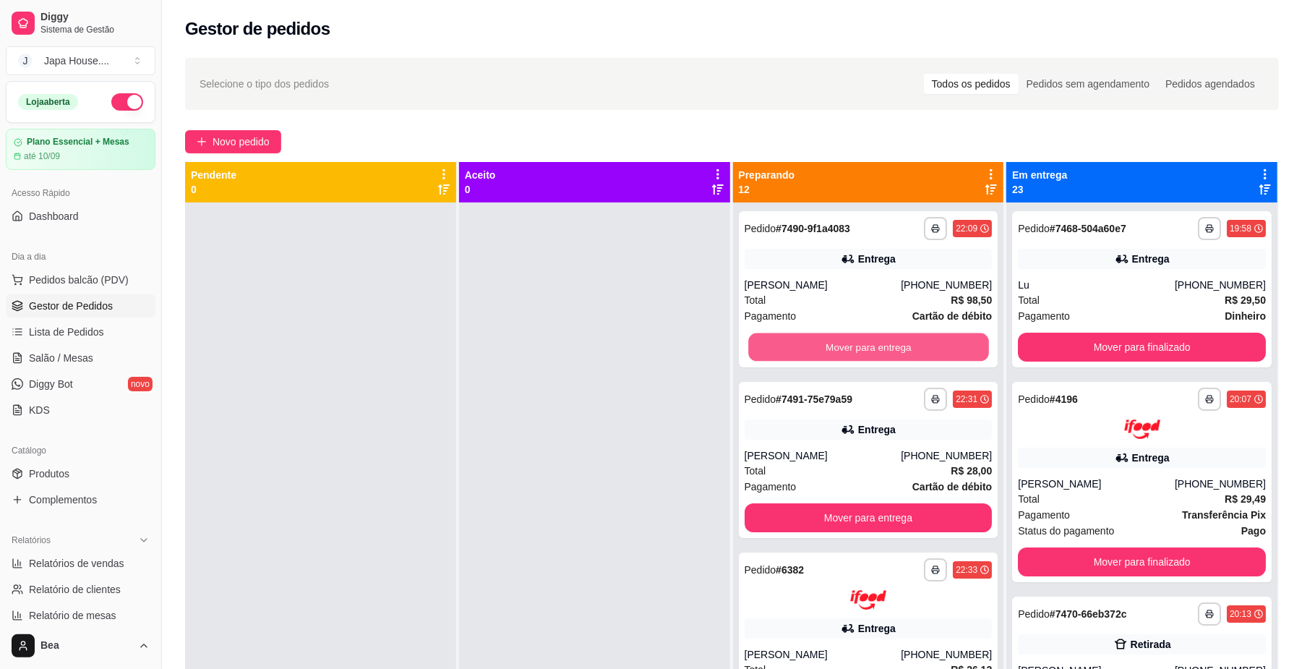
click at [836, 343] on button "Mover para entrega" at bounding box center [868, 347] width 240 height 28
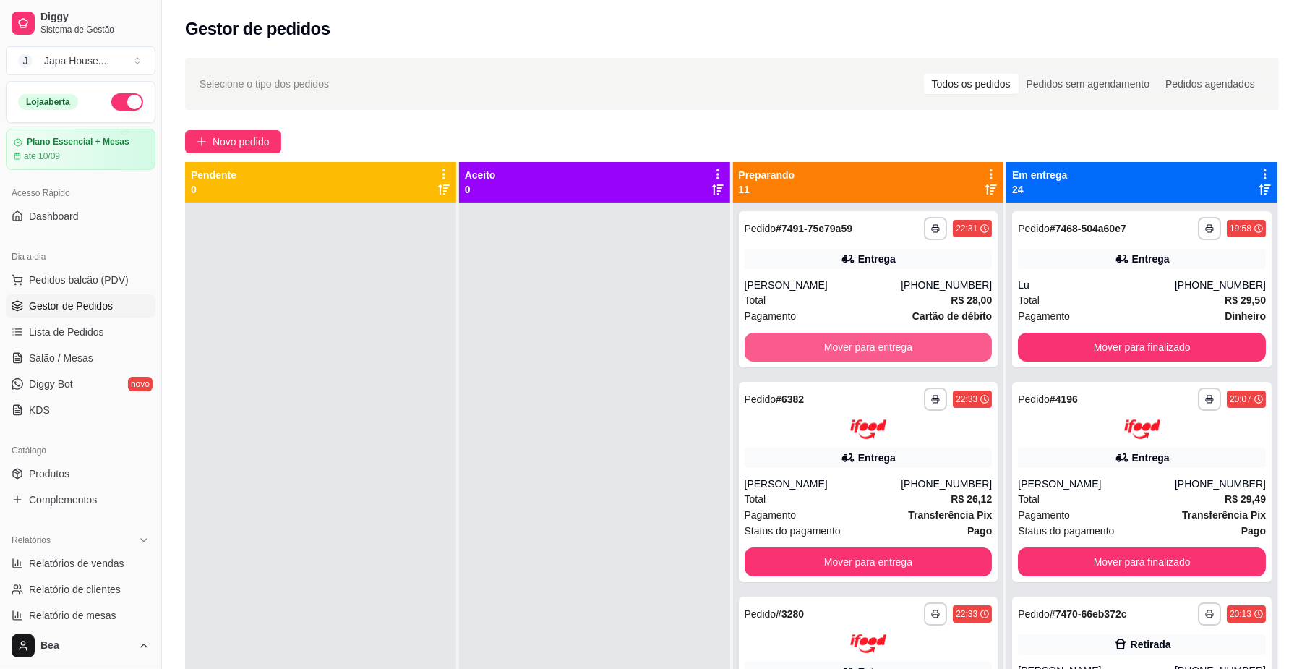
click at [836, 343] on button "Mover para entrega" at bounding box center [869, 347] width 248 height 29
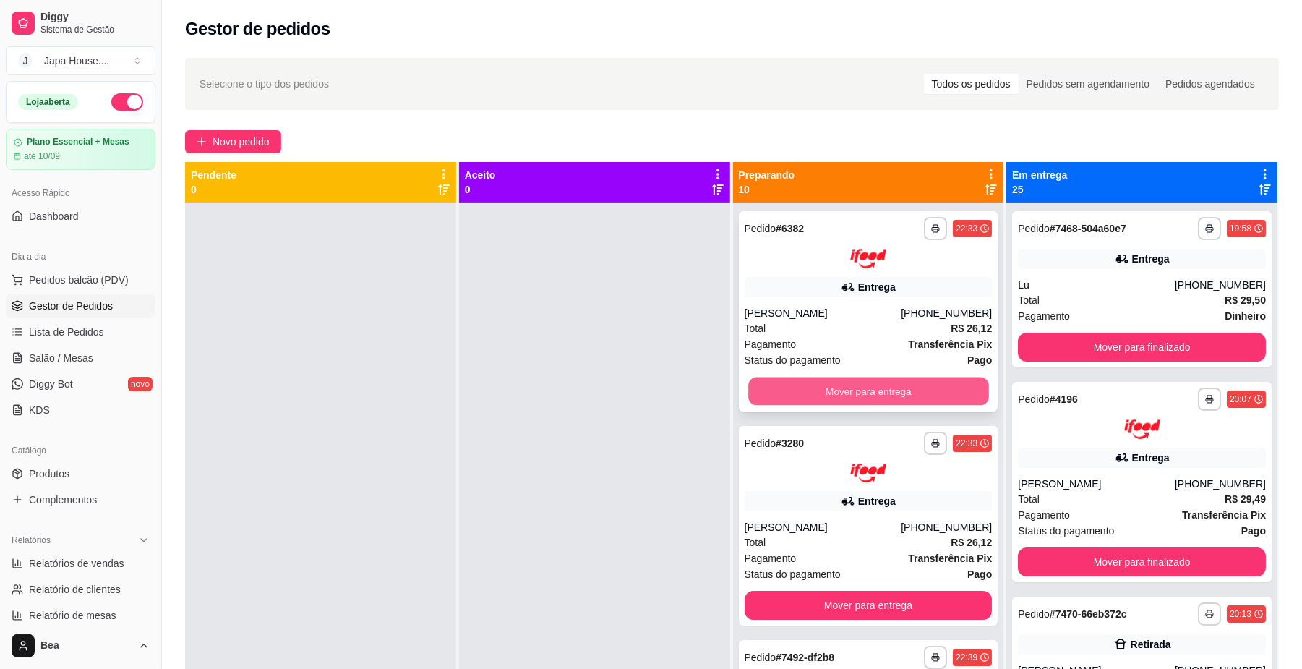
click at [840, 379] on button "Mover para entrega" at bounding box center [868, 391] width 240 height 28
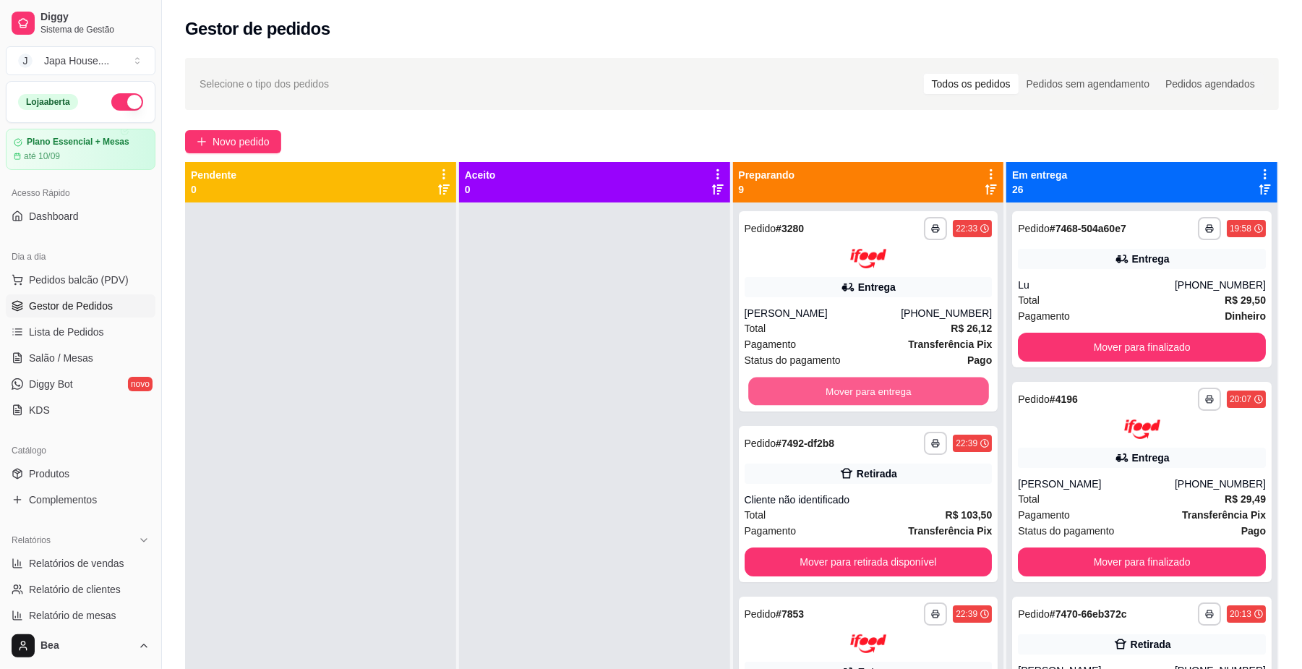
click at [840, 379] on button "Mover para entrega" at bounding box center [868, 391] width 240 height 28
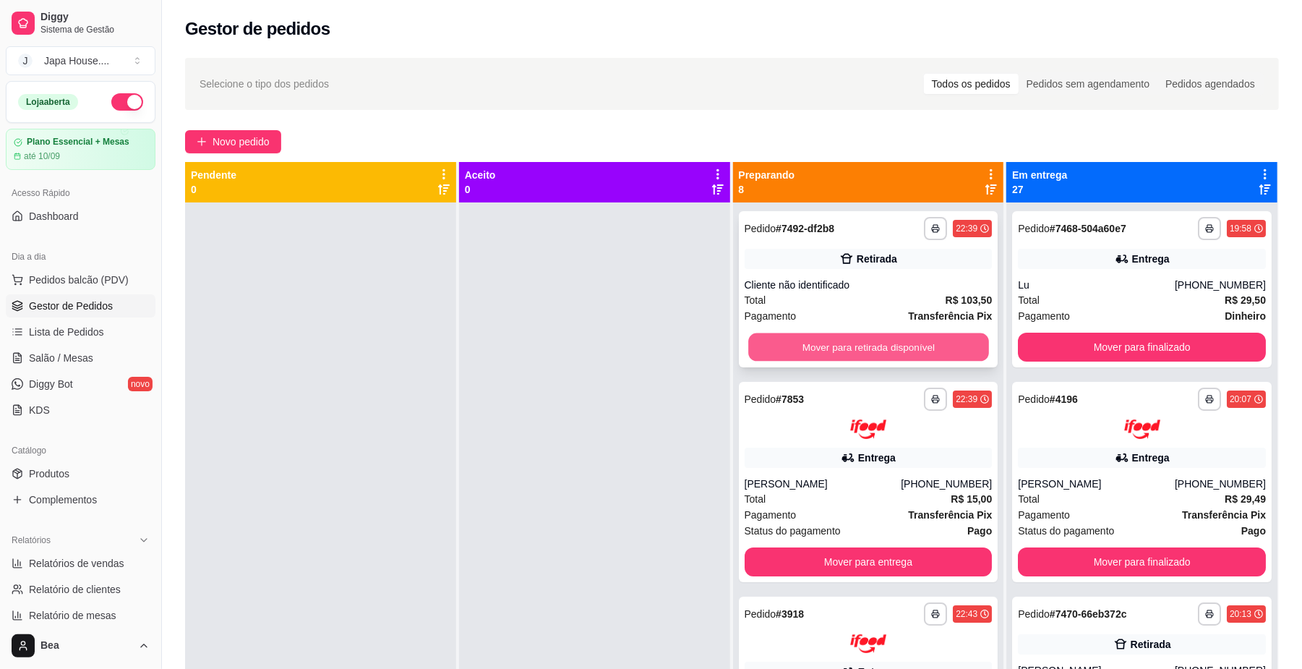
click at [837, 342] on button "Mover para retirada disponível" at bounding box center [868, 347] width 240 height 28
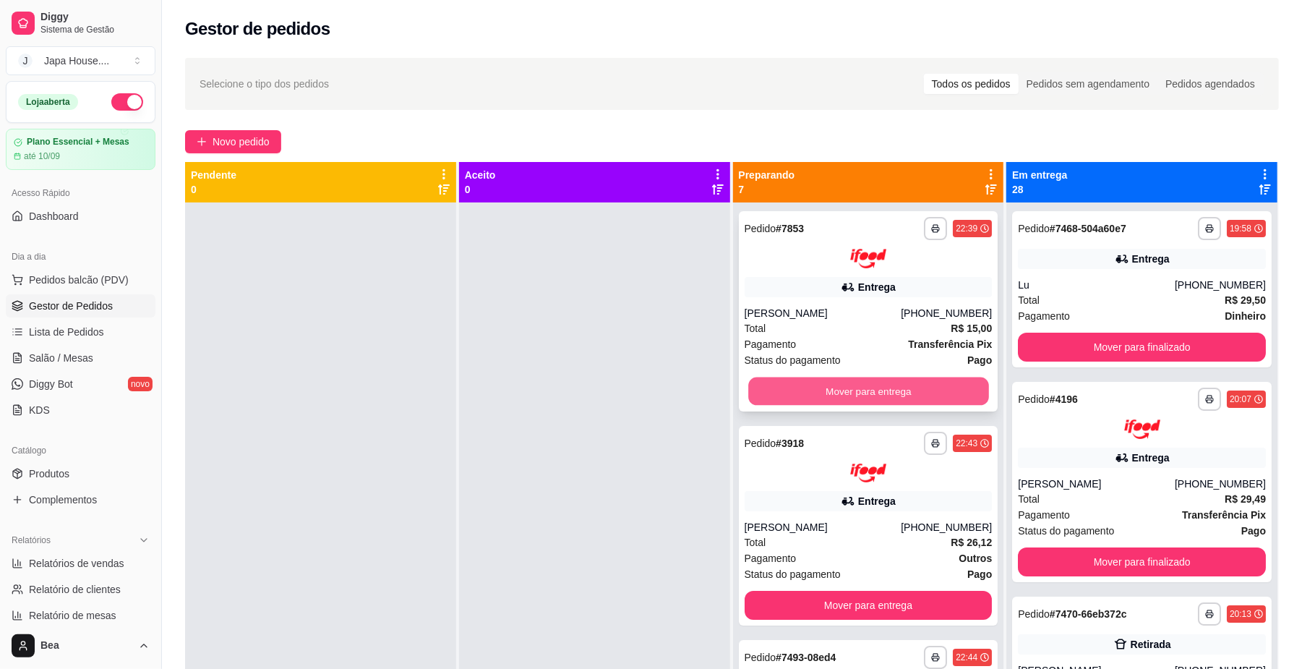
click at [855, 388] on button "Mover para entrega" at bounding box center [868, 391] width 240 height 28
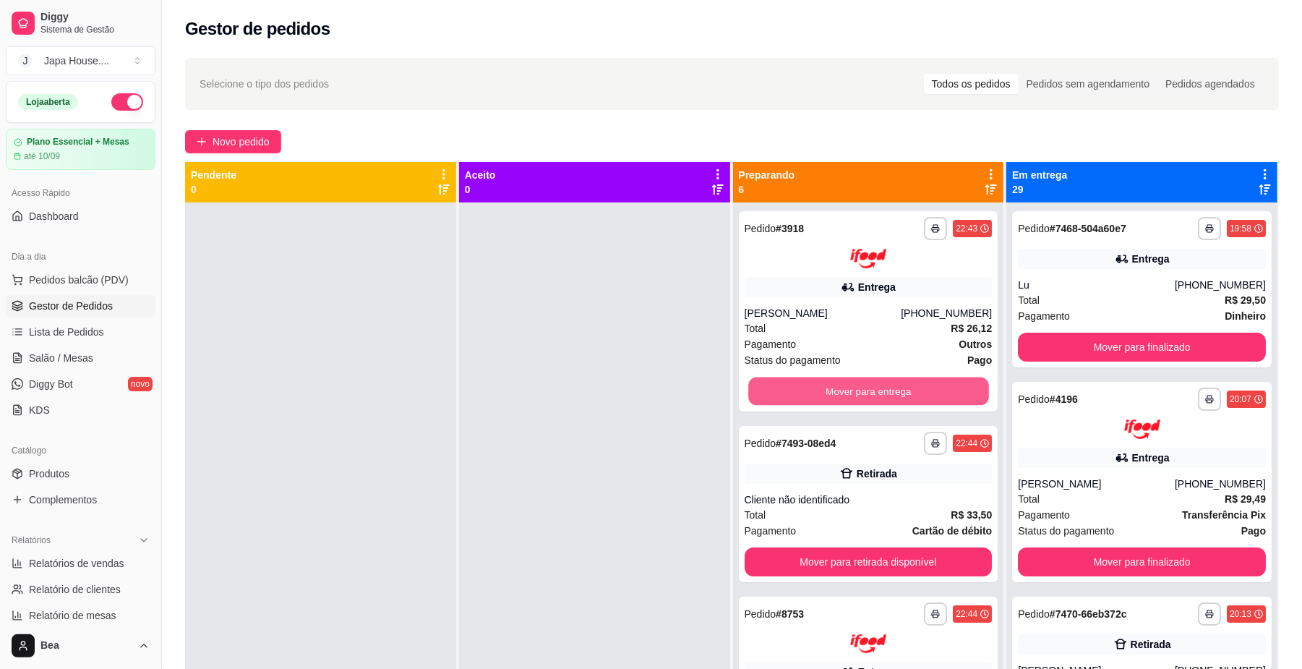
click at [855, 388] on button "Mover para entrega" at bounding box center [868, 391] width 240 height 28
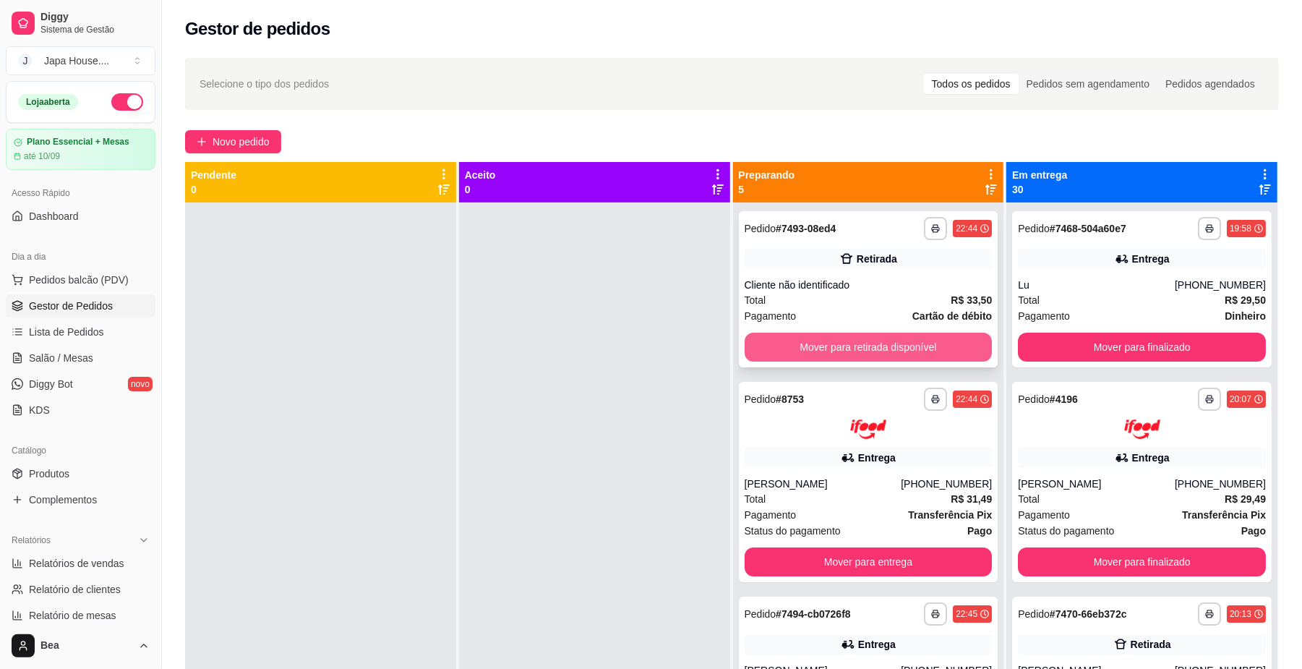
click at [876, 344] on button "Mover para retirada disponível" at bounding box center [869, 347] width 248 height 29
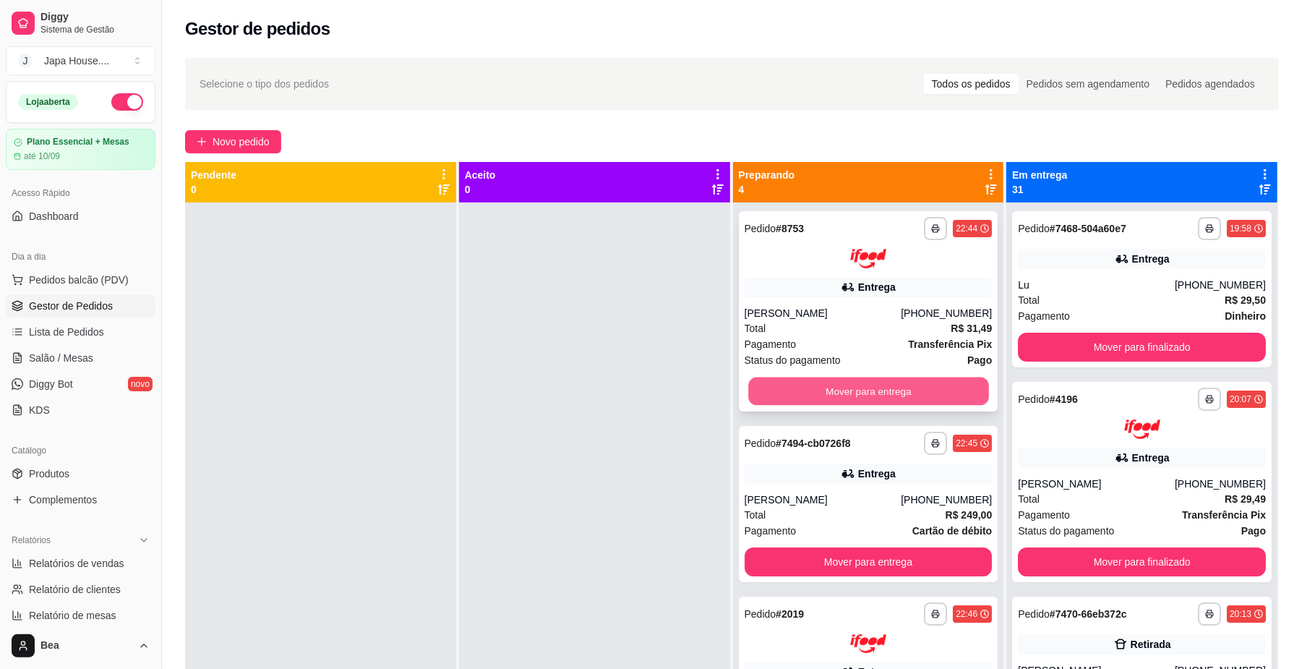
click at [885, 386] on button "Mover para entrega" at bounding box center [868, 391] width 240 height 28
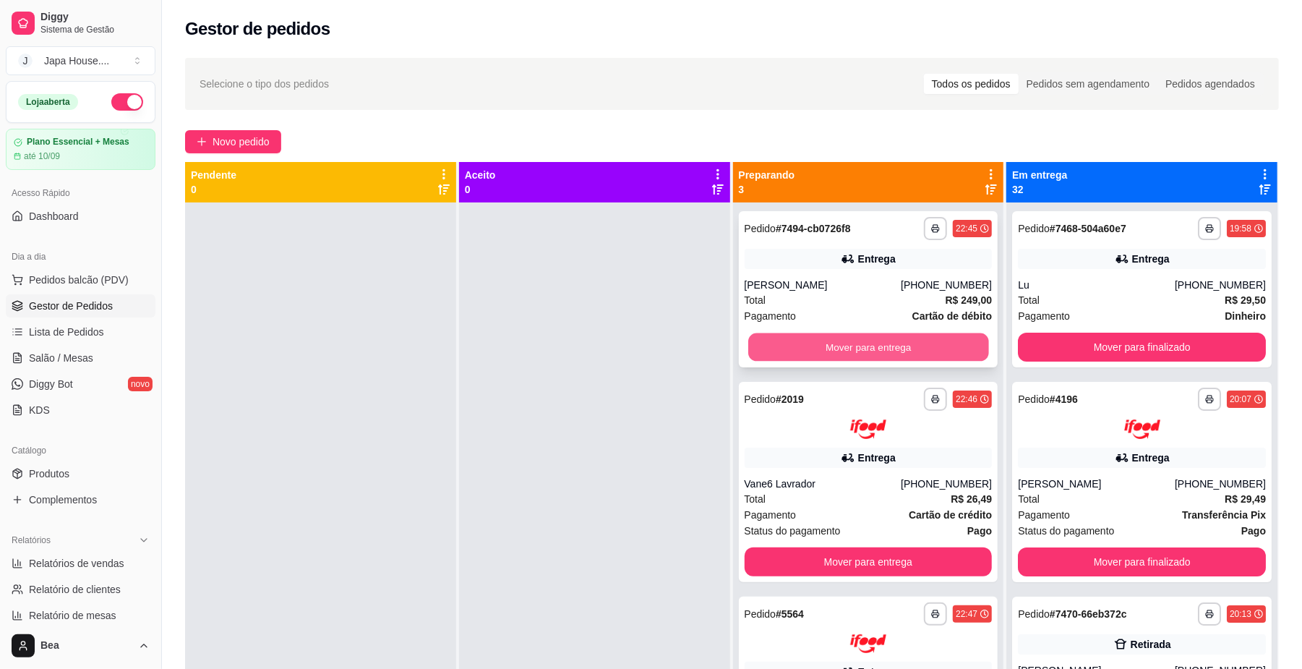
click at [918, 344] on button "Mover para entrega" at bounding box center [868, 347] width 240 height 28
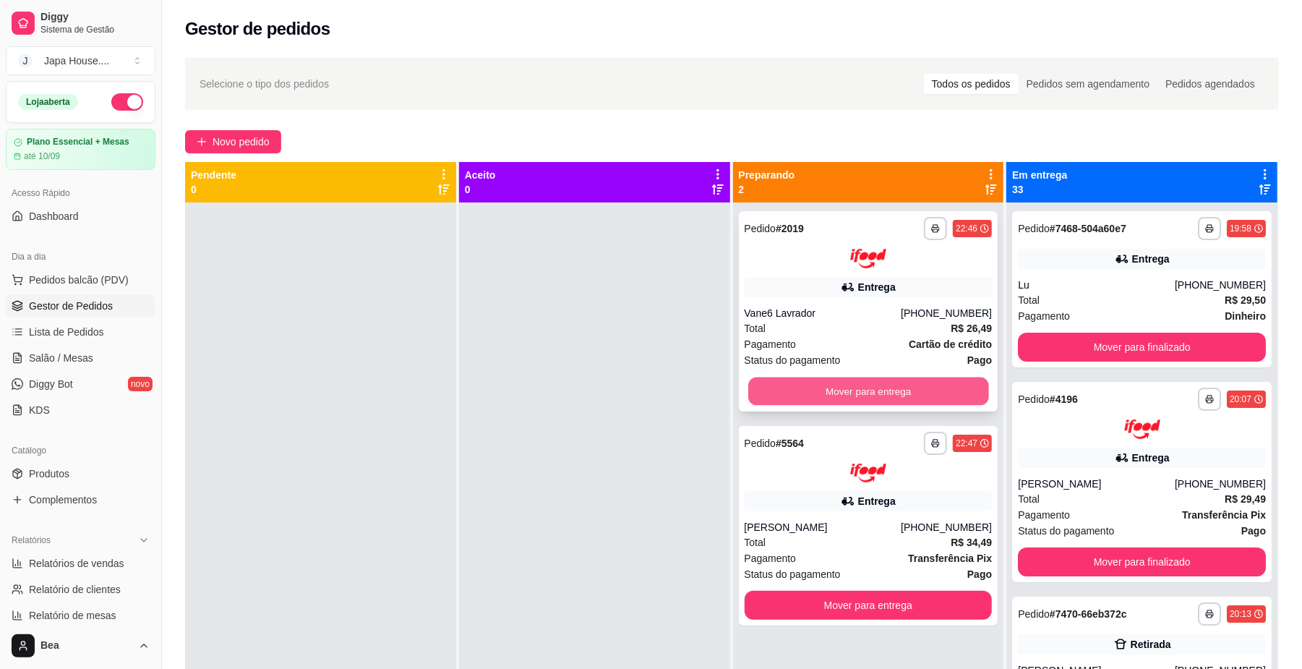
click at [928, 389] on button "Mover para entrega" at bounding box center [868, 391] width 240 height 28
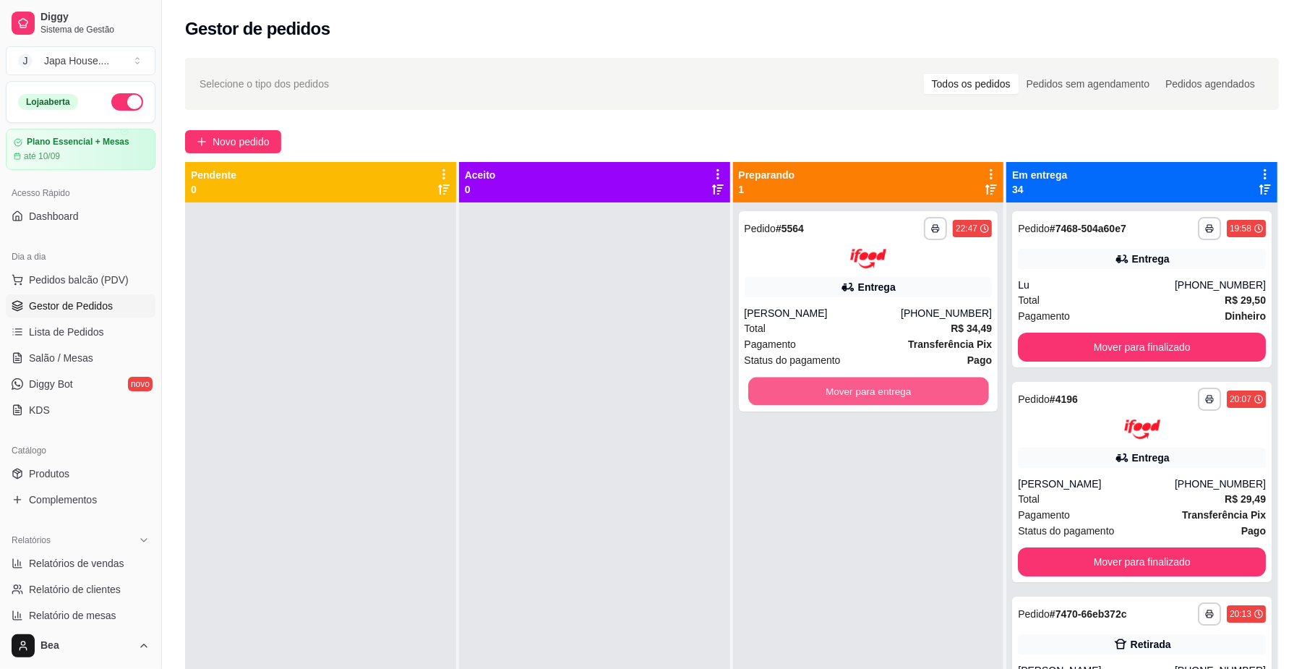
click at [928, 389] on button "Mover para entrega" at bounding box center [868, 391] width 240 height 28
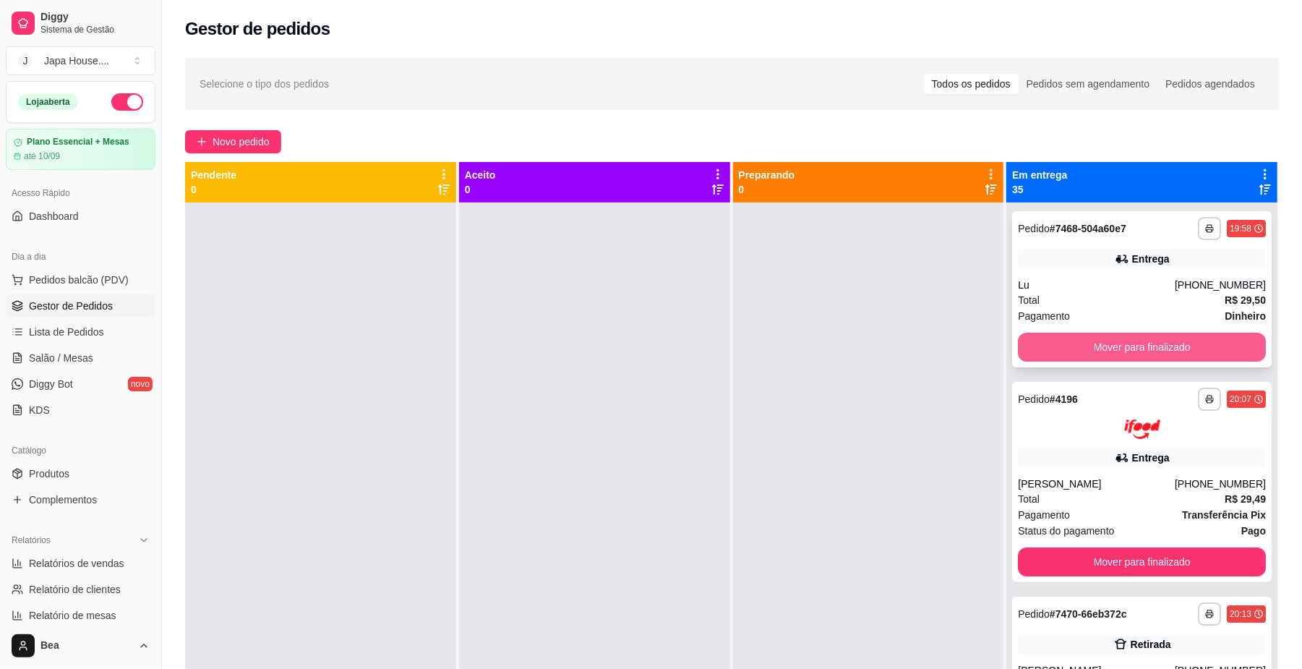
click at [1098, 347] on button "Mover para finalizado" at bounding box center [1142, 347] width 248 height 29
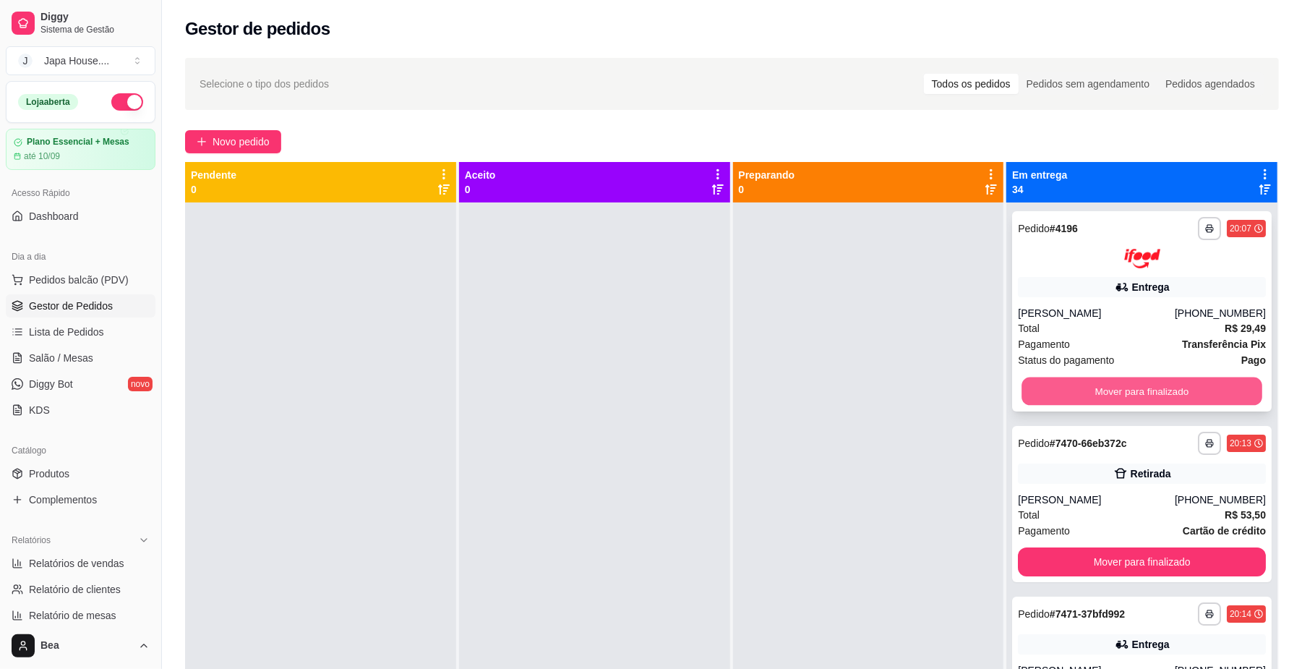
click at [1105, 388] on button "Mover para finalizado" at bounding box center [1142, 391] width 240 height 28
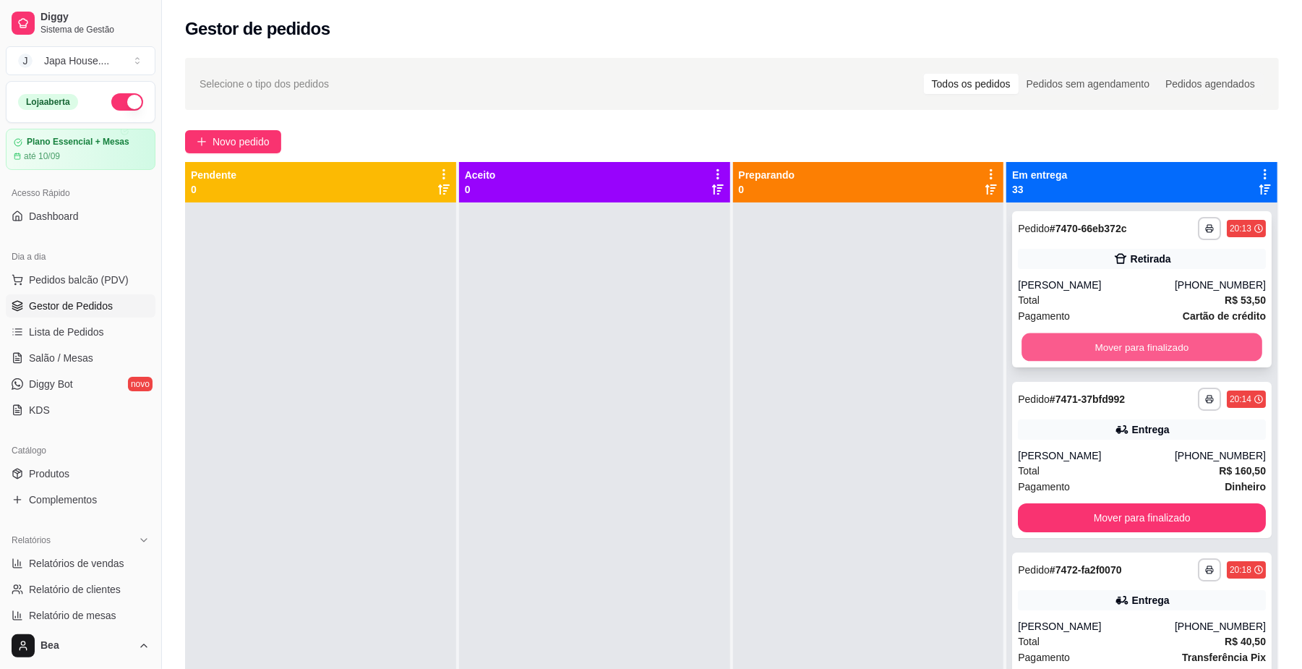
click at [1111, 343] on button "Mover para finalizado" at bounding box center [1142, 347] width 240 height 28
click at [1111, 343] on button "Mover para finalizado" at bounding box center [1142, 347] width 248 height 29
click at [1111, 343] on button "Mover para finalizado" at bounding box center [1142, 347] width 240 height 28
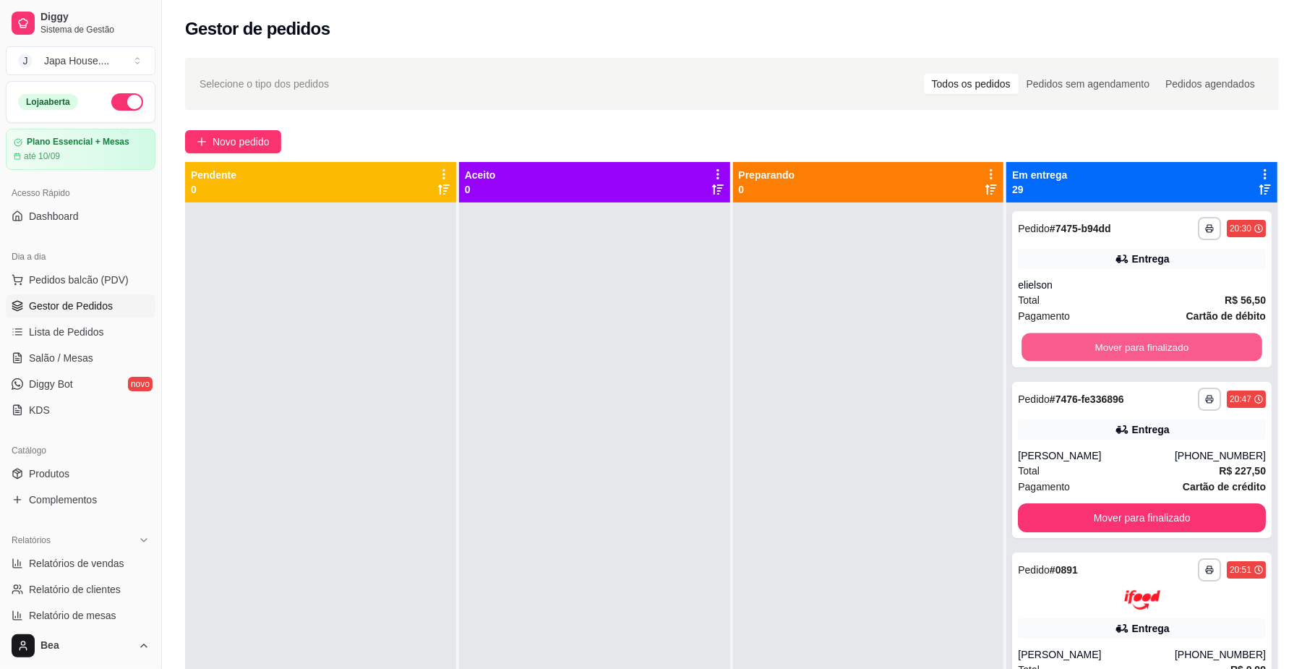
click at [1111, 343] on button "Mover para finalizado" at bounding box center [1142, 347] width 240 height 28
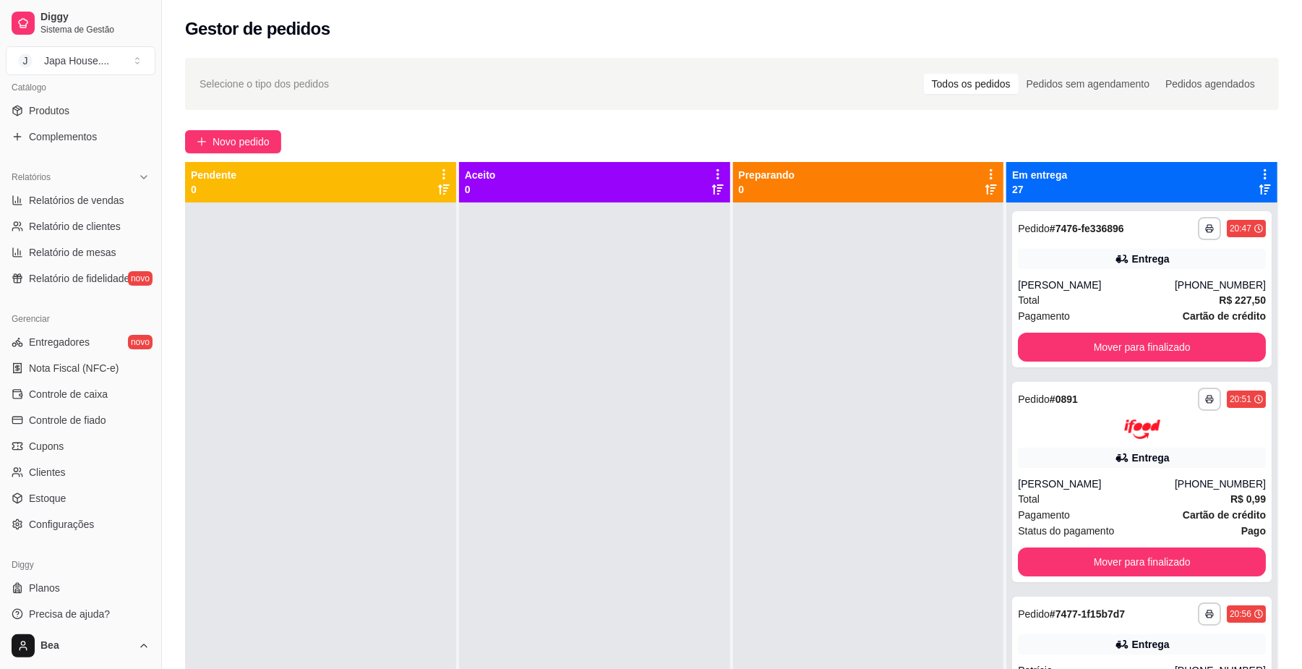
scroll to position [372, 0]
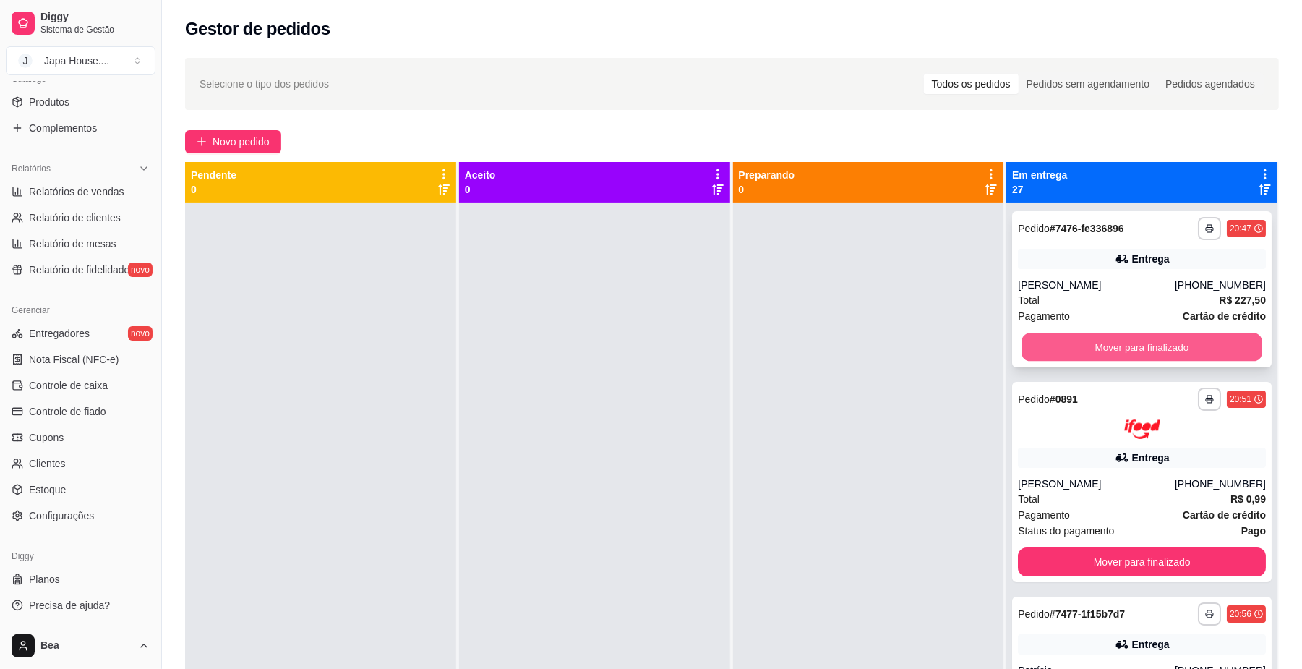
click at [1094, 345] on button "Mover para finalizado" at bounding box center [1142, 347] width 240 height 28
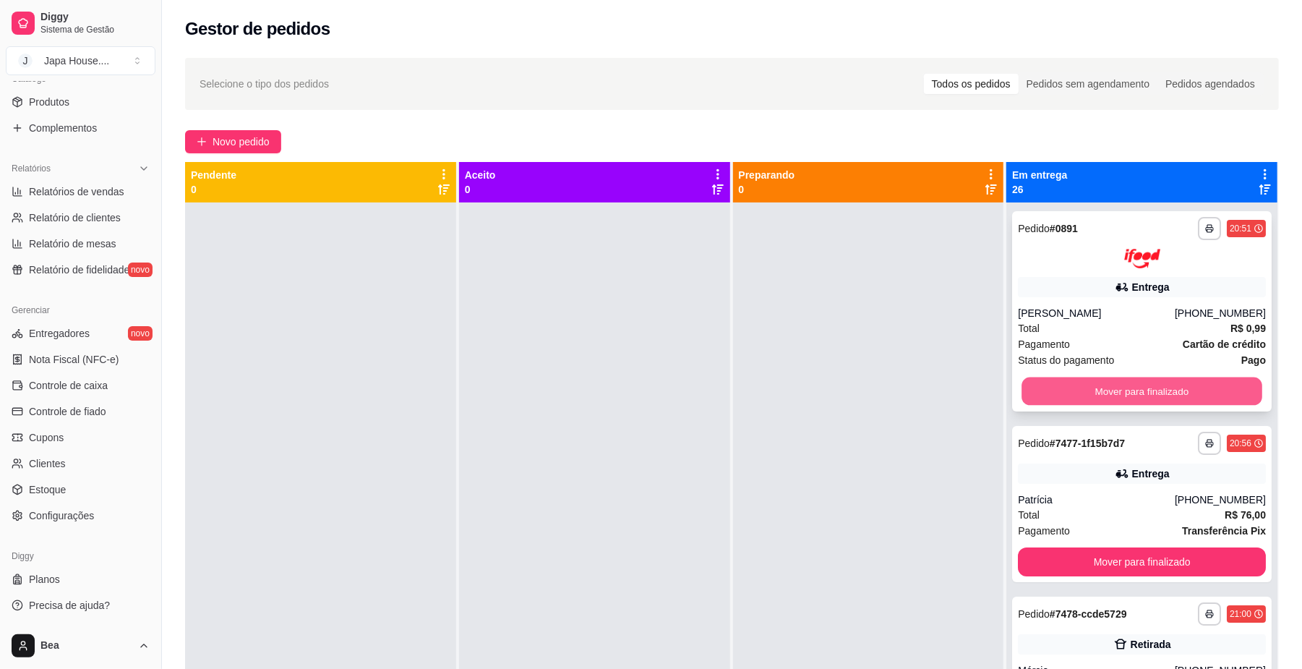
click at [1097, 385] on button "Mover para finalizado" at bounding box center [1142, 391] width 240 height 28
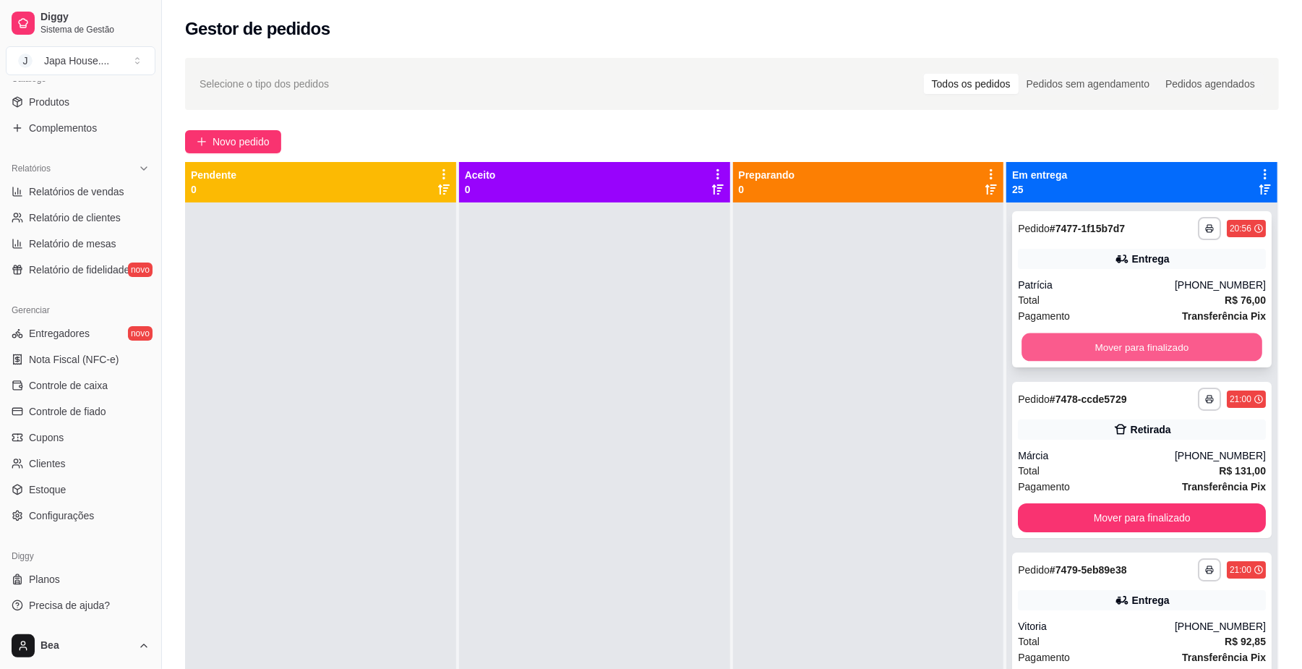
click at [1100, 343] on button "Mover para finalizado" at bounding box center [1142, 347] width 240 height 28
click at [1186, 338] on button "Mover para finalizado" at bounding box center [1142, 347] width 240 height 28
click at [1169, 338] on button "Mover para finalizado" at bounding box center [1142, 347] width 240 height 28
click at [1169, 339] on button "Mover para finalizado" at bounding box center [1142, 347] width 240 height 28
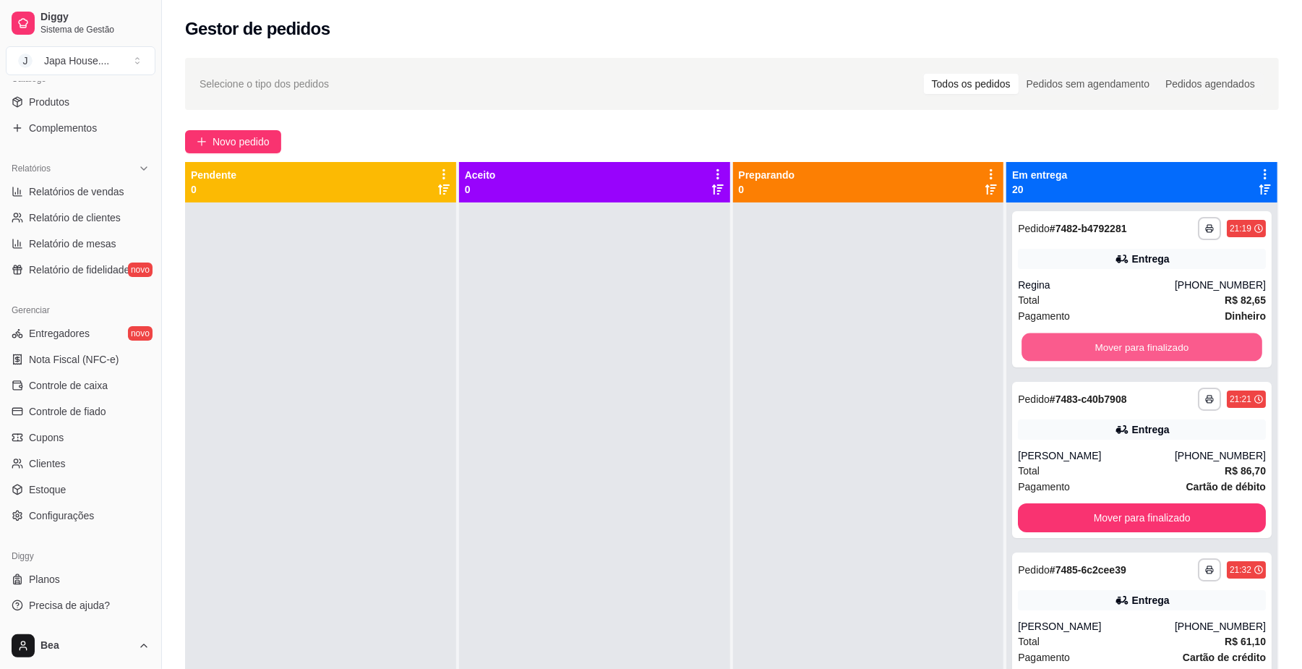
click at [1169, 339] on button "Mover para finalizado" at bounding box center [1142, 347] width 240 height 28
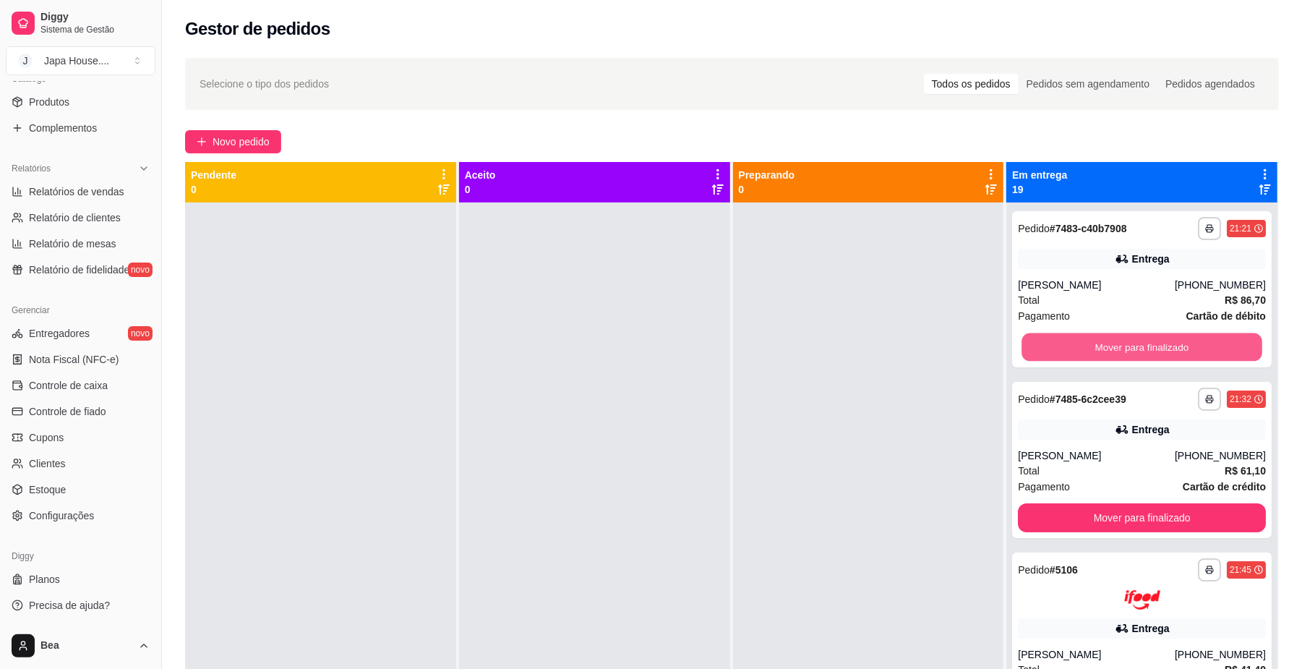
click at [1169, 339] on button "Mover para finalizado" at bounding box center [1142, 347] width 240 height 28
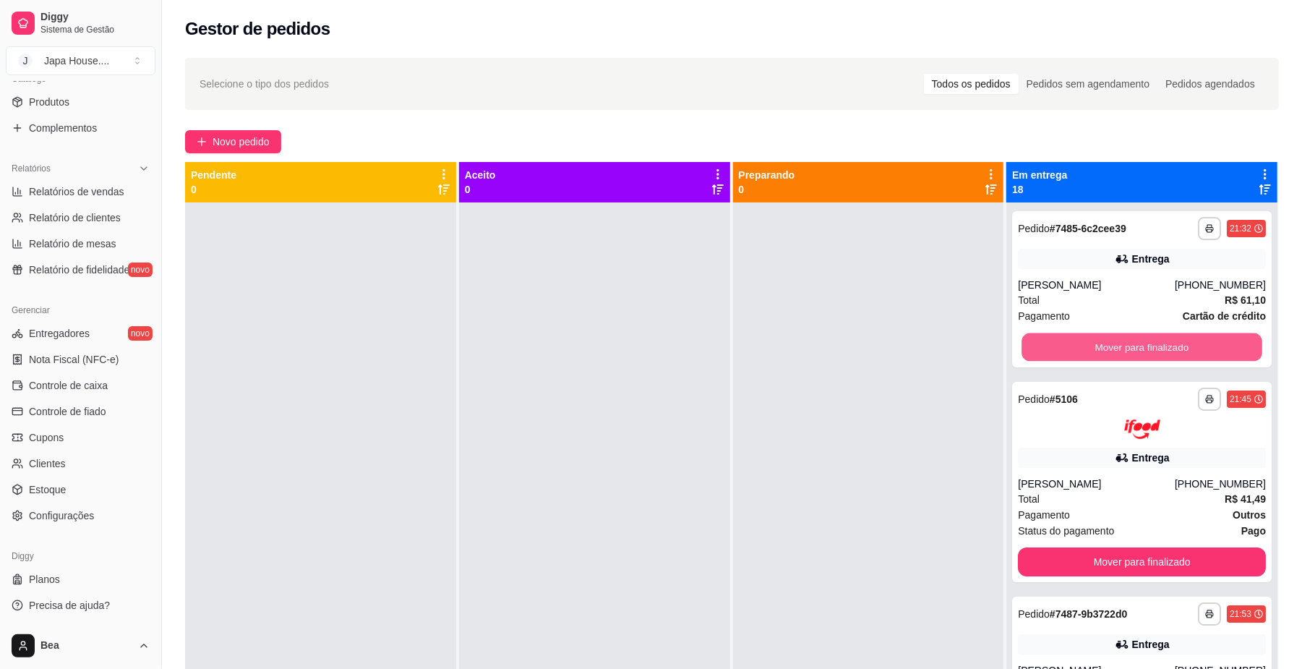
click at [1169, 339] on button "Mover para finalizado" at bounding box center [1142, 347] width 240 height 28
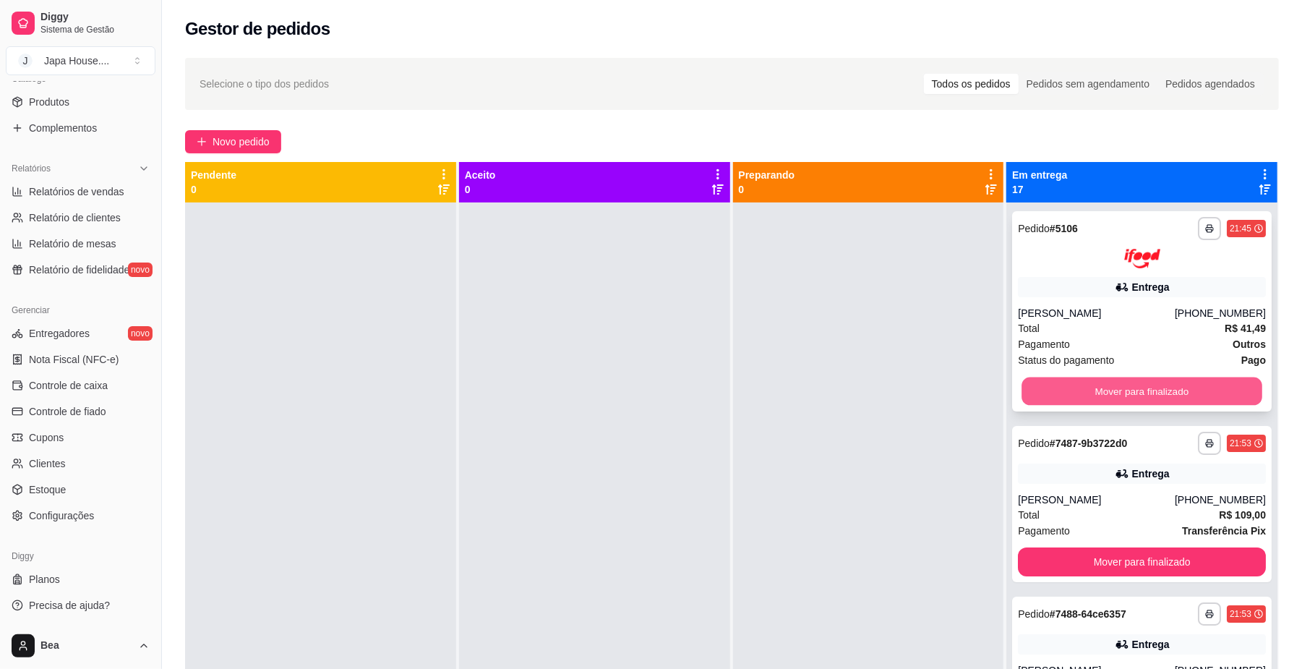
click at [1172, 392] on button "Mover para finalizado" at bounding box center [1142, 391] width 240 height 28
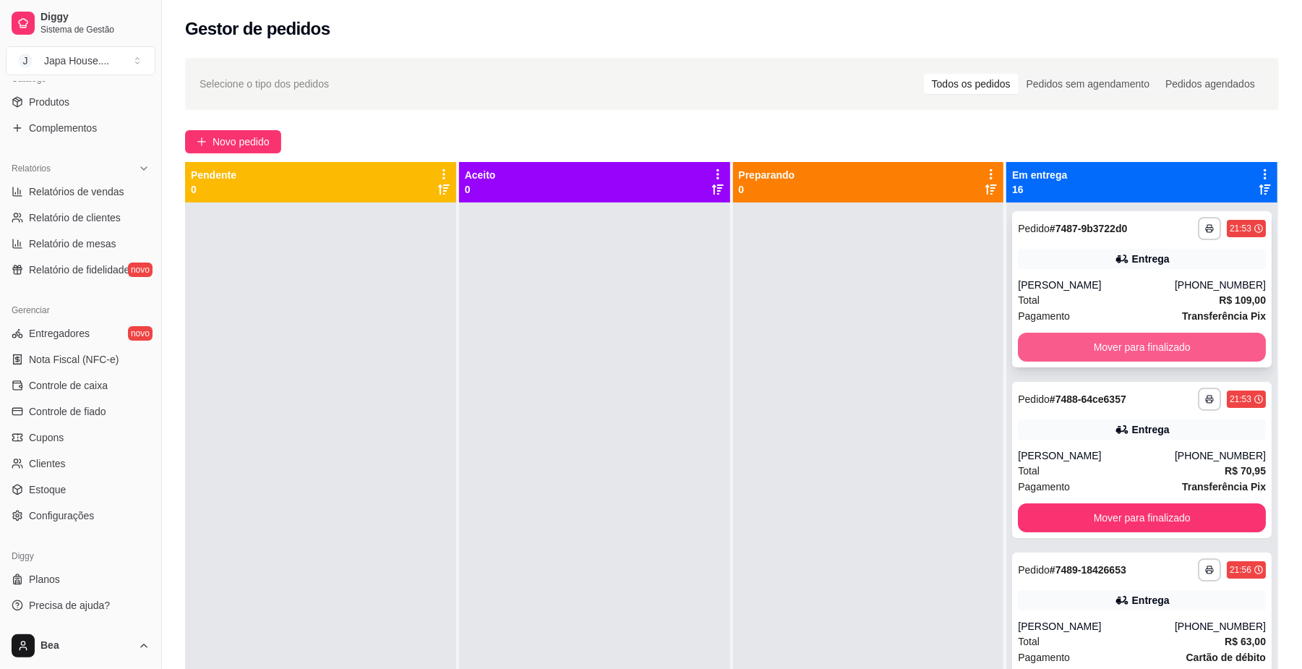
click at [1126, 347] on button "Mover para finalizado" at bounding box center [1142, 347] width 248 height 29
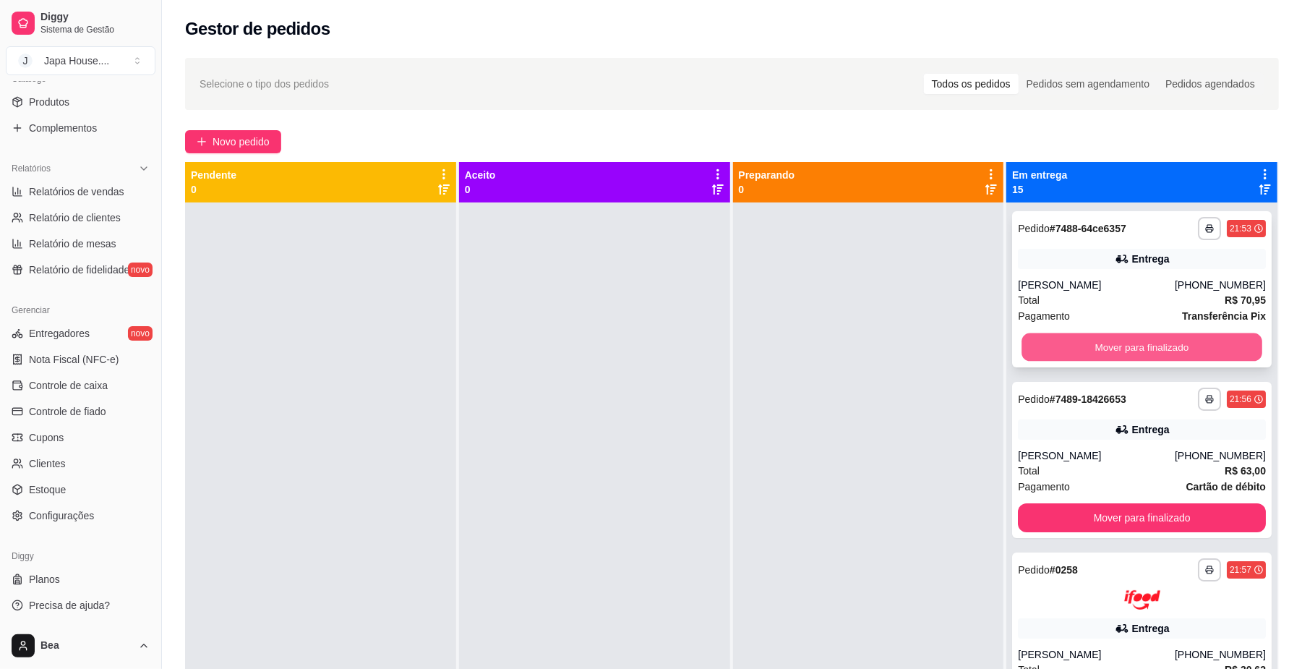
click at [1125, 347] on button "Mover para finalizado" at bounding box center [1142, 347] width 240 height 28
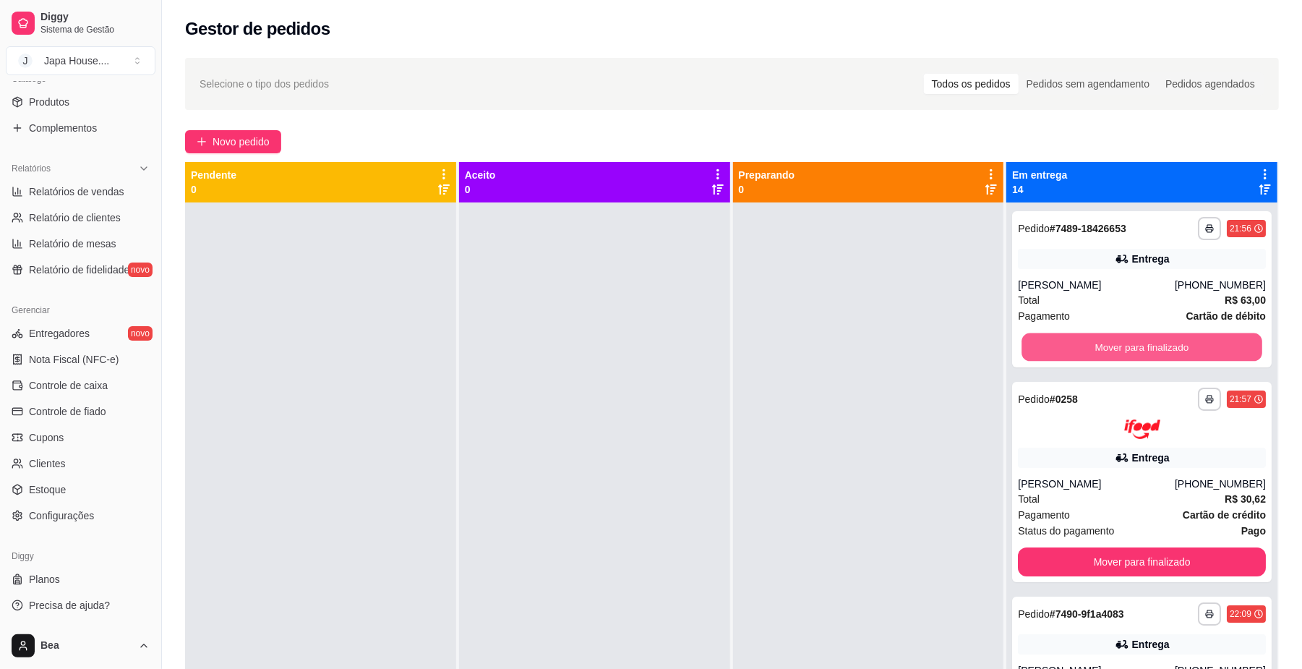
click at [1125, 347] on button "Mover para finalizado" at bounding box center [1142, 347] width 240 height 28
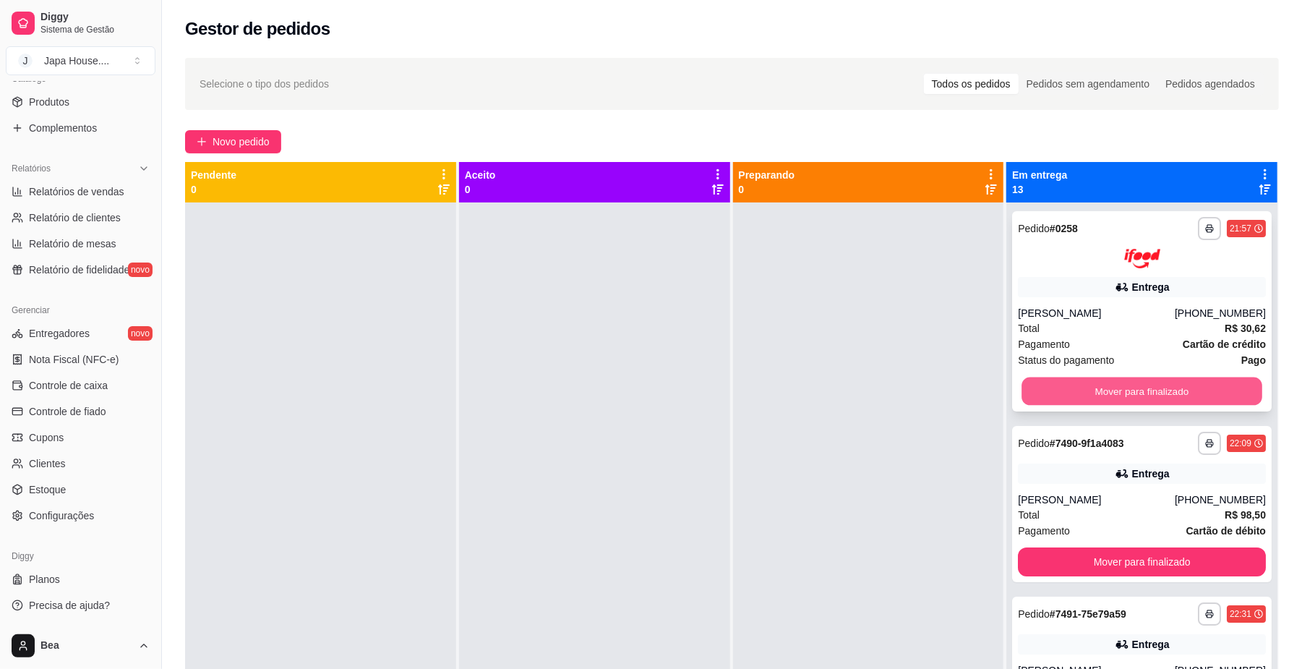
click at [1129, 383] on button "Mover para finalizado" at bounding box center [1142, 391] width 240 height 28
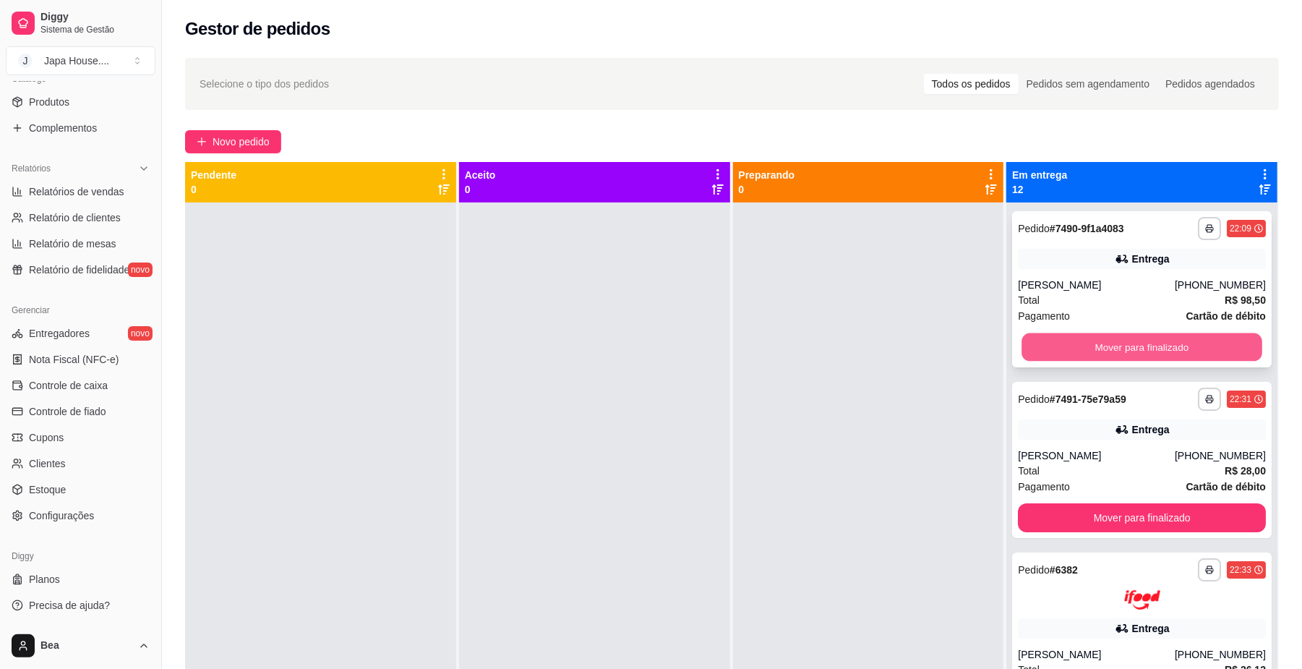
click at [1111, 345] on button "Mover para finalizado" at bounding box center [1142, 347] width 240 height 28
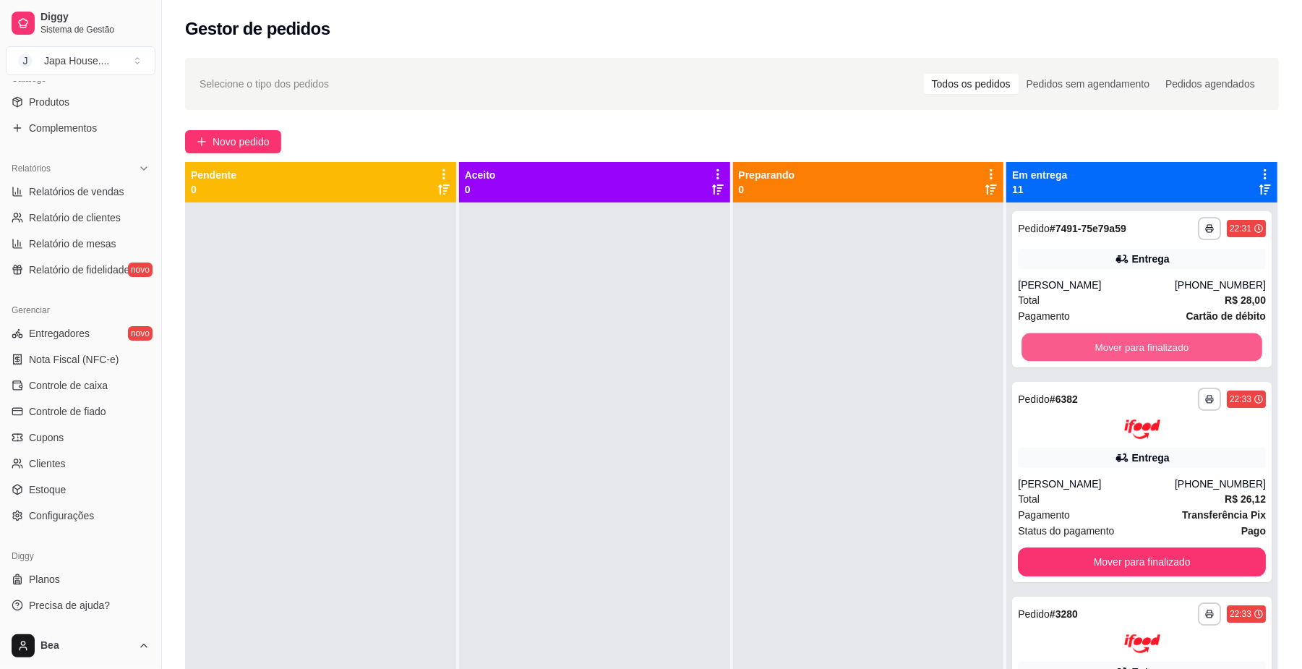
click at [1111, 345] on button "Mover para finalizado" at bounding box center [1142, 347] width 240 height 28
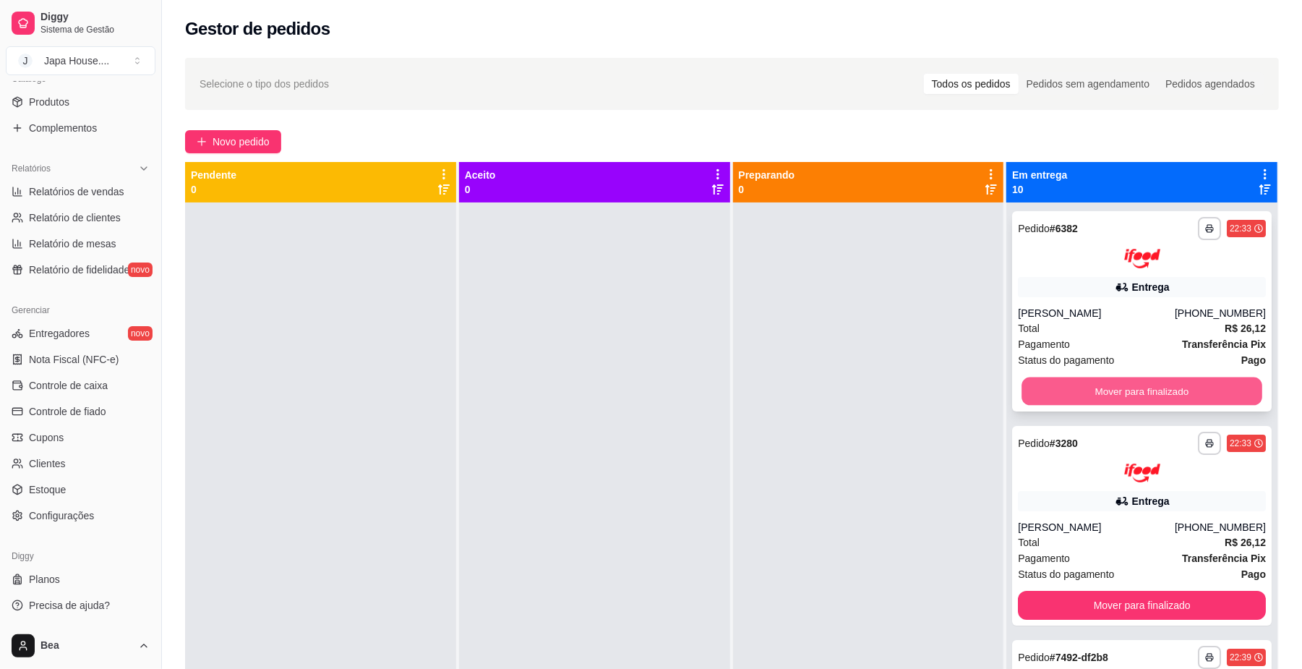
click at [1120, 388] on button "Mover para finalizado" at bounding box center [1142, 391] width 240 height 28
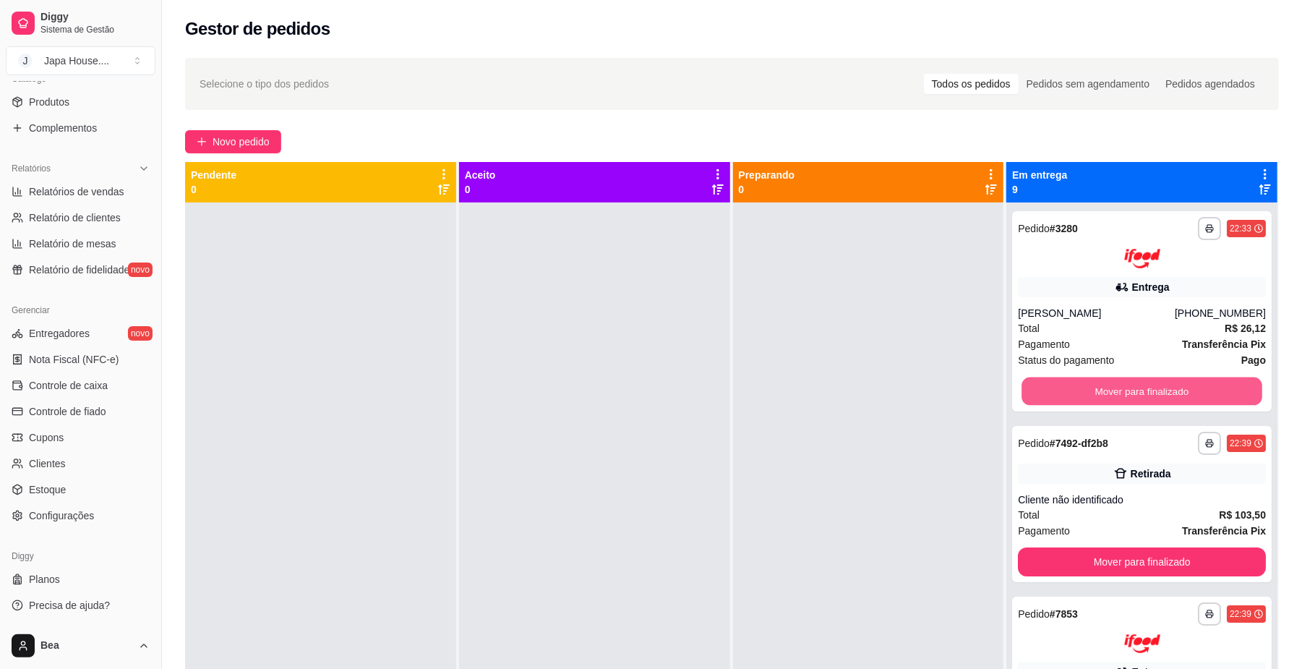
click at [1120, 388] on button "Mover para finalizado" at bounding box center [1142, 391] width 240 height 28
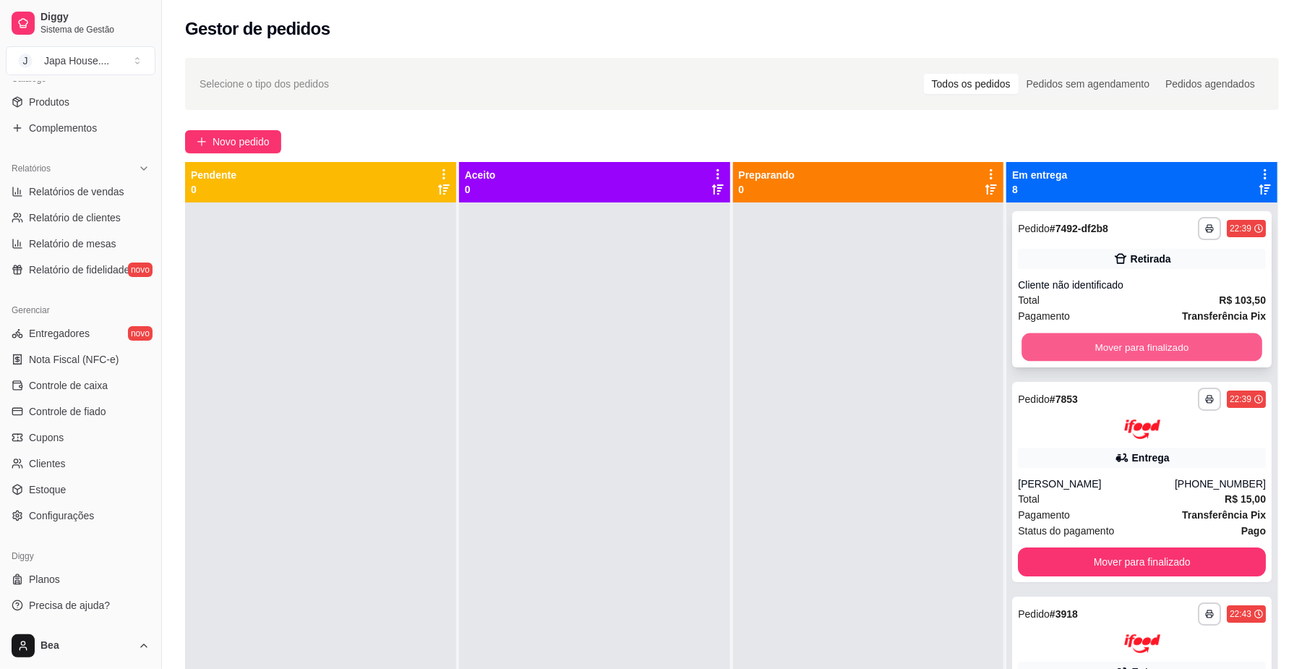
click at [1105, 349] on button "Mover para finalizado" at bounding box center [1142, 347] width 240 height 28
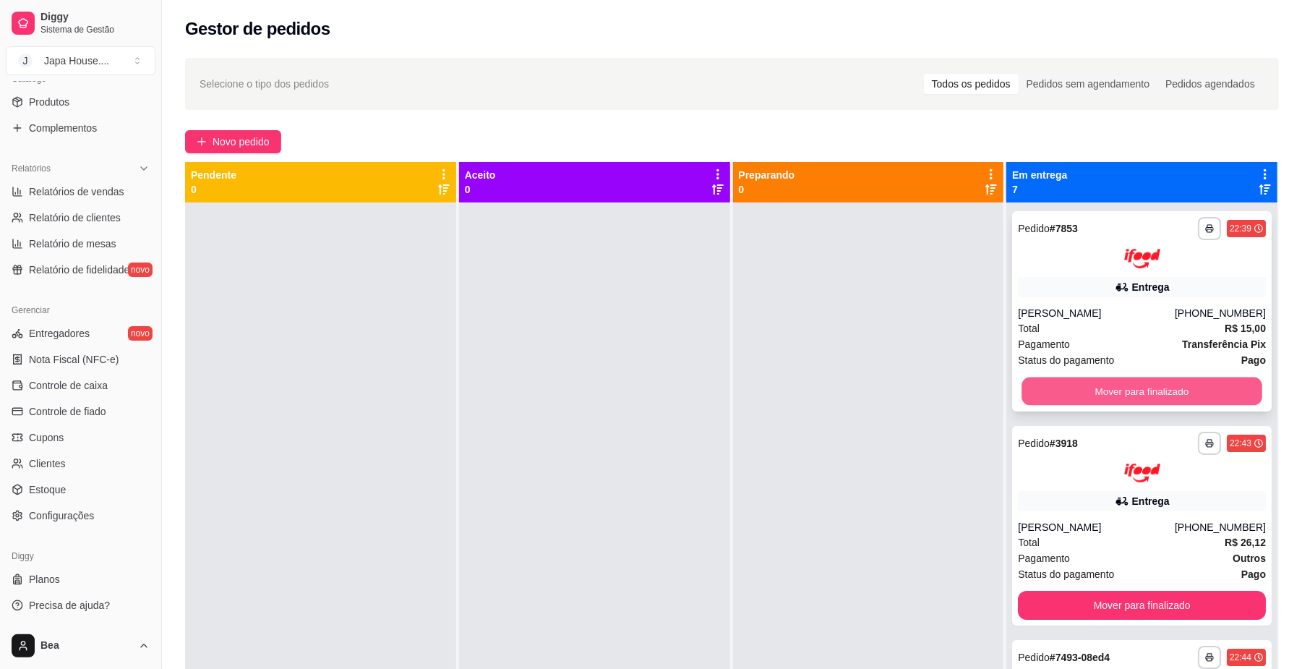
click at [1112, 380] on button "Mover para finalizado" at bounding box center [1142, 391] width 240 height 28
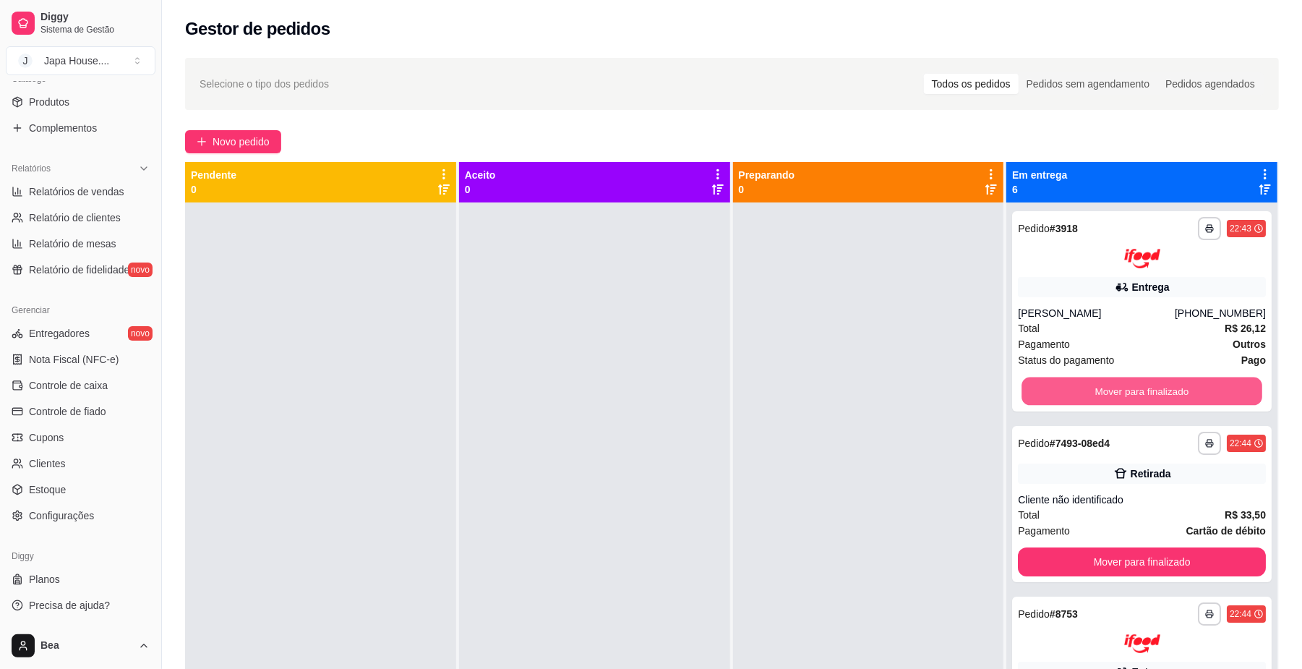
click at [1112, 380] on button "Mover para finalizado" at bounding box center [1142, 391] width 240 height 28
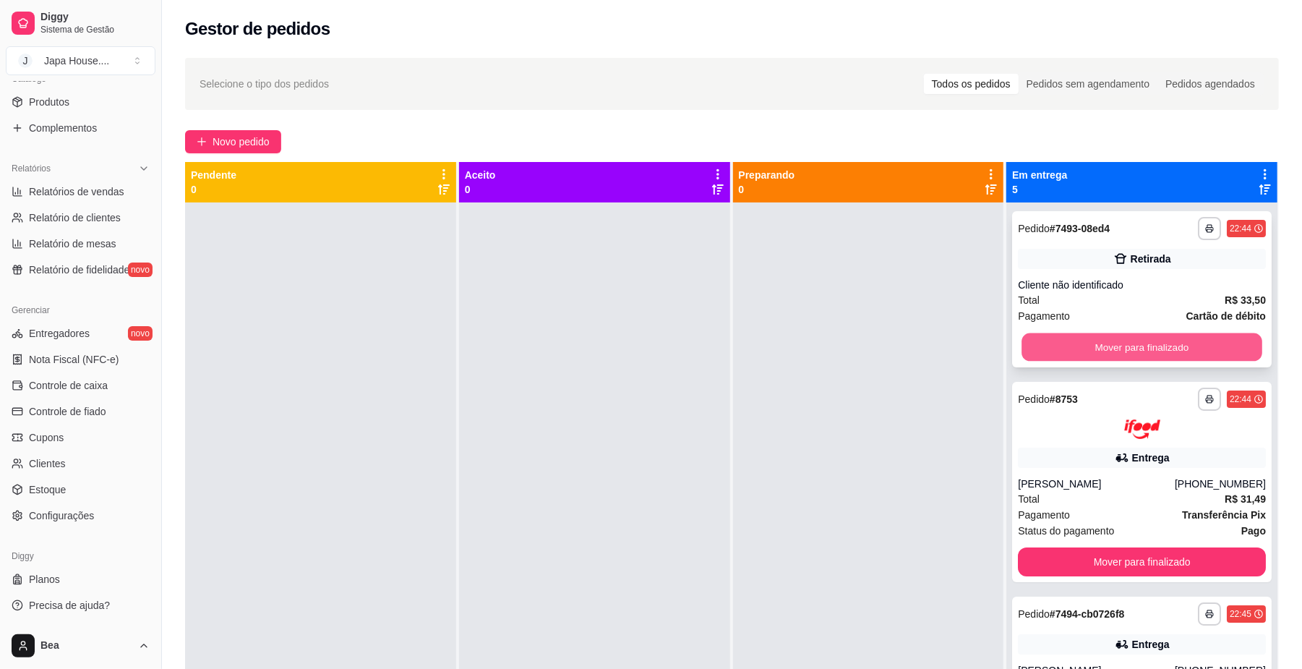
click at [1102, 348] on button "Mover para finalizado" at bounding box center [1142, 347] width 240 height 28
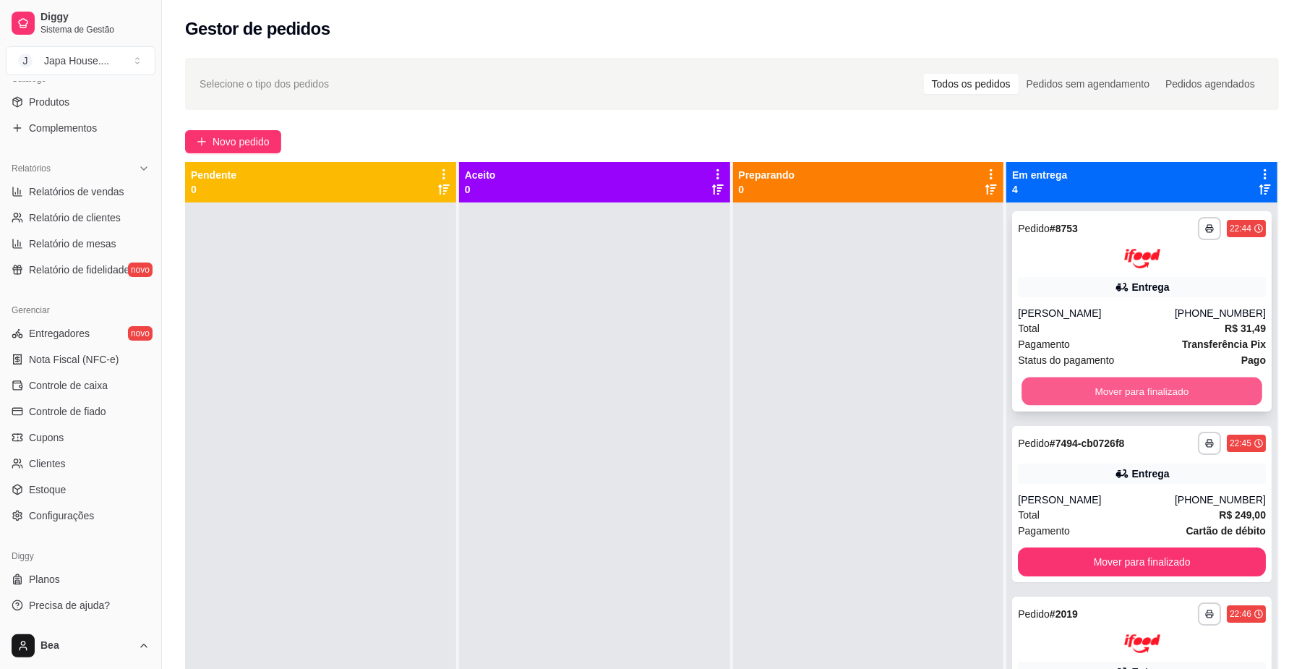
click at [1126, 400] on button "Mover para finalizado" at bounding box center [1142, 391] width 240 height 28
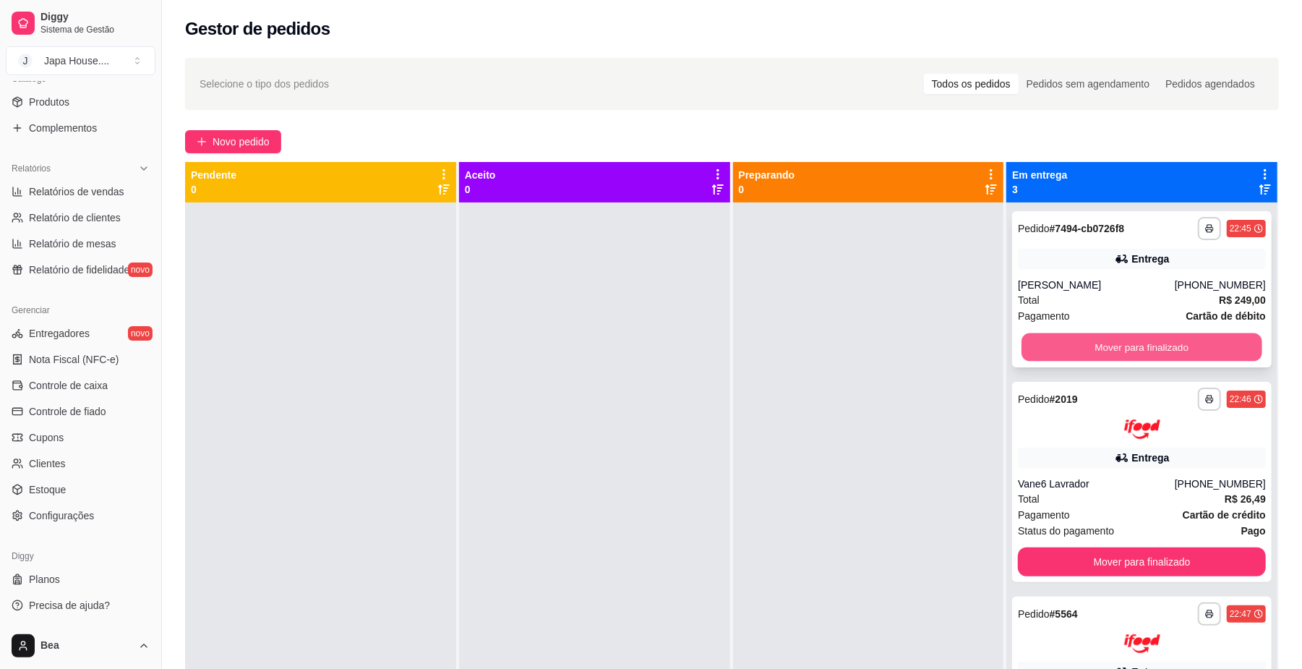
click at [1121, 343] on button "Mover para finalizado" at bounding box center [1142, 347] width 240 height 28
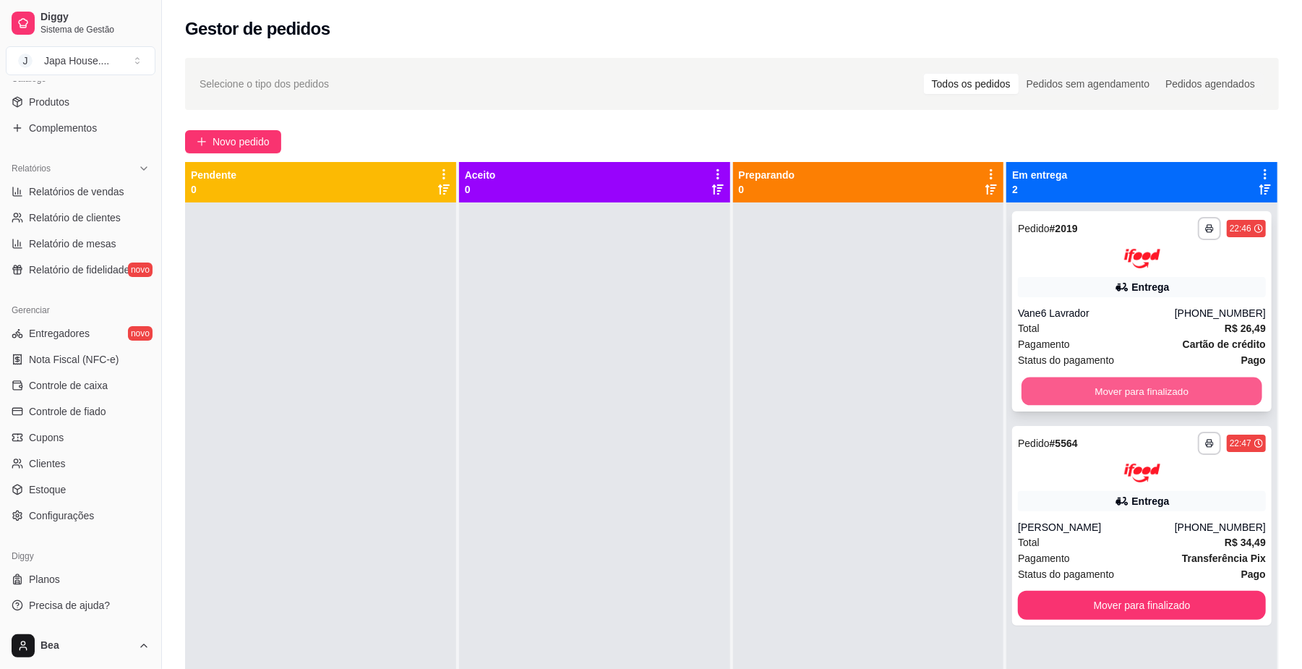
click at [1131, 389] on button "Mover para finalizado" at bounding box center [1142, 391] width 240 height 28
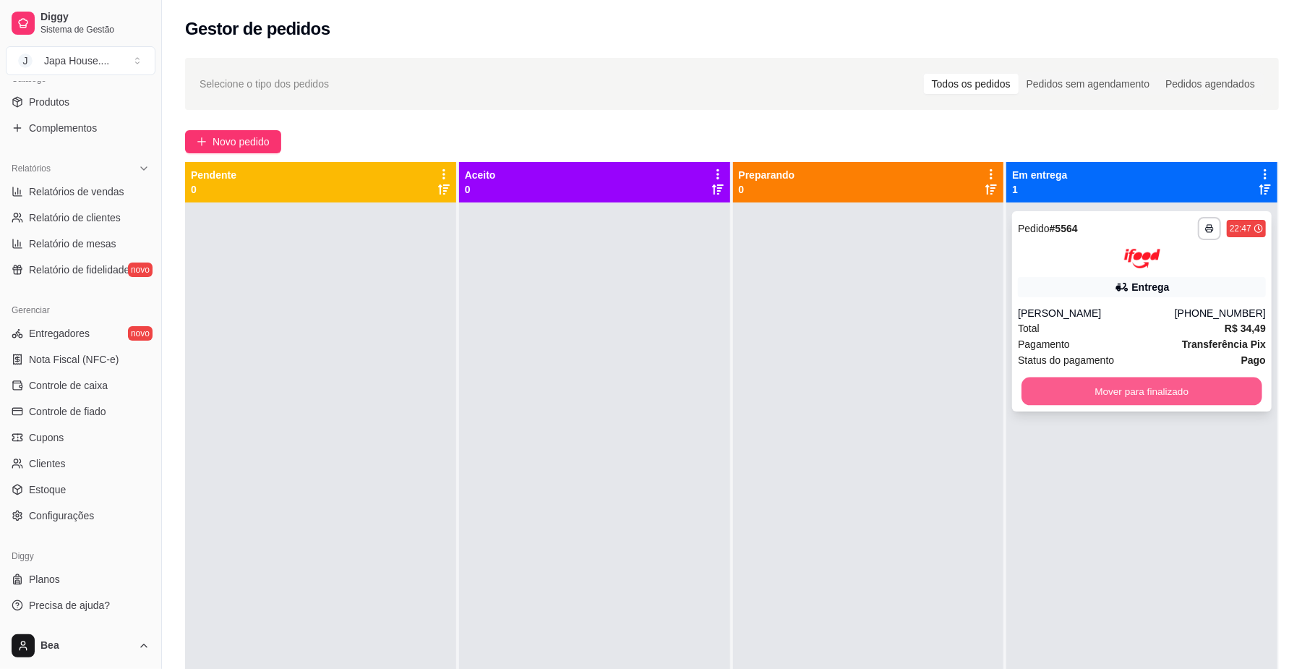
click at [1144, 391] on button "Mover para finalizado" at bounding box center [1142, 391] width 240 height 28
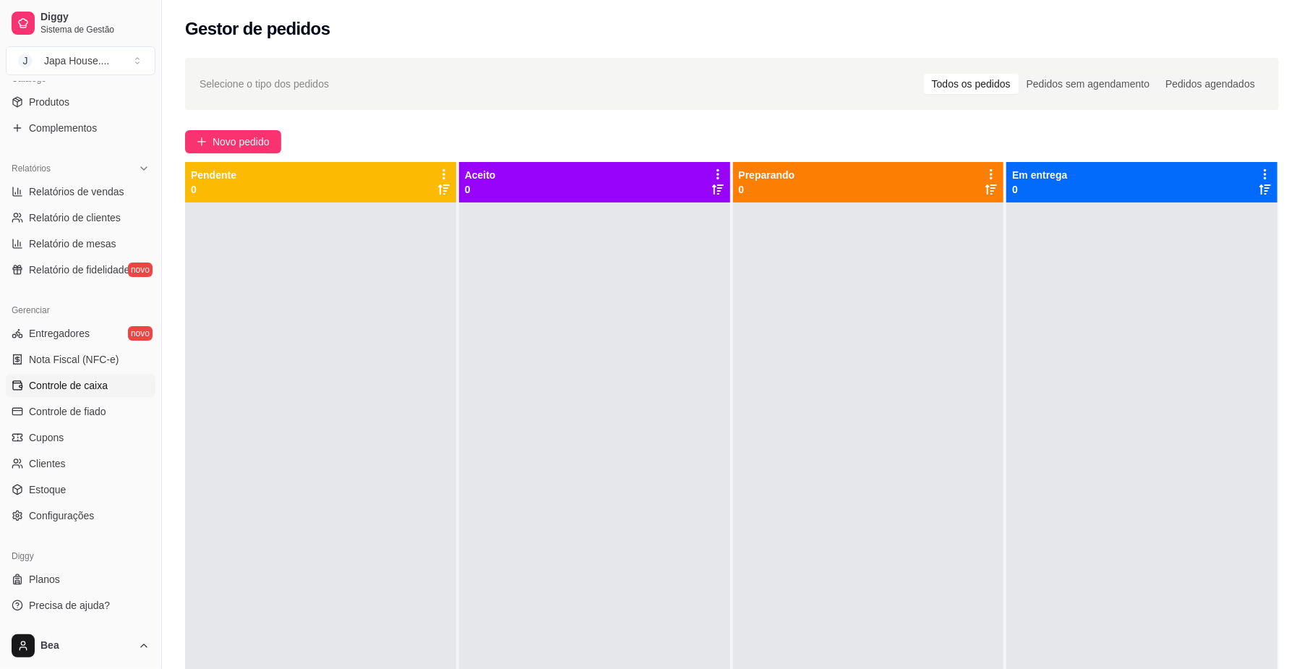
click at [82, 388] on span "Controle de caixa" at bounding box center [68, 385] width 79 height 14
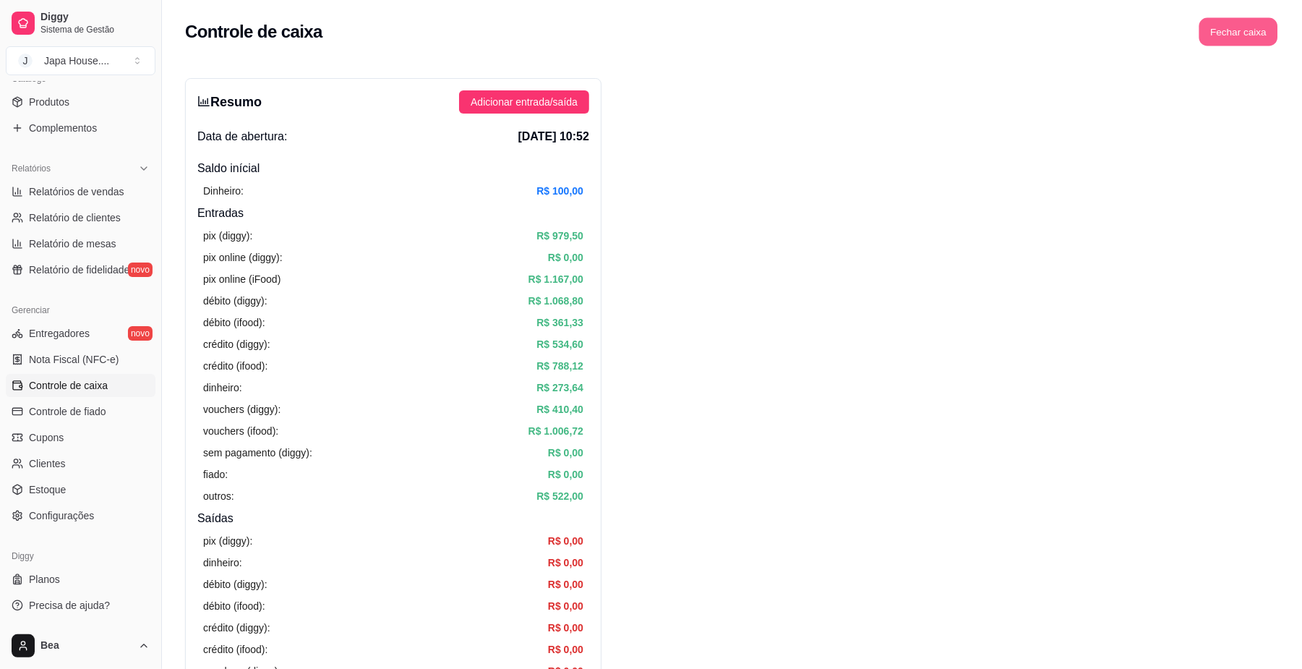
click at [1226, 30] on button "Fechar caixa" at bounding box center [1239, 32] width 79 height 28
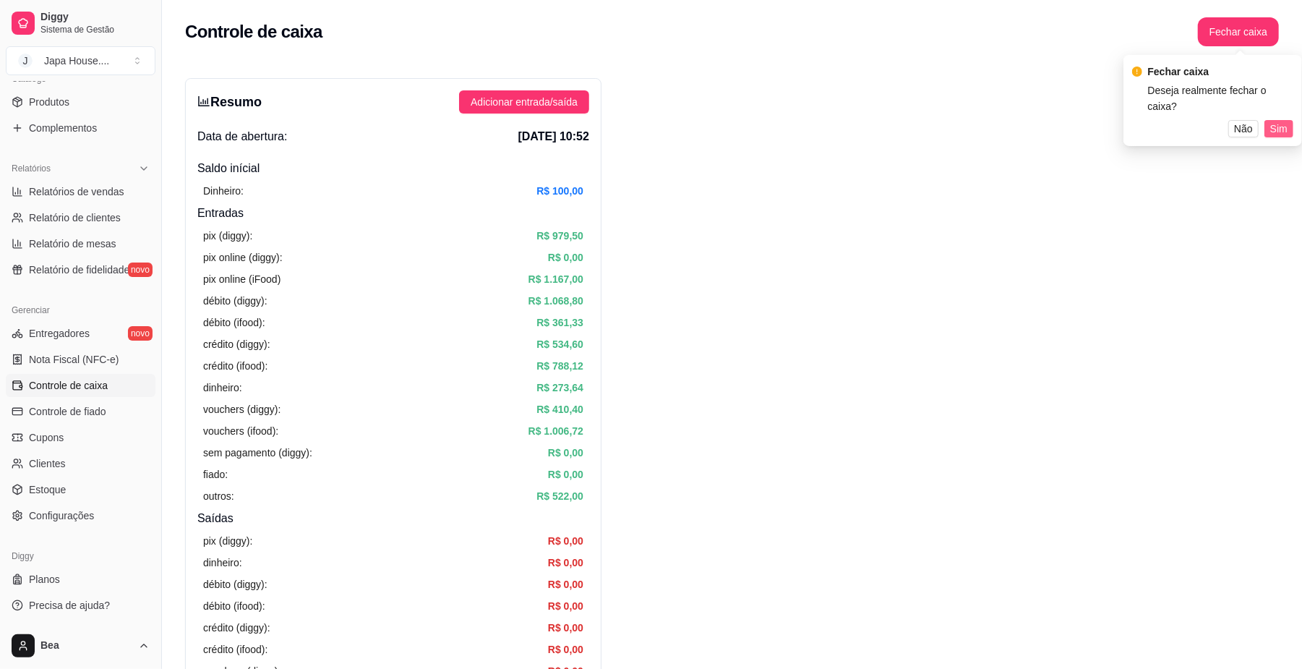
click at [1291, 120] on button "Sim" at bounding box center [1279, 128] width 29 height 17
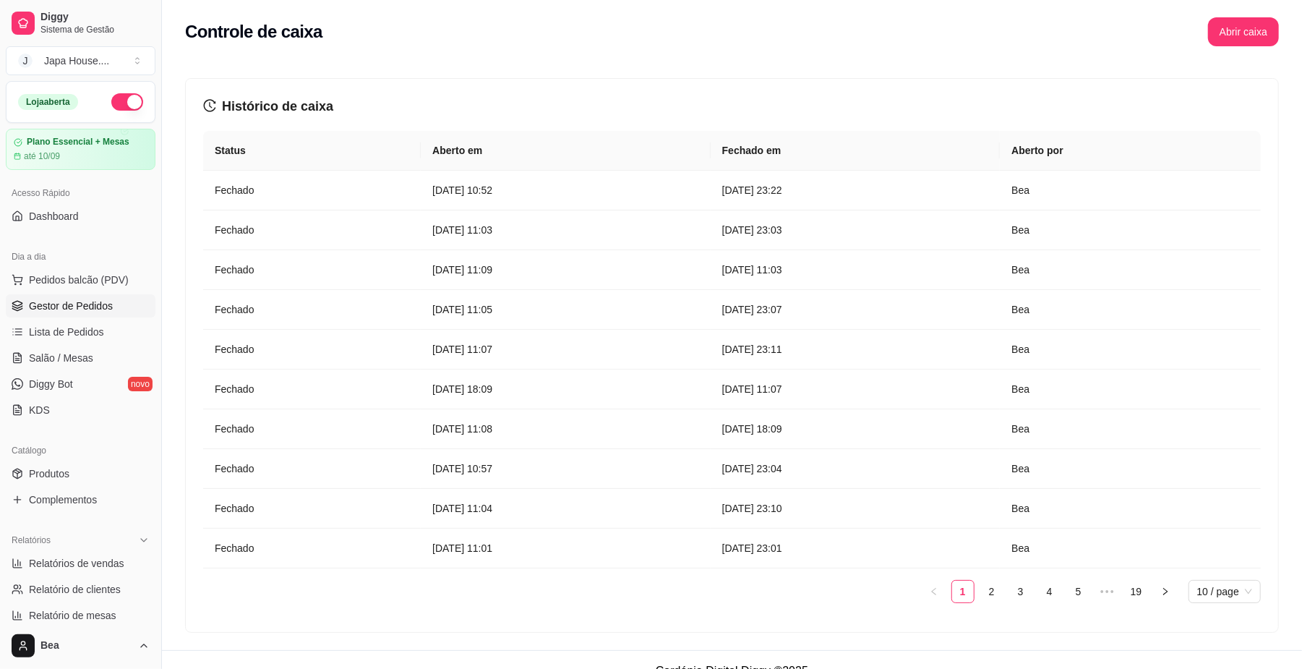
click at [84, 307] on span "Gestor de Pedidos" at bounding box center [71, 306] width 84 height 14
